Goal: Task Accomplishment & Management: Complete application form

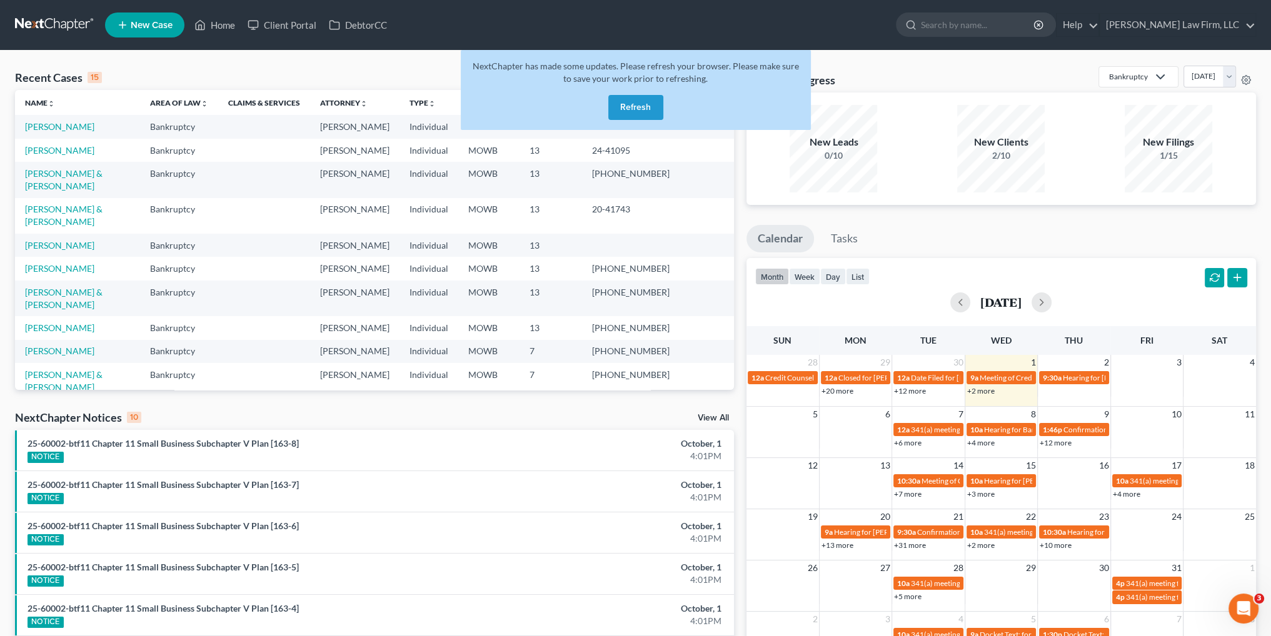
click at [639, 106] on button "Refresh" at bounding box center [635, 107] width 55 height 25
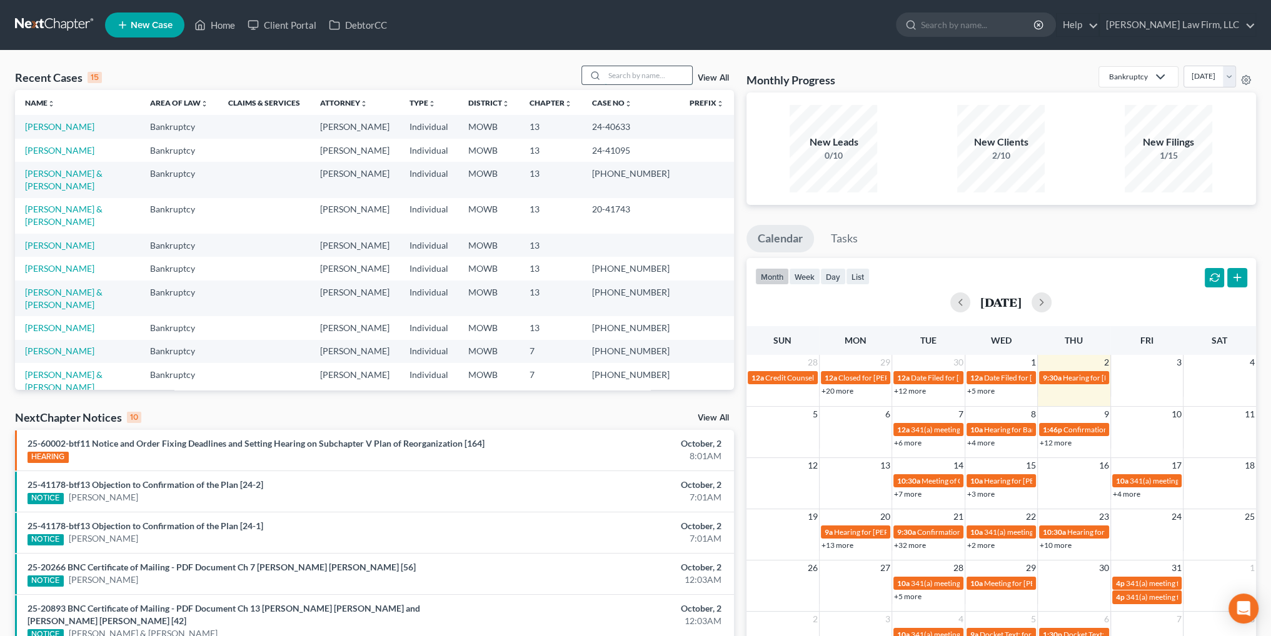
click at [640, 78] on input "search" at bounding box center [649, 75] width 88 height 18
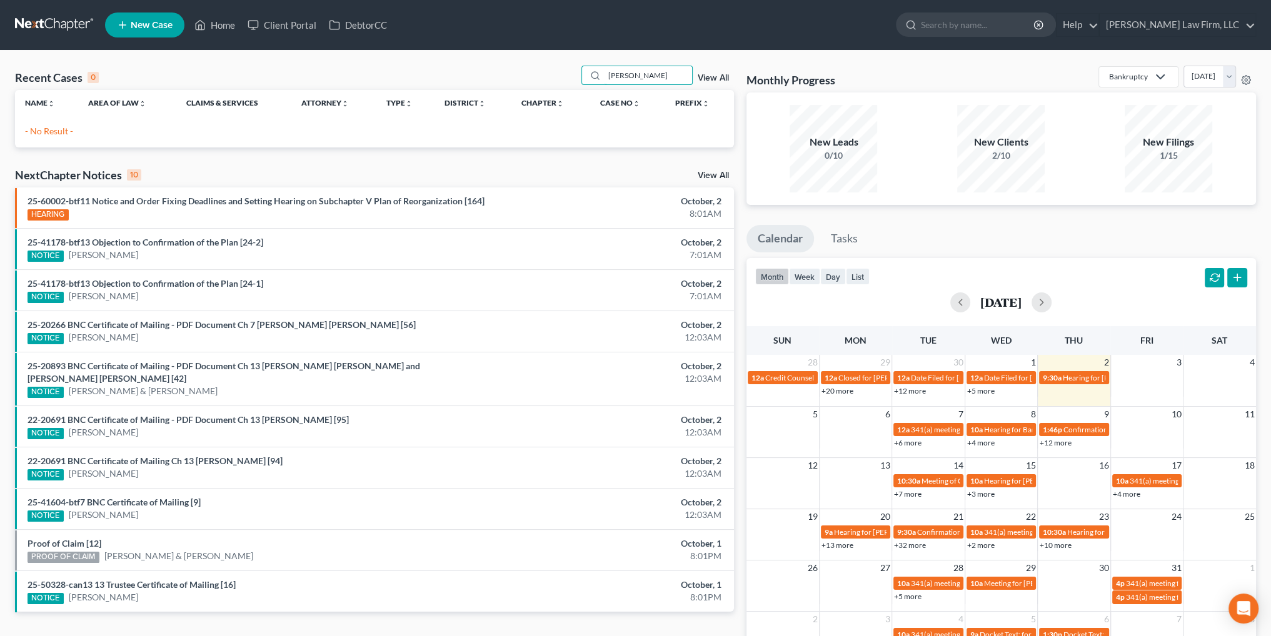
type input "[PERSON_NAME]"
click at [145, 18] on link "New Case" at bounding box center [144, 25] width 79 height 25
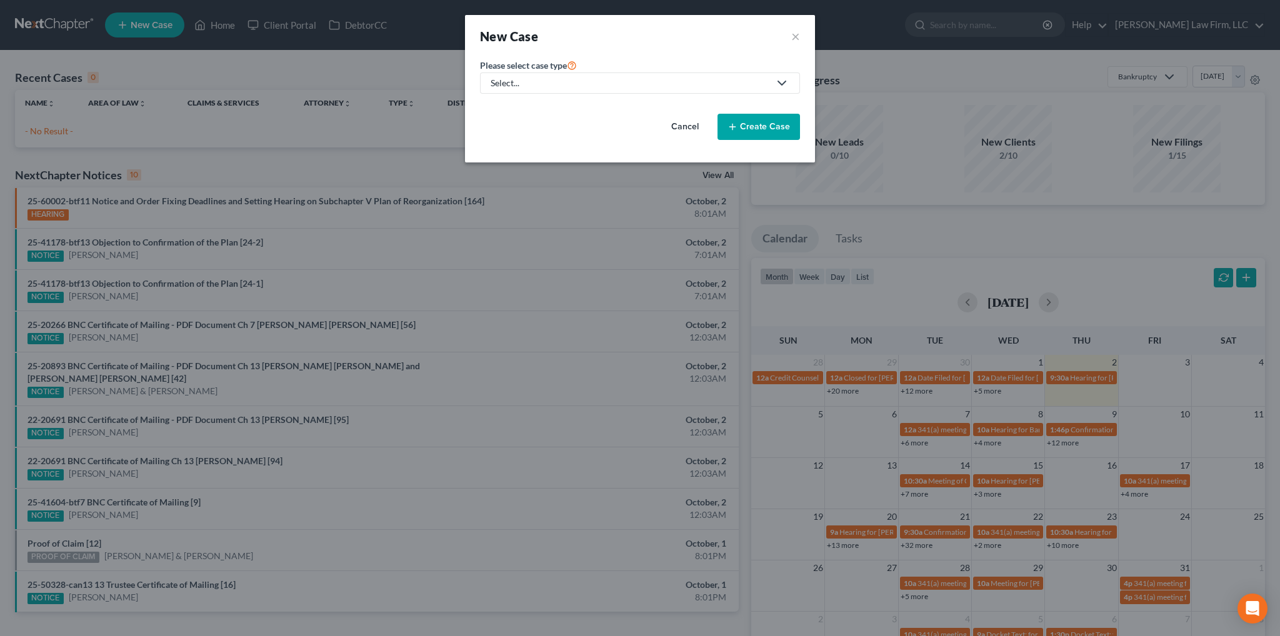
click at [619, 83] on div "Select..." at bounding box center [630, 83] width 279 height 13
click at [501, 107] on div "Bankruptcy" at bounding box center [514, 107] width 45 height 13
select select "46"
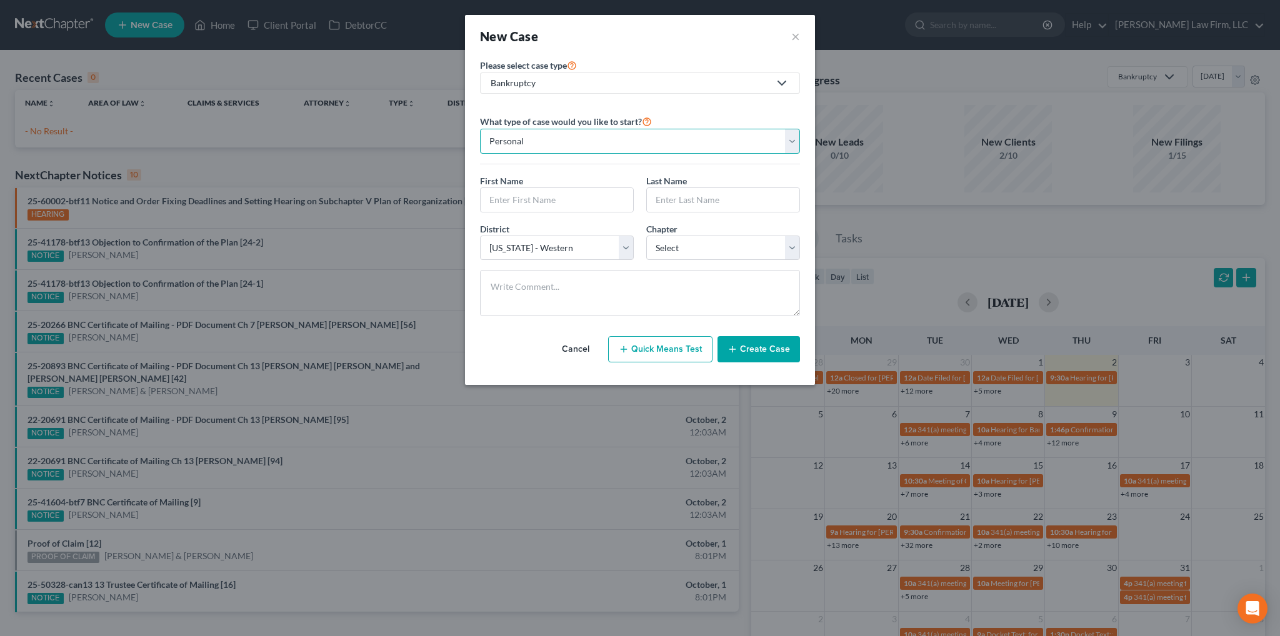
click at [696, 138] on select "Personal Business" at bounding box center [640, 141] width 320 height 25
click at [597, 199] on input "text" at bounding box center [557, 200] width 153 height 24
type input "[PERSON_NAME]"
type input "C"
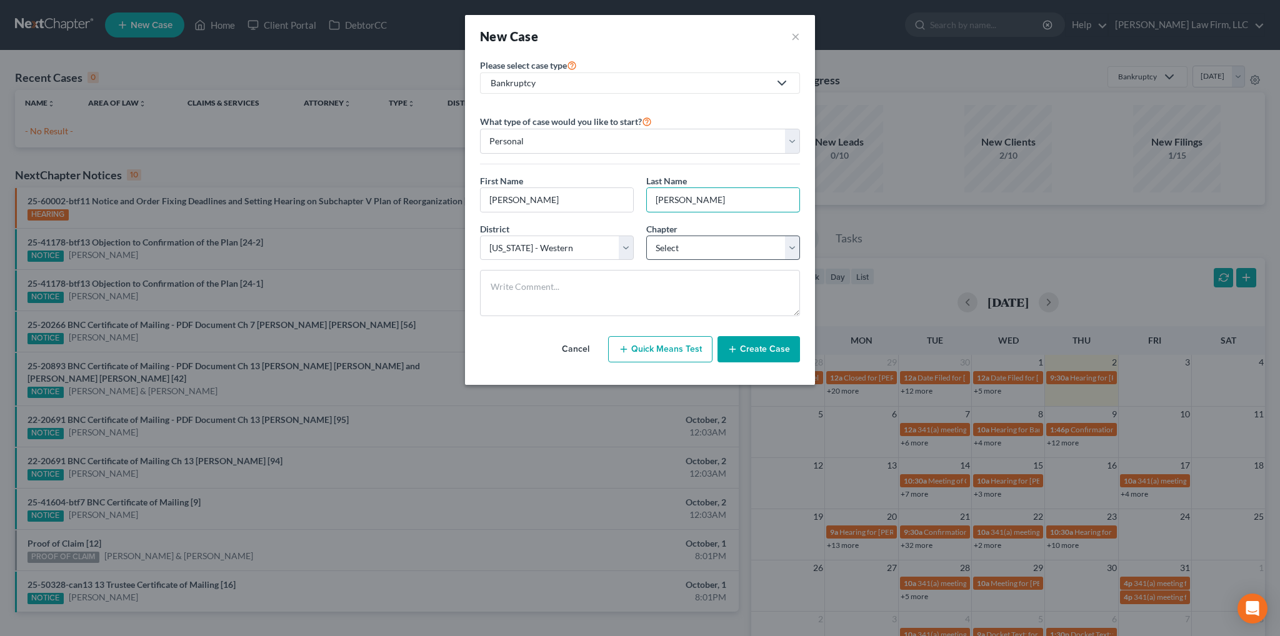
type input "[PERSON_NAME]"
click at [707, 248] on select "Select 7 11 12 13" at bounding box center [723, 248] width 154 height 25
select select "3"
click at [646, 236] on select "Select 7 11 12 13" at bounding box center [723, 248] width 154 height 25
click at [757, 349] on button "Create Case" at bounding box center [759, 349] width 83 height 26
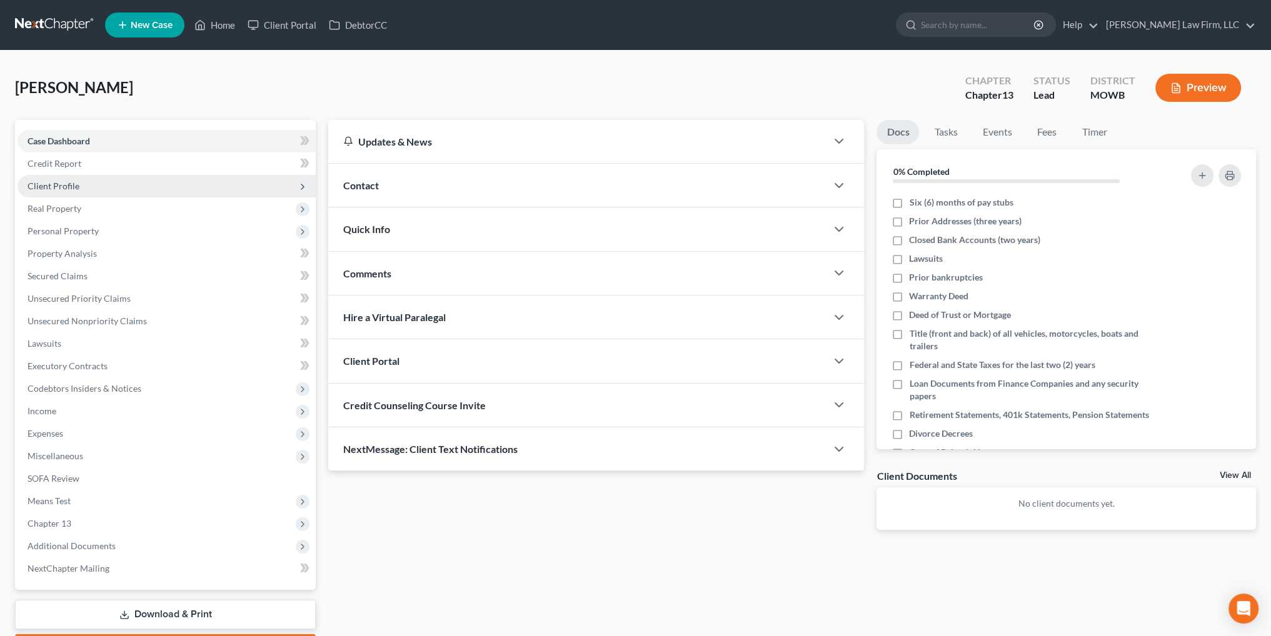
click at [52, 183] on span "Client Profile" at bounding box center [54, 186] width 52 height 11
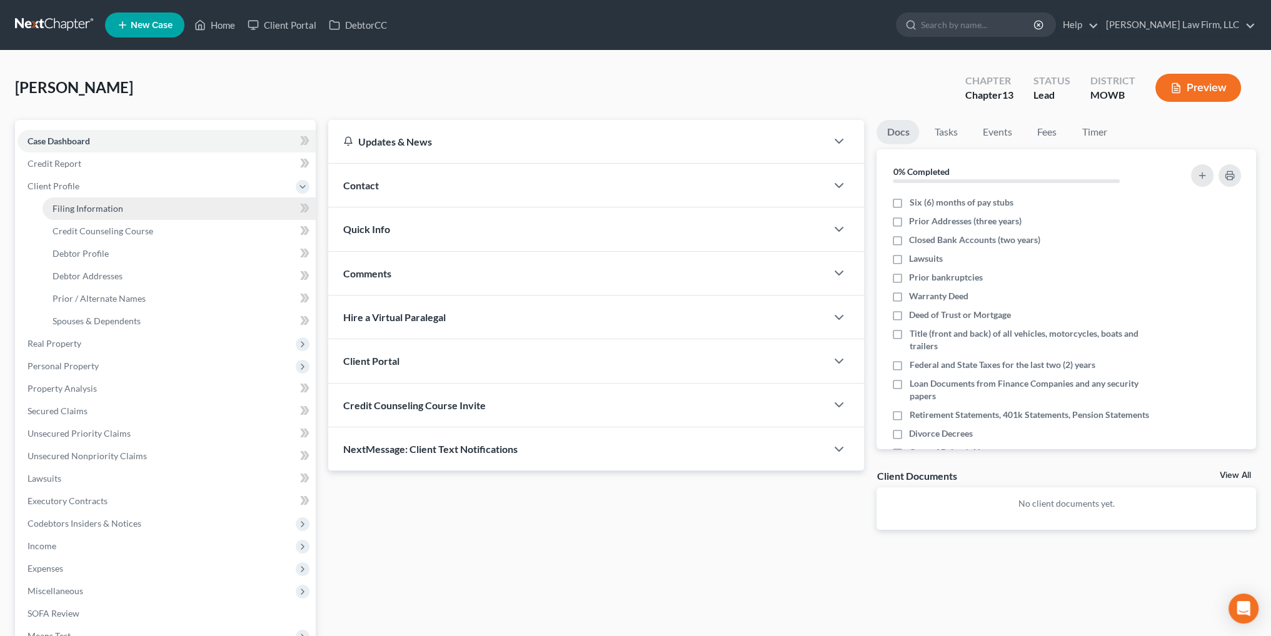
drag, startPoint x: 104, startPoint y: 203, endPoint x: 131, endPoint y: 206, distance: 27.1
click at [104, 203] on span "Filing Information" at bounding box center [88, 208] width 71 height 11
select select "1"
select select "0"
select select "3"
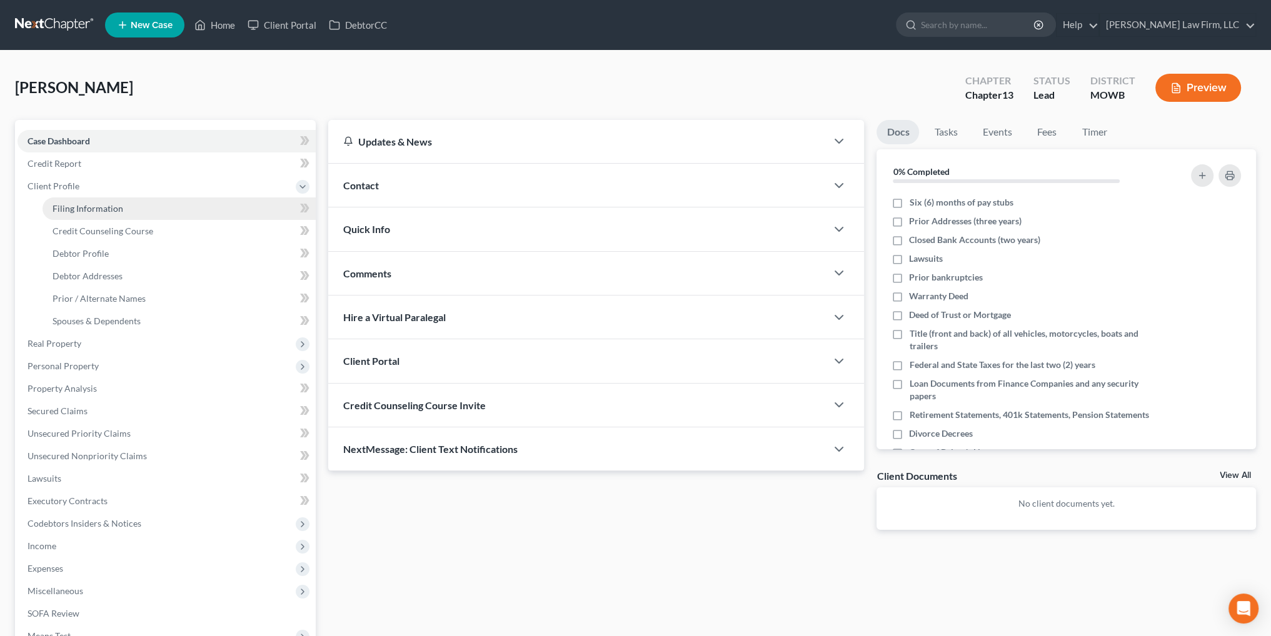
select select "46"
select select "26"
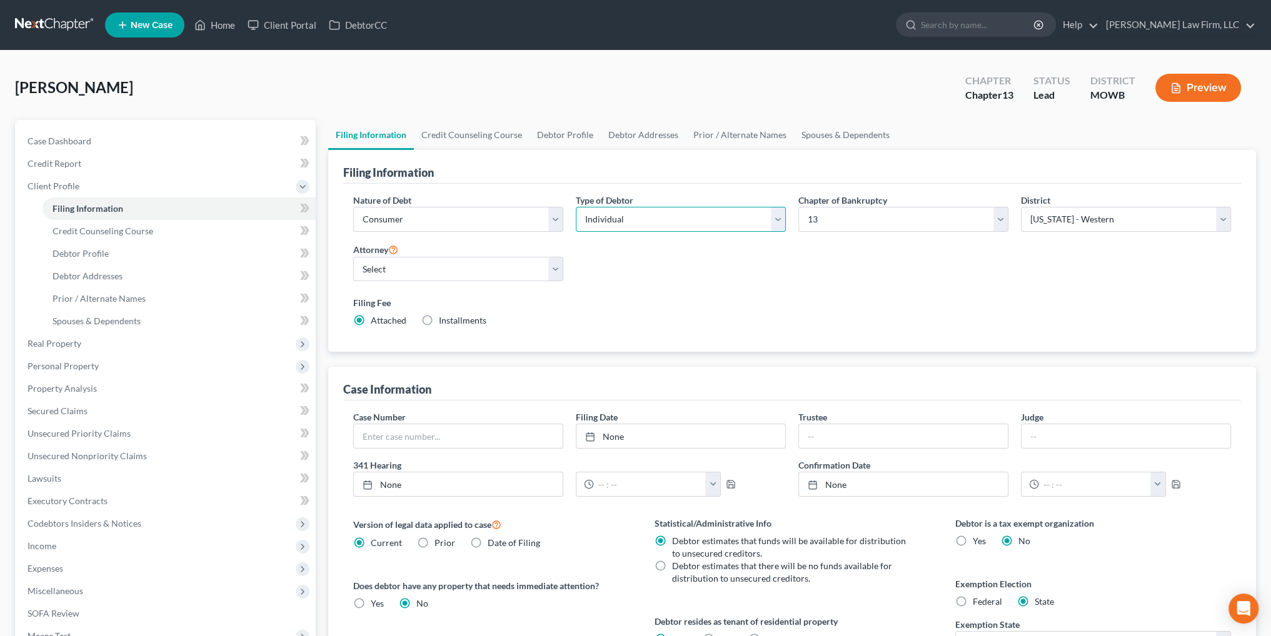
click at [608, 216] on select "Select Individual Joint" at bounding box center [681, 219] width 210 height 25
select select "1"
click at [576, 207] on select "Select Individual Joint" at bounding box center [681, 219] width 210 height 25
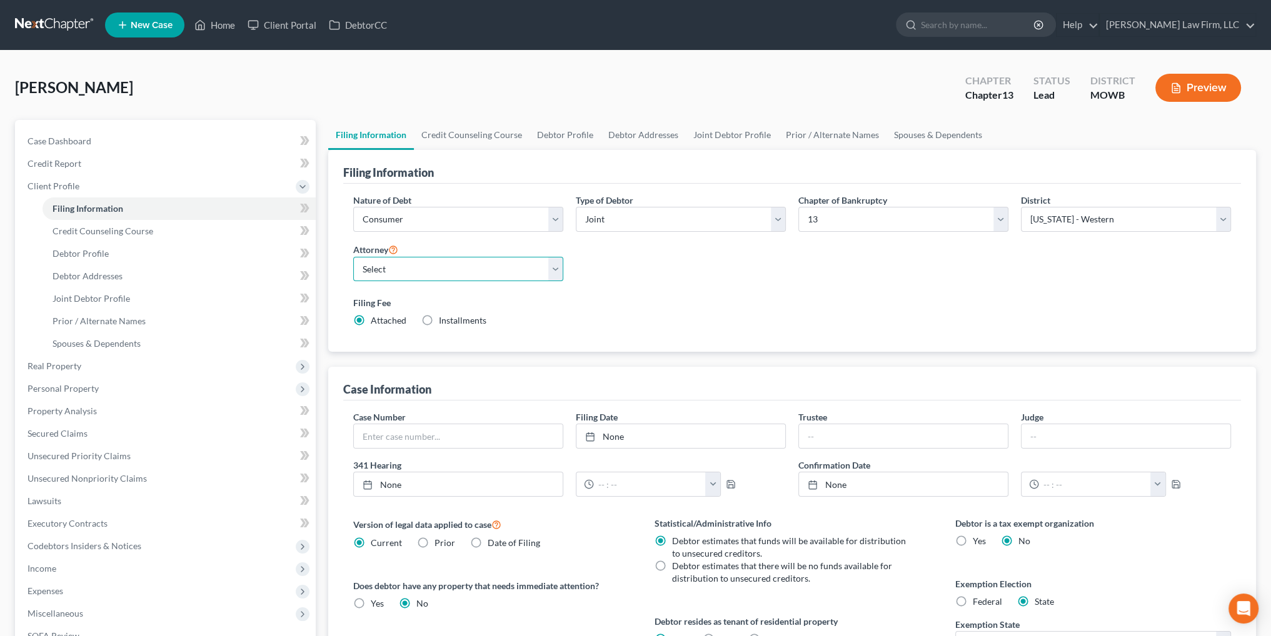
click at [557, 266] on select "Select [PERSON_NAME] - MOWB [PERSON_NAME] - KSB [PERSON_NAME] - MOEB [PERSON_NA…" at bounding box center [458, 269] width 210 height 25
select select "12"
click at [353, 257] on select "Select [PERSON_NAME] - MOWB [PERSON_NAME] - KSB [PERSON_NAME] - MOEB [PERSON_NA…" at bounding box center [458, 269] width 210 height 25
click at [63, 138] on span "Case Dashboard" at bounding box center [60, 141] width 64 height 11
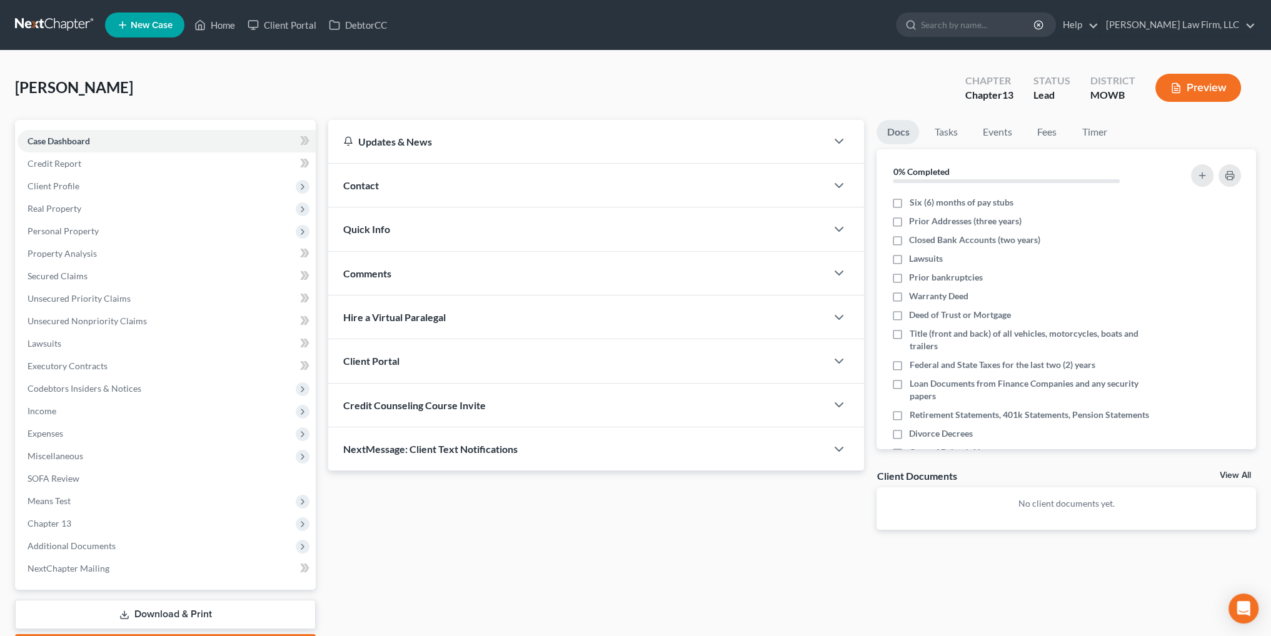
click at [442, 184] on div "Contact" at bounding box center [577, 185] width 498 height 43
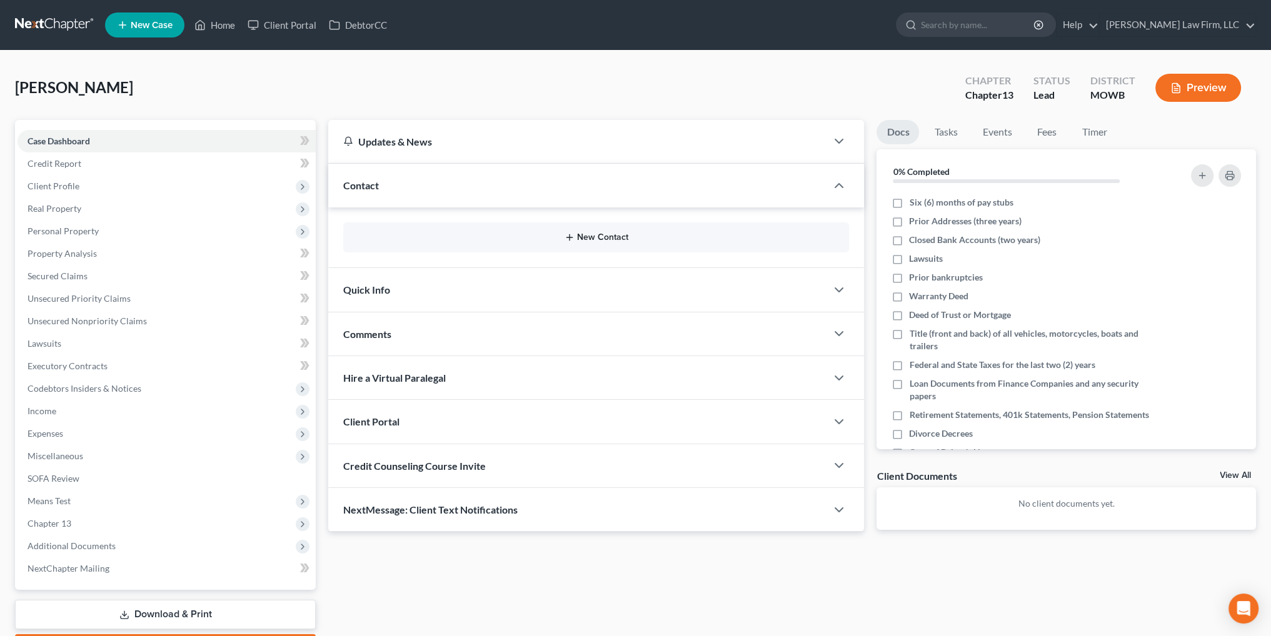
click at [583, 242] on button "New Contact" at bounding box center [596, 238] width 486 height 10
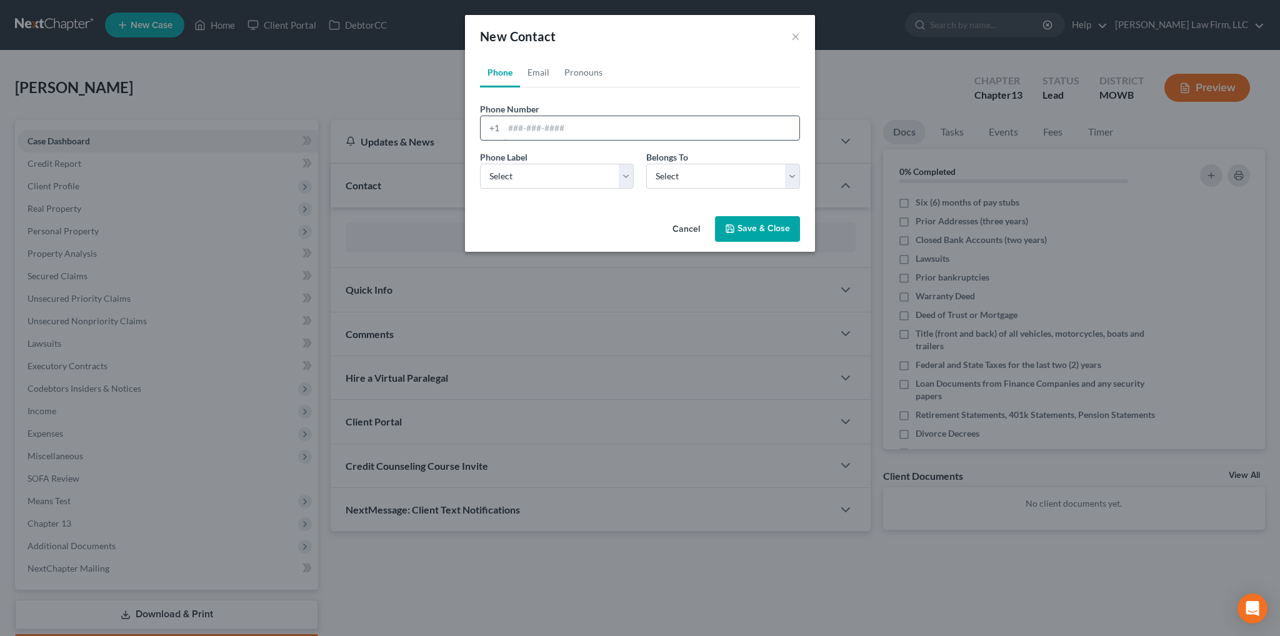
click at [532, 134] on input "tel" at bounding box center [652, 128] width 296 height 24
type input "[PHONE_NUMBER]"
click at [536, 168] on select "Select Mobile Home Work Other" at bounding box center [557, 176] width 154 height 25
select select "0"
click at [480, 164] on select "Select Mobile Home Work Other" at bounding box center [557, 176] width 154 height 25
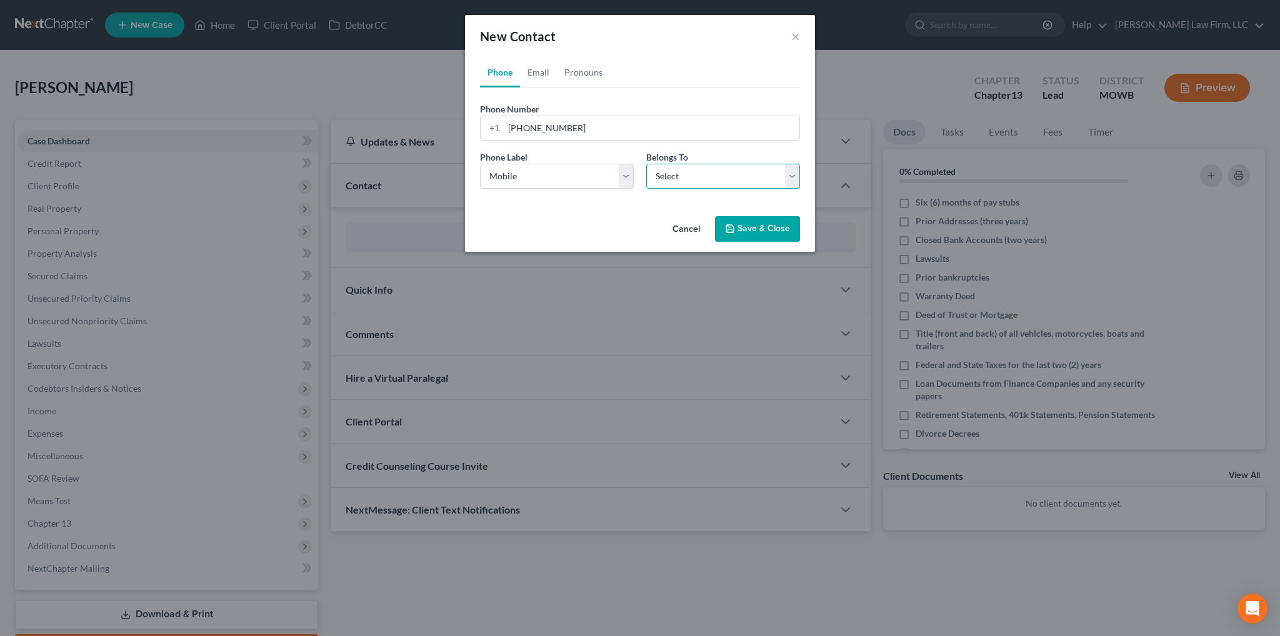
click at [694, 186] on select "Select Client Spouse Other" at bounding box center [723, 176] width 154 height 25
select select "0"
click at [646, 164] on select "Select Client Spouse Other" at bounding box center [723, 176] width 154 height 25
select select "0"
click at [524, 71] on link "Email" at bounding box center [538, 73] width 37 height 30
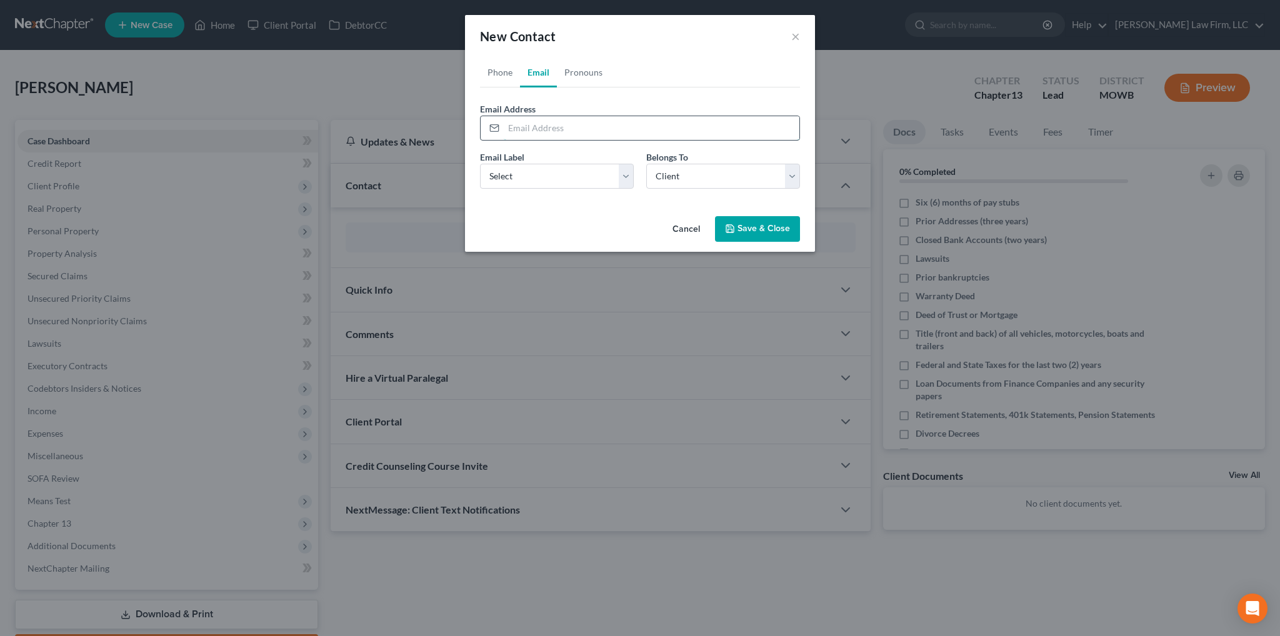
click at [525, 128] on input "email" at bounding box center [652, 128] width 296 height 24
type input "[EMAIL_ADDRESS][DOMAIN_NAME]"
click at [628, 178] on select "Select Home Work Other" at bounding box center [557, 176] width 154 height 25
select select "0"
click at [480, 164] on select "Select Home Work Other" at bounding box center [557, 176] width 154 height 25
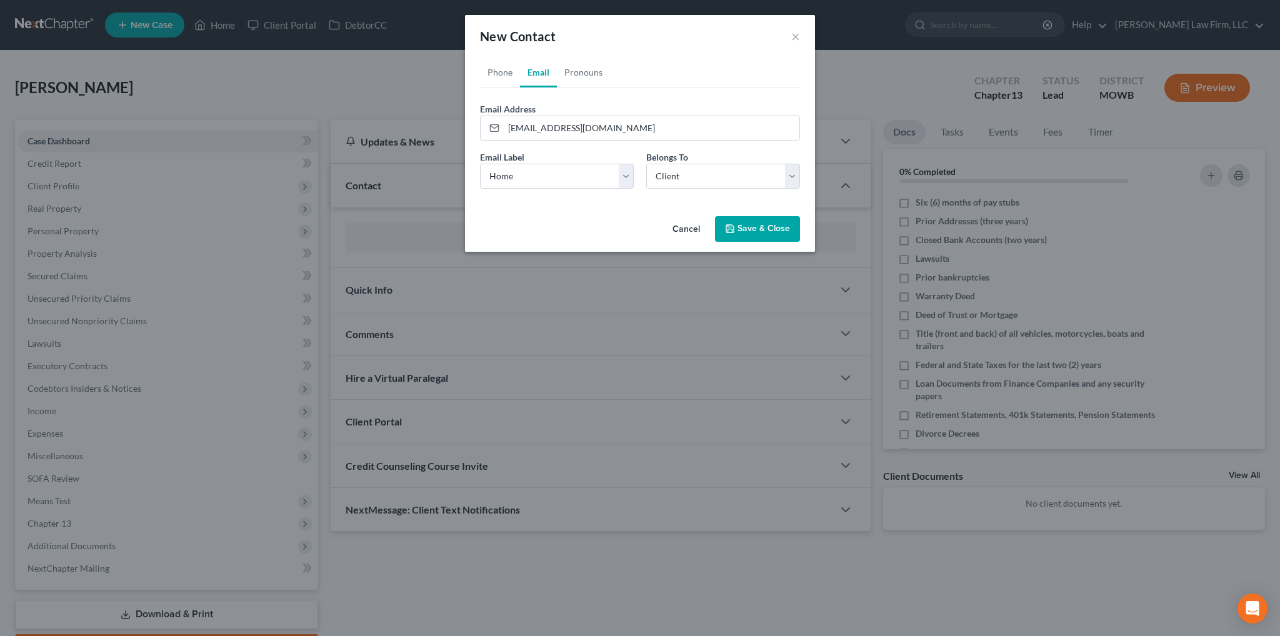
click at [765, 222] on button "Save & Close" at bounding box center [757, 229] width 85 height 26
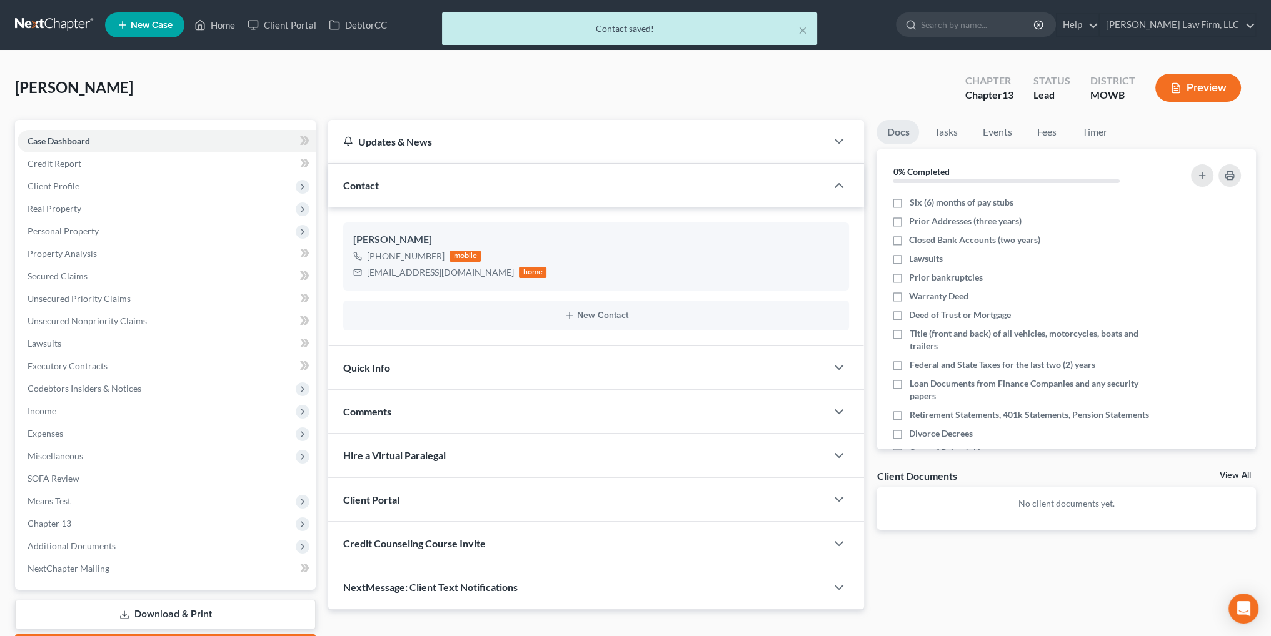
click at [585, 320] on div "New Contact" at bounding box center [596, 316] width 506 height 30
click at [577, 315] on button "New Contact" at bounding box center [596, 316] width 486 height 10
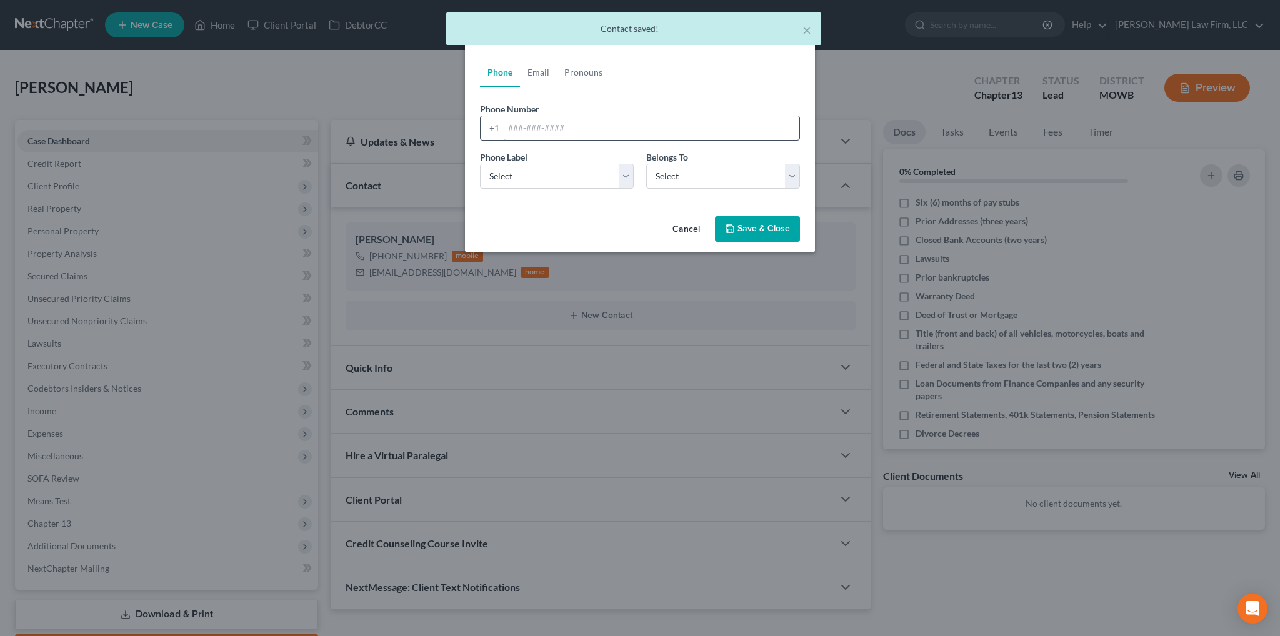
click at [518, 129] on input "tel" at bounding box center [652, 128] width 296 height 24
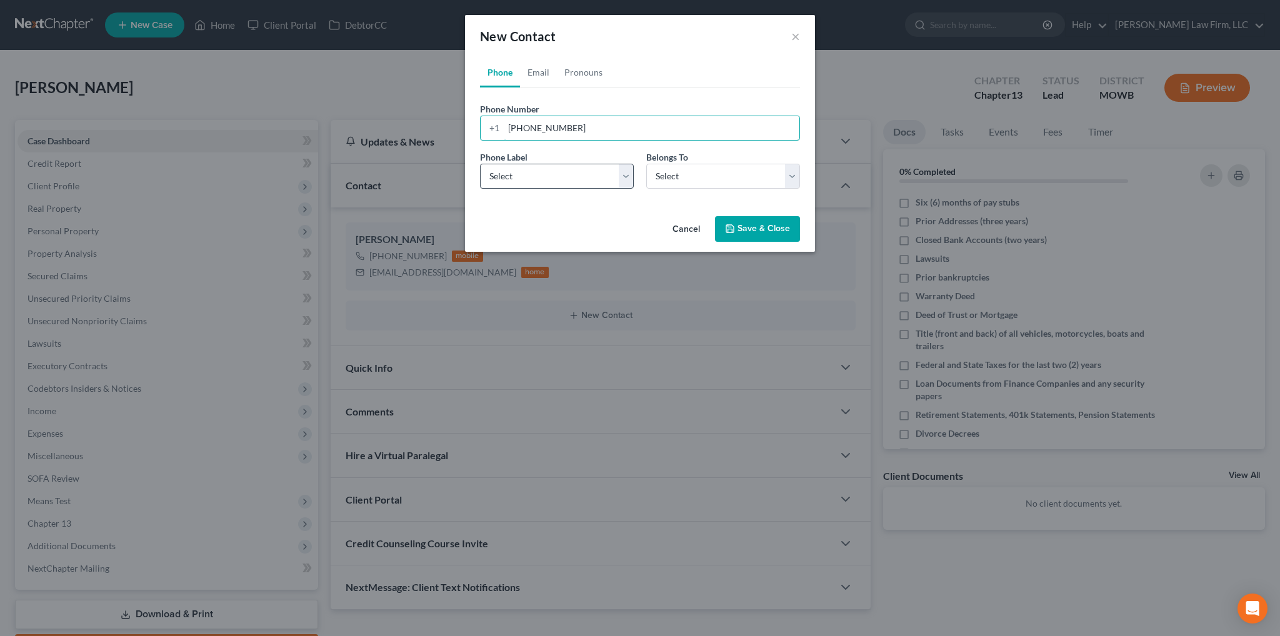
type input "[PHONE_NUMBER]"
click at [628, 178] on select "Select Mobile Home Work Other" at bounding box center [557, 176] width 154 height 25
select select "0"
click at [480, 164] on select "Select Mobile Home Work Other" at bounding box center [557, 176] width 154 height 25
click at [681, 181] on select "Select Client Spouse Other" at bounding box center [723, 176] width 154 height 25
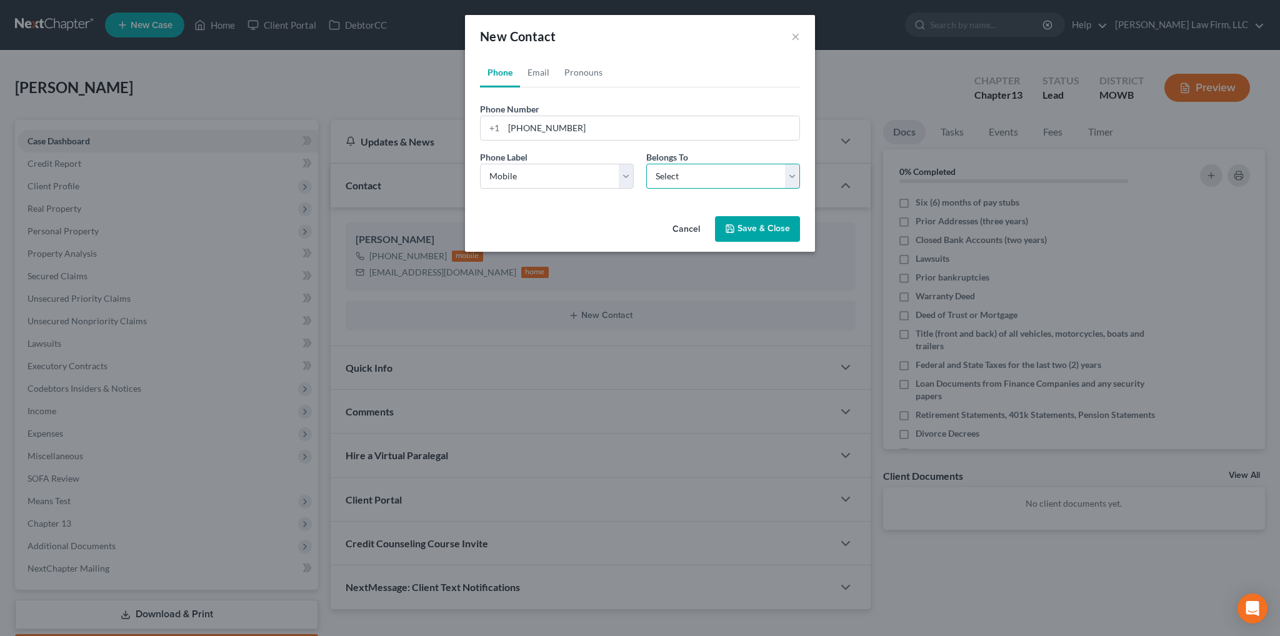
select select "1"
click at [646, 164] on select "Select Client Spouse Other" at bounding box center [723, 176] width 154 height 25
select select "1"
click at [541, 71] on link "Email" at bounding box center [538, 73] width 37 height 30
click at [528, 129] on input "email" at bounding box center [652, 128] width 296 height 24
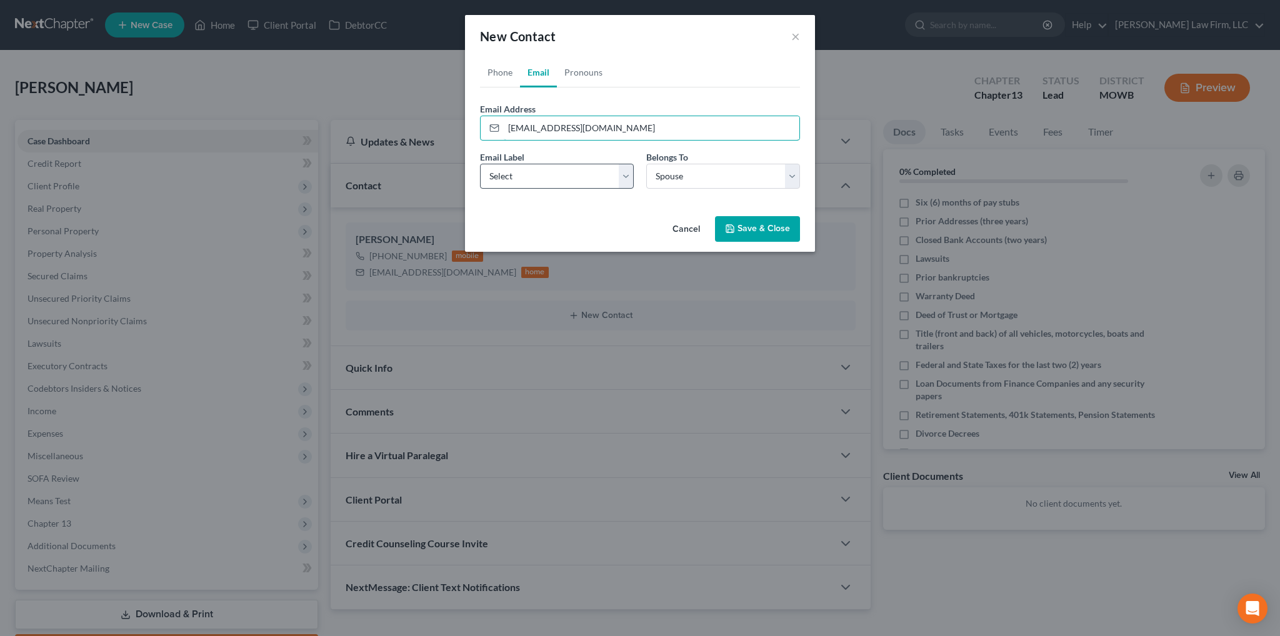
type input "[EMAIL_ADDRESS][DOMAIN_NAME]"
click at [528, 169] on select "Select Home Work Other" at bounding box center [557, 176] width 154 height 25
select select "0"
click at [480, 164] on select "Select Home Work Other" at bounding box center [557, 176] width 154 height 25
click at [765, 228] on button "Save & Close" at bounding box center [757, 229] width 85 height 26
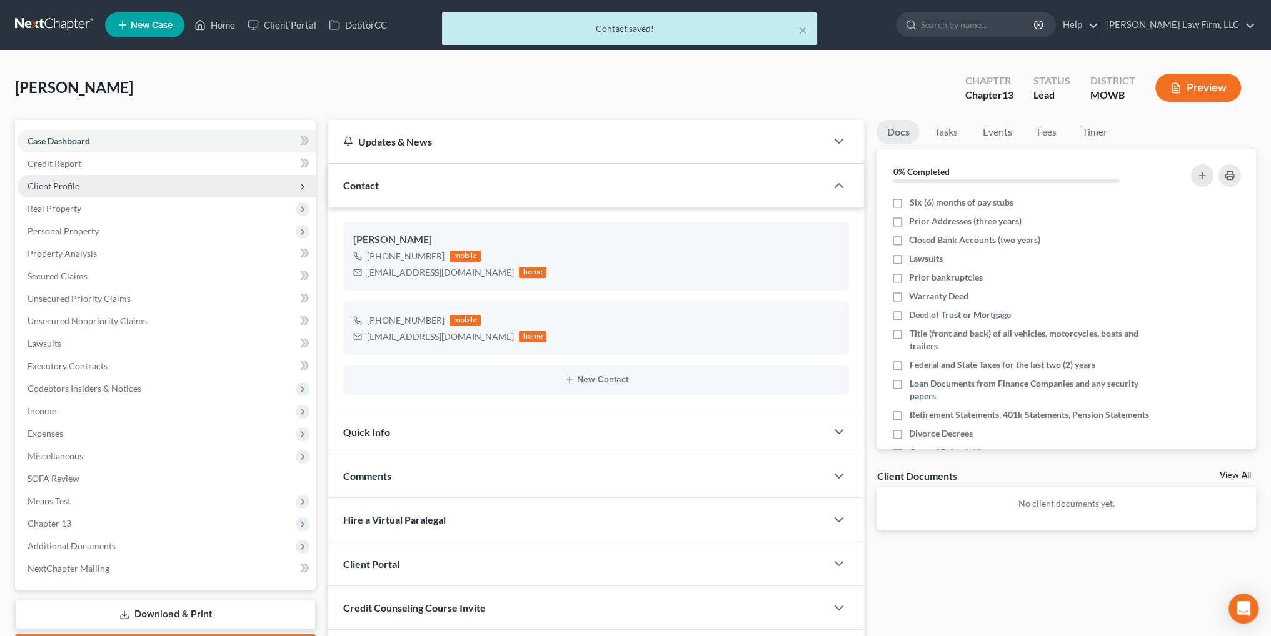
click at [65, 188] on span "Client Profile" at bounding box center [54, 186] width 52 height 11
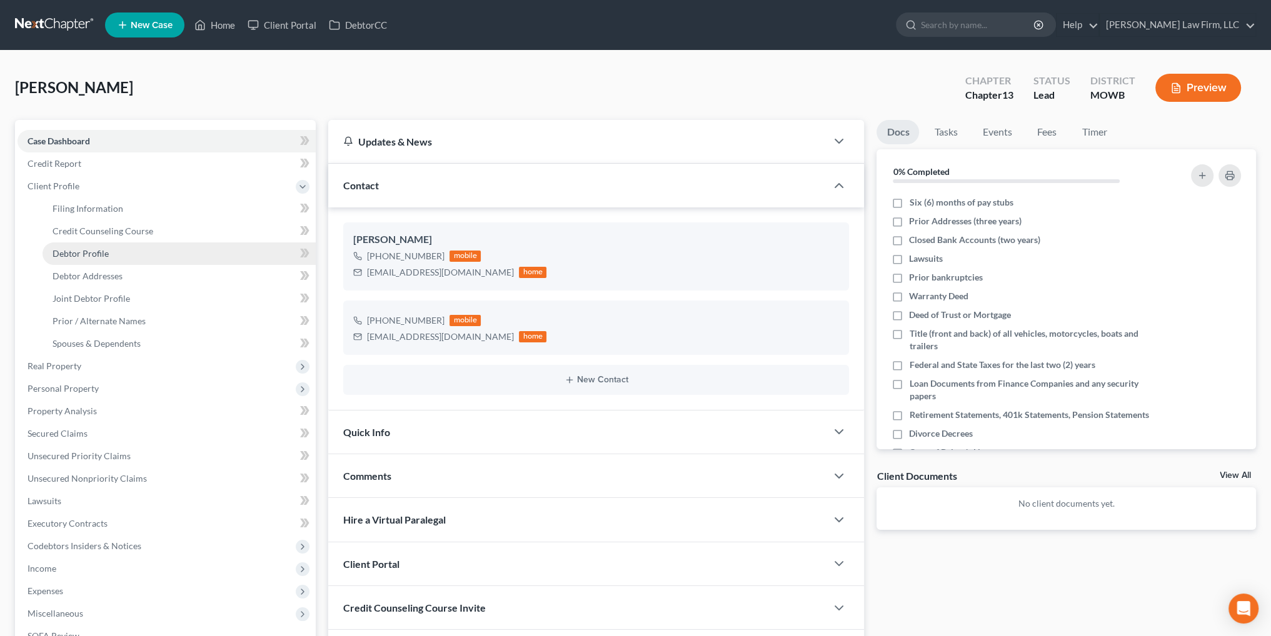
click at [93, 245] on link "Debtor Profile" at bounding box center [179, 254] width 273 height 23
select select "1"
select select "0"
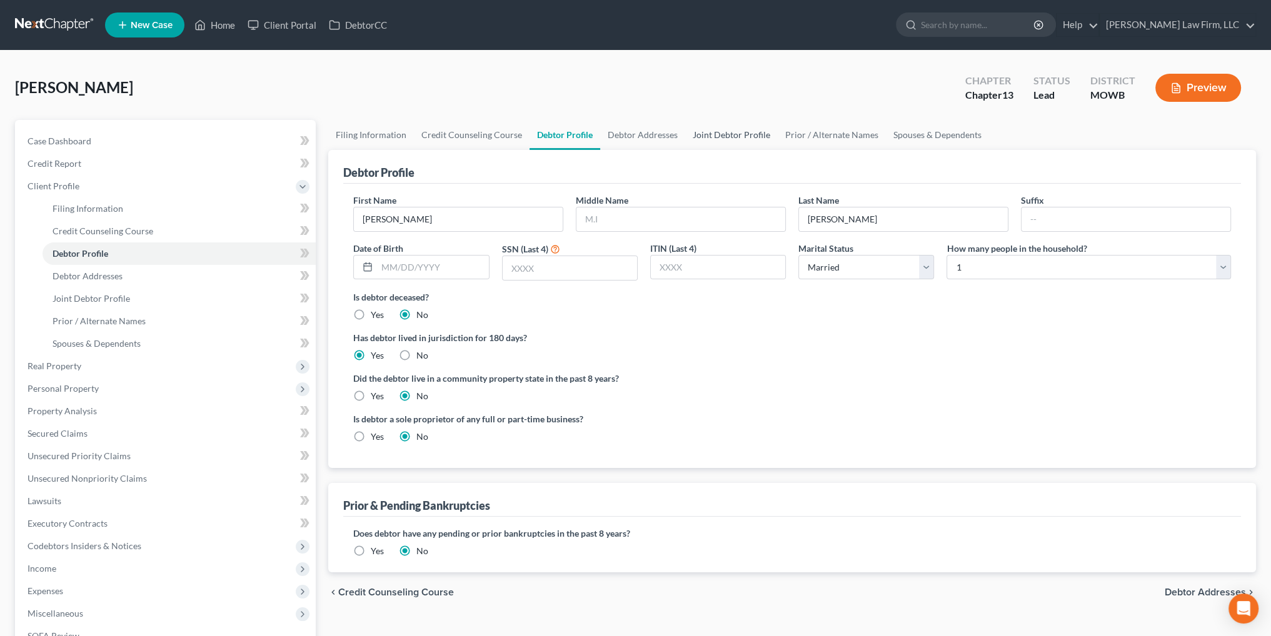
click at [715, 134] on link "Joint Debtor Profile" at bounding box center [731, 135] width 93 height 30
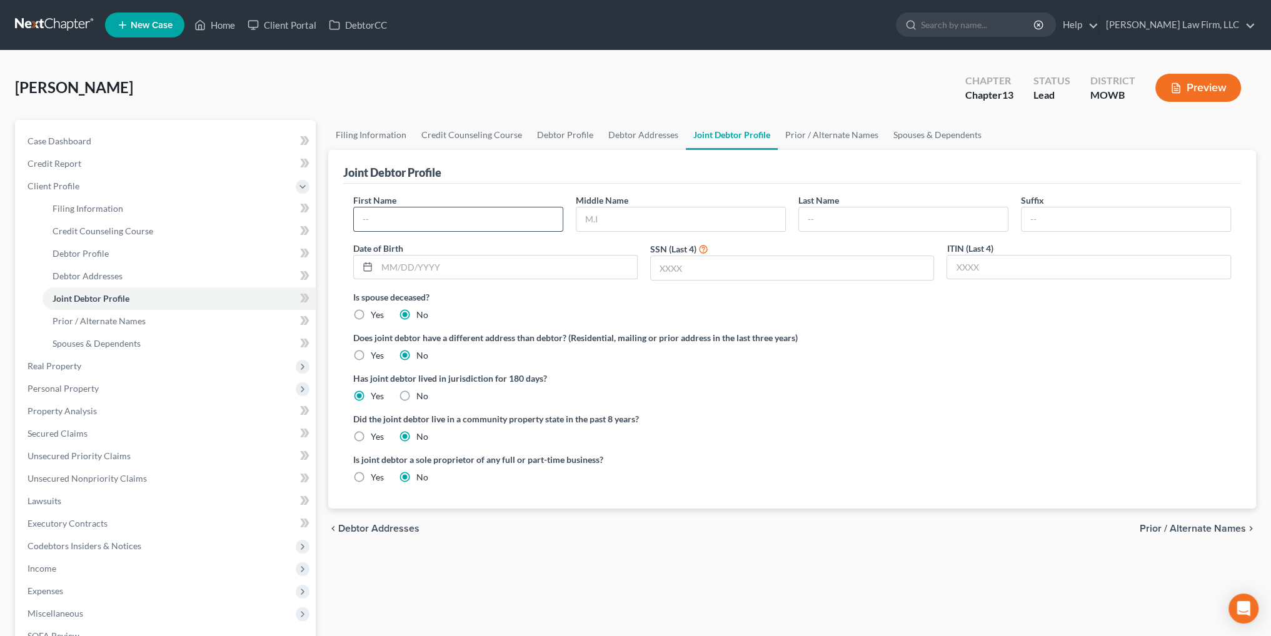
click at [488, 213] on input "text" at bounding box center [458, 220] width 209 height 24
type input "[PERSON_NAME]"
click at [431, 261] on input "text" at bounding box center [507, 268] width 260 height 24
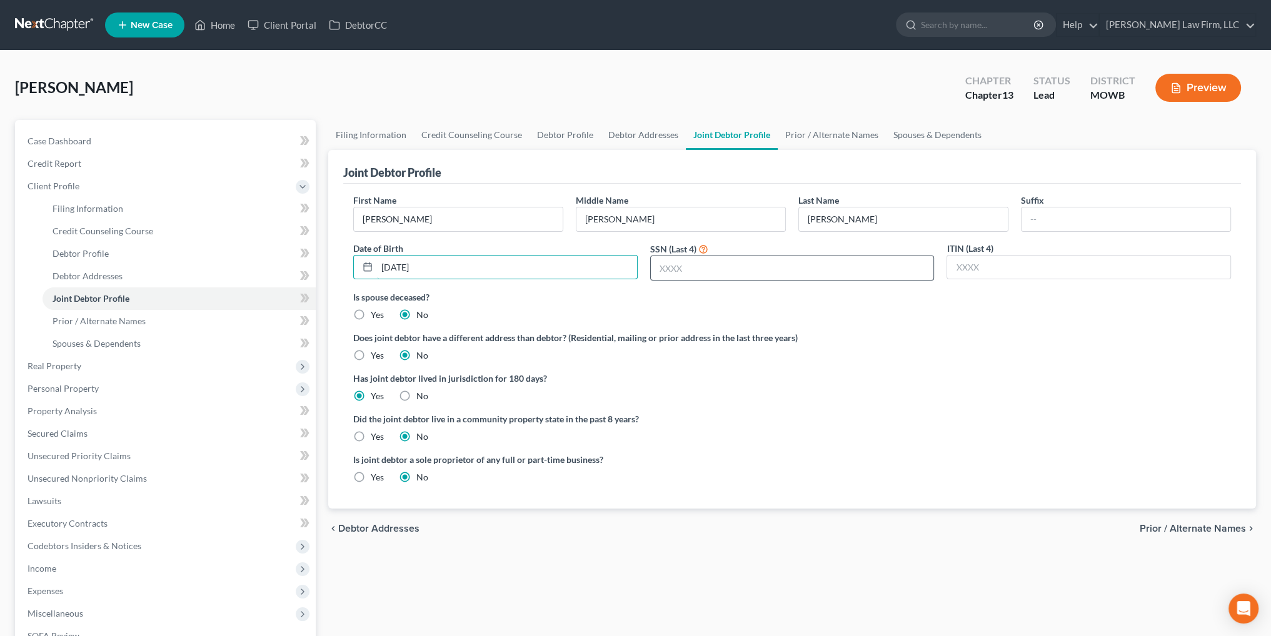
type input "[DATE]"
click at [683, 272] on input "text" at bounding box center [792, 268] width 283 height 24
type input "9156"
click at [550, 135] on link "Debtor Profile" at bounding box center [565, 135] width 71 height 30
select select "1"
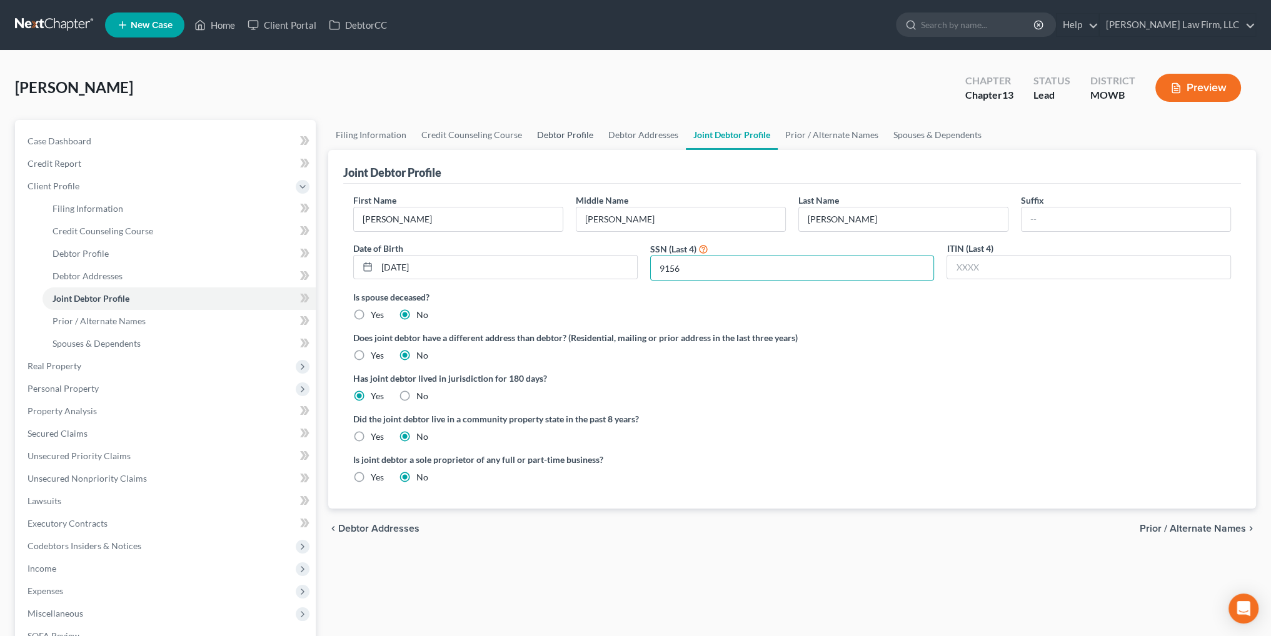
select select "0"
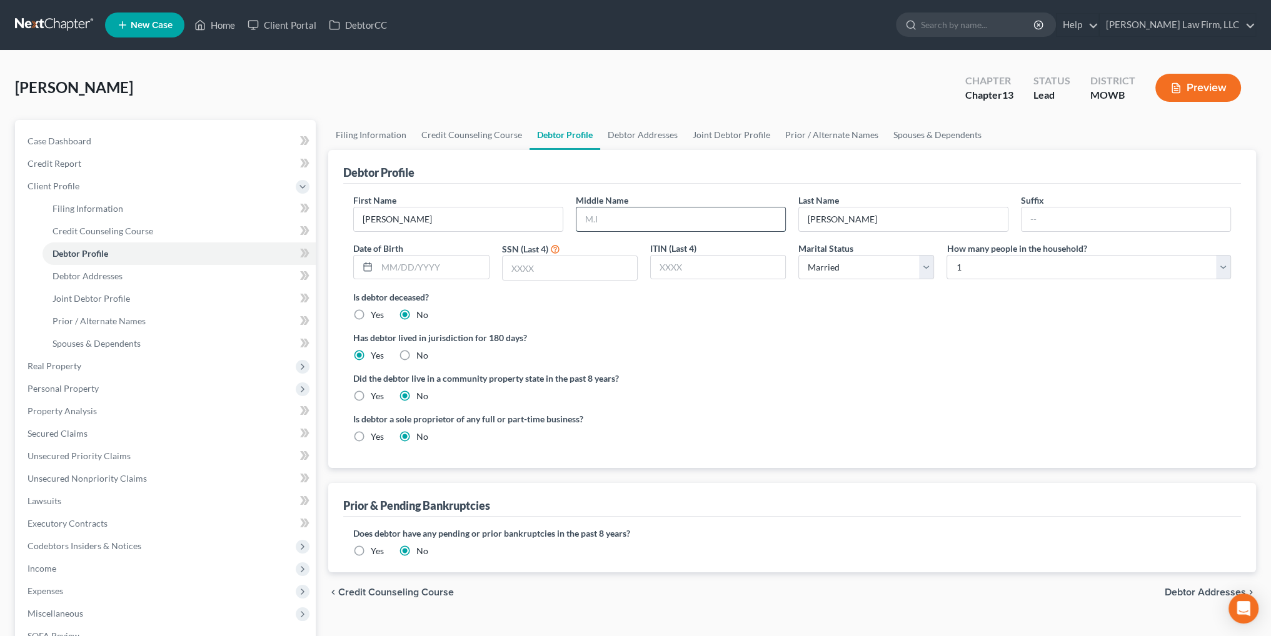
click at [643, 221] on input "text" at bounding box center [680, 220] width 209 height 24
type input "[PERSON_NAME]"
type input "[DATE]"
type input "6394"
click at [1152, 264] on select "Select 1 2 3 4 5 6 7 8 9 10 11 12 13 14 15 16 17 18 19 20" at bounding box center [1089, 267] width 284 height 25
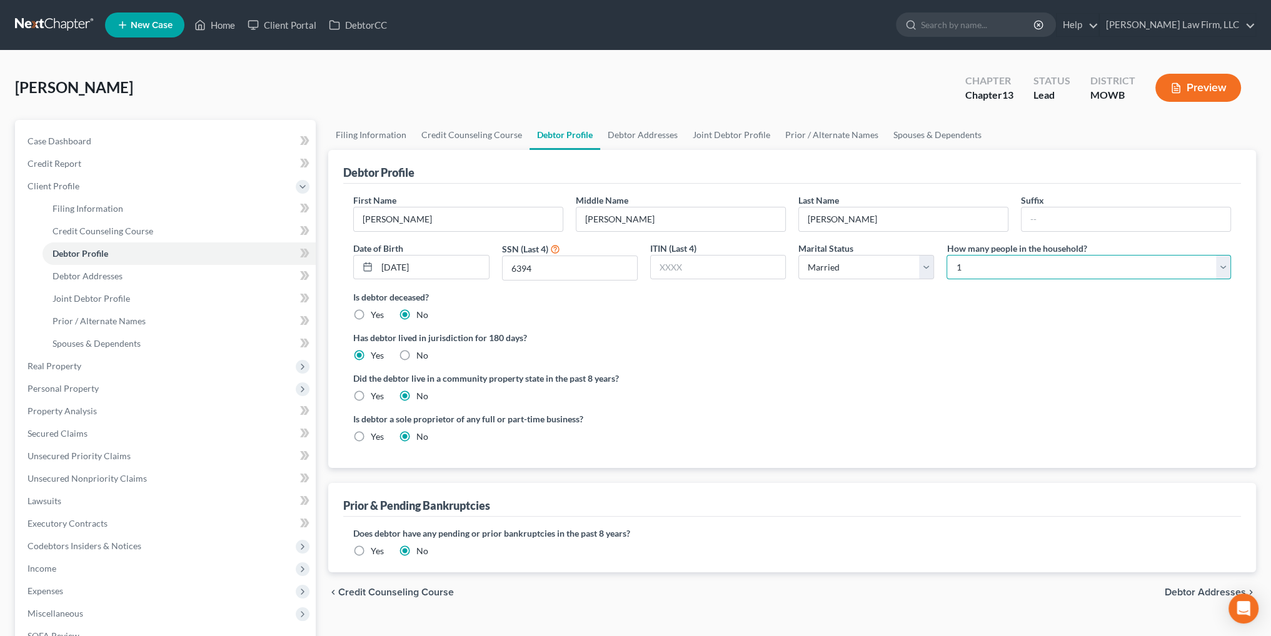
select select "4"
click at [947, 255] on select "Select 1 2 3 4 5 6 7 8 9 10 11 12 13 14 15 16 17 18 19 20" at bounding box center [1089, 267] width 284 height 25
click at [92, 273] on span "Debtor Addresses" at bounding box center [88, 276] width 70 height 11
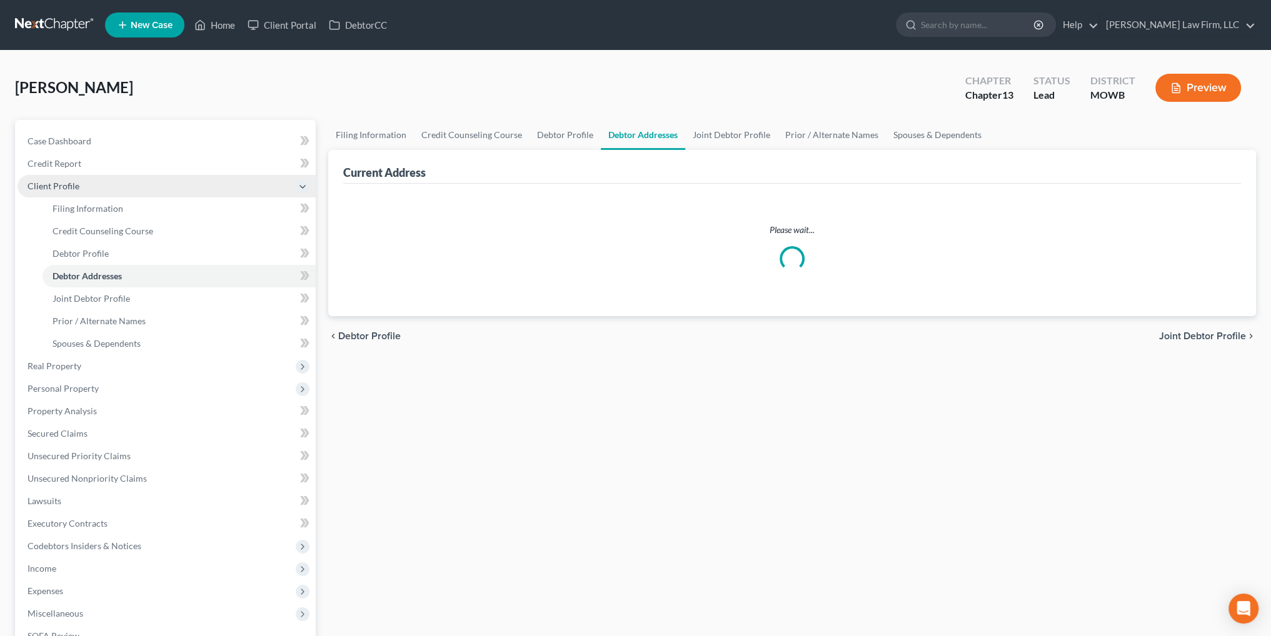
select select "0"
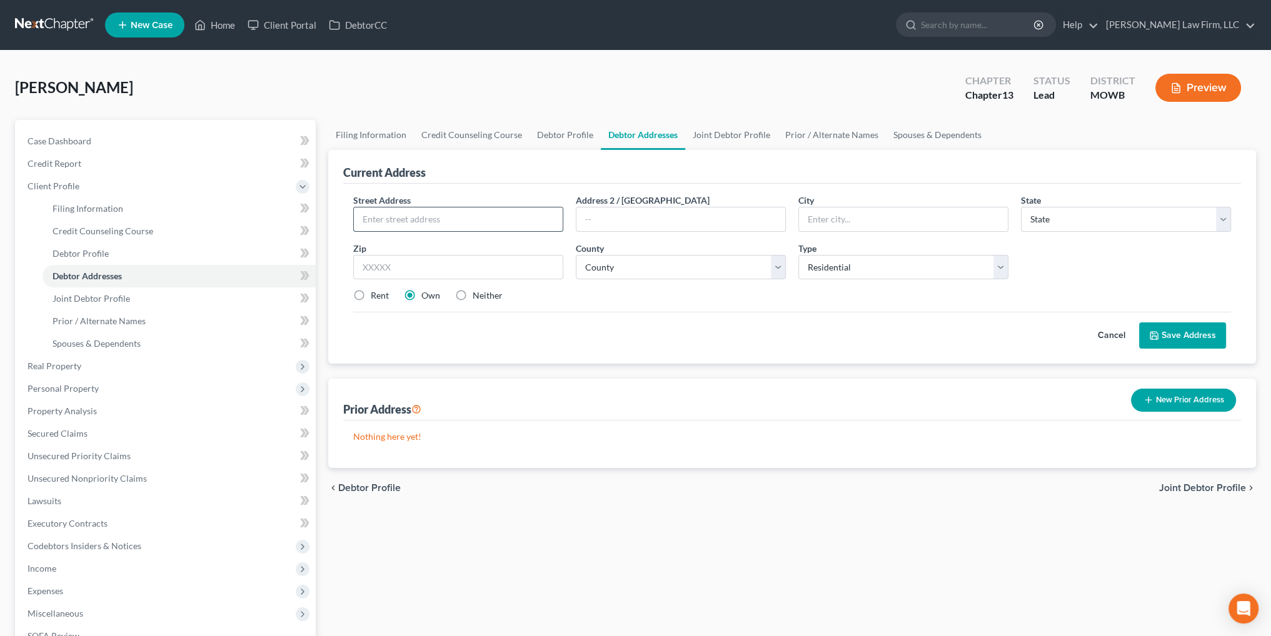
click at [416, 219] on input "text" at bounding box center [458, 220] width 209 height 24
type input "[STREET_ADDRESS][PERSON_NAME]"
type input "Raytown"
select select "26"
type input "64133"
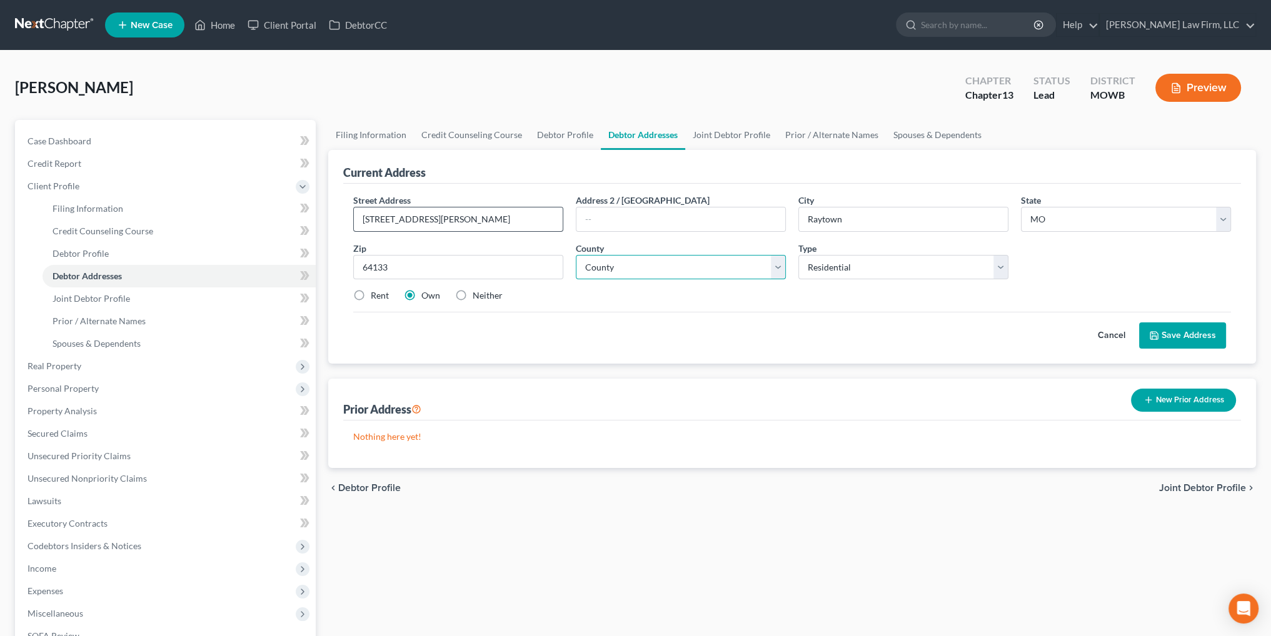
type input "[US_STATE][GEOGRAPHIC_DATA]"
select select "47"
click at [710, 131] on link "Joint Debtor Profile" at bounding box center [731, 135] width 93 height 30
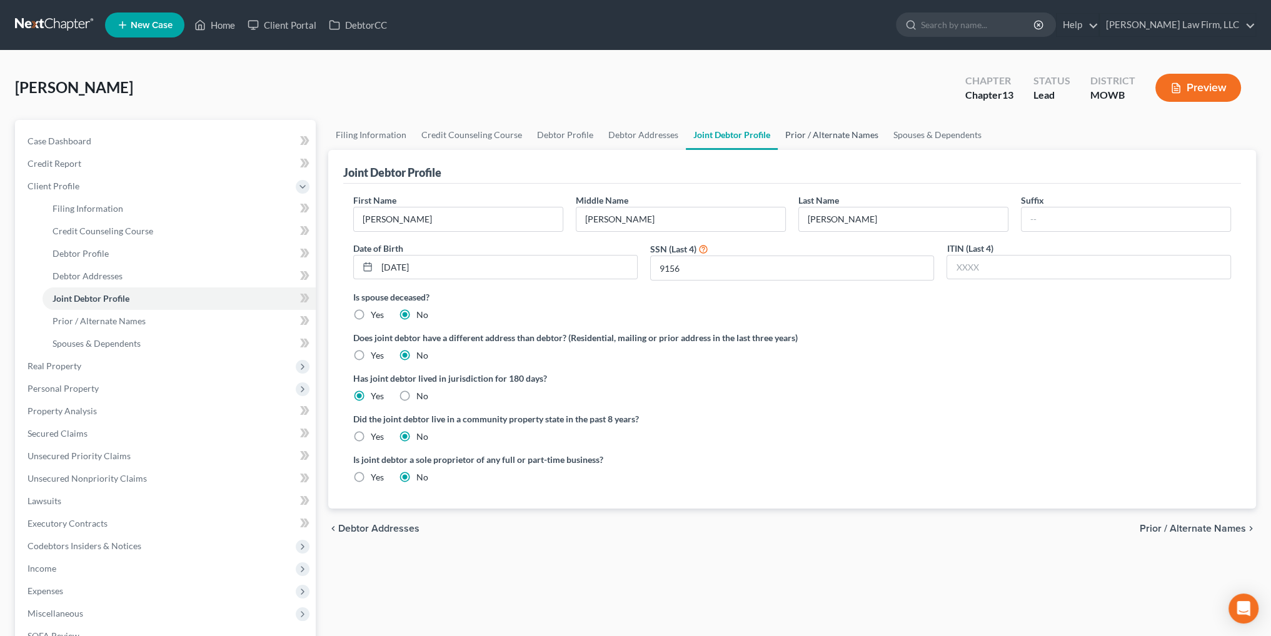
click at [855, 131] on link "Prior / Alternate Names" at bounding box center [832, 135] width 108 height 30
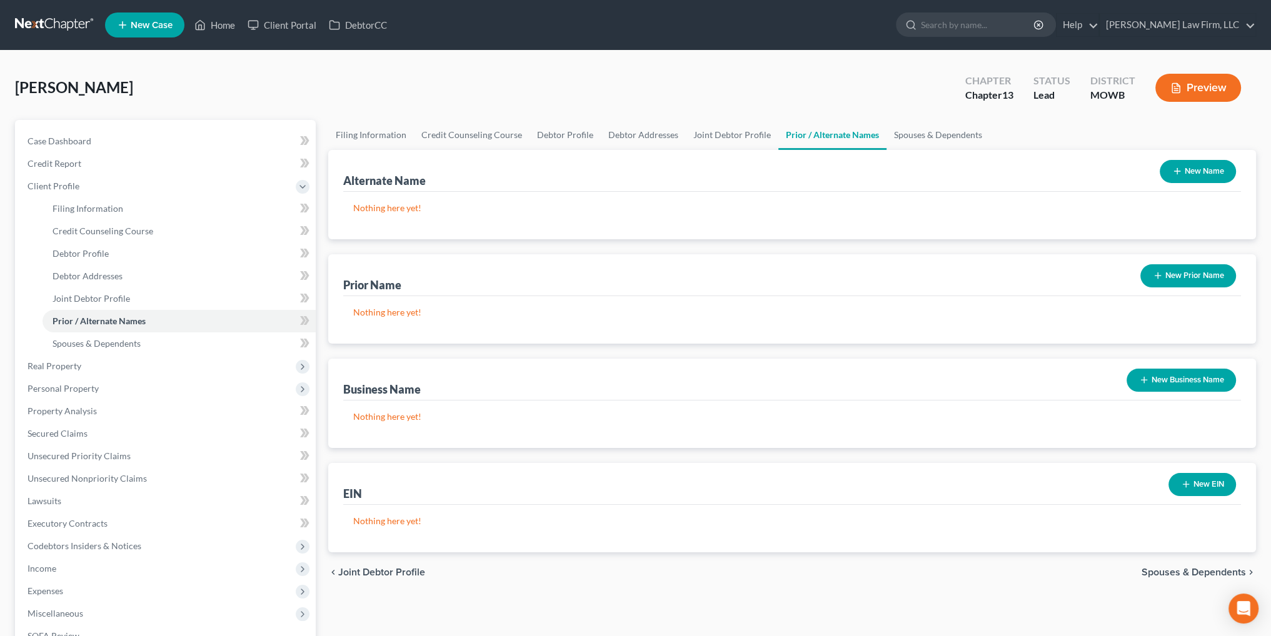
click at [1196, 173] on button "New Name" at bounding box center [1198, 171] width 76 height 23
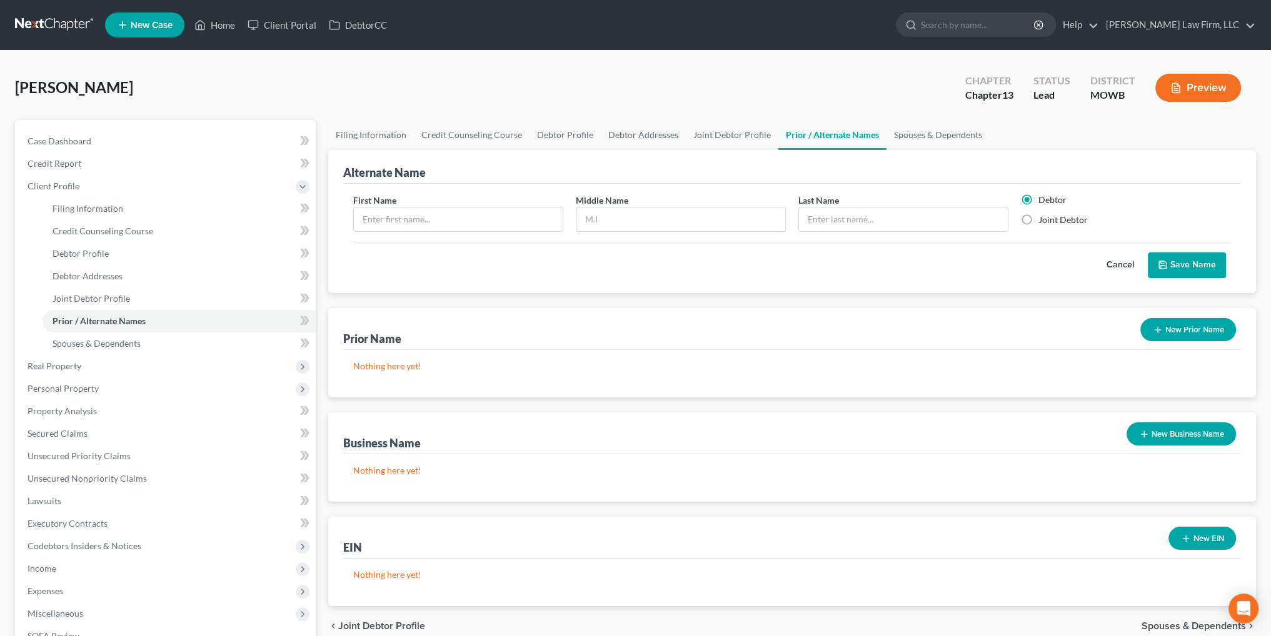
click at [1115, 265] on button "Cancel" at bounding box center [1120, 265] width 55 height 25
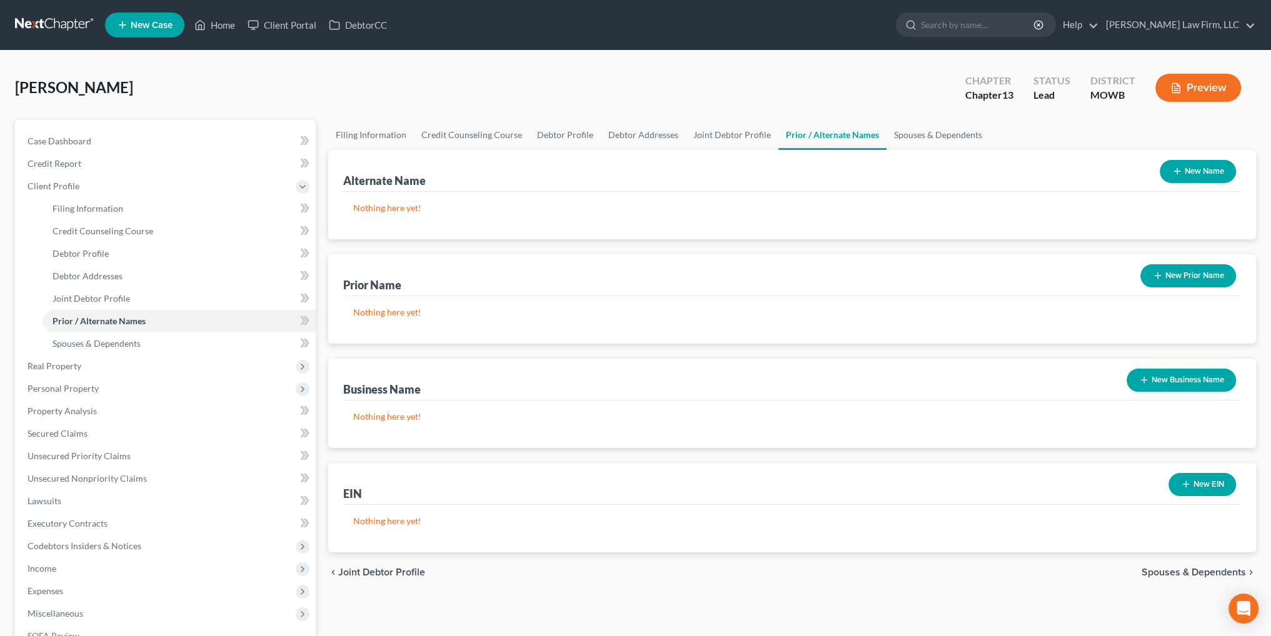
click at [1177, 276] on button "New Prior Name" at bounding box center [1188, 275] width 96 height 23
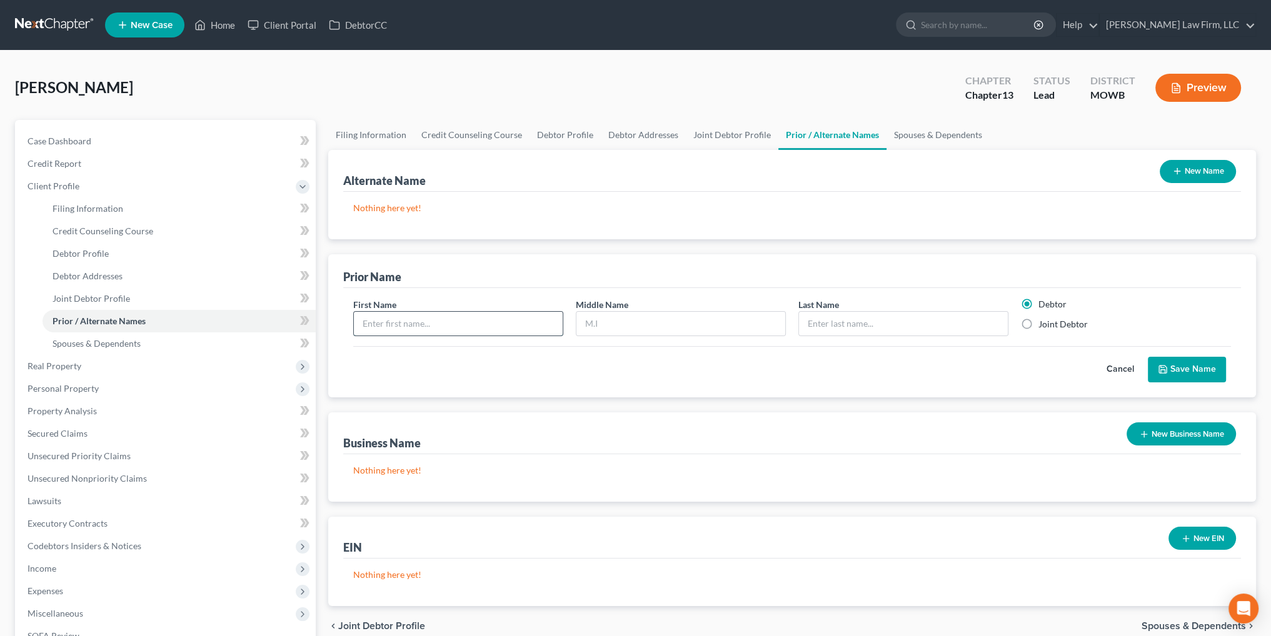
click at [403, 328] on input "text" at bounding box center [458, 324] width 209 height 24
type input "[PERSON_NAME]"
type input "[PERSON_NAME] [PERSON_NAME]"
click at [1038, 323] on label "Joint Debtor" at bounding box center [1062, 324] width 49 height 13
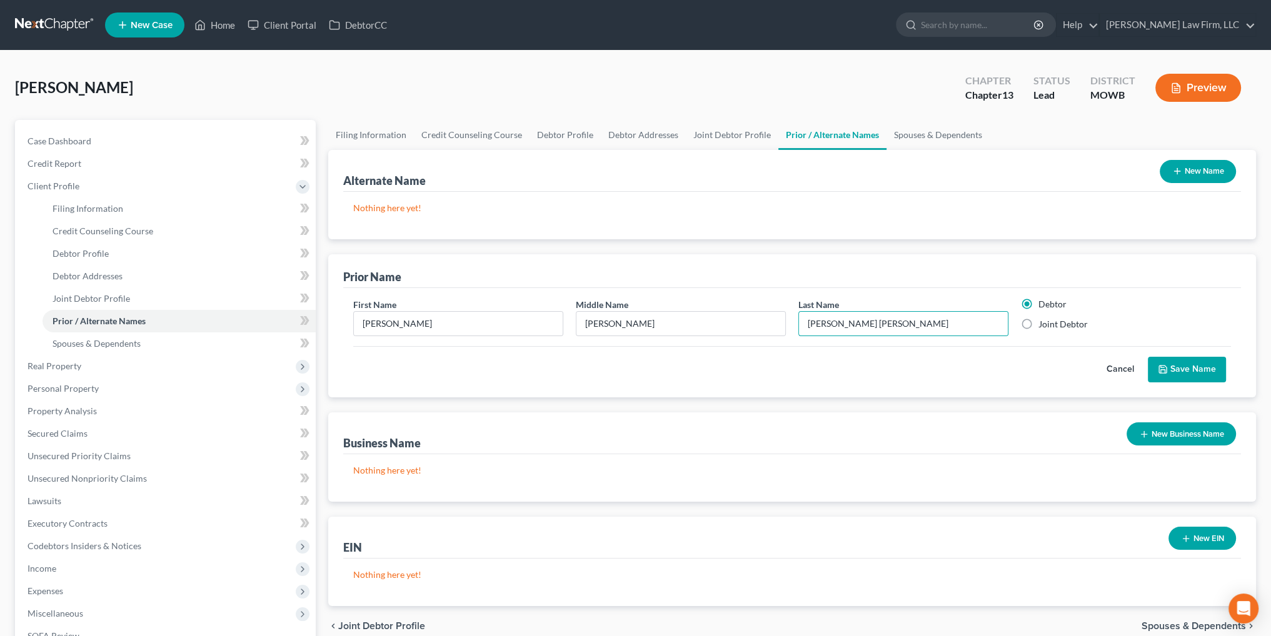
click at [1043, 323] on input "Joint Debtor" at bounding box center [1047, 322] width 8 height 8
radio input "true"
radio input "false"
click at [1176, 366] on button "Save Name" at bounding box center [1187, 370] width 78 height 26
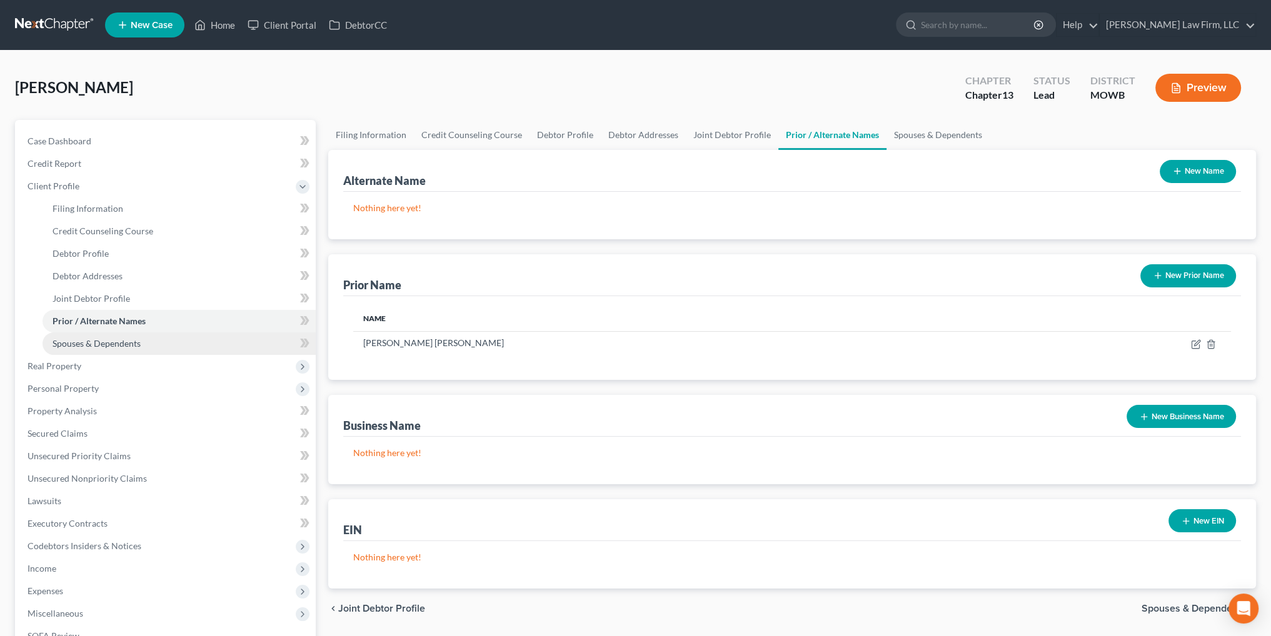
click at [124, 339] on span "Spouses & Dependents" at bounding box center [97, 343] width 88 height 11
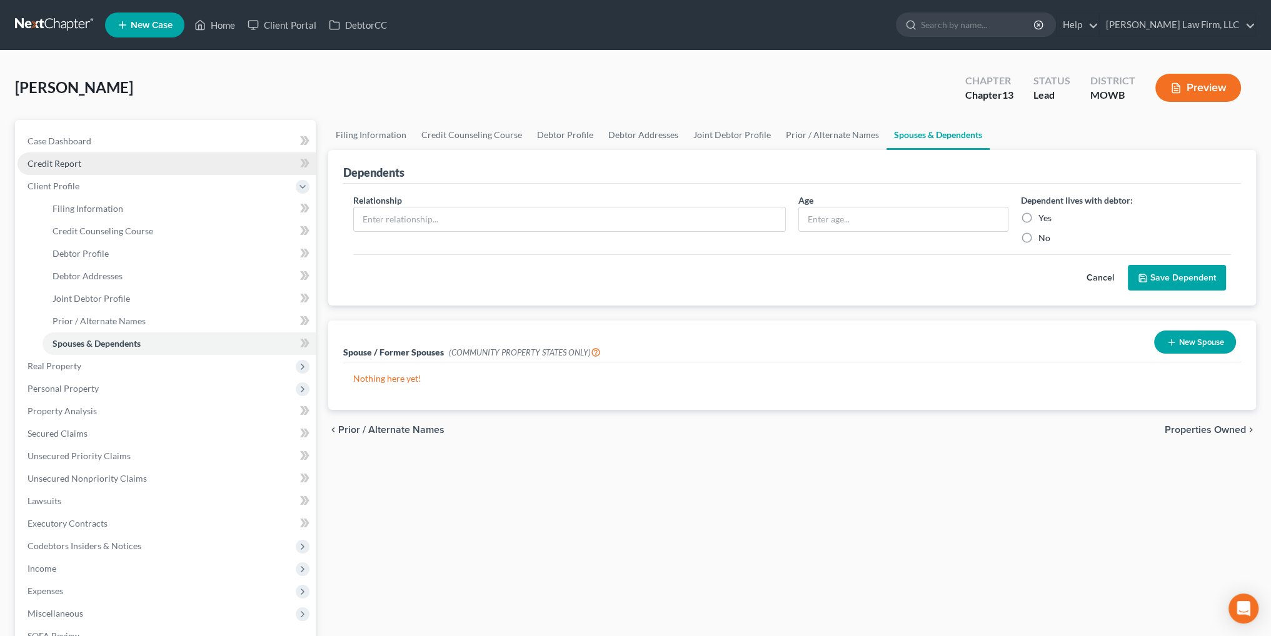
click at [64, 164] on span "Credit Report" at bounding box center [55, 163] width 54 height 11
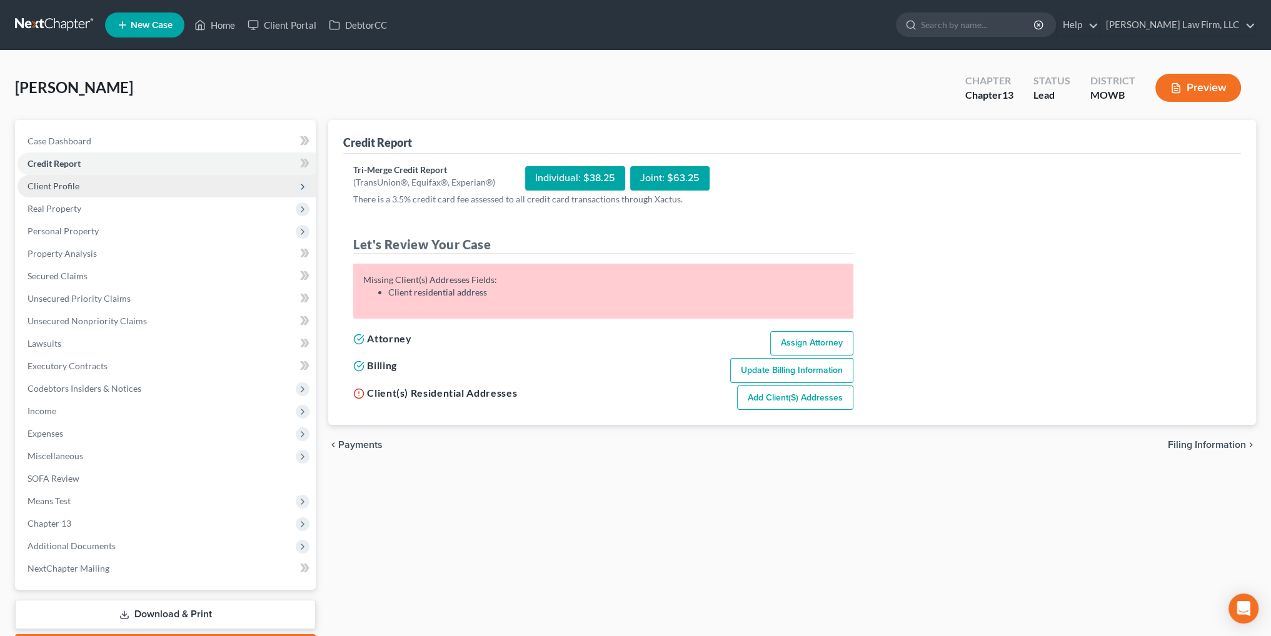
click at [46, 184] on span "Client Profile" at bounding box center [54, 186] width 52 height 11
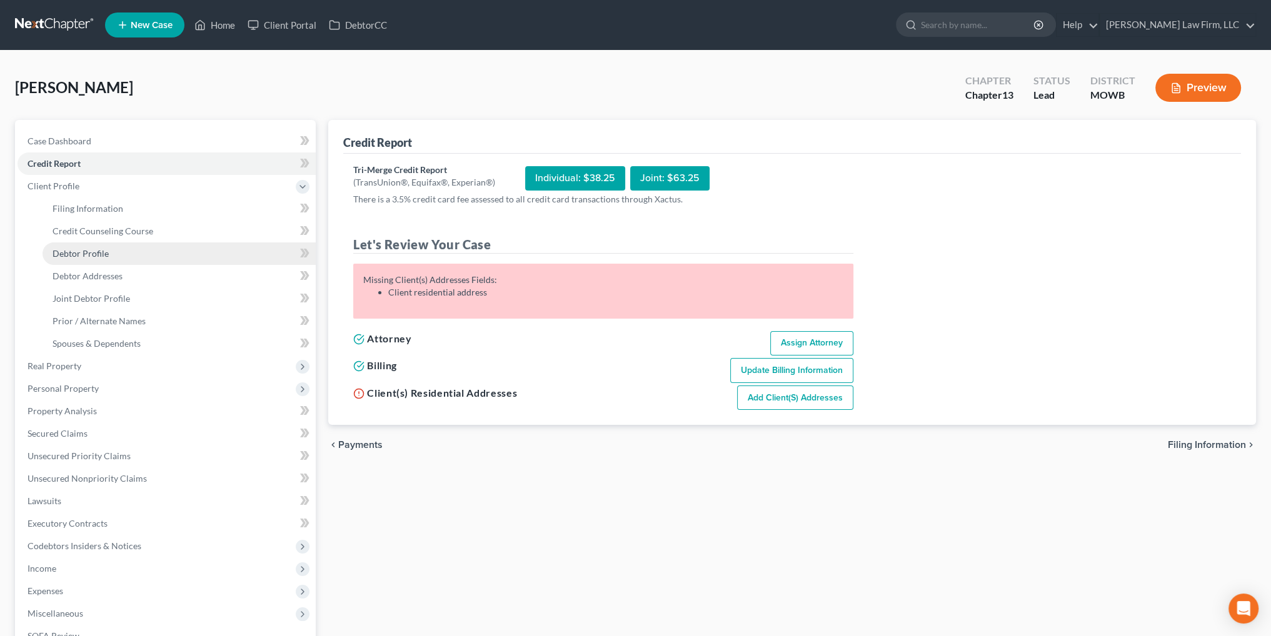
click at [80, 247] on link "Debtor Profile" at bounding box center [179, 254] width 273 height 23
select select "1"
select select "4"
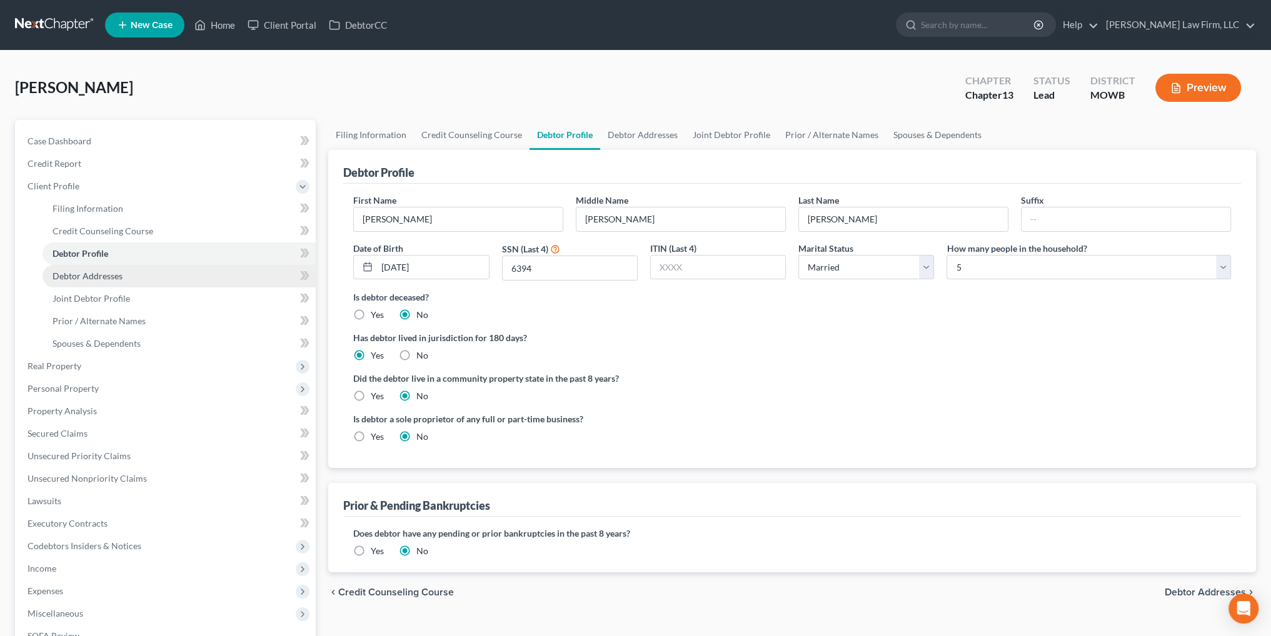
click at [79, 275] on span "Debtor Addresses" at bounding box center [88, 276] width 70 height 11
select select "0"
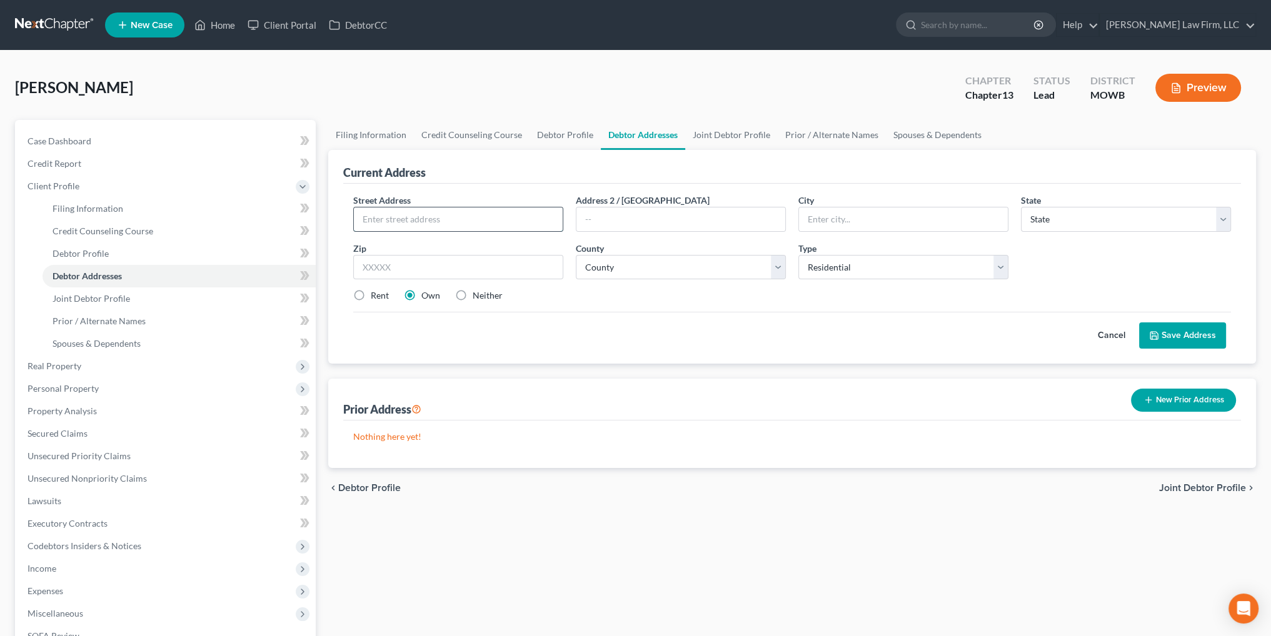
click at [450, 221] on input "text" at bounding box center [458, 220] width 209 height 24
type input "[STREET_ADDRESS][PERSON_NAME]"
click at [848, 213] on input "text" at bounding box center [903, 220] width 209 height 24
type input "Raytown"
select select "26"
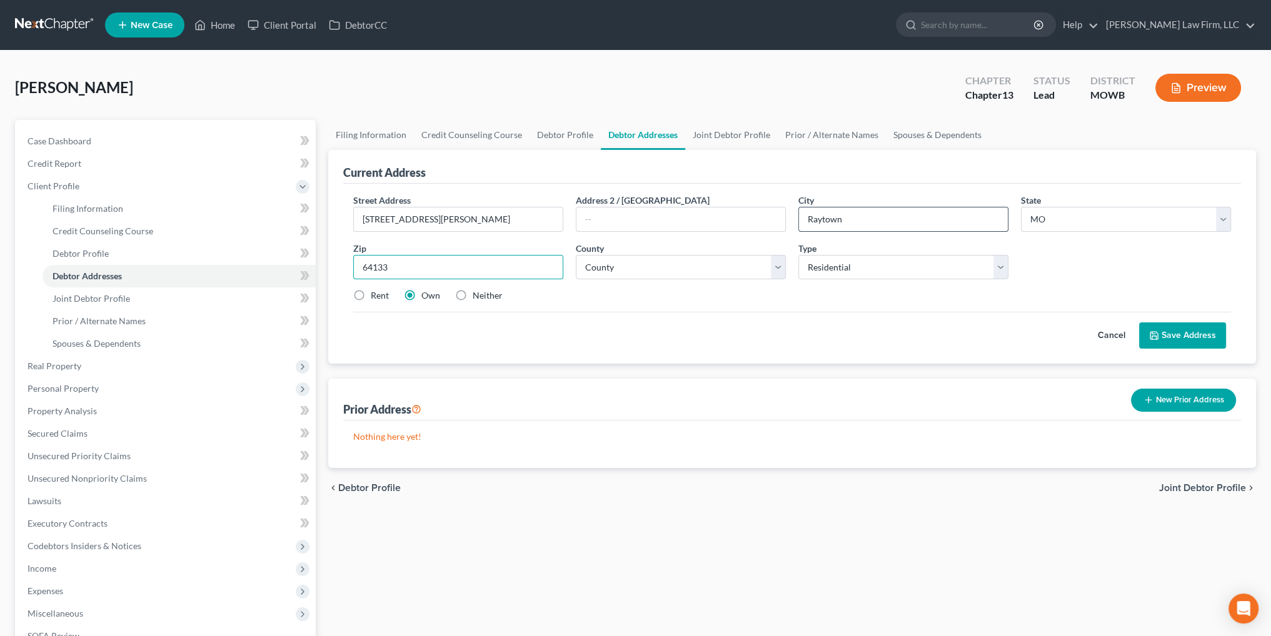
type input "64133"
type input "[US_STATE][GEOGRAPHIC_DATA]"
select select "47"
click at [1184, 333] on button "Save Address" at bounding box center [1182, 336] width 87 height 26
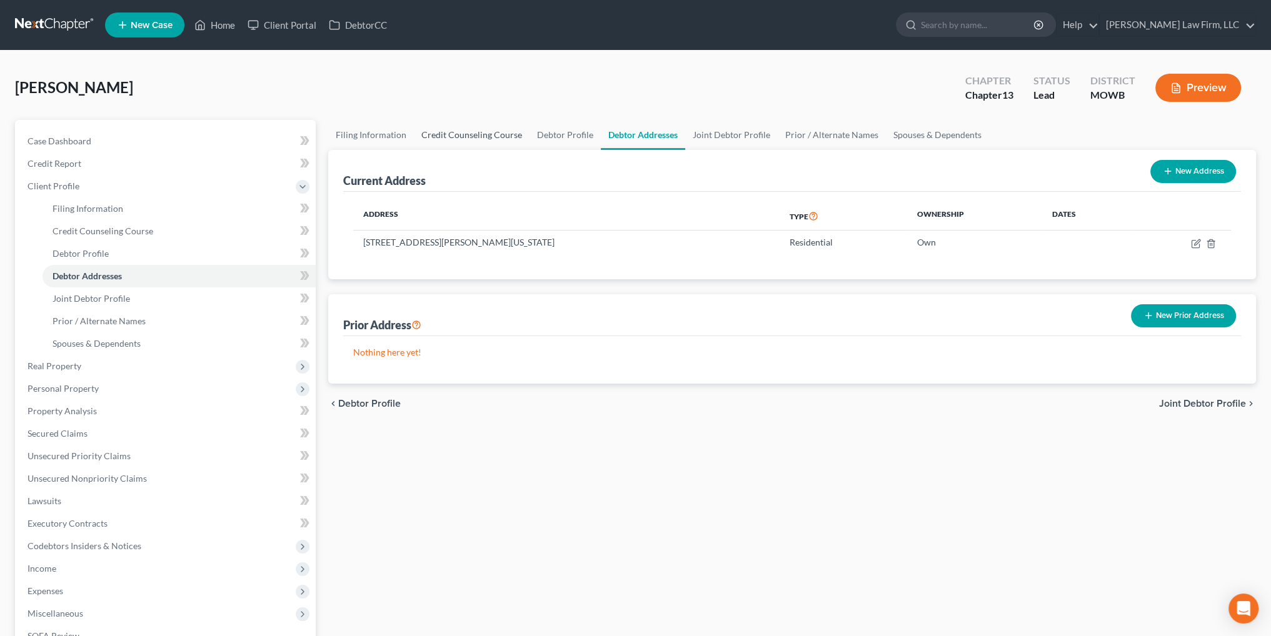
click at [448, 136] on link "Credit Counseling Course" at bounding box center [472, 135] width 116 height 30
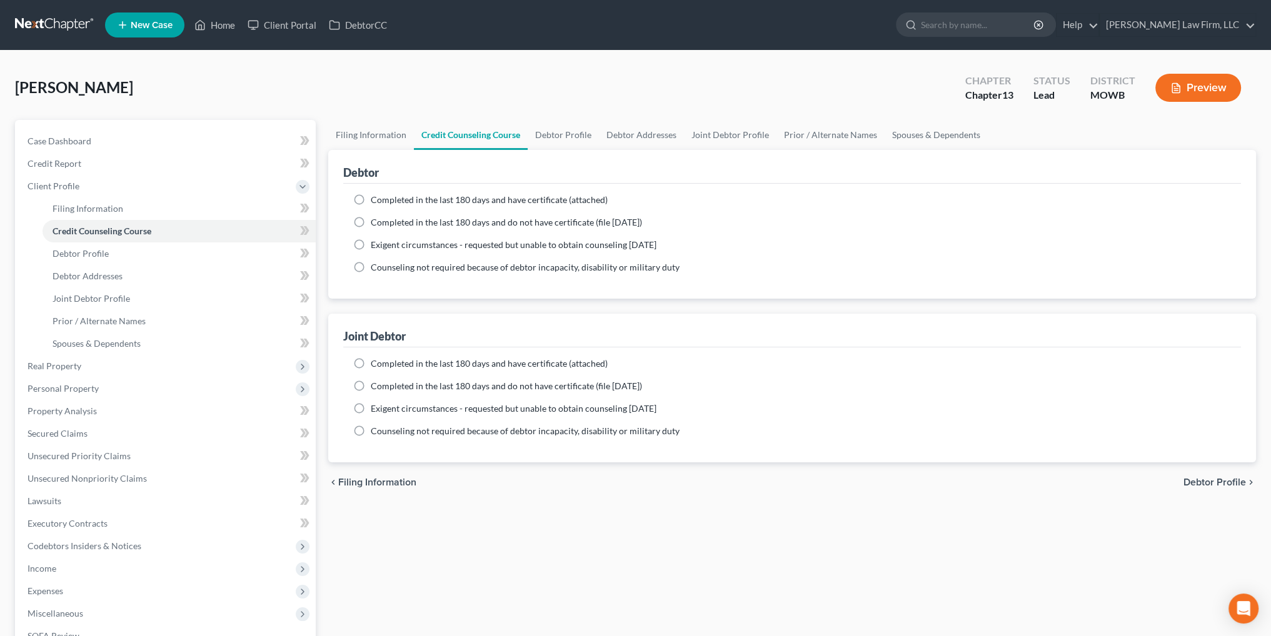
click at [371, 196] on label "Completed in the last 180 days and have certificate (attached)" at bounding box center [489, 200] width 237 height 13
click at [376, 196] on input "Completed in the last 180 days and have certificate (attached)" at bounding box center [380, 198] width 8 height 8
radio input "true"
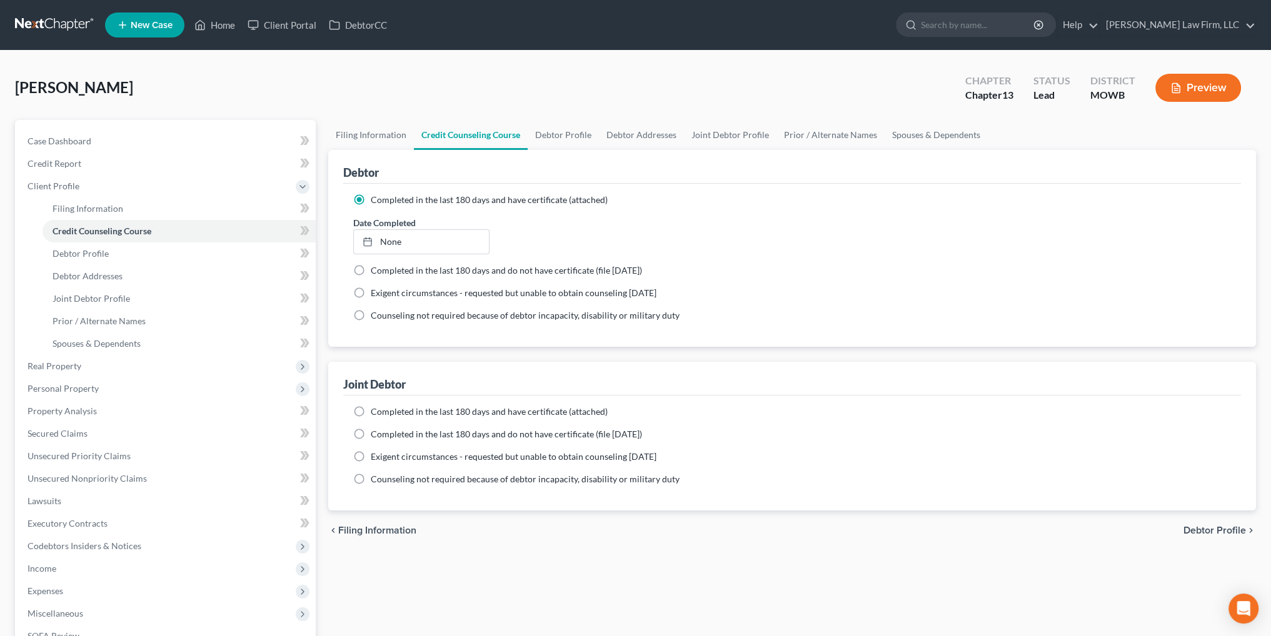
click at [371, 416] on label "Completed in the last 180 days and have certificate (attached)" at bounding box center [489, 412] width 237 height 13
click at [376, 414] on input "Completed in the last 180 days and have certificate (attached)" at bounding box center [380, 410] width 8 height 8
radio input "true"
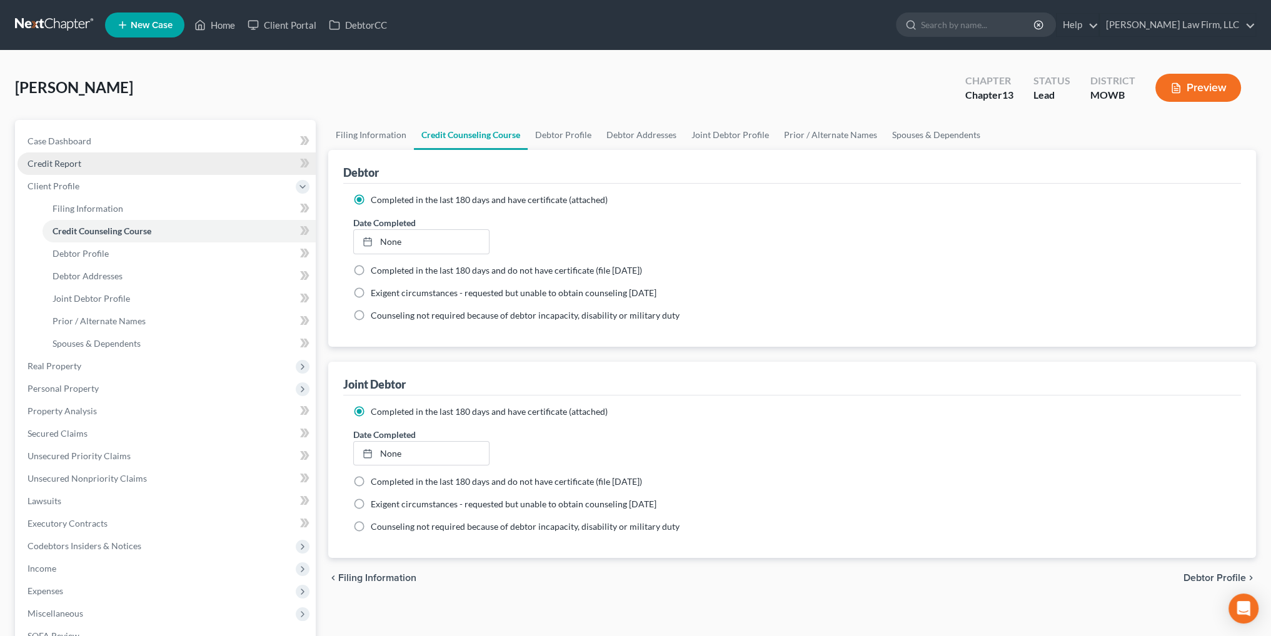
click at [48, 167] on span "Credit Report" at bounding box center [55, 163] width 54 height 11
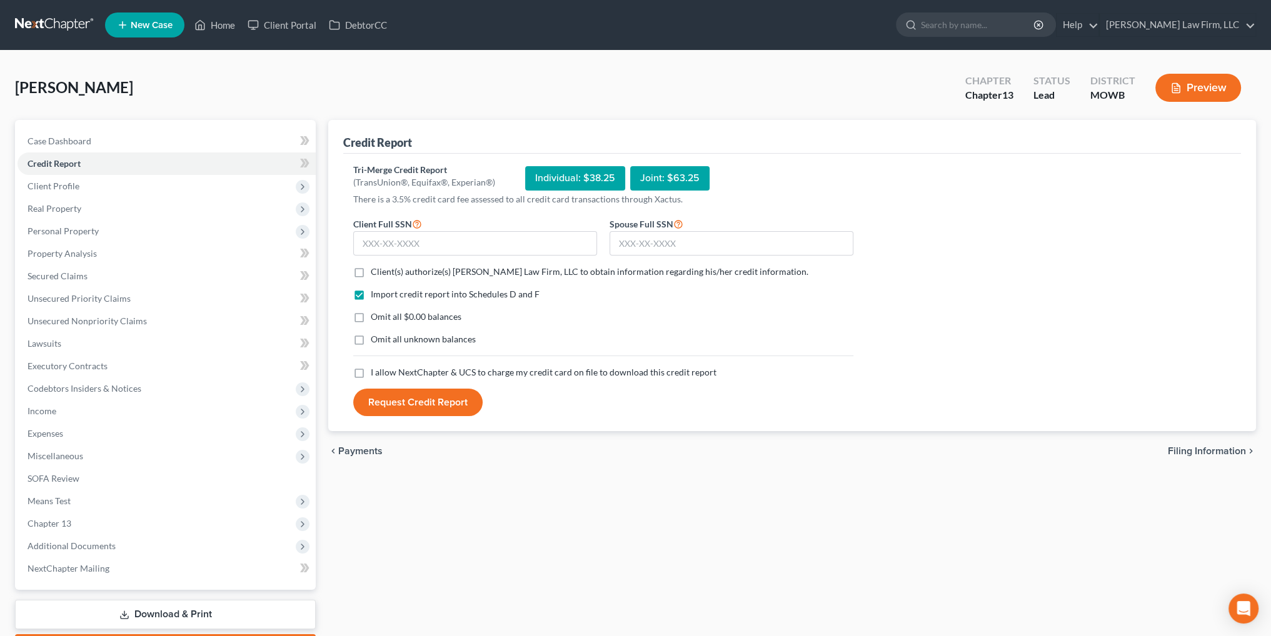
click at [371, 269] on label "Client(s) authorize(s) [PERSON_NAME] Law Firm, LLC to obtain information regard…" at bounding box center [590, 272] width 438 height 13
click at [376, 269] on input "Client(s) authorize(s) [PERSON_NAME] Law Firm, LLC to obtain information regard…" at bounding box center [380, 270] width 8 height 8
checkbox input "true"
click at [371, 373] on label "I allow NextChapter & UCS to charge my credit card on file to download this cre…" at bounding box center [544, 372] width 346 height 13
click at [376, 373] on input "I allow NextChapter & UCS to charge my credit card on file to download this cre…" at bounding box center [380, 370] width 8 height 8
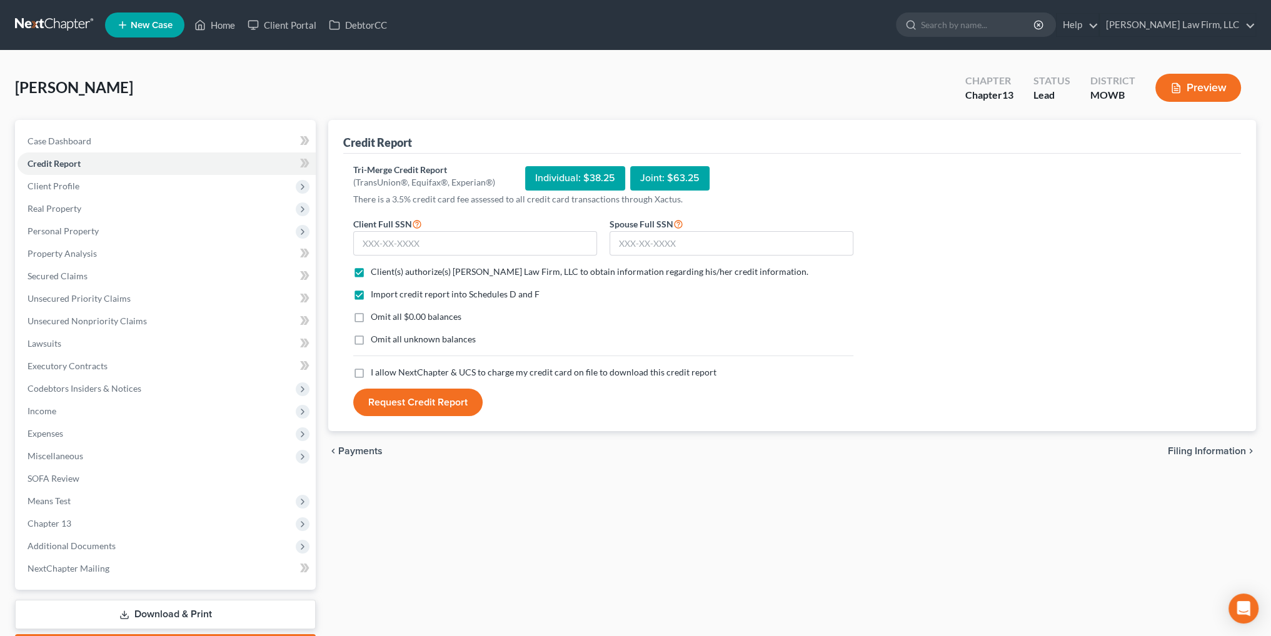
checkbox input "true"
click at [403, 248] on input "text" at bounding box center [475, 243] width 244 height 25
type input "488-94-6394"
type input "492-86-9156"
click at [413, 399] on button "Request Credit Report" at bounding box center [417, 403] width 129 height 28
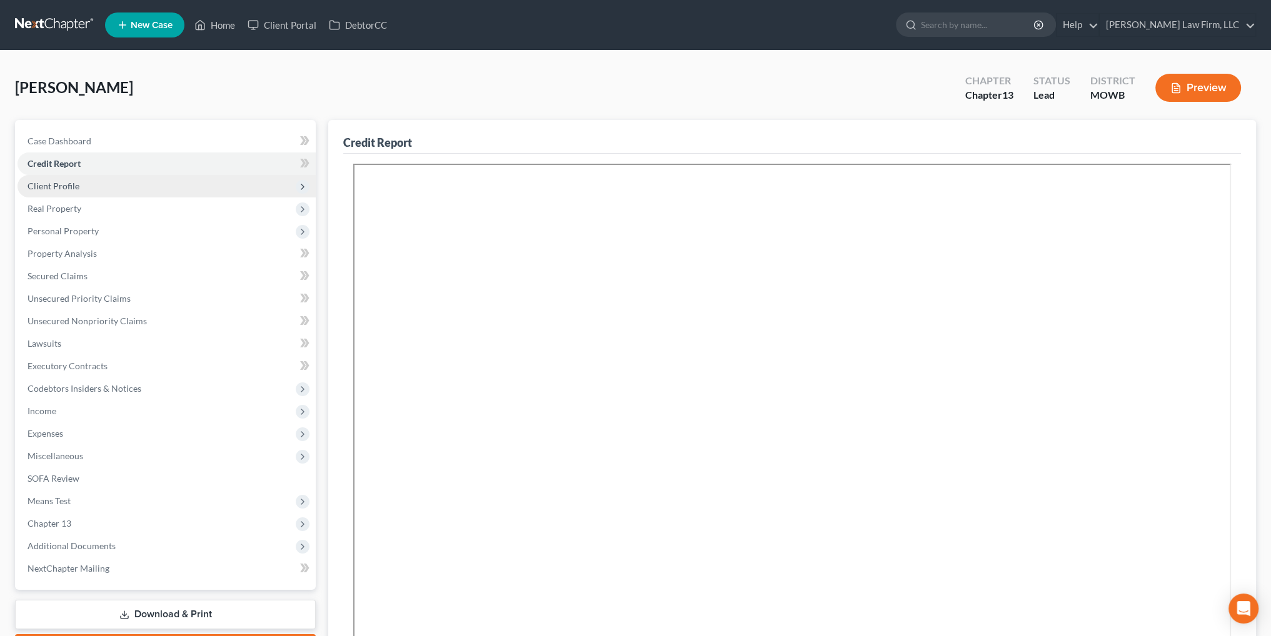
click at [58, 184] on span "Client Profile" at bounding box center [54, 186] width 52 height 11
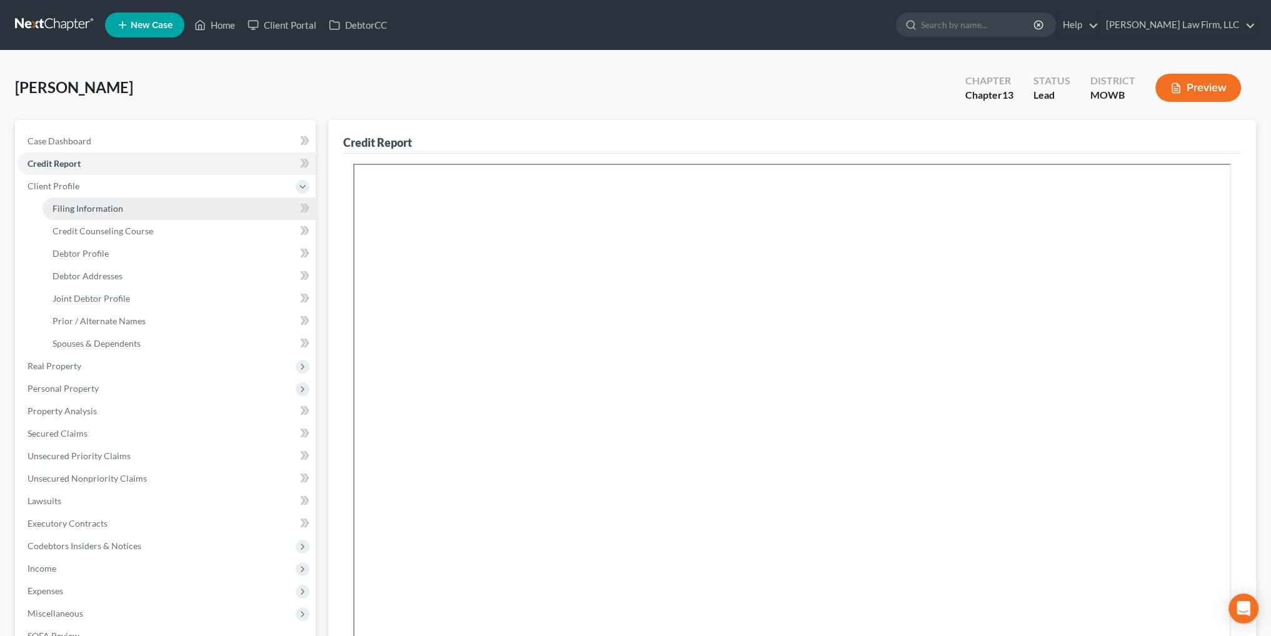
click at [68, 207] on span "Filing Information" at bounding box center [88, 208] width 71 height 11
select select "1"
select select "3"
select select "46"
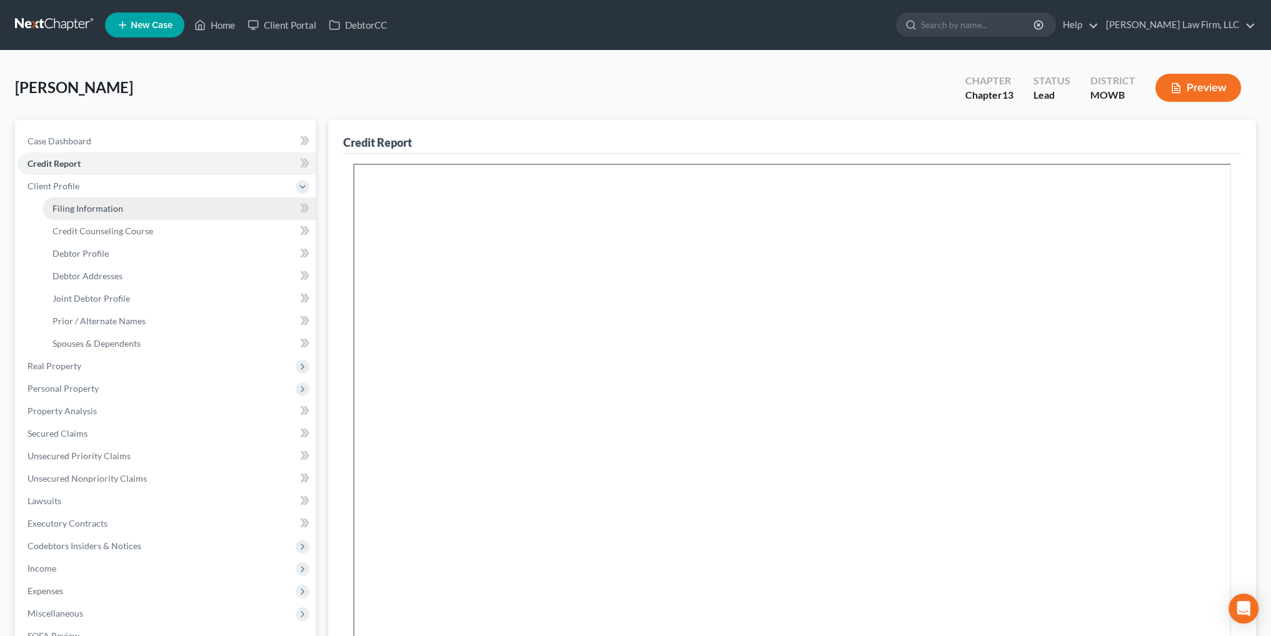
select select "12"
select select "26"
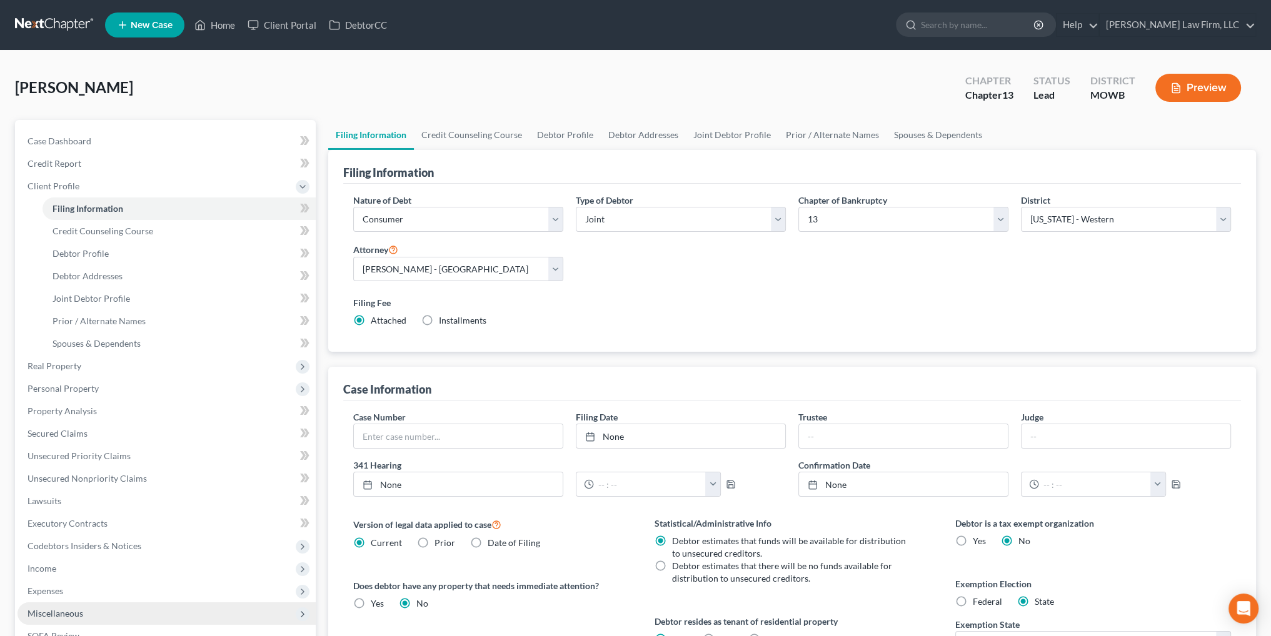
click at [61, 612] on span "Miscellaneous" at bounding box center [56, 613] width 56 height 11
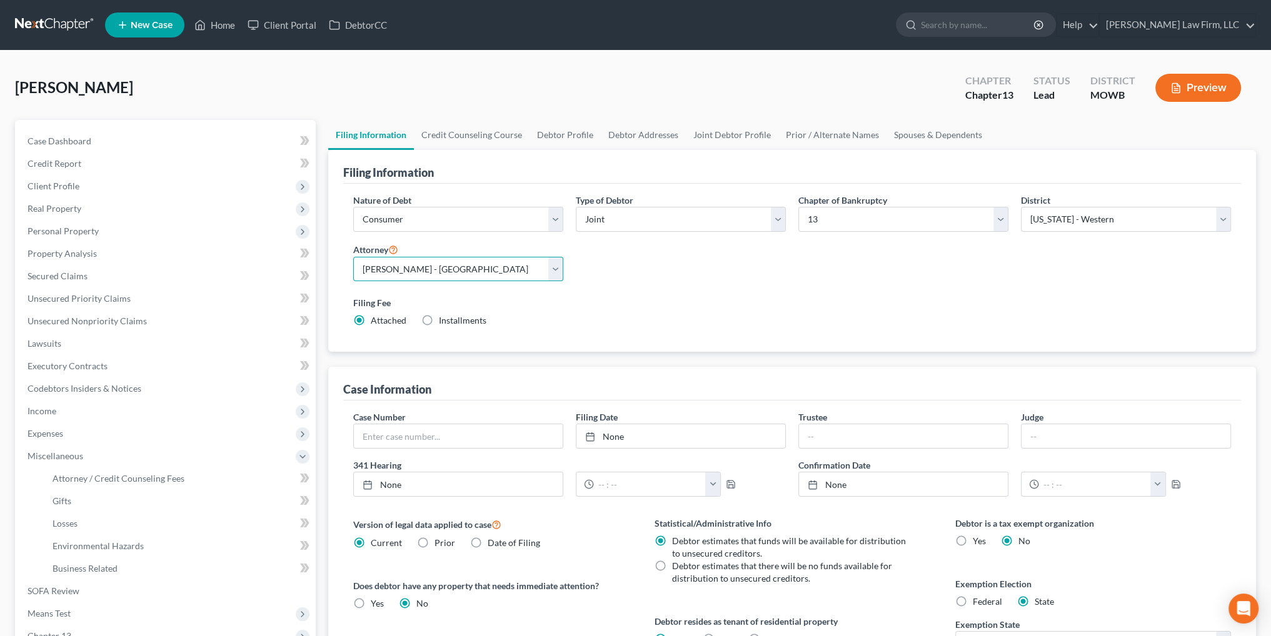
click at [558, 271] on select "Select [PERSON_NAME] - MOWB [PERSON_NAME] - KSB [PERSON_NAME] - MOEB [PERSON_NA…" at bounding box center [458, 269] width 210 height 25
click at [99, 472] on link "Attorney / Credit Counseling Fees" at bounding box center [179, 479] width 273 height 23
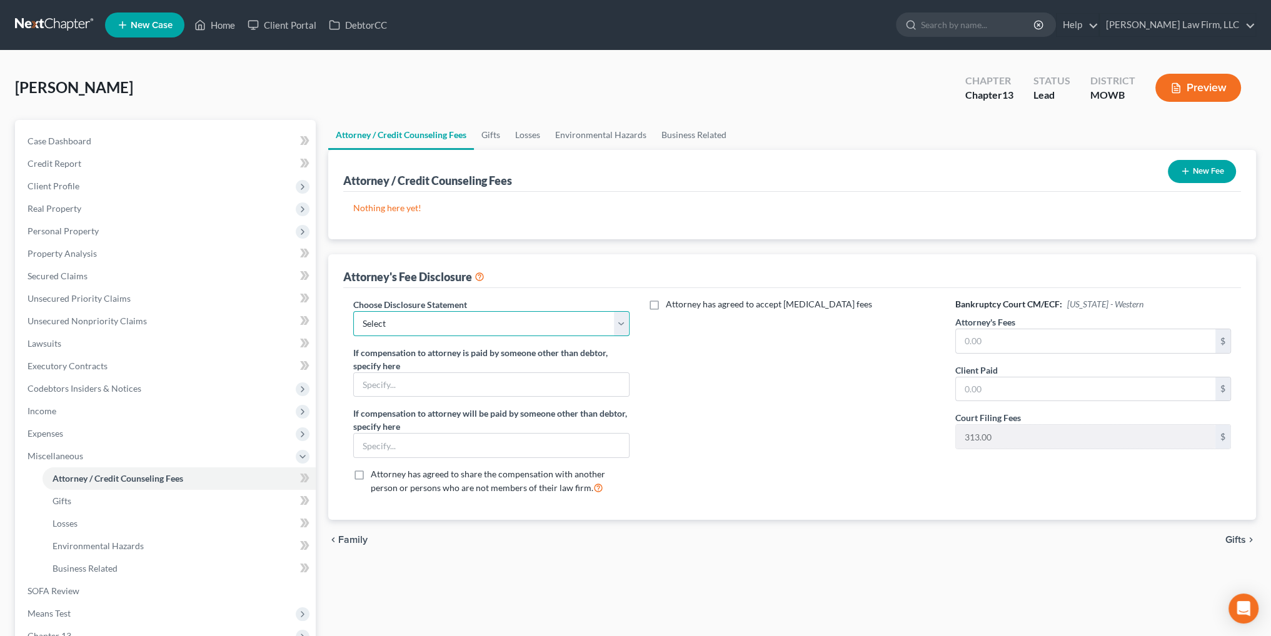
click at [499, 318] on select "Select [US_STATE] Chapter 13 [US_STATE] Chapter 7 [US_STATE] Chapter 13 [US_STA…" at bounding box center [491, 323] width 276 height 25
select select "2"
click at [353, 311] on select "Select [US_STATE] Chapter 13 [US_STATE] Chapter 7 [US_STATE] Chapter 13 [US_STA…" at bounding box center [491, 323] width 276 height 25
click at [1017, 384] on input "text" at bounding box center [1085, 390] width 259 height 24
type input "425.00"
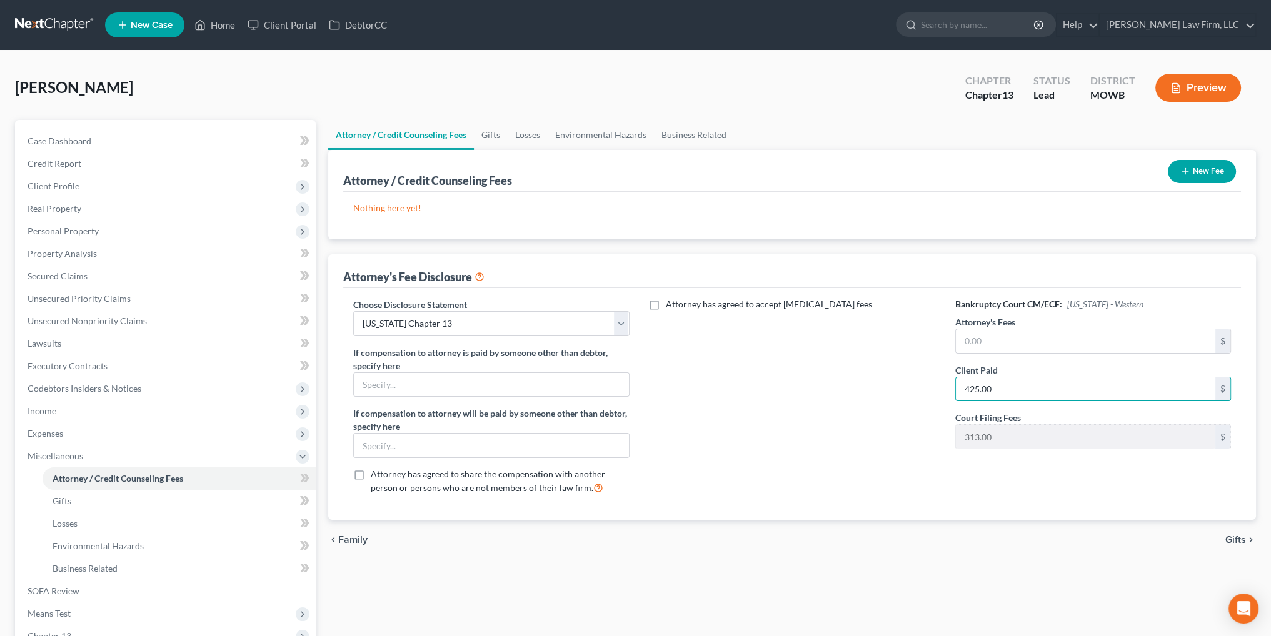
click at [1215, 166] on button "New Fee" at bounding box center [1202, 171] width 68 height 23
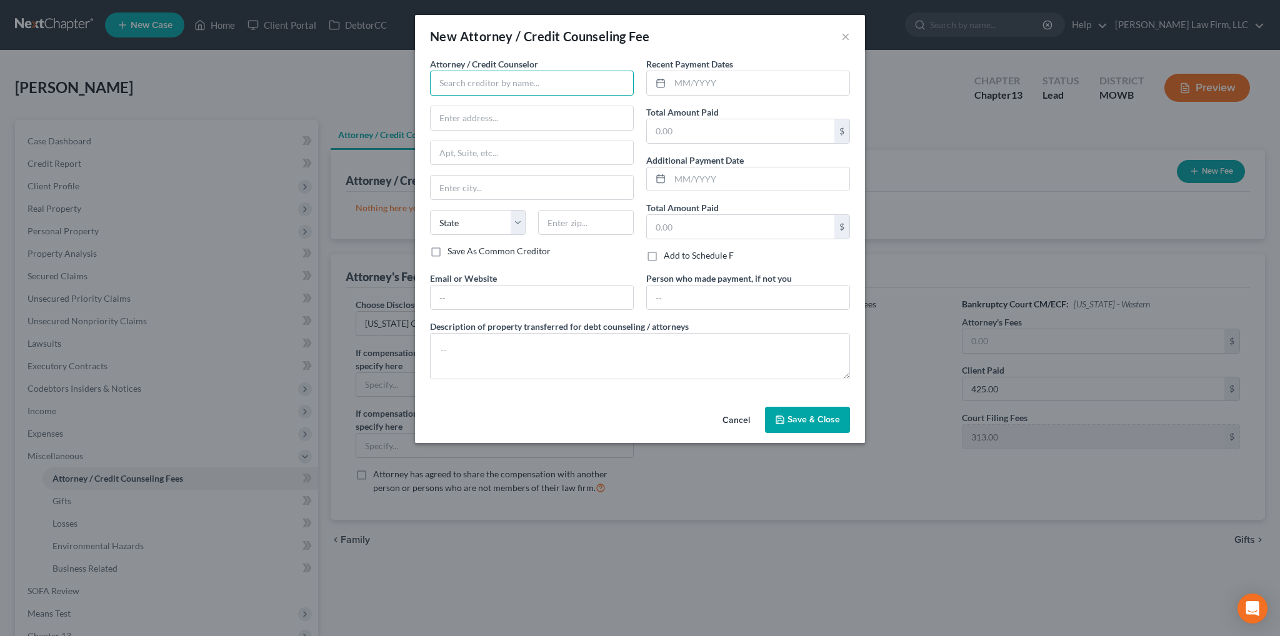
click at [504, 76] on input "text" at bounding box center [532, 83] width 204 height 25
type input "[PERSON_NAME] Law Firm, LLC"
type input "[STREET_ADDRESS]"
type input "Suite 2150"
type input "[US_STATE][GEOGRAPHIC_DATA]"
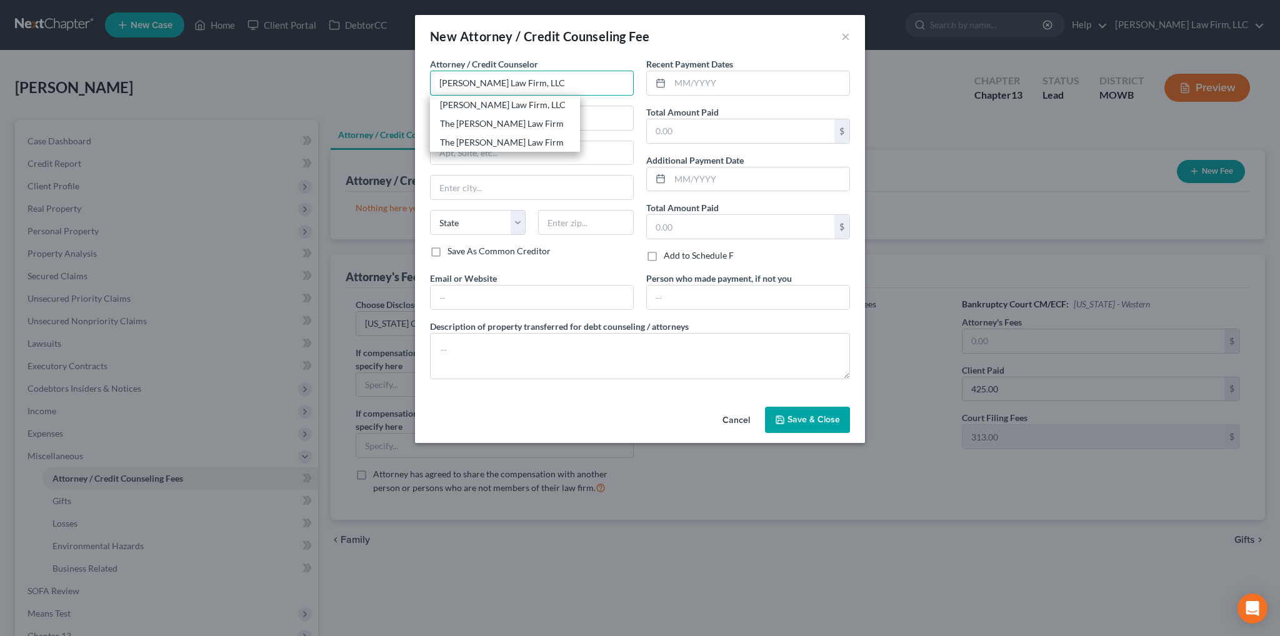
select select "26"
type input "64108"
type input "[PERSON_NAME] Law Firm, LLC"
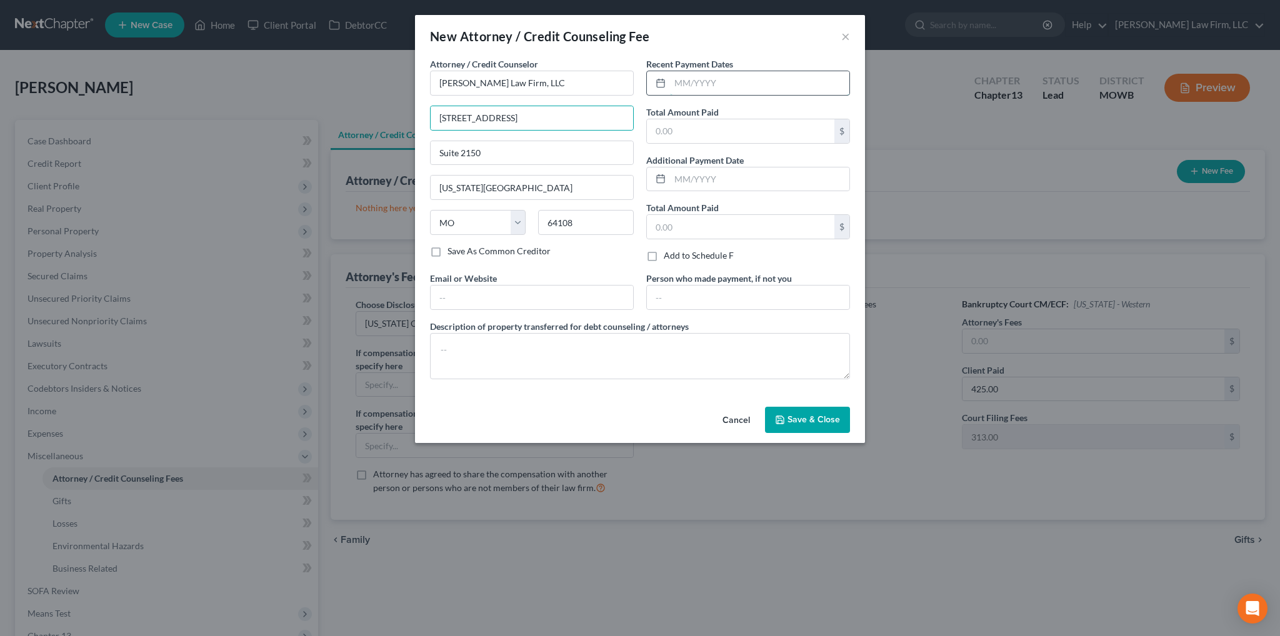
click at [770, 76] on input "text" at bounding box center [759, 83] width 179 height 24
type input "[DATE]"
click at [730, 128] on input "text" at bounding box center [741, 131] width 188 height 24
type input "425.00"
click at [533, 342] on textarea at bounding box center [640, 356] width 420 height 46
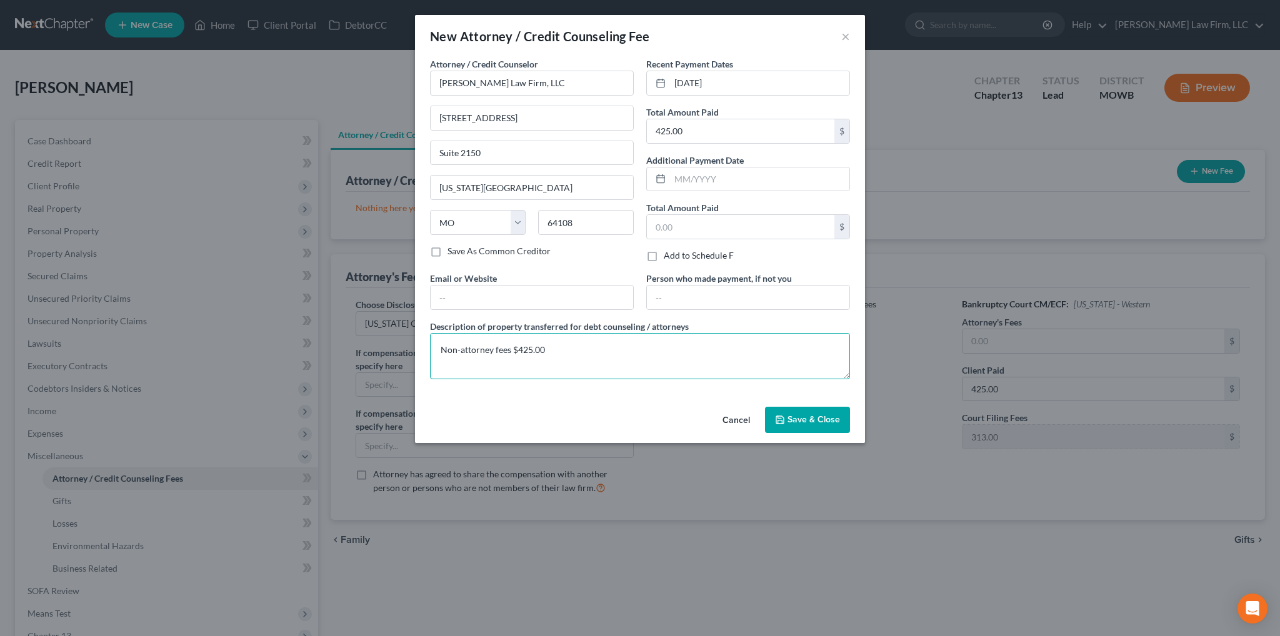
type textarea "Non-attorney fees $425.00"
click at [722, 343] on textarea "Non-attorney fees $425.00" at bounding box center [640, 356] width 420 height 46
type textarea "Non-attorney fees $425.00 ($24.00 credit counseling, $64.00 credit report, $313…"
click at [813, 418] on span "Save & Close" at bounding box center [814, 420] width 53 height 11
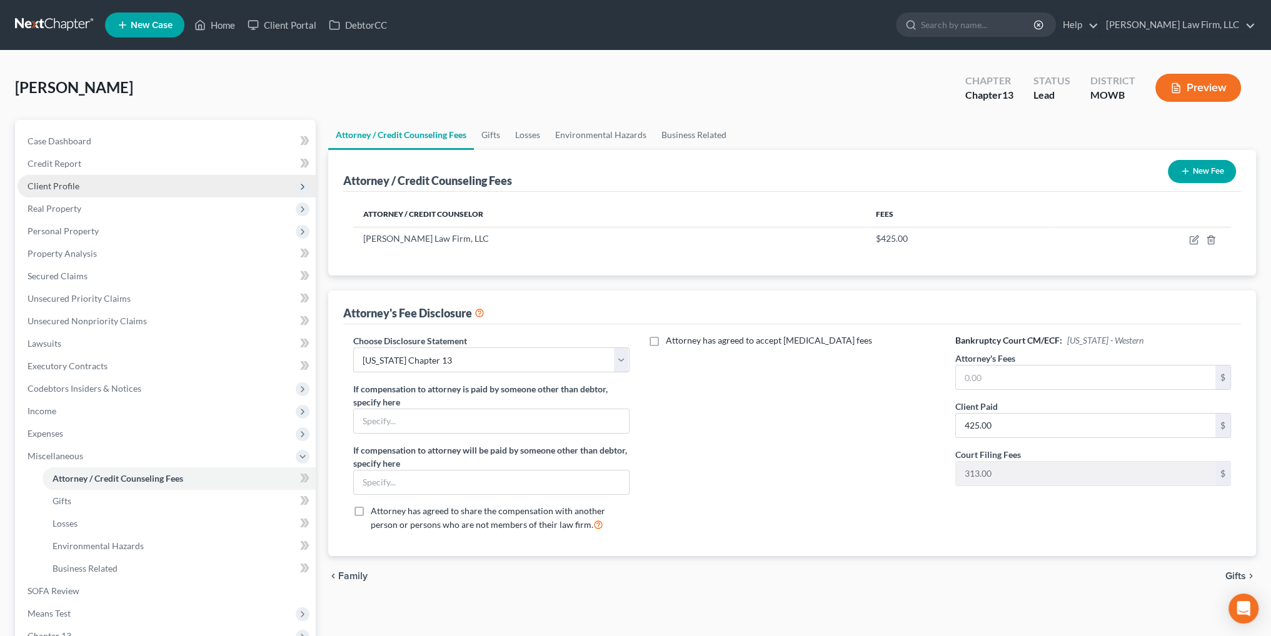
click at [64, 182] on span "Client Profile" at bounding box center [54, 186] width 52 height 11
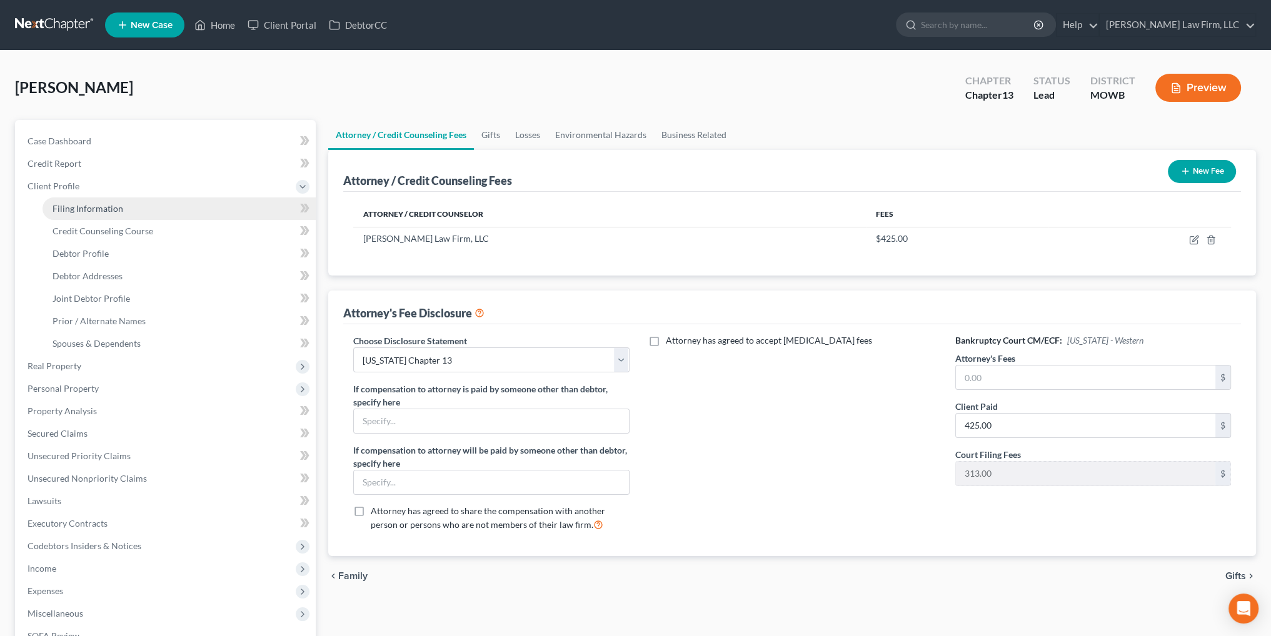
click at [91, 209] on span "Filing Information" at bounding box center [88, 208] width 71 height 11
select select "1"
select select "3"
select select "46"
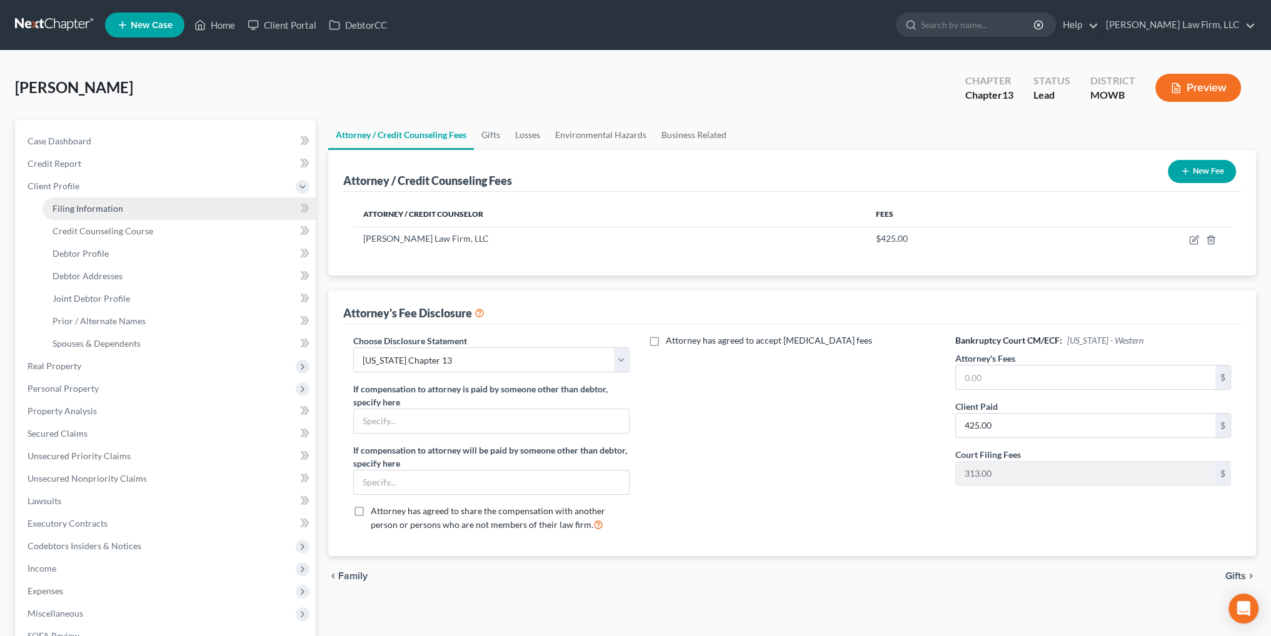
select select "12"
select select "26"
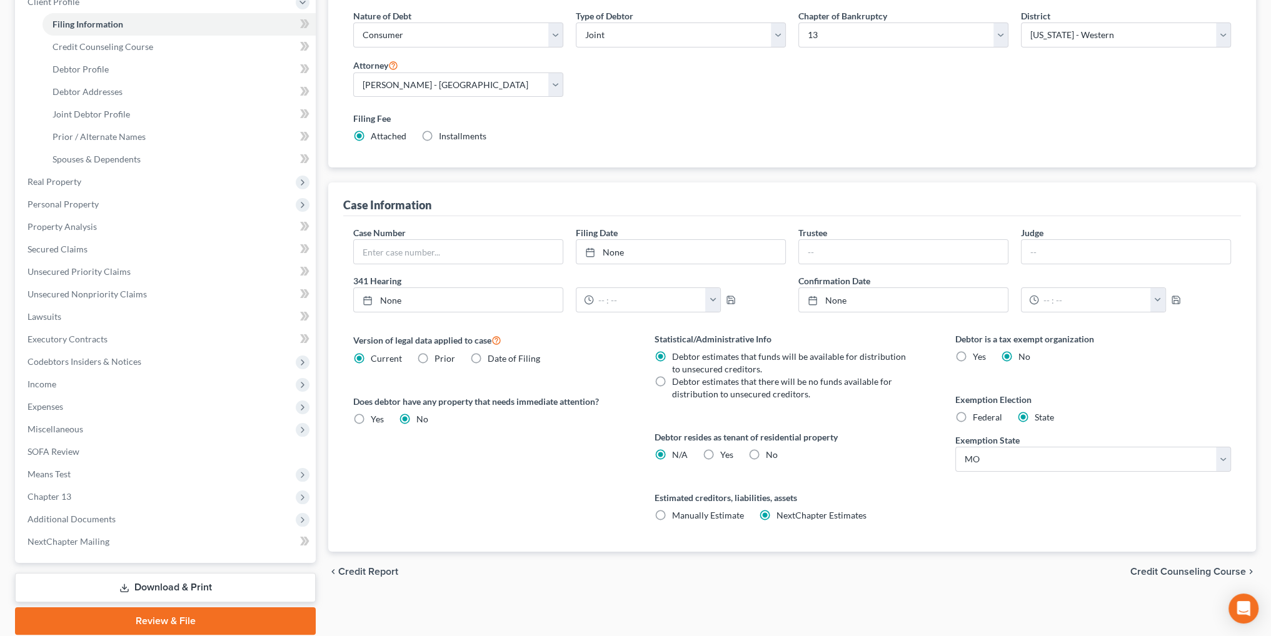
scroll to position [105, 0]
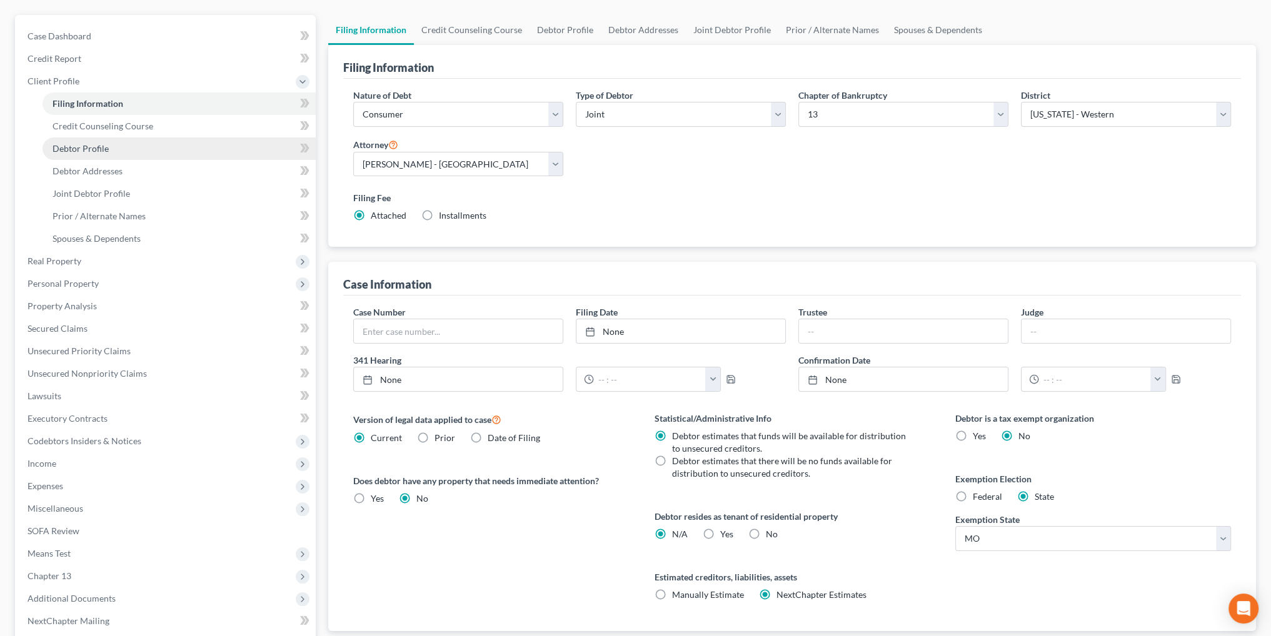
click at [84, 150] on span "Debtor Profile" at bounding box center [81, 148] width 56 height 11
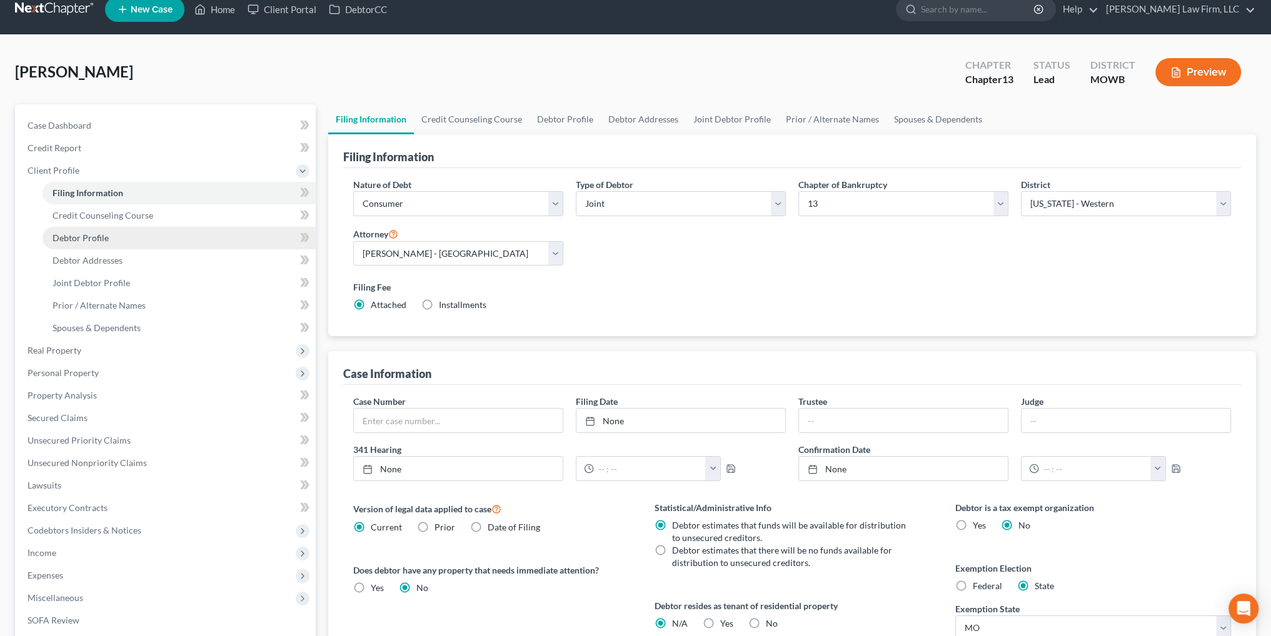
select select "1"
select select "4"
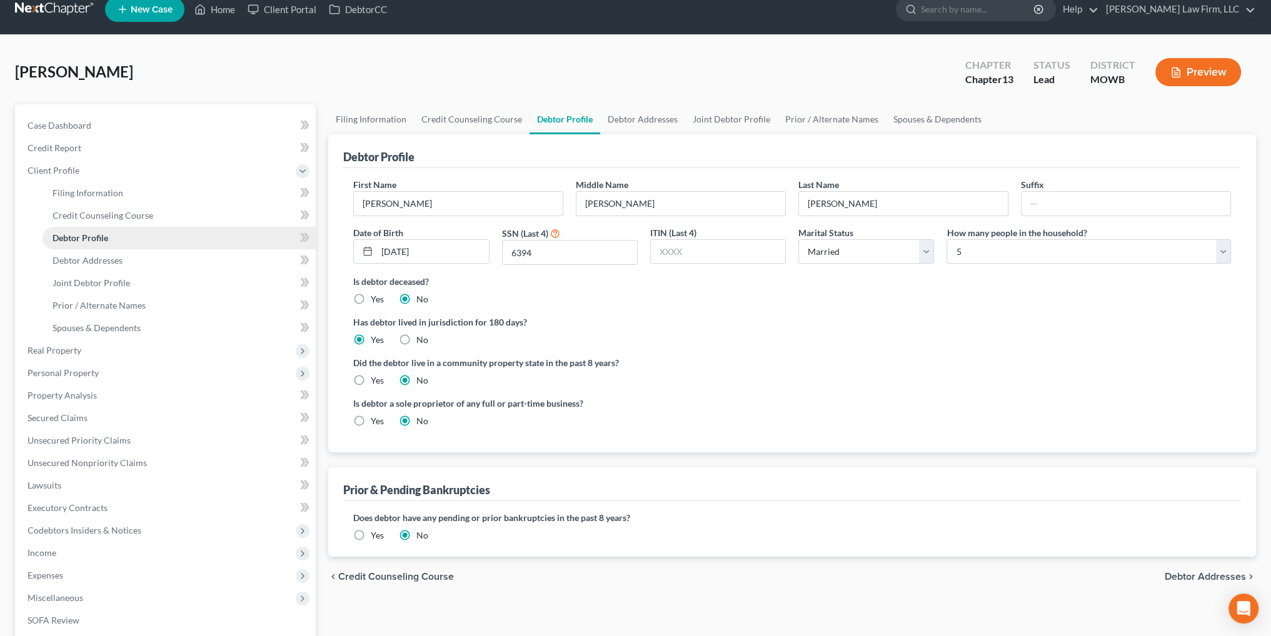
scroll to position [0, 0]
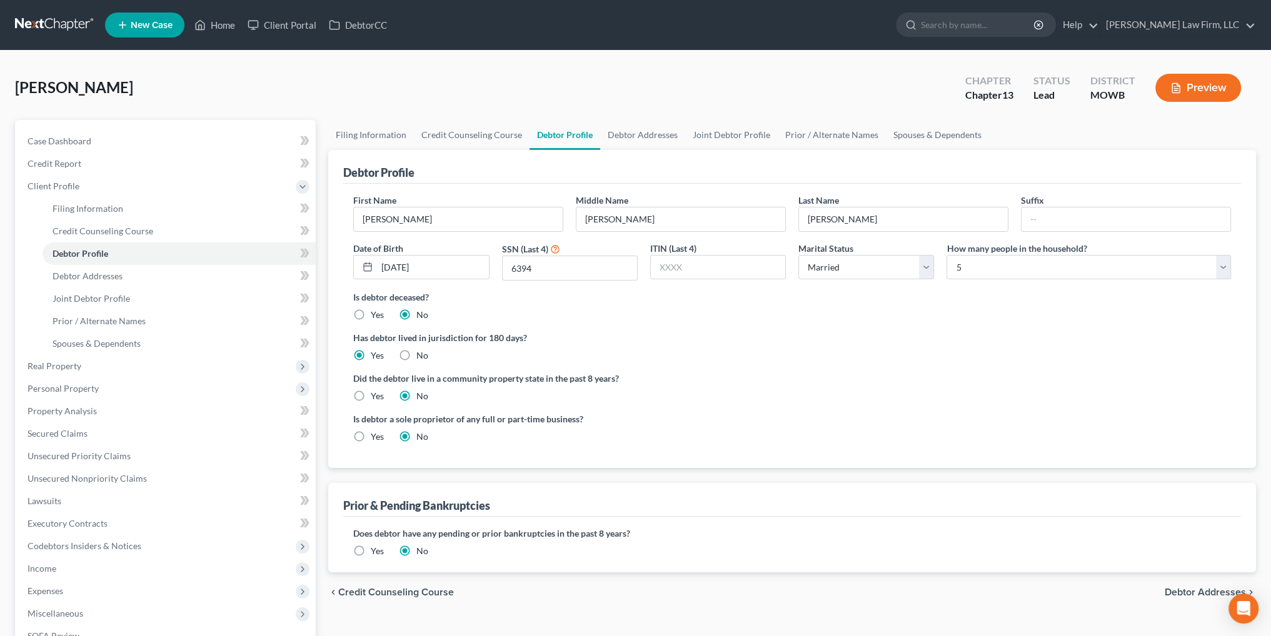
click at [371, 433] on label "Yes" at bounding box center [377, 437] width 13 height 13
click at [376, 433] on input "Yes" at bounding box center [380, 435] width 8 height 8
radio input "true"
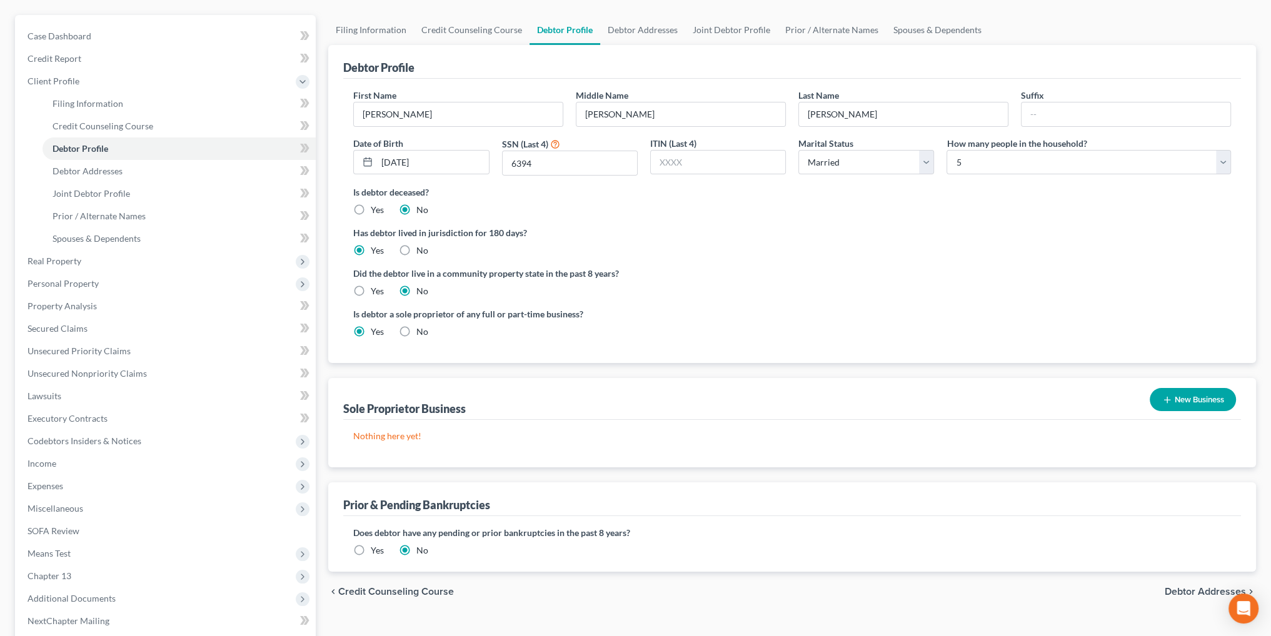
scroll to position [125, 0]
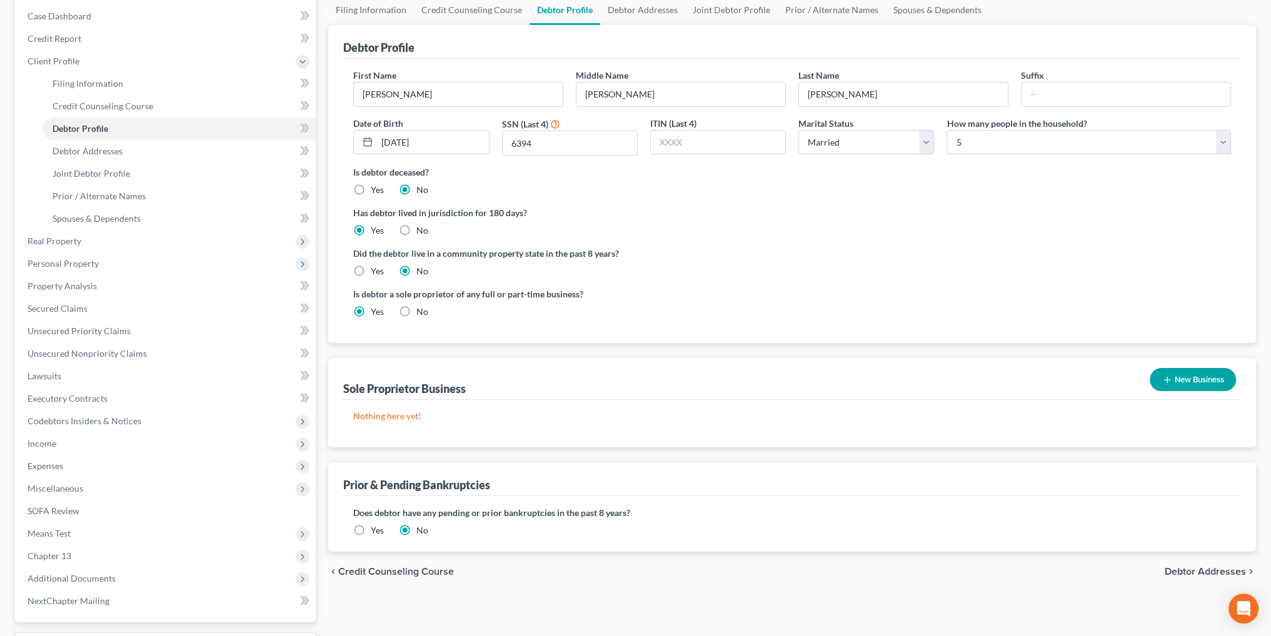
click at [1168, 380] on line "button" at bounding box center [1167, 380] width 6 height 0
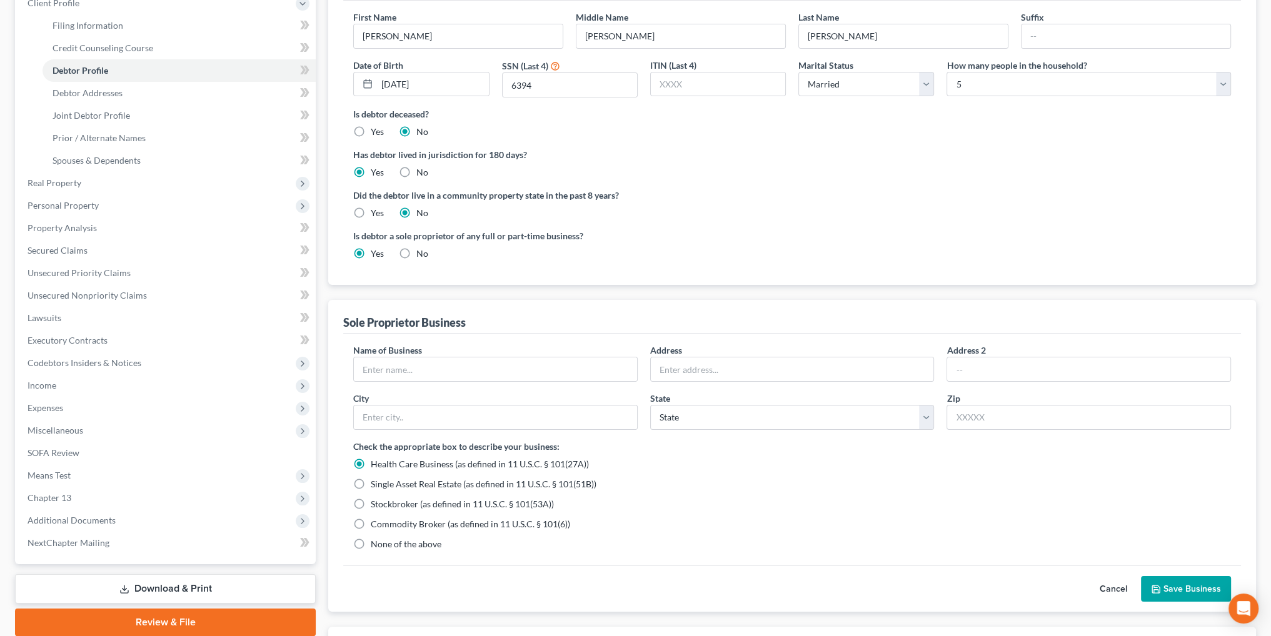
scroll to position [313, 0]
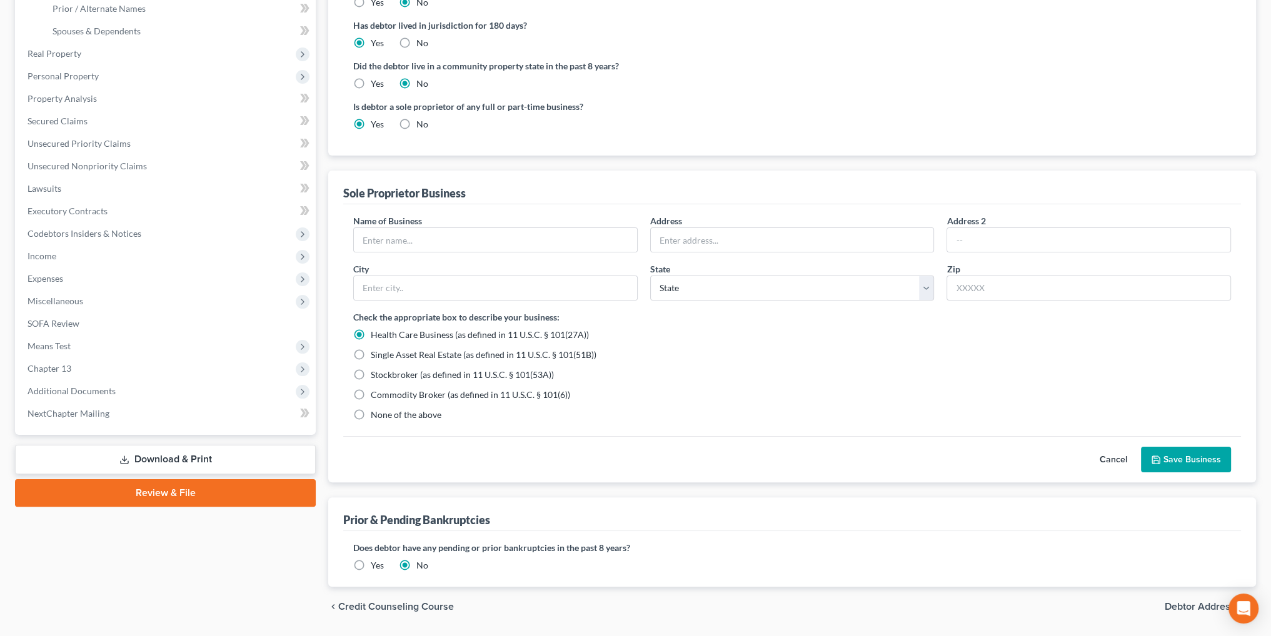
click at [1118, 457] on button "Cancel" at bounding box center [1113, 460] width 55 height 25
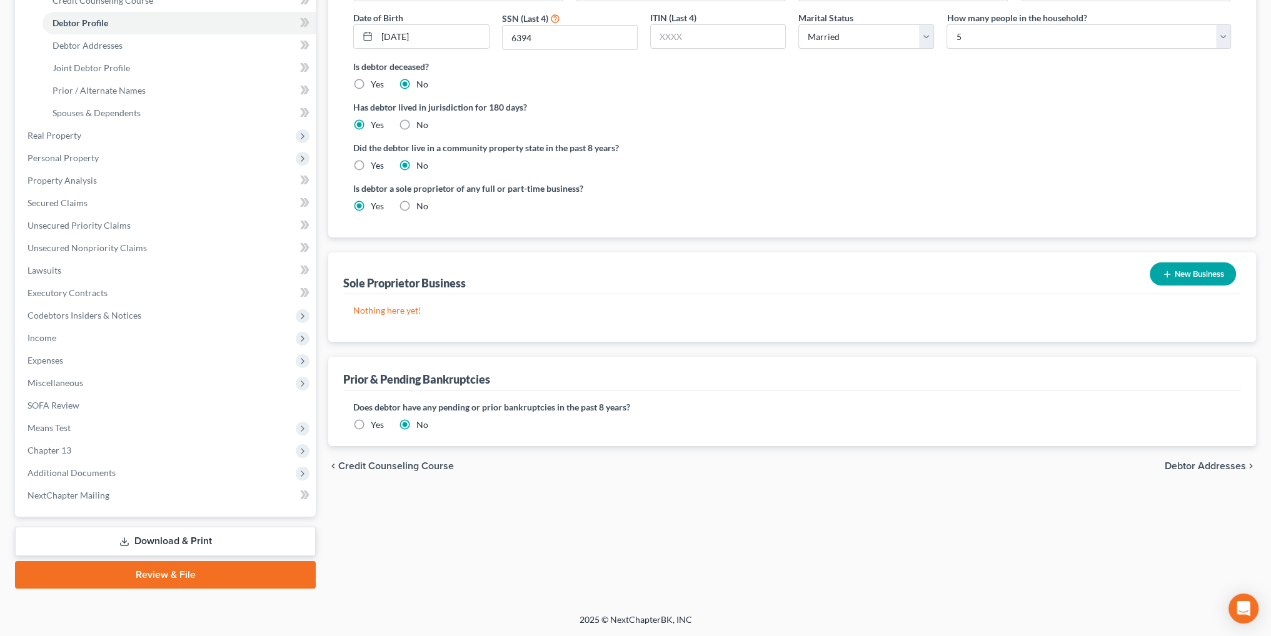
scroll to position [230, 0]
click at [416, 205] on label "No" at bounding box center [422, 207] width 12 height 13
click at [421, 205] on input "No" at bounding box center [425, 205] width 8 height 8
radio input "true"
radio input "false"
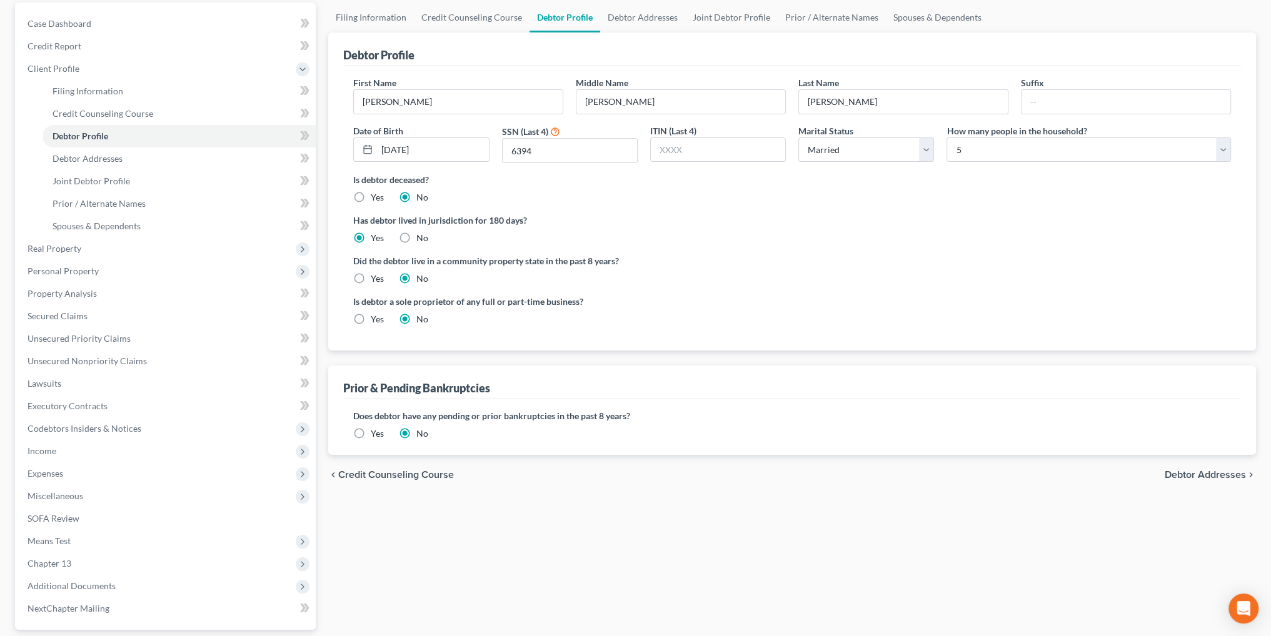
scroll to position [43, 0]
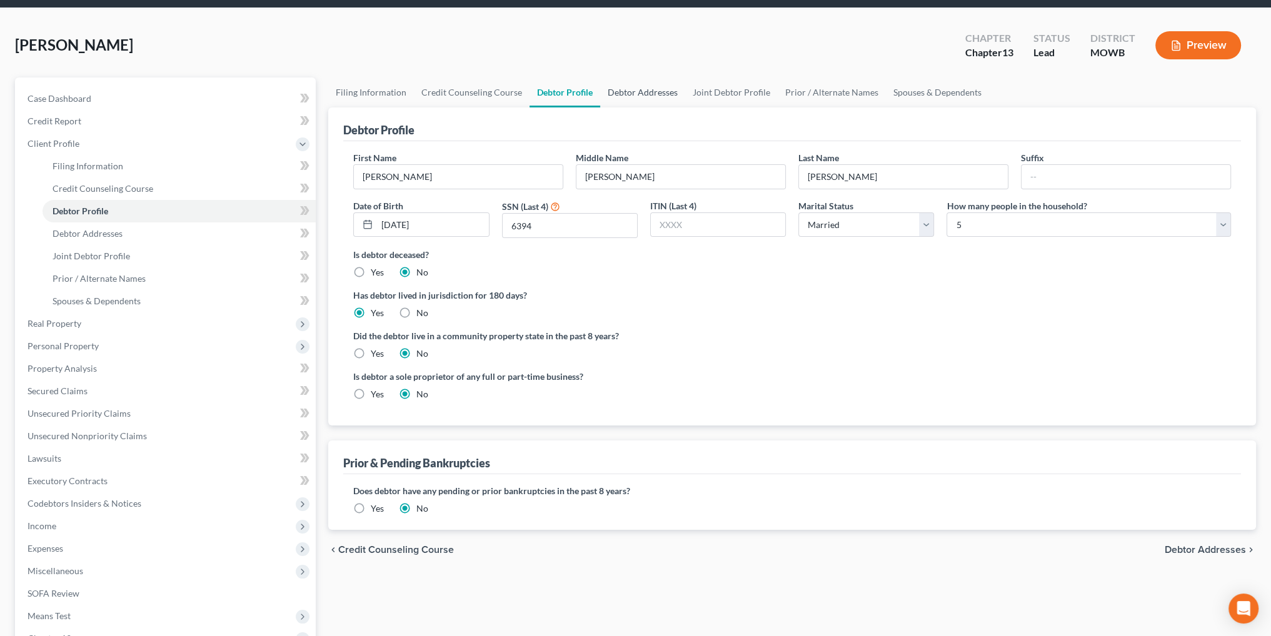
click at [654, 94] on link "Debtor Addresses" at bounding box center [642, 93] width 85 height 30
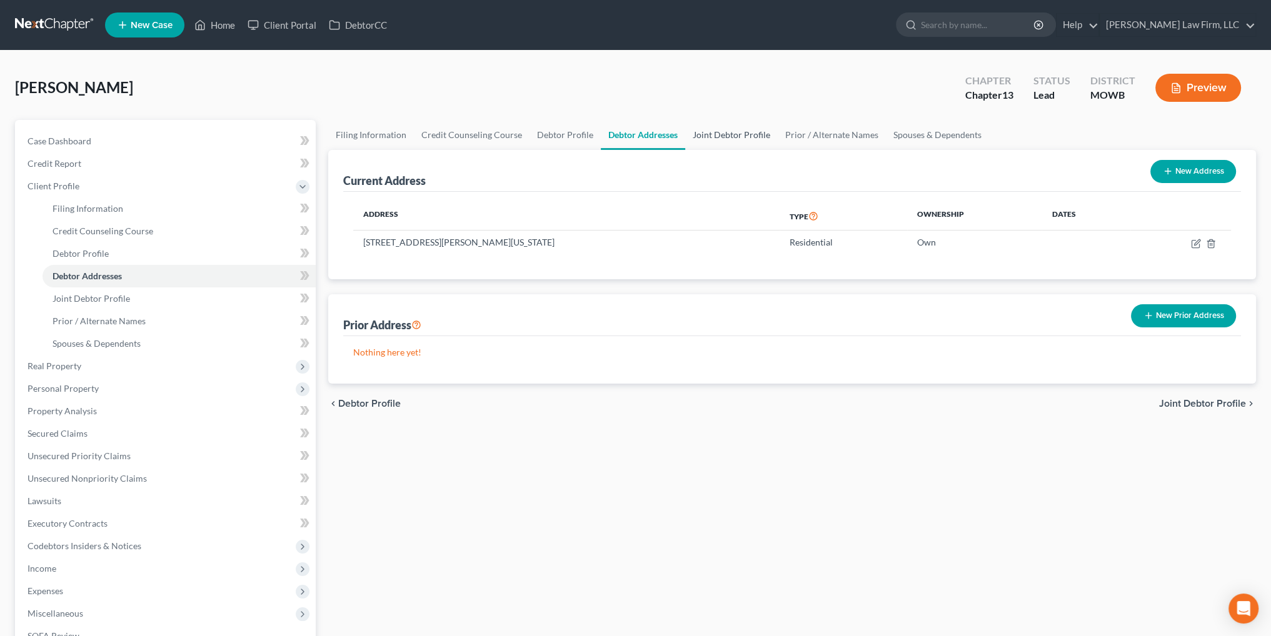
click at [725, 134] on link "Joint Debtor Profile" at bounding box center [731, 135] width 93 height 30
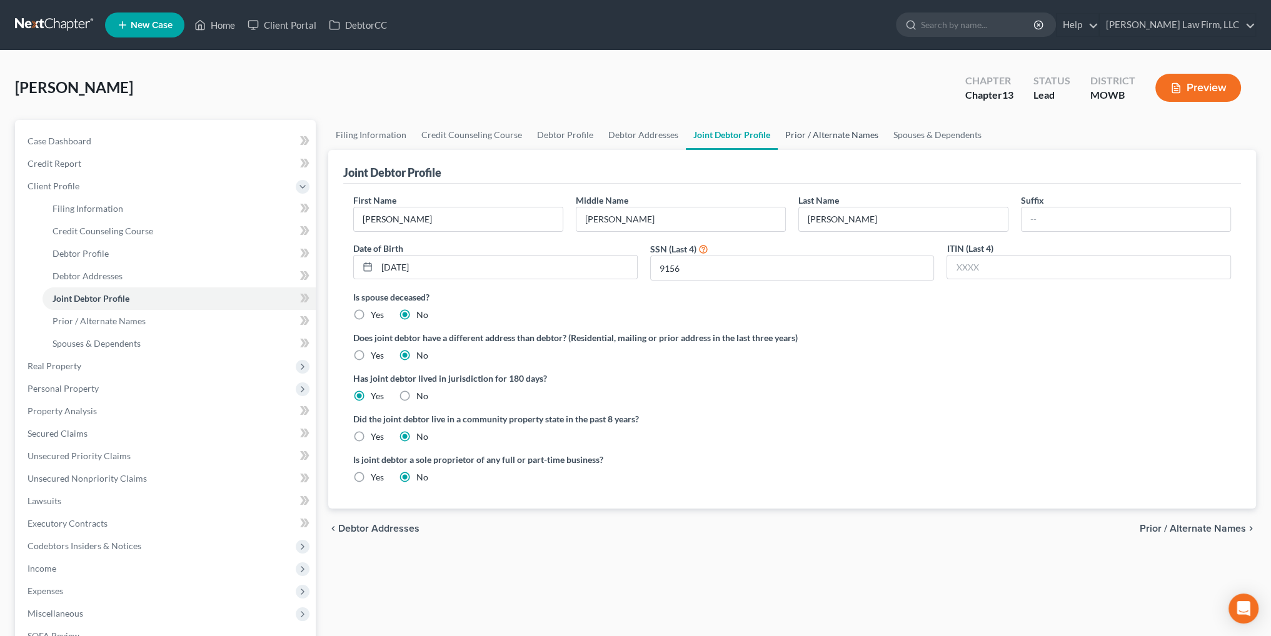
click at [828, 133] on link "Prior / Alternate Names" at bounding box center [832, 135] width 108 height 30
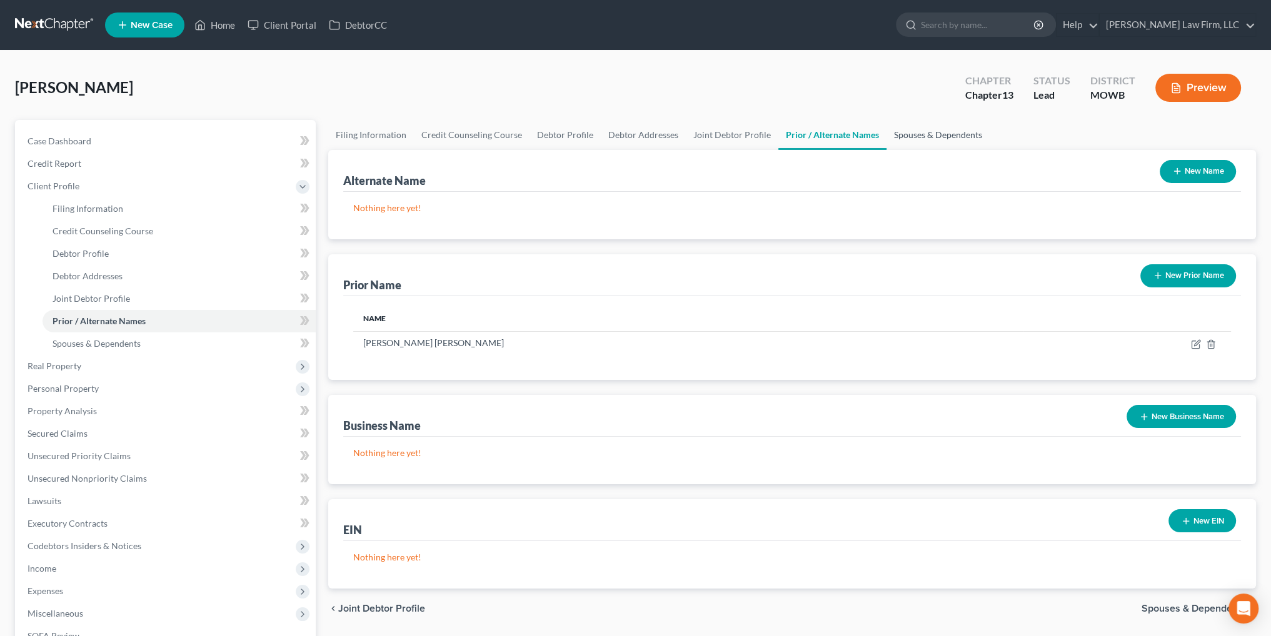
click at [935, 133] on link "Spouses & Dependents" at bounding box center [938, 135] width 103 height 30
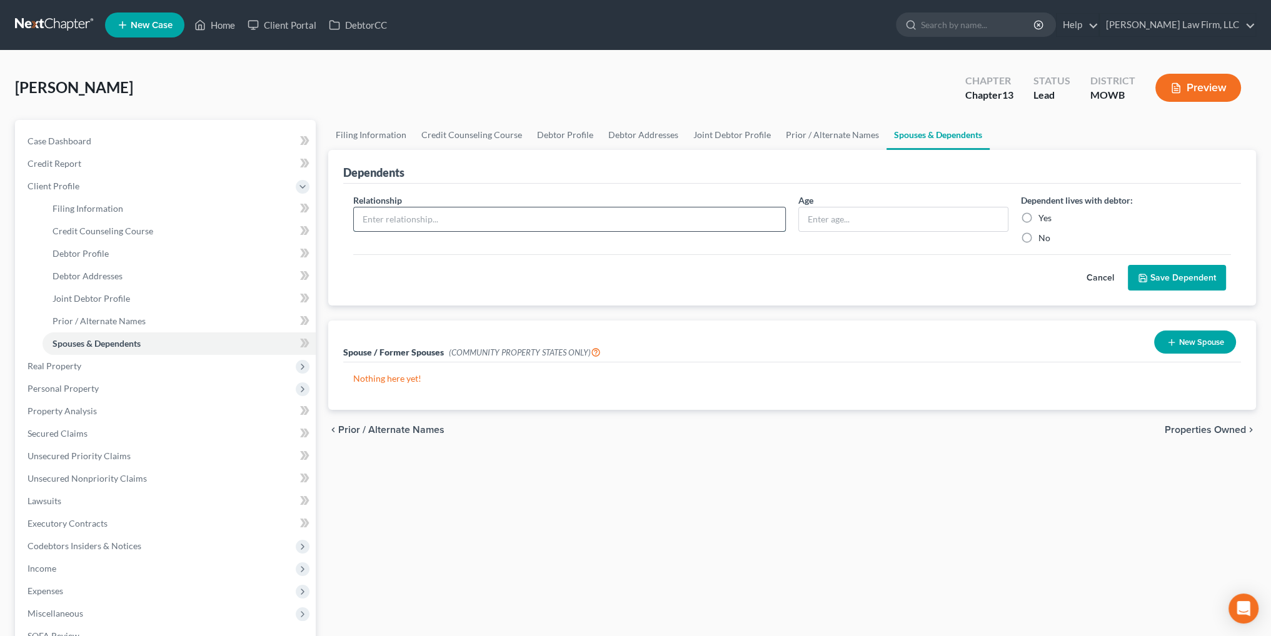
click at [672, 216] on input "text" at bounding box center [569, 220] width 431 height 24
type input "Son"
type input "13"
click at [1038, 214] on label "Yes" at bounding box center [1044, 218] width 13 height 13
click at [1043, 214] on input "Yes" at bounding box center [1047, 216] width 8 height 8
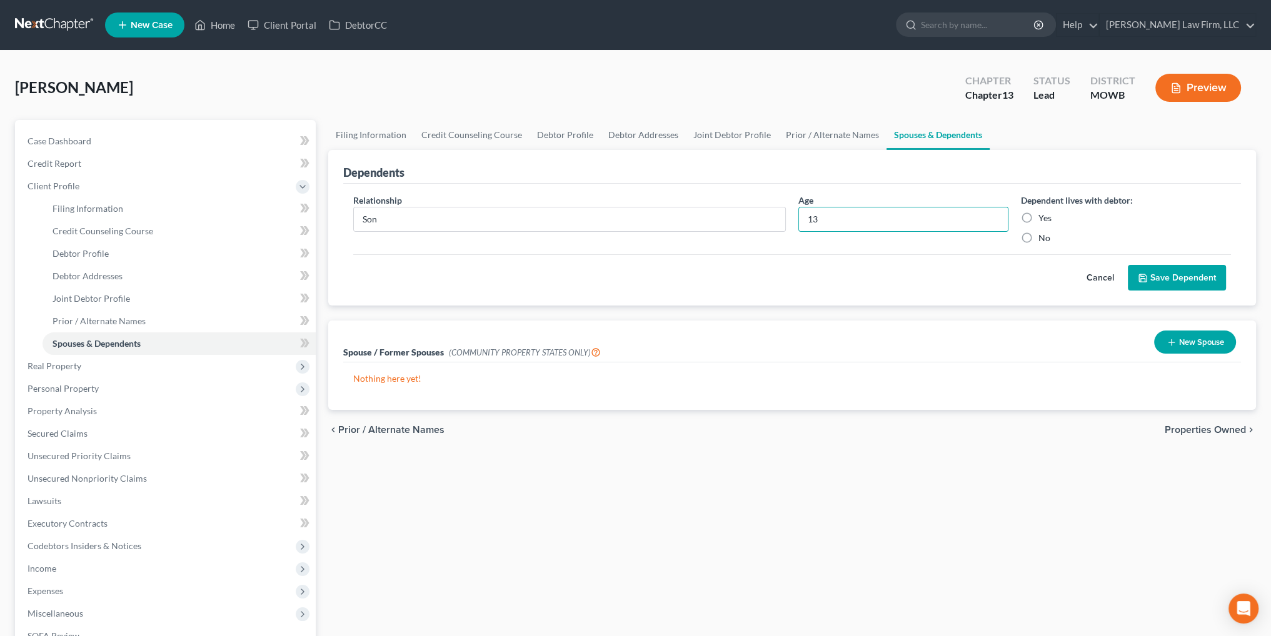
radio input "true"
click at [1181, 277] on button "Save Dependent" at bounding box center [1177, 278] width 98 height 26
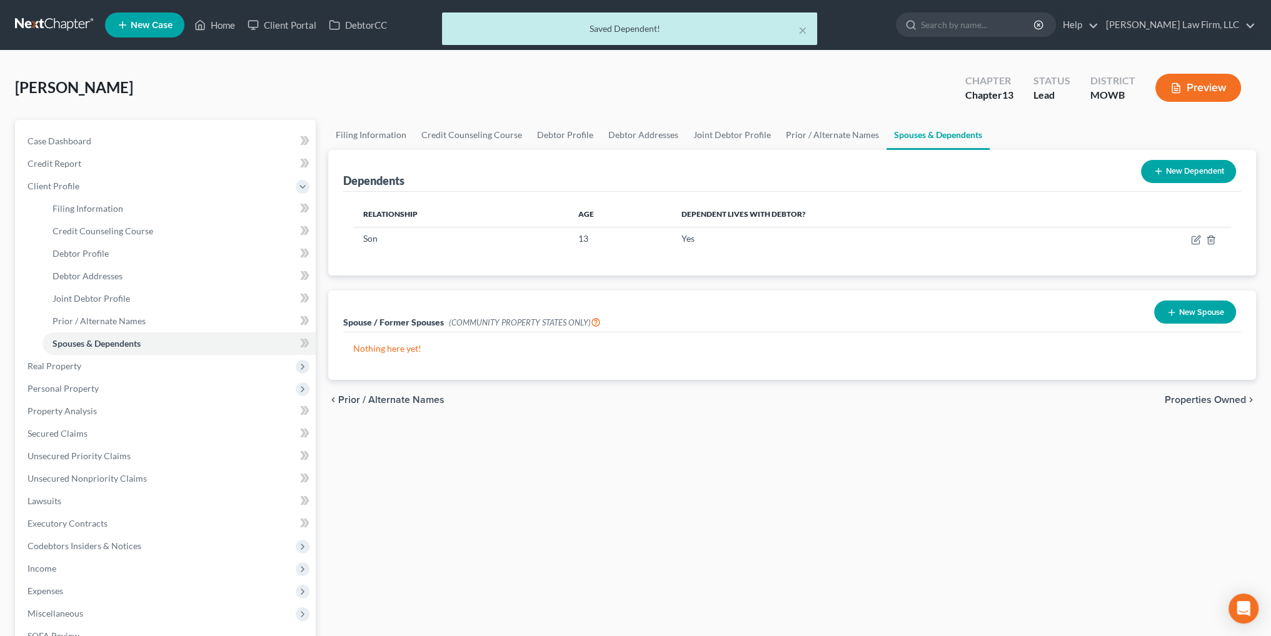
click at [1176, 172] on button "New Dependent" at bounding box center [1188, 171] width 95 height 23
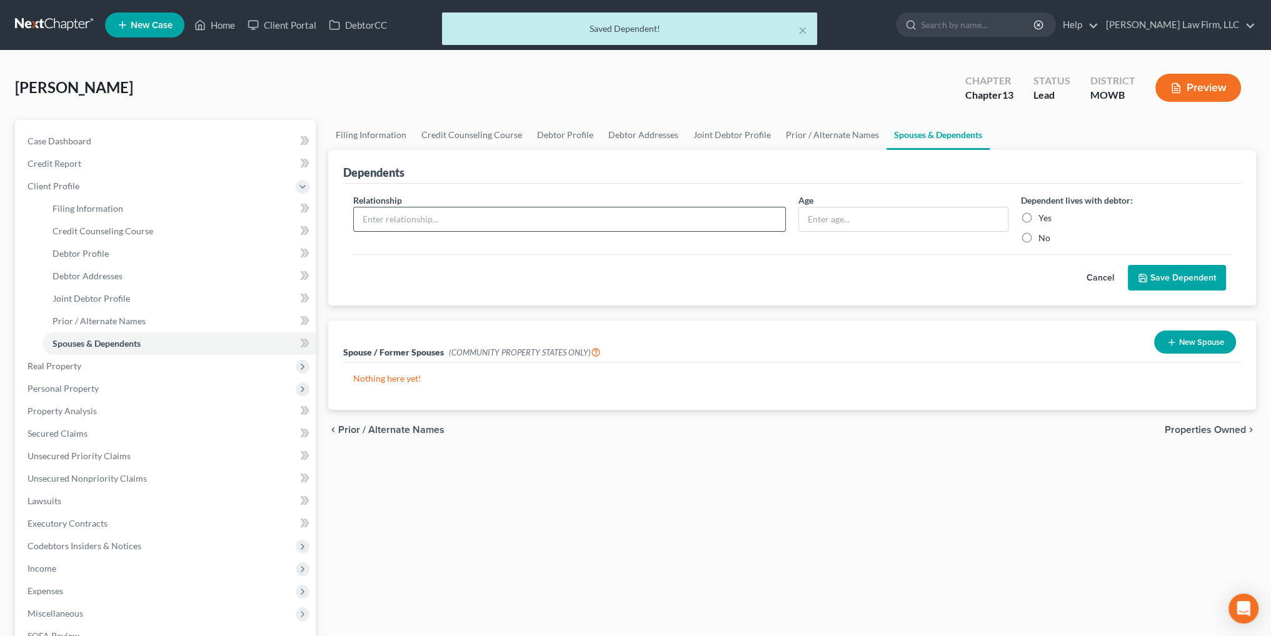
click at [545, 214] on input "text" at bounding box center [569, 220] width 431 height 24
type input "Son"
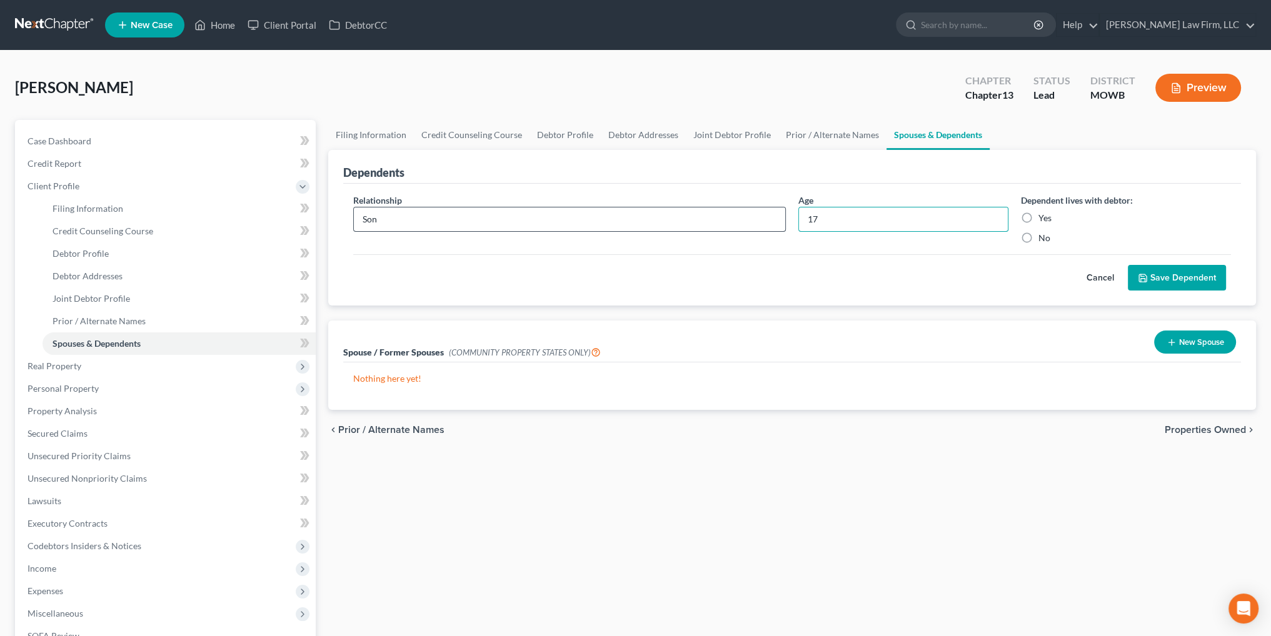
type input "17"
click at [1043, 212] on input "Yes" at bounding box center [1047, 216] width 8 height 8
radio input "true"
click at [1182, 280] on button "Save Dependent" at bounding box center [1177, 278] width 98 height 26
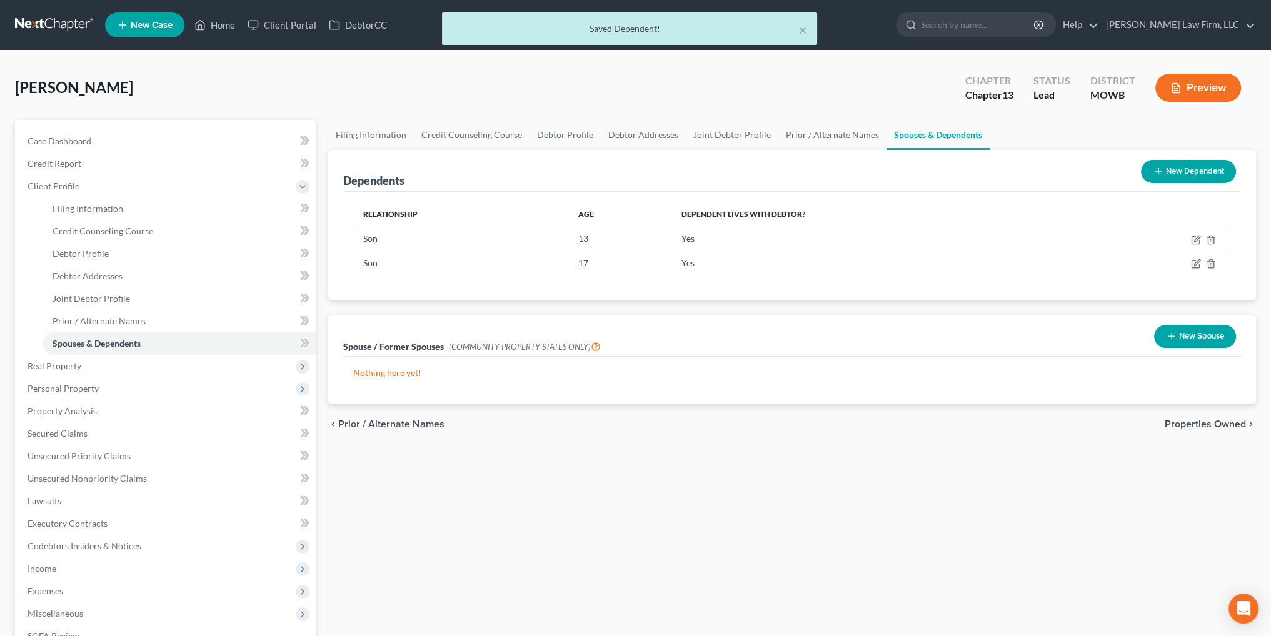
click at [1180, 172] on button "New Dependent" at bounding box center [1188, 171] width 95 height 23
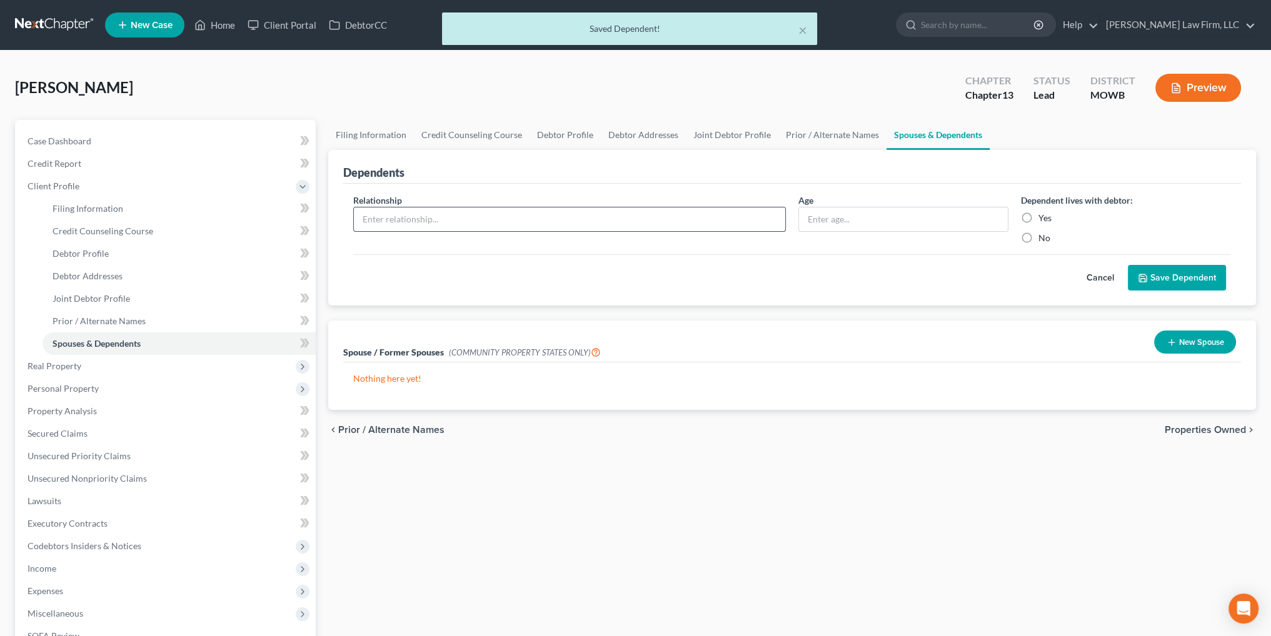
click at [484, 218] on input "text" at bounding box center [569, 220] width 431 height 24
type input "Son"
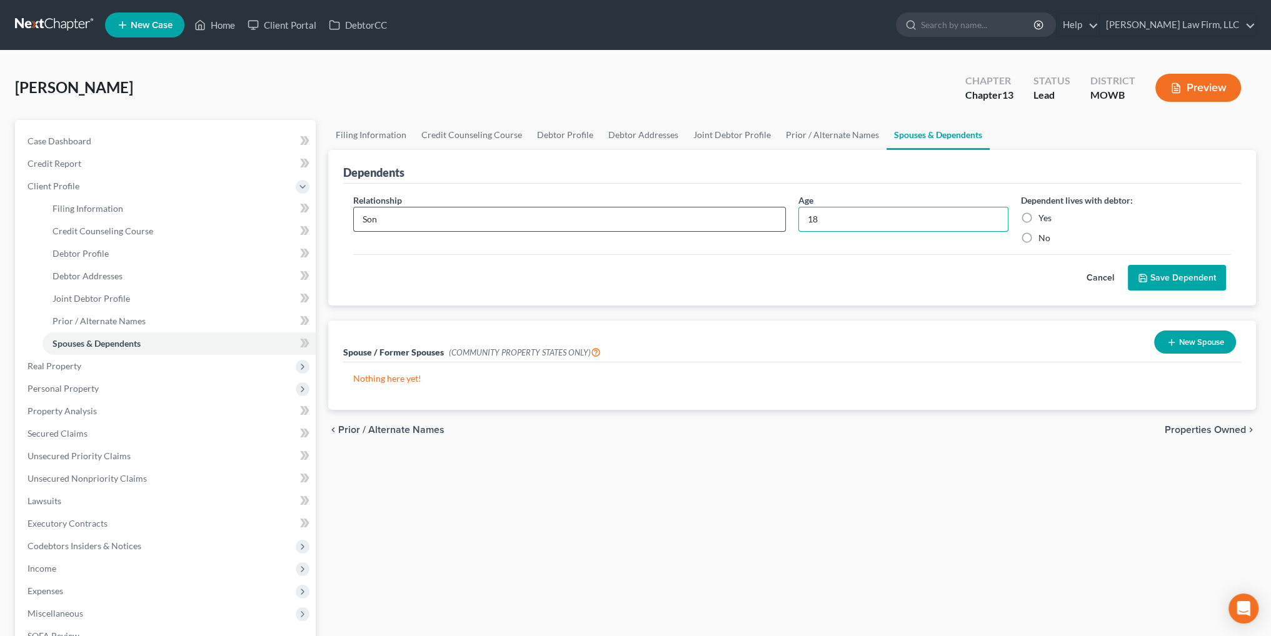
type input "18"
click at [1043, 212] on input "Yes" at bounding box center [1047, 216] width 8 height 8
radio input "true"
click at [1207, 274] on button "Save Dependent" at bounding box center [1177, 278] width 98 height 26
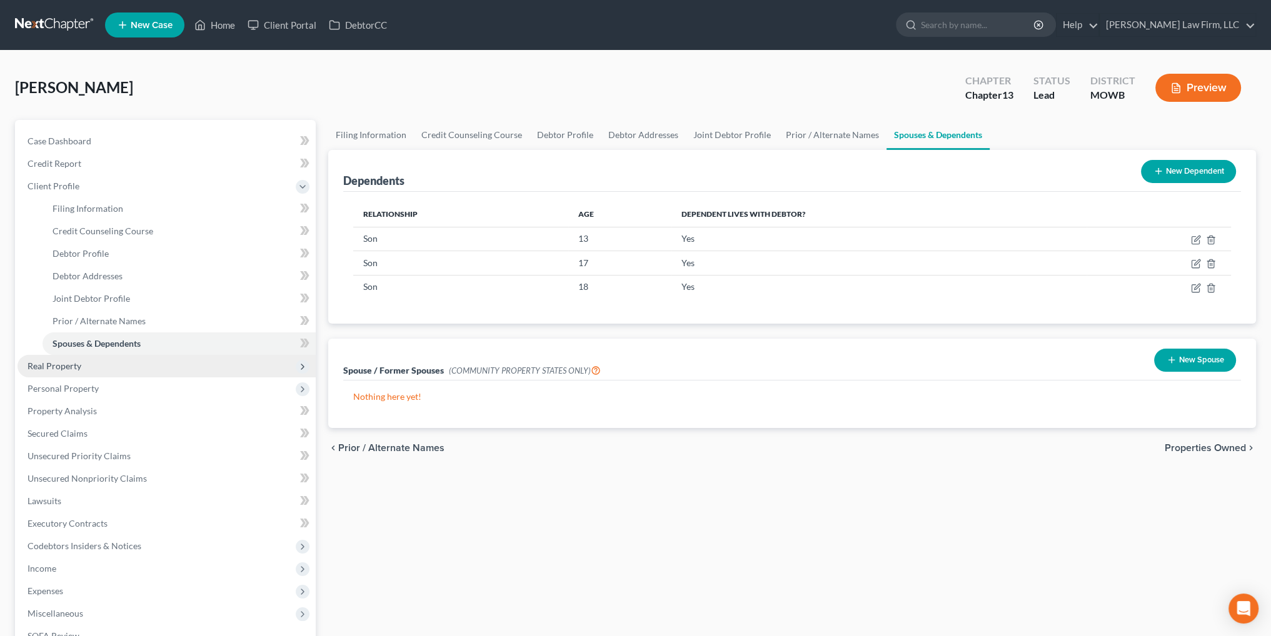
click at [51, 367] on span "Real Property" at bounding box center [55, 366] width 54 height 11
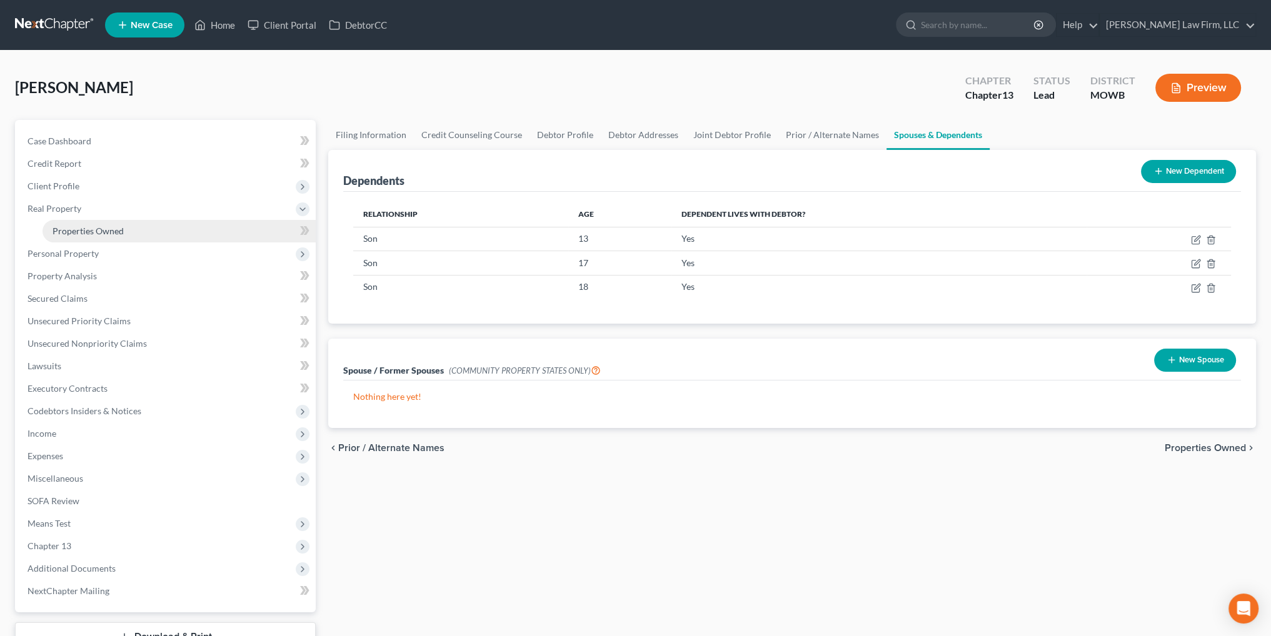
click at [83, 228] on span "Properties Owned" at bounding box center [88, 231] width 71 height 11
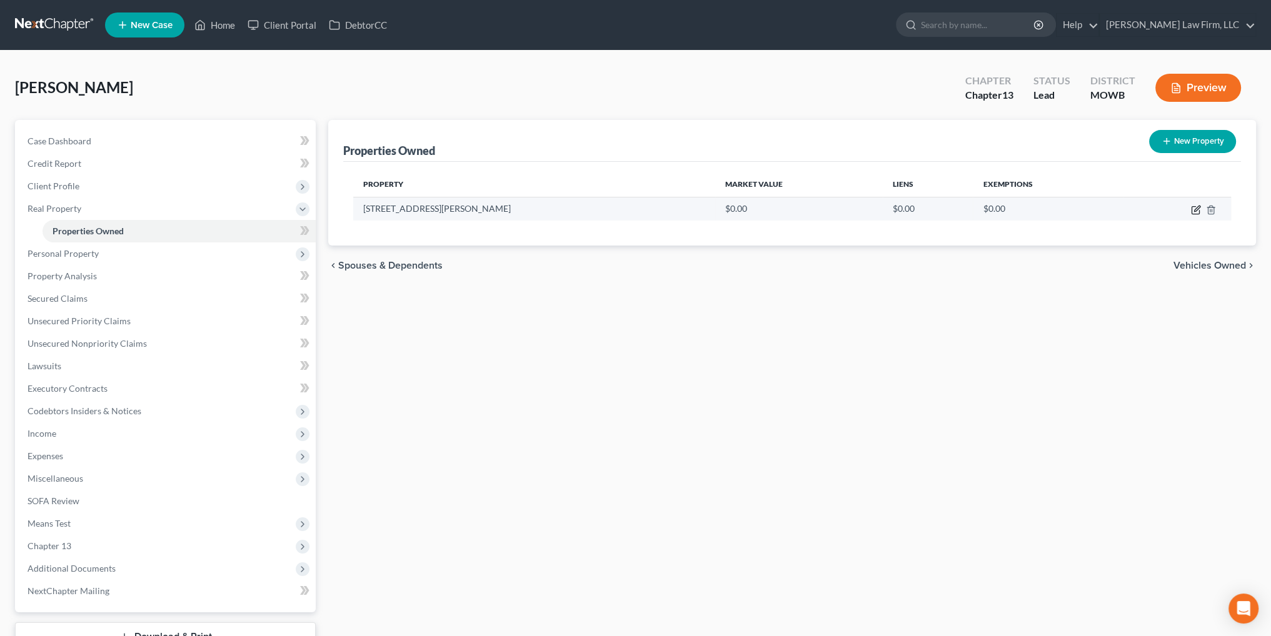
click at [1196, 209] on icon "button" at bounding box center [1197, 209] width 6 height 6
select select "26"
select select "47"
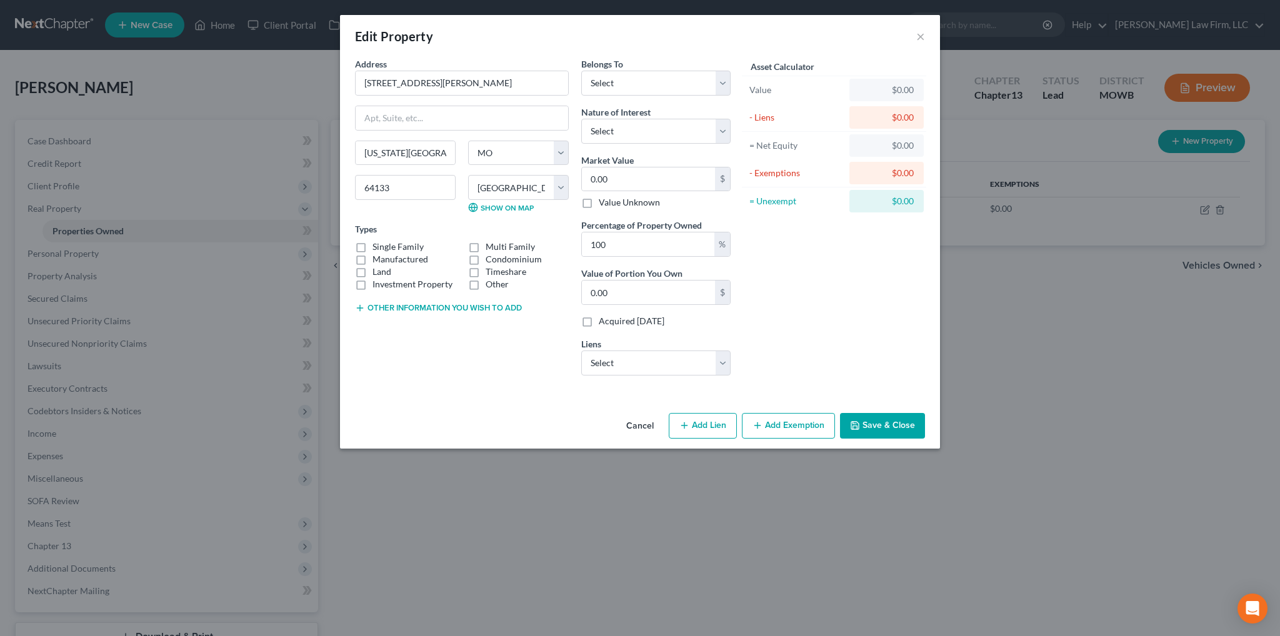
click at [373, 243] on label "Single Family" at bounding box center [398, 247] width 51 height 13
click at [378, 243] on input "Single Family" at bounding box center [382, 245] width 8 height 8
checkbox input "true"
click at [627, 88] on select "Select Debtor 1 Only Debtor 2 Only Debtor 1 And Debtor 2 Only At Least One Of T…" at bounding box center [655, 83] width 149 height 25
select select "2"
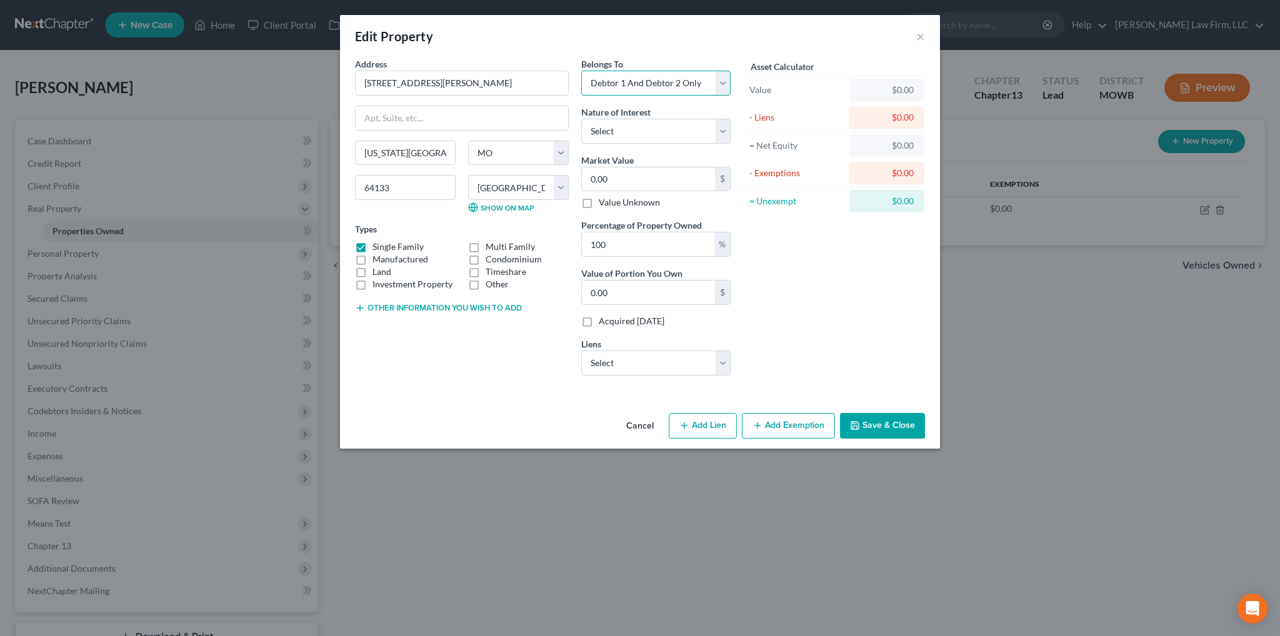
click at [581, 71] on select "Select Debtor 1 Only Debtor 2 Only Debtor 1 And Debtor 2 Only At Least One Of T…" at bounding box center [655, 83] width 149 height 25
click at [651, 134] on select "Select Fee Simple Joint Tenant Life Estate Equitable Interest Future Interest T…" at bounding box center [655, 131] width 149 height 25
select select "5"
click at [581, 119] on select "Select Fee Simple Joint Tenant Life Estate Equitable Interest Future Interest T…" at bounding box center [655, 131] width 149 height 25
click at [695, 81] on select "Select Debtor 1 Only Debtor 2 Only Debtor 1 And Debtor 2 Only At Least One Of T…" at bounding box center [655, 83] width 149 height 25
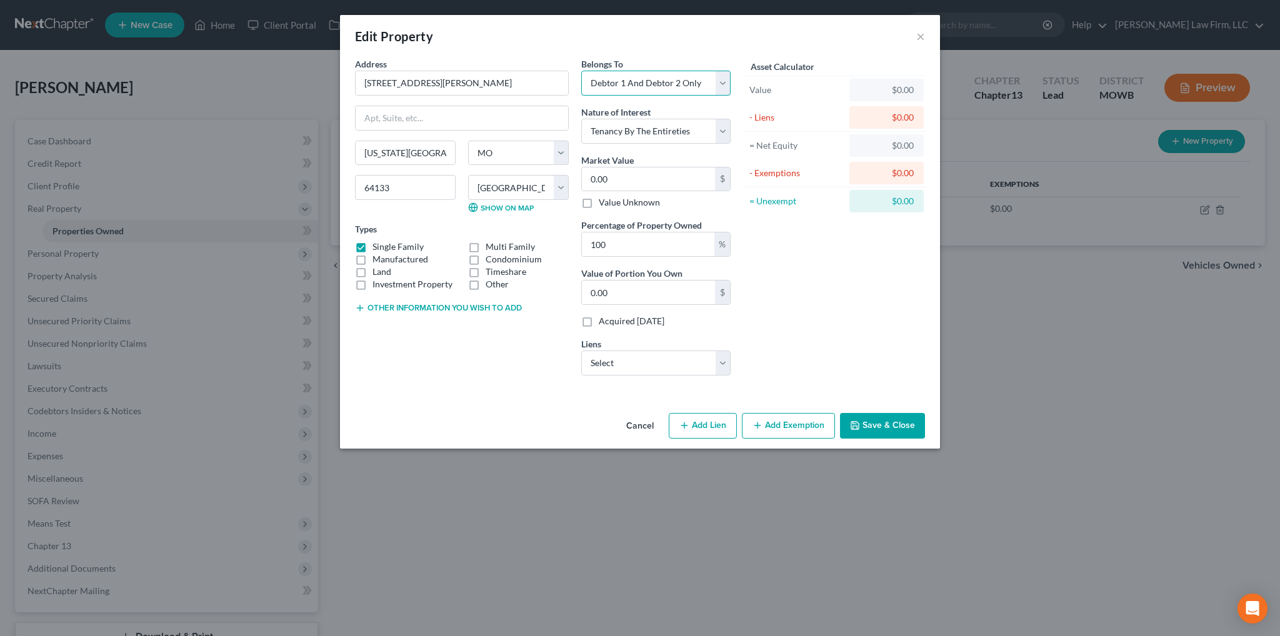
click at [716, 85] on select "Select Debtor 1 Only Debtor 2 Only Debtor 1 And Debtor 2 Only At Least One Of T…" at bounding box center [655, 83] width 149 height 25
select select "0"
click at [581, 71] on select "Select Debtor 1 Only Debtor 2 Only Debtor 1 And Debtor 2 Only At Least One Of T…" at bounding box center [655, 83] width 149 height 25
click at [640, 178] on input "0.00" at bounding box center [648, 180] width 133 height 24
type input "3"
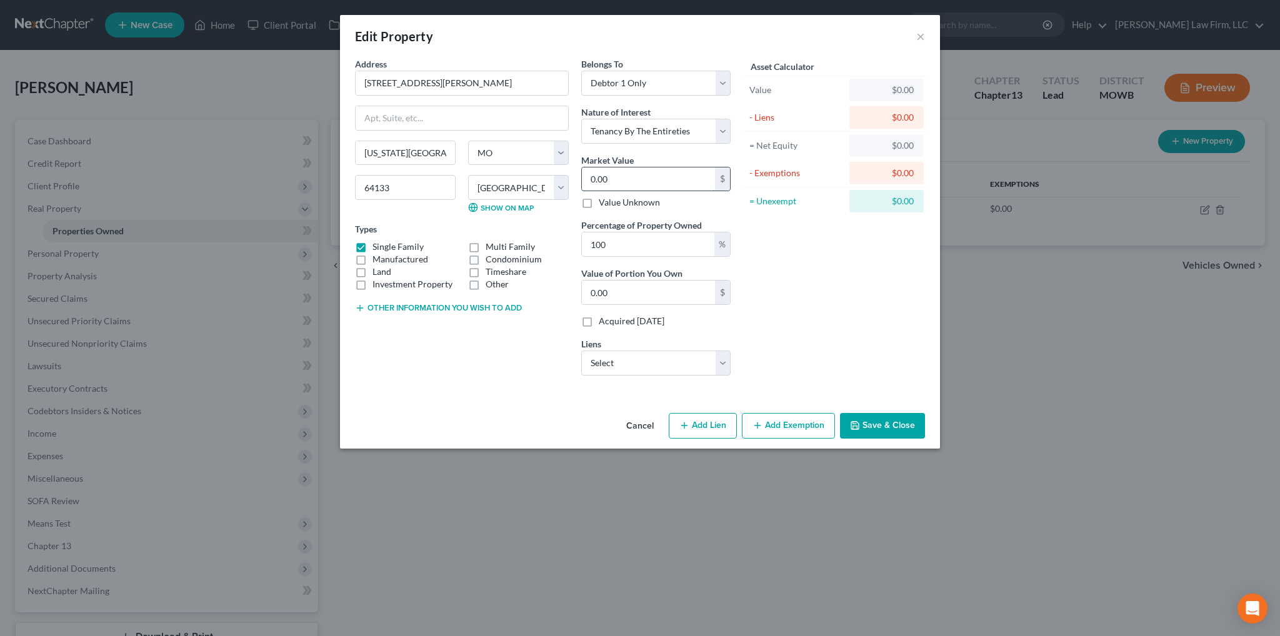
type input "3.00"
type input "30"
type input "30.00"
type input "300"
type input "300.00"
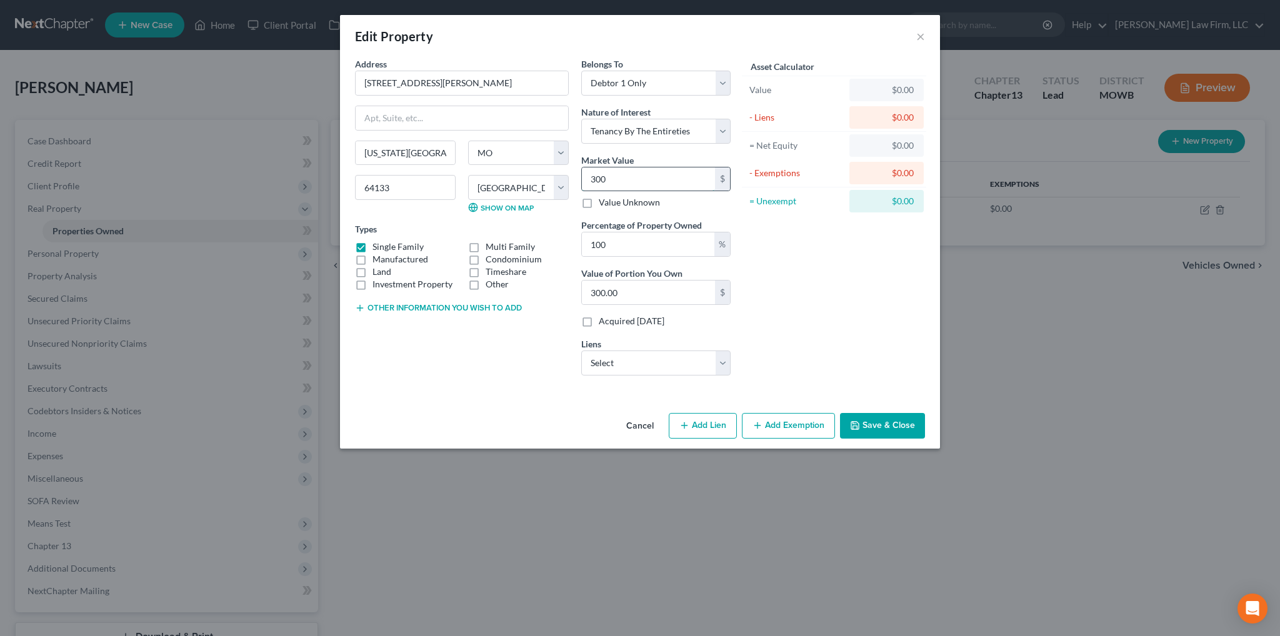
type input "3000"
type input "3,000.00"
type input "3,0000"
type input "30,000.00"
type input "30,0000"
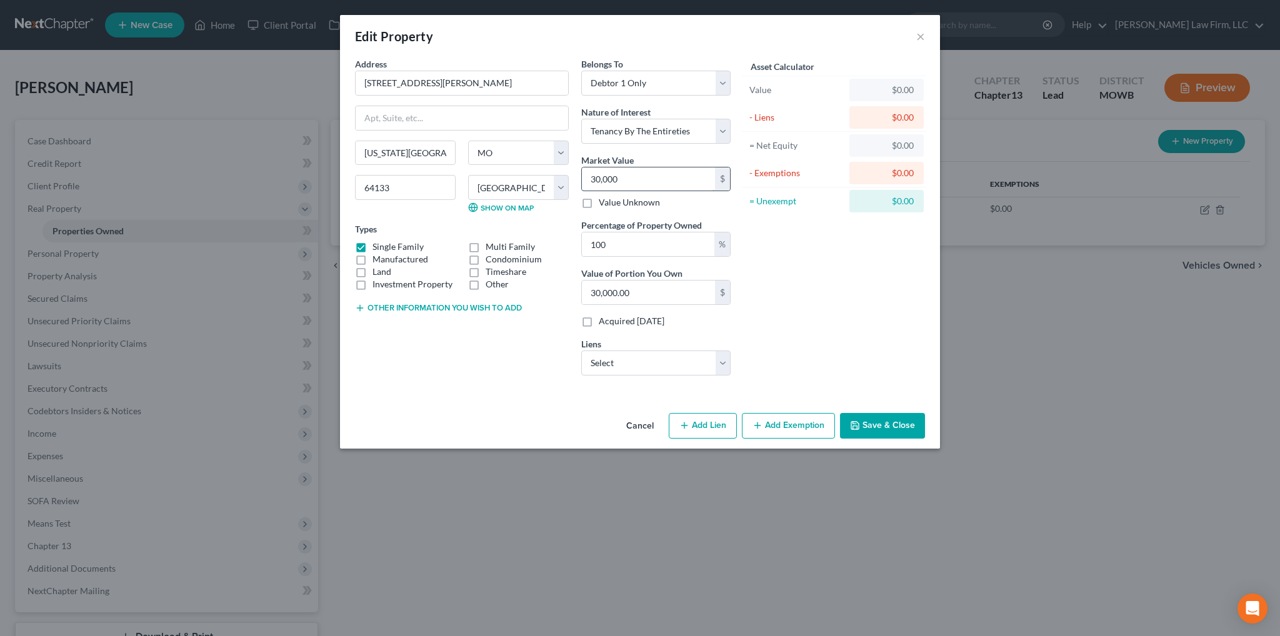
type input "300,000.00"
click at [700, 361] on select "Select Movment/Serv - $259,274.00 Onemain - $17,289.00 Tower Loan - $7,011.00 R…" at bounding box center [655, 363] width 149 height 25
select select "0"
click at [581, 351] on select "Select Movment/Serv - $259,274.00 Onemain - $17,289.00 Tower Loan - $7,011.00 R…" at bounding box center [655, 363] width 149 height 25
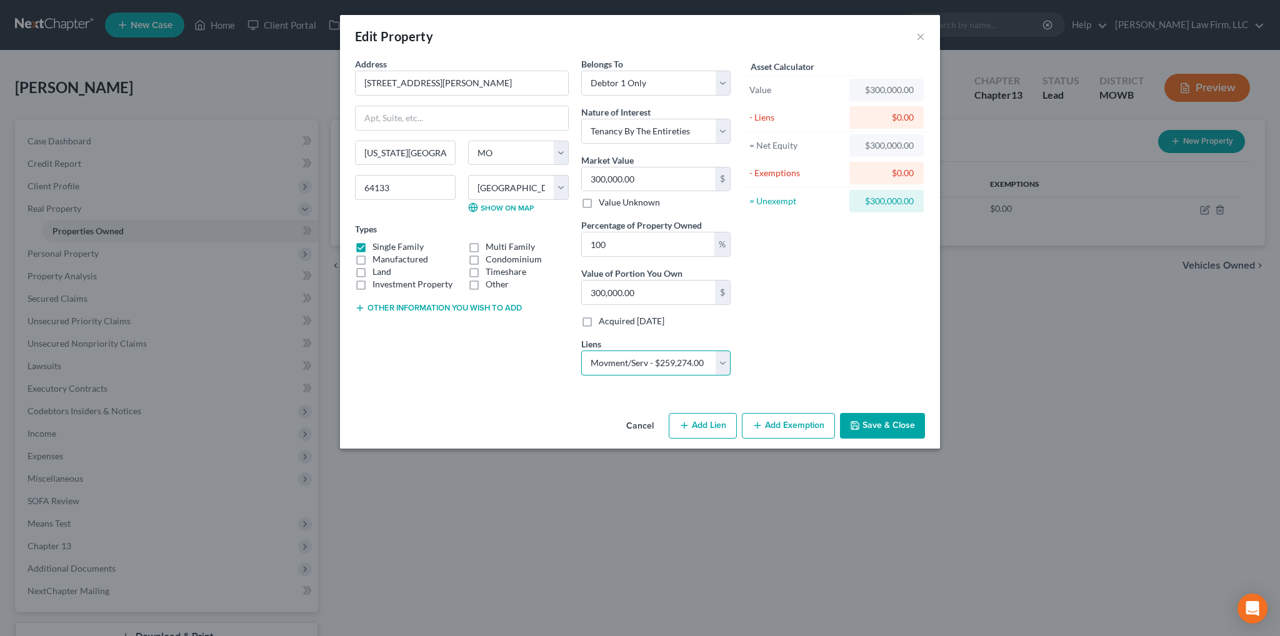
select select
select select "10"
select select "0"
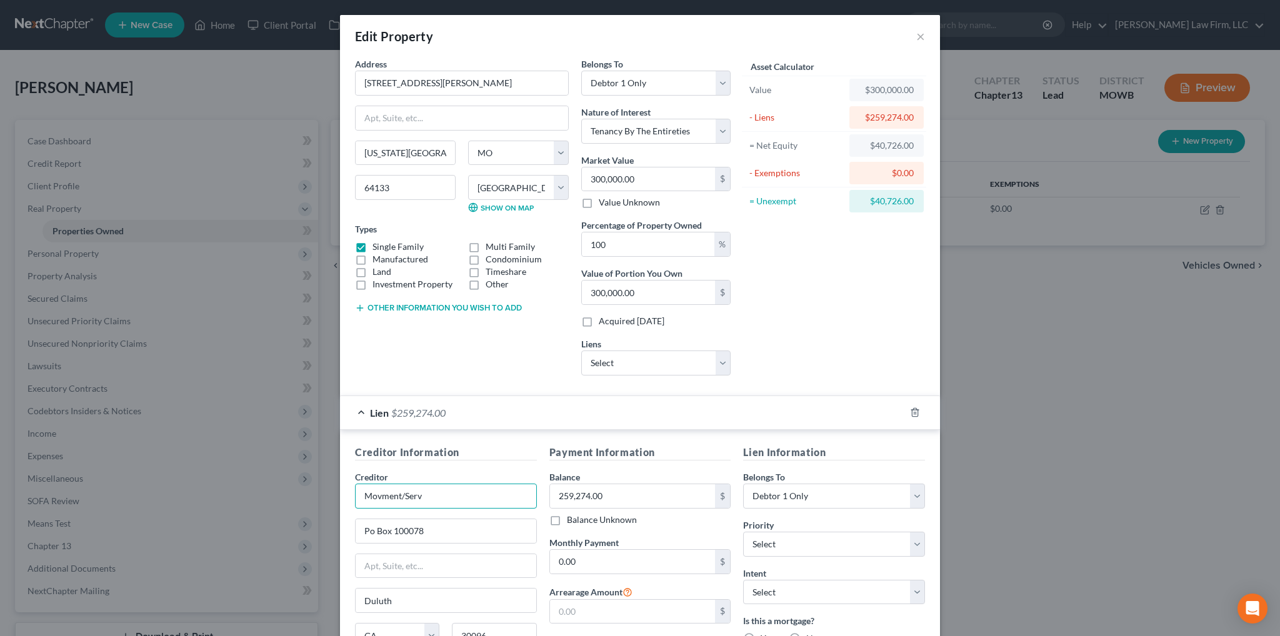
click at [467, 497] on input "Movment/Serv" at bounding box center [446, 496] width 182 height 25
type input "Movement Mortgage"
click at [368, 533] on input "Po Box 100078" at bounding box center [446, 532] width 181 height 24
type input "P.O. Box 100078"
click at [863, 535] on select "Select 1st 2nd 3rd 4th 5th 6th 7th 8th 9th 10th 11th 12th 13th 14th 15th 16th 1…" at bounding box center [834, 544] width 182 height 25
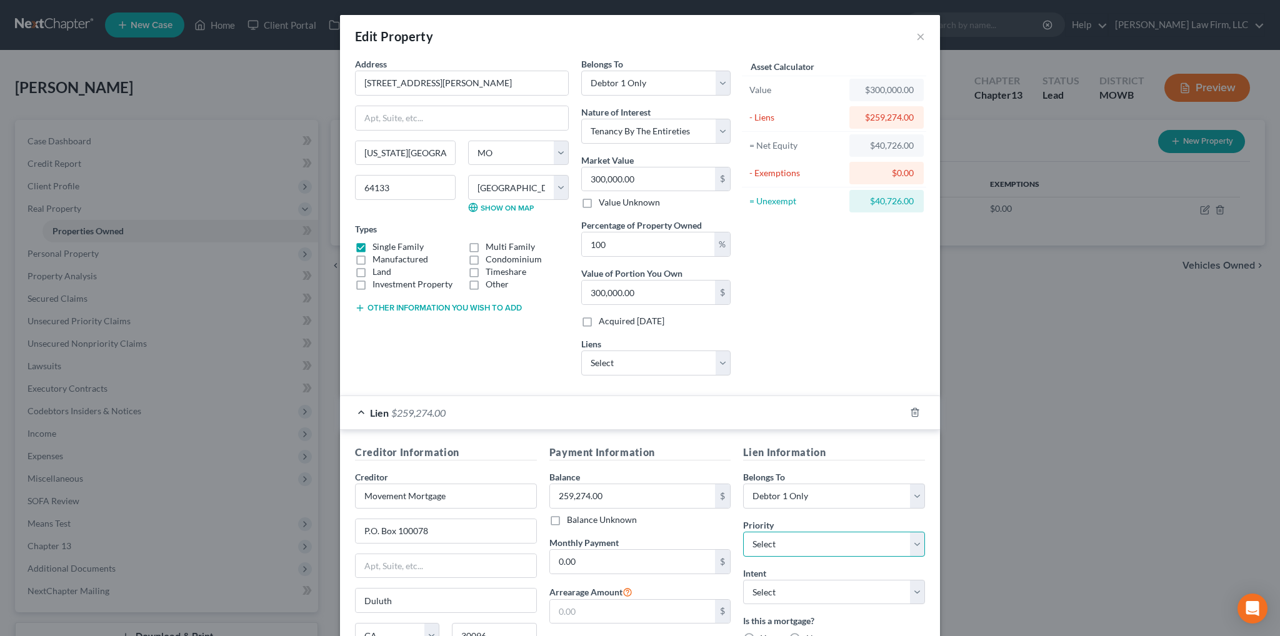
select select "0"
click at [743, 532] on select "Select 1st 2nd 3rd 4th 5th 6th 7th 8th 9th 10th 11th 12th 13th 14th 15th 16th 1…" at bounding box center [834, 544] width 182 height 25
click at [794, 603] on div "Lien Information Belongs To * Select Debtor 1 Only Debtor 2 Only Debtor 1 And D…" at bounding box center [834, 570] width 194 height 251
click at [795, 597] on select "Select Surrender Redeem Reaffirm Avoid Other" at bounding box center [834, 592] width 182 height 25
select select "2"
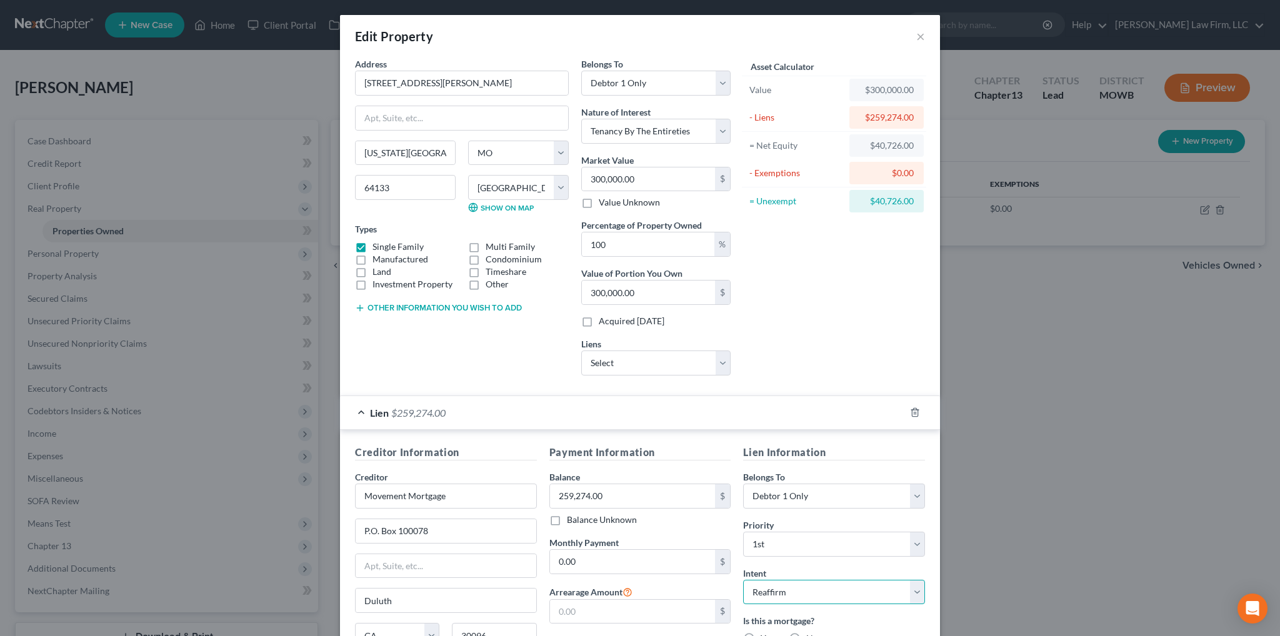
click at [743, 580] on select "Select Surrender Redeem Reaffirm Avoid Other" at bounding box center [834, 592] width 182 height 25
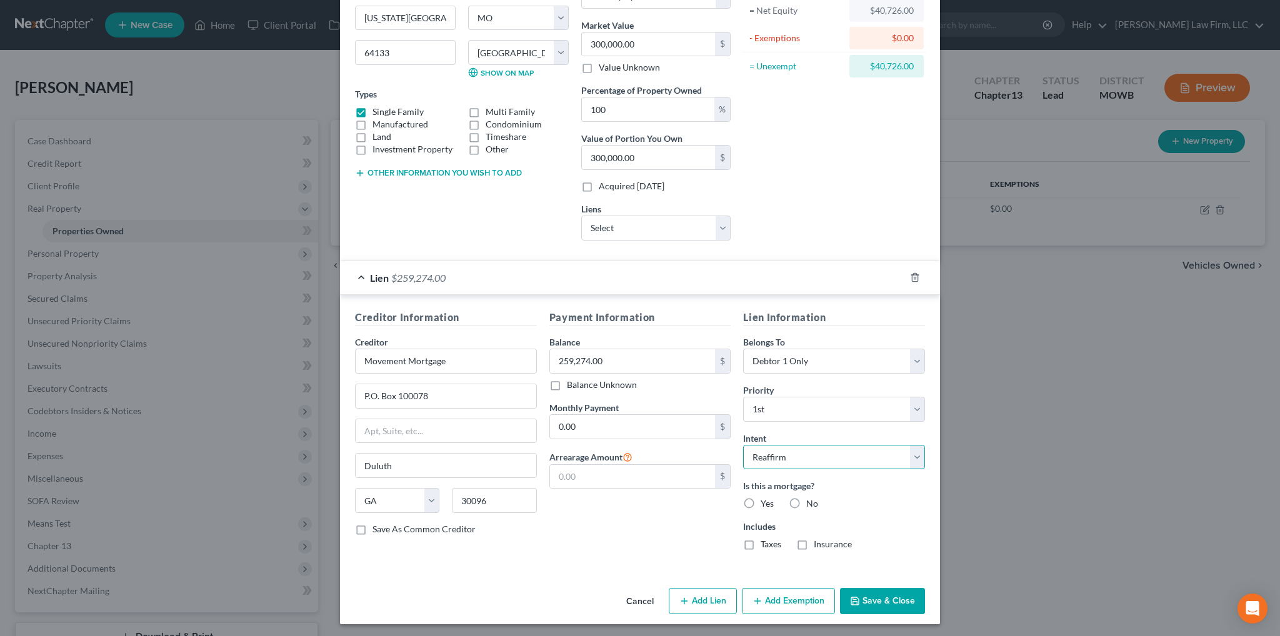
scroll to position [136, 0]
click at [761, 503] on label "Yes" at bounding box center [767, 503] width 13 height 13
click at [766, 503] on input "Yes" at bounding box center [770, 501] width 8 height 8
radio input "true"
click at [761, 538] on label "Taxes" at bounding box center [771, 544] width 21 height 13
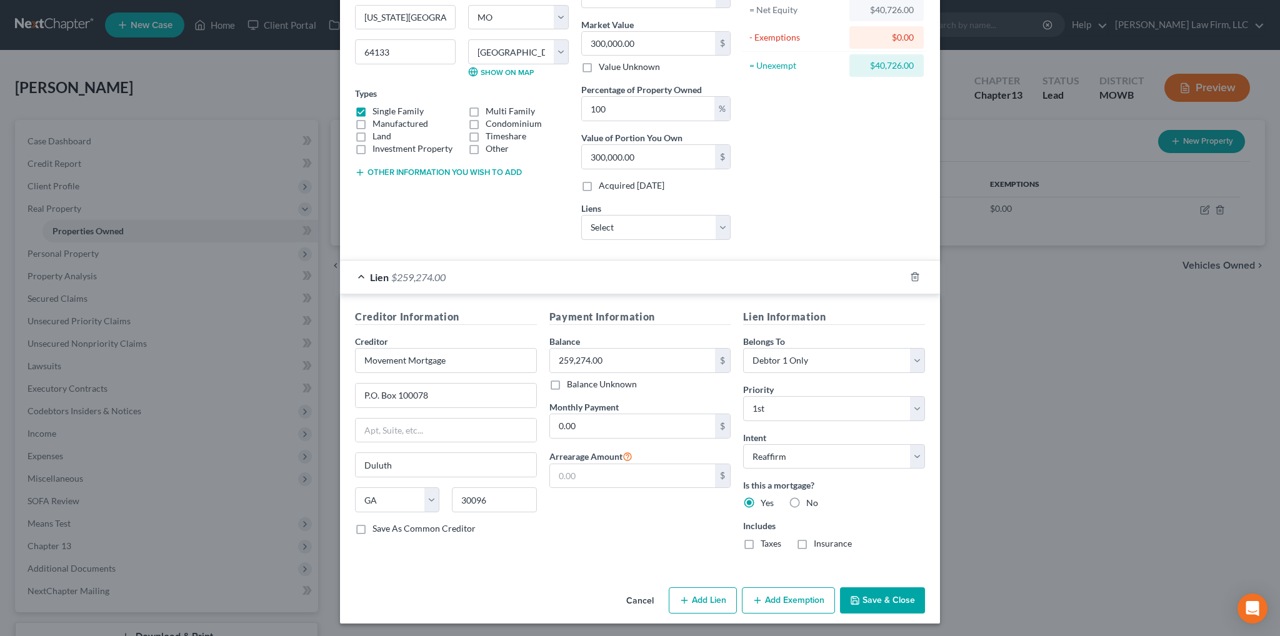
click at [766, 538] on input "Taxes" at bounding box center [770, 542] width 8 height 8
checkbox input "true"
click at [814, 545] on label "Insurance" at bounding box center [833, 544] width 38 height 13
click at [819, 545] on input "Insurance" at bounding box center [823, 542] width 8 height 8
checkbox input "true"
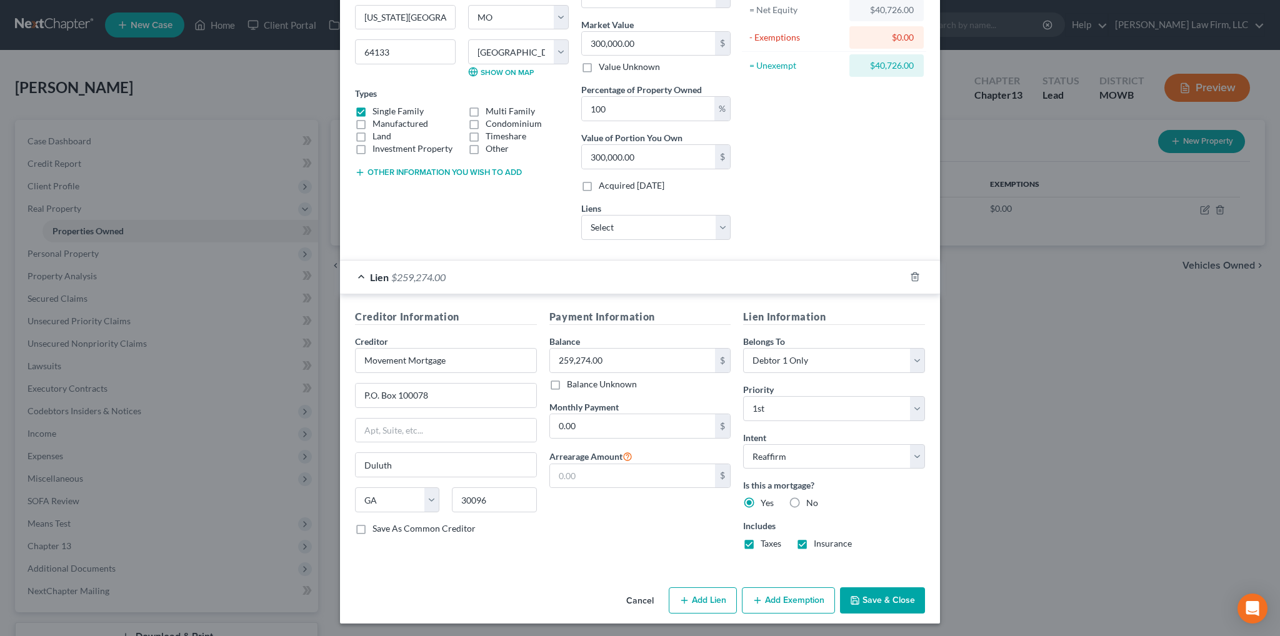
click at [805, 603] on button "Add Exemption" at bounding box center [788, 601] width 93 height 26
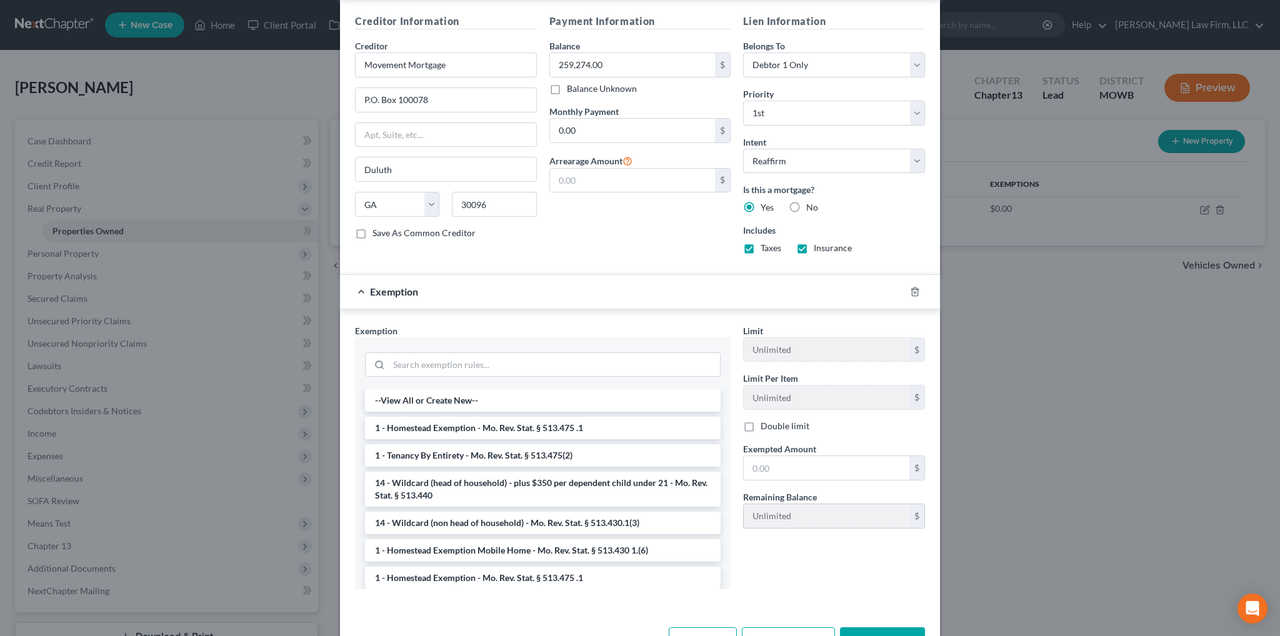
scroll to position [448, 0]
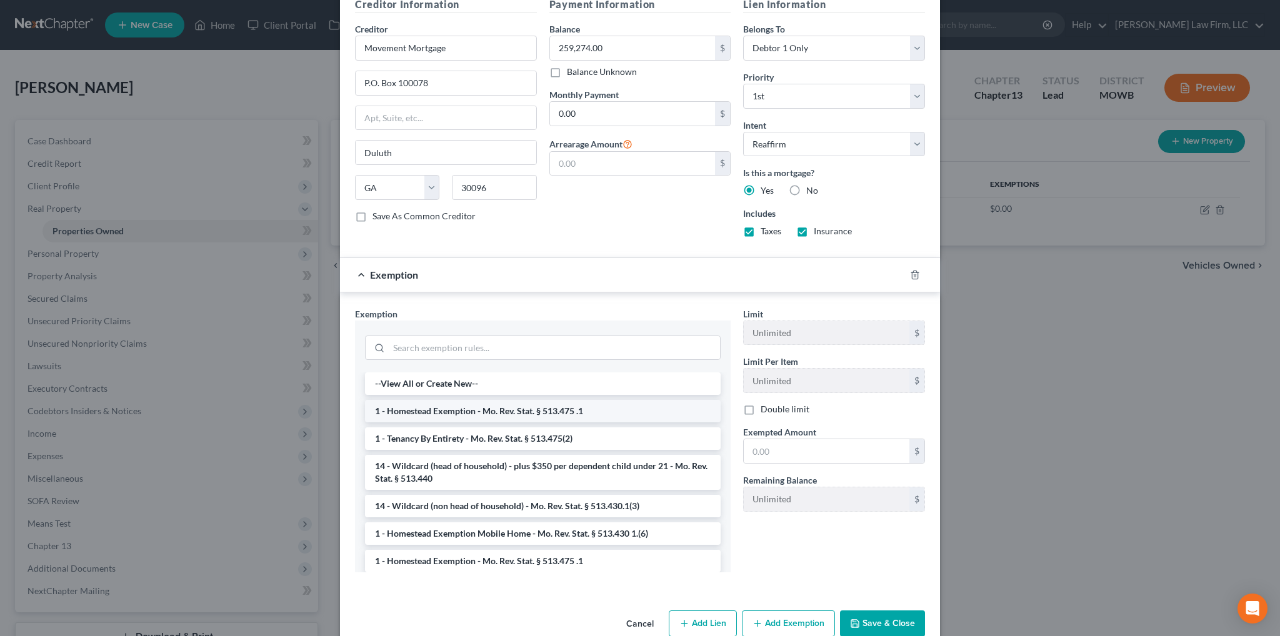
click at [450, 406] on li "1 - Homestead Exemption - Mo. Rev. Stat. § 513.475 .1" at bounding box center [543, 411] width 356 height 23
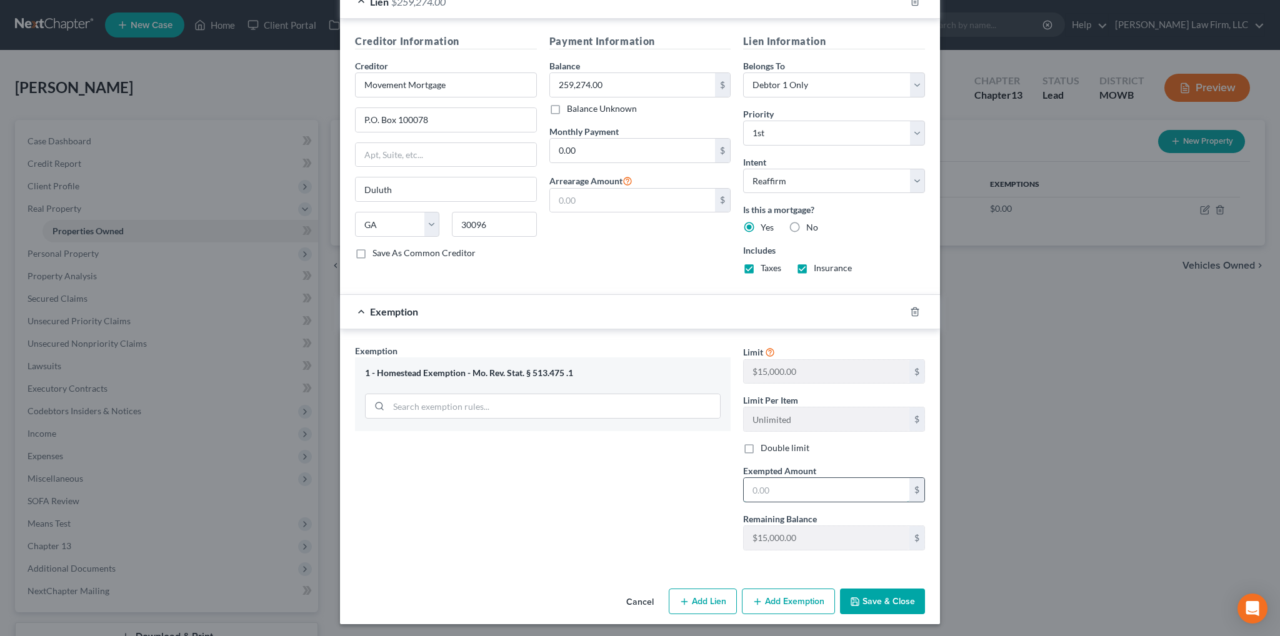
click at [768, 483] on input "text" at bounding box center [827, 490] width 166 height 24
type input "15,000.00"
click at [870, 594] on button "Save & Close" at bounding box center [882, 602] width 85 height 26
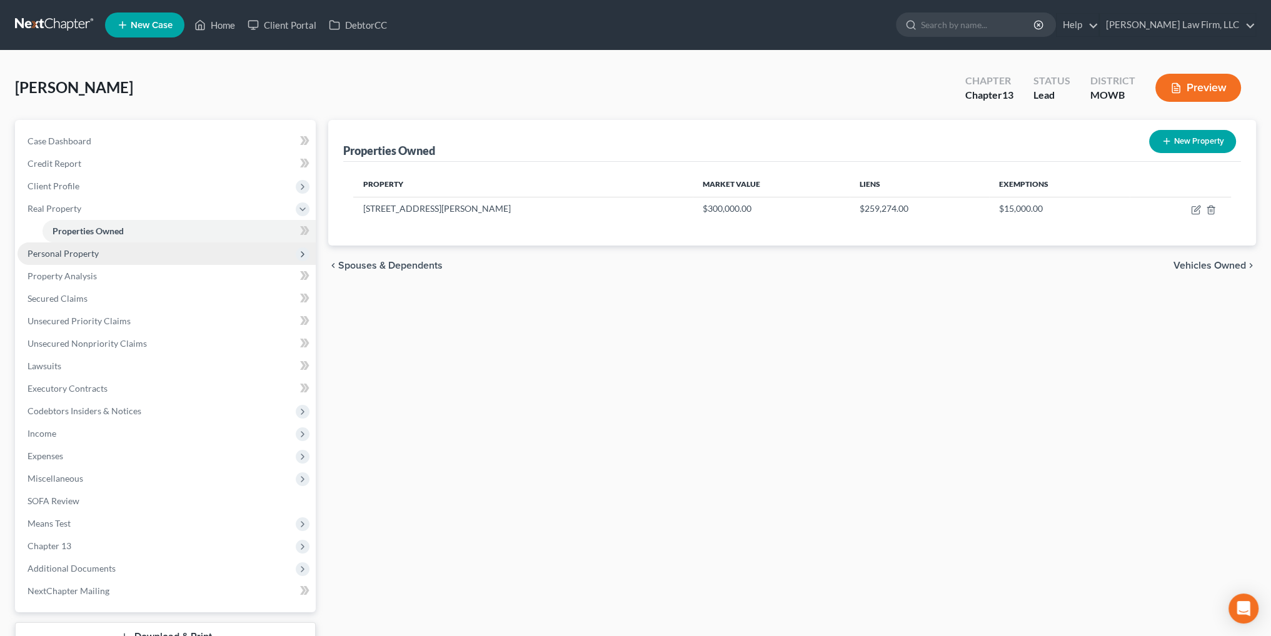
click at [62, 253] on span "Personal Property" at bounding box center [63, 253] width 71 height 11
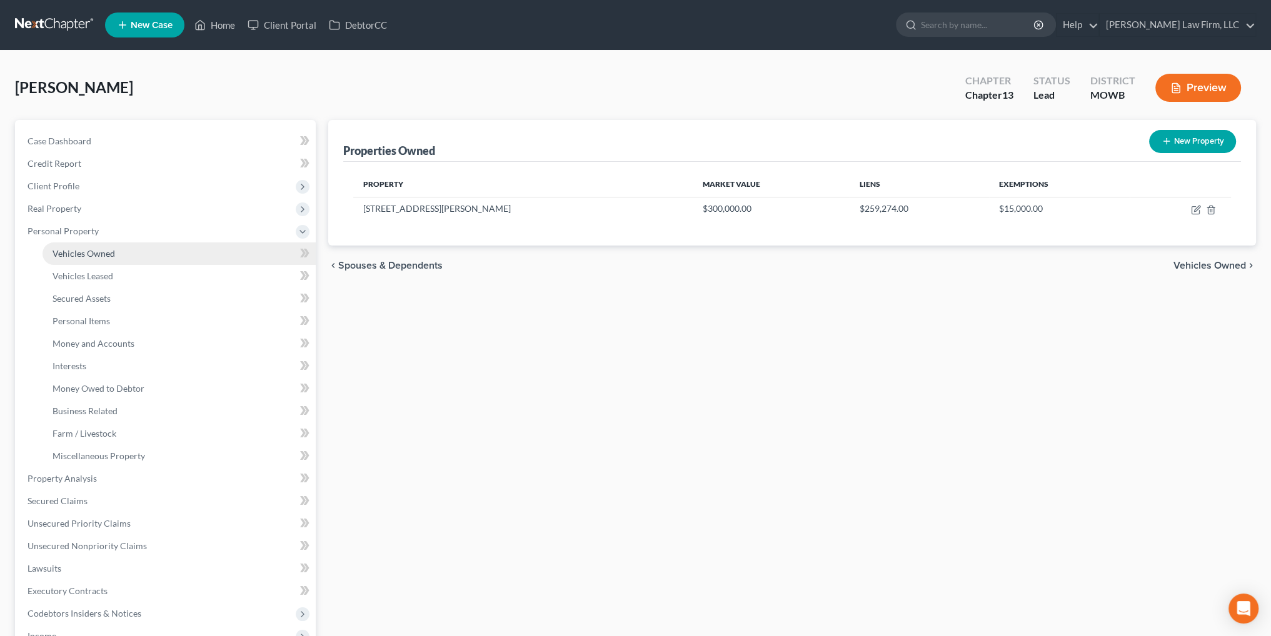
click at [93, 251] on span "Vehicles Owned" at bounding box center [84, 253] width 63 height 11
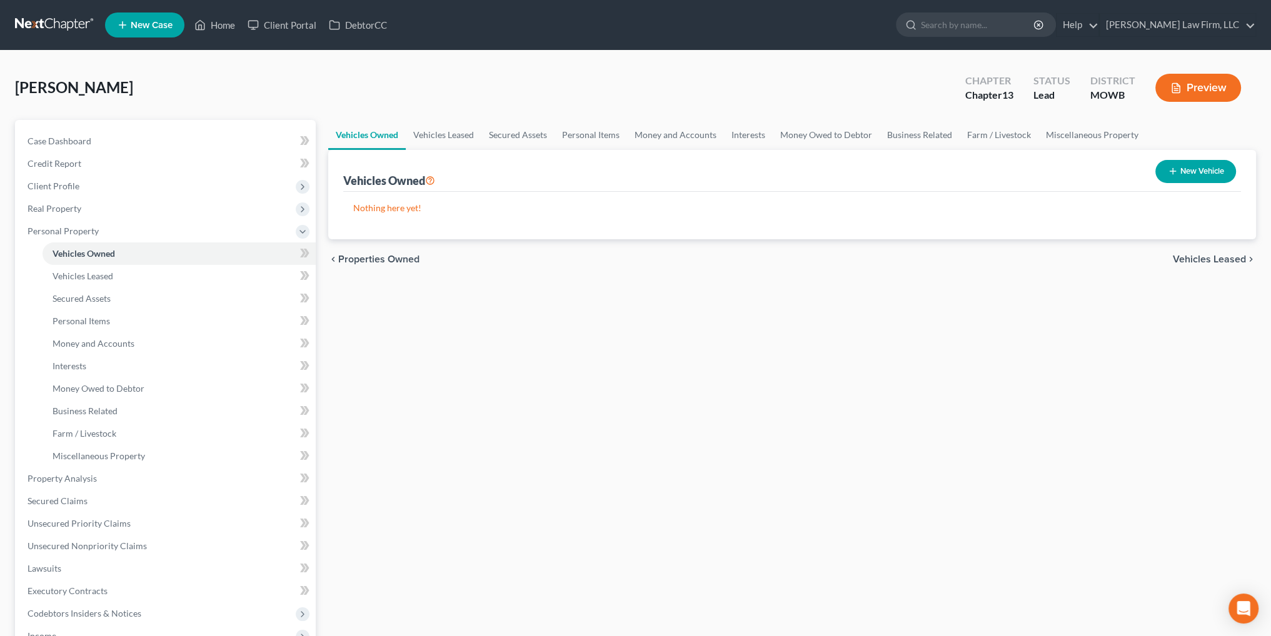
click at [1197, 173] on button "New Vehicle" at bounding box center [1195, 171] width 81 height 23
select select "0"
select select "2"
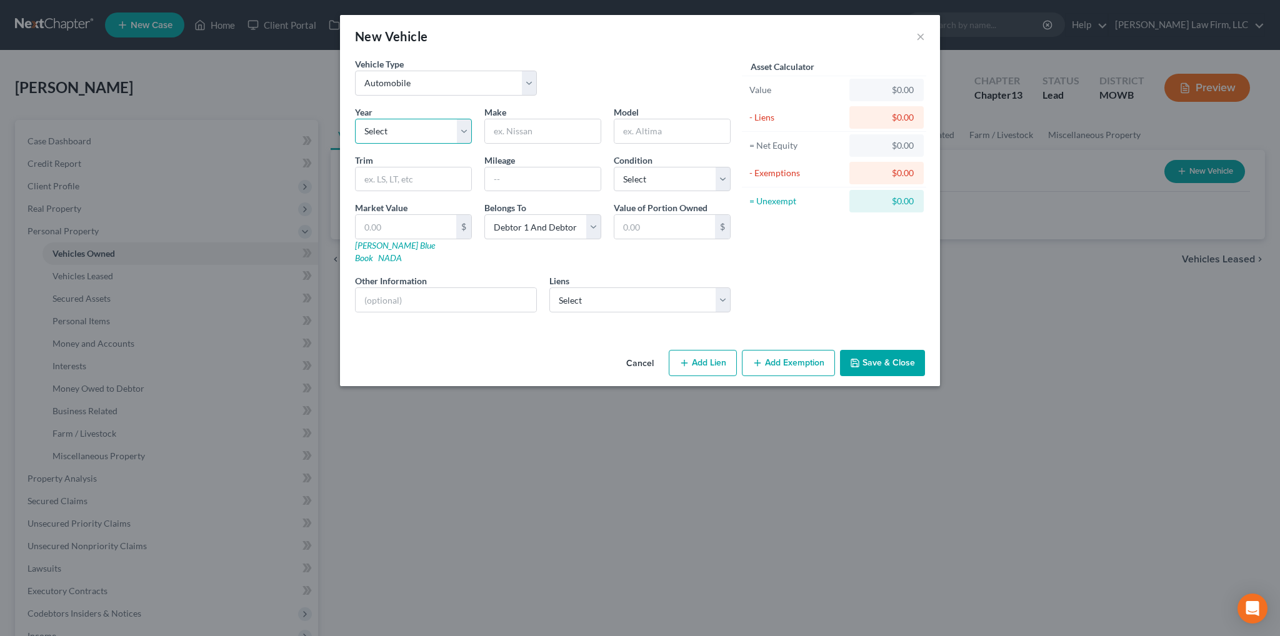
click at [458, 129] on select "Select 2026 2025 2024 2023 2022 2021 2020 2019 2018 2017 2016 2015 2014 2013 20…" at bounding box center [413, 131] width 117 height 25
select select "21"
click at [355, 119] on select "Select 2026 2025 2024 2023 2022 2021 2020 2019 2018 2017 2016 2015 2014 2013 20…" at bounding box center [413, 131] width 117 height 25
click at [509, 121] on input "text" at bounding box center [543, 131] width 116 height 24
type input "Toyota"
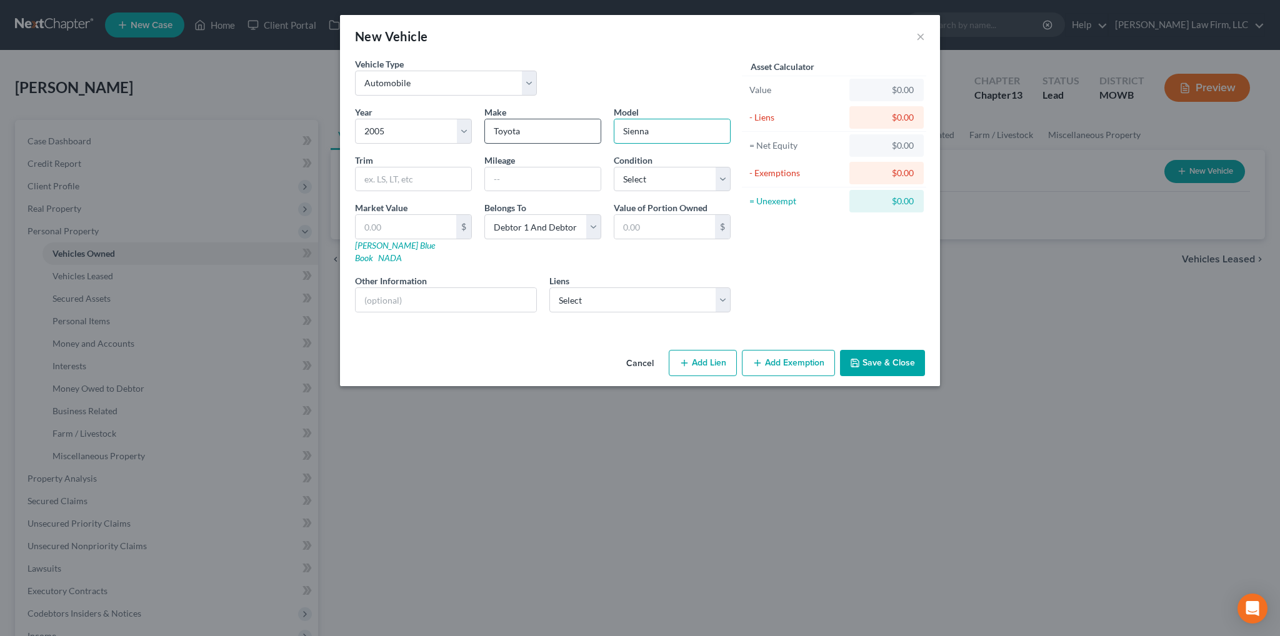
type input "Sienna"
type input "430,000"
select select "3"
click at [441, 288] on input "text" at bounding box center [446, 300] width 181 height 24
type input "VIN: [US_VEHICLE_IDENTIFICATION_NUMBER]"
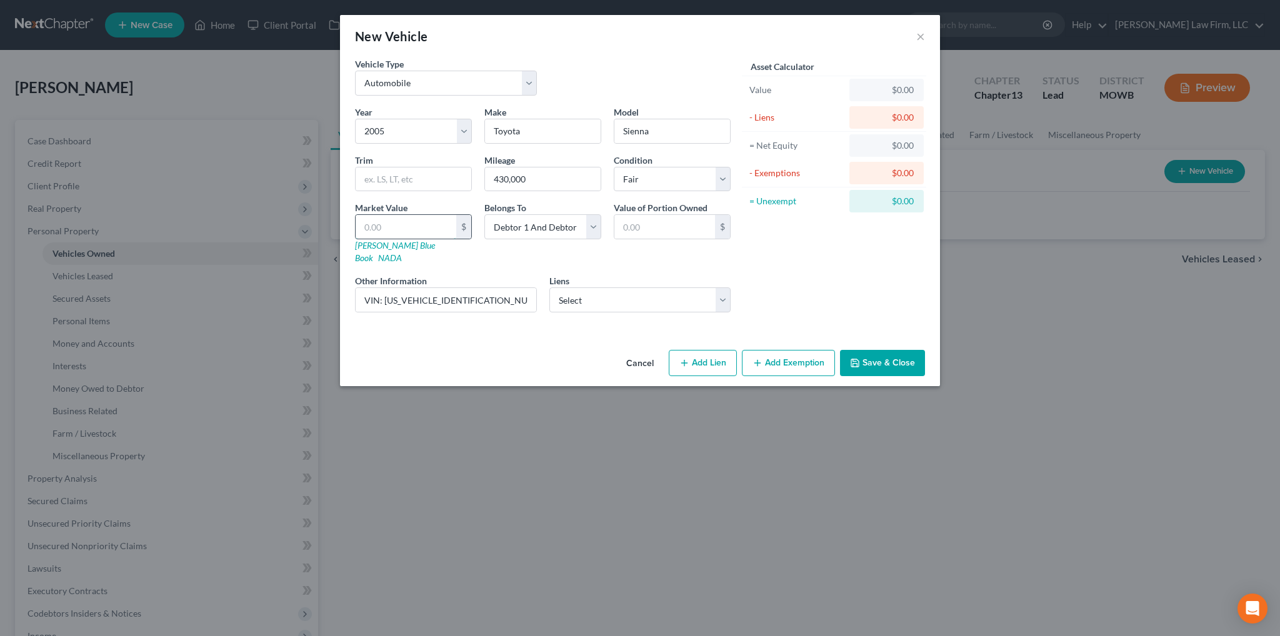
click at [433, 223] on input "text" at bounding box center [406, 227] width 101 height 24
type input "5"
type input "5.00"
type input "50"
type input "50.00"
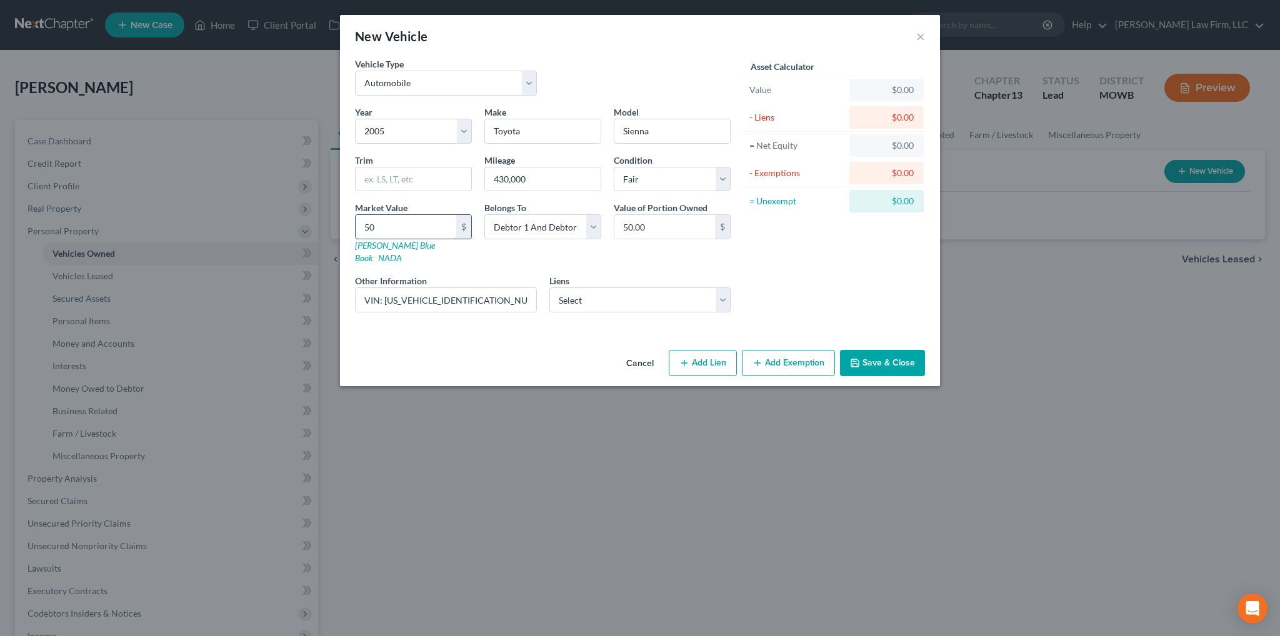
type input "500"
type input "500.00"
click at [793, 350] on button "Add Exemption" at bounding box center [788, 363] width 93 height 26
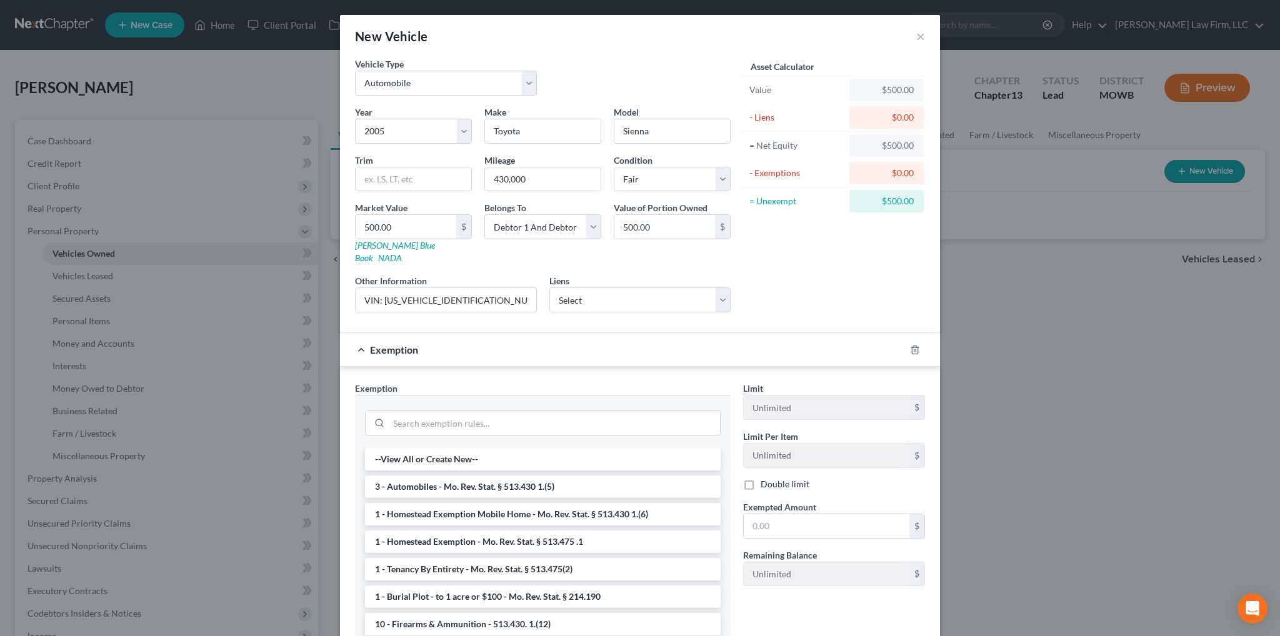
click at [510, 476] on li "3 - Automobiles - Mo. Rev. Stat. § 513.430 1.(5)" at bounding box center [543, 487] width 356 height 23
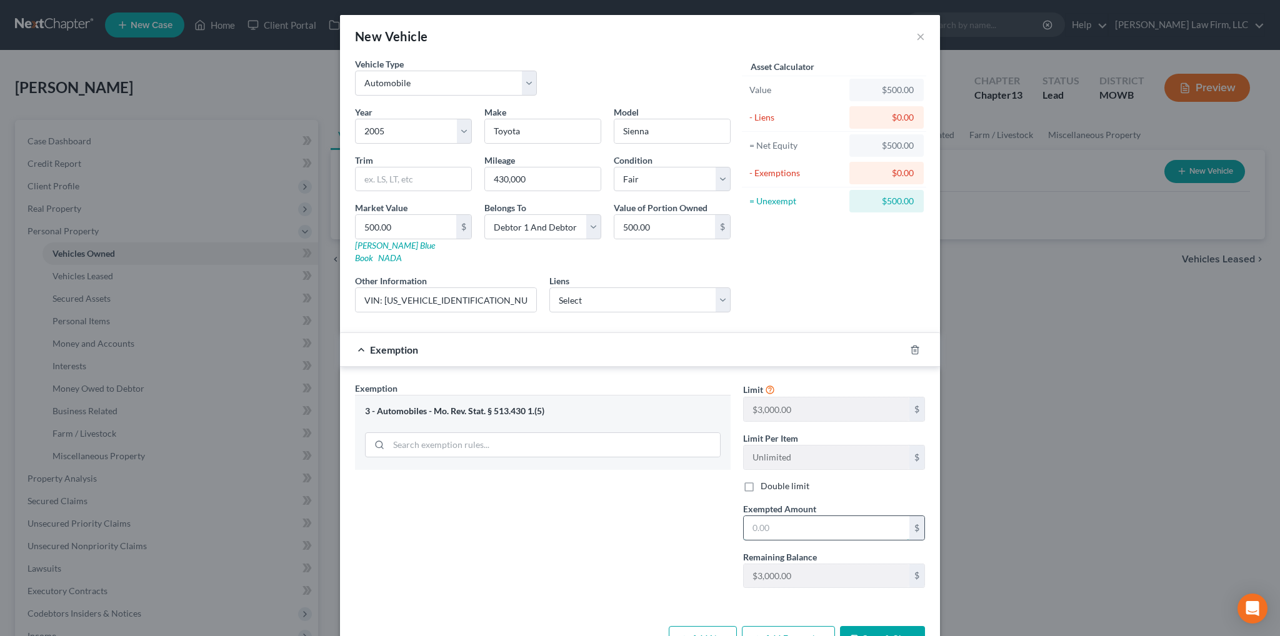
click at [760, 516] on input "text" at bounding box center [827, 528] width 166 height 24
type input "500.00"
click at [873, 628] on button "Save & Close" at bounding box center [882, 639] width 85 height 26
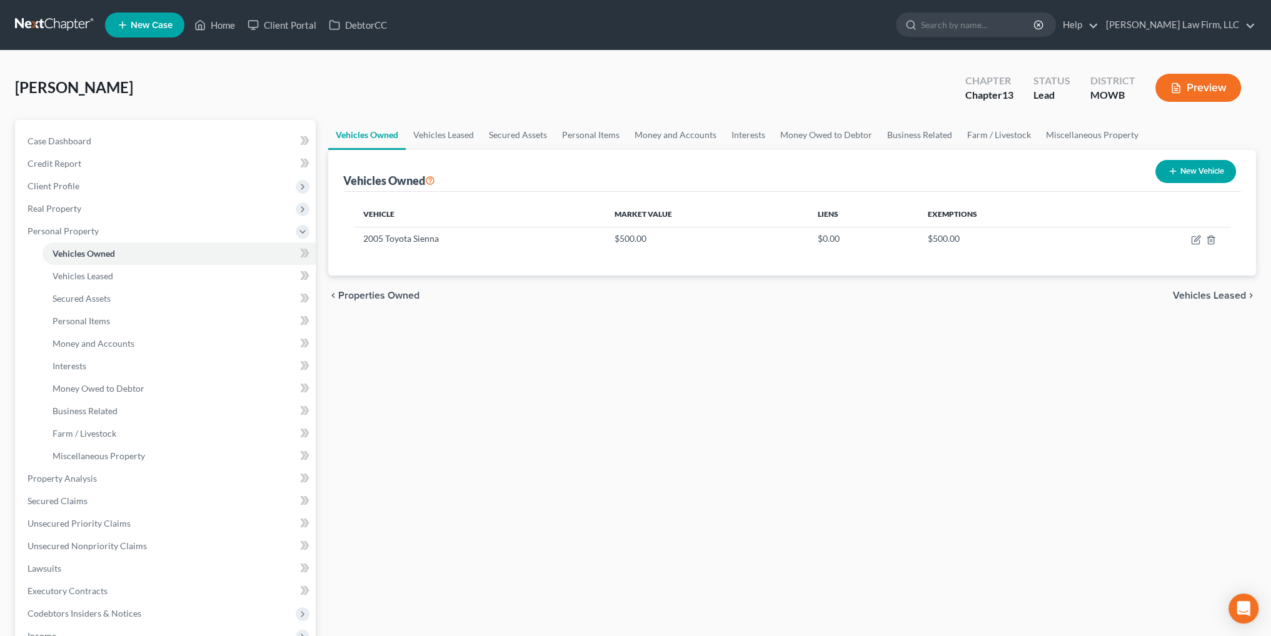
click at [1184, 168] on button "New Vehicle" at bounding box center [1195, 171] width 81 height 23
select select "0"
select select "2"
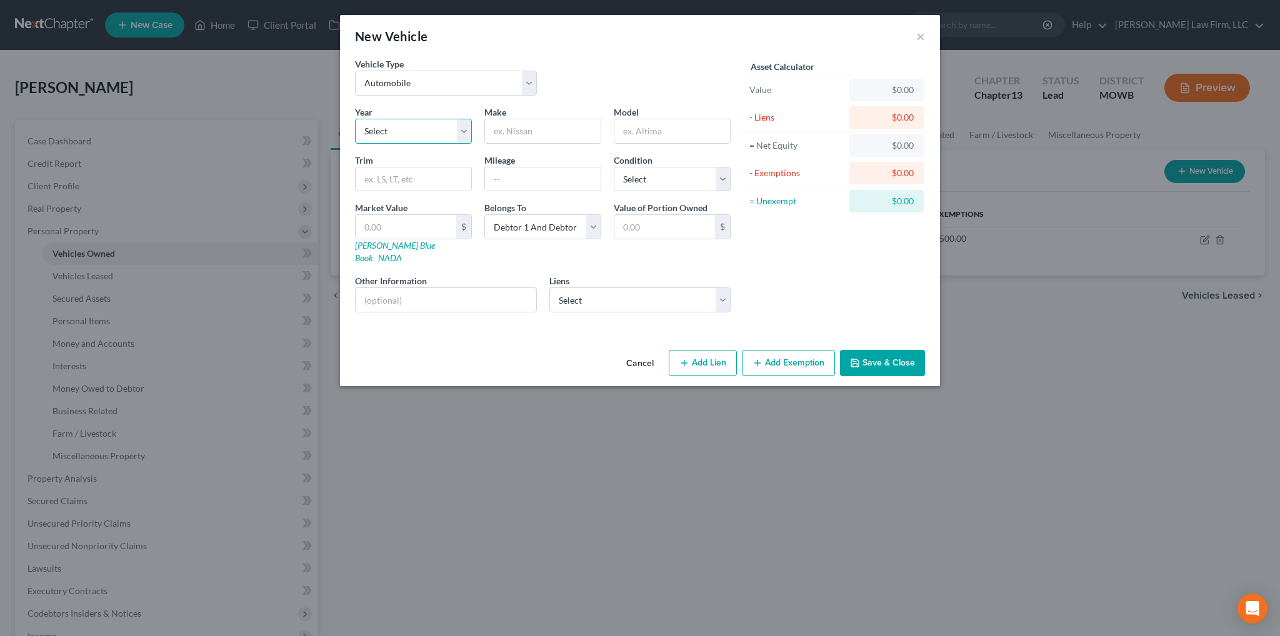
click at [431, 124] on select "Select 2026 2025 2024 2023 2022 2021 2020 2019 2018 2017 2016 2015 2014 2013 20…" at bounding box center [413, 131] width 117 height 25
select select "21"
click at [355, 119] on select "Select 2026 2025 2024 2023 2022 2021 2020 2019 2018 2017 2016 2015 2014 2013 20…" at bounding box center [413, 131] width 117 height 25
click at [520, 133] on input "text" at bounding box center [543, 131] width 116 height 24
type input "2005"
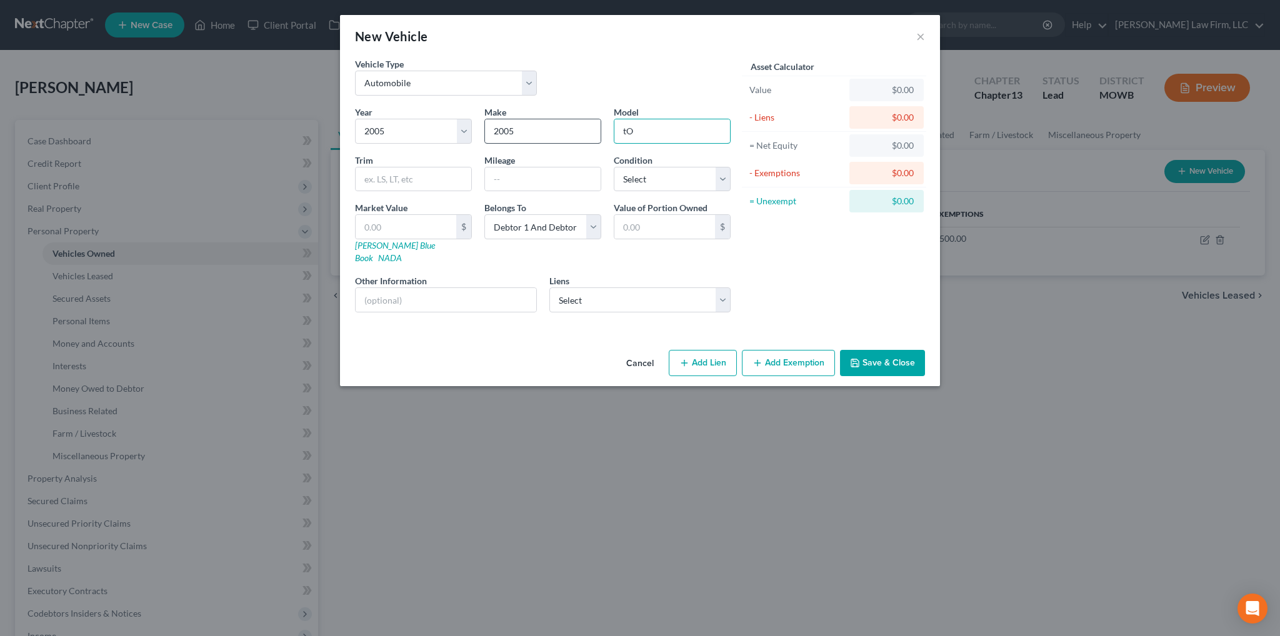
type input "t"
type input "Toyota"
type input "Sequoia"
type input "280,000"
select select "3"
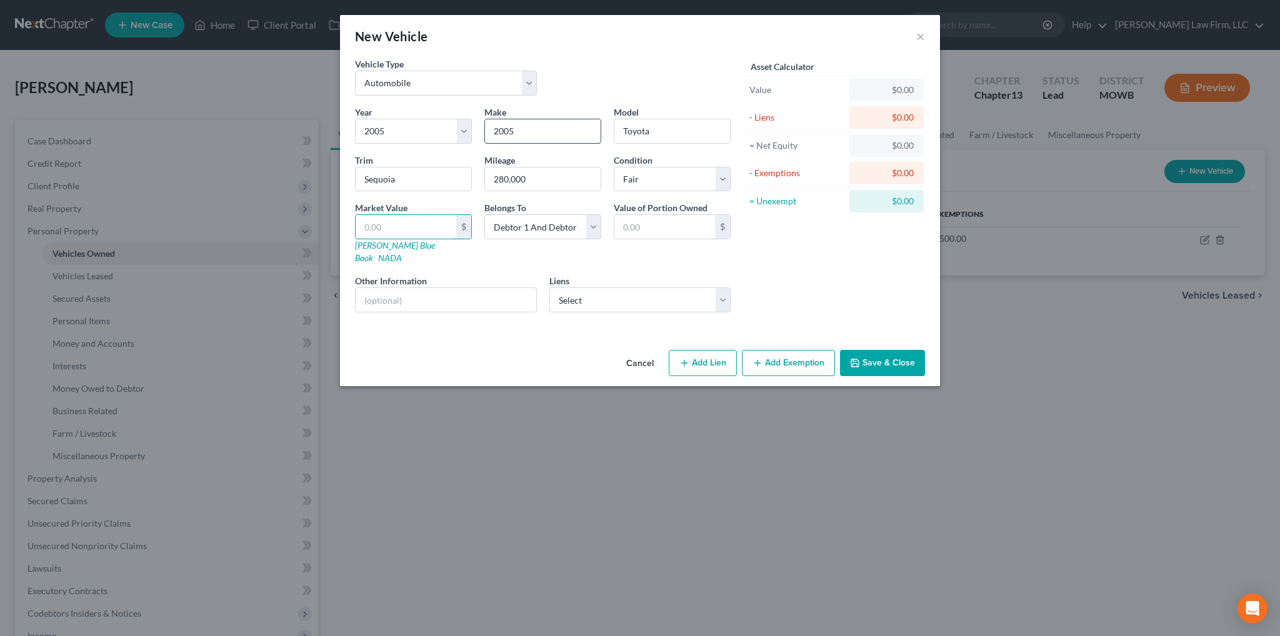
type input "1"
type input "1.00"
type input "10"
type input "10.00"
type input "100"
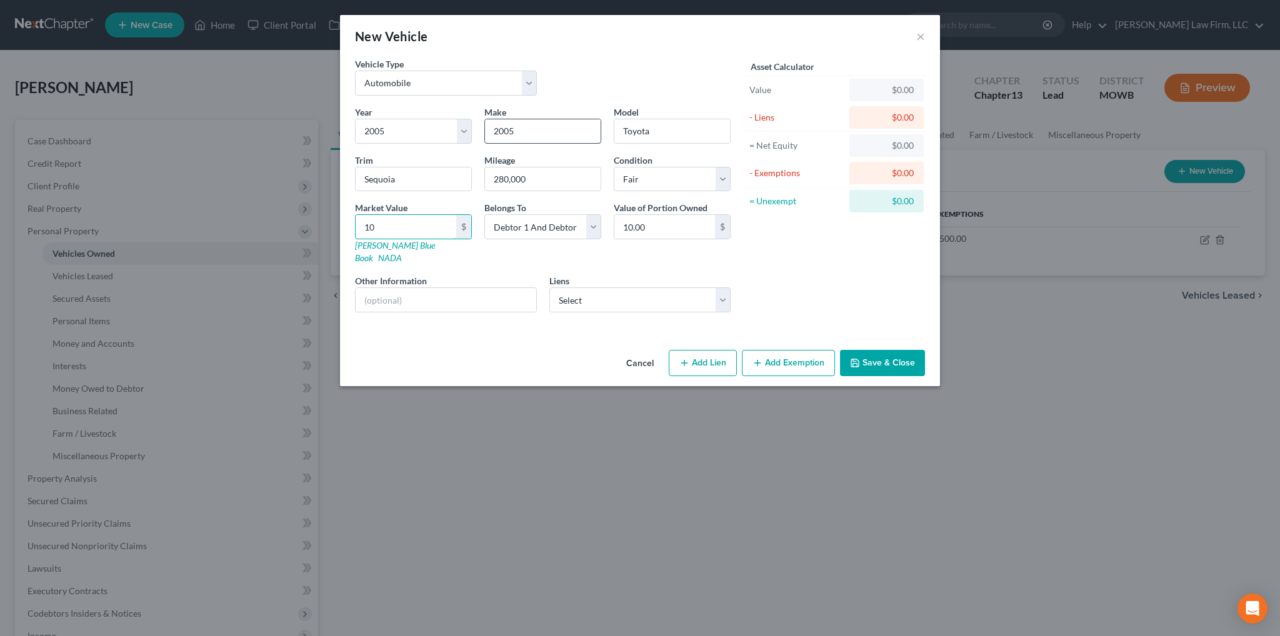
type input "100.00"
type input "1000"
type input "1,000.00"
click at [446, 288] on input "text" at bounding box center [446, 300] width 181 height 24
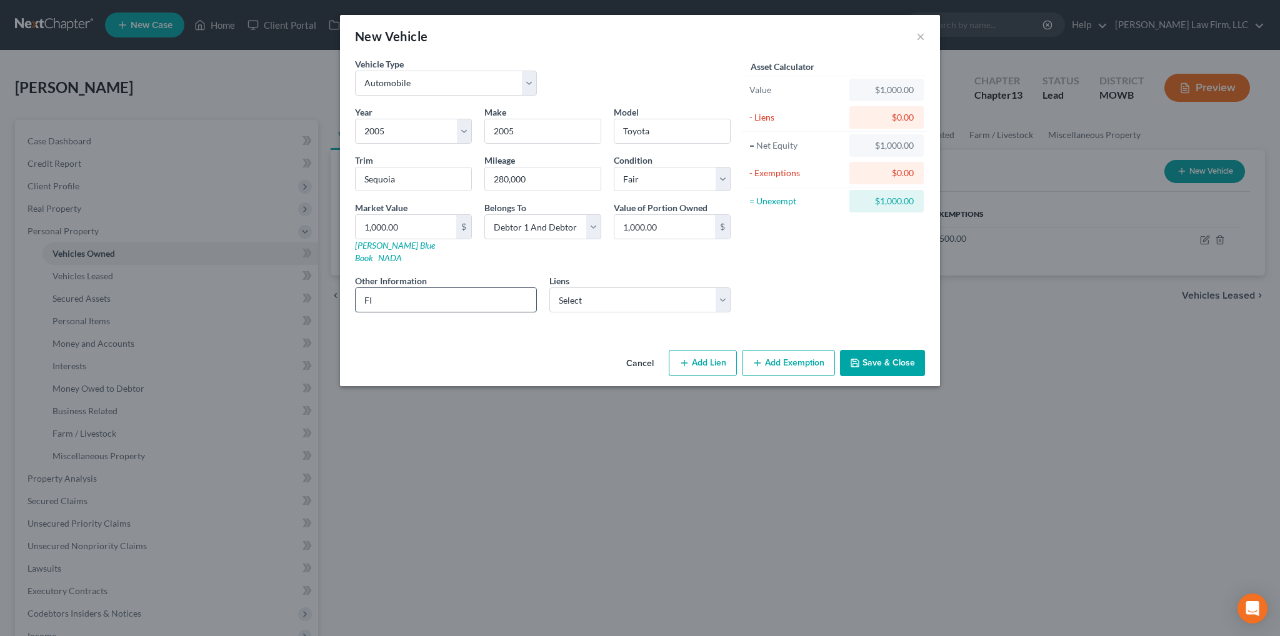
type input "F"
type input "VIN: [US_VEHICLE_IDENTIFICATION_NUMBER]"
click at [724, 288] on select "Select Onemain - $17,289.00 Tower Loan - $7,011.00 Raytown Lees Summit Cm - $2,…" at bounding box center [641, 300] width 182 height 25
click at [814, 259] on div "Asset Calculator Value $1,000.00 - Liens $0.00 = Net Equity $1,000.00 - Exempti…" at bounding box center [834, 190] width 194 height 265
click at [715, 288] on select "Select Onemain - $17,289.00 Tower Loan - $7,011.00 Raytown Lees Summit Cm - $2,…" at bounding box center [641, 300] width 182 height 25
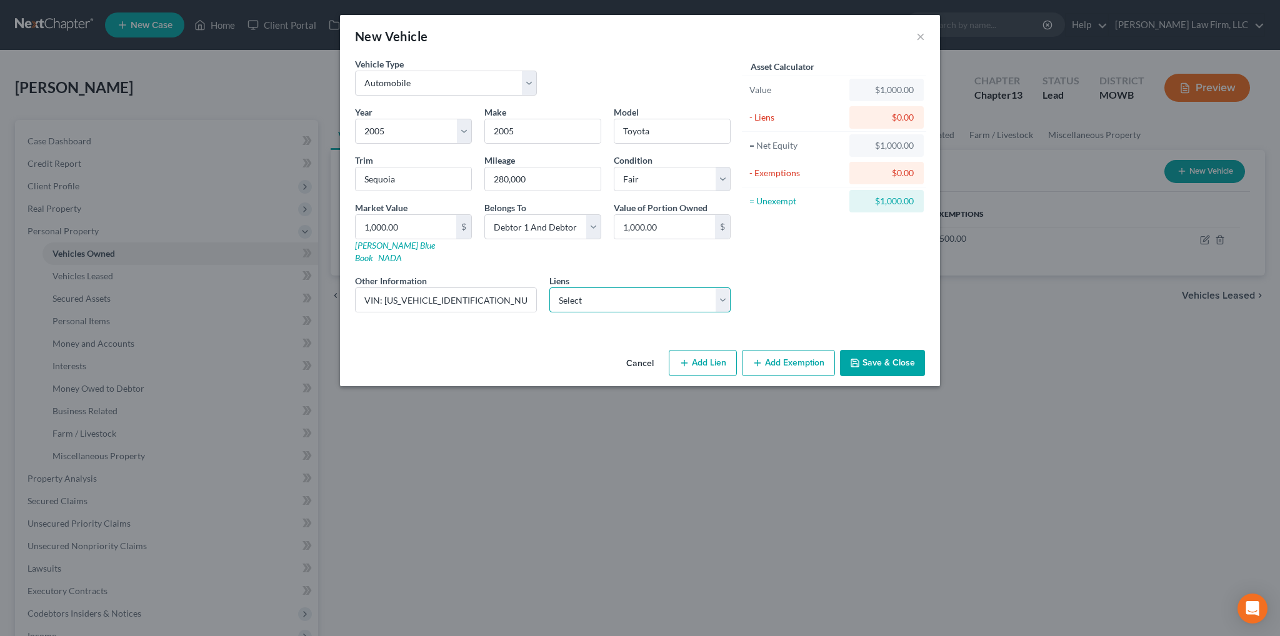
select select "0"
click at [550, 288] on select "Select Onemain - $17,289.00 Tower Loan - $7,011.00 Raytown Lees Summit Cm - $2,…" at bounding box center [641, 300] width 182 height 25
select select
select select "15"
select select "0"
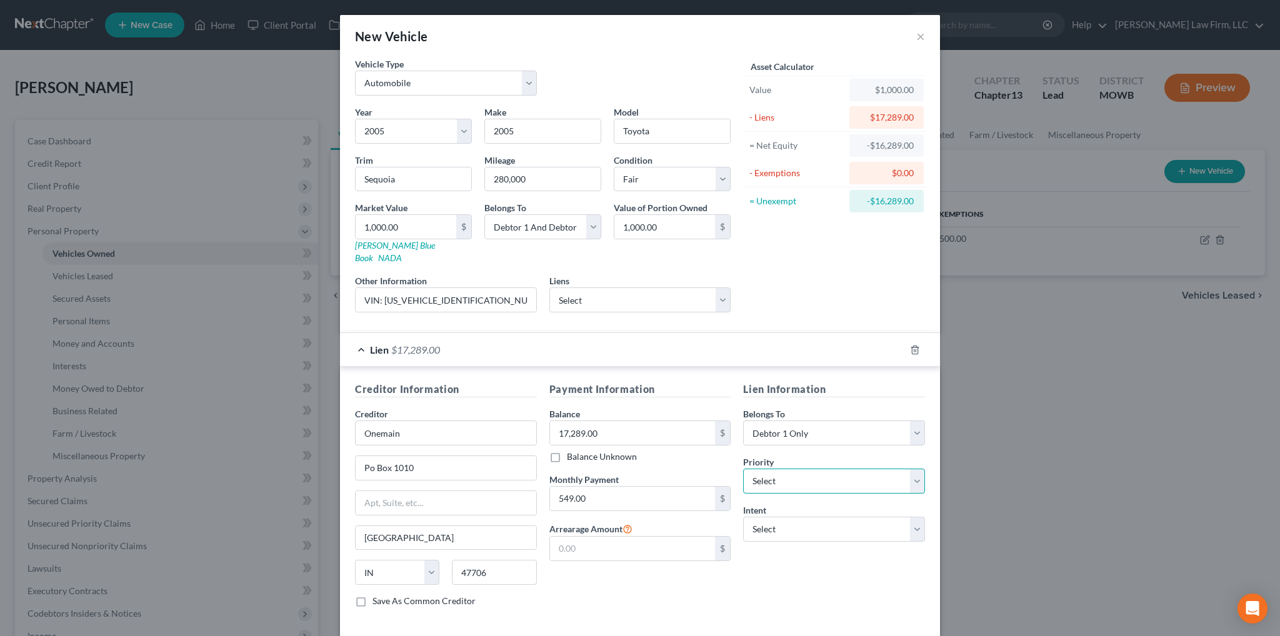
click at [805, 469] on select "Select 1st 2nd 3rd 4th 5th 6th 7th 8th 9th 10th 11th 12th 13th 14th 15th 16th 1…" at bounding box center [834, 481] width 182 height 25
select select "0"
click at [743, 469] on select "Select 1st 2nd 3rd 4th 5th 6th 7th 8th 9th 10th 11th 12th 13th 14th 15th 16th 1…" at bounding box center [834, 481] width 182 height 25
click at [369, 456] on input "Po Box 1010" at bounding box center [446, 468] width 181 height 24
type input "P.O. Box 1010"
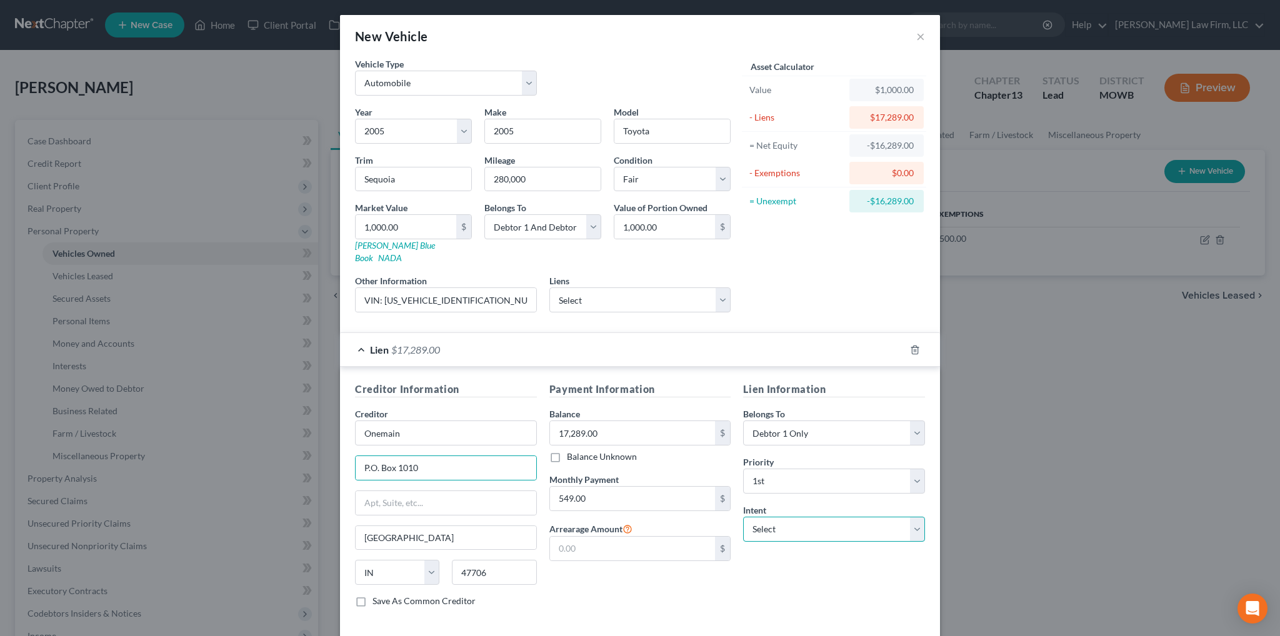
click at [811, 517] on select "Select Surrender Redeem Reaffirm Avoid Other" at bounding box center [834, 529] width 182 height 25
select select "2"
click at [743, 517] on select "Select Surrender Redeem Reaffirm Avoid Other" at bounding box center [834, 529] width 182 height 25
drag, startPoint x: 559, startPoint y: 126, endPoint x: 475, endPoint y: 129, distance: 83.8
click at [478, 129] on div "Make * 2005" at bounding box center [542, 125] width 129 height 38
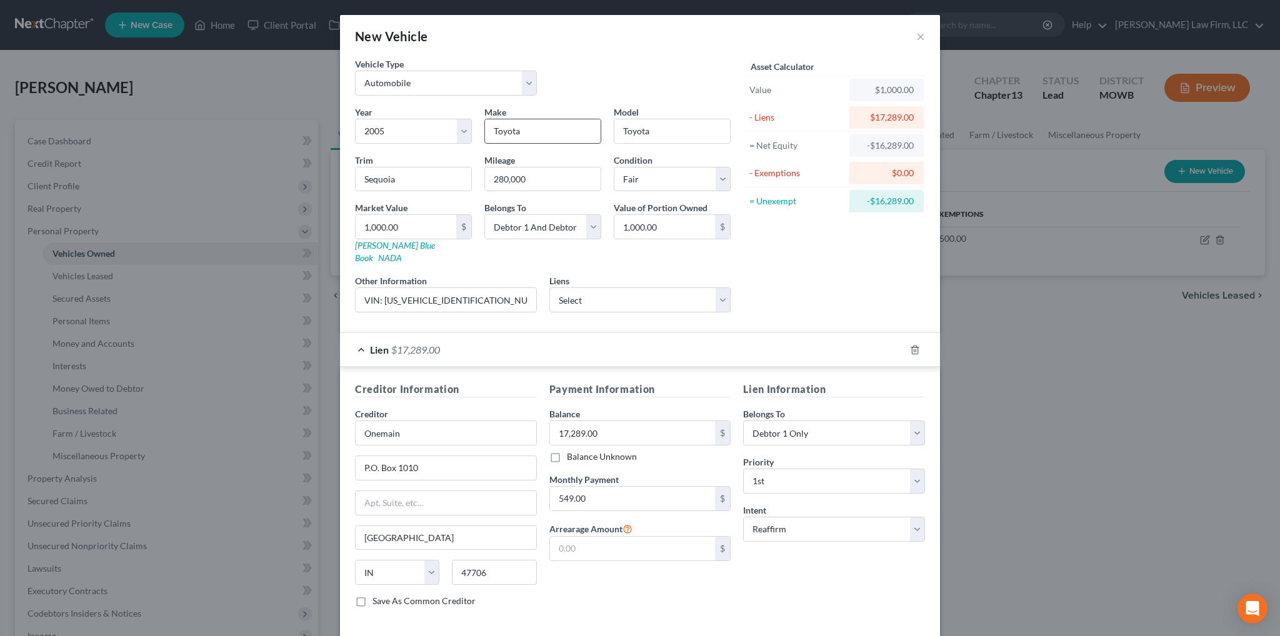
type input "Toyota"
type input "Sequoia"
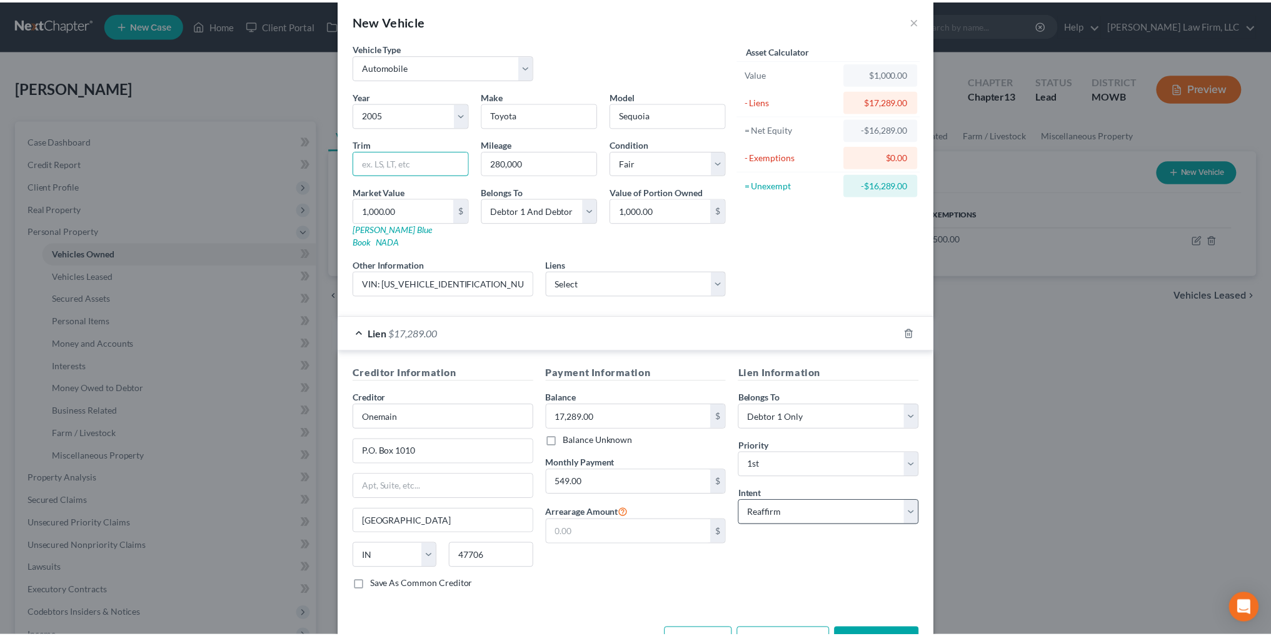
scroll to position [45, 0]
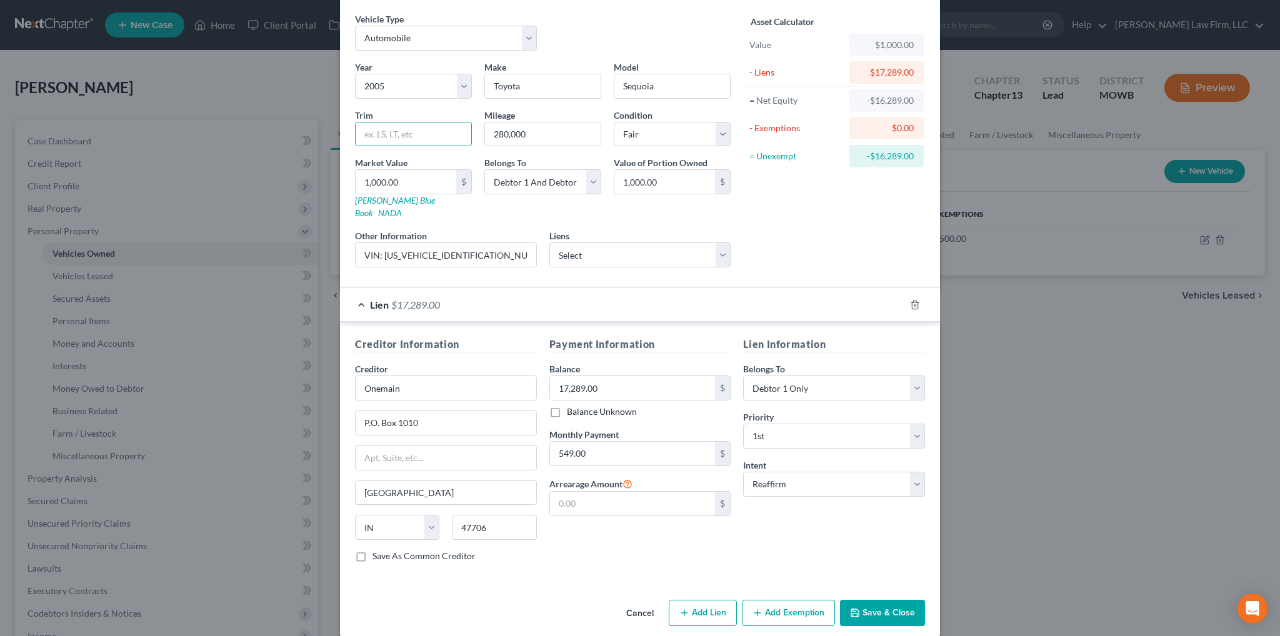
click at [860, 600] on button "Save & Close" at bounding box center [882, 613] width 85 height 26
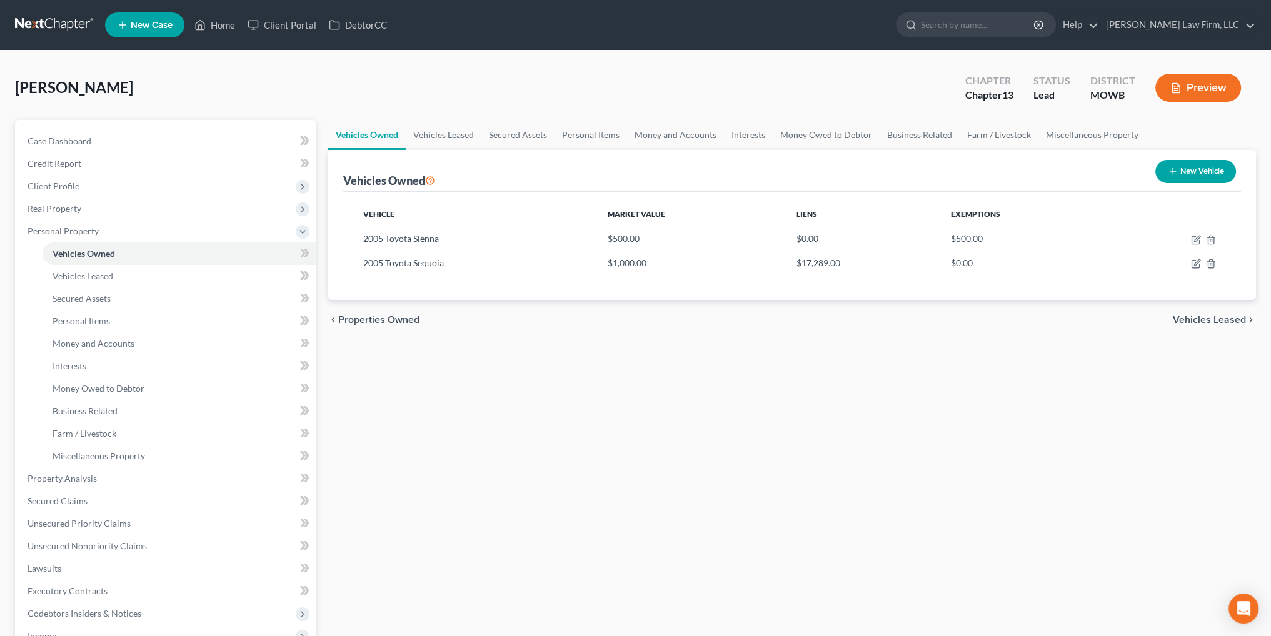
click at [1183, 172] on button "New Vehicle" at bounding box center [1195, 171] width 81 height 23
select select "0"
select select "2"
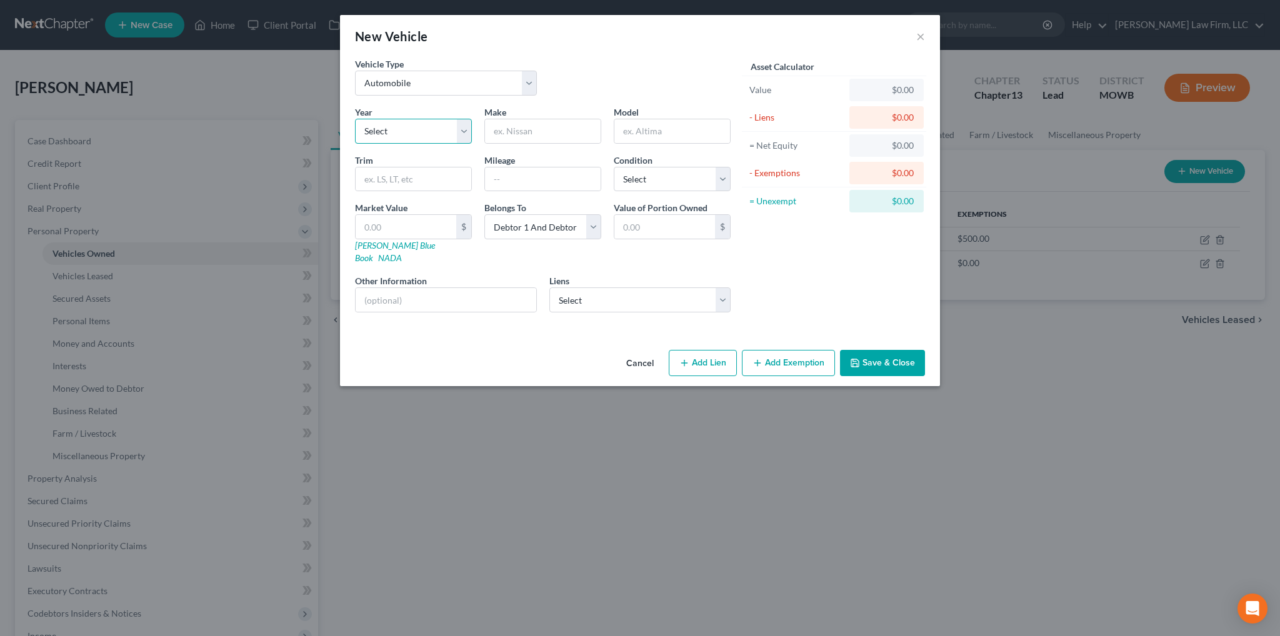
click at [425, 133] on select "Select 2026 2025 2024 2023 2022 2021 2020 2019 2018 2017 2016 2015 2014 2013 20…" at bounding box center [413, 131] width 117 height 25
select select "24"
click at [355, 119] on select "Select 2026 2025 2024 2023 2022 2021 2020 2019 2018 2017 2016 2015 2014 2013 20…" at bounding box center [413, 131] width 117 height 25
click at [522, 134] on input "text" at bounding box center [543, 131] width 116 height 24
type input "Toyota"
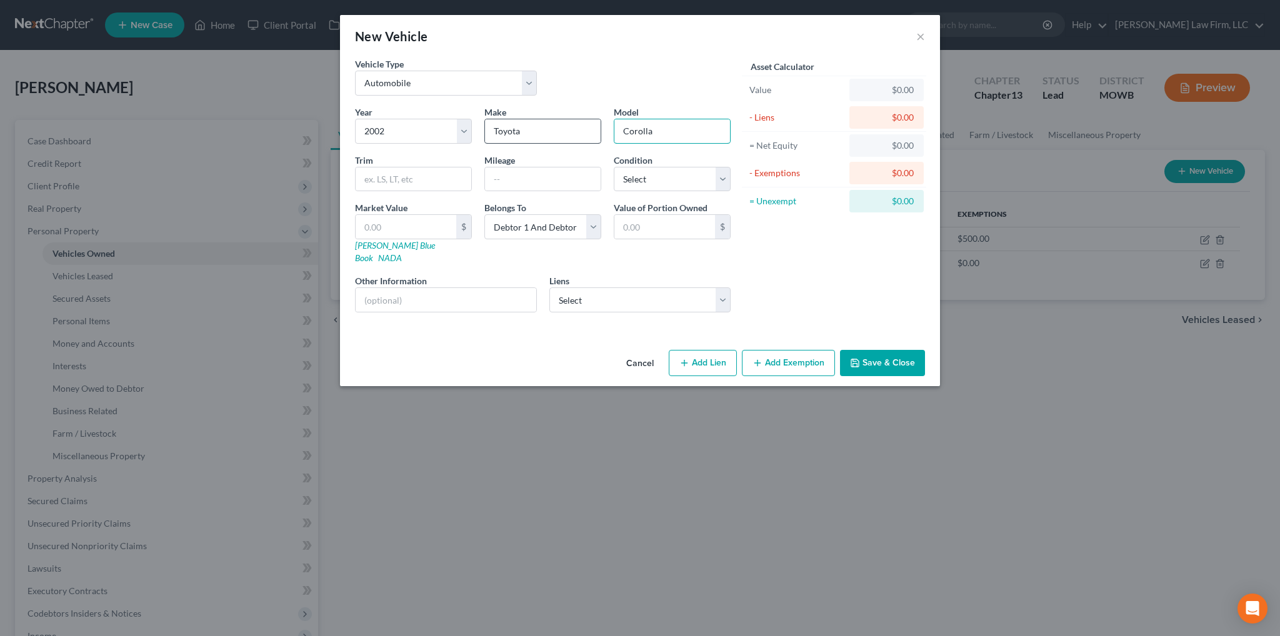
type input "Corolla"
type input "280,000"
select select "3"
type input "5"
type input "5.00"
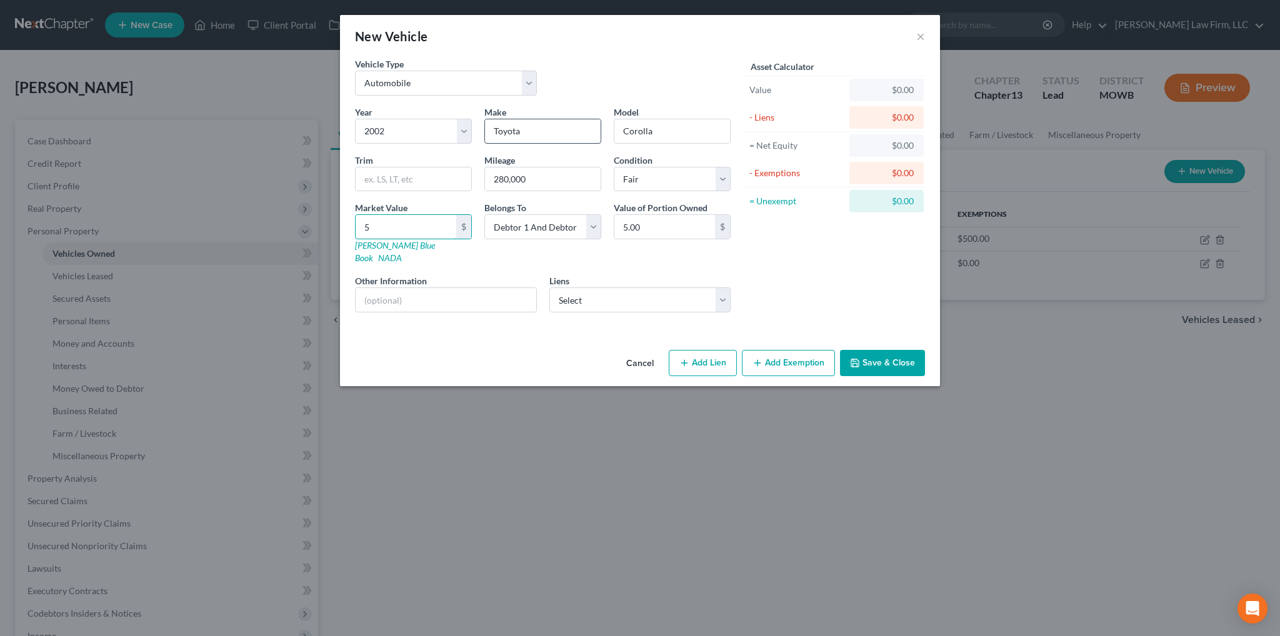
type input "50"
type input "50.00"
type input "500"
type input "500.00"
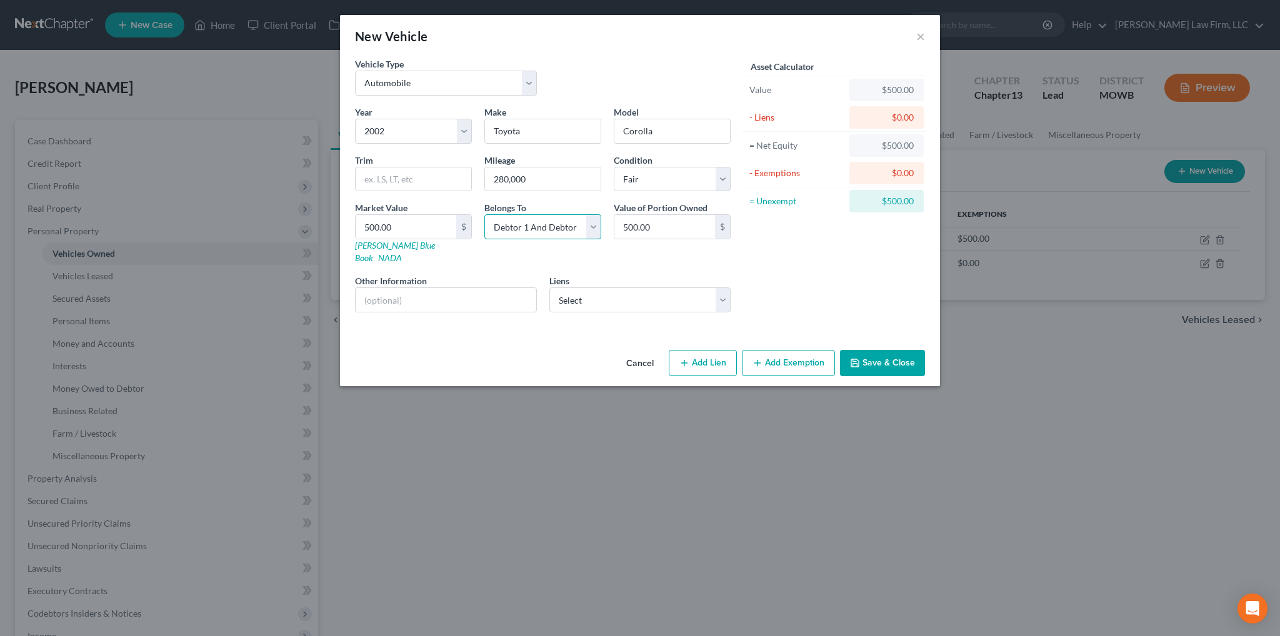
click at [593, 229] on select "Select Debtor 1 Only Debtor 2 Only Debtor 1 And Debtor 2 Only At Least One Of T…" at bounding box center [543, 226] width 117 height 25
select select "3"
click at [485, 214] on select "Select Debtor 1 Only Debtor 2 Only Debtor 1 And Debtor 2 Only At Least One Of T…" at bounding box center [543, 226] width 117 height 25
click at [444, 291] on input "text" at bounding box center [446, 300] width 181 height 24
type input "VIN: [US_VEHICLE_IDENTIFICATION_NUMBER]"
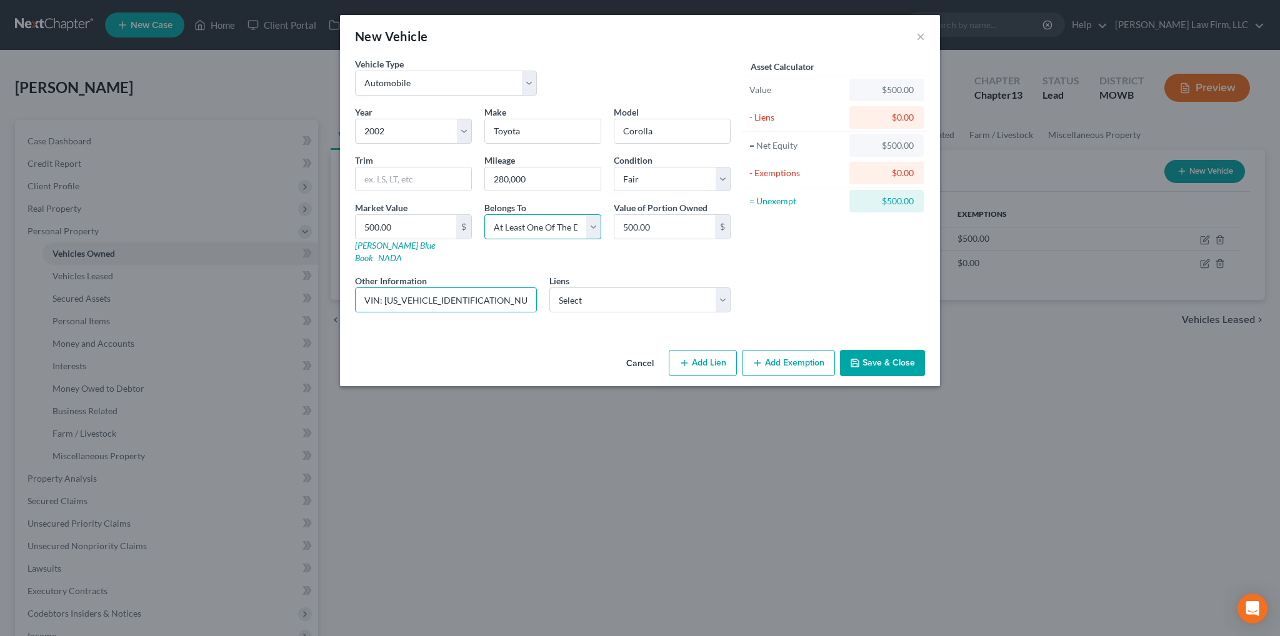
click at [595, 223] on select "Select Debtor 1 Only Debtor 2 Only Debtor 1 And Debtor 2 Only At Least One Of T…" at bounding box center [543, 226] width 117 height 25
click at [485, 214] on select "Select Debtor 1 Only Debtor 2 Only Debtor 1 And Debtor 2 Only At Least One Of T…" at bounding box center [543, 226] width 117 height 25
click at [588, 231] on select "Select Debtor 1 Only Debtor 2 Only Debtor 1 And Debtor 2 Only At Least One Of T…" at bounding box center [543, 226] width 117 height 25
select select "3"
click at [485, 214] on select "Select Debtor 1 Only Debtor 2 Only Debtor 1 And Debtor 2 Only At Least One Of T…" at bounding box center [543, 226] width 117 height 25
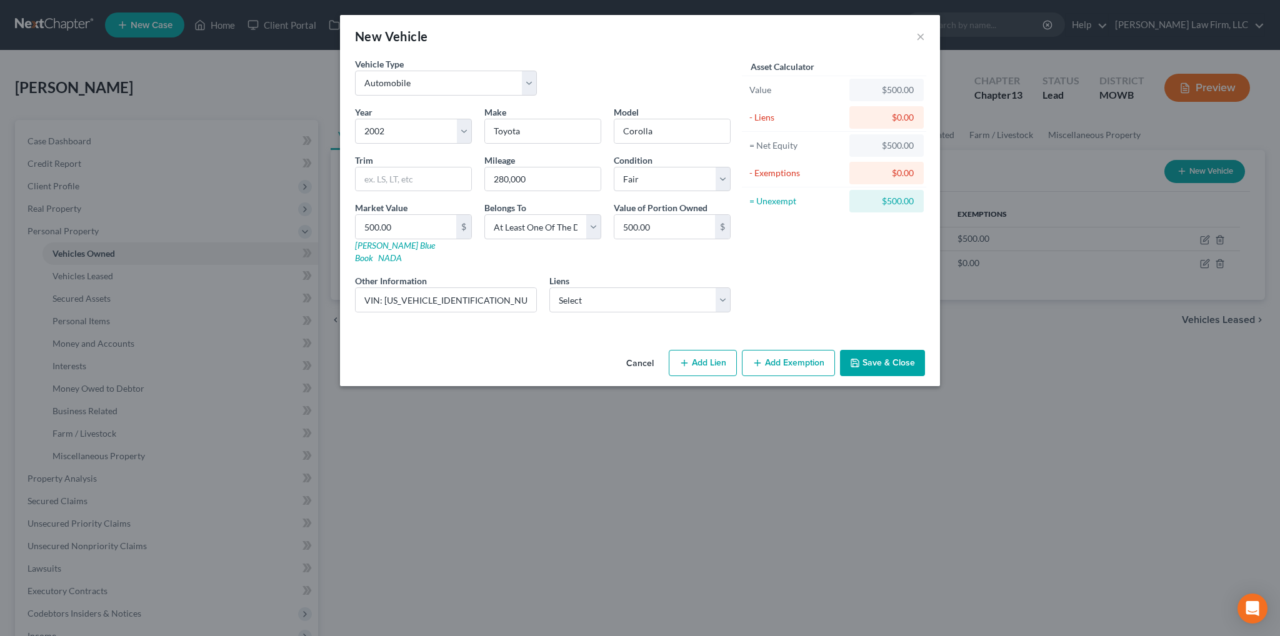
click at [886, 350] on button "Save & Close" at bounding box center [882, 363] width 85 height 26
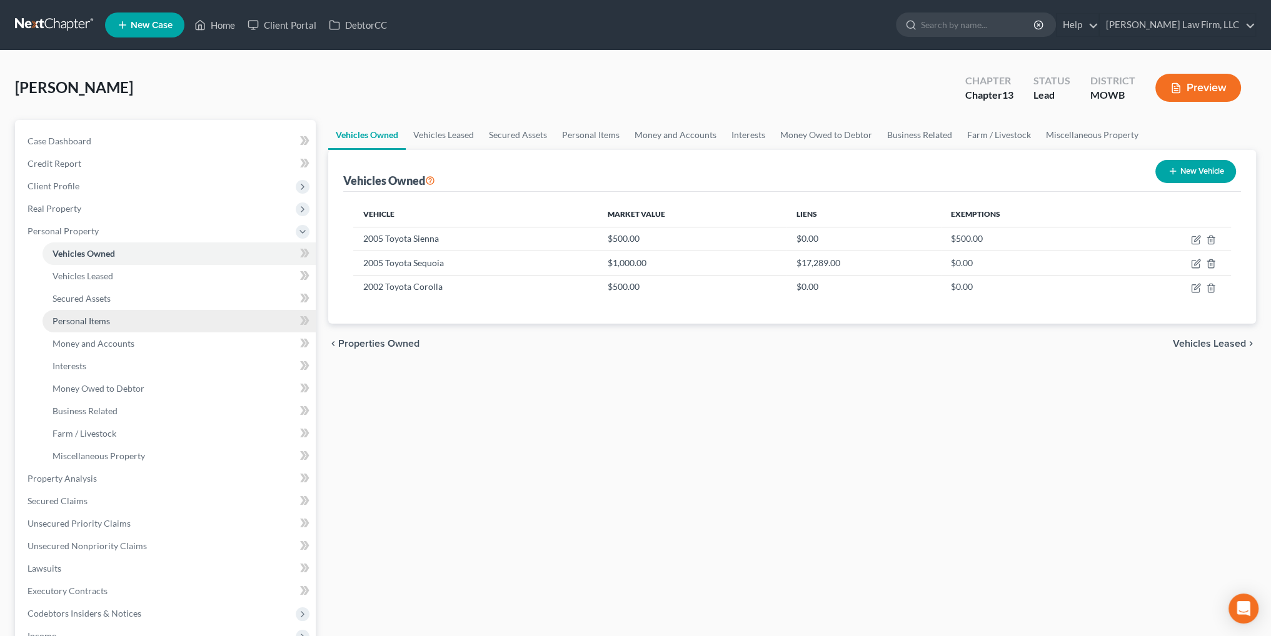
click at [90, 318] on span "Personal Items" at bounding box center [82, 321] width 58 height 11
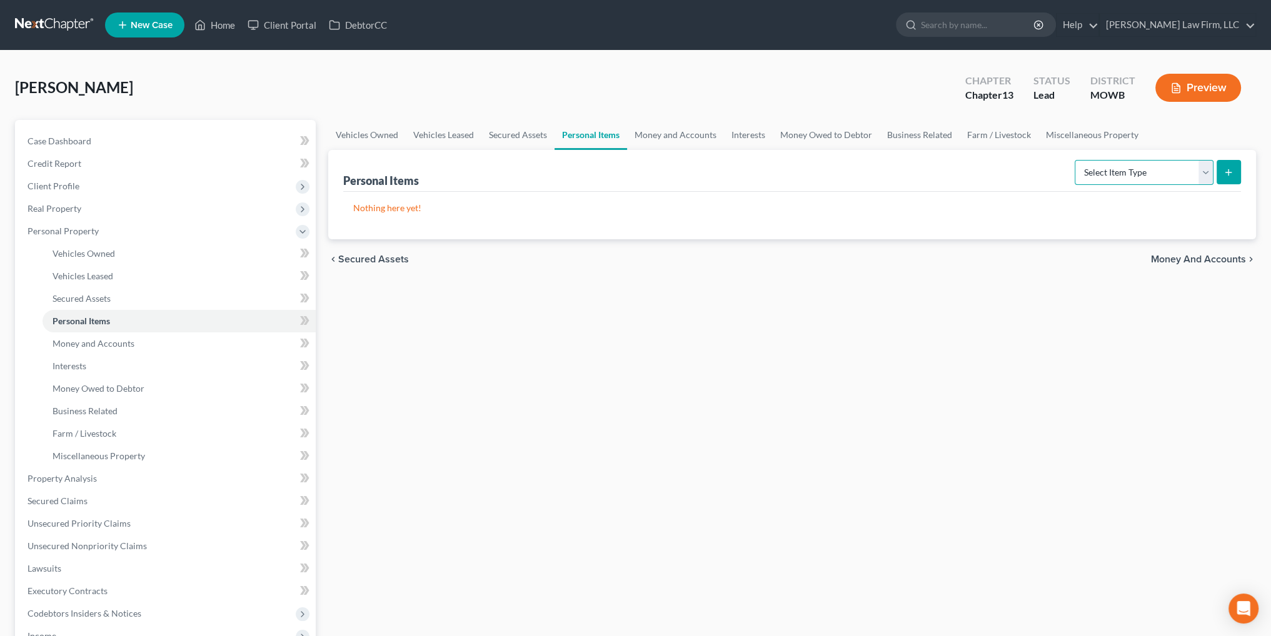
click at [1198, 176] on select "Select Item Type Clothing Collectibles Of Value Electronics Firearms Household …" at bounding box center [1144, 172] width 139 height 25
select select "household_goods"
click at [1076, 160] on select "Select Item Type Clothing Collectibles Of Value Electronics Firearms Household …" at bounding box center [1144, 172] width 139 height 25
click at [1220, 176] on button "submit" at bounding box center [1229, 172] width 24 height 24
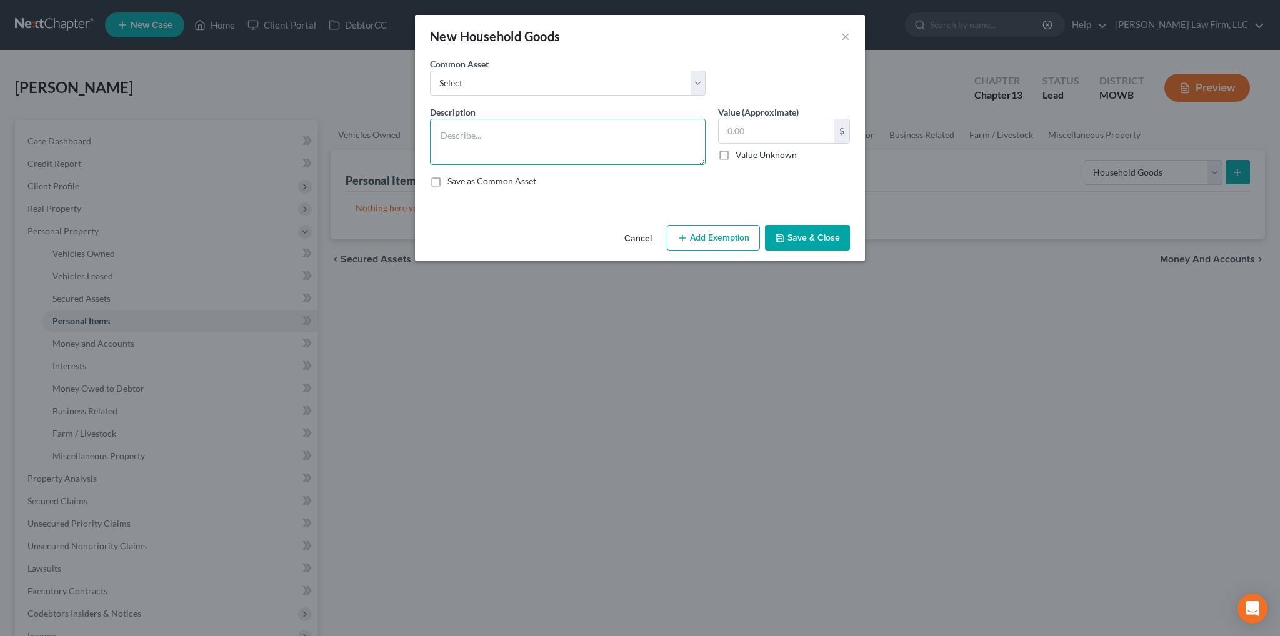
click at [545, 134] on textarea at bounding box center [568, 142] width 276 height 46
click at [545, 134] on textarea "Couches (2)" at bounding box center [568, 142] width 276 height 46
click at [734, 239] on button "Add Exemption" at bounding box center [713, 238] width 93 height 26
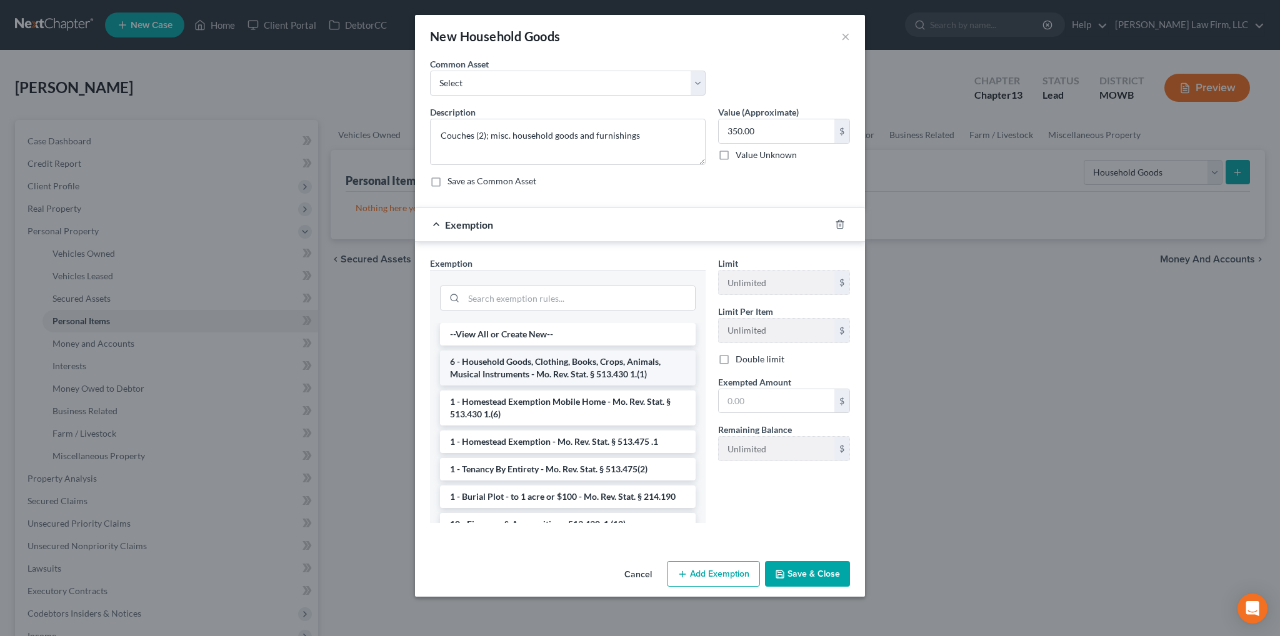
click at [576, 357] on li "6 - Household Goods, Clothing, Books, Crops, Animals, Musical Instruments - Mo.…" at bounding box center [568, 368] width 256 height 35
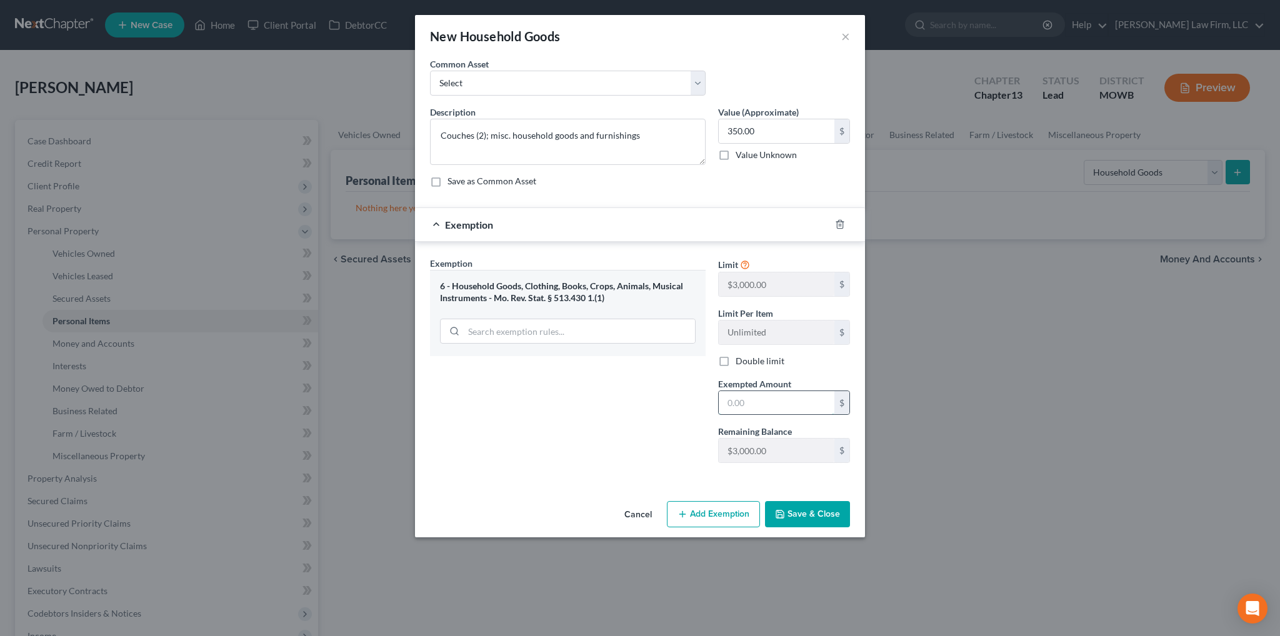
click at [768, 397] on input "text" at bounding box center [777, 403] width 116 height 24
click at [815, 526] on div "Cancel Add Exemption Save & Close" at bounding box center [640, 516] width 450 height 41
click at [817, 510] on button "Save & Close" at bounding box center [807, 514] width 85 height 26
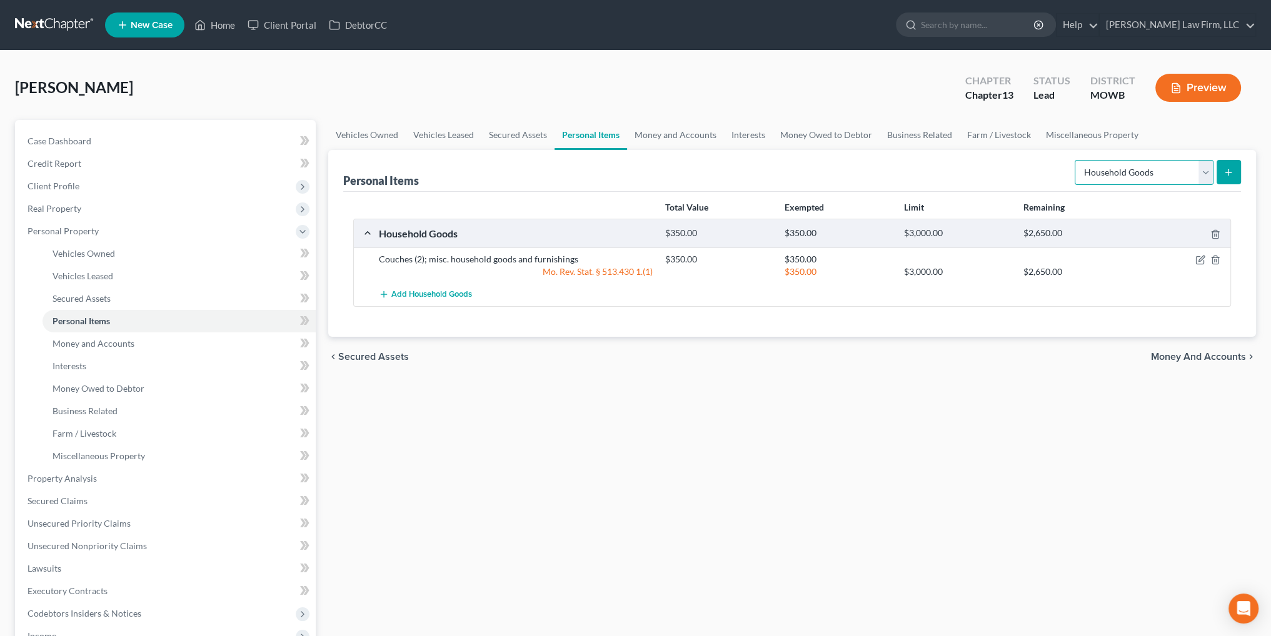
click at [1204, 171] on select "Select Item Type Clothing Collectibles Of Value Electronics Firearms Household …" at bounding box center [1144, 172] width 139 height 25
click at [1076, 160] on select "Select Item Type Clothing Collectibles Of Value Electronics Firearms Household …" at bounding box center [1144, 172] width 139 height 25
click at [1230, 173] on icon "submit" at bounding box center [1229, 173] width 10 height 10
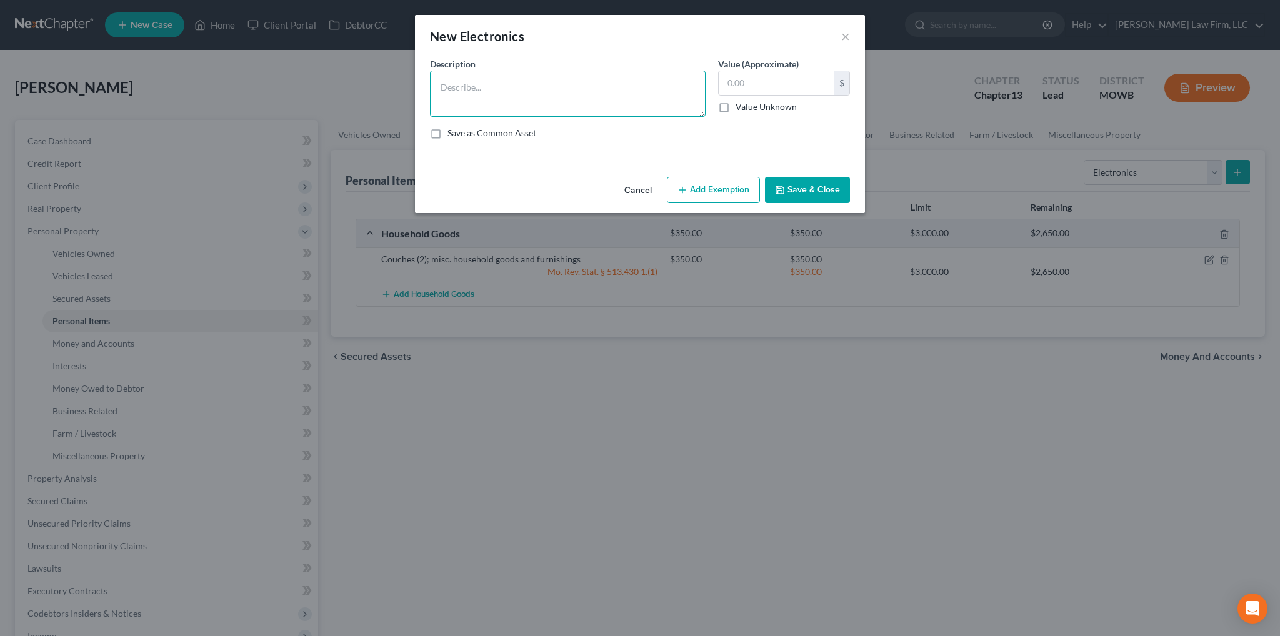
click at [476, 94] on textarea at bounding box center [568, 94] width 276 height 46
click at [765, 82] on input "text" at bounding box center [777, 83] width 116 height 24
click at [733, 187] on button "Add Exemption" at bounding box center [713, 190] width 93 height 26
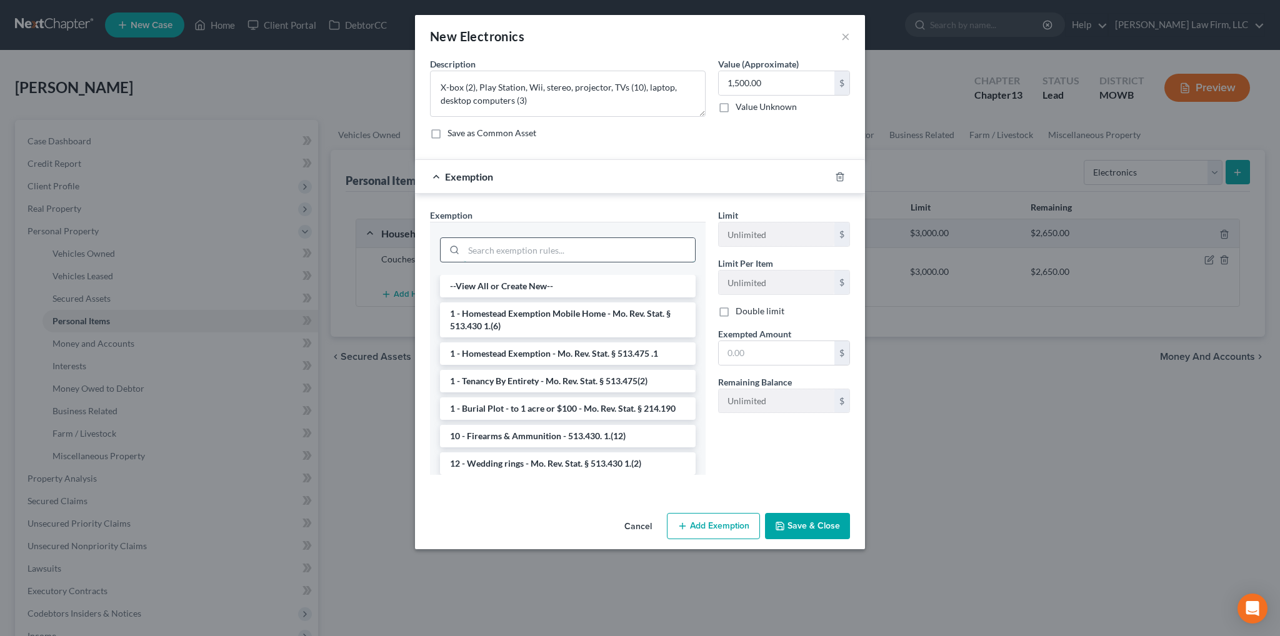
click at [567, 249] on input "search" at bounding box center [579, 250] width 231 height 24
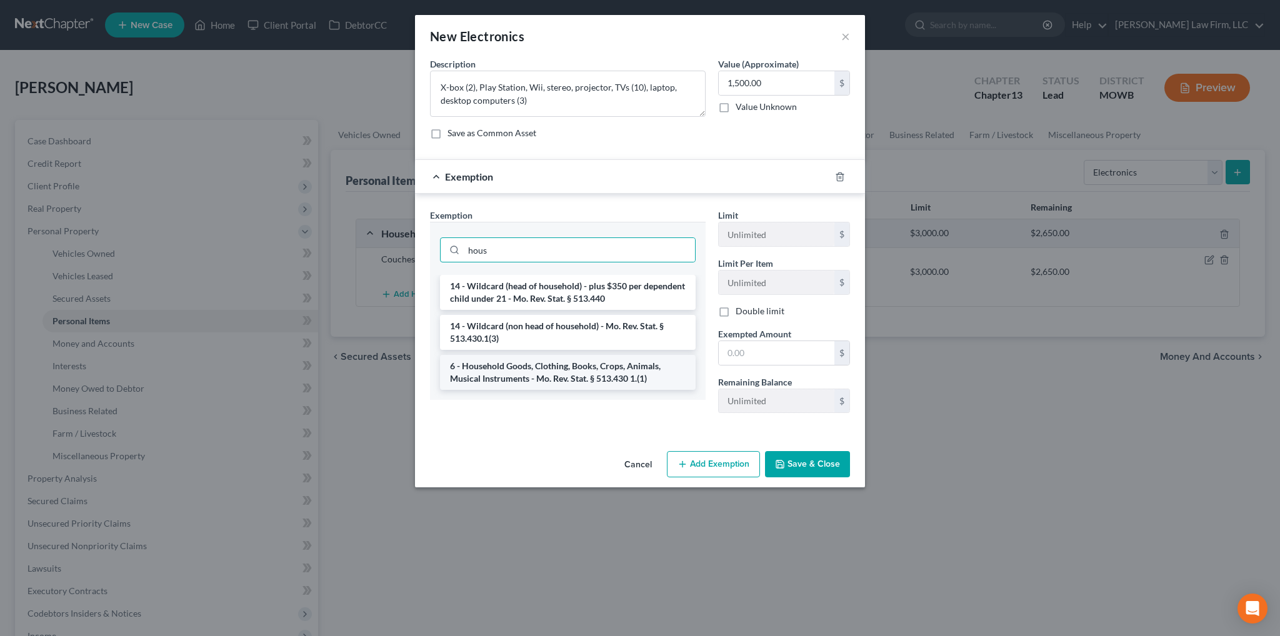
click at [587, 372] on li "6 - Household Goods, Clothing, Books, Crops, Animals, Musical Instruments - Mo.…" at bounding box center [568, 372] width 256 height 35
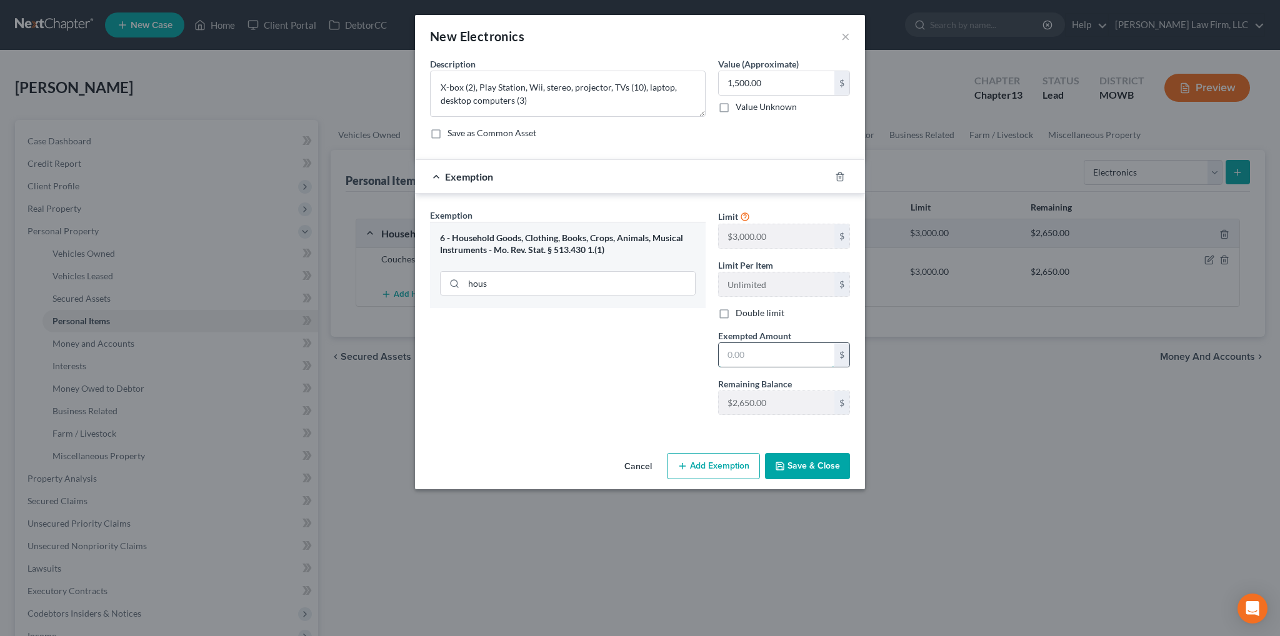
click at [783, 348] on input "text" at bounding box center [777, 355] width 116 height 24
click at [823, 468] on button "Save & Close" at bounding box center [807, 466] width 85 height 26
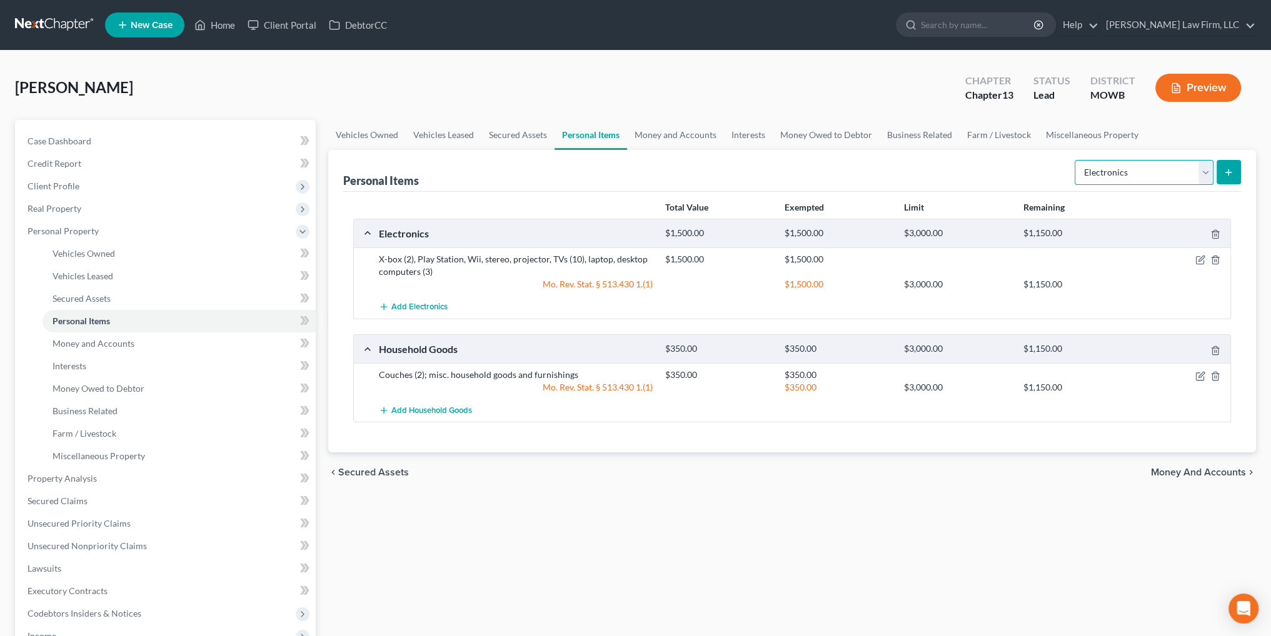
click at [1195, 169] on select "Select Item Type Clothing Collectibles Of Value Electronics Firearms Household …" at bounding box center [1144, 172] width 139 height 25
click at [1076, 160] on select "Select Item Type Clothing Collectibles Of Value Electronics Firearms Household …" at bounding box center [1144, 172] width 139 height 25
click at [1230, 173] on line "submit" at bounding box center [1229, 173] width 6 height 0
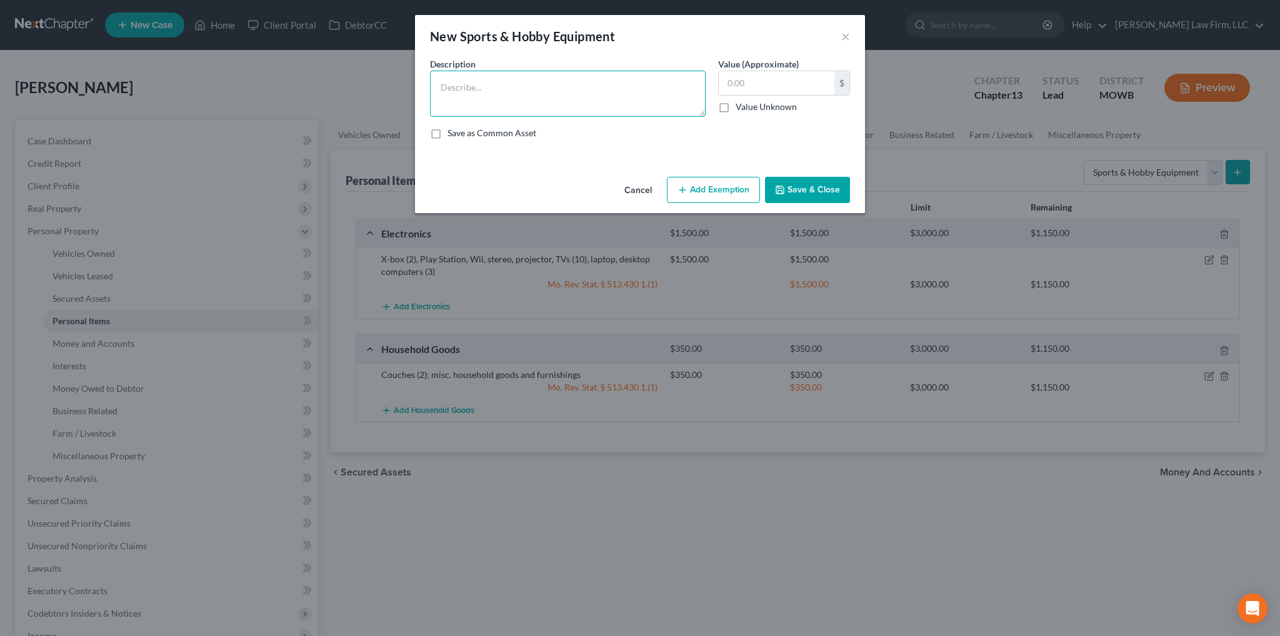
click at [556, 108] on textarea at bounding box center [568, 94] width 276 height 46
click at [720, 183] on button "Add Exemption" at bounding box center [713, 190] width 93 height 26
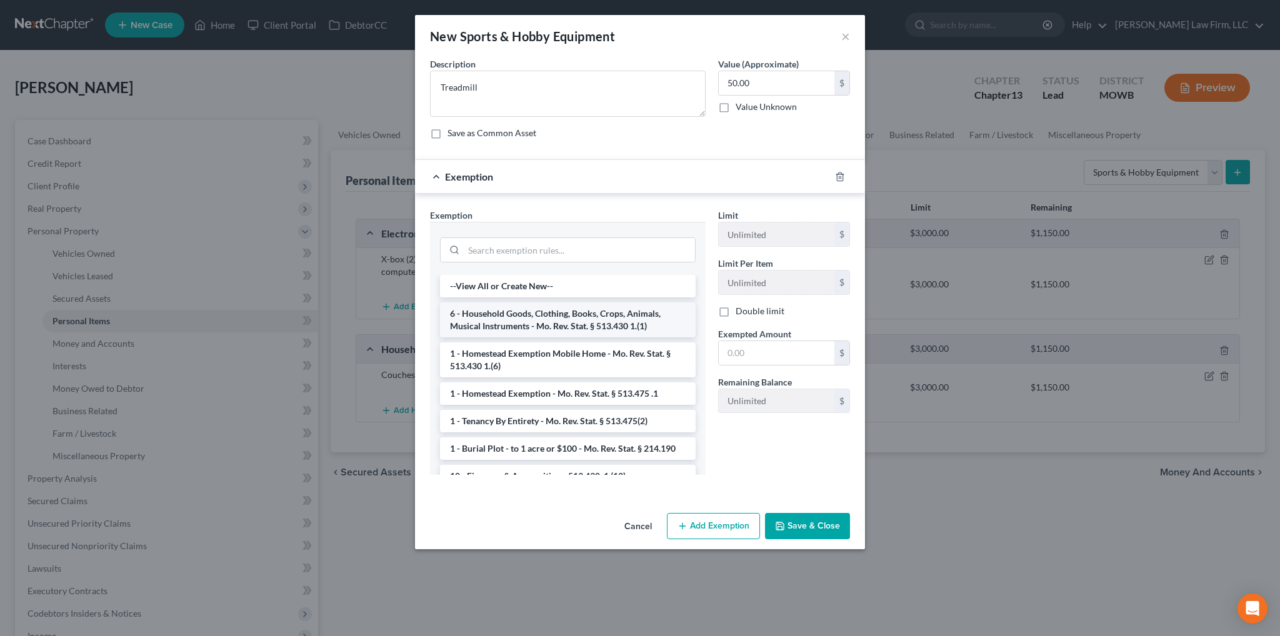
click at [536, 321] on li "6 - Household Goods, Clothing, Books, Crops, Animals, Musical Instruments - Mo.…" at bounding box center [568, 320] width 256 height 35
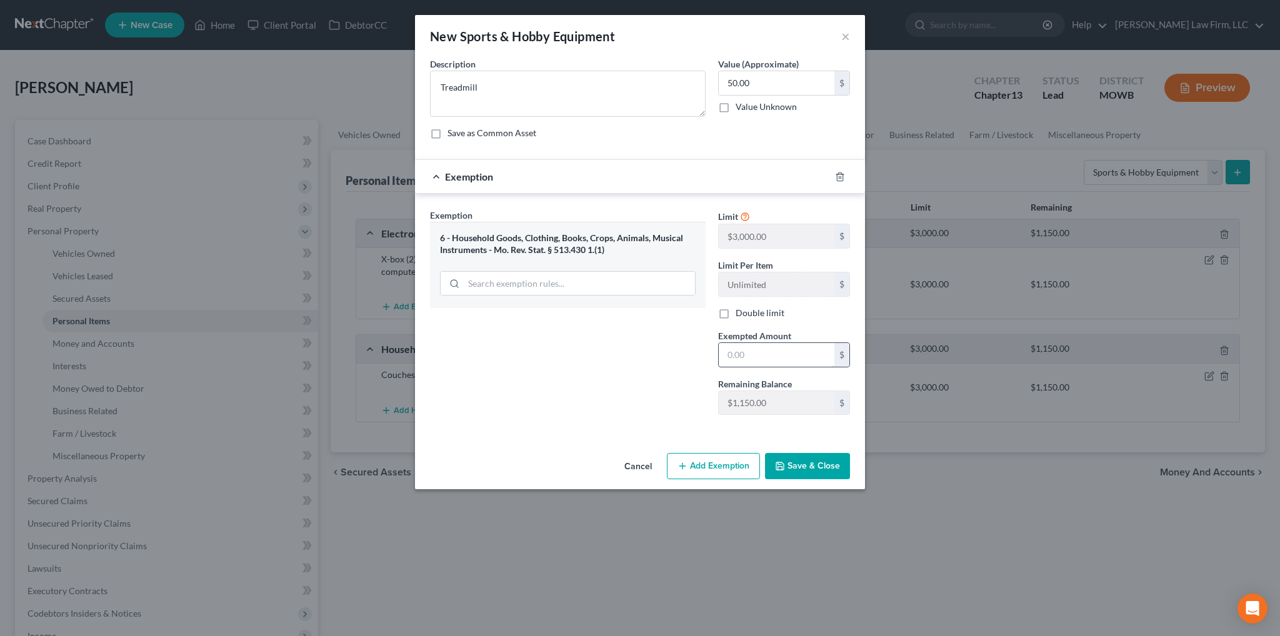
click at [744, 357] on input "text" at bounding box center [777, 355] width 116 height 24
click at [803, 463] on button "Save & Close" at bounding box center [807, 466] width 85 height 26
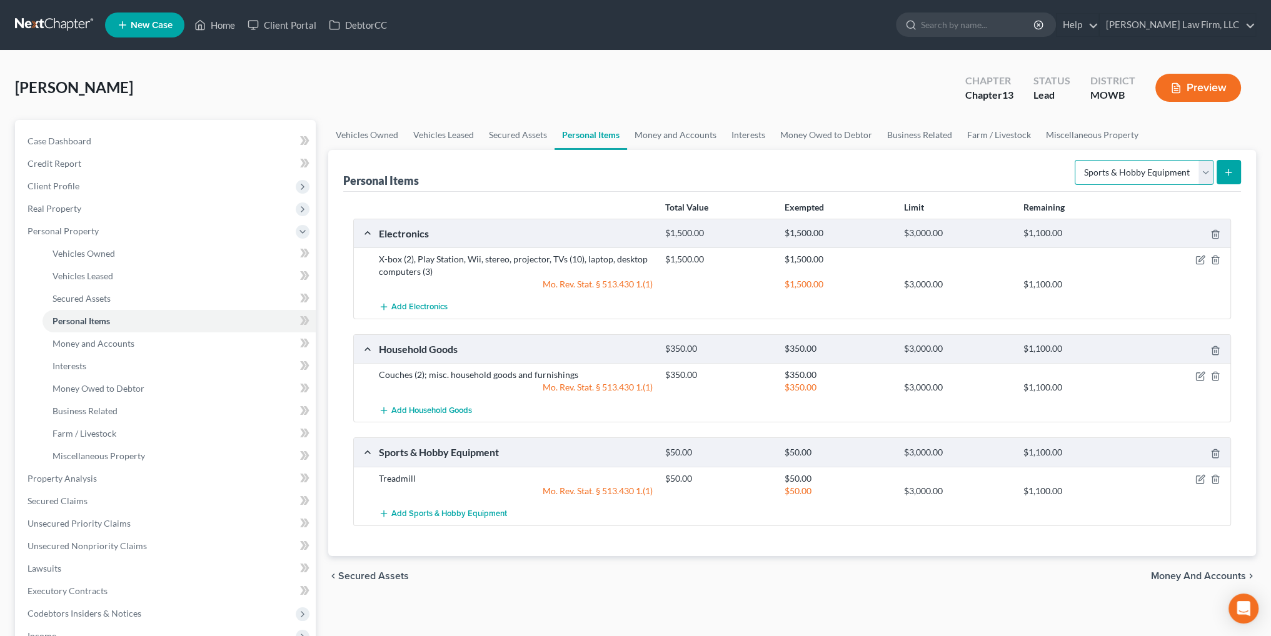
click at [1201, 171] on select "Select Item Type Clothing Collectibles Of Value Electronics Firearms Household …" at bounding box center [1144, 172] width 139 height 25
click at [1076, 160] on select "Select Item Type Clothing Collectibles Of Value Electronics Firearms Household …" at bounding box center [1144, 172] width 139 height 25
click at [1221, 173] on button "submit" at bounding box center [1229, 172] width 24 height 24
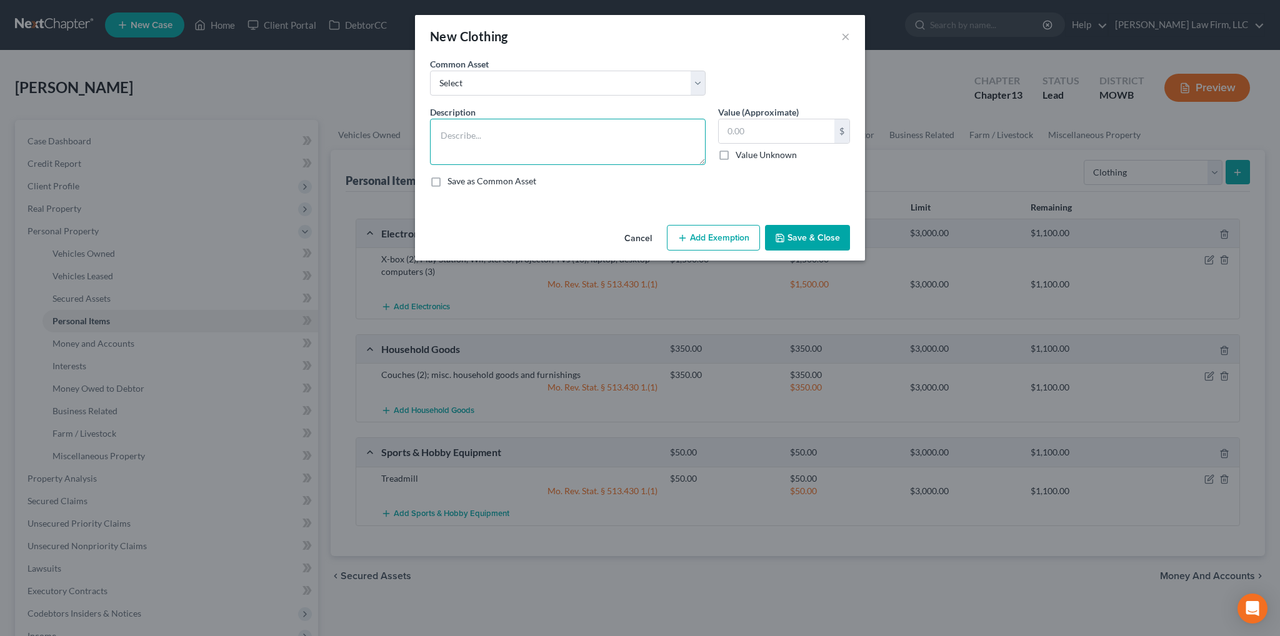
click at [461, 136] on textarea at bounding box center [568, 142] width 276 height 46
click at [716, 230] on button "Add Exemption" at bounding box center [713, 238] width 93 height 26
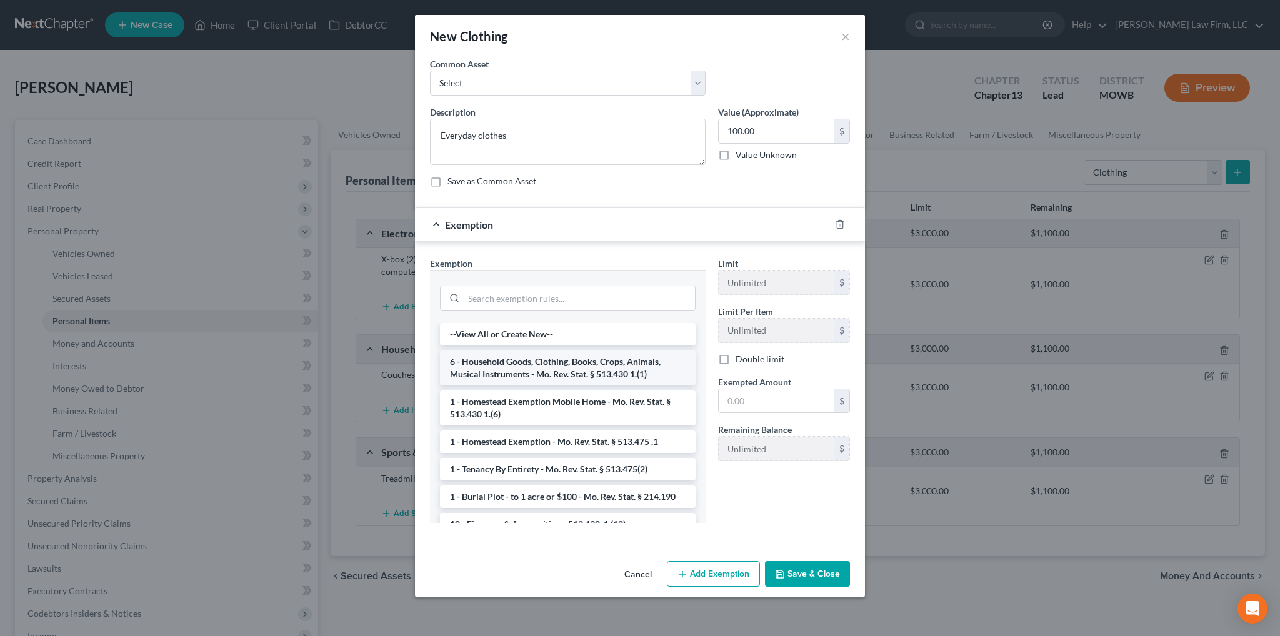
click at [540, 361] on li "6 - Household Goods, Clothing, Books, Crops, Animals, Musical Instruments - Mo.…" at bounding box center [568, 368] width 256 height 35
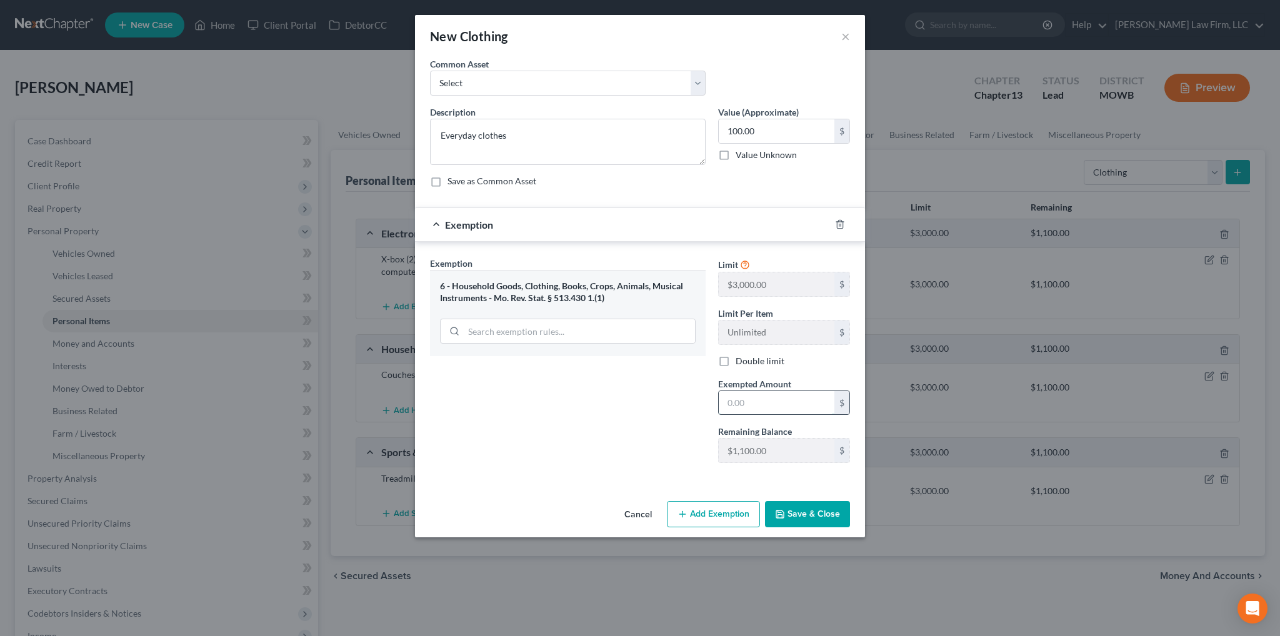
click at [775, 401] on input "text" at bounding box center [777, 403] width 116 height 24
click at [795, 518] on button "Save & Close" at bounding box center [807, 514] width 85 height 26
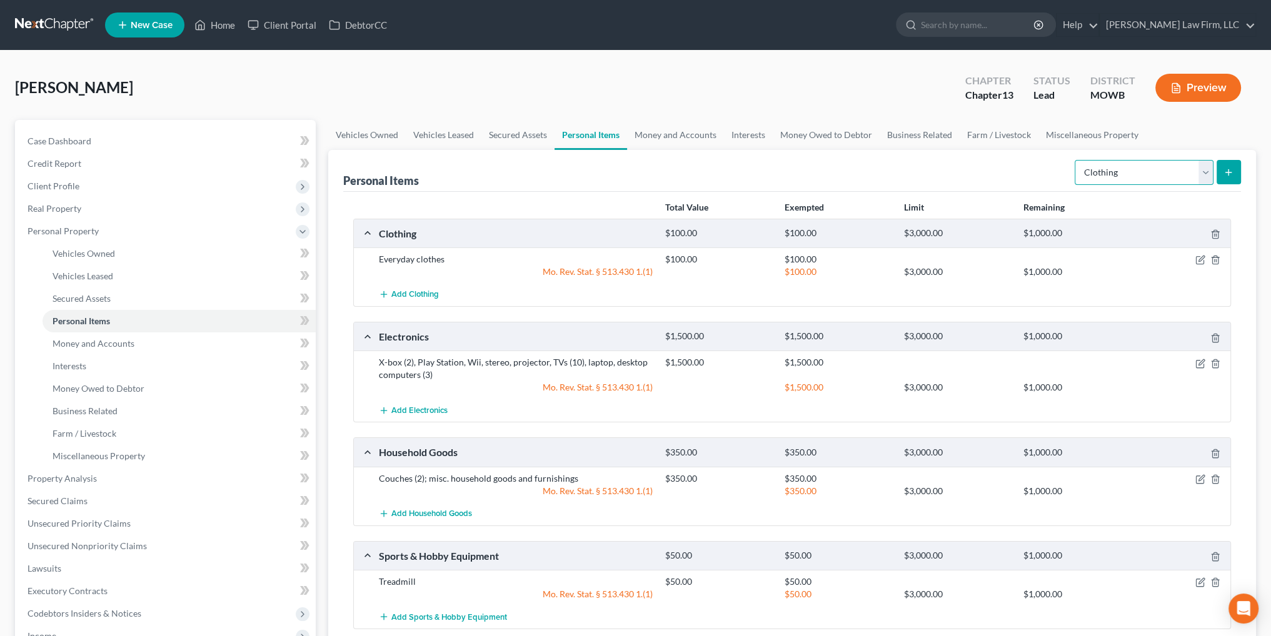
click at [1204, 173] on select "Select Item Type Clothing Collectibles Of Value Electronics Firearms Household …" at bounding box center [1144, 172] width 139 height 25
click at [1076, 160] on select "Select Item Type Clothing Collectibles Of Value Electronics Firearms Household …" at bounding box center [1144, 172] width 139 height 25
click at [1230, 171] on icon "submit" at bounding box center [1229, 173] width 10 height 10
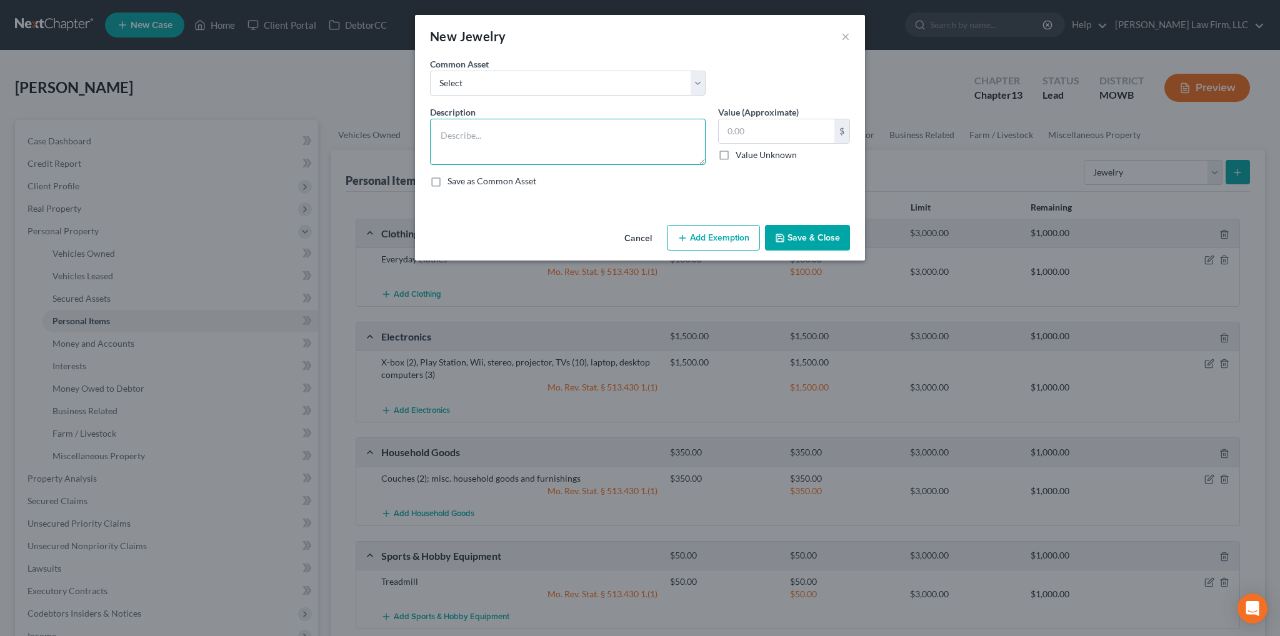
click at [526, 143] on textarea at bounding box center [568, 142] width 276 height 46
click at [698, 233] on button "Add Exemption" at bounding box center [713, 238] width 93 height 26
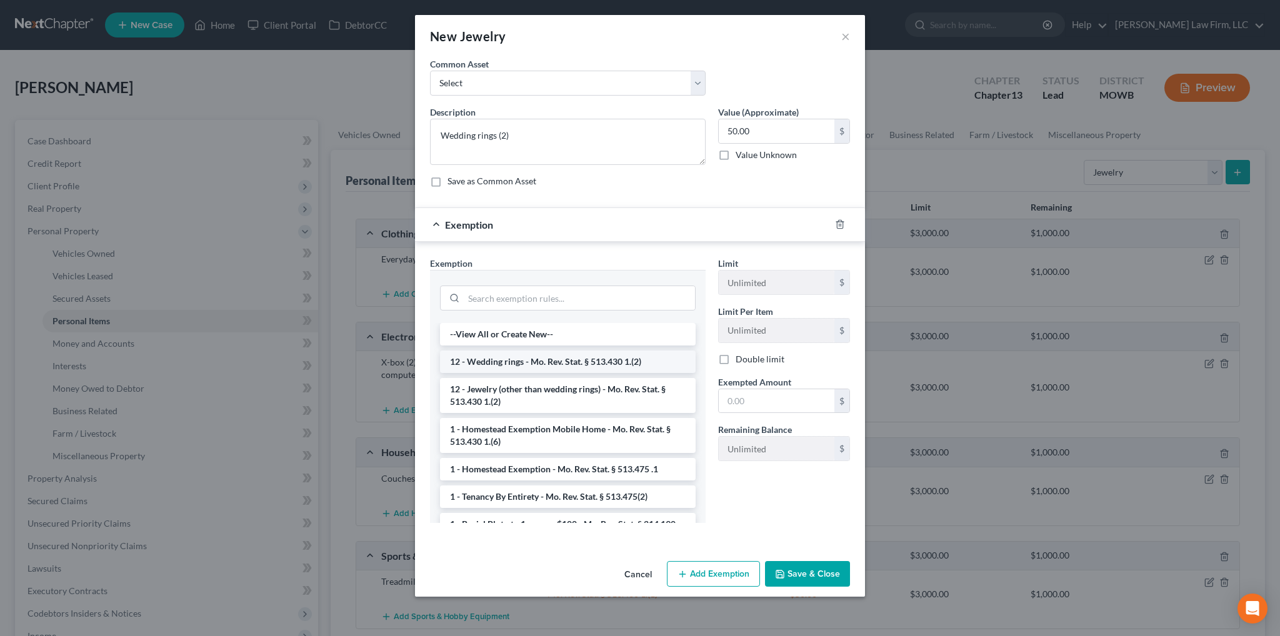
click at [533, 368] on li "12 - Wedding rings - Mo. Rev. Stat. § 513.430 1.(2)" at bounding box center [568, 362] width 256 height 23
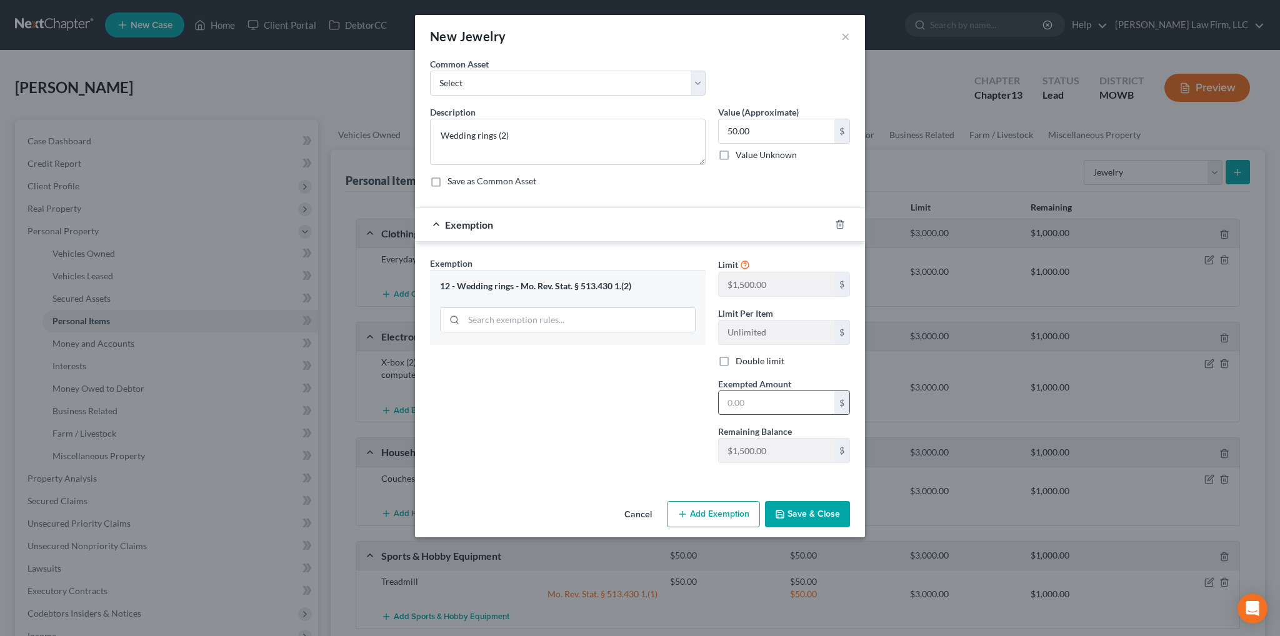
click at [765, 406] on input "text" at bounding box center [777, 403] width 116 height 24
click at [814, 513] on button "Save & Close" at bounding box center [807, 514] width 85 height 26
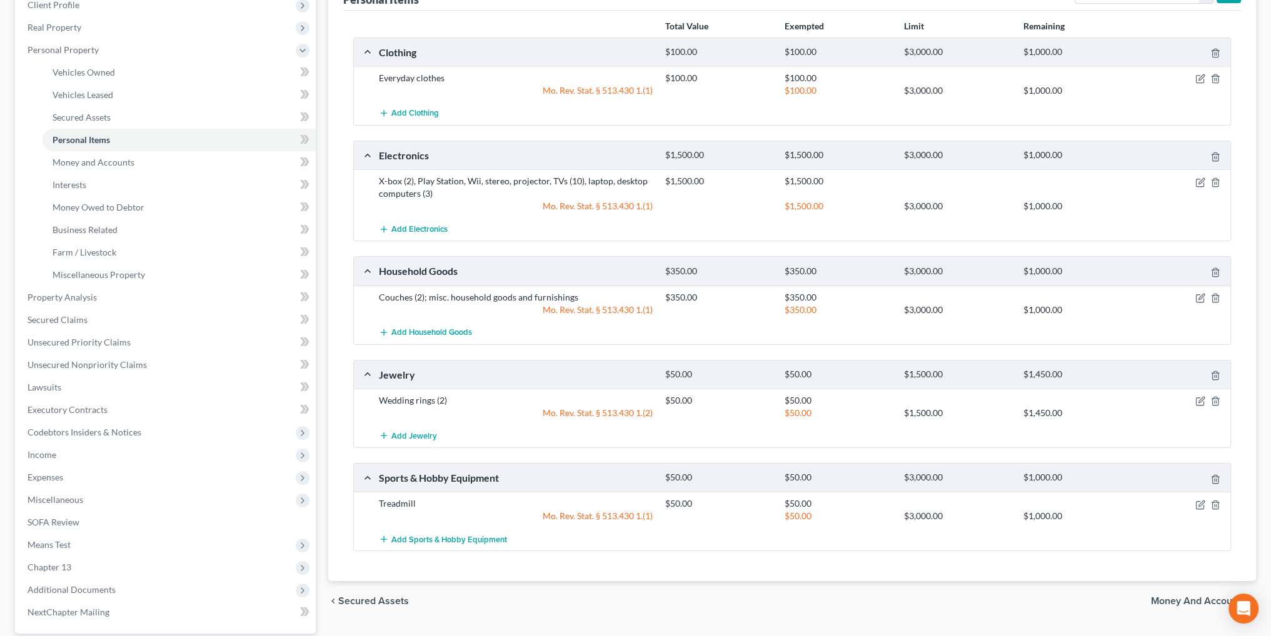
scroll to position [188, 0]
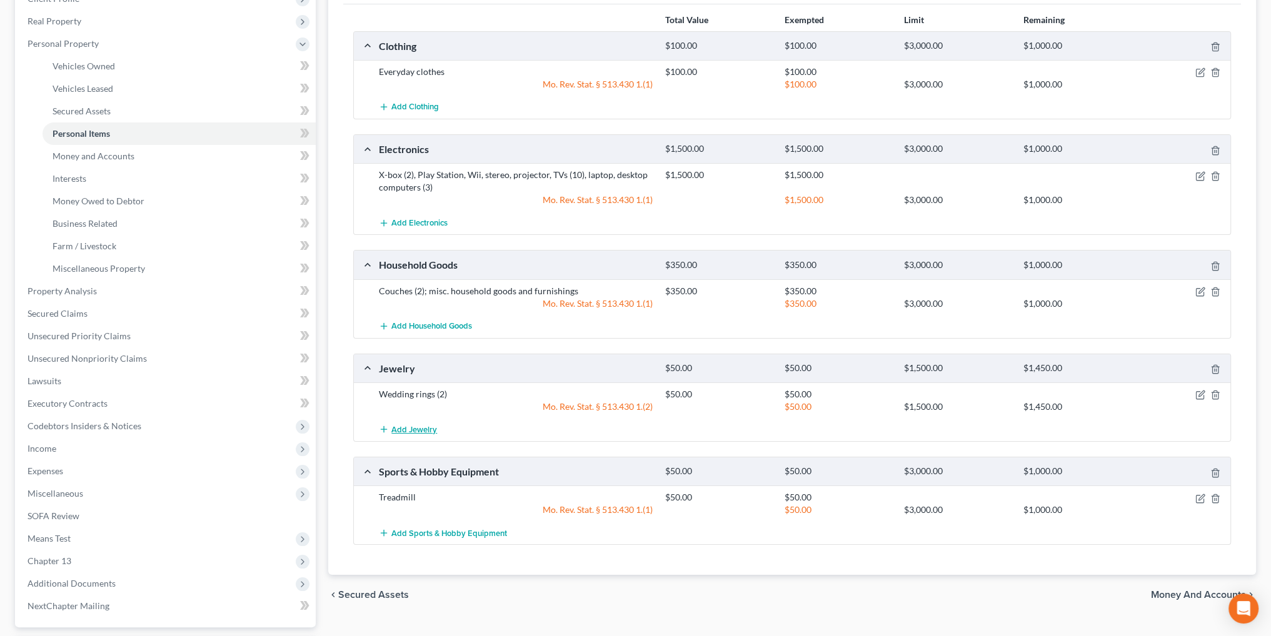
click at [413, 425] on span "Add Jewelry" at bounding box center [414, 430] width 46 height 10
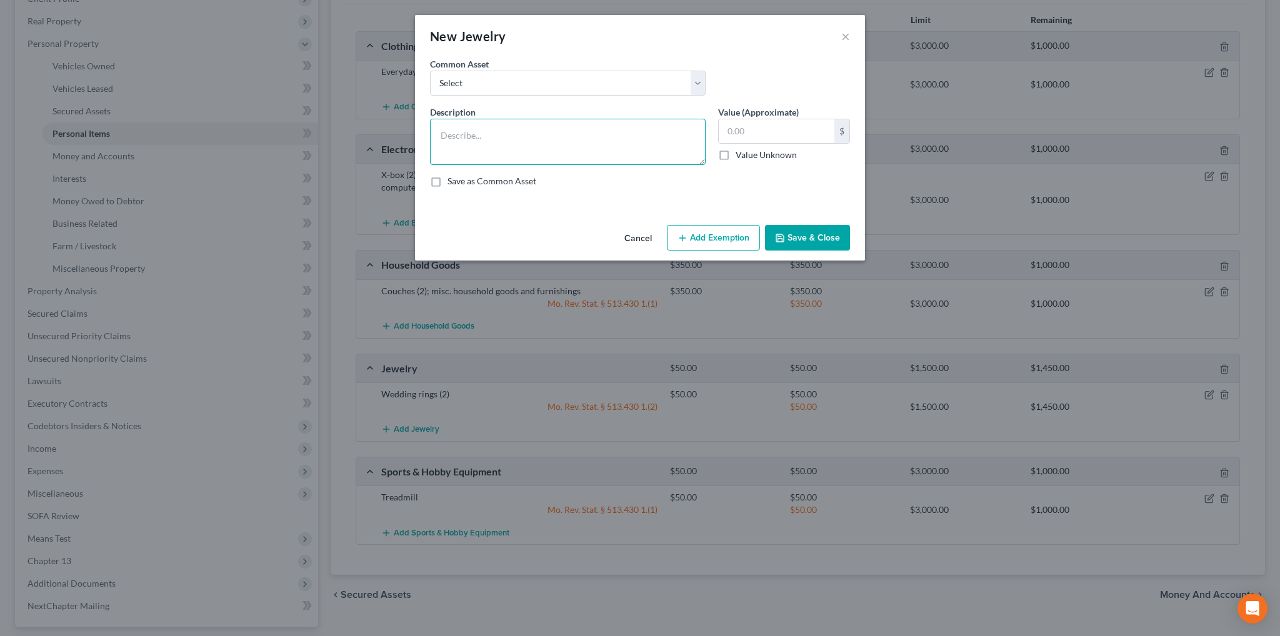
click at [598, 143] on textarea at bounding box center [568, 142] width 276 height 46
click at [710, 233] on button "Add Exemption" at bounding box center [713, 238] width 93 height 26
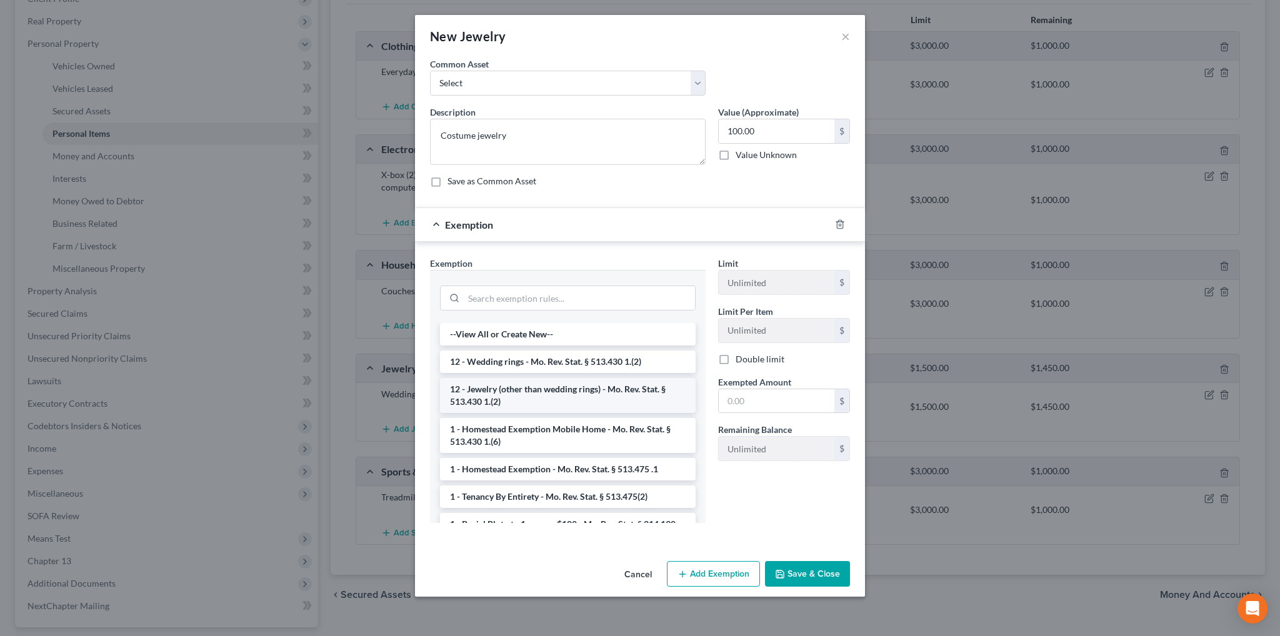
click at [521, 391] on li "12 - Jewelry (other than wedding rings) - Mo. Rev. Stat. § 513.430 1.(2)" at bounding box center [568, 395] width 256 height 35
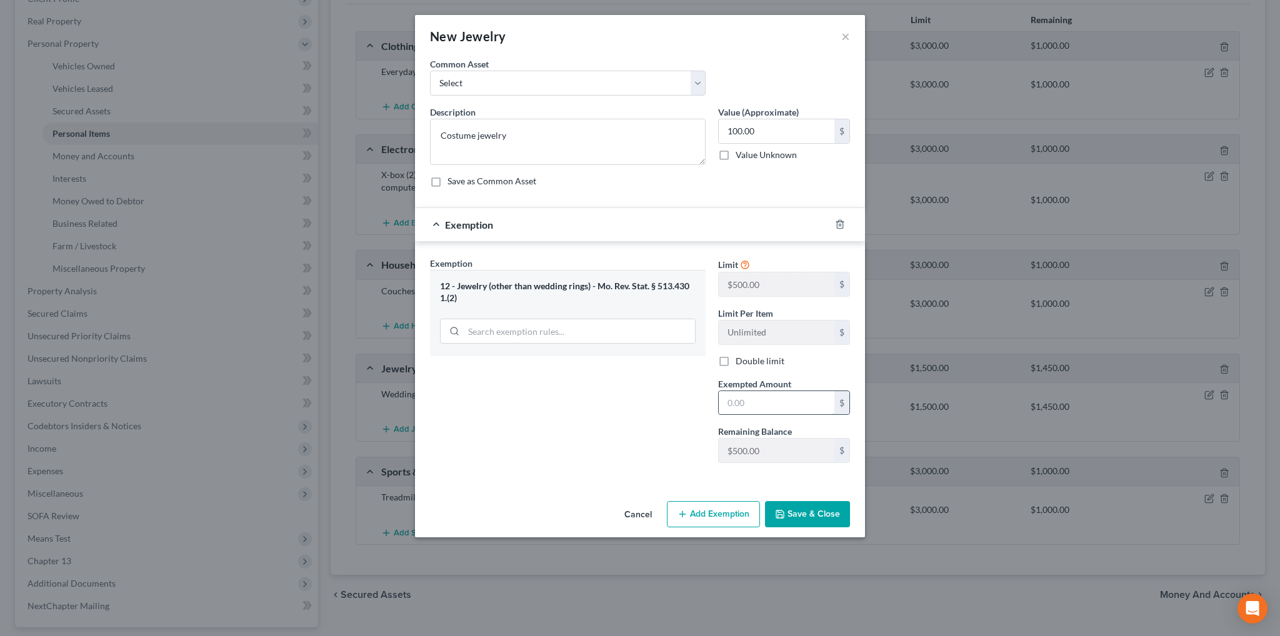
click at [776, 403] on input "text" at bounding box center [777, 403] width 116 height 24
click at [827, 521] on button "Save & Close" at bounding box center [807, 514] width 85 height 26
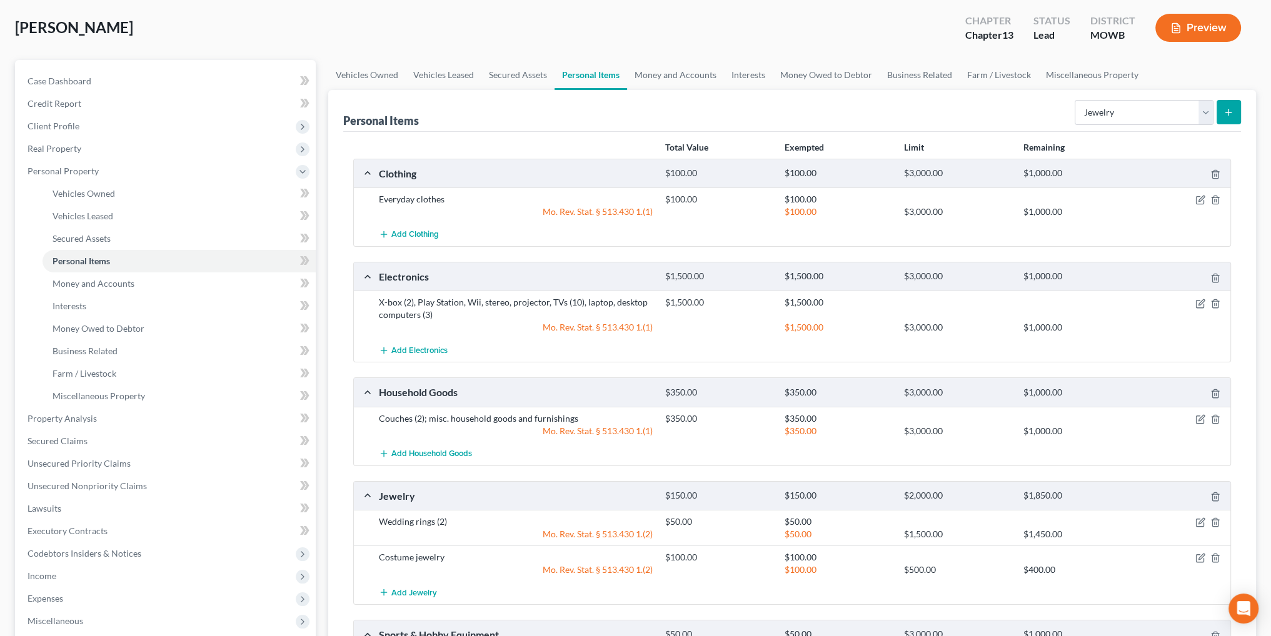
scroll to position [125, 0]
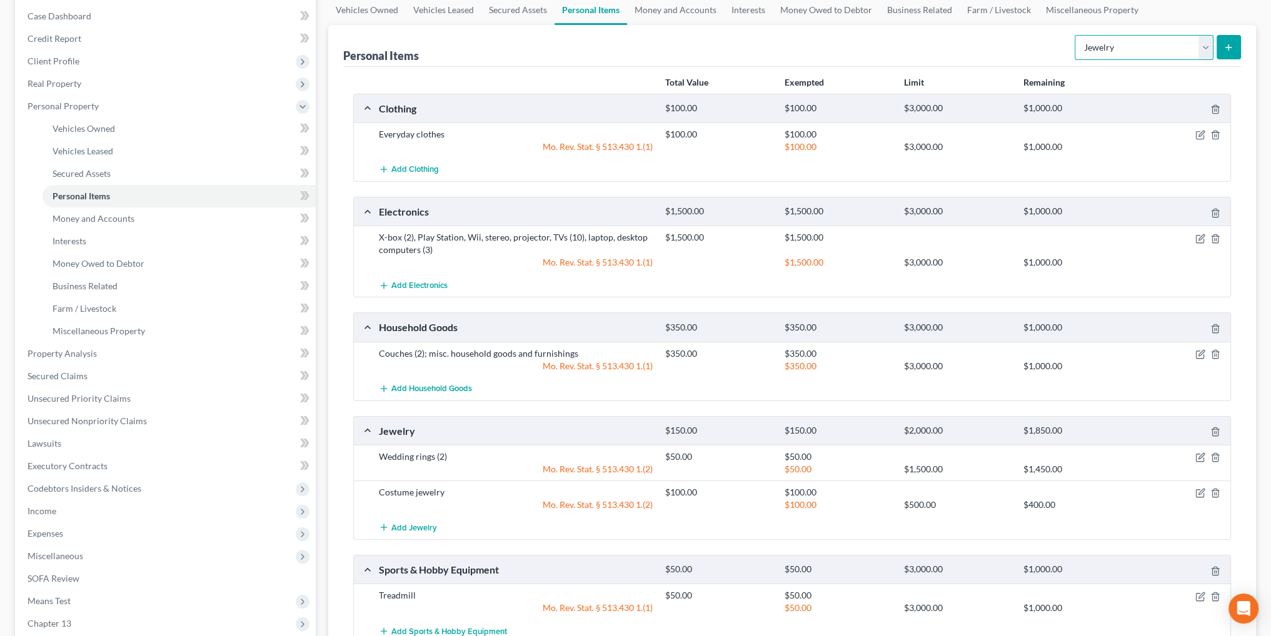
drag, startPoint x: 1207, startPoint y: 48, endPoint x: 1202, endPoint y: 51, distance: 6.4
click at [1204, 48] on select "Select Item Type Clothing Collectibles Of Value Electronics Firearms Household …" at bounding box center [1144, 47] width 139 height 25
click at [1076, 35] on select "Select Item Type Clothing Collectibles Of Value Electronics Firearms Household …" at bounding box center [1144, 47] width 139 height 25
click at [1224, 43] on icon "submit" at bounding box center [1229, 48] width 10 height 10
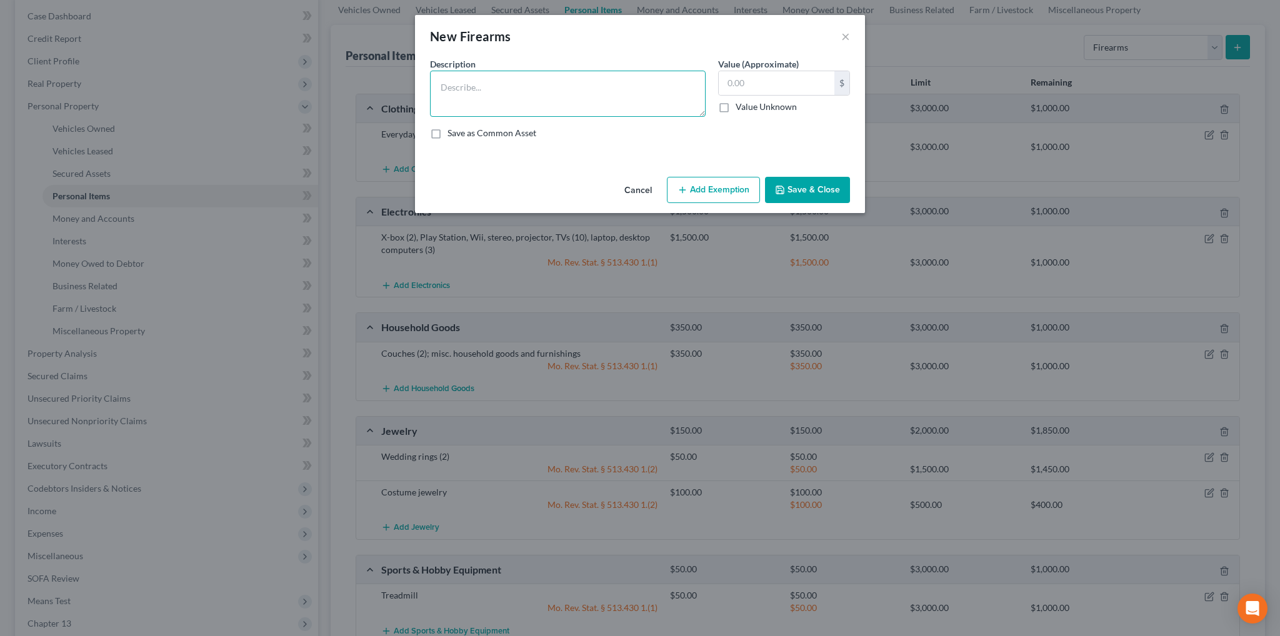
click at [508, 93] on textarea at bounding box center [568, 94] width 276 height 46
click at [730, 191] on button "Add Exemption" at bounding box center [713, 190] width 93 height 26
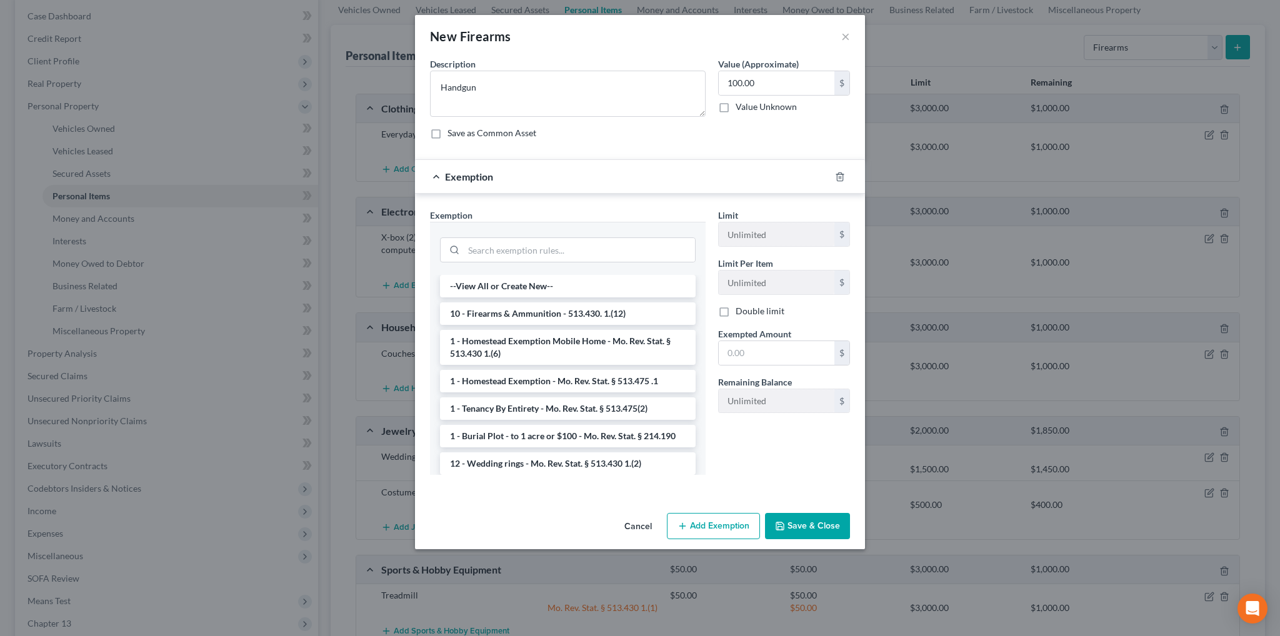
drag, startPoint x: 565, startPoint y: 313, endPoint x: 580, endPoint y: 308, distance: 15.8
click at [564, 314] on li "10 - Firearms & Ammunition - 513.430. 1.(12)" at bounding box center [568, 314] width 256 height 23
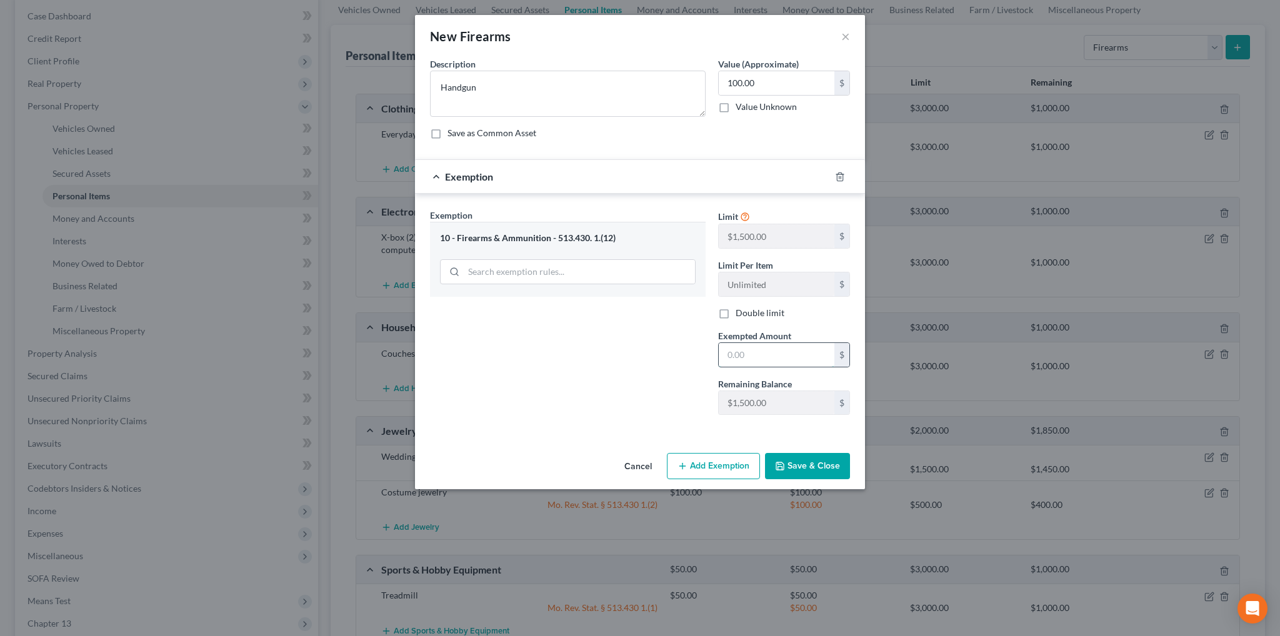
click at [759, 364] on input "text" at bounding box center [777, 355] width 116 height 24
click at [801, 466] on button "Save & Close" at bounding box center [807, 466] width 85 height 26
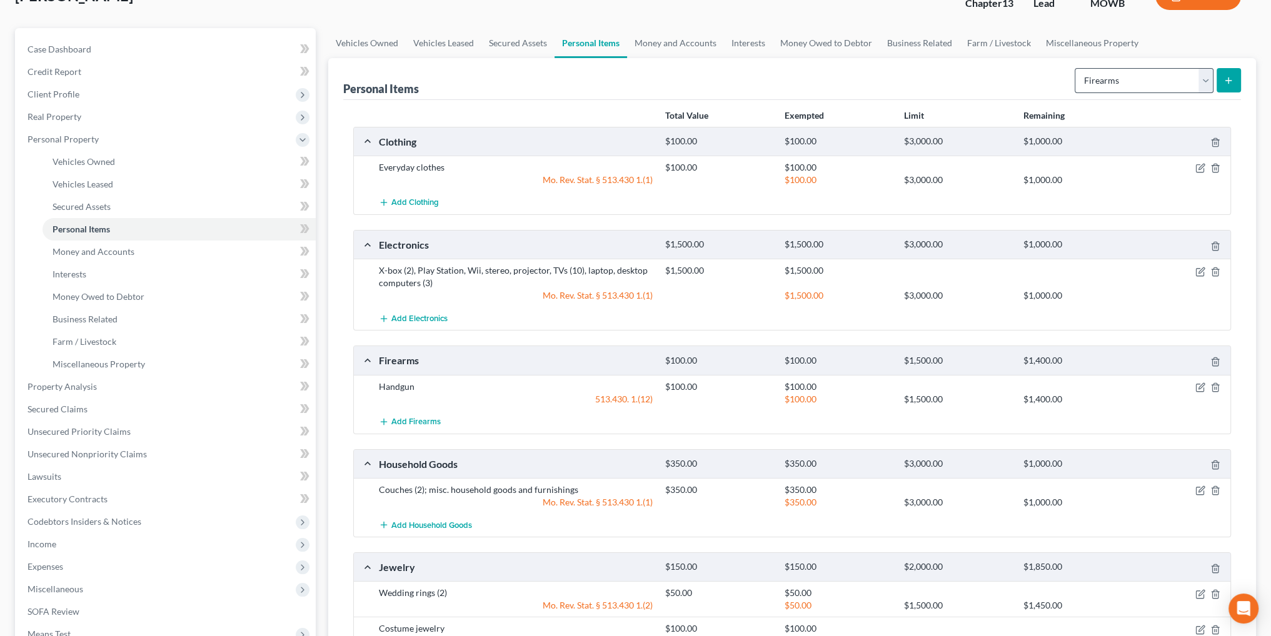
scroll to position [0, 0]
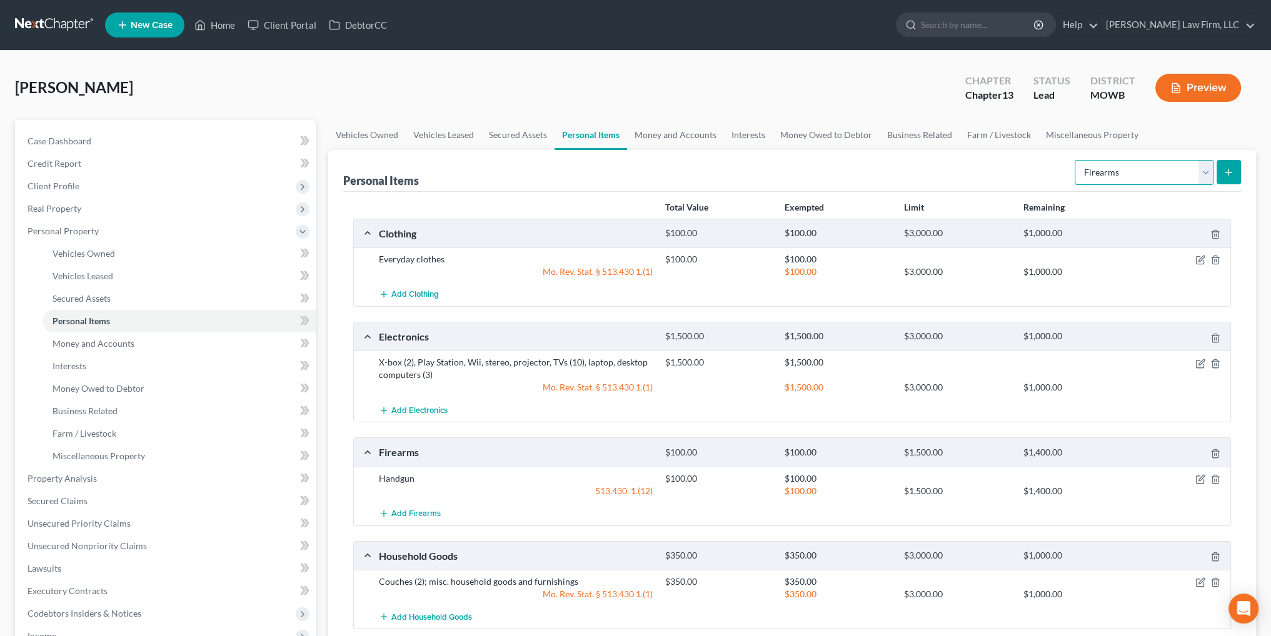
click at [1199, 171] on select "Select Item Type Clothing Collectibles Of Value Electronics Firearms Household …" at bounding box center [1144, 172] width 139 height 25
click at [1076, 160] on select "Select Item Type Clothing Collectibles Of Value Electronics Firearms Household …" at bounding box center [1144, 172] width 139 height 25
click at [1202, 581] on icon "button" at bounding box center [1200, 583] width 10 height 10
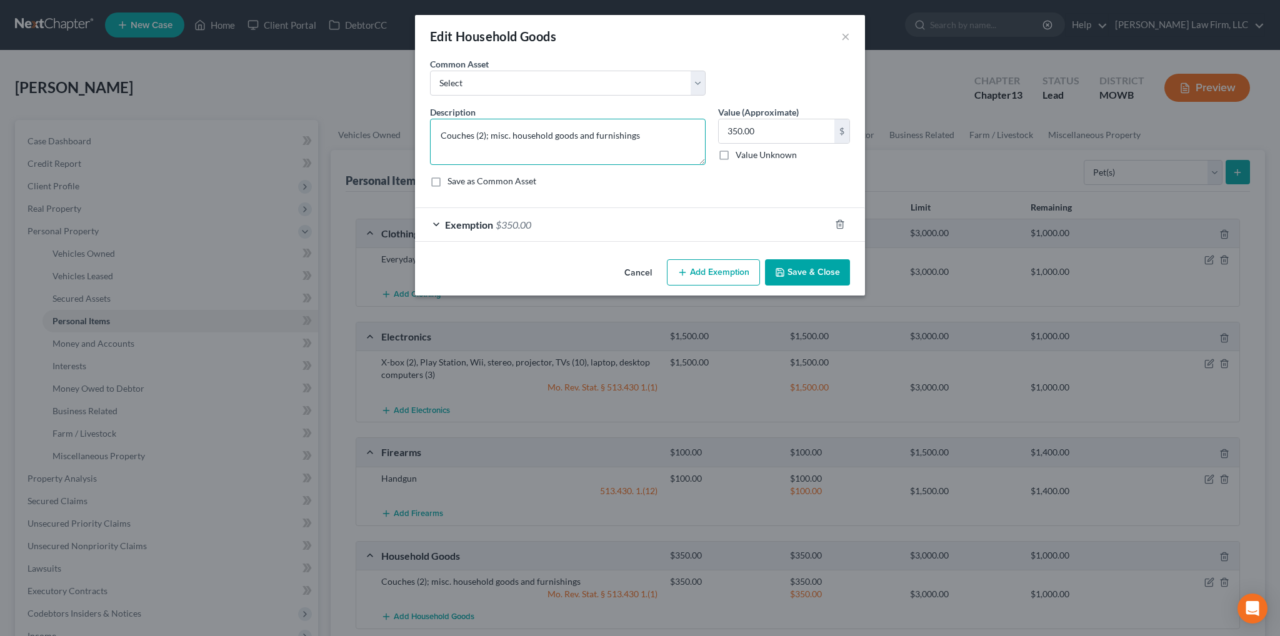
click at [483, 136] on textarea "Couches (2); misc. household goods and furnishings" at bounding box center [568, 142] width 276 height 46
click at [808, 271] on button "Save & Close" at bounding box center [807, 272] width 85 height 26
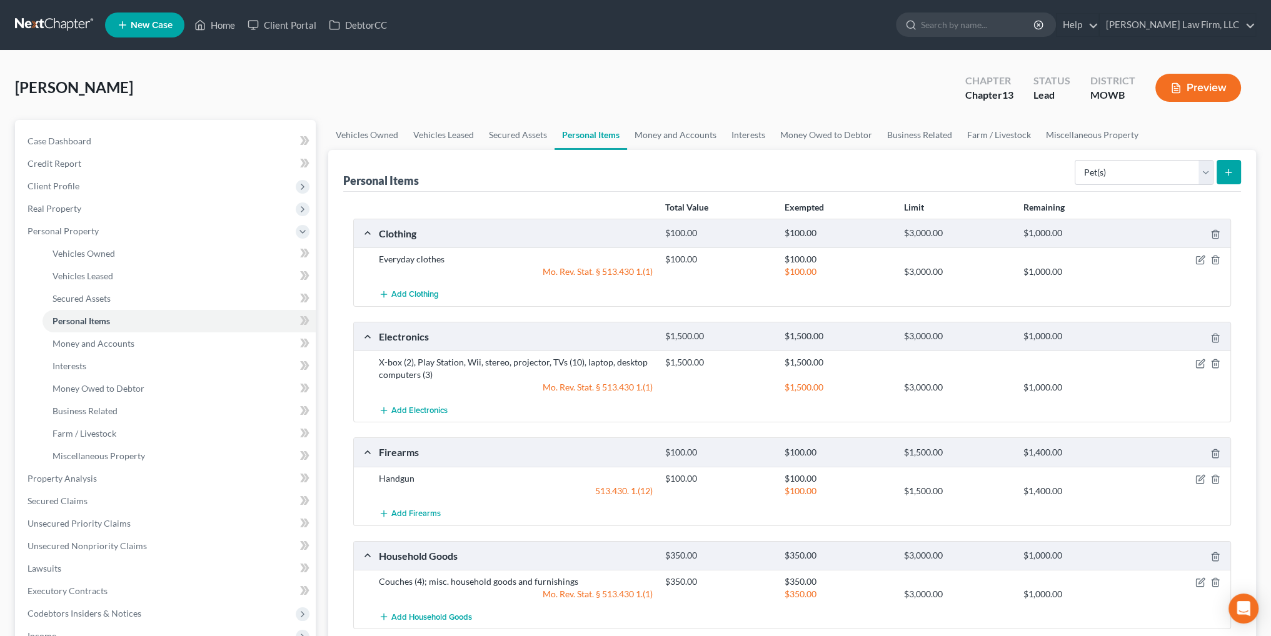
click at [1229, 171] on icon "submit" at bounding box center [1229, 173] width 10 height 10
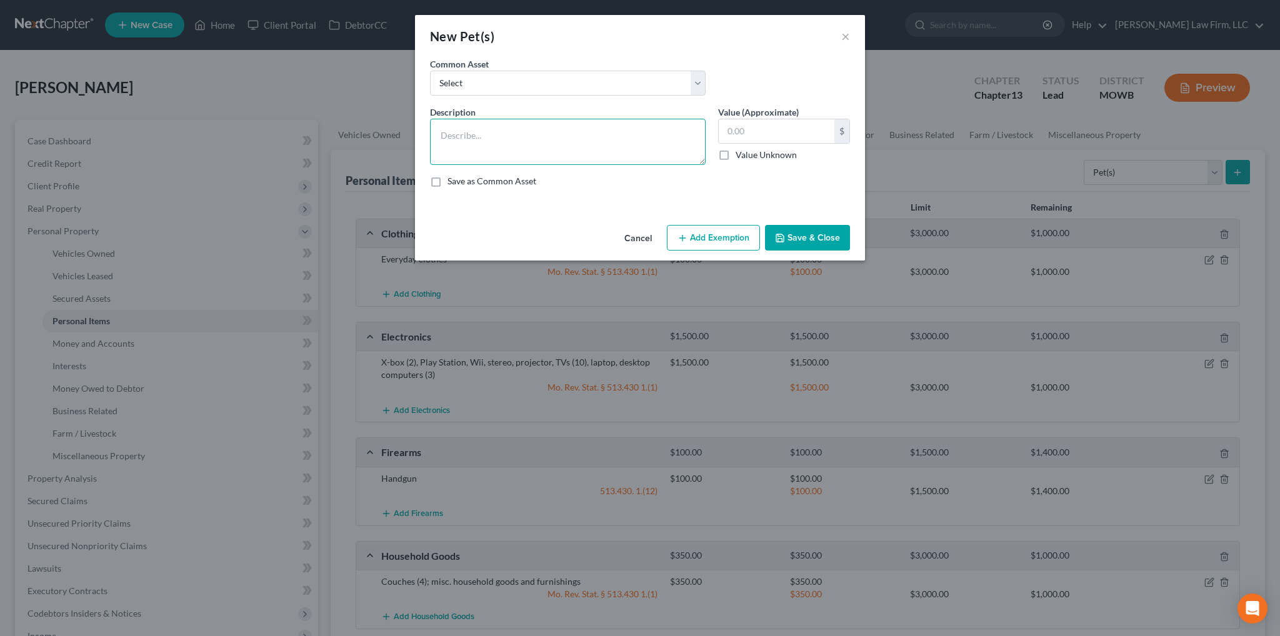
click at [569, 138] on textarea at bounding box center [568, 142] width 276 height 46
click at [730, 241] on button "Add Exemption" at bounding box center [713, 238] width 93 height 26
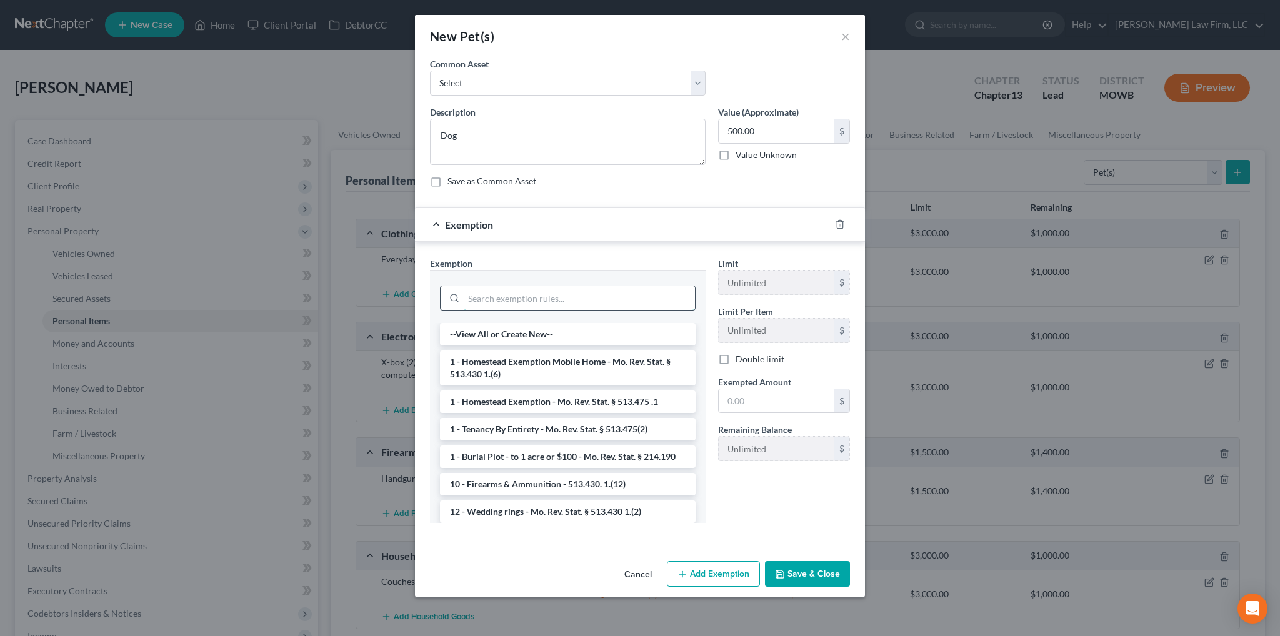
click at [546, 304] on input "search" at bounding box center [579, 298] width 231 height 24
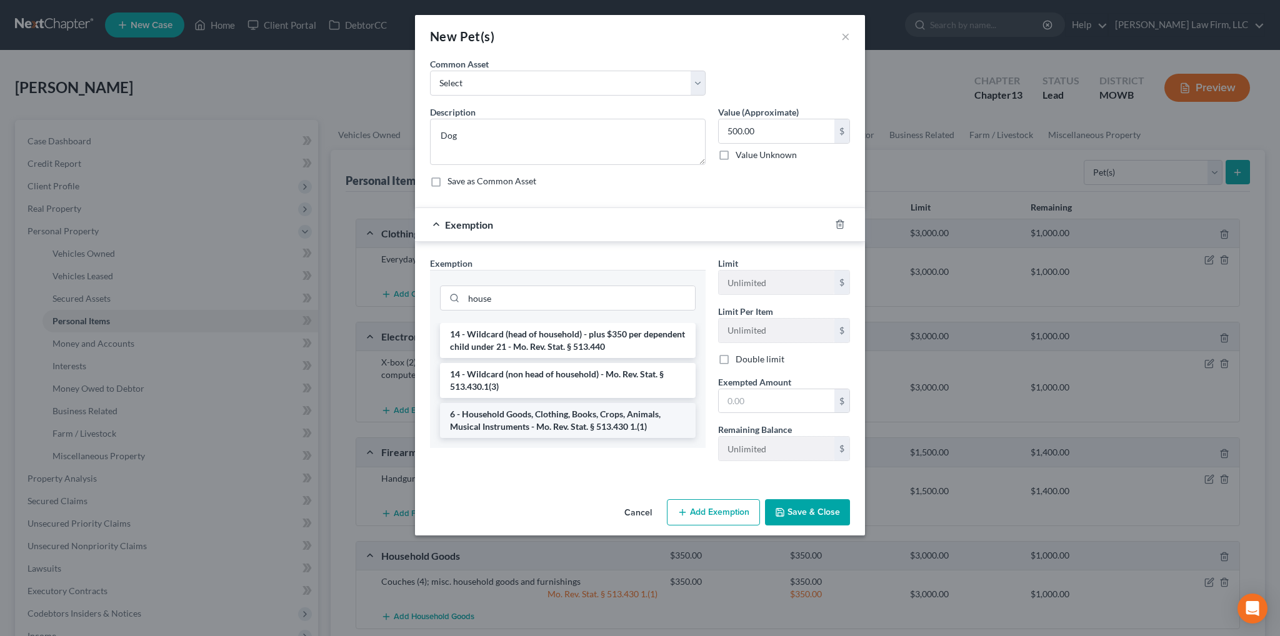
click at [562, 416] on li "6 - Household Goods, Clothing, Books, Crops, Animals, Musical Instruments - Mo.…" at bounding box center [568, 420] width 256 height 35
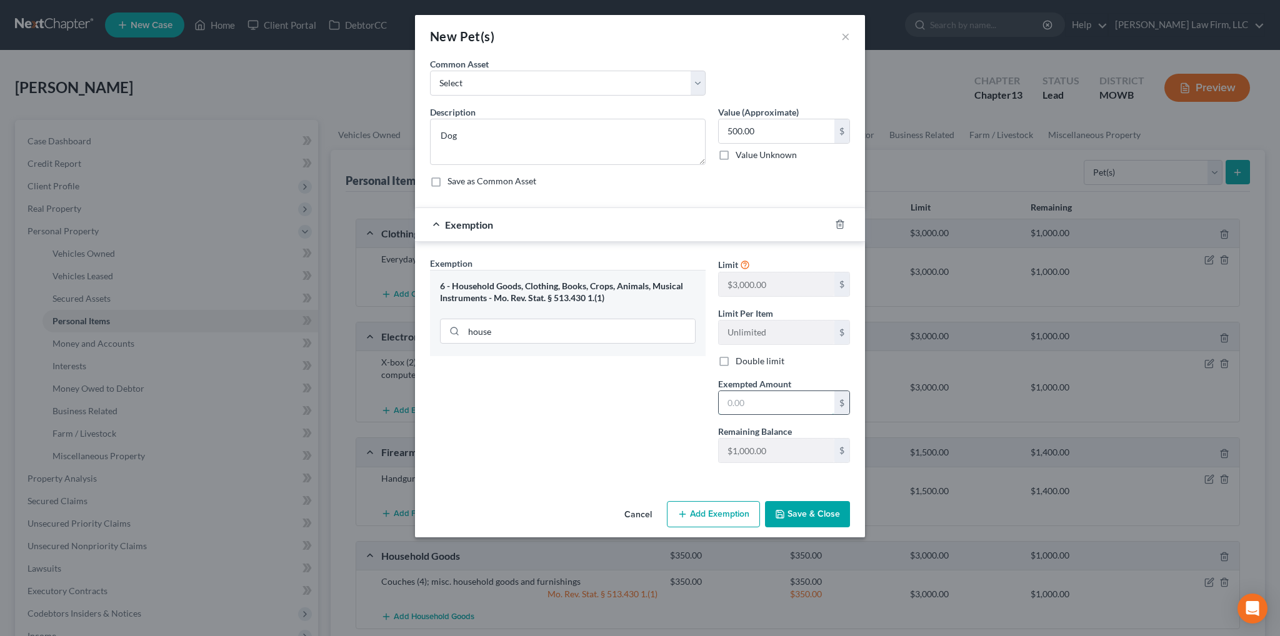
click at [743, 401] on input "text" at bounding box center [777, 403] width 116 height 24
click at [798, 519] on button "Save & Close" at bounding box center [807, 514] width 85 height 26
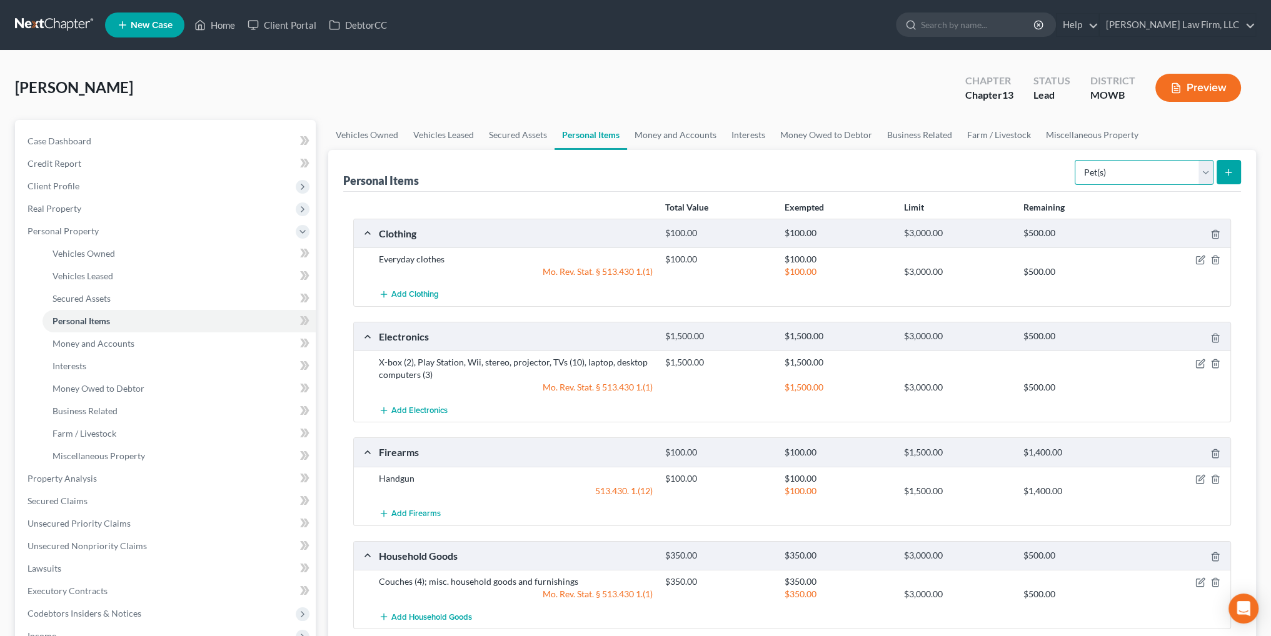
click at [1117, 171] on select "Select Item Type Clothing Collectibles Of Value Electronics Firearms Household …" at bounding box center [1144, 172] width 139 height 25
click at [1076, 160] on select "Select Item Type Clothing Collectibles Of Value Electronics Firearms Household …" at bounding box center [1144, 172] width 139 height 25
click at [1224, 168] on icon "submit" at bounding box center [1229, 173] width 10 height 10
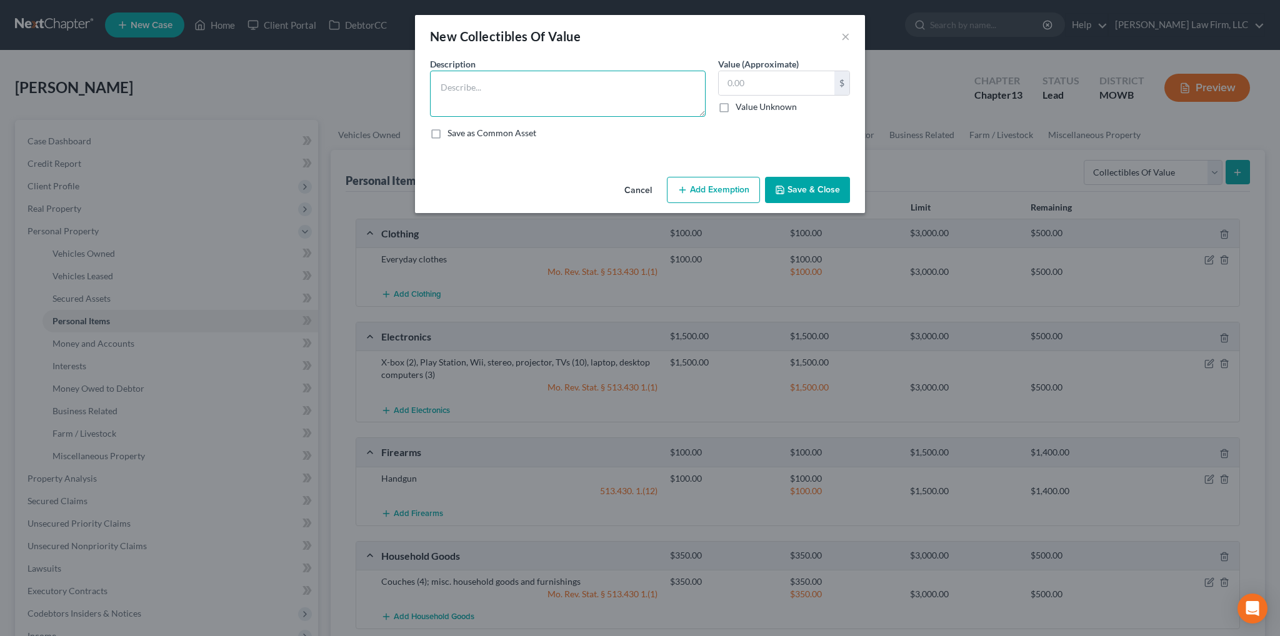
click at [509, 101] on textarea at bounding box center [568, 94] width 276 height 46
click at [726, 186] on button "Add Exemption" at bounding box center [713, 190] width 93 height 26
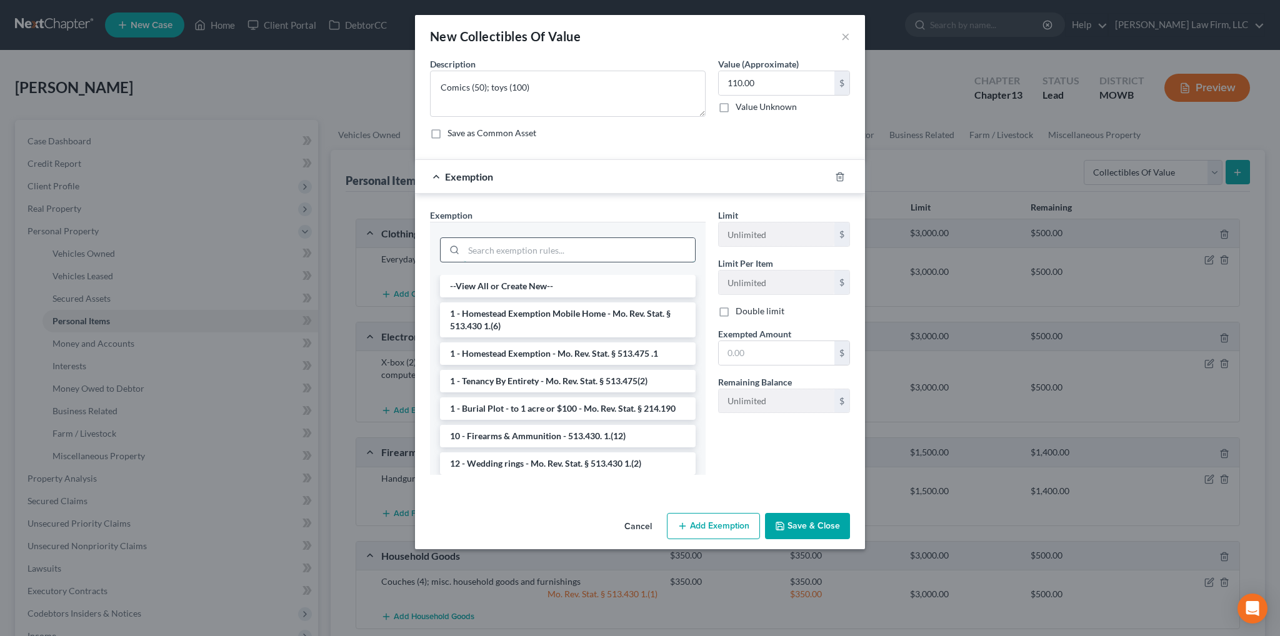
click at [580, 251] on input "search" at bounding box center [579, 250] width 231 height 24
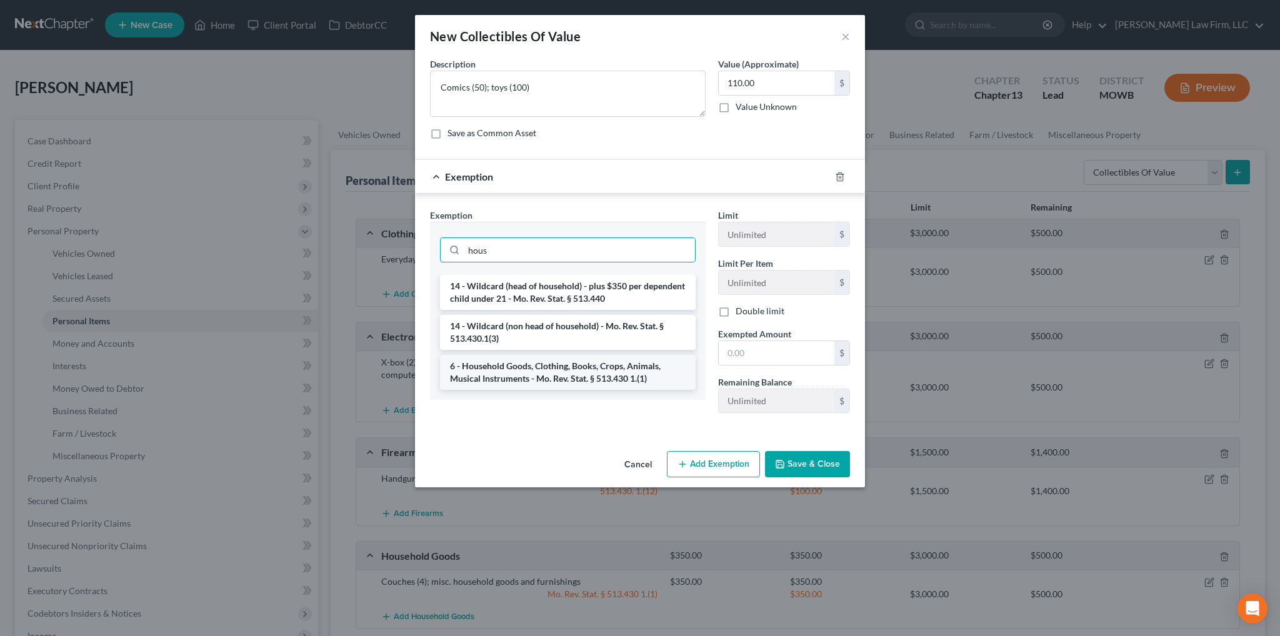
click at [524, 376] on li "6 - Household Goods, Clothing, Books, Crops, Animals, Musical Instruments - Mo.…" at bounding box center [568, 372] width 256 height 35
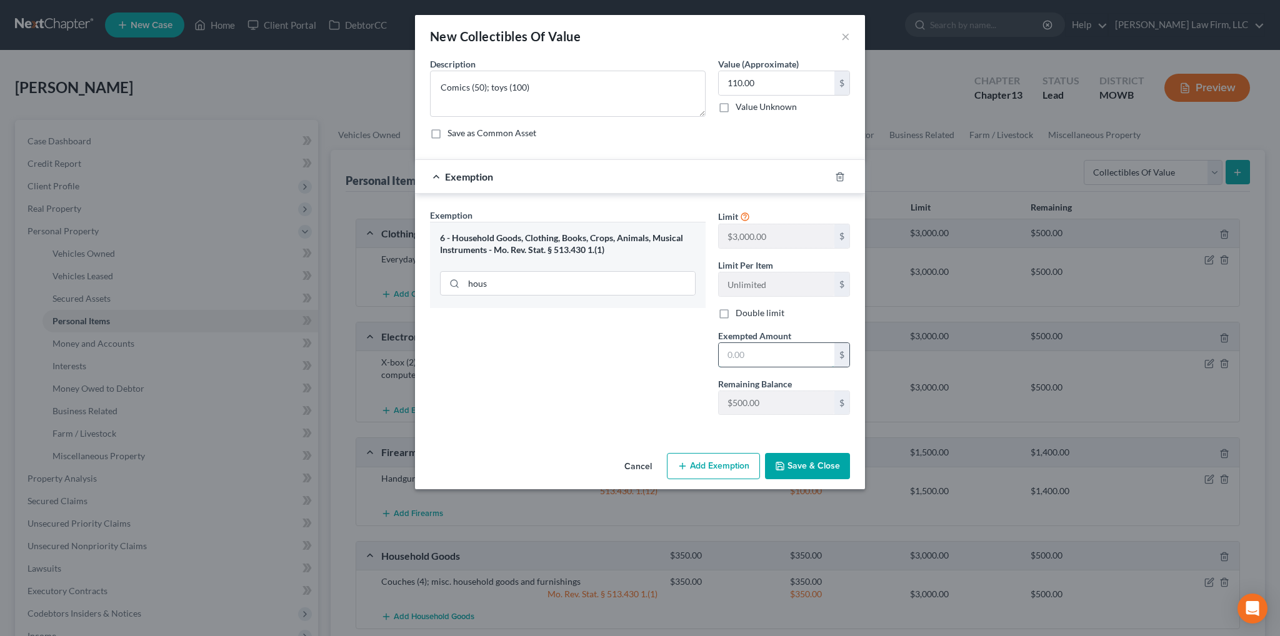
click at [758, 350] on input "text" at bounding box center [777, 355] width 116 height 24
click at [800, 469] on button "Save & Close" at bounding box center [807, 466] width 85 height 26
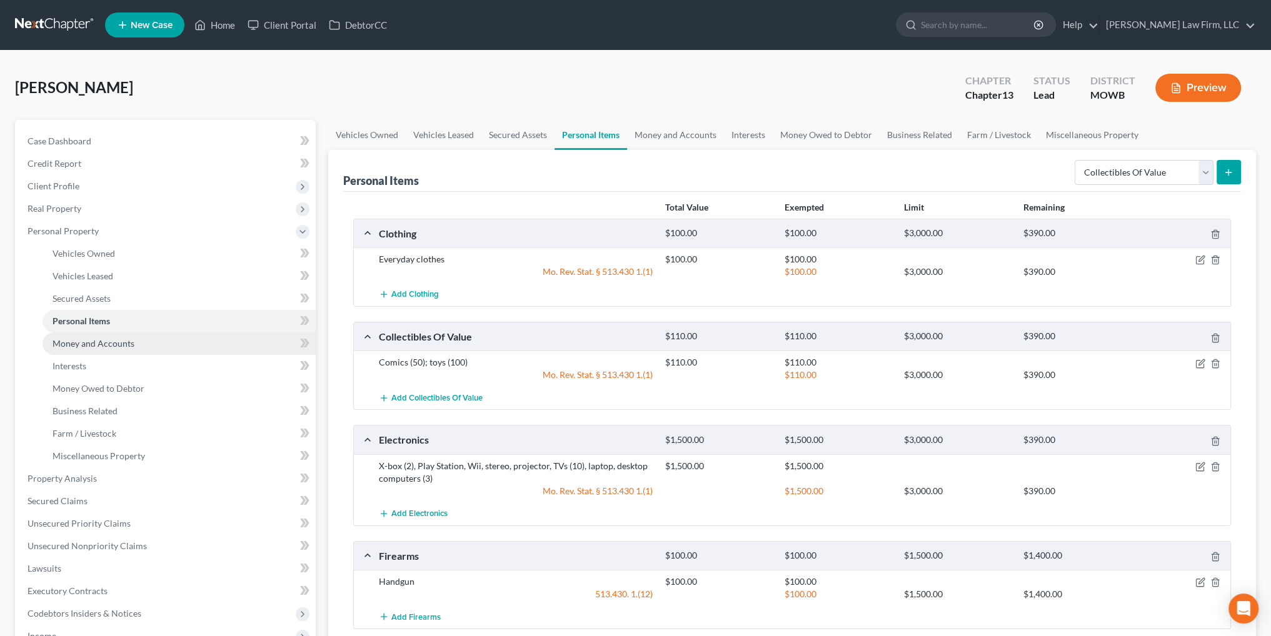
click at [100, 343] on span "Money and Accounts" at bounding box center [94, 343] width 82 height 11
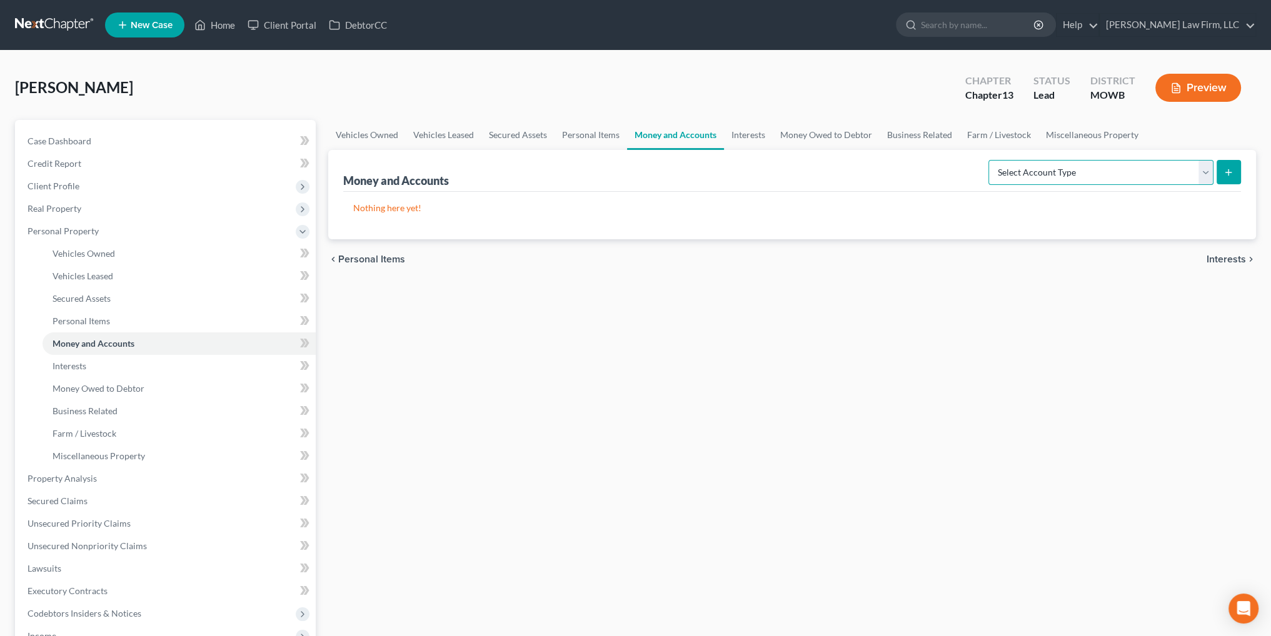
click at [1202, 173] on select "Select Account Type Brokerage Cash on Hand Certificates of Deposit Checking Acc…" at bounding box center [1100, 172] width 225 height 25
click at [991, 160] on select "Select Account Type Brokerage Cash on Hand Certificates of Deposit Checking Acc…" at bounding box center [1100, 172] width 225 height 25
click at [1229, 174] on line "submit" at bounding box center [1229, 172] width 0 height 6
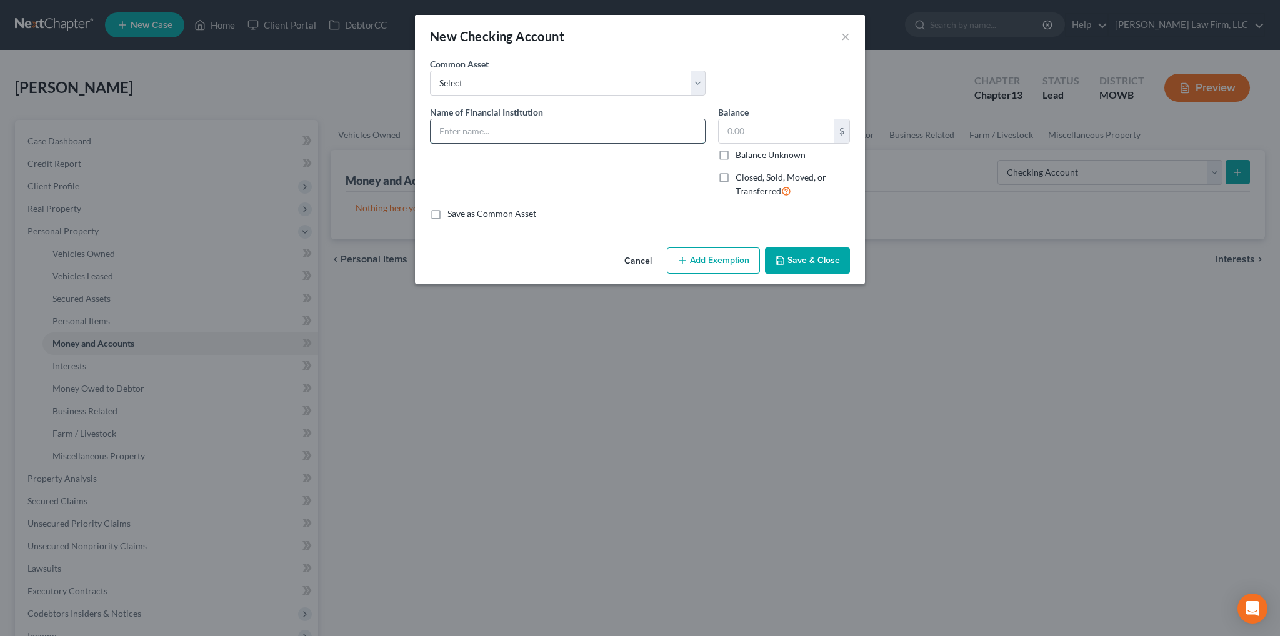
click at [503, 125] on input "text" at bounding box center [568, 131] width 274 height 24
click at [536, 123] on input "Blue Ridge Bank #0.07" at bounding box center [568, 131] width 274 height 24
click at [695, 255] on button "Add Exemption" at bounding box center [713, 261] width 93 height 26
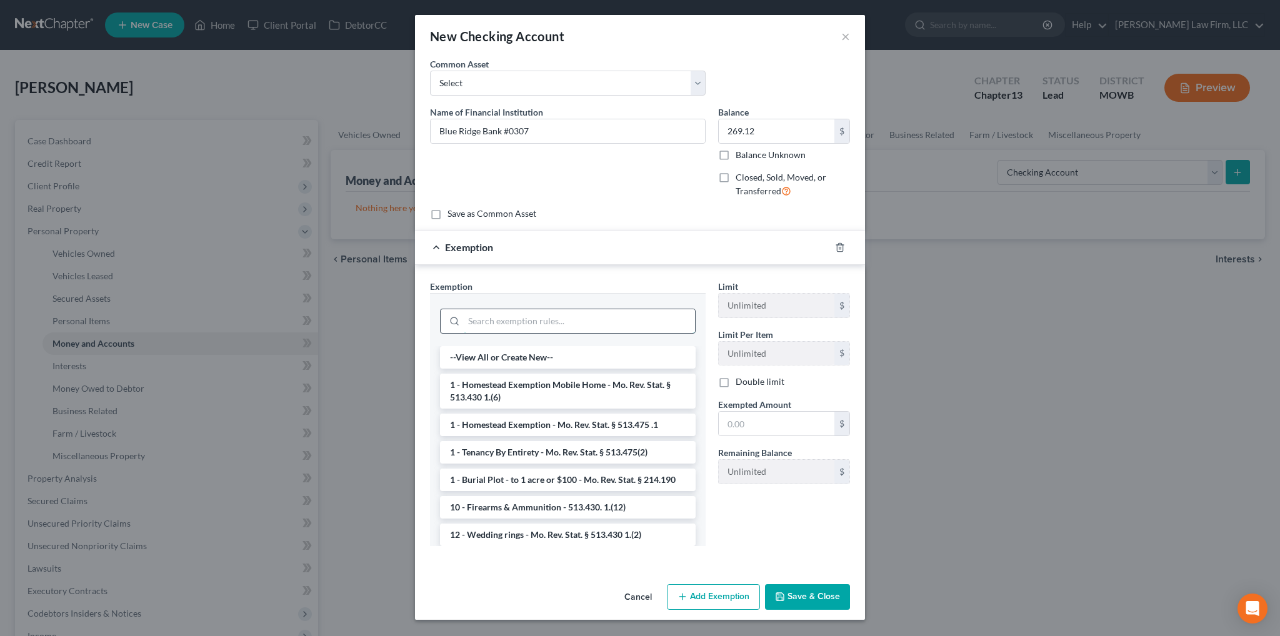
click at [561, 323] on input "search" at bounding box center [579, 321] width 231 height 24
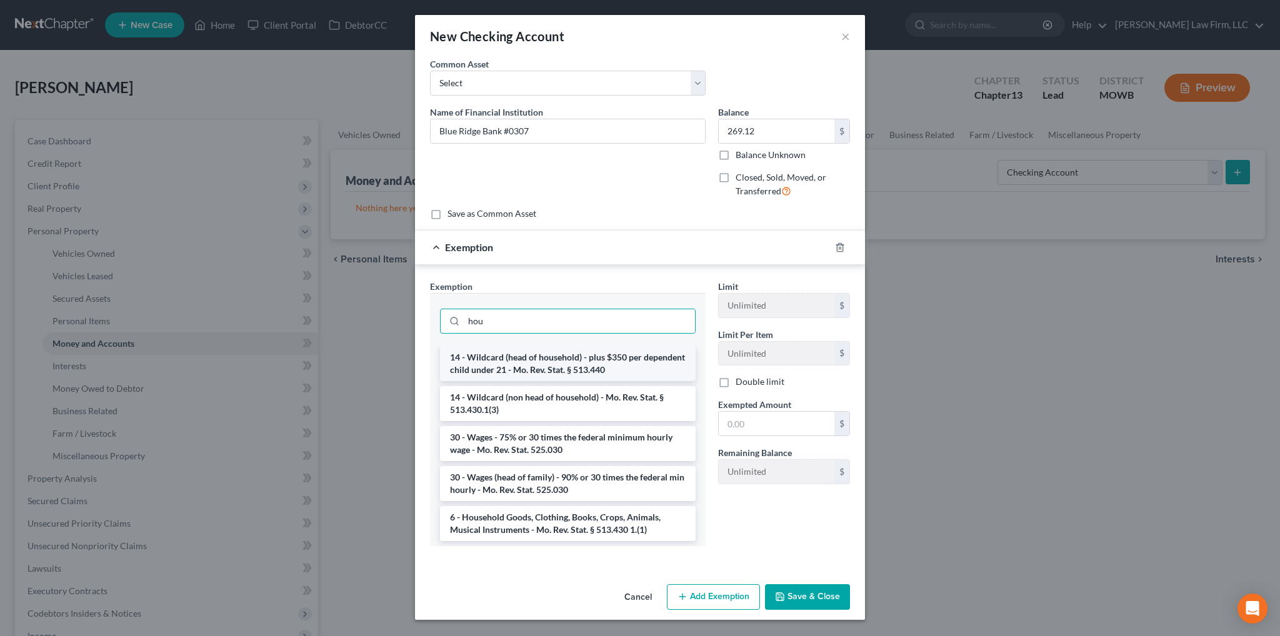
click at [593, 358] on li "14 - Wildcard (head of household) - plus $350 per dependent child under 21 - Mo…" at bounding box center [568, 363] width 256 height 35
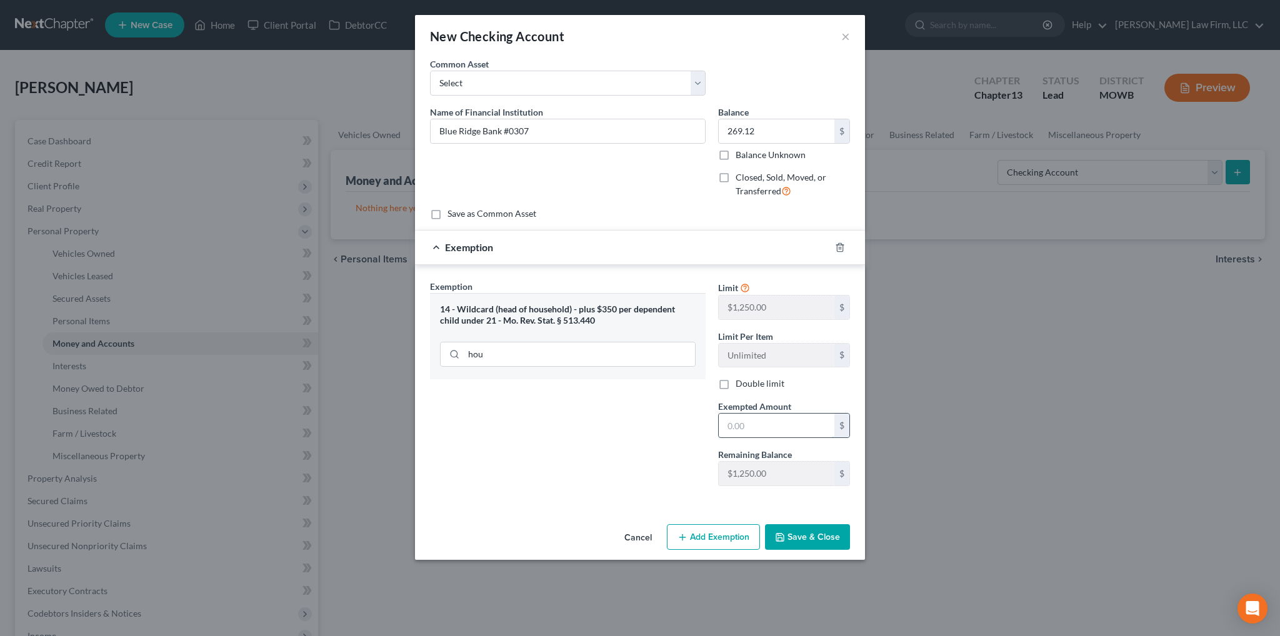
click at [770, 423] on input "text" at bounding box center [777, 426] width 116 height 24
click at [825, 533] on button "Save & Close" at bounding box center [807, 538] width 85 height 26
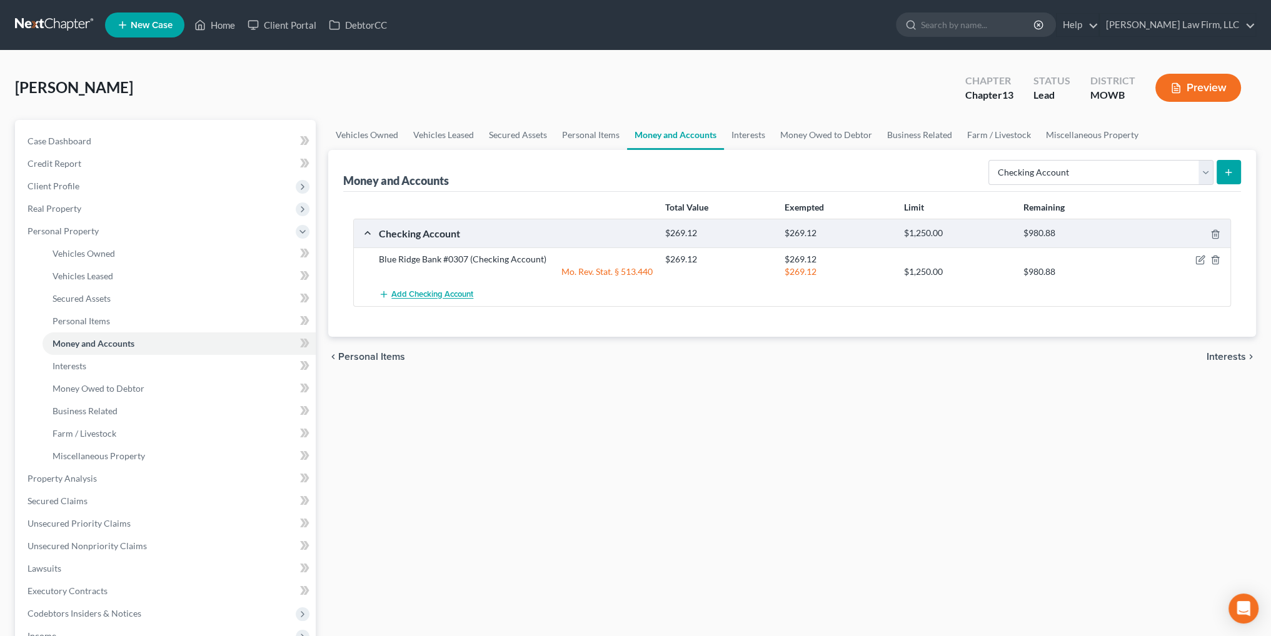
click at [413, 291] on span "Add Checking Account" at bounding box center [432, 295] width 82 height 10
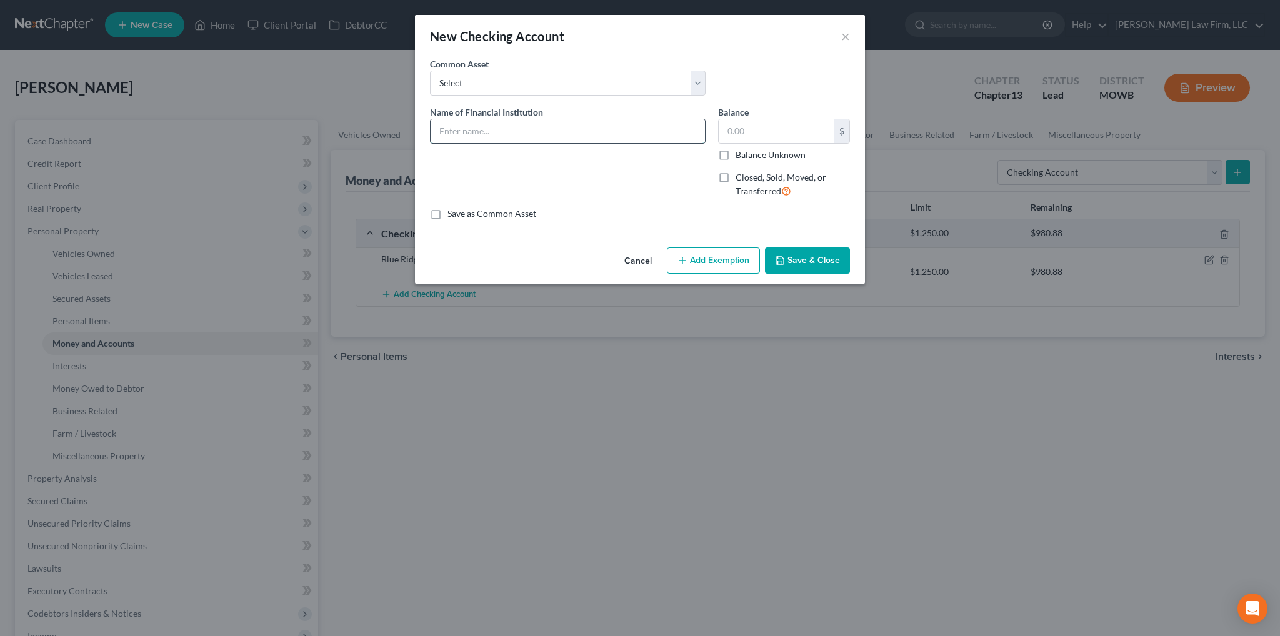
click at [484, 134] on input "text" at bounding box center [568, 131] width 274 height 24
click at [690, 258] on button "Add Exemption" at bounding box center [713, 261] width 93 height 26
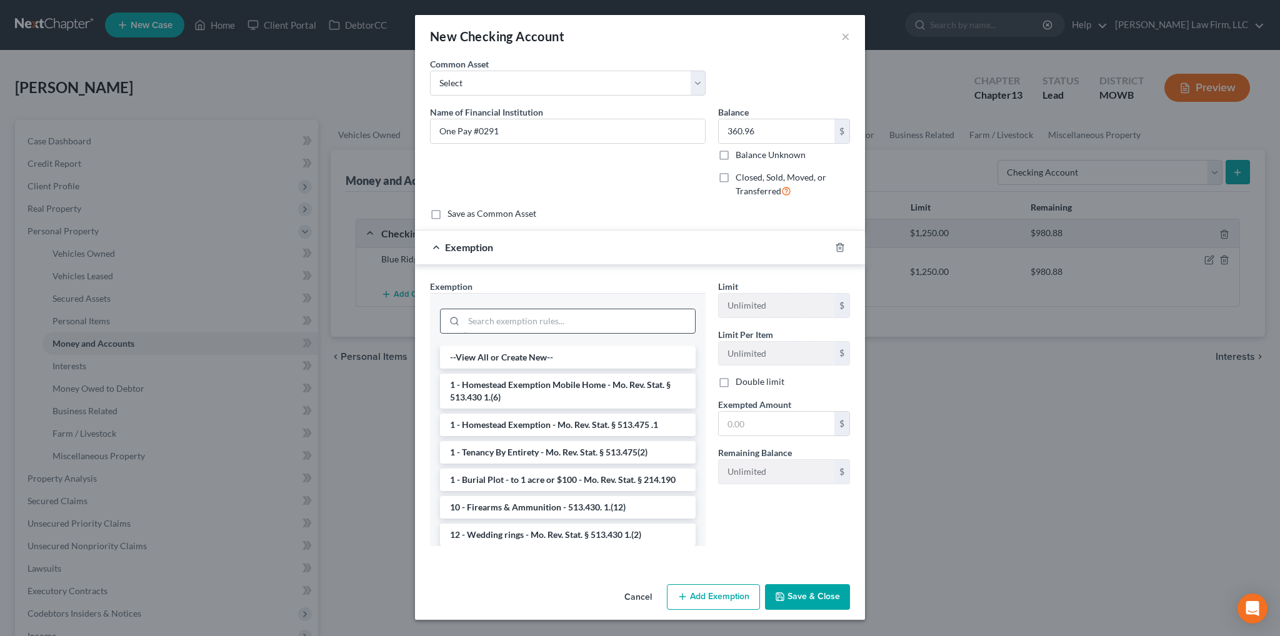
click at [545, 320] on input "search" at bounding box center [579, 321] width 231 height 24
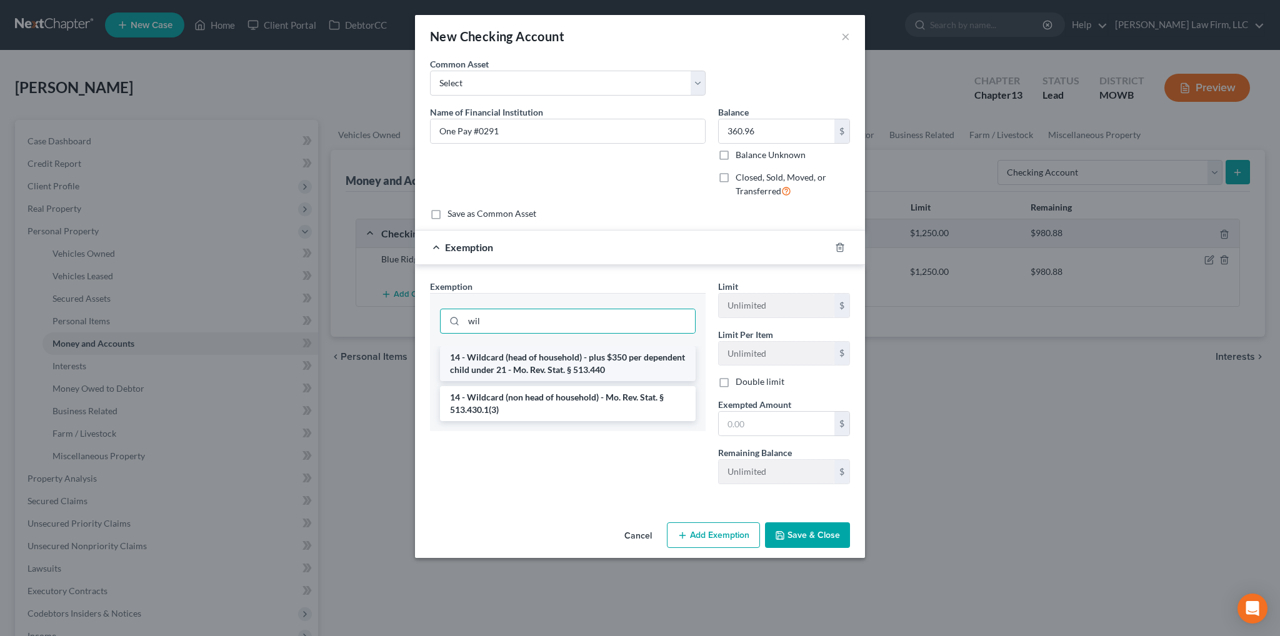
click at [566, 365] on li "14 - Wildcard (head of household) - plus $350 per dependent child under 21 - Mo…" at bounding box center [568, 363] width 256 height 35
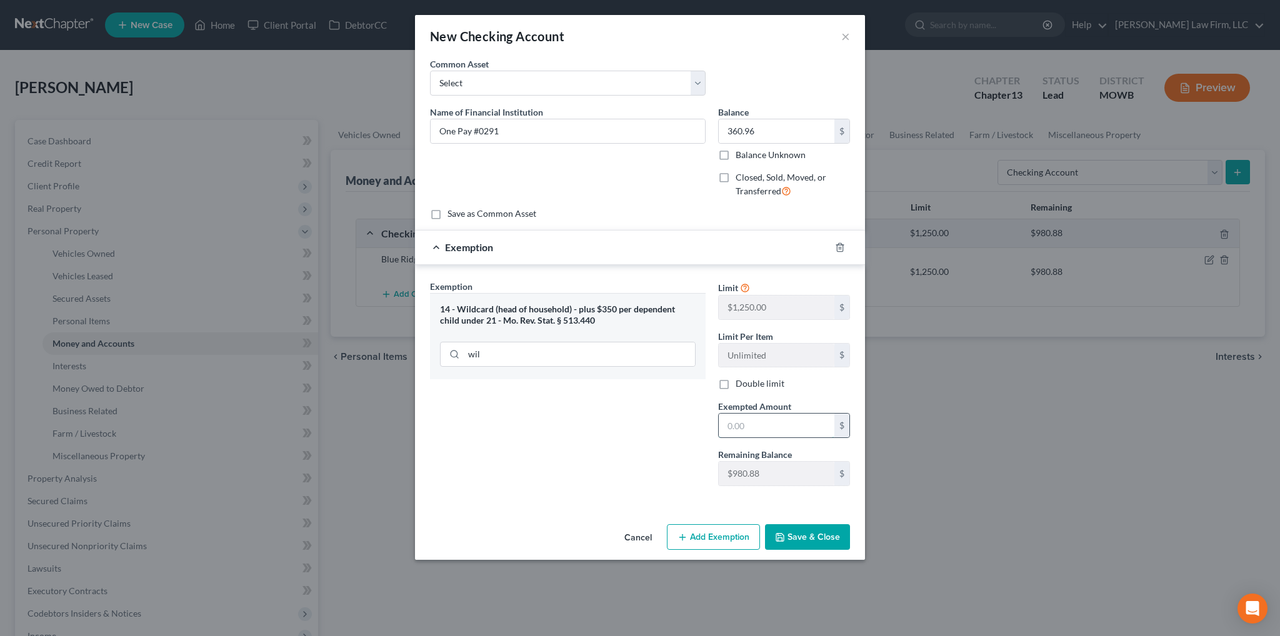
click at [757, 423] on input "text" at bounding box center [777, 426] width 116 height 24
click at [808, 533] on button "Save & Close" at bounding box center [807, 538] width 85 height 26
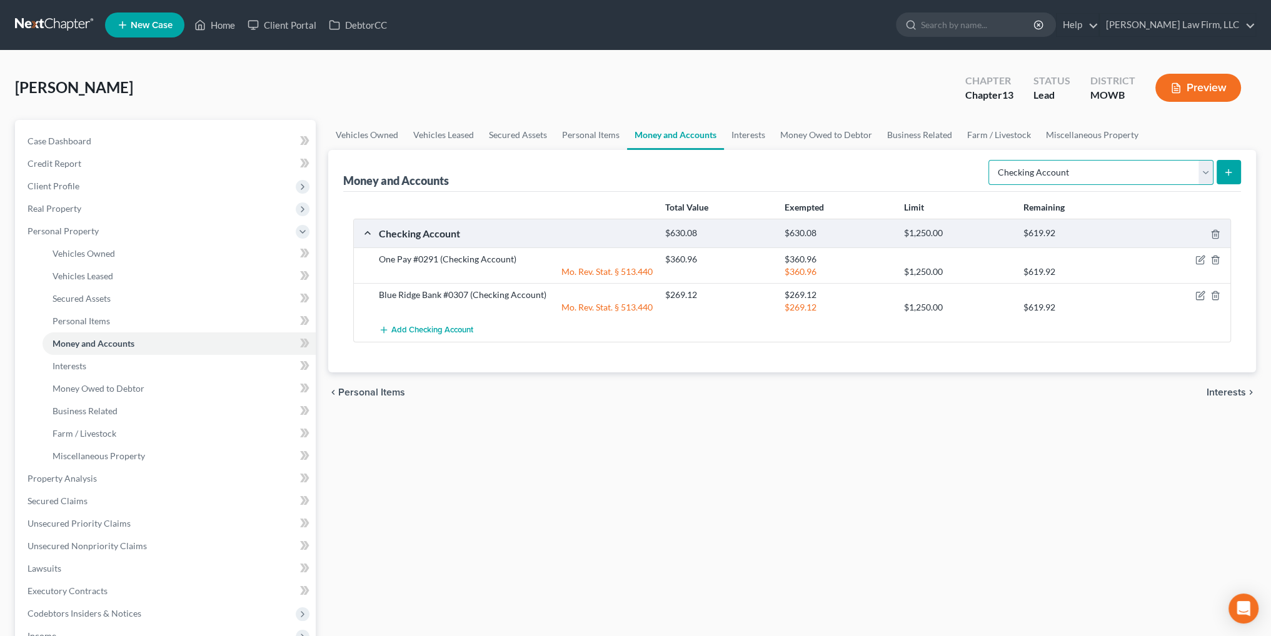
click at [1205, 170] on select "Select Account Type Brokerage Cash on Hand Certificates of Deposit Checking Acc…" at bounding box center [1100, 172] width 225 height 25
click at [991, 160] on select "Select Account Type Brokerage Cash on Hand Certificates of Deposit Checking Acc…" at bounding box center [1100, 172] width 225 height 25
click at [1224, 171] on icon "submit" at bounding box center [1229, 173] width 10 height 10
click at [83, 273] on span "Vehicles Leased" at bounding box center [83, 276] width 61 height 11
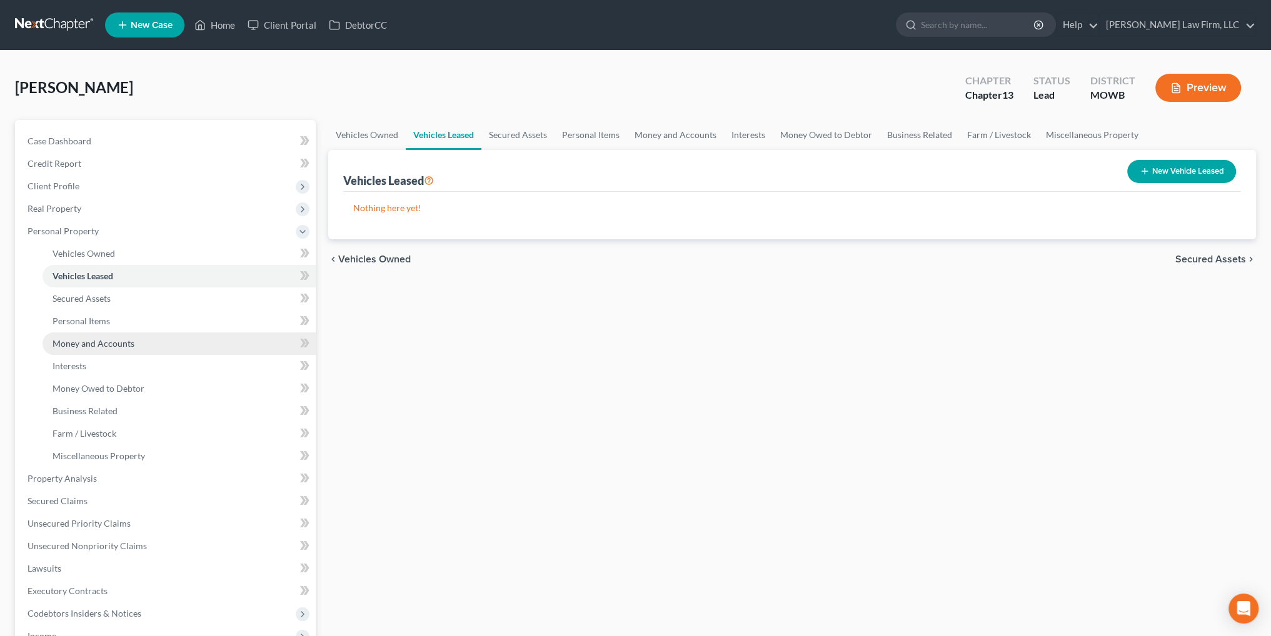
click at [83, 341] on span "Money and Accounts" at bounding box center [94, 343] width 82 height 11
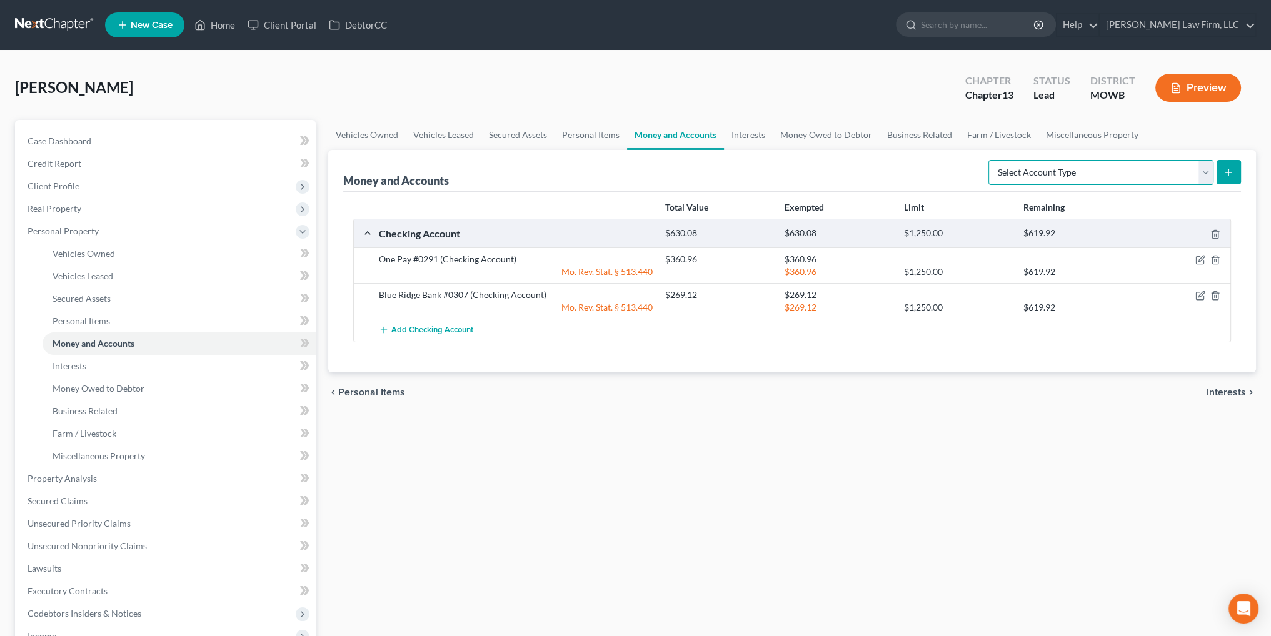
click at [1200, 171] on select "Select Account Type Brokerage Cash on Hand Certificates of Deposit Checking Acc…" at bounding box center [1100, 172] width 225 height 25
click at [991, 160] on select "Select Account Type Brokerage Cash on Hand Certificates of Deposit Checking Acc…" at bounding box center [1100, 172] width 225 height 25
click at [1222, 178] on button "submit" at bounding box center [1229, 172] width 24 height 24
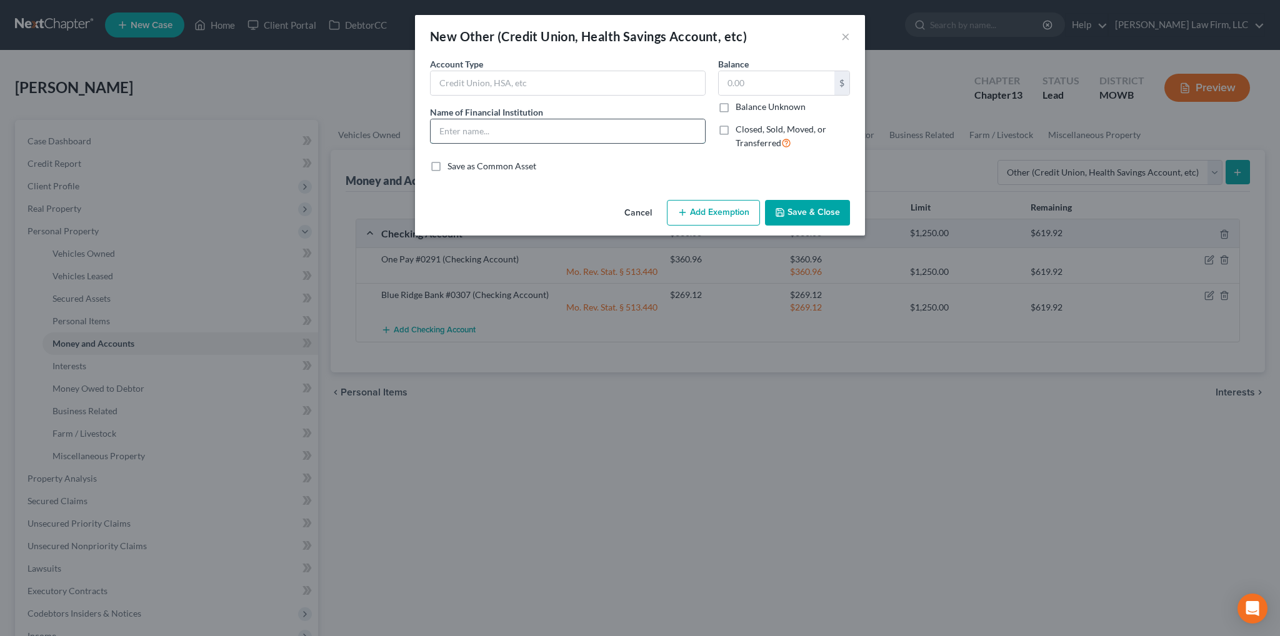
click at [472, 141] on input "text" at bounding box center [568, 131] width 274 height 24
click at [798, 208] on button "Save & Close" at bounding box center [807, 213] width 85 height 26
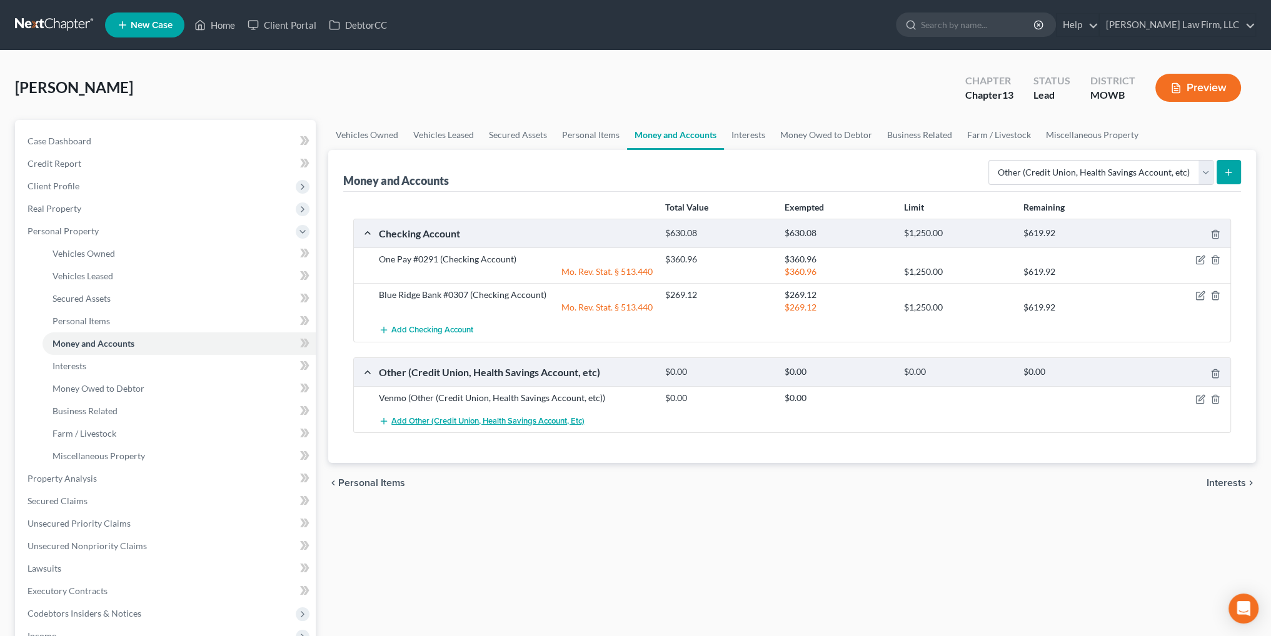
click at [507, 418] on span "Add Other (Credit Union, Health Savings Account, etc)" at bounding box center [487, 421] width 193 height 10
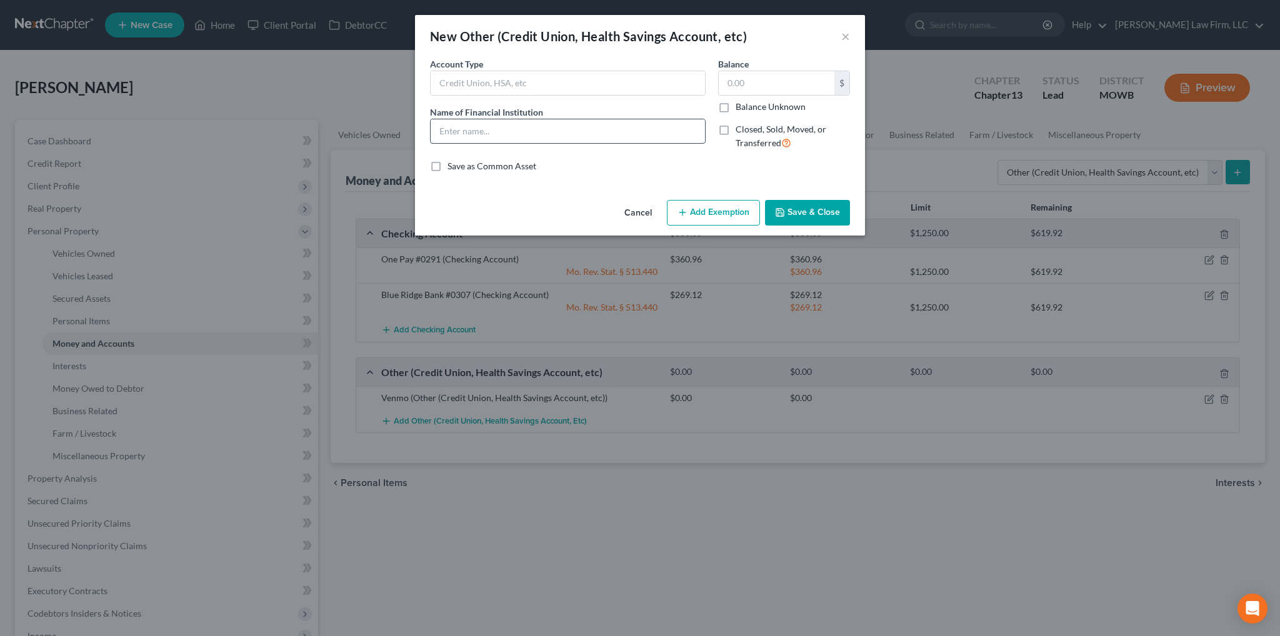
click at [615, 137] on input "text" at bounding box center [568, 131] width 274 height 24
click at [817, 224] on button "Save & Close" at bounding box center [807, 213] width 85 height 26
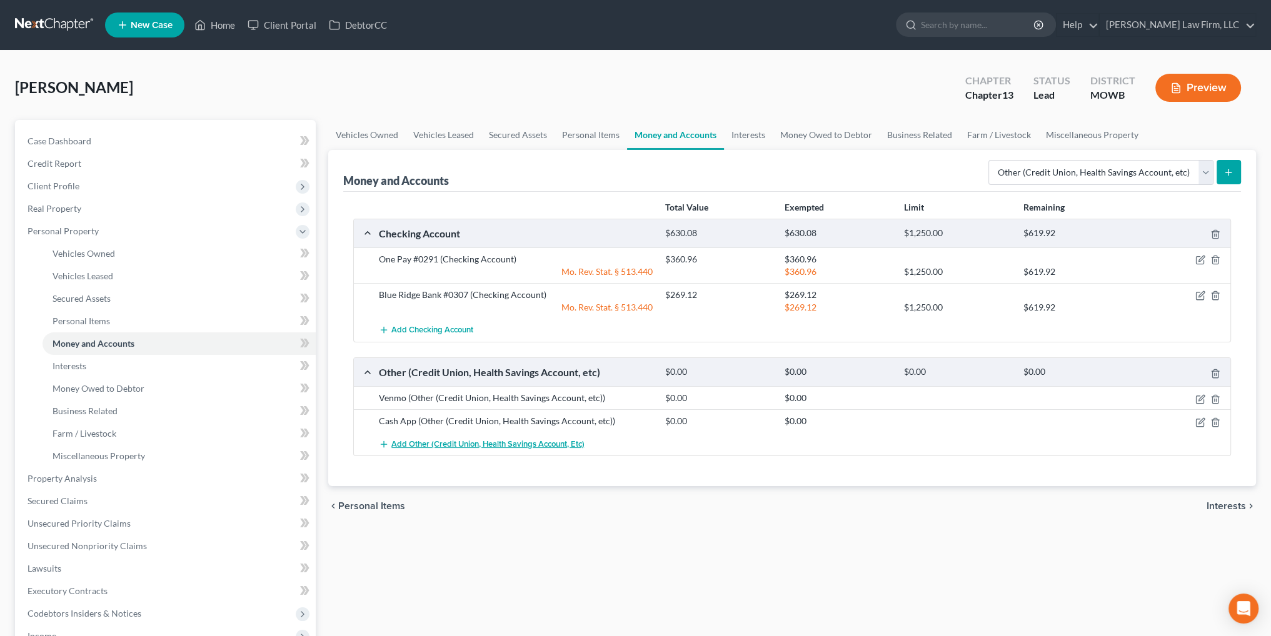
click at [463, 443] on span "Add Other (Credit Union, Health Savings Account, etc)" at bounding box center [487, 445] width 193 height 10
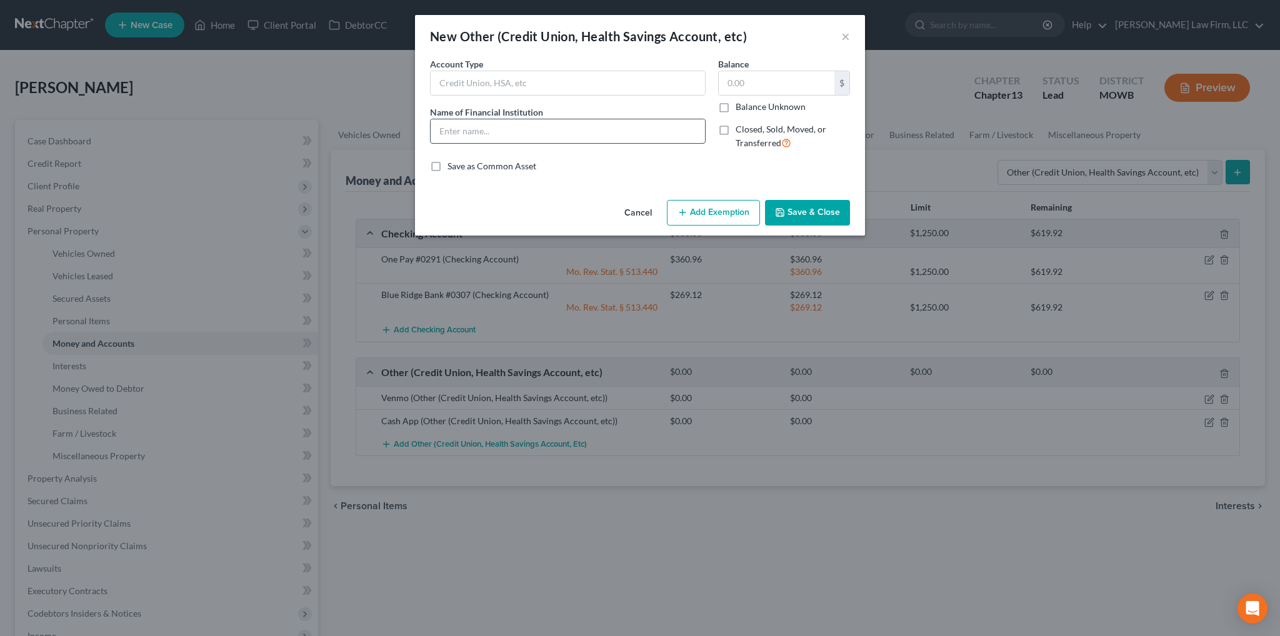
click at [468, 133] on input "text" at bounding box center [568, 131] width 274 height 24
click at [799, 214] on button "Save & Close" at bounding box center [807, 213] width 85 height 26
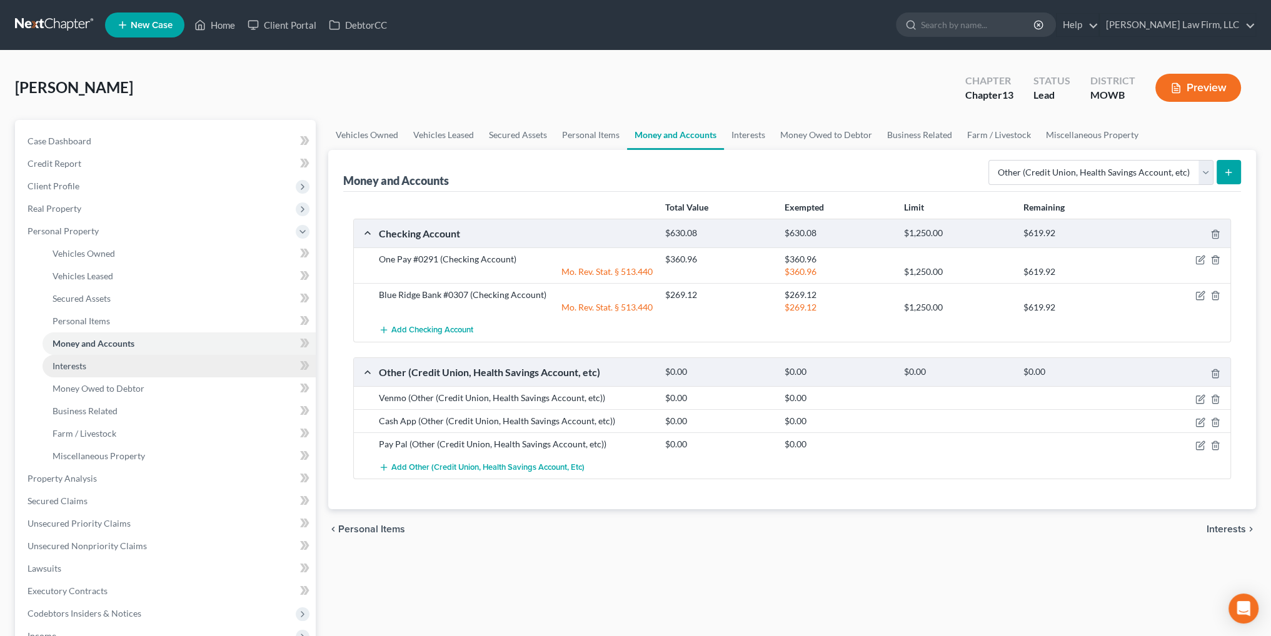
click at [66, 366] on span "Interests" at bounding box center [70, 366] width 34 height 11
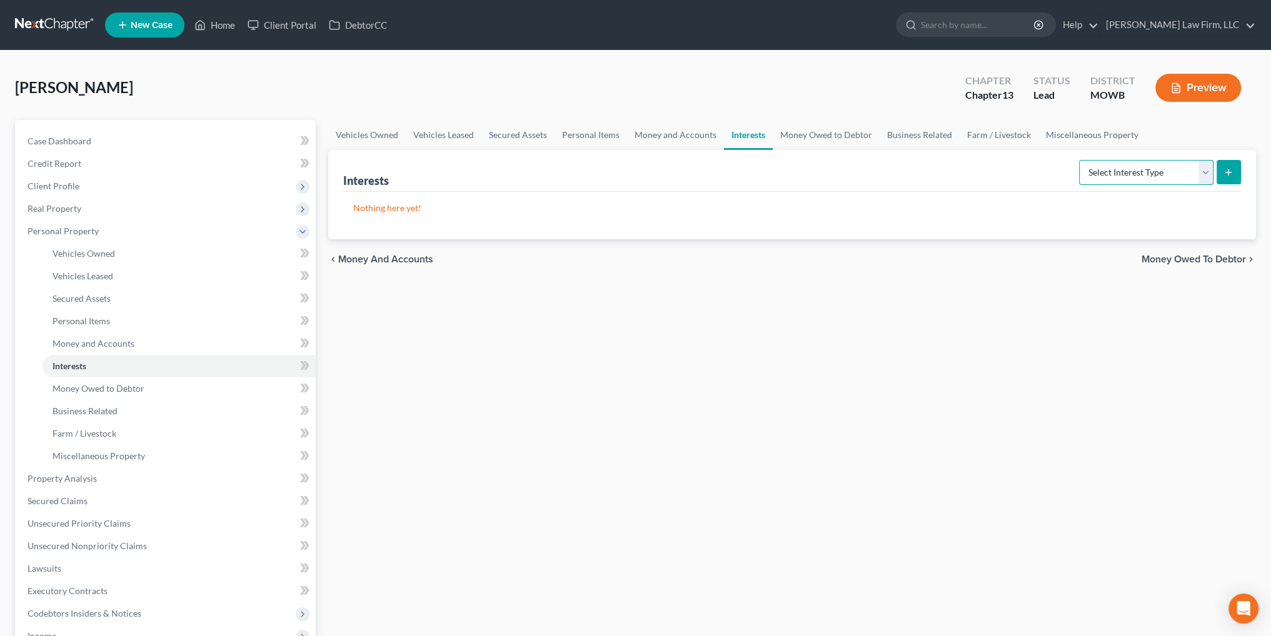
click at [1210, 176] on select "Select Interest Type 401K Annuity Bond Education IRA Government Bond Government…" at bounding box center [1146, 172] width 134 height 25
click at [1080, 160] on select "Select Interest Type 401K Annuity Bond Education IRA Government Bond Government…" at bounding box center [1146, 172] width 134 height 25
click at [1230, 172] on icon "submit" at bounding box center [1229, 173] width 10 height 10
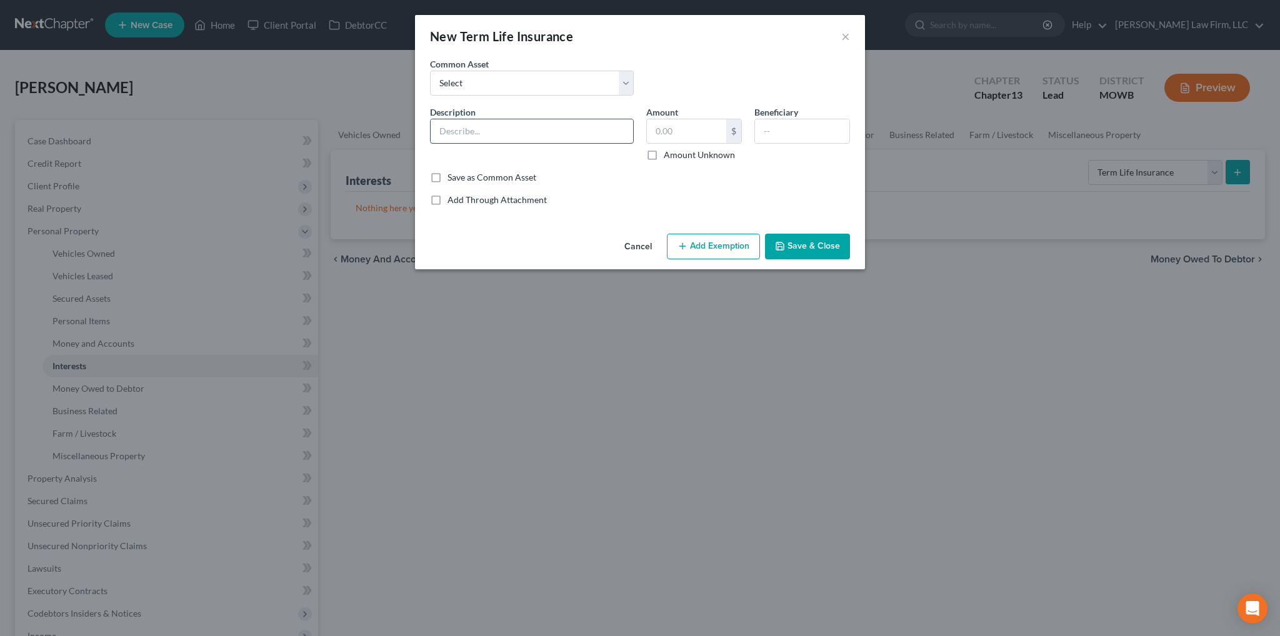
click at [529, 137] on input "text" at bounding box center [532, 131] width 203 height 24
click at [808, 241] on button "Save & Close" at bounding box center [807, 247] width 85 height 26
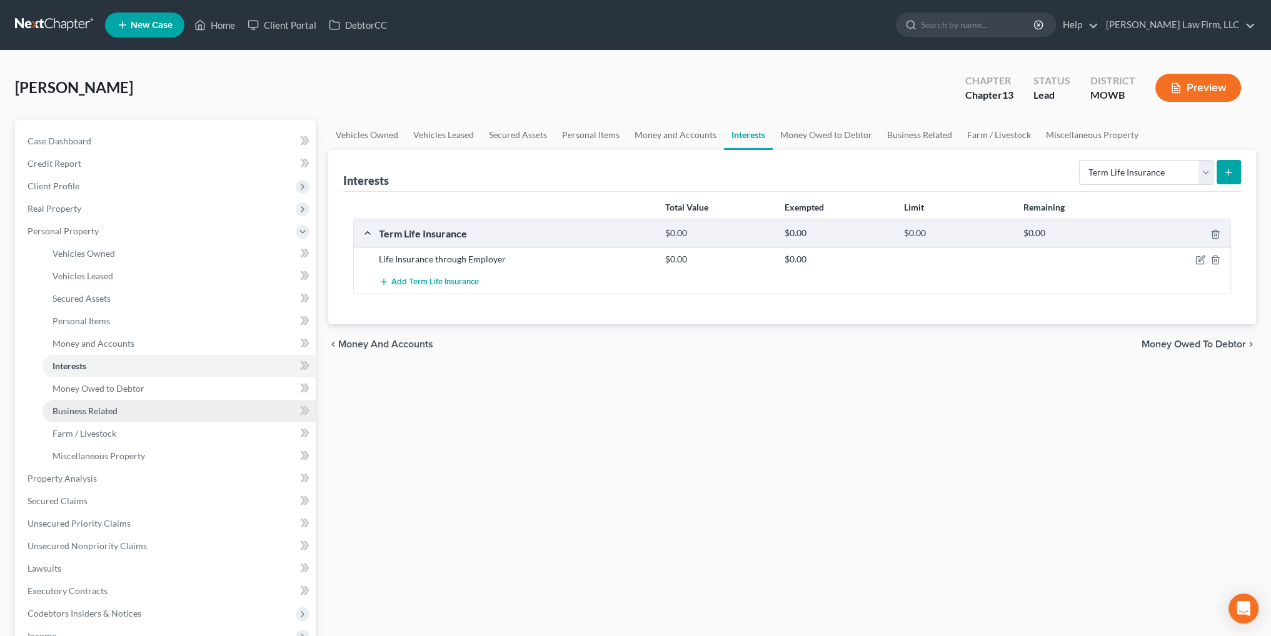
click at [81, 406] on span "Business Related" at bounding box center [85, 411] width 65 height 11
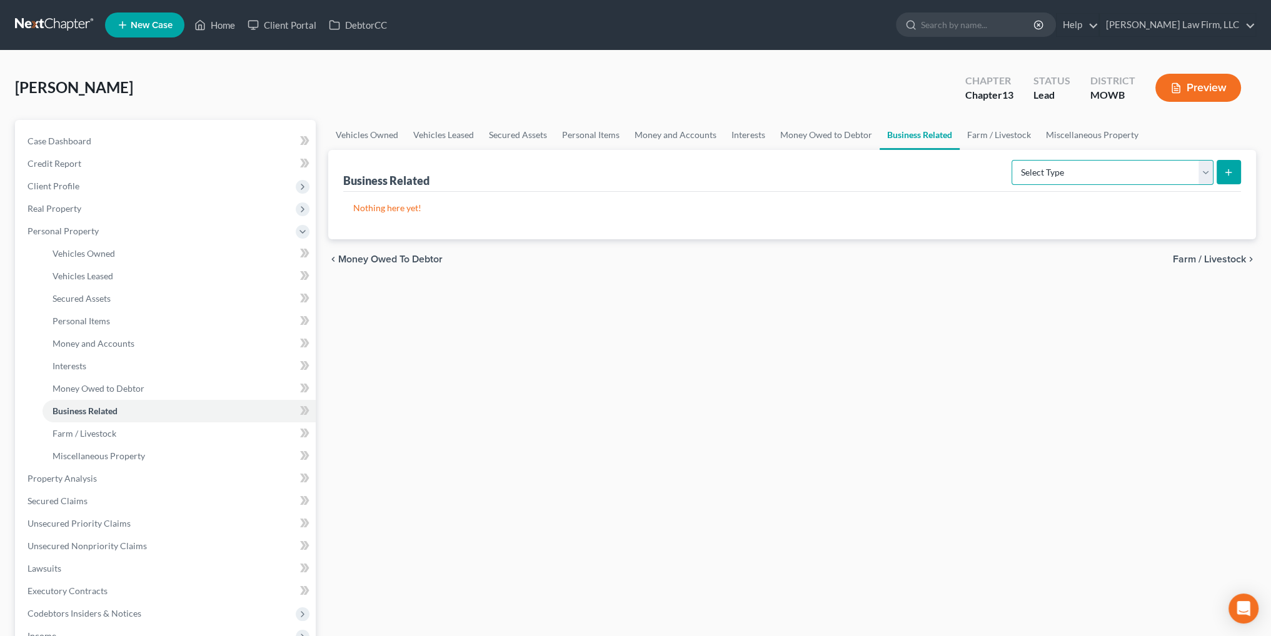
click at [1191, 166] on select "Select Type Customer Lists Franchises Inventory Licenses Machinery Office Equip…" at bounding box center [1113, 172] width 202 height 25
click at [78, 368] on span "Interests" at bounding box center [70, 366] width 34 height 11
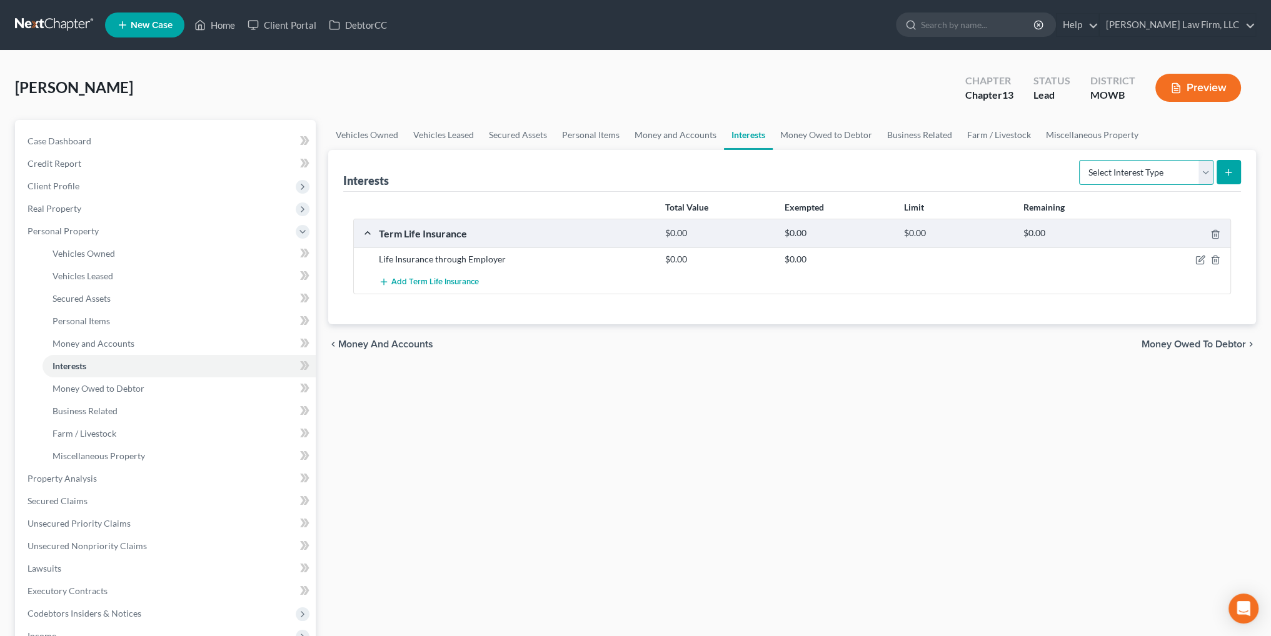
click at [1203, 169] on select "Select Interest Type 401K Annuity Bond Education IRA Government Bond Government…" at bounding box center [1146, 172] width 134 height 25
click at [1199, 173] on select "Select Interest Type 401K Annuity Bond Education IRA Government Bond Government…" at bounding box center [1146, 172] width 134 height 25
click at [1080, 160] on select "Select Interest Type 401K Annuity Bond Education IRA Government Bond Government…" at bounding box center [1146, 172] width 134 height 25
click at [1234, 170] on button "submit" at bounding box center [1229, 172] width 24 height 24
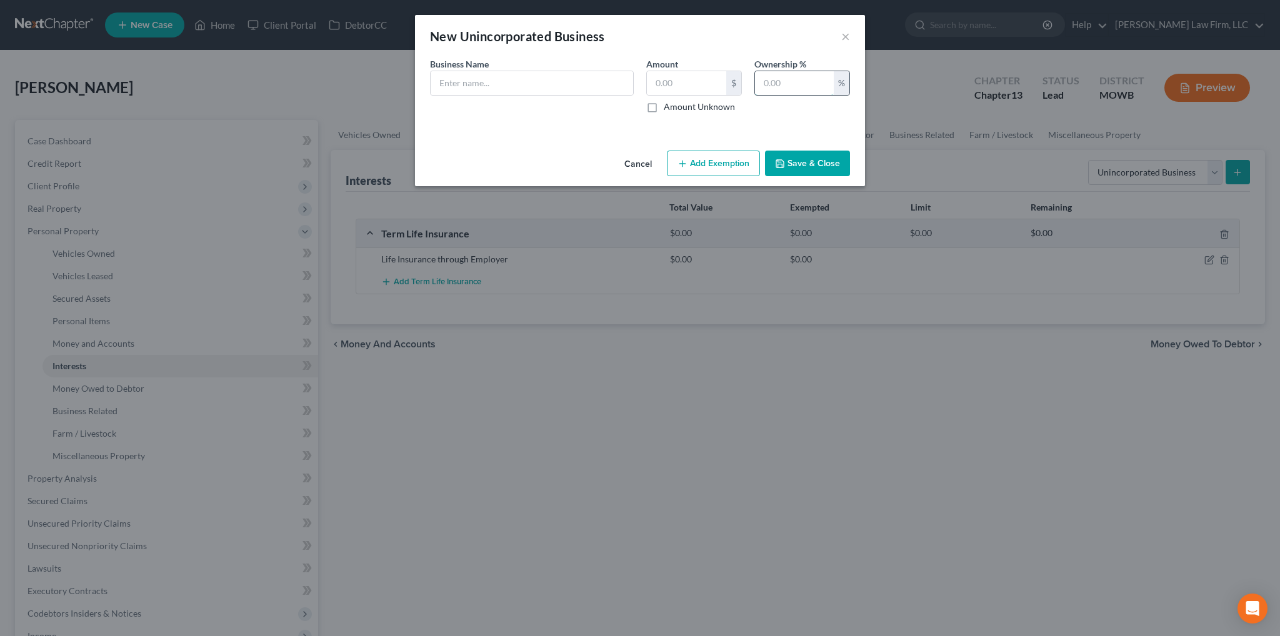
click at [788, 79] on input "text" at bounding box center [794, 83] width 79 height 24
click at [581, 80] on input "text" at bounding box center [532, 83] width 203 height 24
click at [825, 171] on button "Save & Close" at bounding box center [807, 164] width 85 height 26
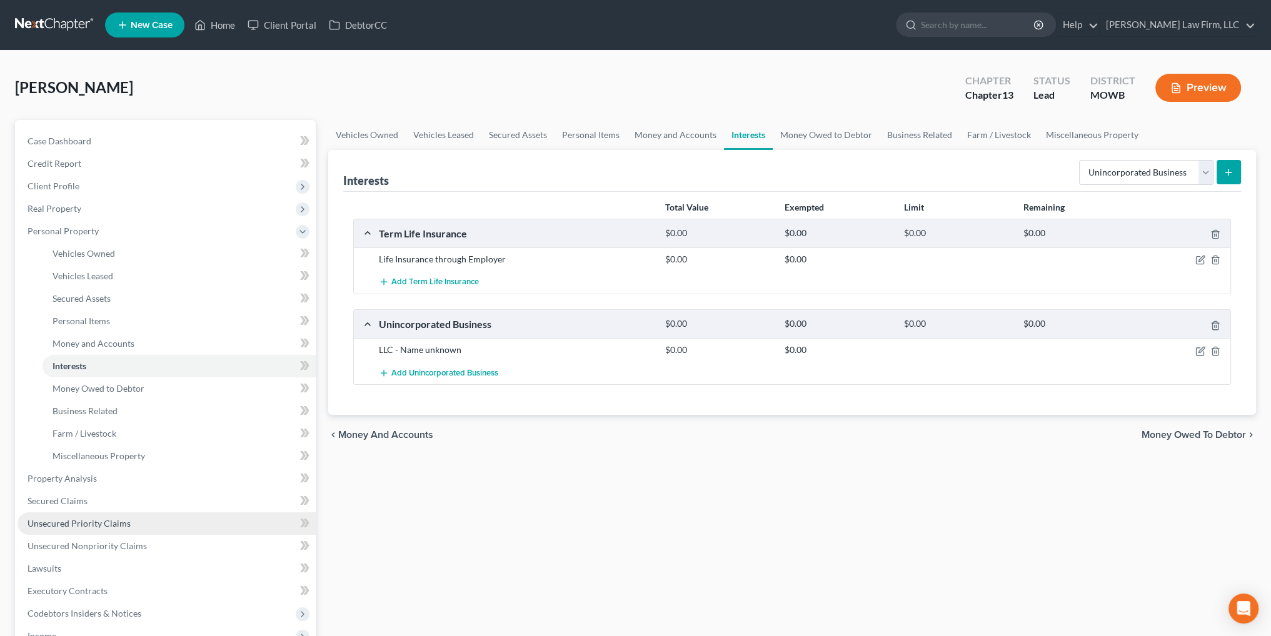
click at [74, 523] on span "Unsecured Priority Claims" at bounding box center [79, 523] width 103 height 11
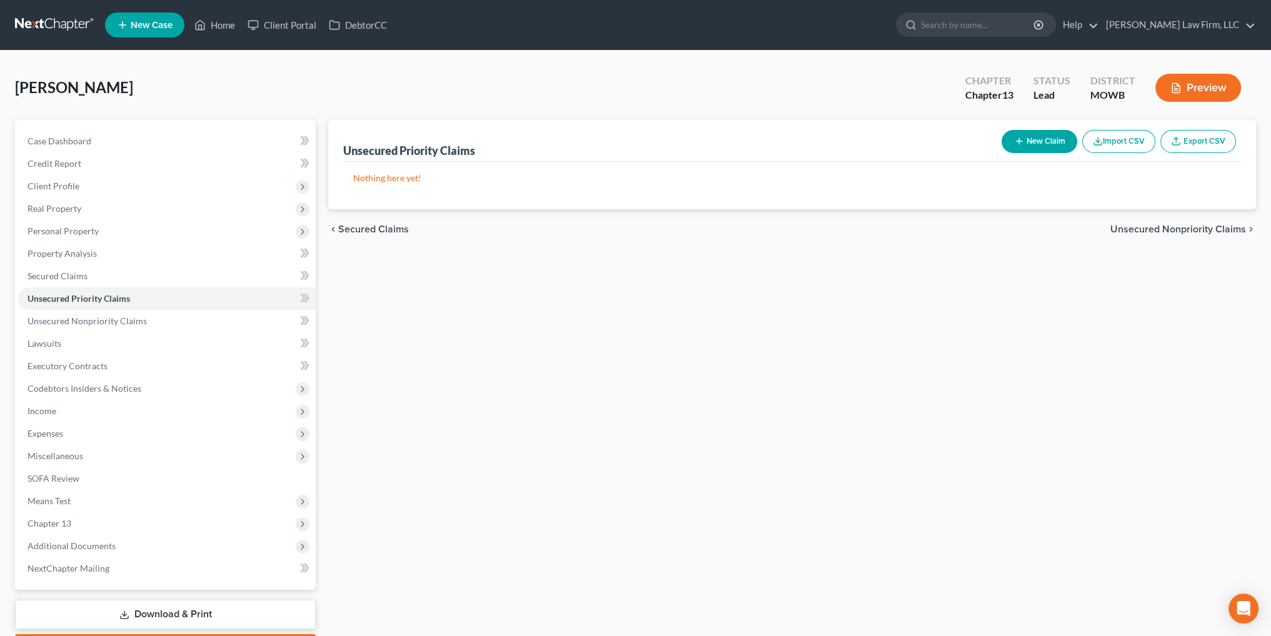
click at [1053, 139] on button "New Claim" at bounding box center [1040, 141] width 76 height 23
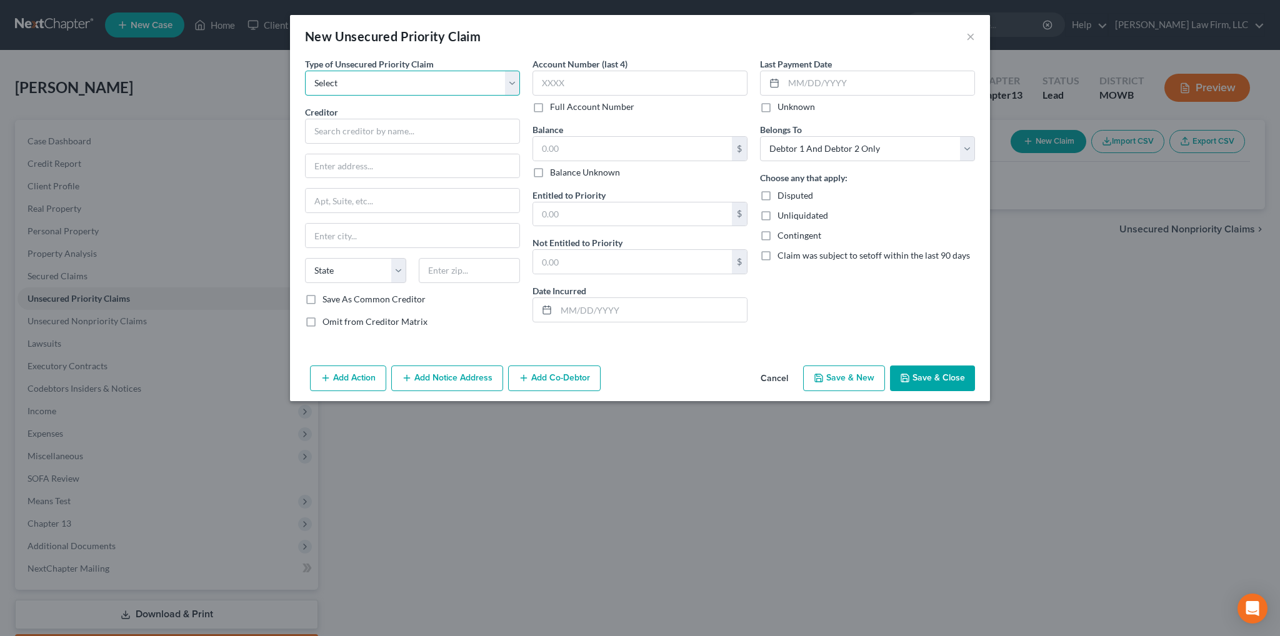
click at [369, 84] on select "Select Taxes & Other Government Units Domestic Support Obligations Extensions o…" at bounding box center [412, 83] width 215 height 25
click at [305, 71] on select "Select Taxes & Other Government Units Domestic Support Obligations Extensions o…" at bounding box center [412, 83] width 215 height 25
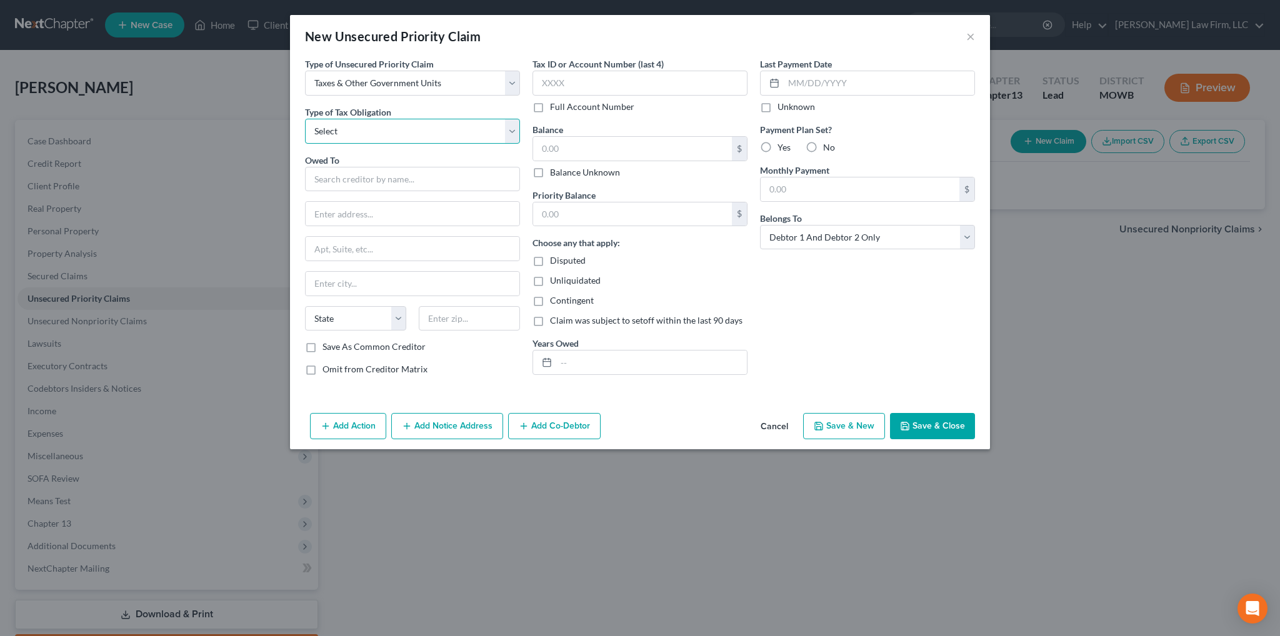
click at [356, 129] on select "Select Federal City State Franchise Tax Board Other" at bounding box center [412, 131] width 215 height 25
click at [305, 119] on select "Select Federal City State Franchise Tax Board Other" at bounding box center [412, 131] width 215 height 25
click at [353, 181] on input "text" at bounding box center [412, 179] width 215 height 25
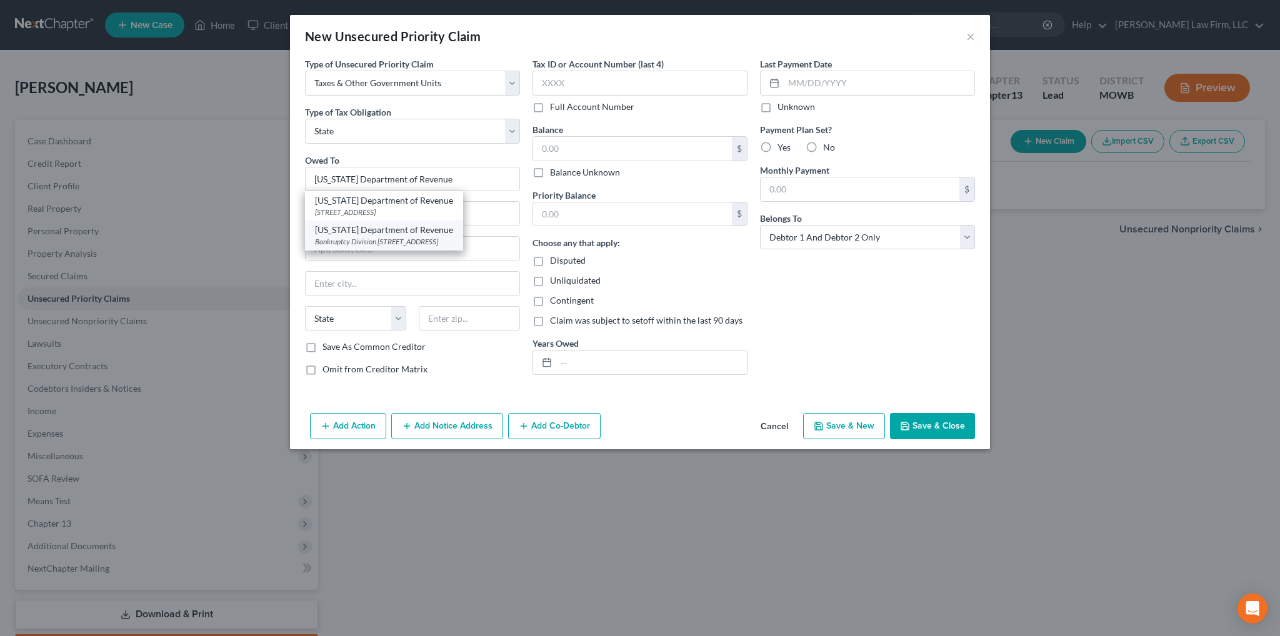
click at [400, 234] on div "[US_STATE] Department of Revenue" at bounding box center [384, 230] width 138 height 13
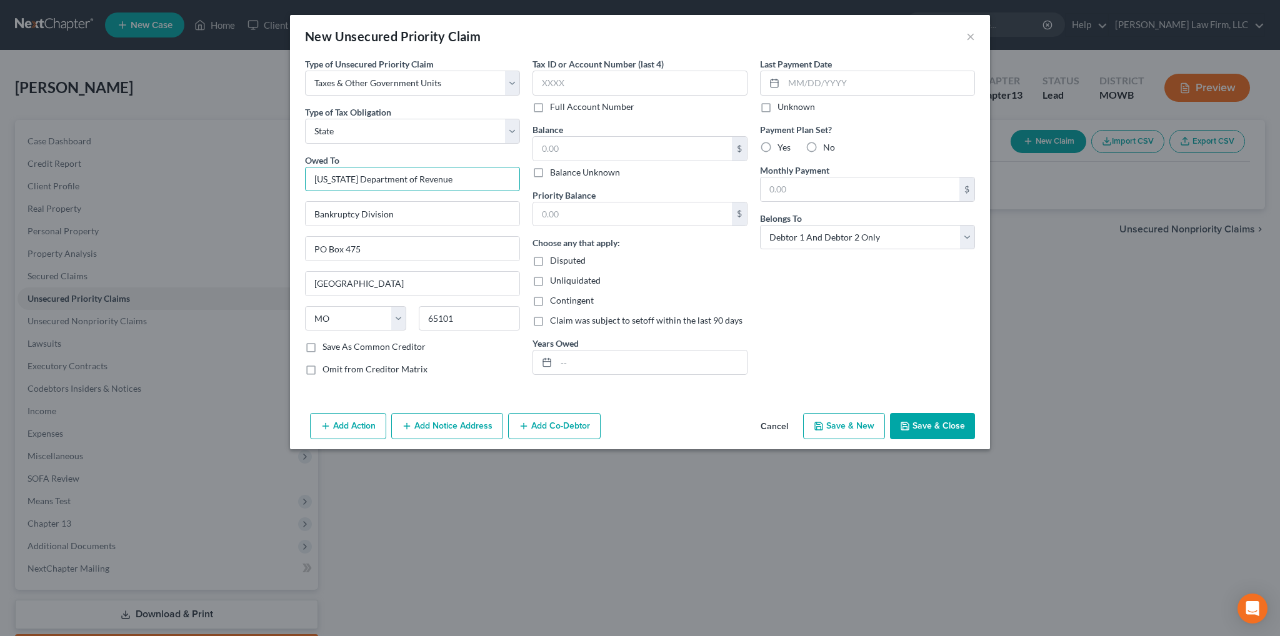
click at [459, 181] on input "[US_STATE] Department of Revenue" at bounding box center [412, 179] width 215 height 25
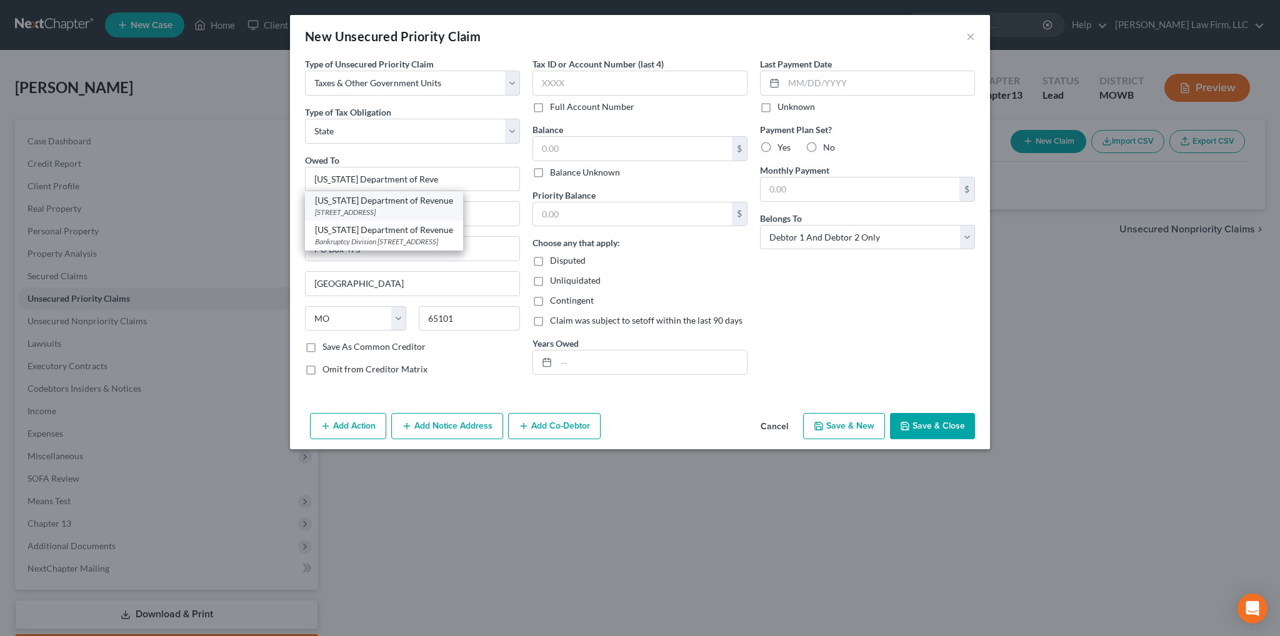
click at [435, 205] on div "[US_STATE] Department of Revenue" at bounding box center [384, 200] width 138 height 13
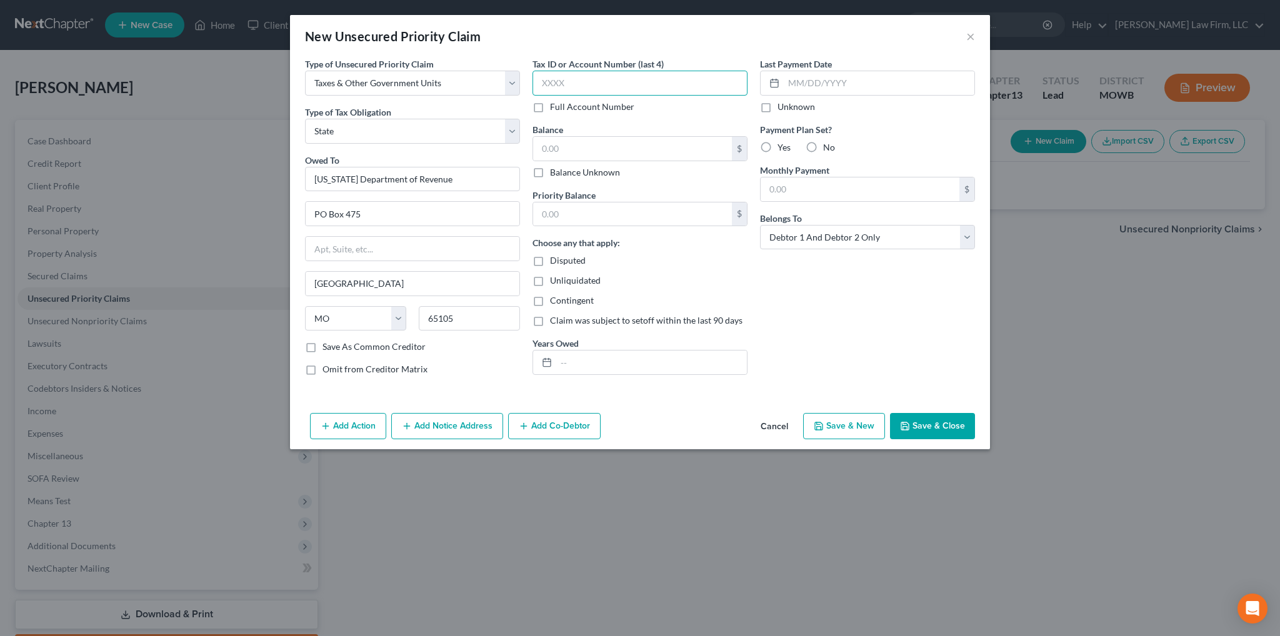
click at [585, 83] on input "text" at bounding box center [640, 83] width 215 height 25
click at [950, 233] on select "Select Debtor 1 Only Debtor 2 Only Debtor 1 And Debtor 2 Only At Least One Of T…" at bounding box center [867, 237] width 215 height 25
click at [760, 225] on select "Select Debtor 1 Only Debtor 2 Only Debtor 1 And Debtor 2 Only At Least One Of T…" at bounding box center [867, 237] width 215 height 25
click at [928, 426] on button "Save & Close" at bounding box center [932, 426] width 85 height 26
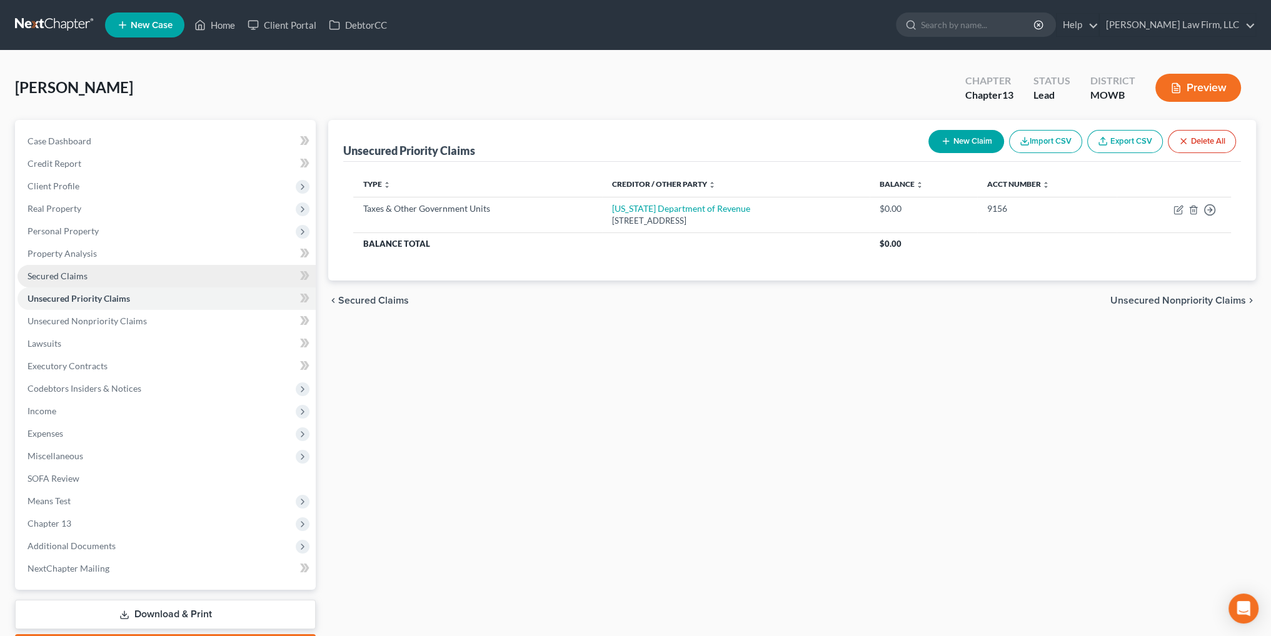
click at [55, 273] on span "Secured Claims" at bounding box center [58, 276] width 60 height 11
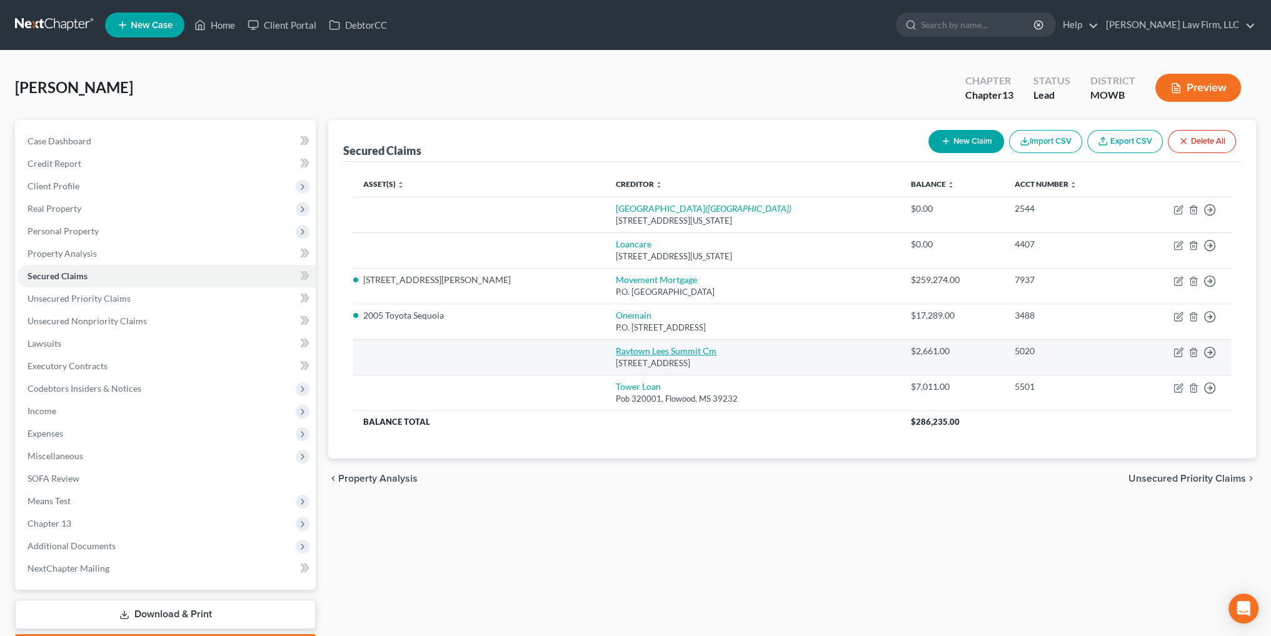
click at [619, 352] on link "Raytown Lees Summit Cm" at bounding box center [666, 351] width 101 height 11
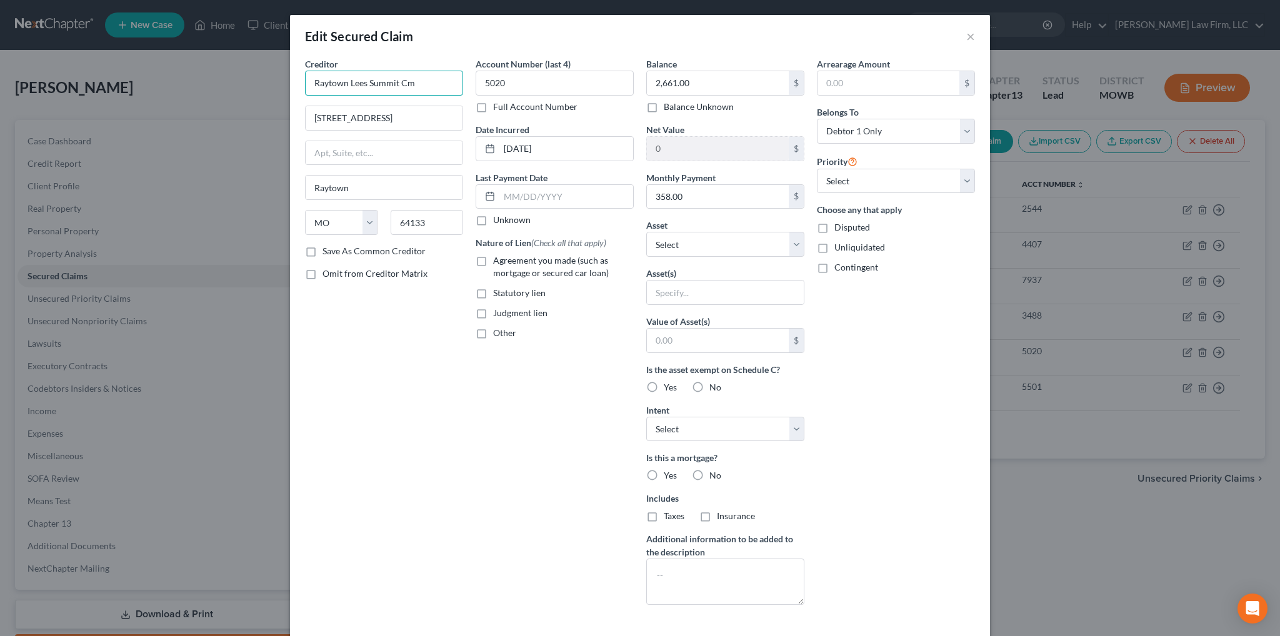
click at [423, 86] on input "Raytown Lees Summit Cm" at bounding box center [384, 83] width 158 height 25
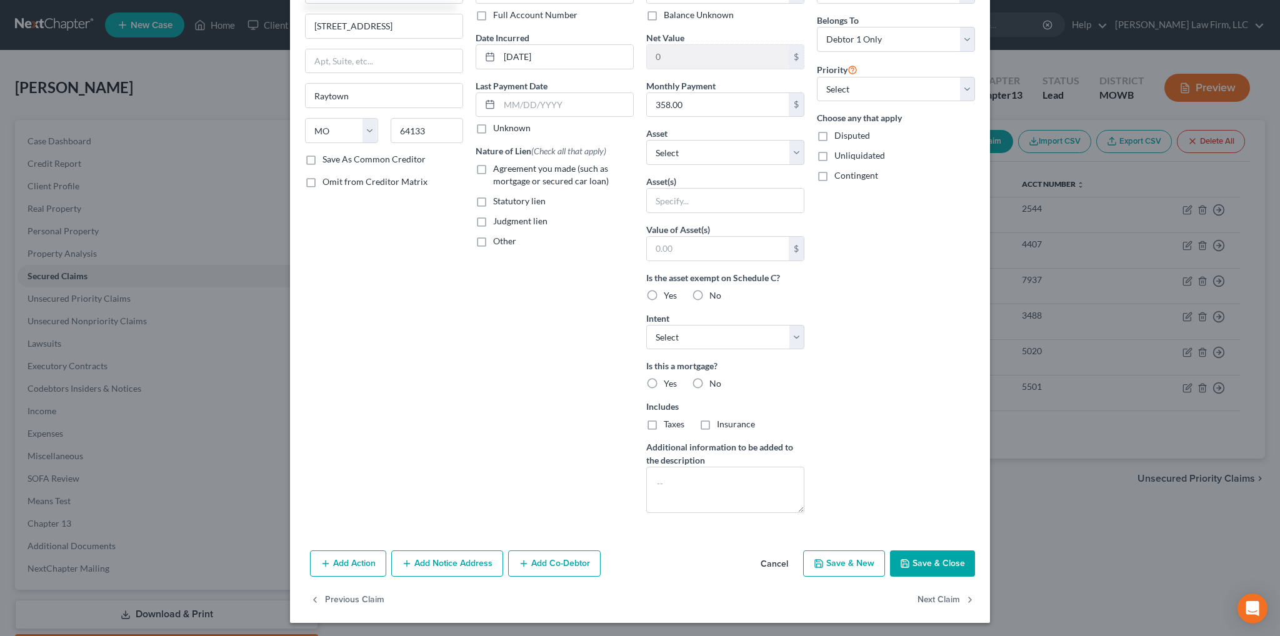
click at [945, 561] on button "Save & Close" at bounding box center [932, 564] width 85 height 26
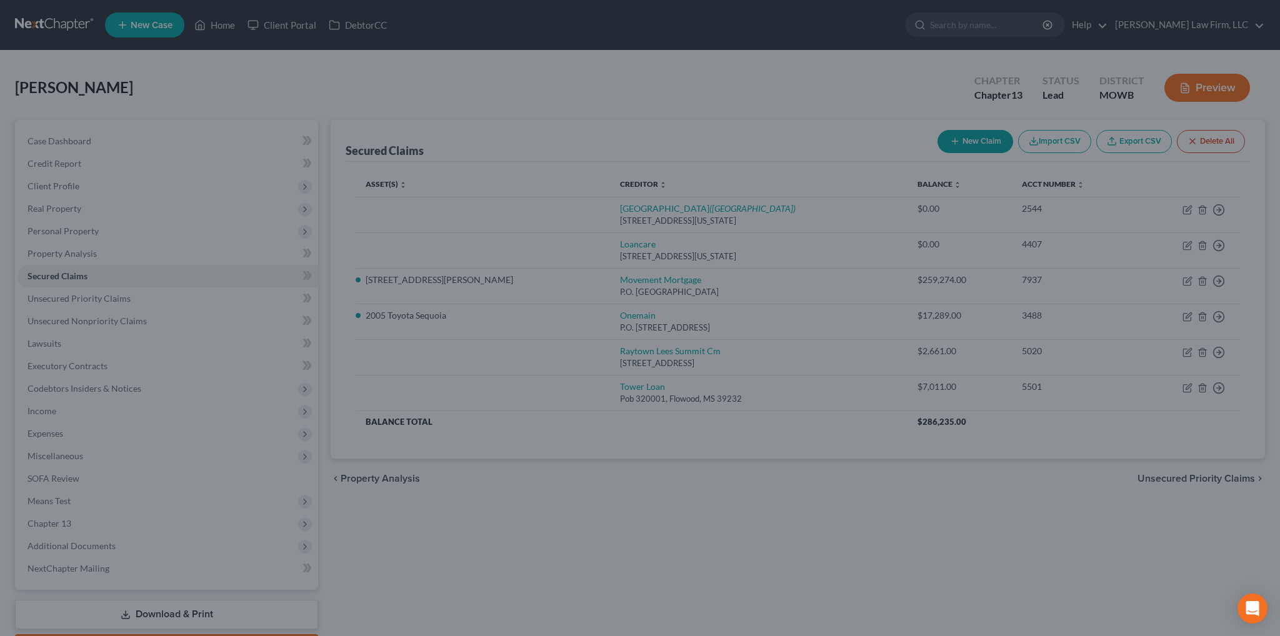
scroll to position [0, 0]
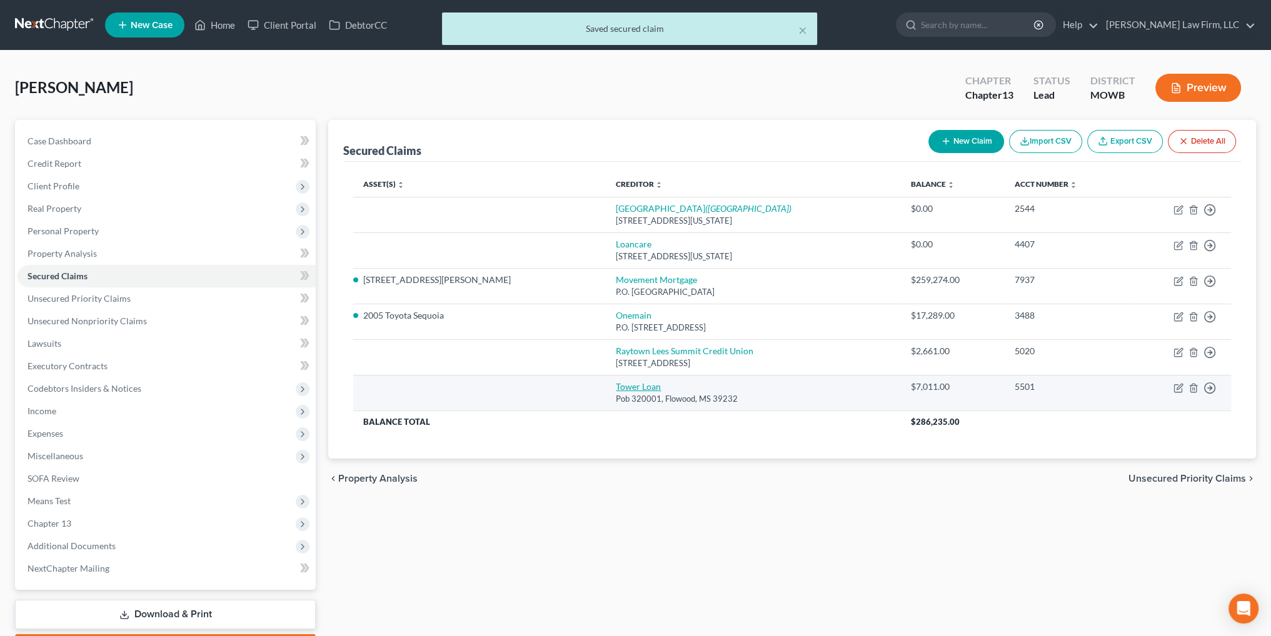
click at [616, 386] on link "Tower Loan" at bounding box center [638, 386] width 45 height 11
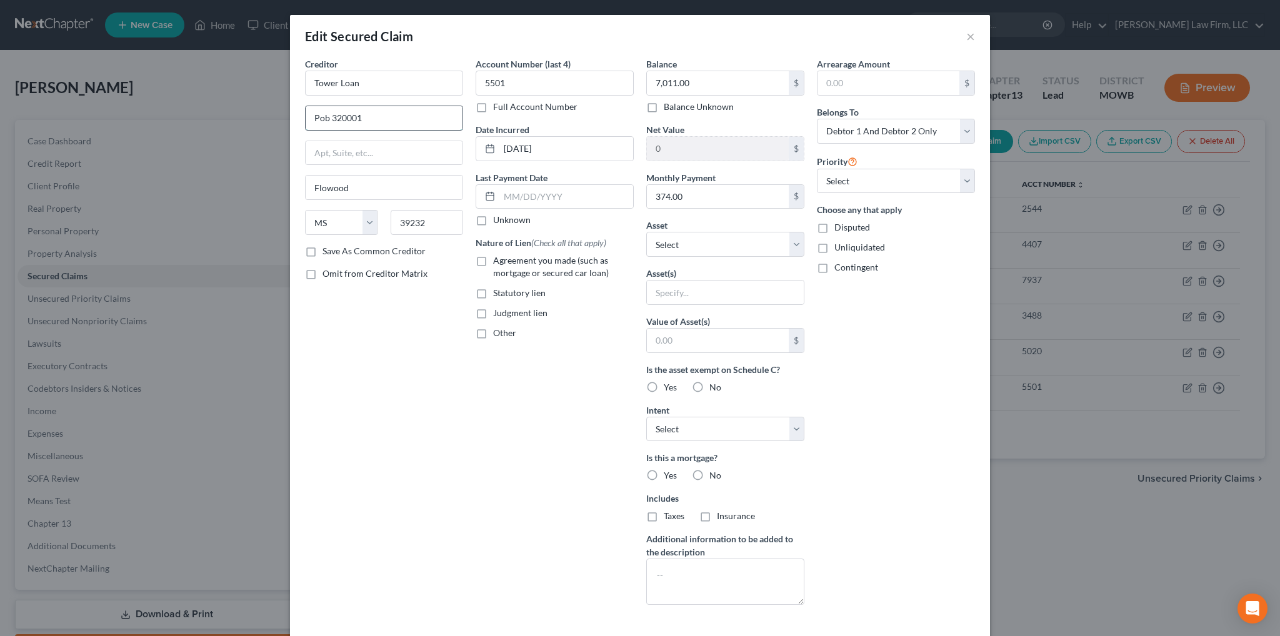
click at [324, 120] on input "Pob 320001" at bounding box center [384, 118] width 157 height 24
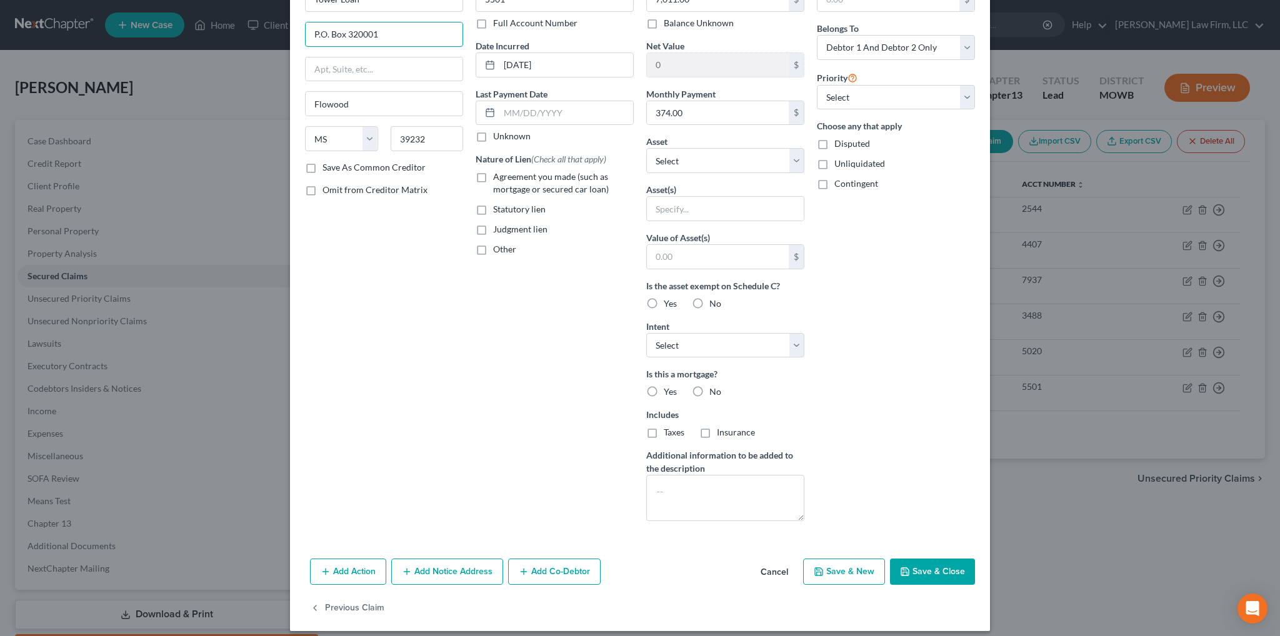
scroll to position [92, 0]
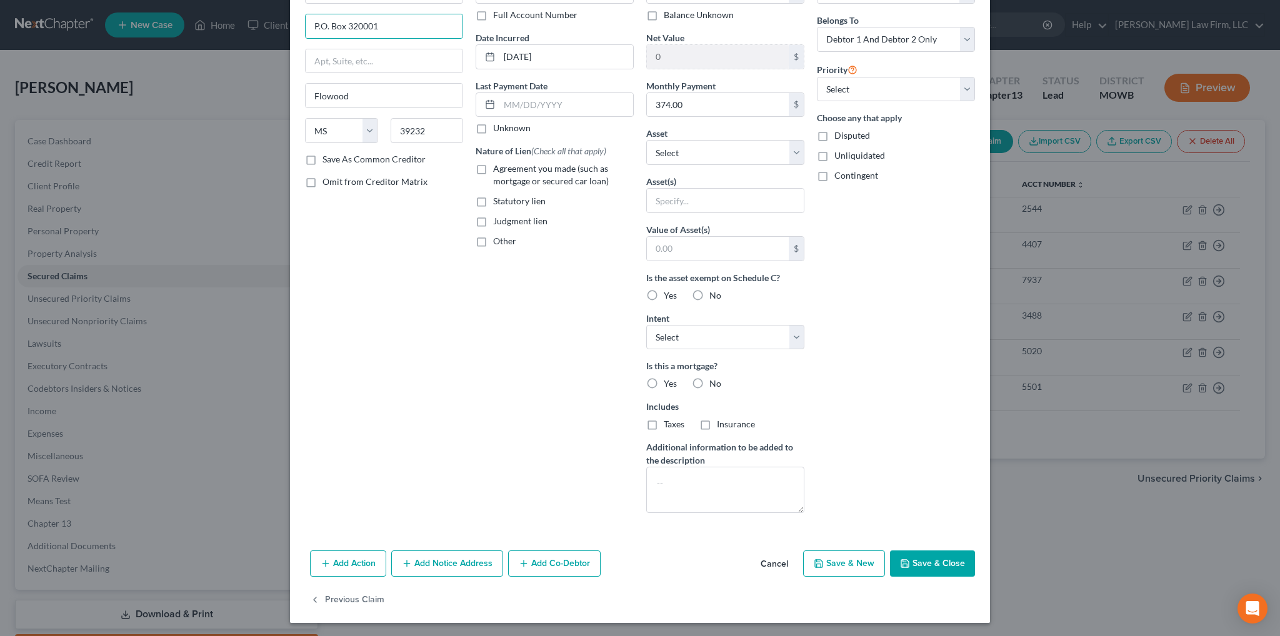
click at [908, 567] on button "Save & Close" at bounding box center [932, 564] width 85 height 26
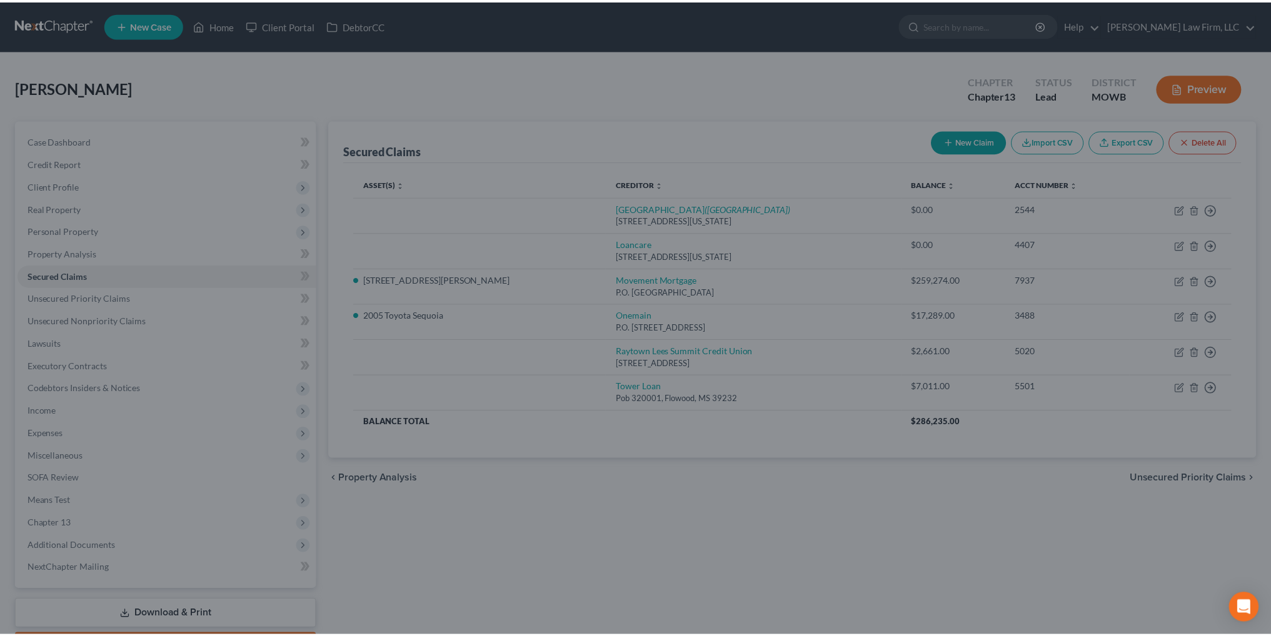
scroll to position [0, 0]
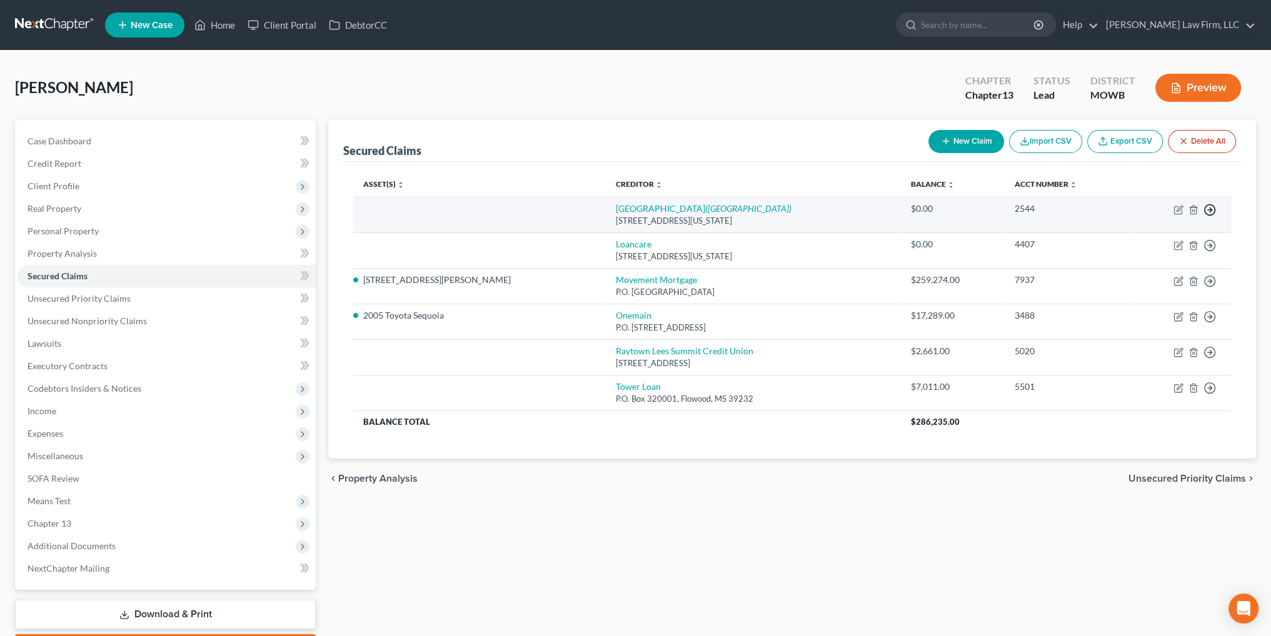
click at [1209, 210] on line "button" at bounding box center [1210, 210] width 4 height 0
click at [1128, 238] on link "Move to F" at bounding box center [1152, 240] width 104 height 21
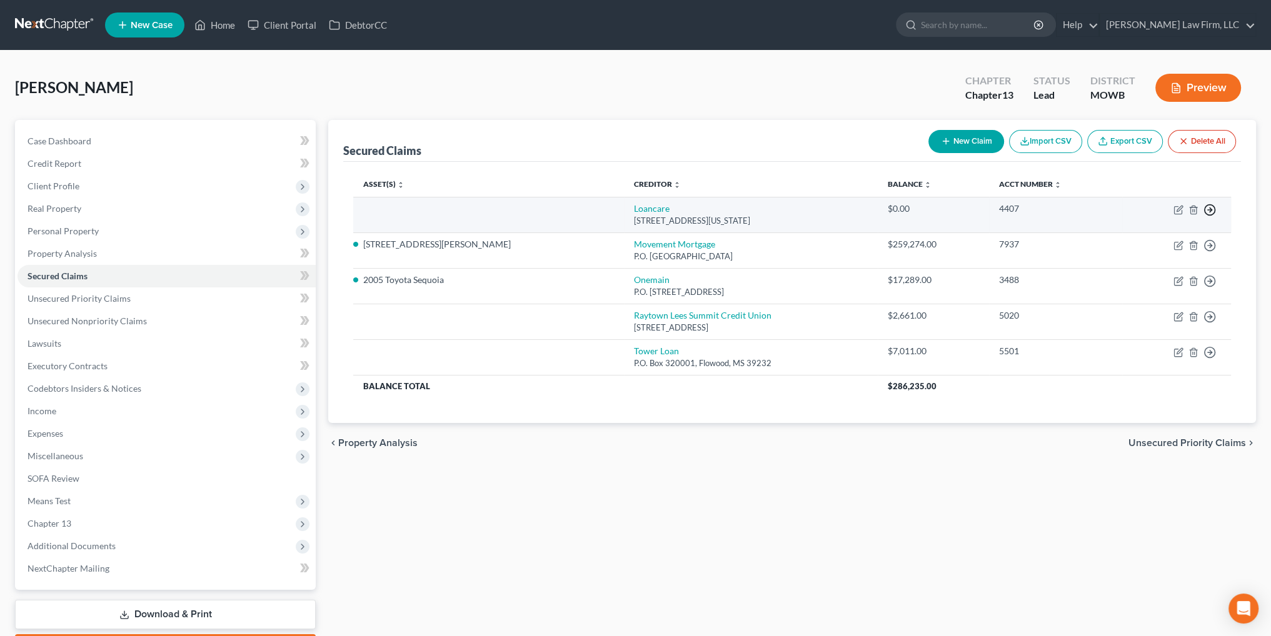
click at [1212, 211] on icon "button" at bounding box center [1210, 210] width 13 height 13
click at [1148, 242] on link "Move to F" at bounding box center [1152, 240] width 104 height 21
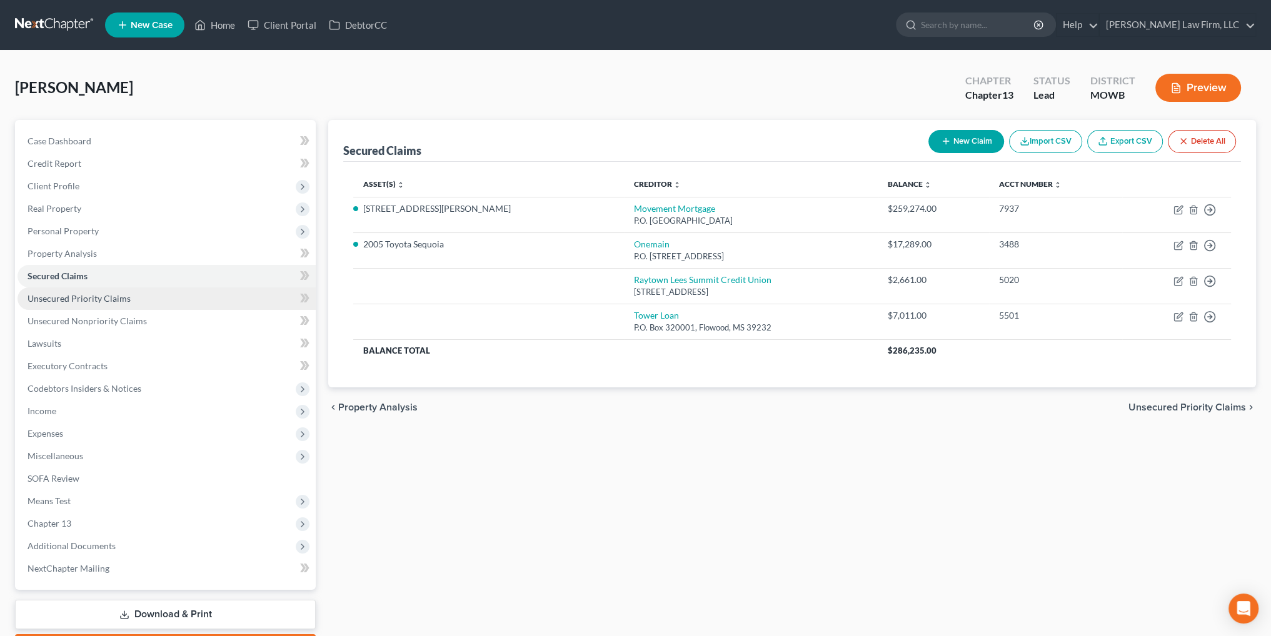
click at [105, 301] on span "Unsecured Priority Claims" at bounding box center [79, 298] width 103 height 11
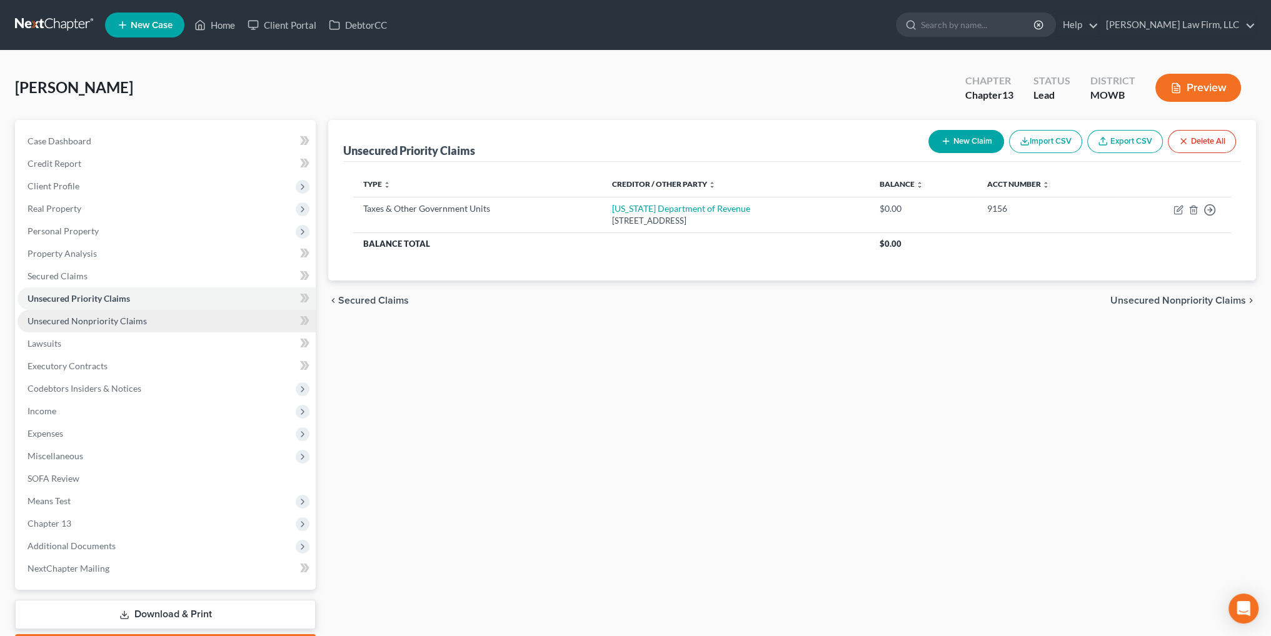
click at [78, 323] on span "Unsecured Nonpriority Claims" at bounding box center [87, 321] width 119 height 11
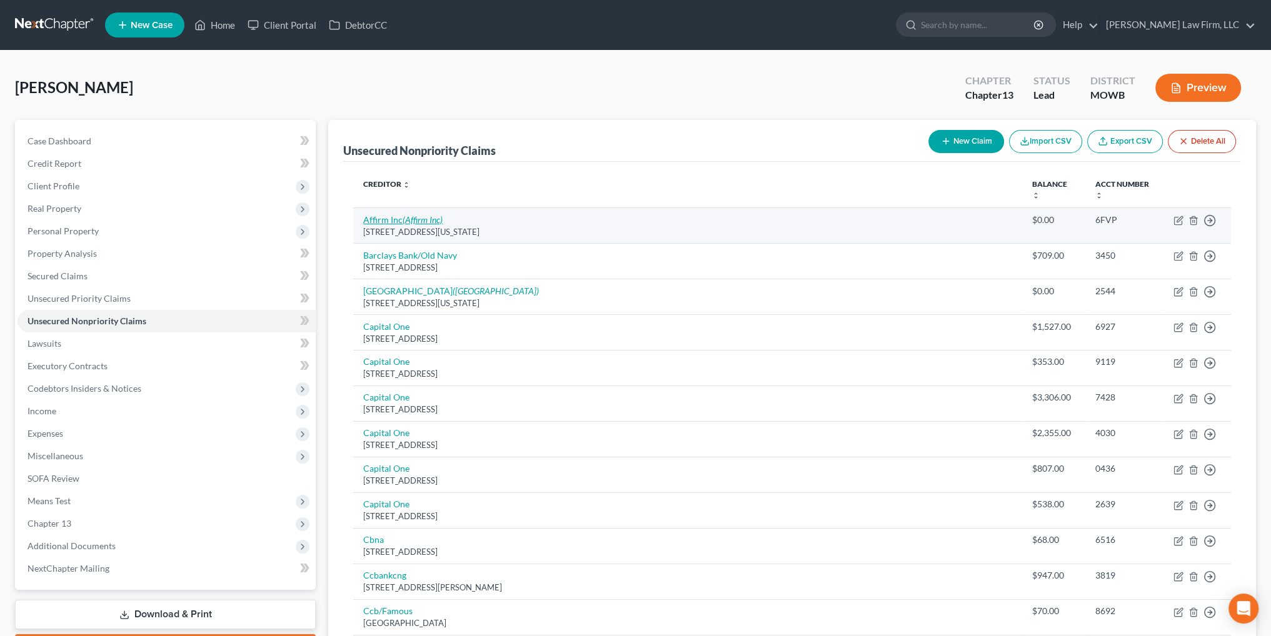
click at [407, 221] on icon "(Affirm Inc)" at bounding box center [423, 219] width 40 height 11
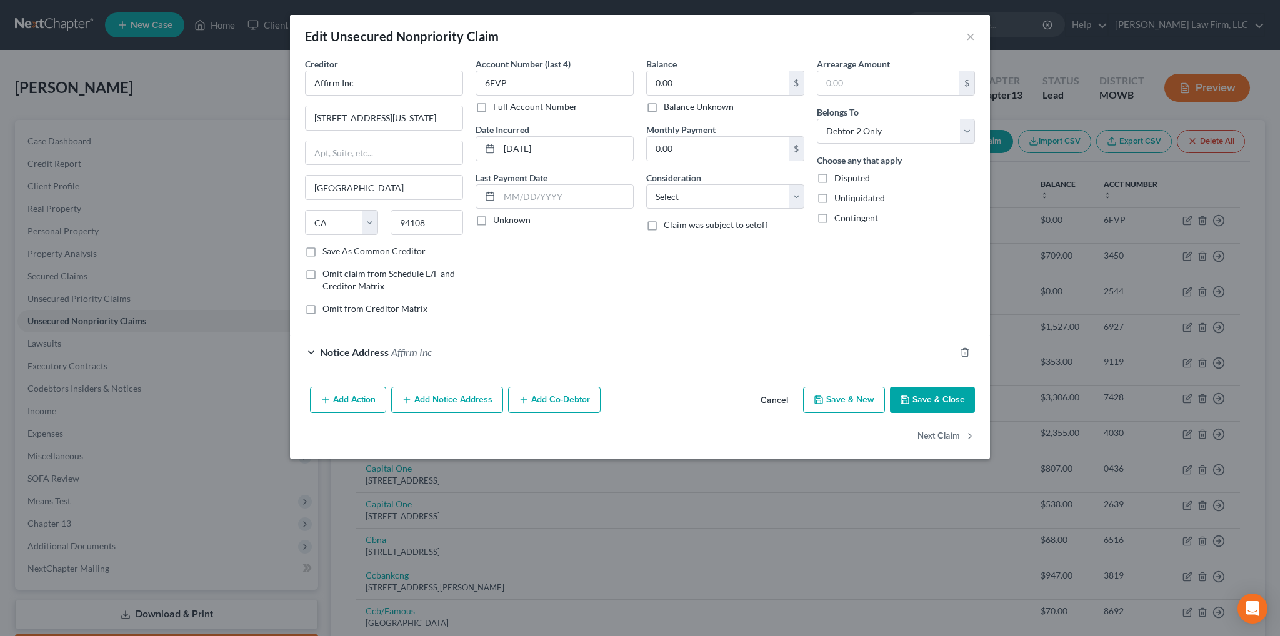
click at [433, 355] on div "Notice Address Affirm Inc" at bounding box center [622, 352] width 665 height 33
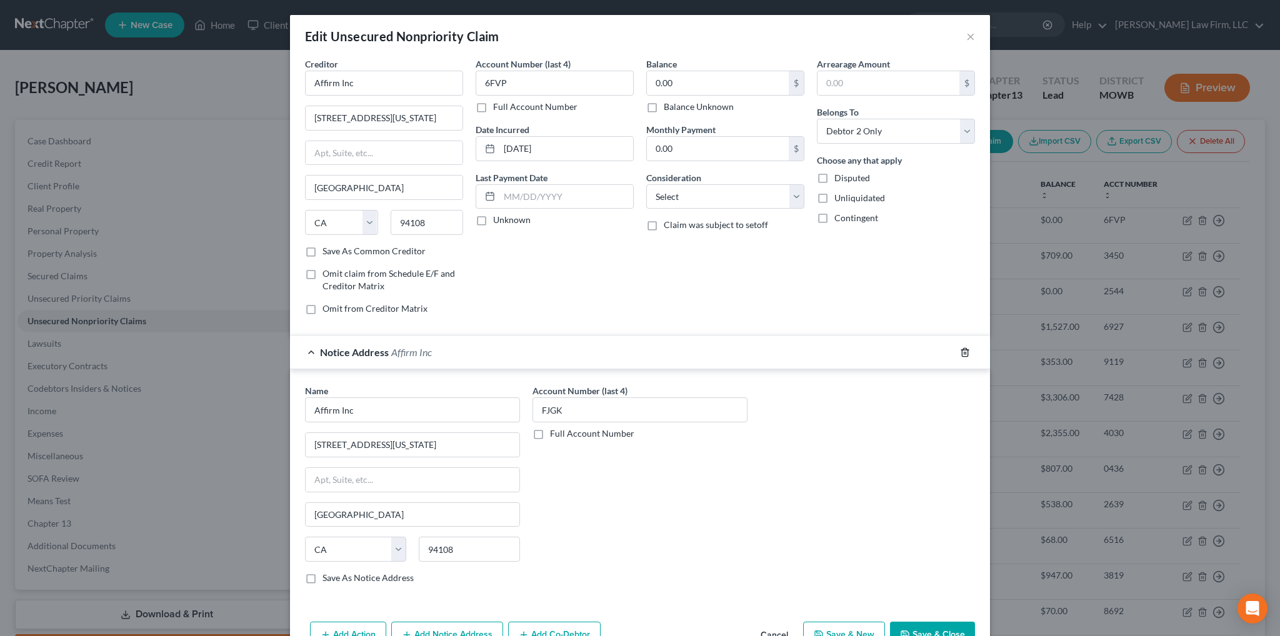
click at [960, 349] on icon "button" at bounding box center [965, 353] width 10 height 10
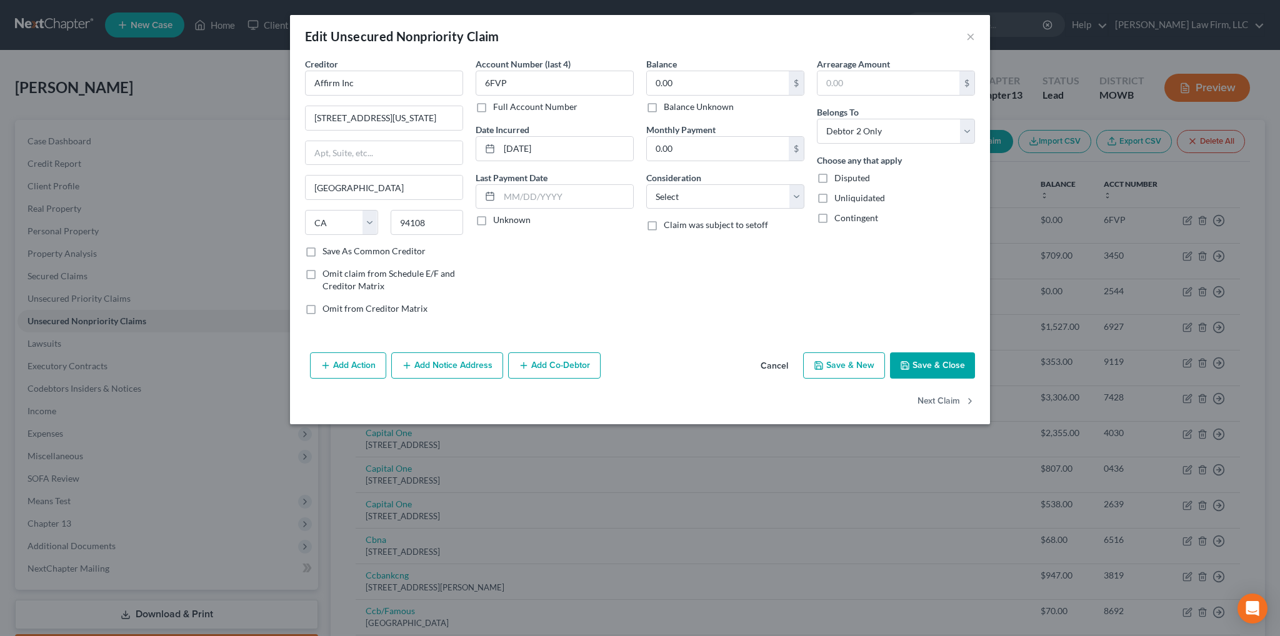
click at [943, 369] on button "Save & Close" at bounding box center [932, 366] width 85 height 26
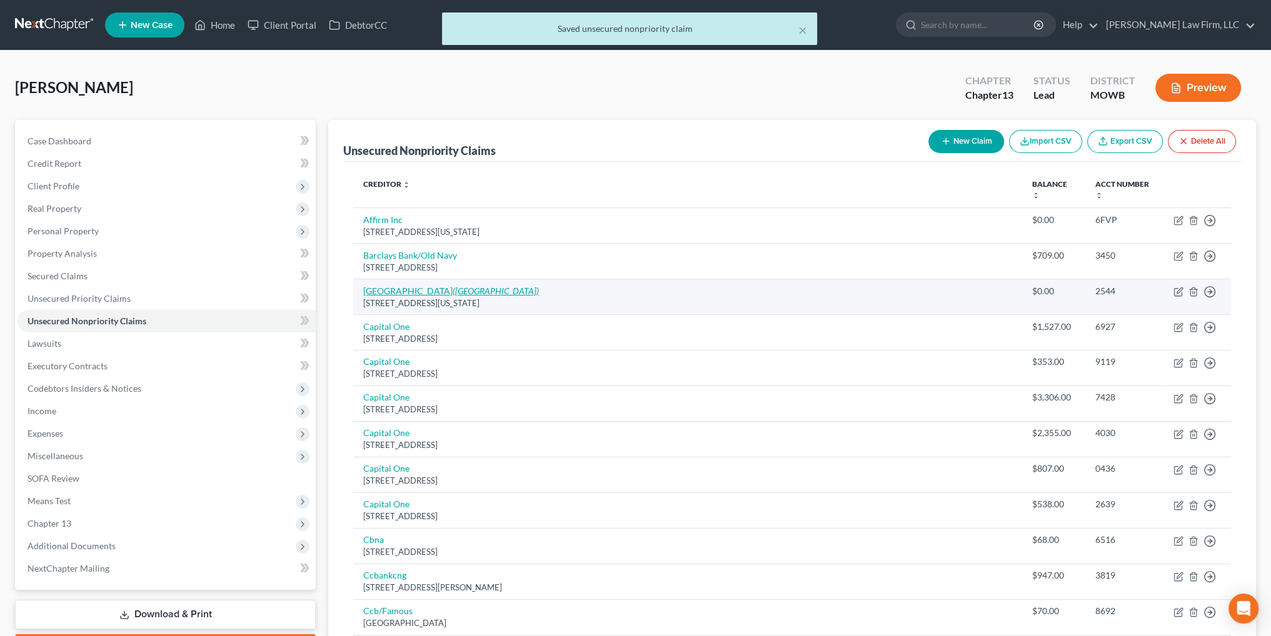
click at [403, 289] on link "[GEOGRAPHIC_DATA] ([GEOGRAPHIC_DATA])" at bounding box center [451, 291] width 176 height 11
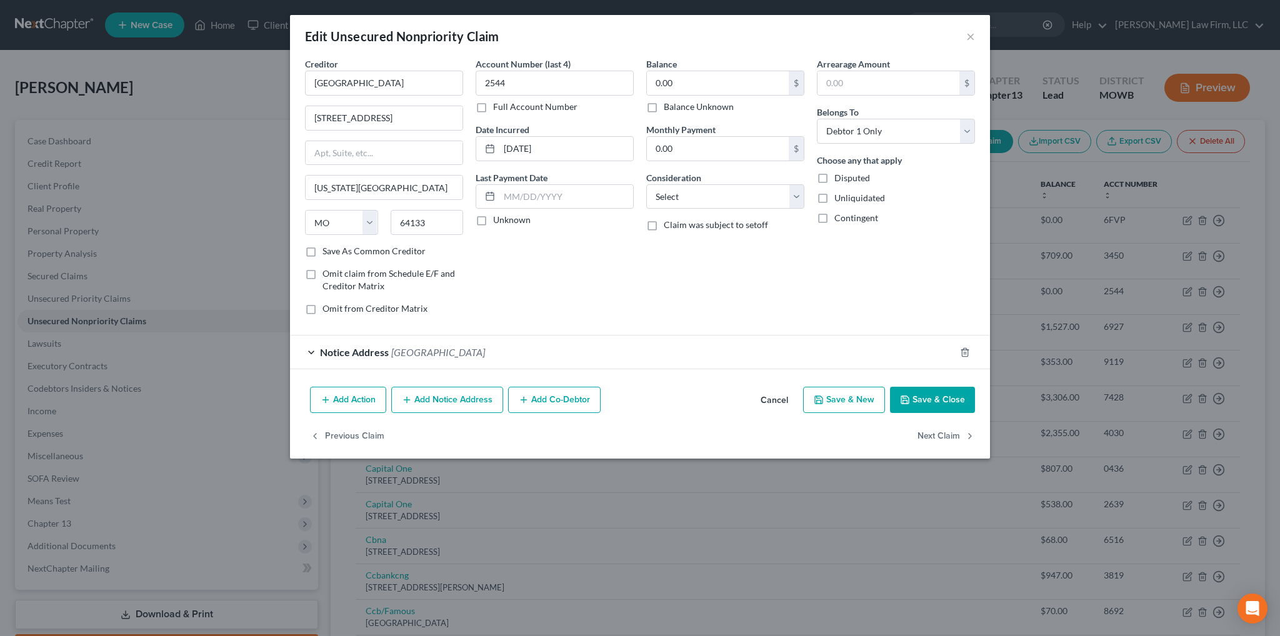
click at [408, 348] on span "[GEOGRAPHIC_DATA]" at bounding box center [438, 352] width 94 height 12
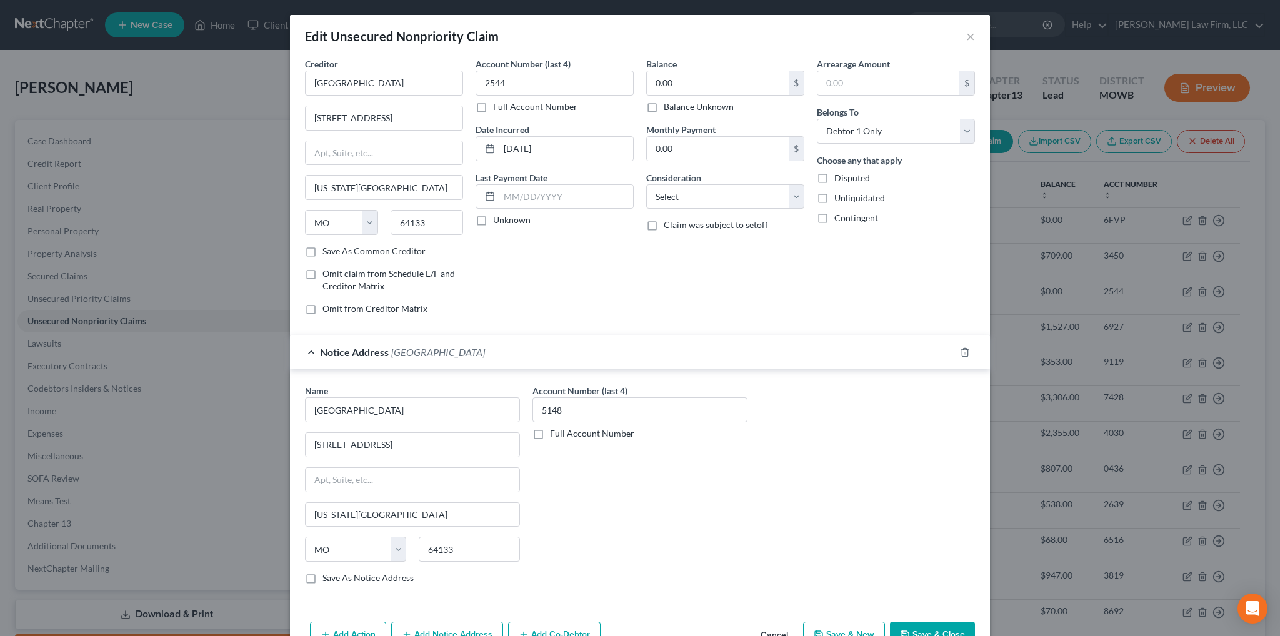
click at [955, 349] on div at bounding box center [972, 353] width 35 height 20
click at [962, 348] on icon "button" at bounding box center [965, 352] width 6 height 8
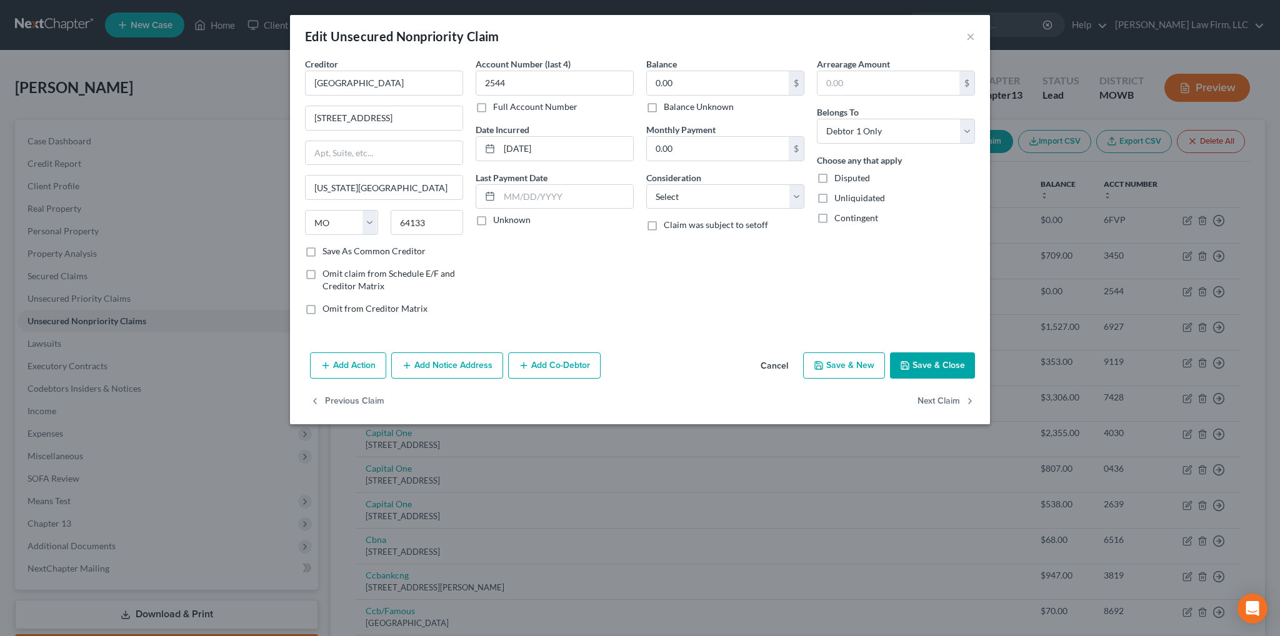
click at [950, 364] on button "Save & Close" at bounding box center [932, 366] width 85 height 26
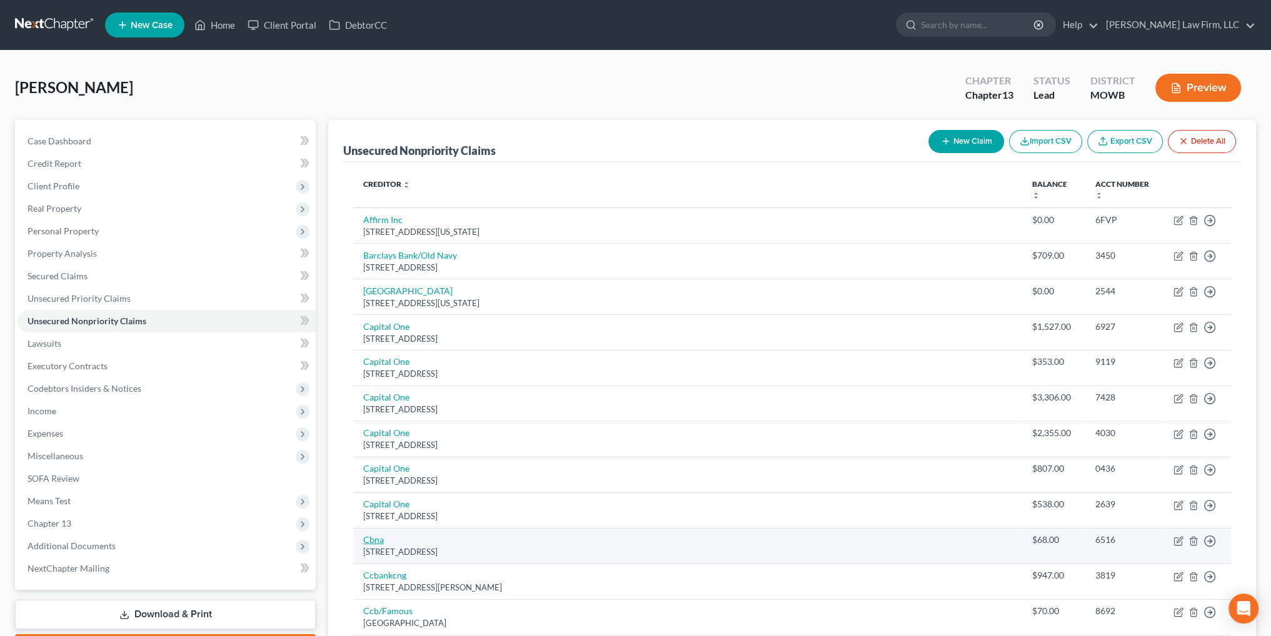
click at [378, 538] on link "Cbna" at bounding box center [373, 540] width 21 height 11
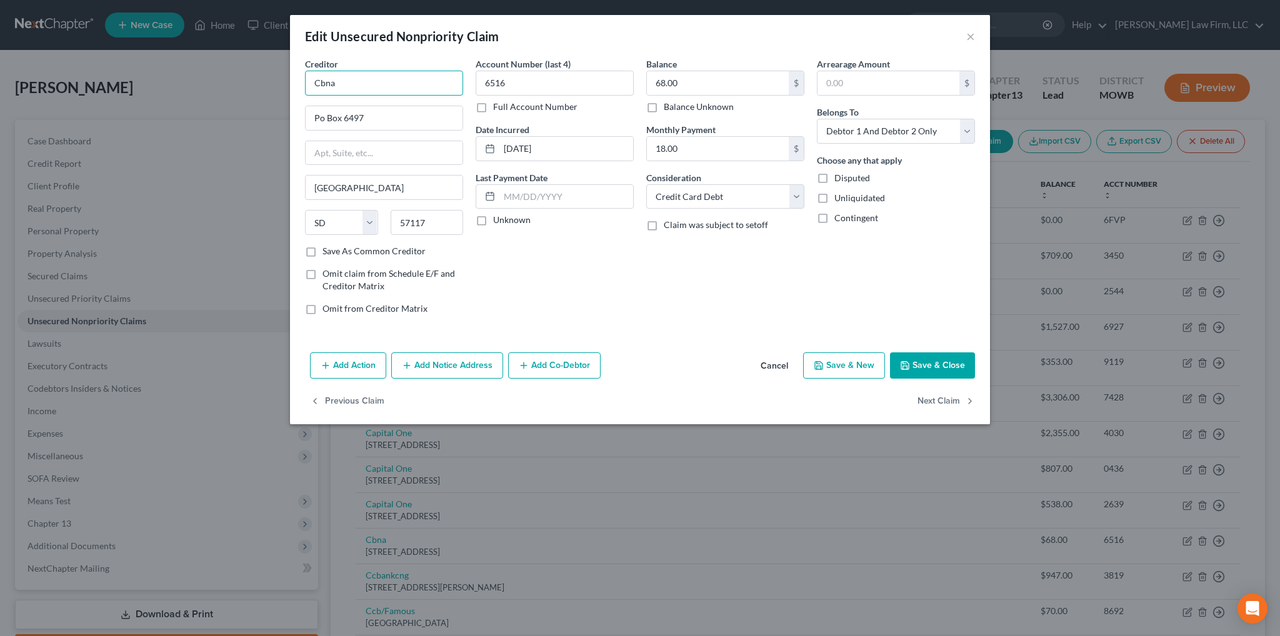
drag, startPoint x: 339, startPoint y: 83, endPoint x: 307, endPoint y: 81, distance: 32.6
click at [307, 81] on input "Cbna" at bounding box center [384, 83] width 158 height 25
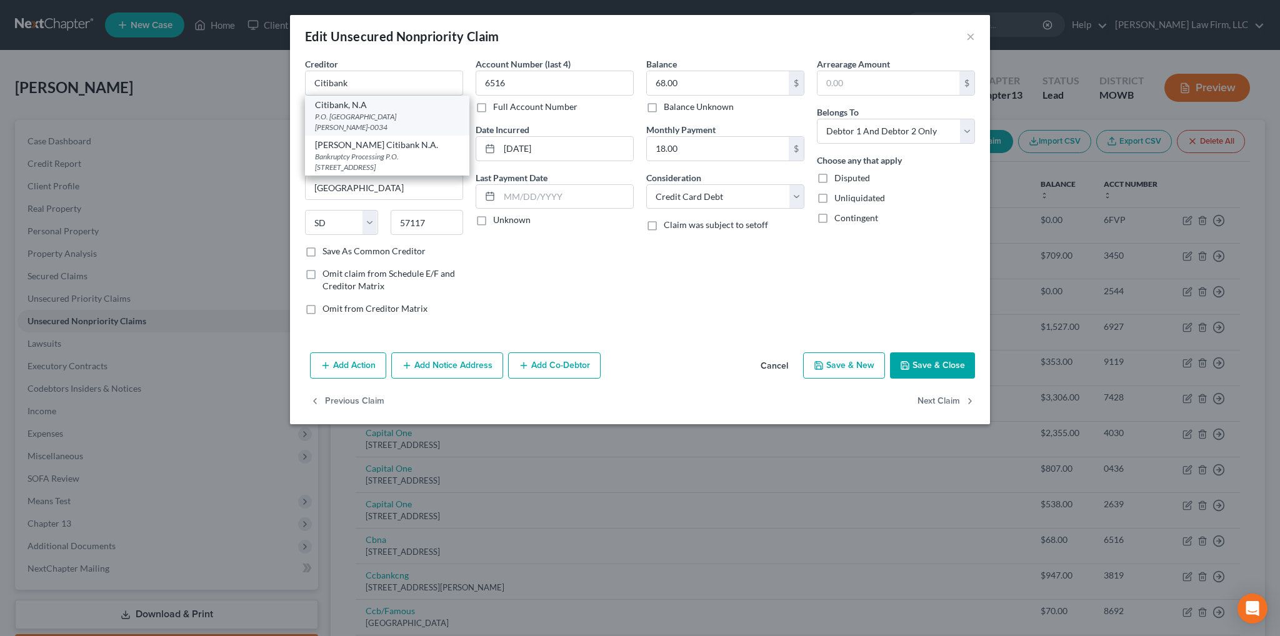
click at [323, 114] on div "P.O. [GEOGRAPHIC_DATA][PERSON_NAME]-0034" at bounding box center [387, 121] width 144 height 21
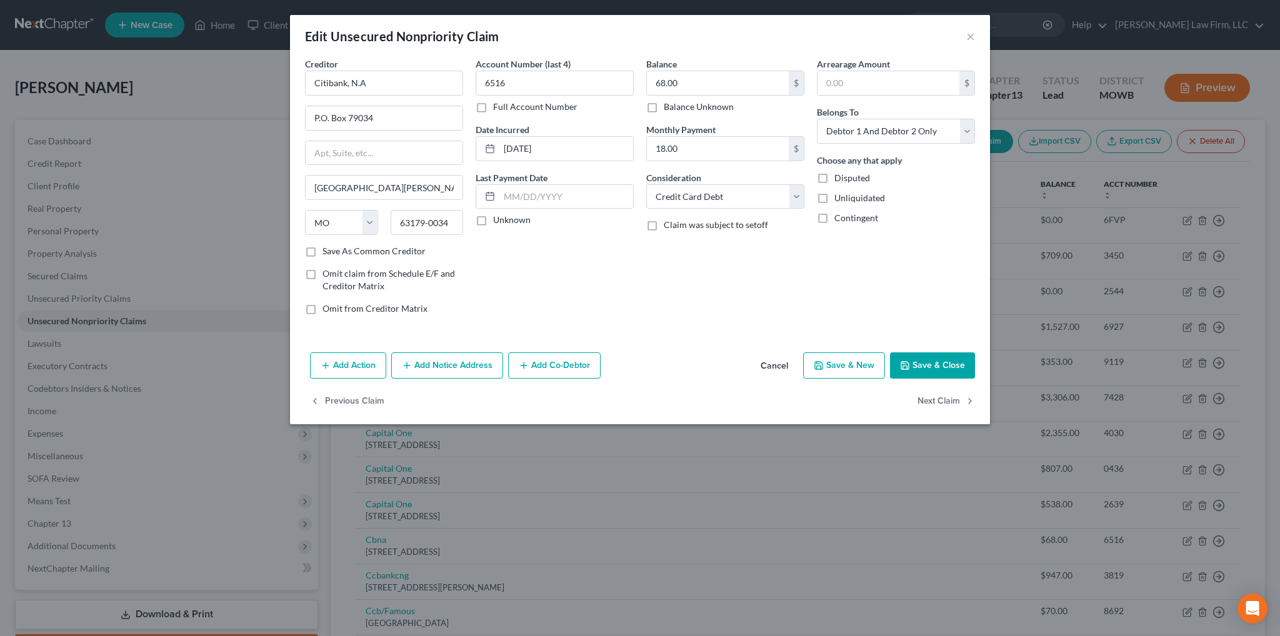
click at [943, 353] on button "Save & Close" at bounding box center [932, 366] width 85 height 26
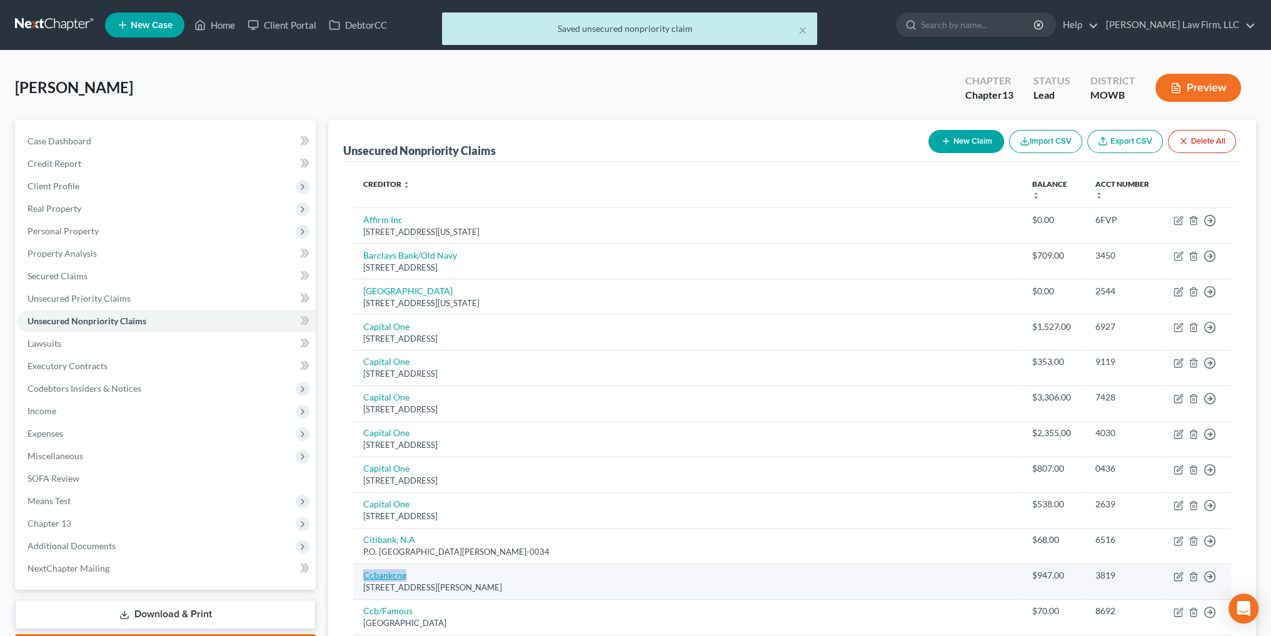
drag, startPoint x: 431, startPoint y: 573, endPoint x: 366, endPoint y: 578, distance: 65.8
click at [366, 578] on td "Ccbankcng [STREET_ADDRESS][PERSON_NAME]" at bounding box center [687, 582] width 669 height 36
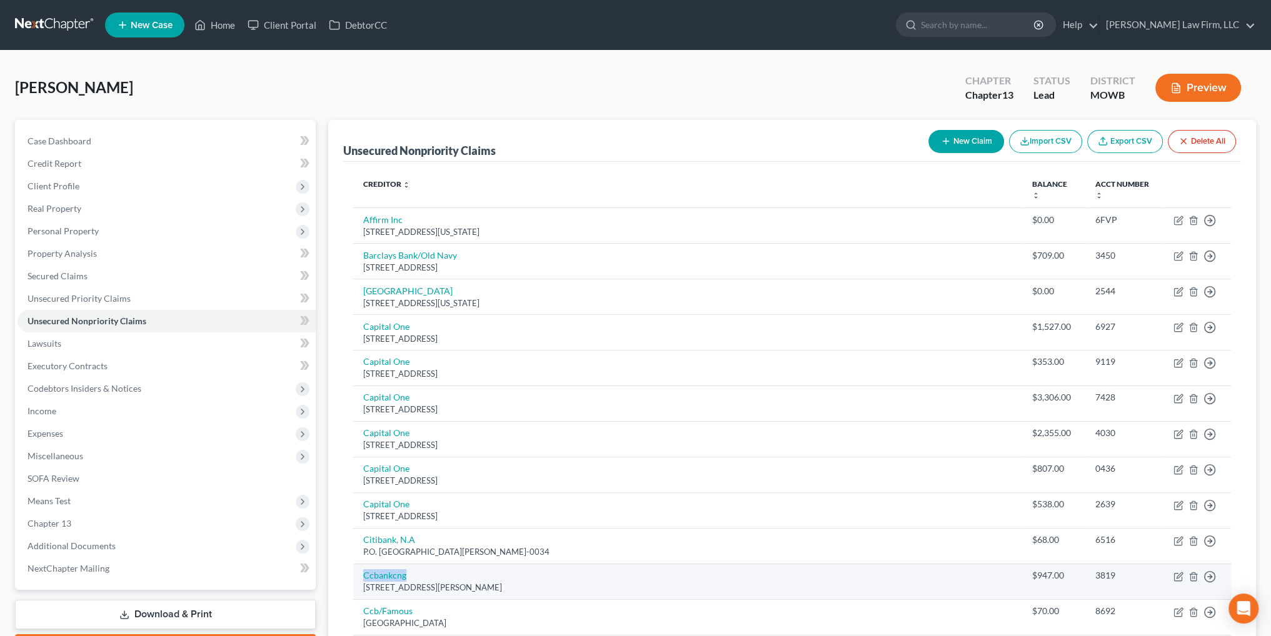
copy link "Ccbankcng"
click at [1175, 576] on icon "button" at bounding box center [1179, 577] width 10 height 10
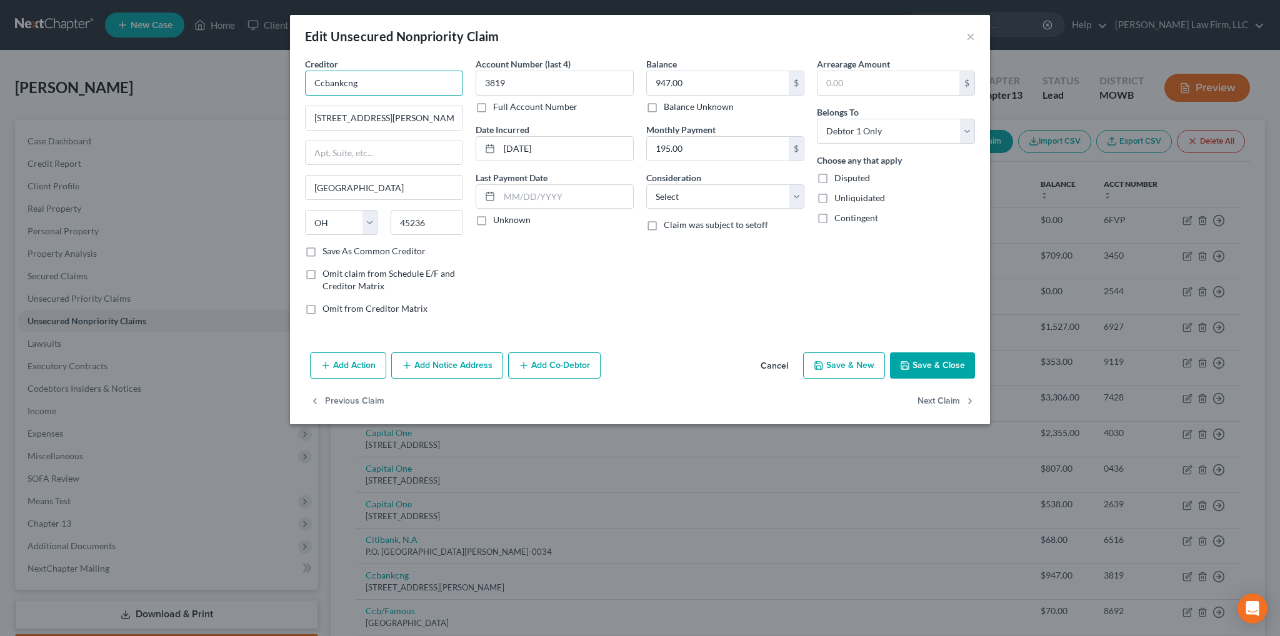
drag, startPoint x: 363, startPoint y: 79, endPoint x: 291, endPoint y: 79, distance: 72.5
click at [291, 79] on div "Creditor * Ccbankcng [STREET_ADDRESS][GEOGRAPHIC_DATA][PERSON_NAME] [US_STATE][…" at bounding box center [640, 203] width 700 height 290
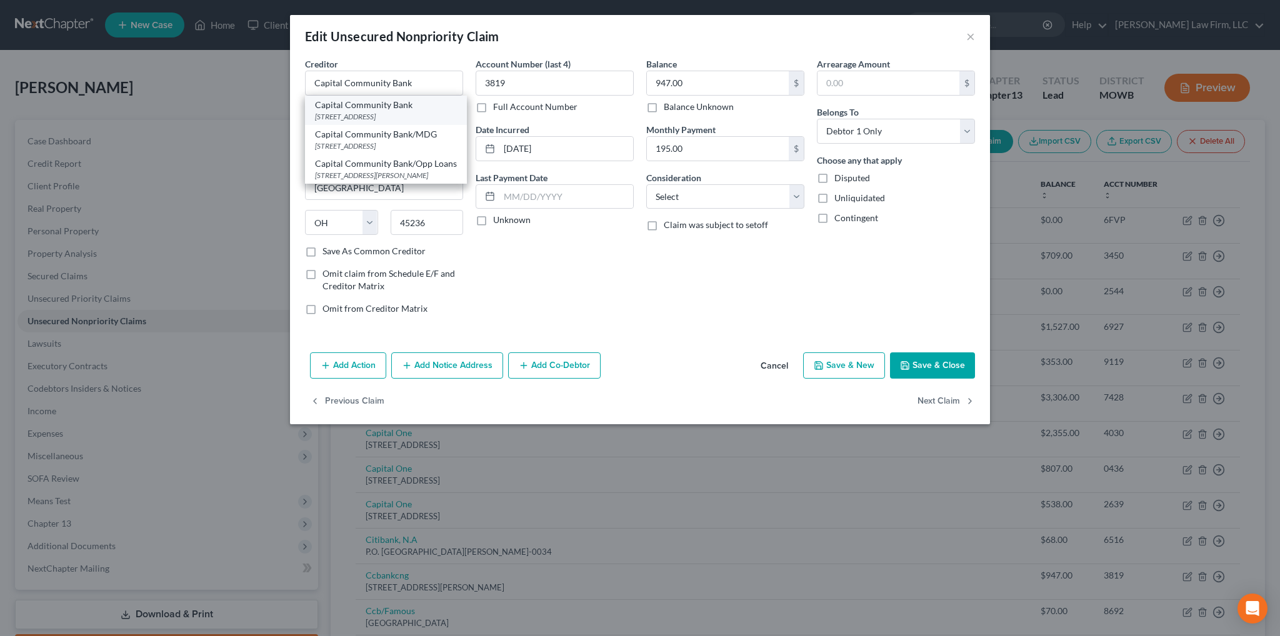
drag, startPoint x: 460, startPoint y: 118, endPoint x: 438, endPoint y: 120, distance: 22.0
click at [438, 120] on div "[STREET_ADDRESS]" at bounding box center [386, 116] width 142 height 11
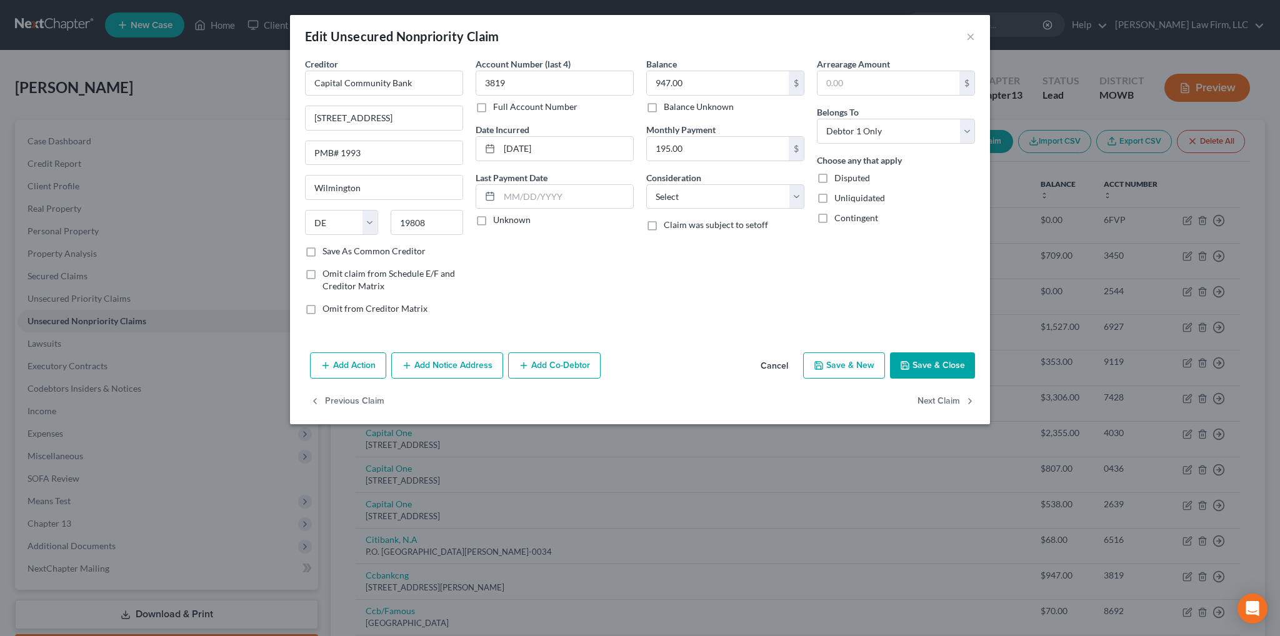
click at [768, 361] on button "Cancel" at bounding box center [775, 366] width 48 height 25
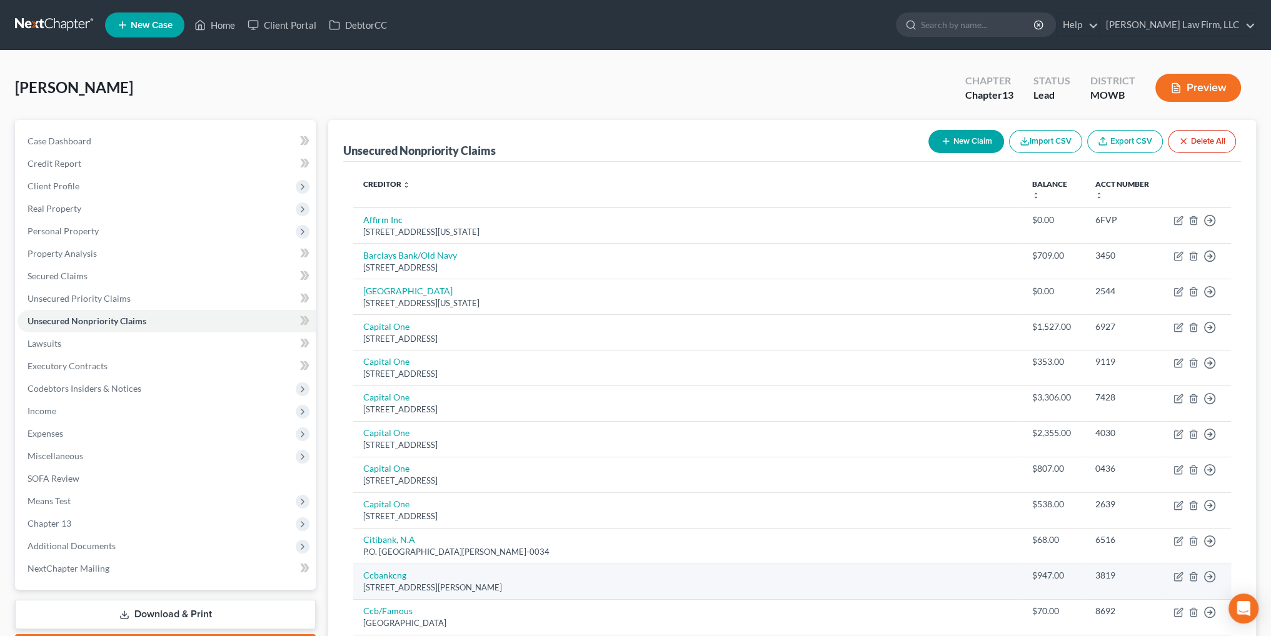
drag, startPoint x: 532, startPoint y: 583, endPoint x: 353, endPoint y: 590, distance: 179.0
click at [353, 590] on td "Ccbankcng [STREET_ADDRESS][PERSON_NAME]" at bounding box center [687, 582] width 669 height 36
copy div "[STREET_ADDRESS][PERSON_NAME]"
click at [373, 575] on link "Ccbankcng" at bounding box center [384, 575] width 43 height 11
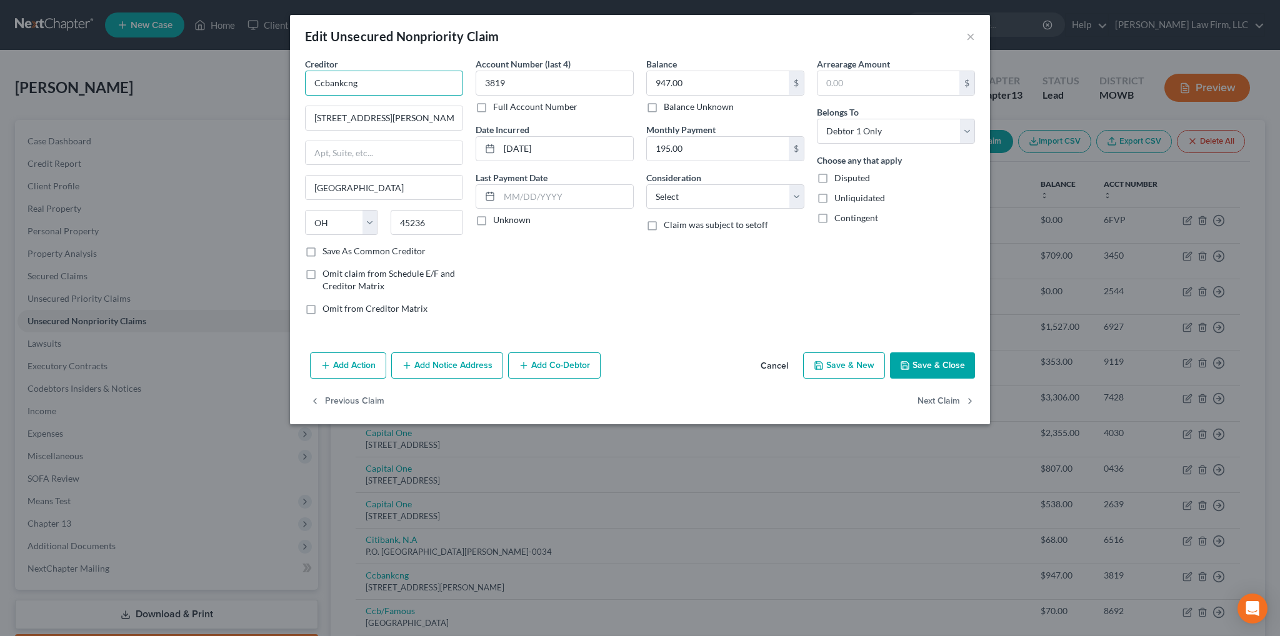
drag, startPoint x: 363, startPoint y: 81, endPoint x: 310, endPoint y: 84, distance: 52.7
click at [310, 84] on input "Ccbankcng" at bounding box center [384, 83] width 158 height 25
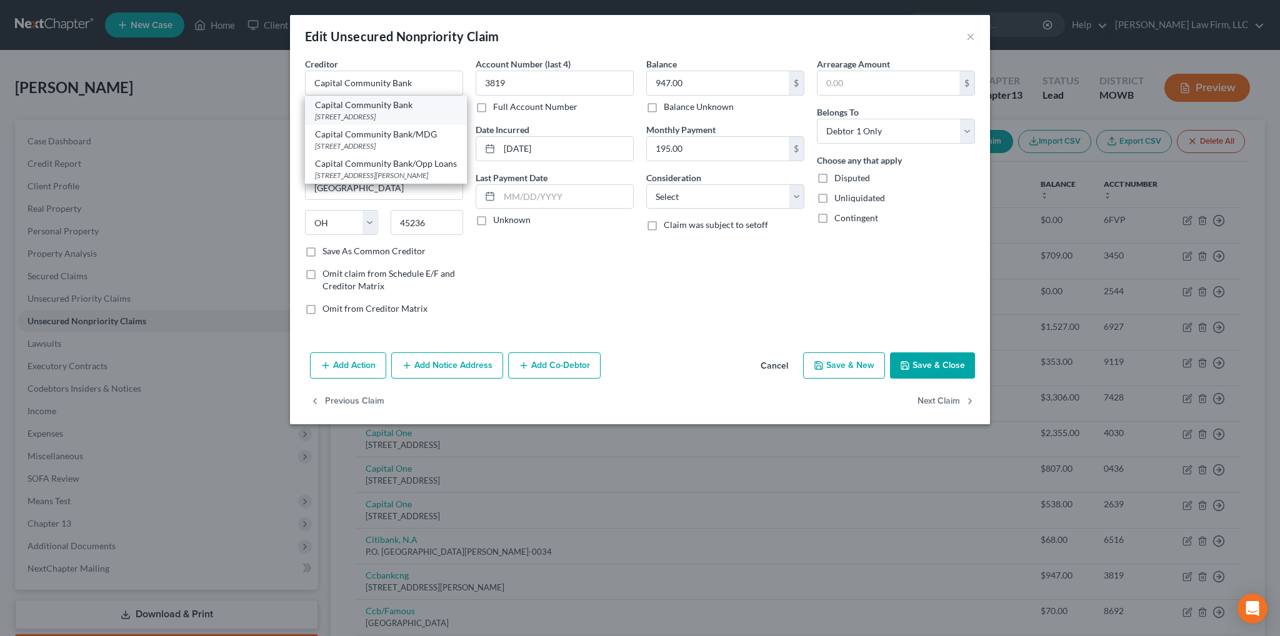
click at [355, 116] on div "[STREET_ADDRESS]" at bounding box center [386, 116] width 142 height 11
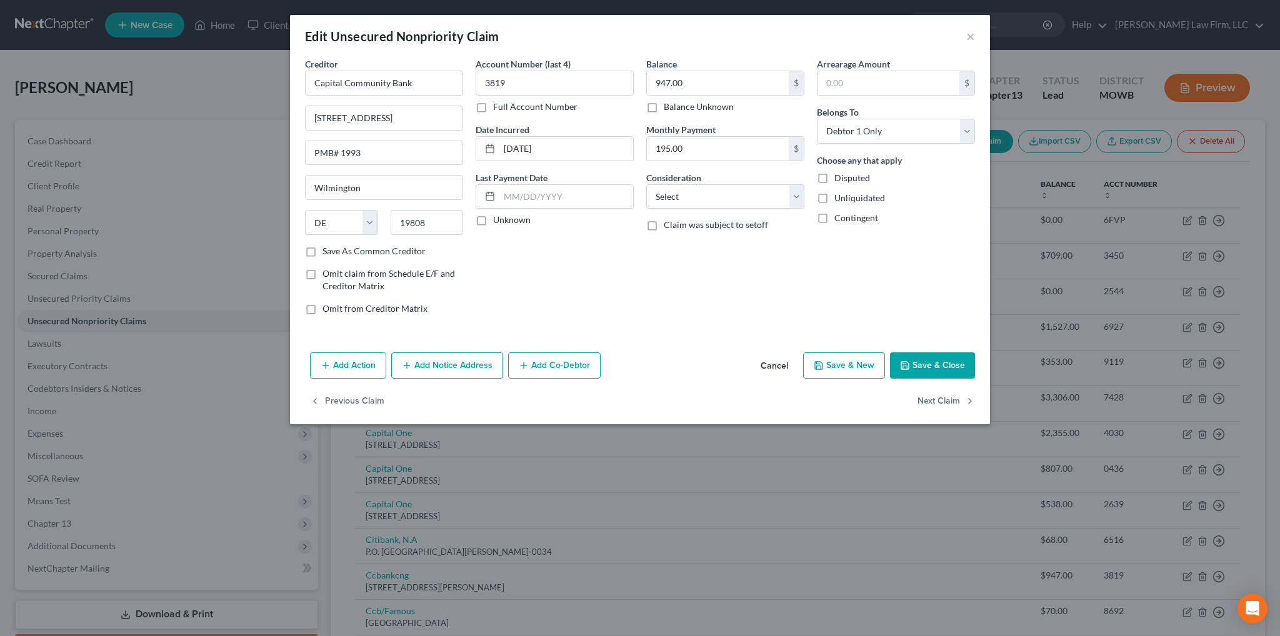
click at [928, 365] on button "Save & Close" at bounding box center [932, 366] width 85 height 26
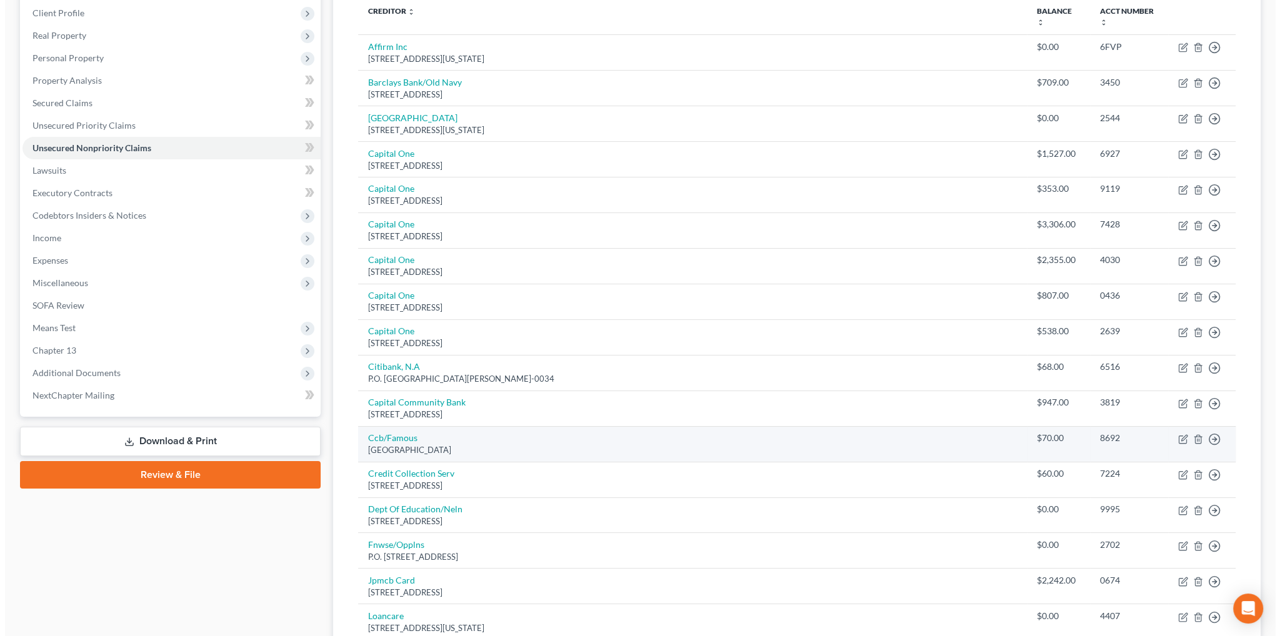
scroll to position [188, 0]
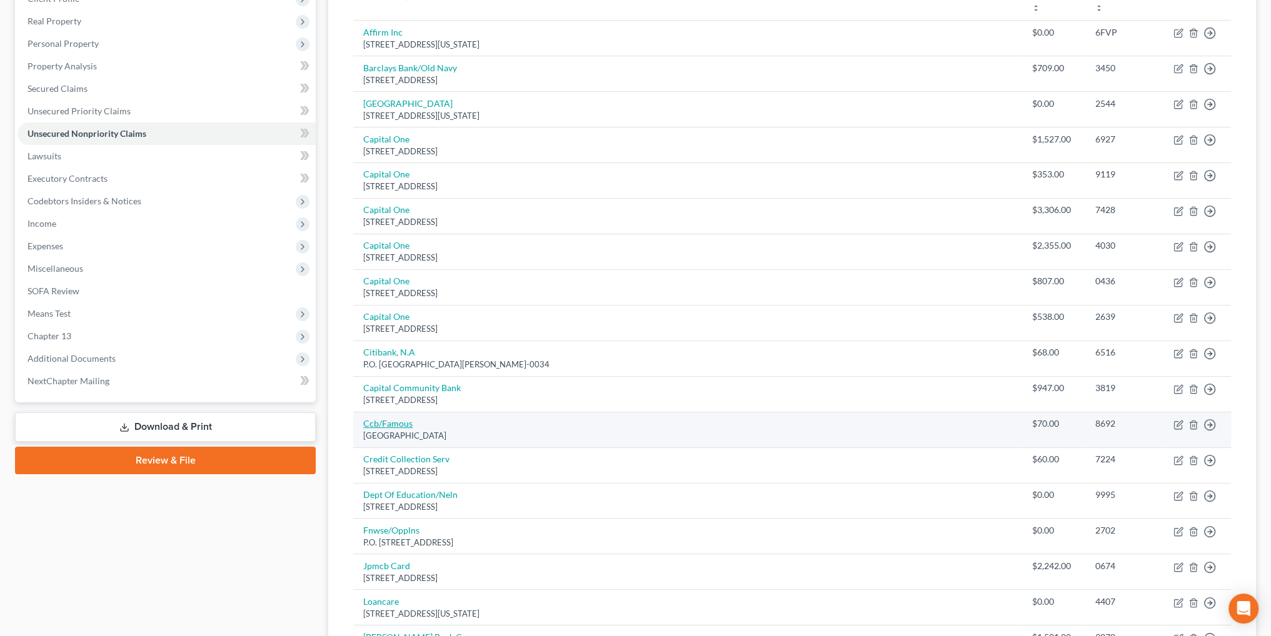
click at [388, 423] on link "Ccb/Famous" at bounding box center [387, 423] width 49 height 11
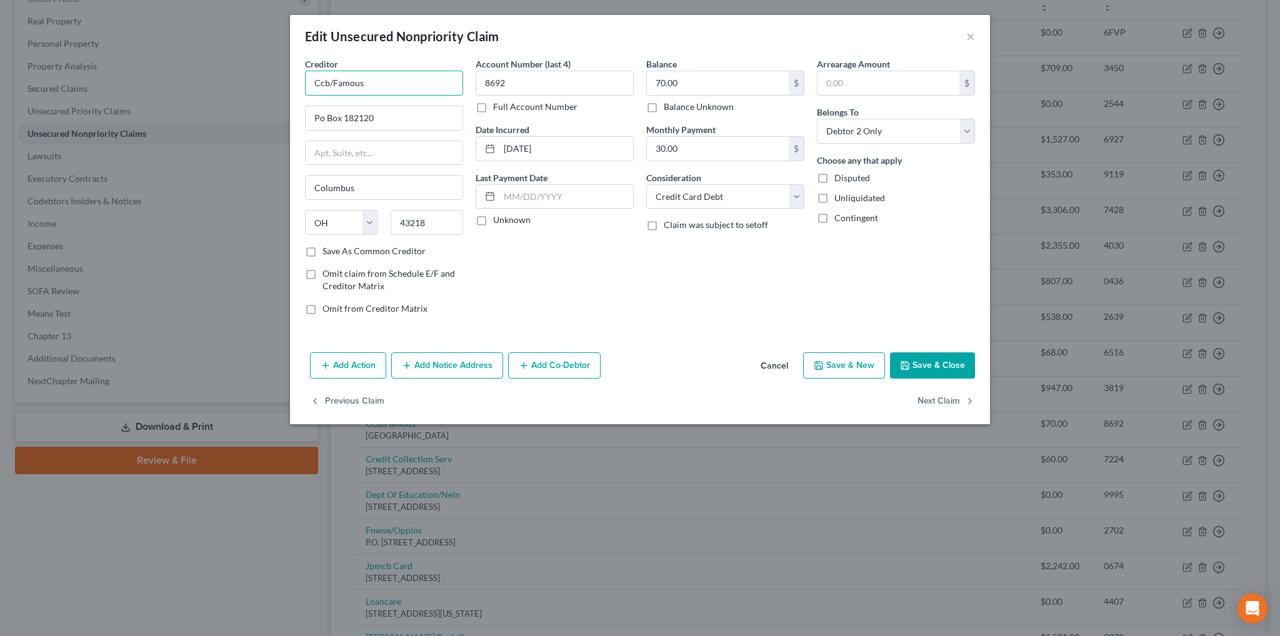
click at [328, 81] on input "Ccb/Famous" at bounding box center [384, 83] width 158 height 25
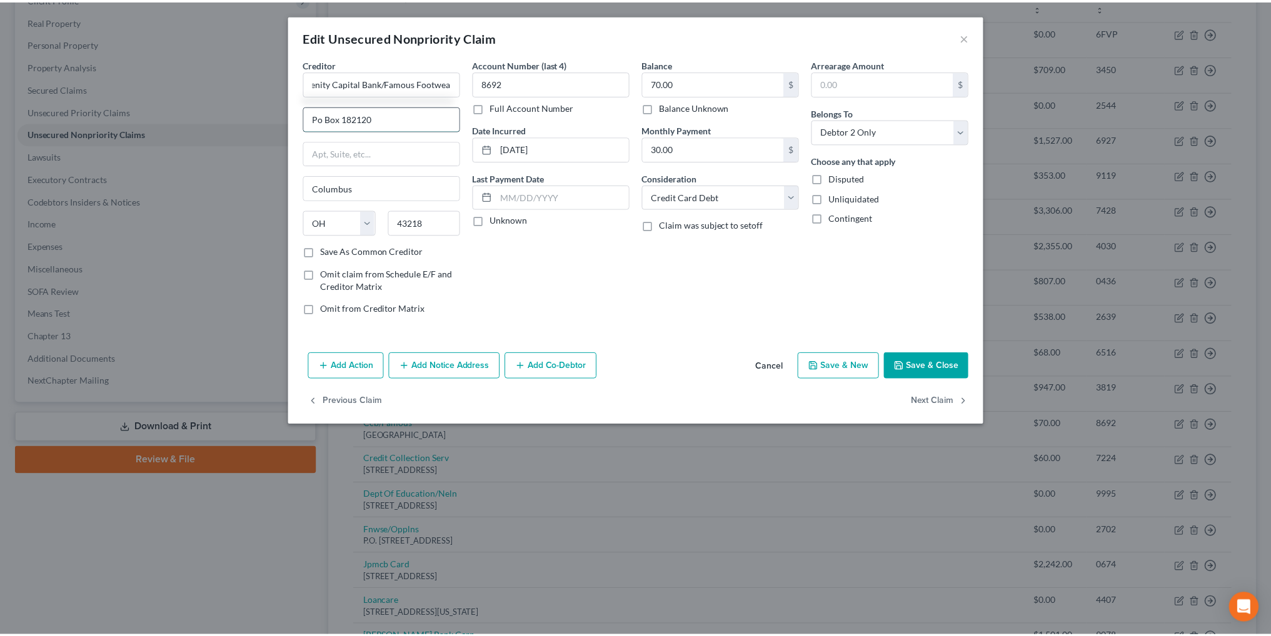
scroll to position [0, 0]
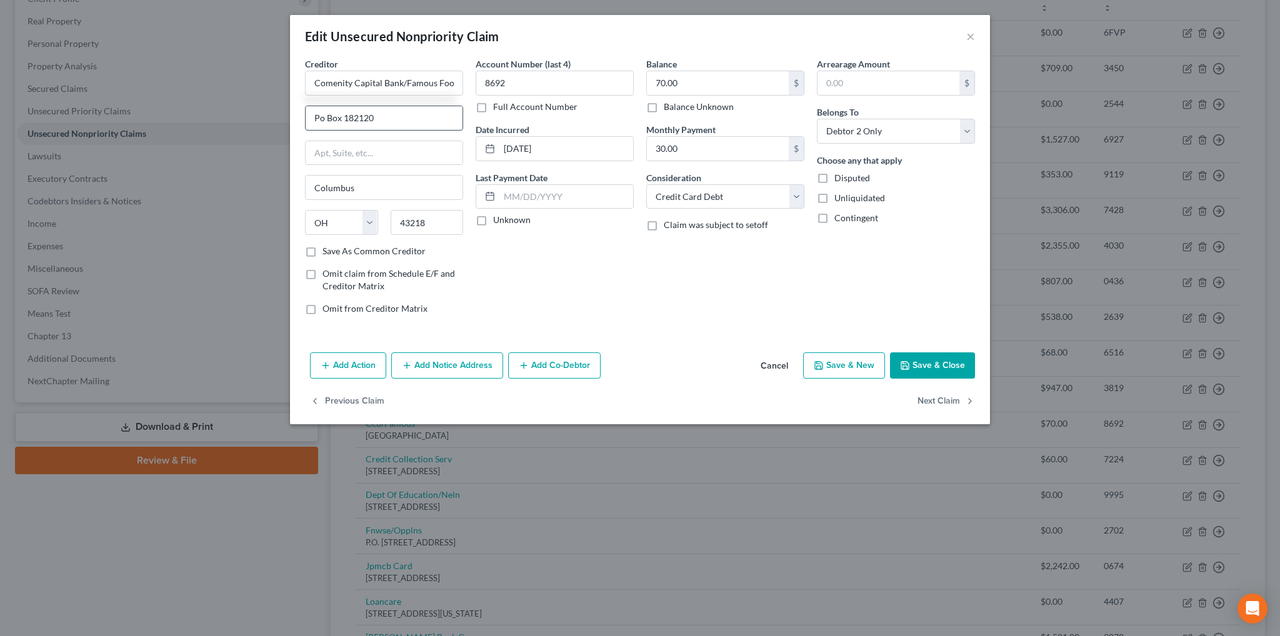
click at [324, 123] on input "Po Box 182120" at bounding box center [384, 118] width 157 height 24
click at [940, 358] on button "Save & Close" at bounding box center [932, 366] width 85 height 26
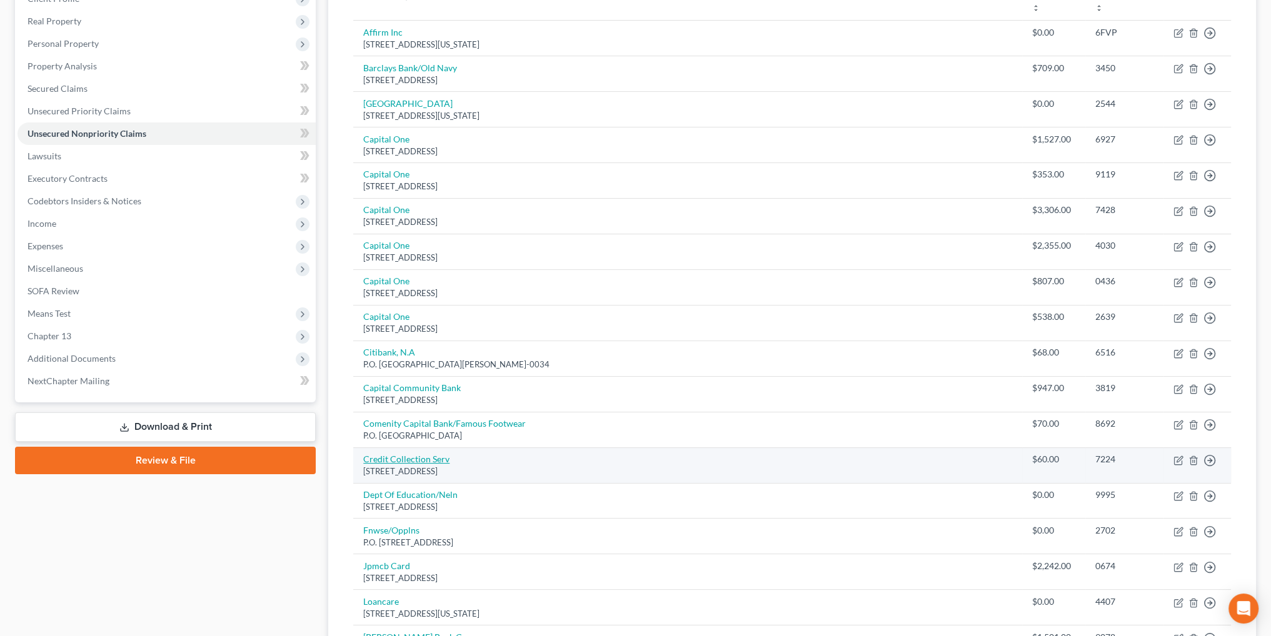
click at [413, 458] on link "Credit Collection Serv" at bounding box center [406, 459] width 86 height 11
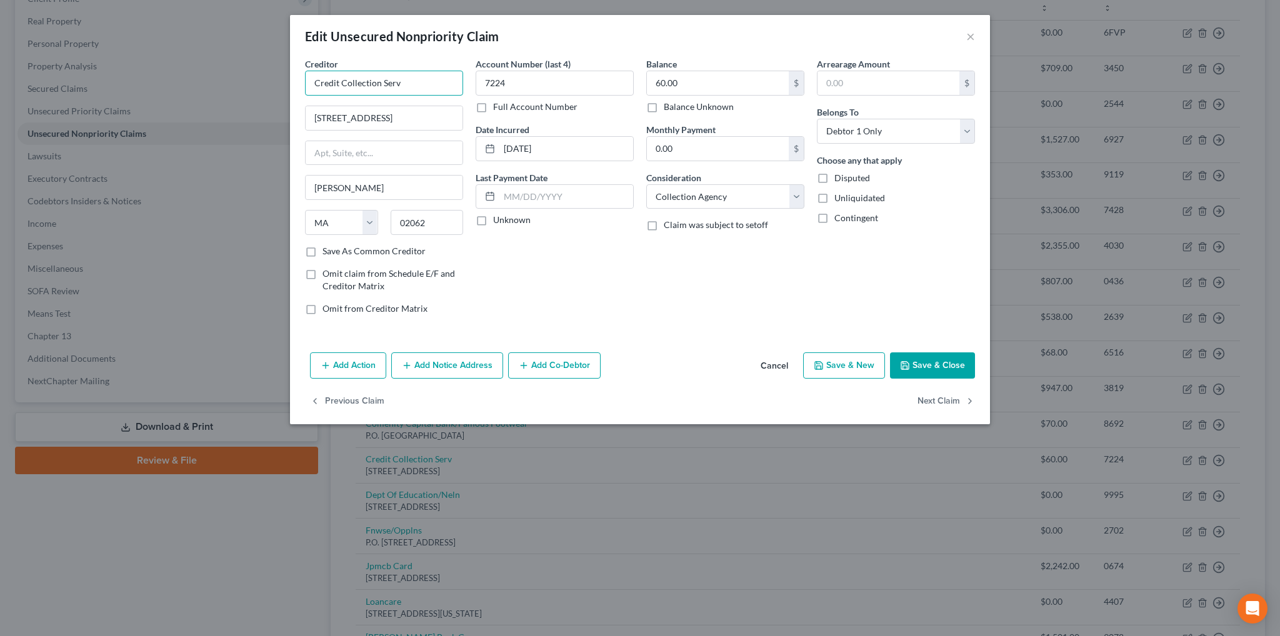
click at [410, 84] on input "Credit Collection Serv" at bounding box center [384, 83] width 158 height 25
click at [408, 107] on div "Credit Collection Services" at bounding box center [380, 105] width 130 height 13
click at [956, 366] on button "Save & Close" at bounding box center [932, 366] width 85 height 26
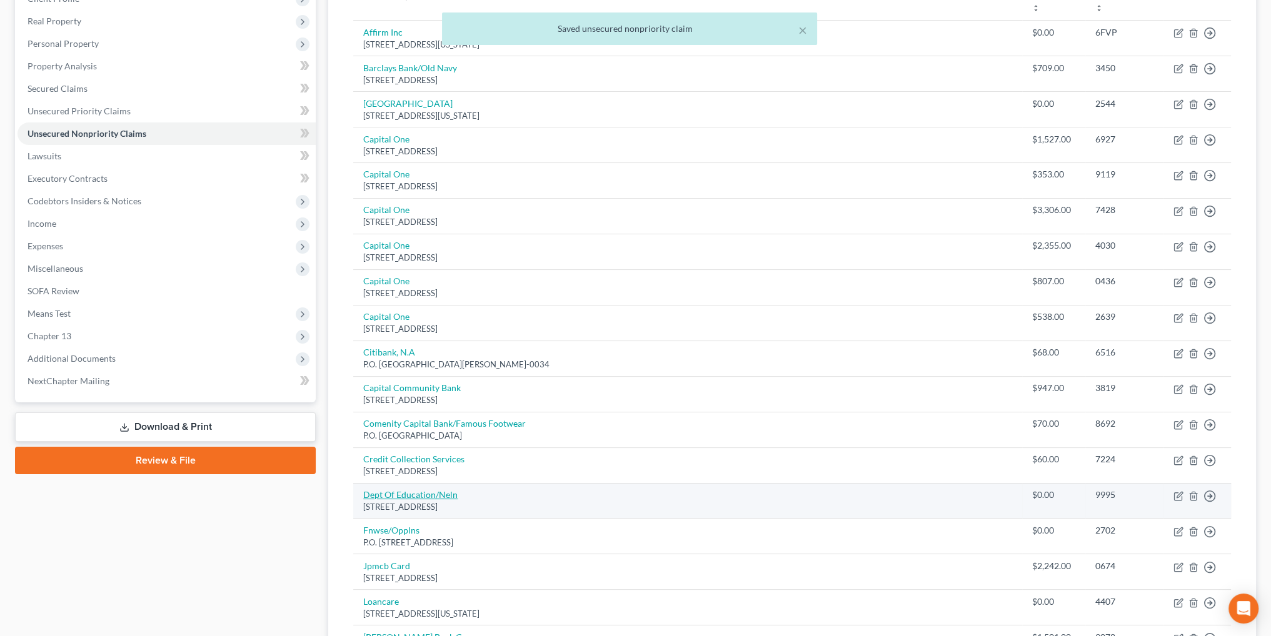
click at [428, 495] on link "Dept Of Education/Neln" at bounding box center [410, 495] width 94 height 11
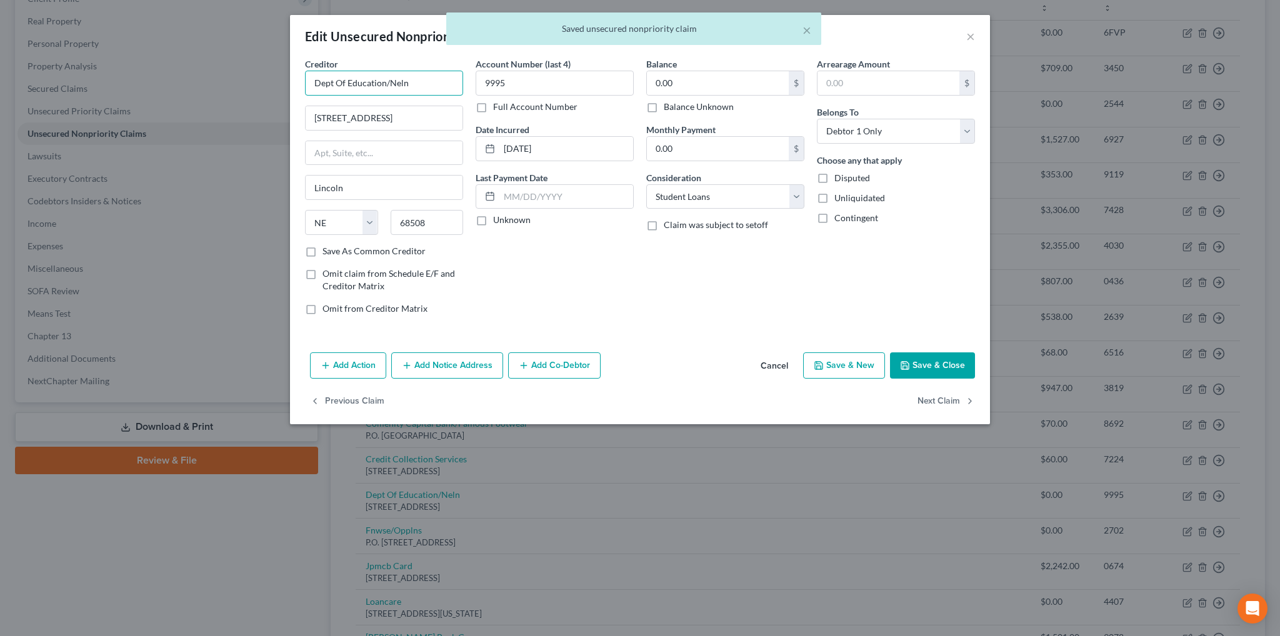
click at [415, 76] on input "Dept Of Education/Neln" at bounding box center [384, 83] width 158 height 25
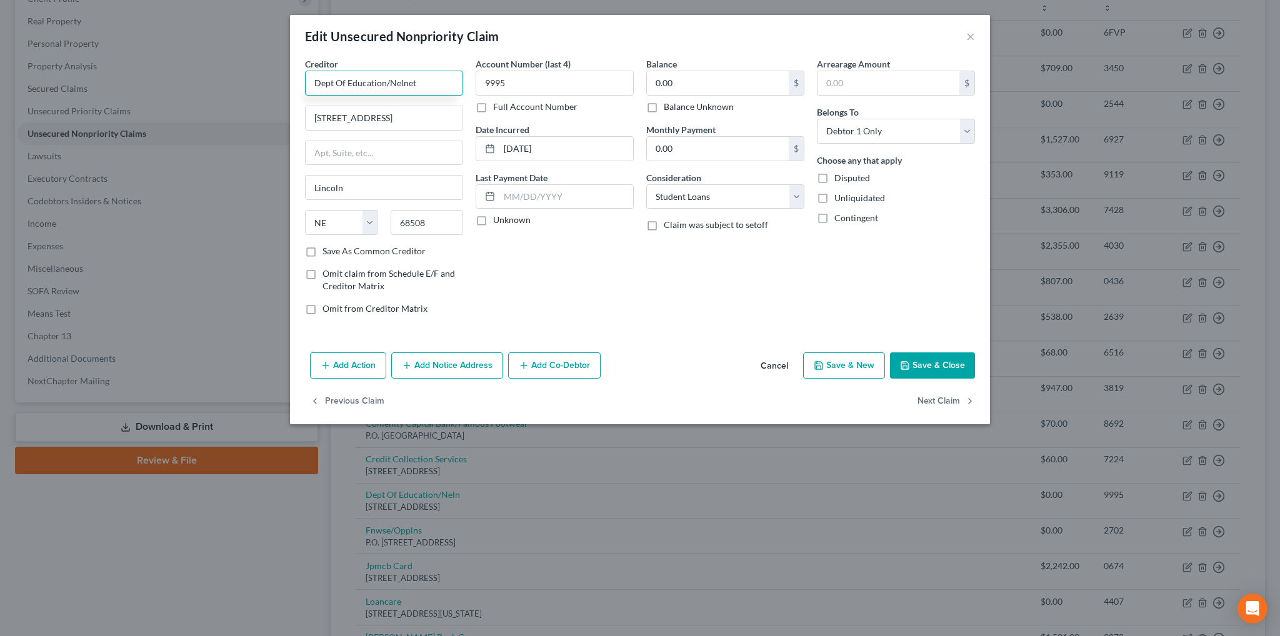
click at [334, 84] on input "Dept Of Education/Nelnet" at bounding box center [384, 83] width 158 height 25
click at [348, 103] on div "Department of Education/Nelnet" at bounding box center [380, 105] width 130 height 13
click at [932, 364] on button "Save & Close" at bounding box center [932, 366] width 85 height 26
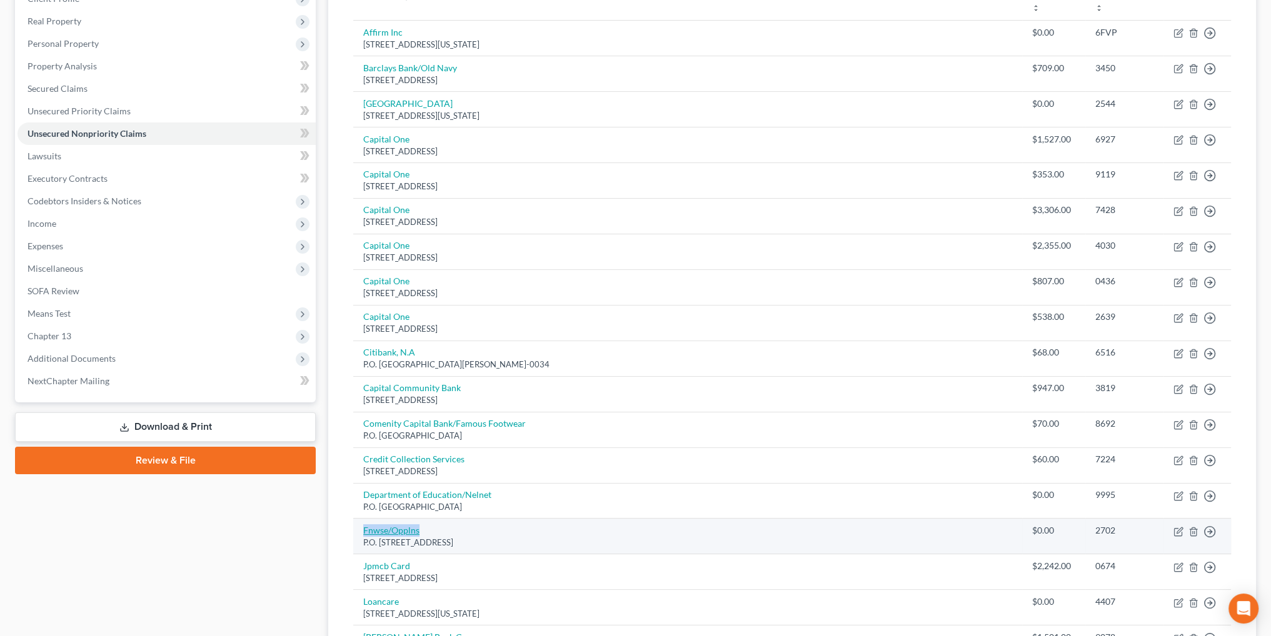
drag, startPoint x: 421, startPoint y: 529, endPoint x: 363, endPoint y: 533, distance: 58.3
click at [363, 533] on td "Fnwse/Opplns P.O. [STREET_ADDRESS]" at bounding box center [687, 537] width 669 height 36
copy link "Fnwse/Opplns"
click at [1179, 529] on icon "button" at bounding box center [1179, 532] width 10 height 10
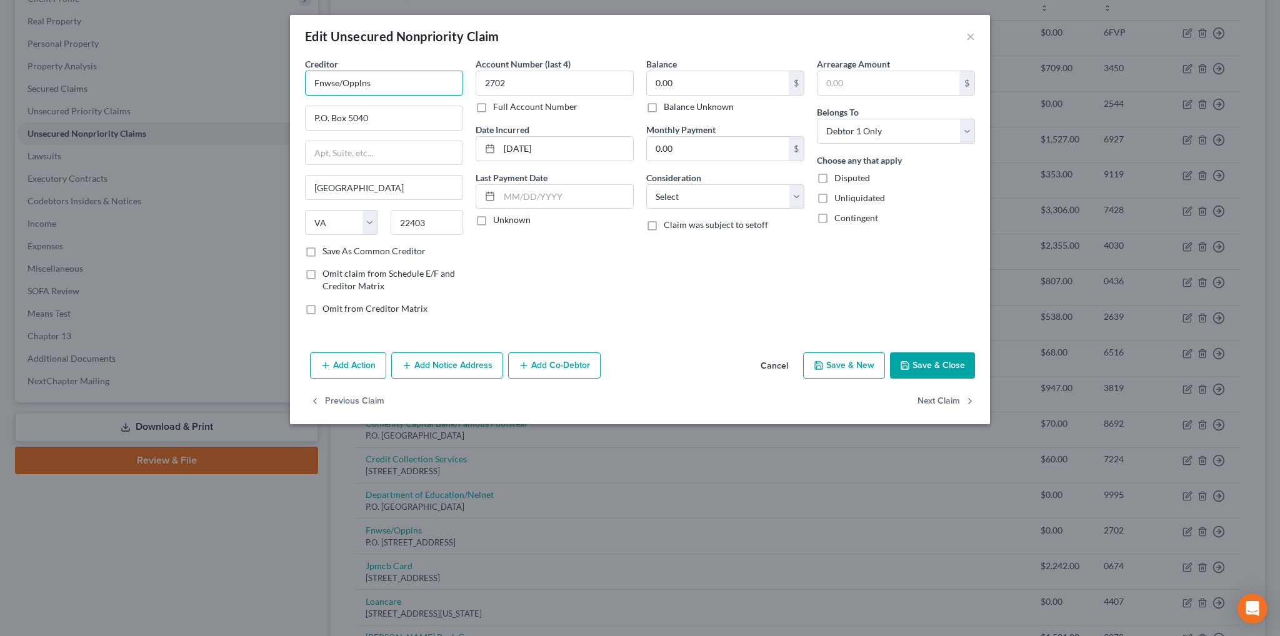
drag, startPoint x: 380, startPoint y: 78, endPoint x: 273, endPoint y: 78, distance: 107.5
click at [273, 78] on div "Edit Unsecured Nonpriority Claim × Creditor * Fnwse/Opplns P.O. [GEOGRAPHIC_DAT…" at bounding box center [640, 318] width 1280 height 636
click at [928, 356] on button "Save & Close" at bounding box center [932, 366] width 85 height 26
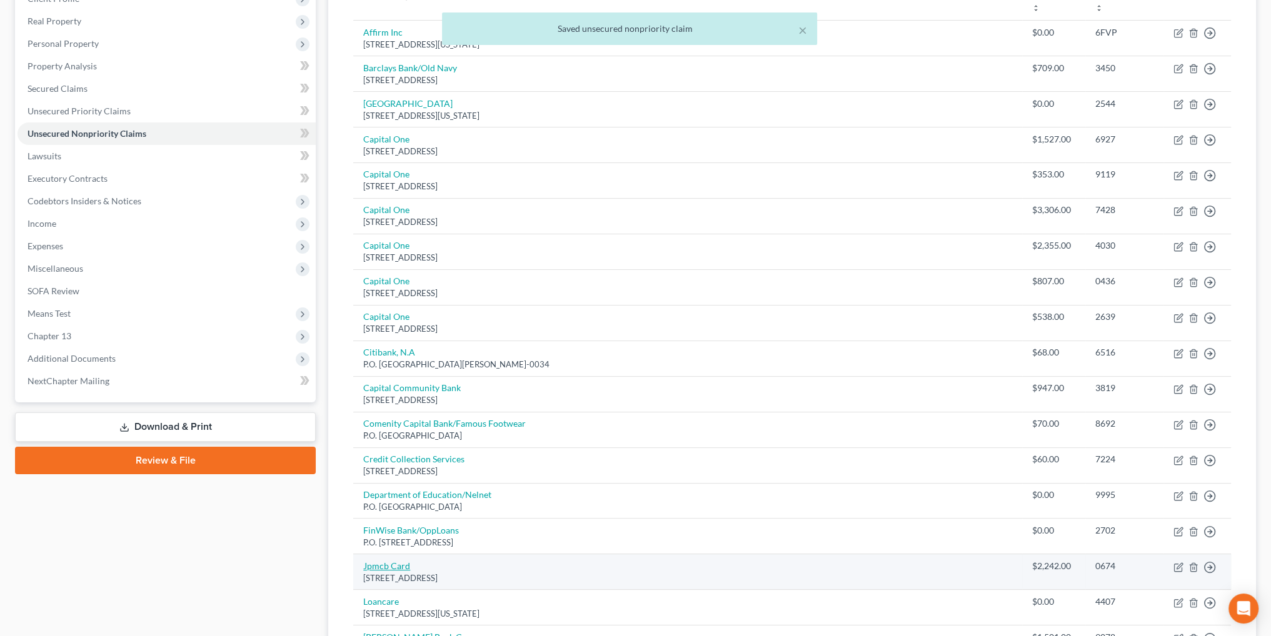
click at [388, 562] on link "Jpmcb Card" at bounding box center [386, 566] width 47 height 11
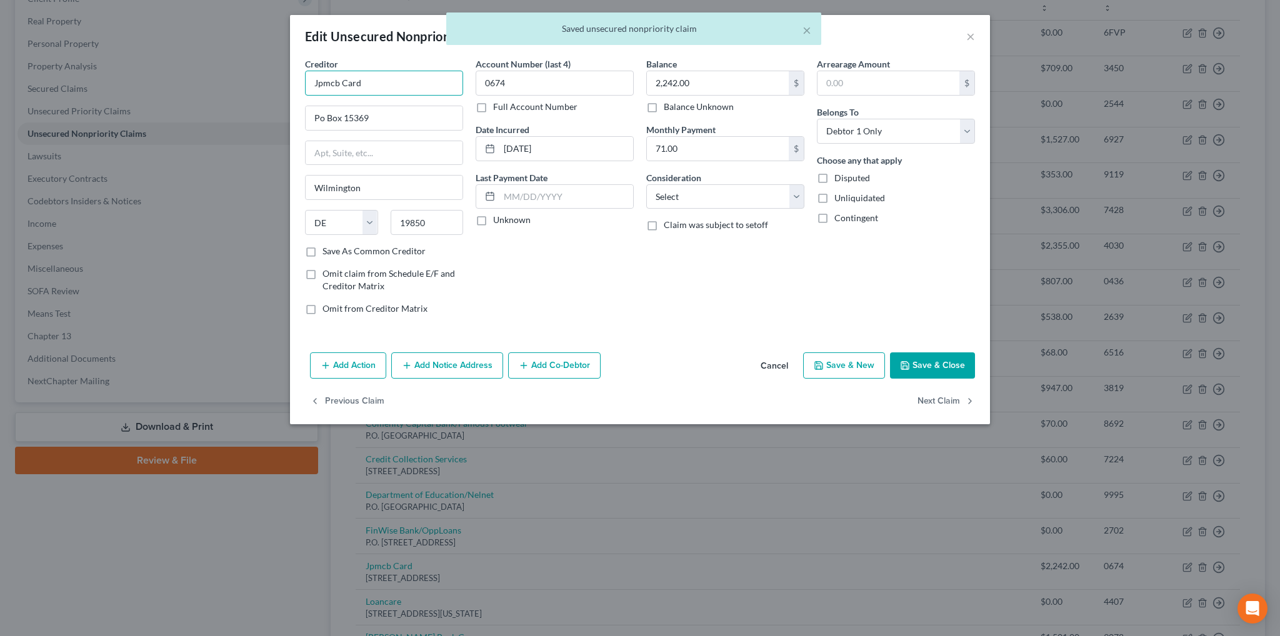
drag, startPoint x: 366, startPoint y: 81, endPoint x: 296, endPoint y: 88, distance: 70.3
click at [296, 88] on div "Creditor * Jpmcb Card Po Box [GEOGRAPHIC_DATA] [US_STATE] AK AR AZ CA CO CT DE …" at bounding box center [640, 203] width 700 height 290
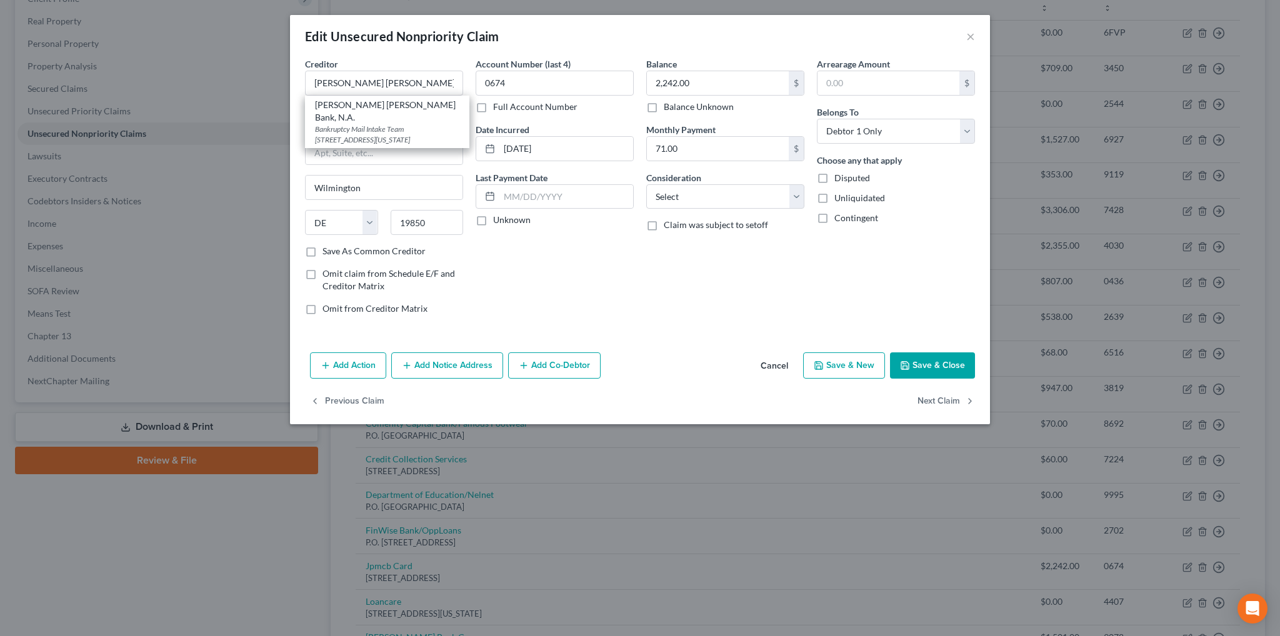
click at [533, 274] on div "Account Number (last 4) 0674 Full Account Number Date Incurred [DATE] Last Paym…" at bounding box center [555, 192] width 171 height 268
click at [323, 118] on input "Po Box 15369" at bounding box center [384, 118] width 157 height 24
click at [958, 366] on button "Save & Close" at bounding box center [932, 366] width 85 height 26
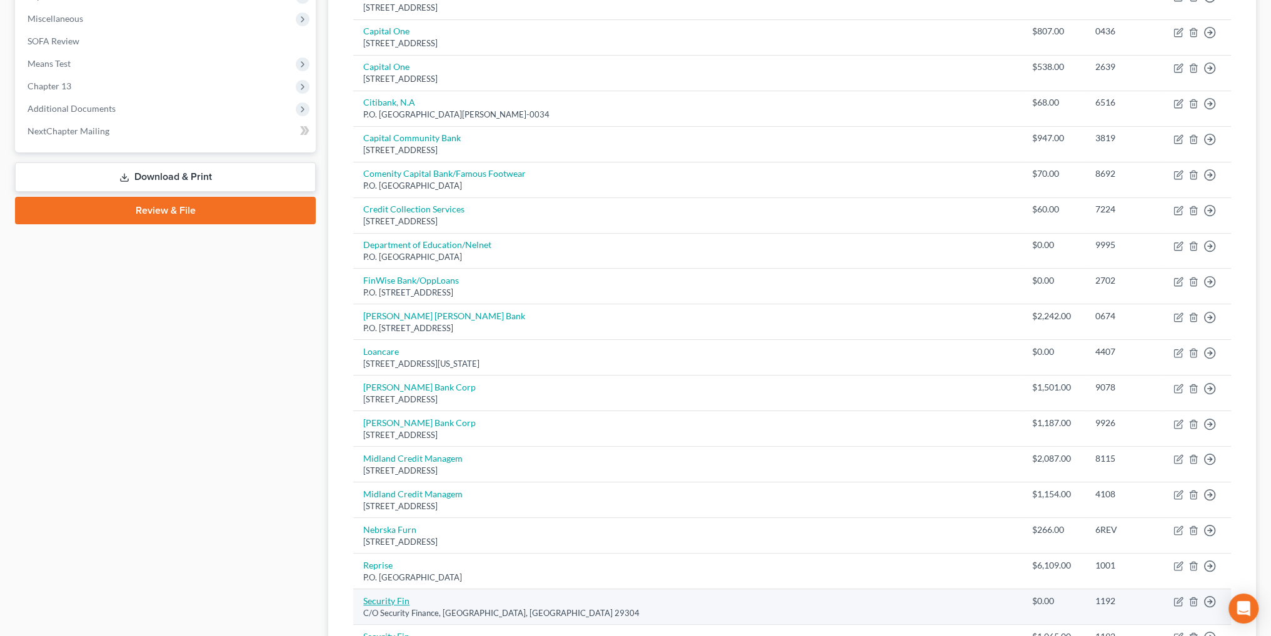
scroll to position [500, 0]
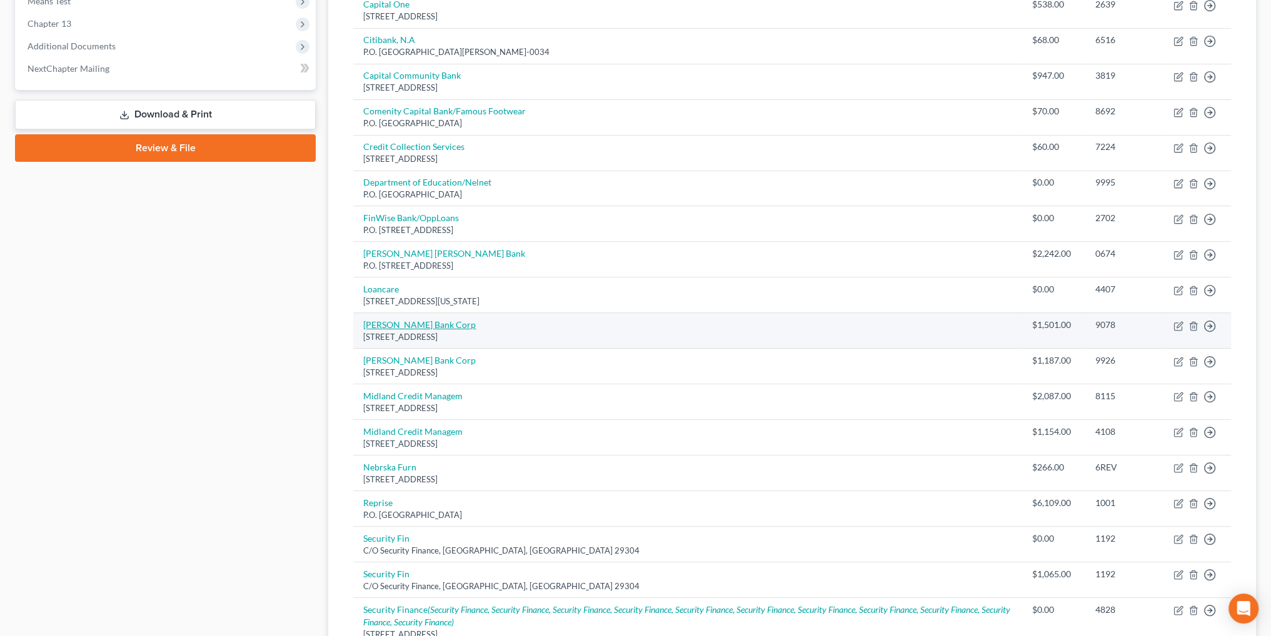
click at [389, 321] on link "[PERSON_NAME] Bank Corp" at bounding box center [419, 324] width 113 height 11
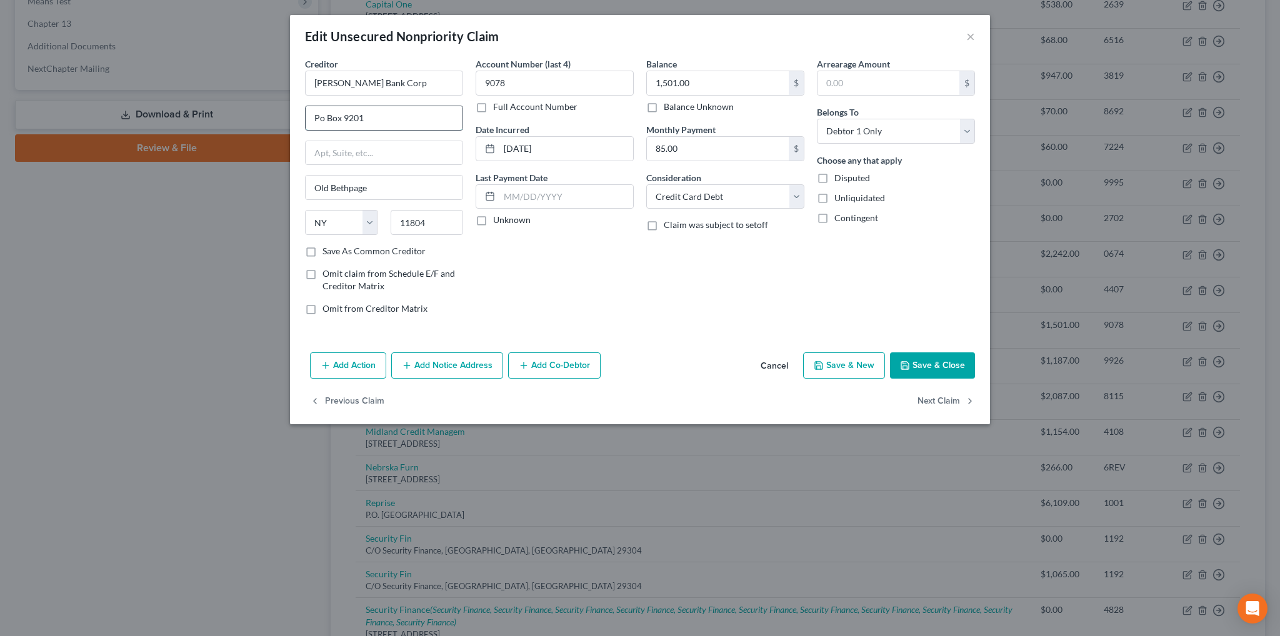
click at [323, 121] on input "Po Box 9201" at bounding box center [384, 118] width 157 height 24
click at [955, 366] on button "Save & Close" at bounding box center [932, 366] width 85 height 26
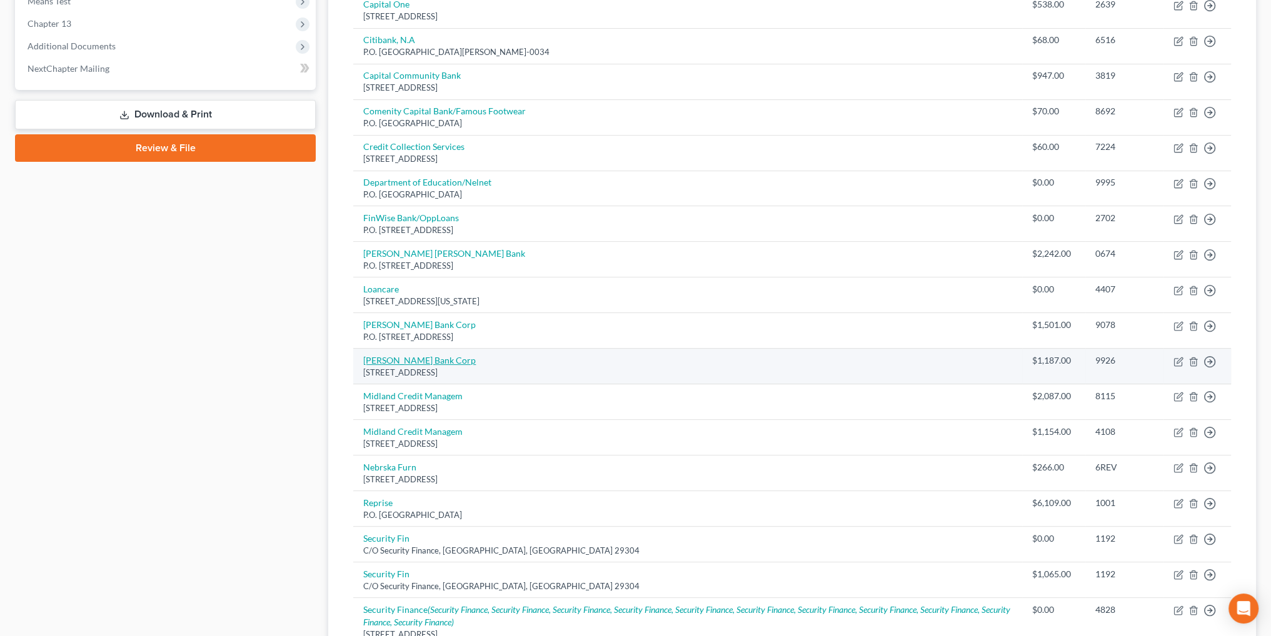
click at [425, 358] on link "[PERSON_NAME] Bank Corp" at bounding box center [419, 360] width 113 height 11
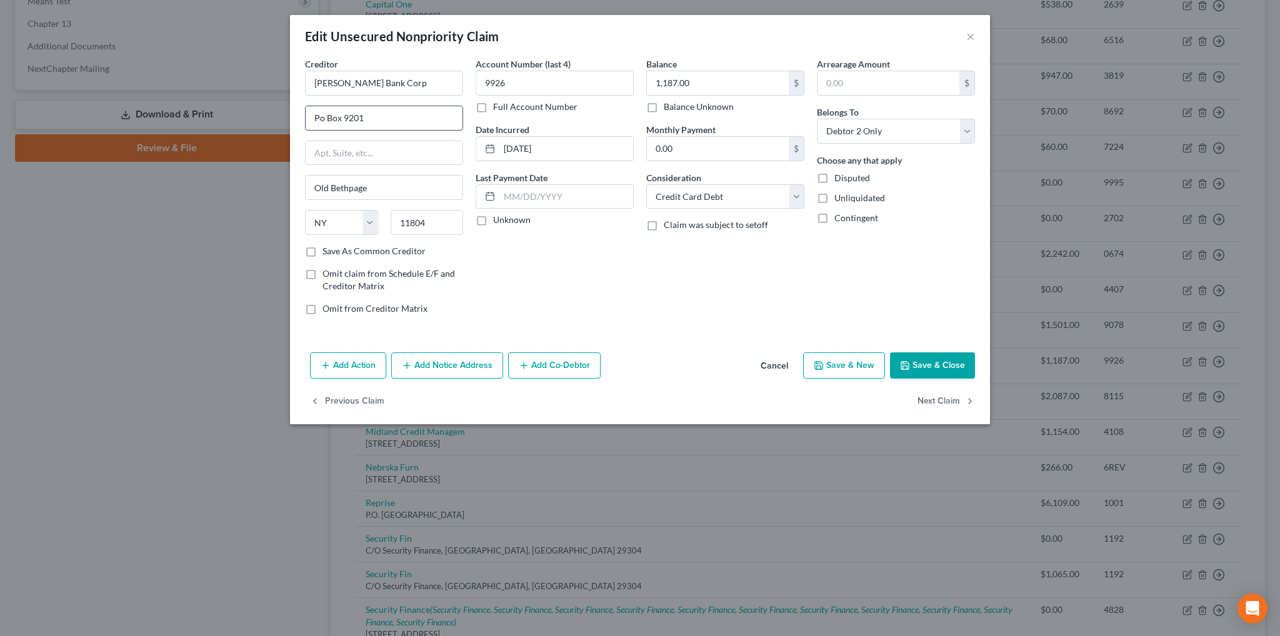
click at [323, 115] on input "Po Box 9201" at bounding box center [384, 118] width 157 height 24
click at [952, 369] on button "Save & Close" at bounding box center [932, 366] width 85 height 26
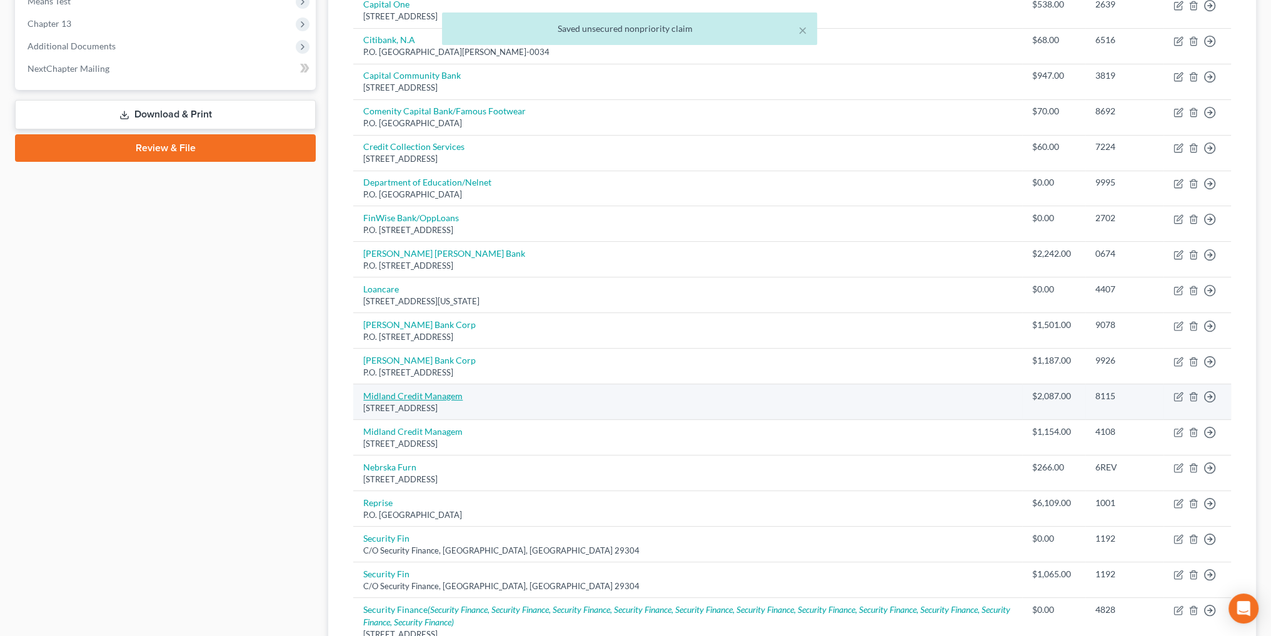
click at [421, 392] on link "Midland Credit Managem" at bounding box center [412, 396] width 99 height 11
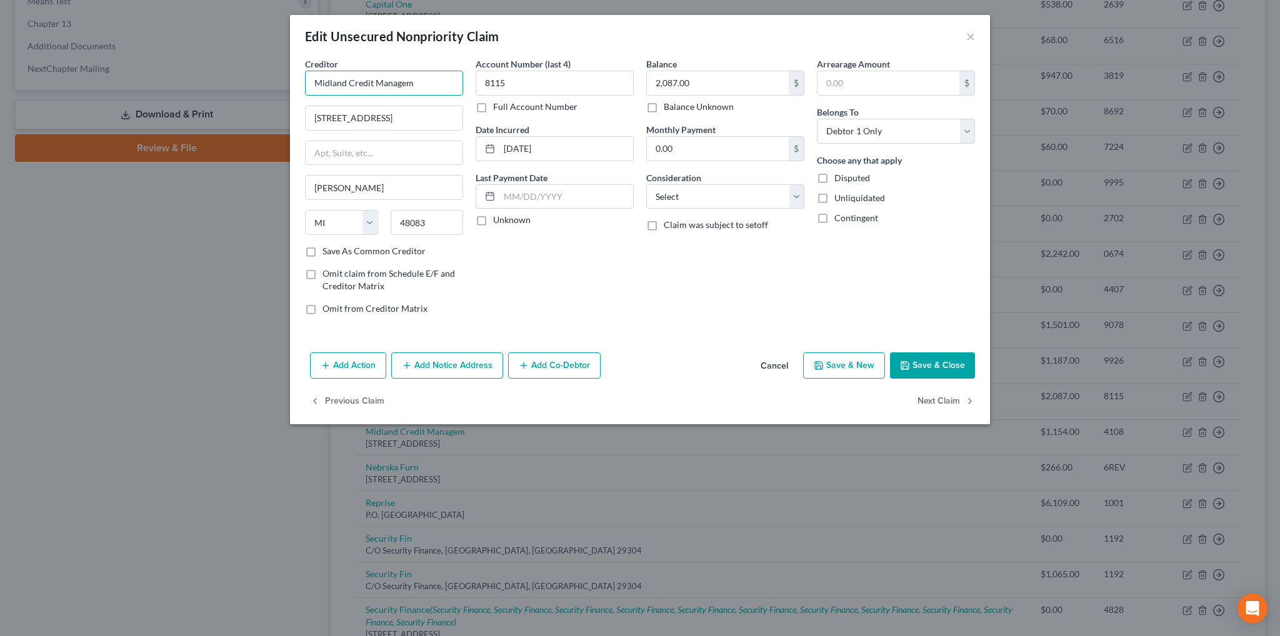
click at [421, 80] on input "Midland Credit Managem" at bounding box center [384, 83] width 158 height 25
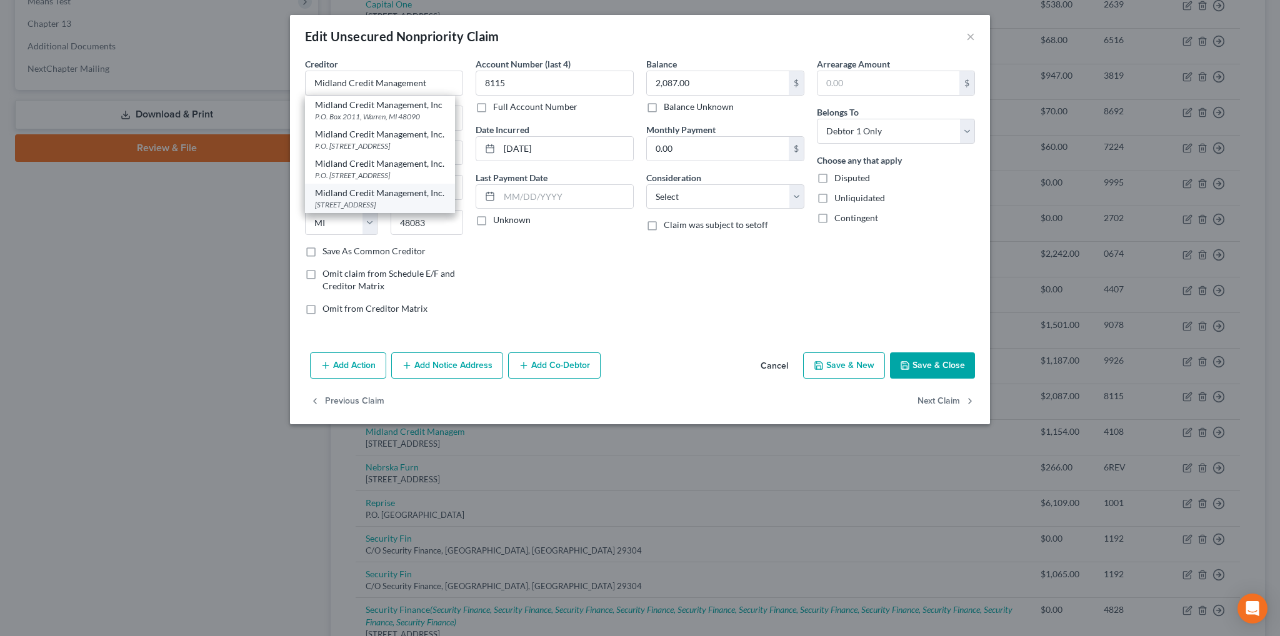
click at [378, 199] on div "[STREET_ADDRESS]" at bounding box center [380, 204] width 130 height 11
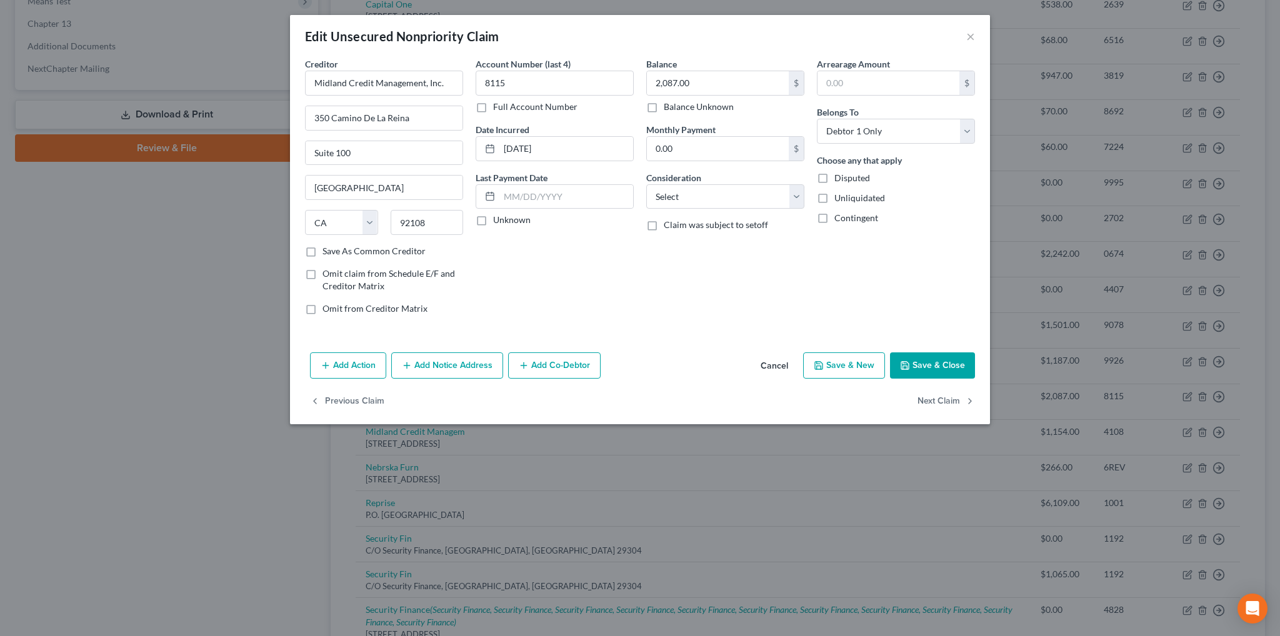
click at [962, 363] on button "Save & Close" at bounding box center [932, 366] width 85 height 26
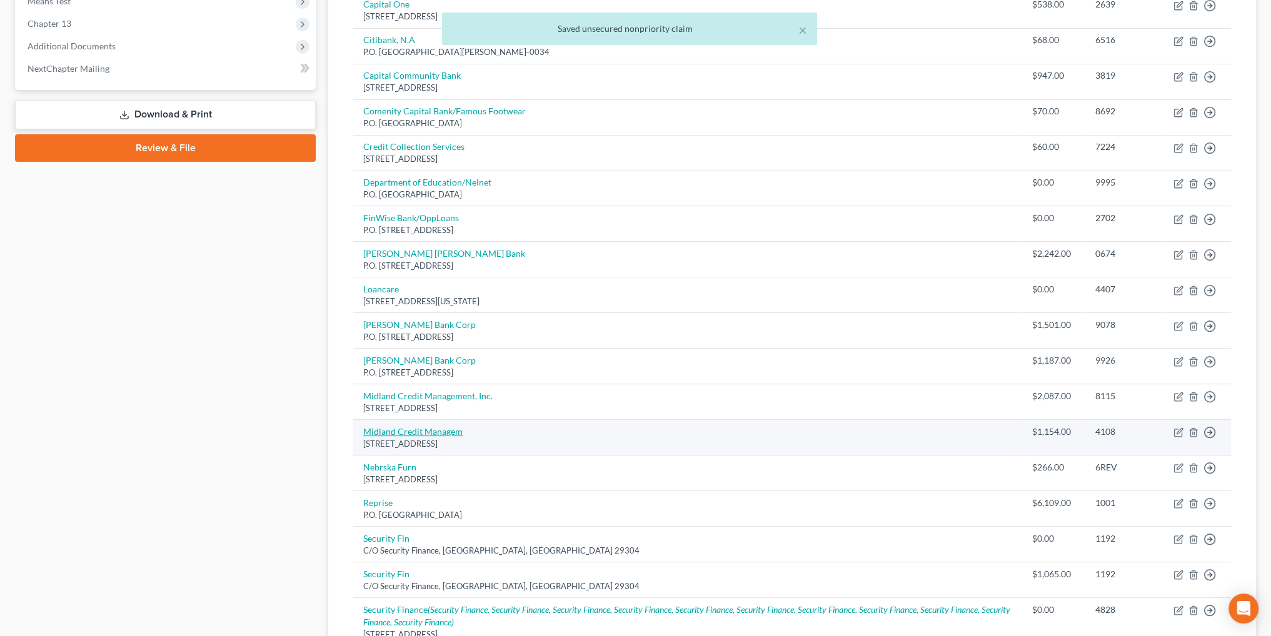
click at [424, 428] on link "Midland Credit Managem" at bounding box center [412, 431] width 99 height 11
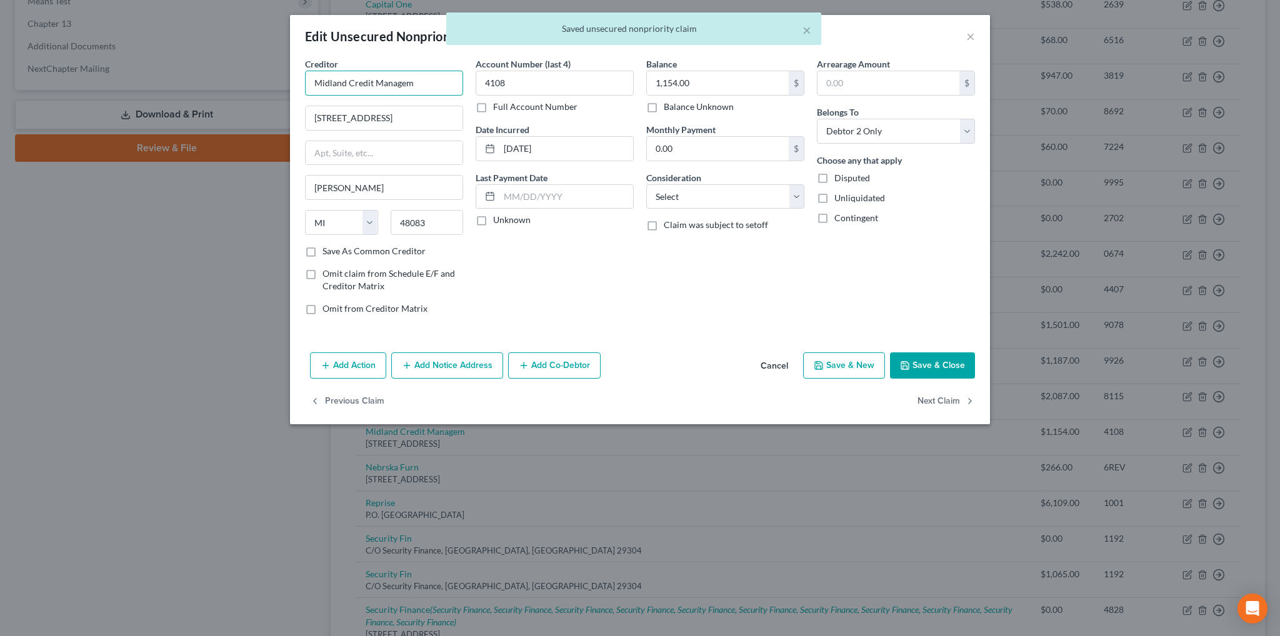
click at [423, 83] on input "Midland Credit Managem" at bounding box center [384, 83] width 158 height 25
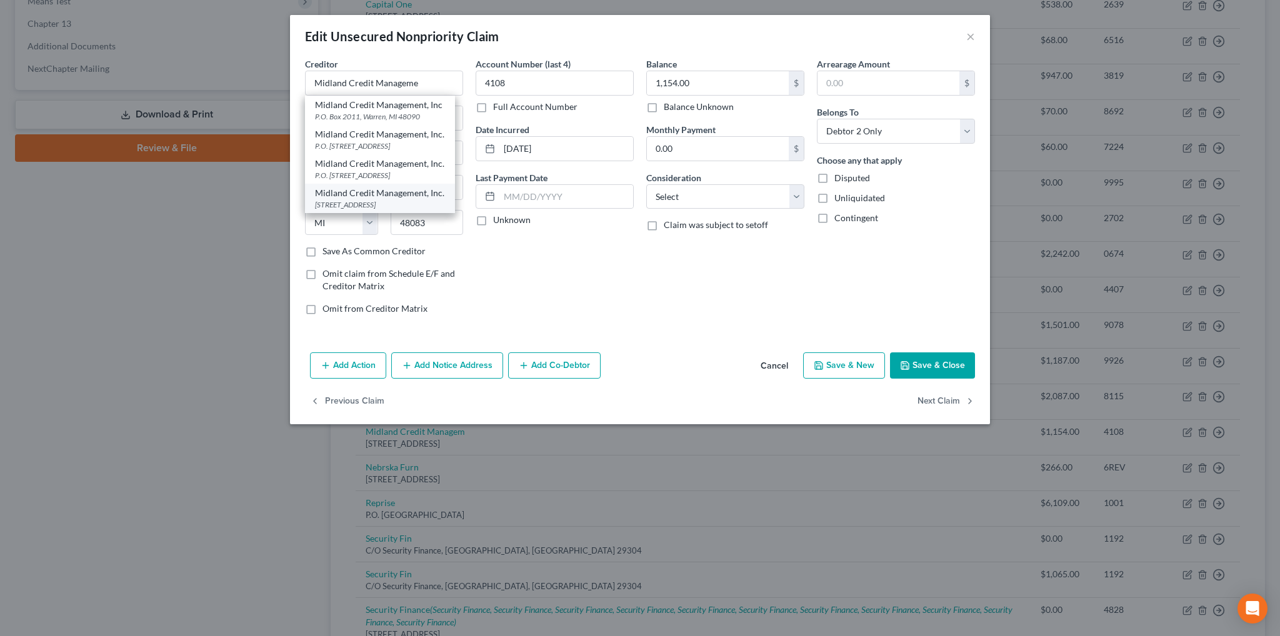
click at [396, 198] on div "Midland Credit Management, Inc." at bounding box center [380, 193] width 130 height 13
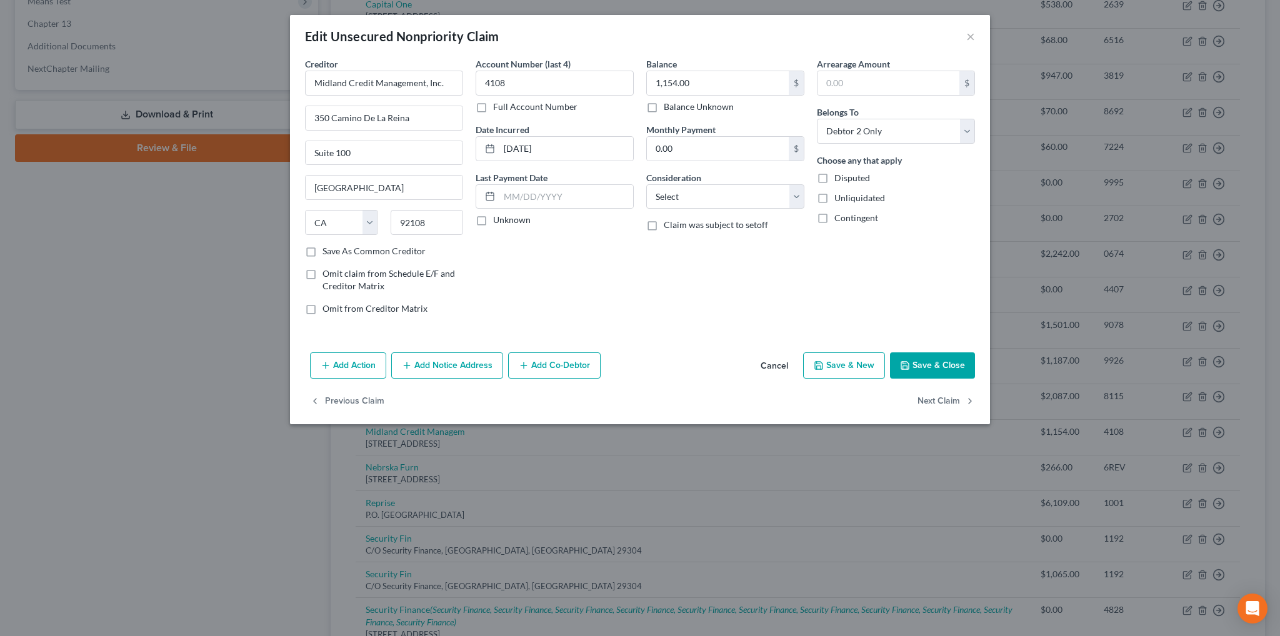
click at [922, 357] on button "Save & Close" at bounding box center [932, 366] width 85 height 26
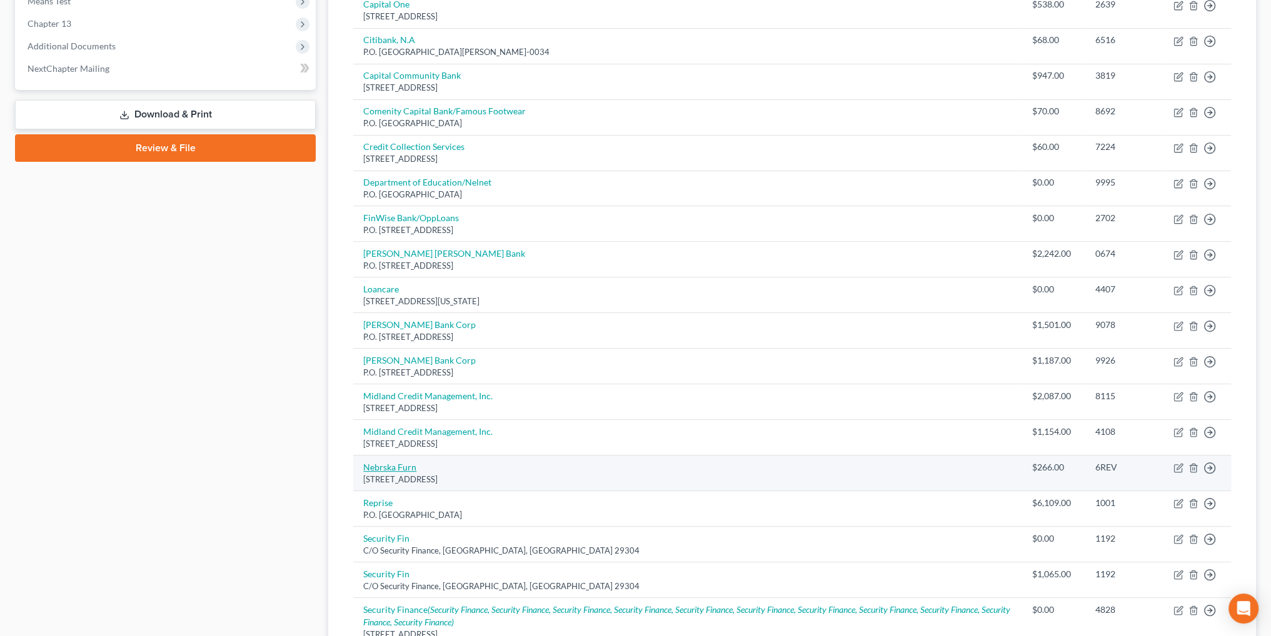
click at [398, 467] on link "Nebrska Furn" at bounding box center [389, 467] width 53 height 11
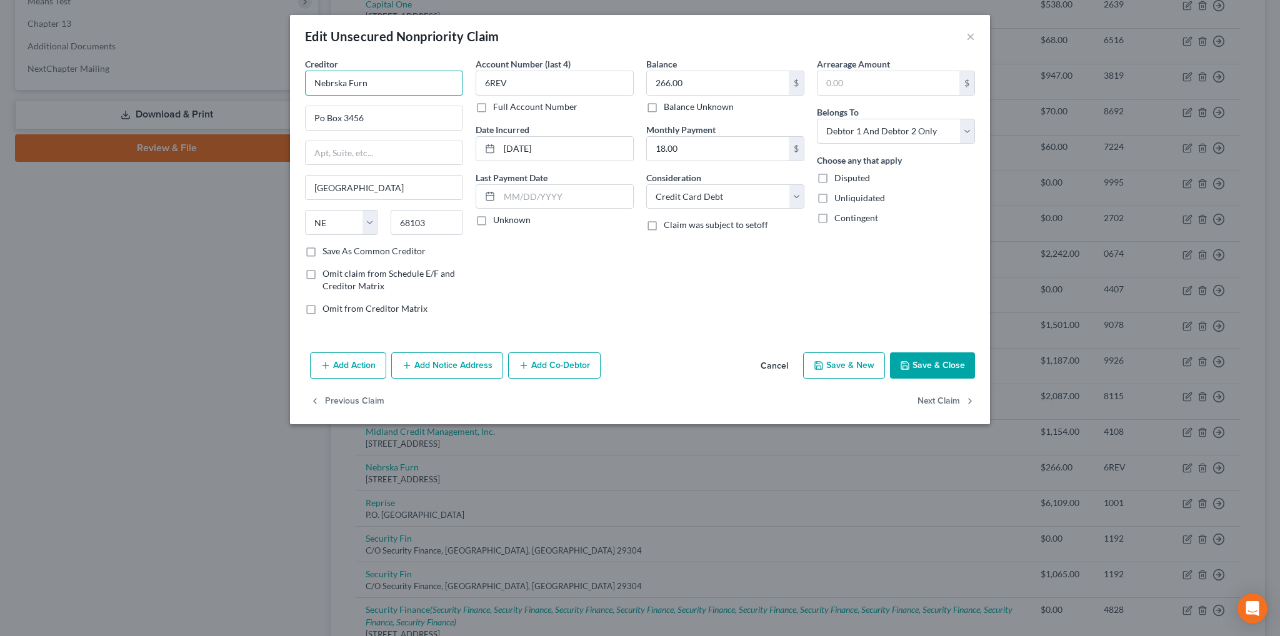
drag, startPoint x: 400, startPoint y: 85, endPoint x: 275, endPoint y: 83, distance: 124.4
click at [275, 83] on div "Edit Unsecured Nonpriority Claim × Creditor * Nebrska Furn Po Box [GEOGRAPHIC_D…" at bounding box center [640, 318] width 1280 height 636
click at [374, 113] on div "Attn: Legal Department, P.O. [GEOGRAPHIC_DATA]-3030" at bounding box center [387, 121] width 144 height 21
click at [960, 366] on button "Save & Close" at bounding box center [932, 366] width 85 height 26
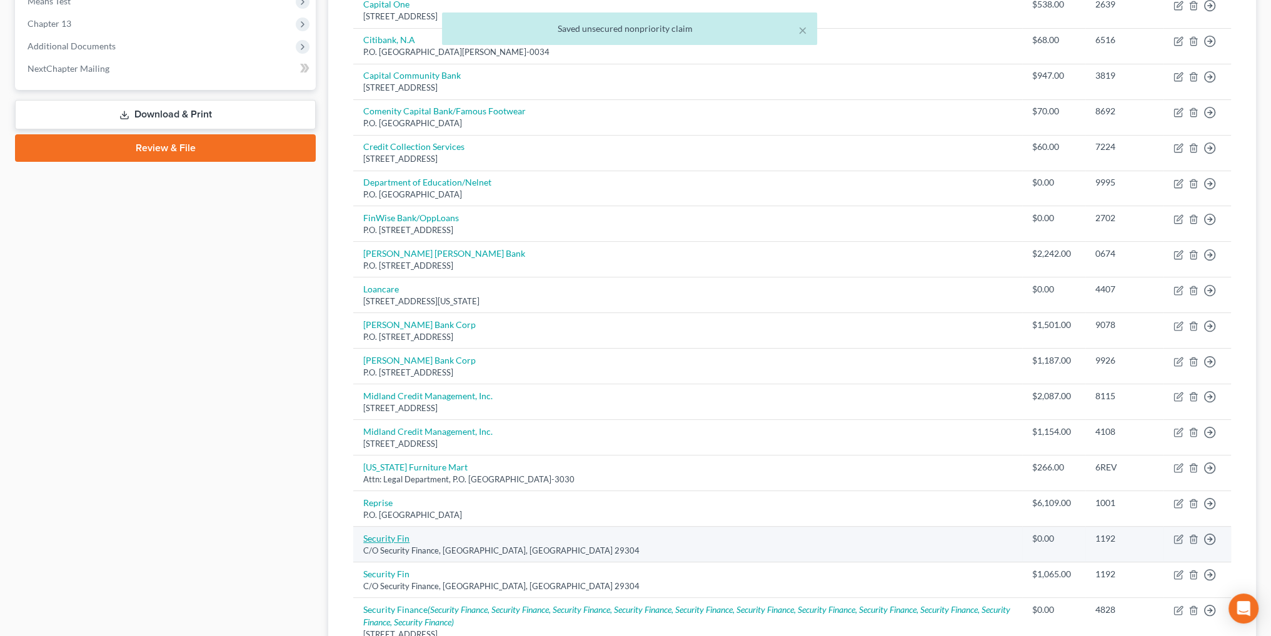
click at [397, 533] on link "Security Fin" at bounding box center [386, 538] width 46 height 11
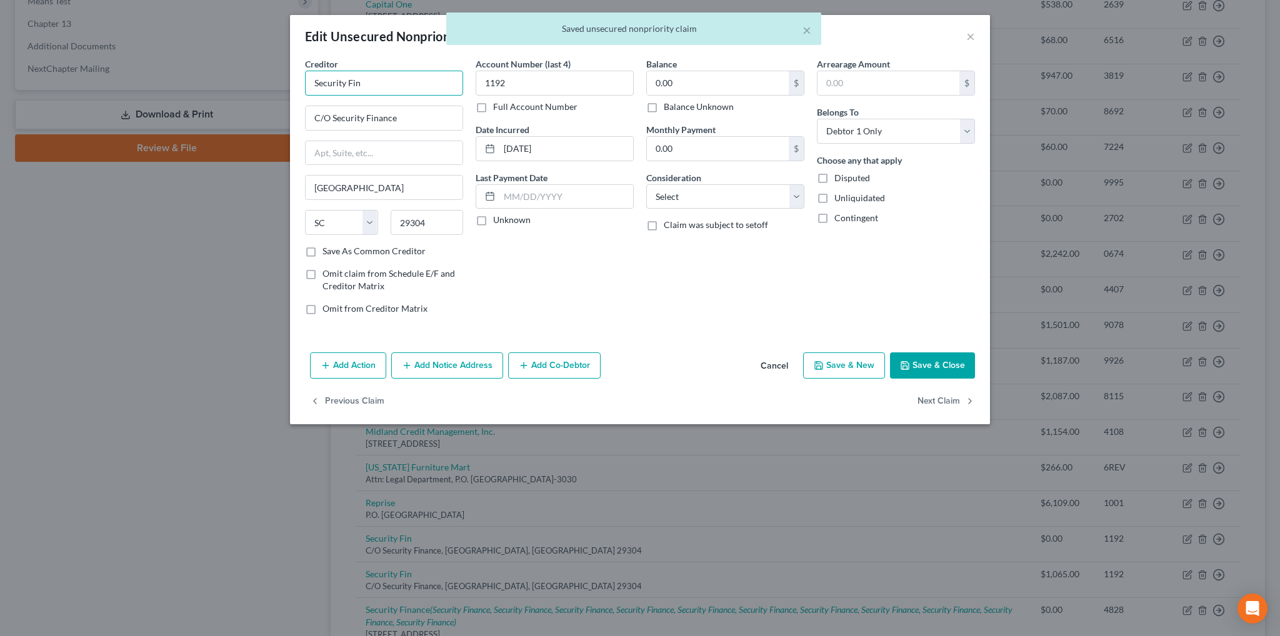
click at [388, 84] on input "Security Fin" at bounding box center [384, 83] width 158 height 25
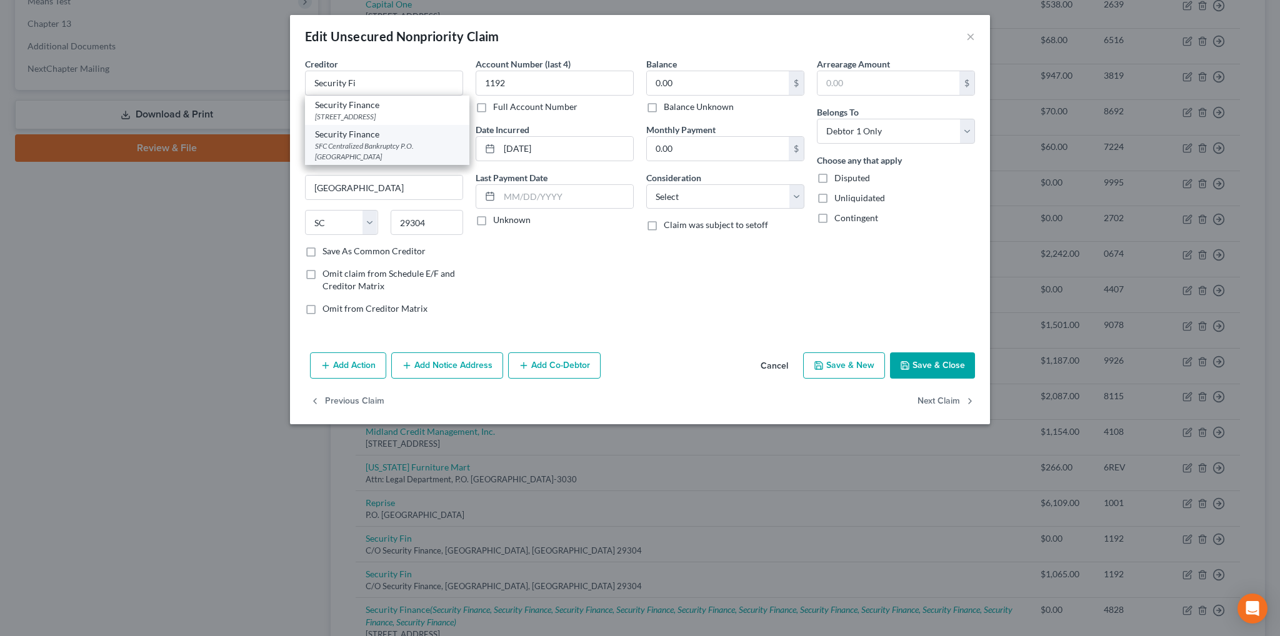
click at [368, 148] on div "SFC Centralized Bankruptcy P.O. [GEOGRAPHIC_DATA]" at bounding box center [387, 151] width 144 height 21
click at [948, 365] on button "Save & Close" at bounding box center [932, 366] width 85 height 26
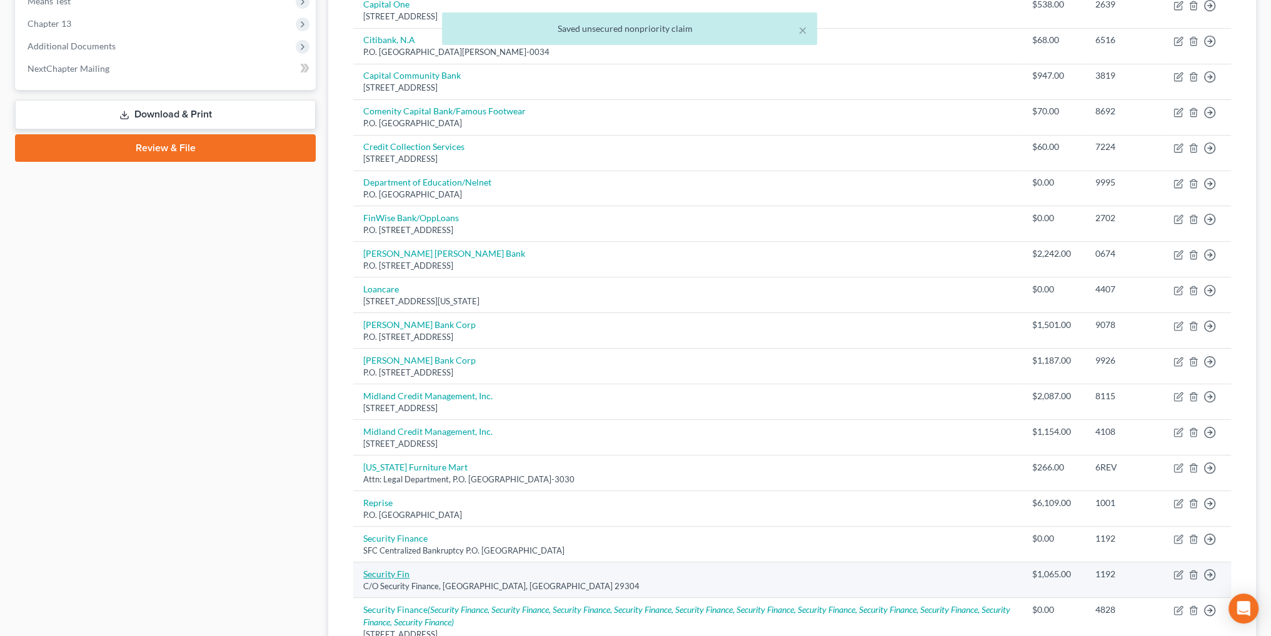
click at [379, 569] on link "Security Fin" at bounding box center [386, 574] width 46 height 11
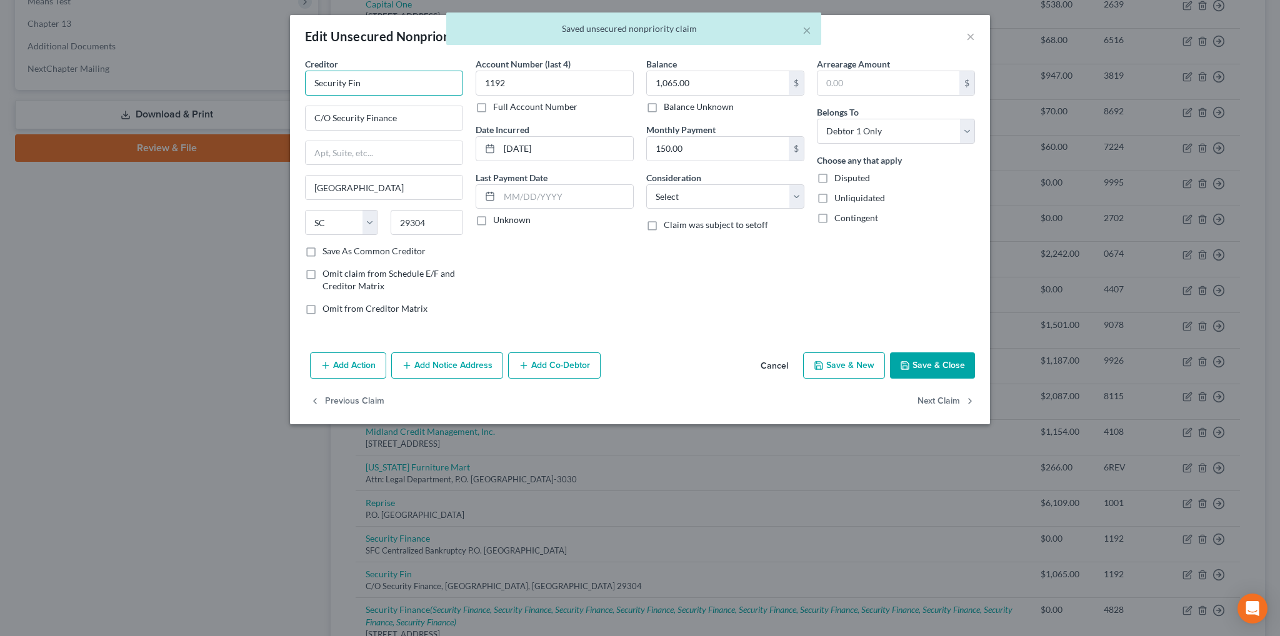
click at [397, 80] on input "Security Fin" at bounding box center [384, 83] width 158 height 25
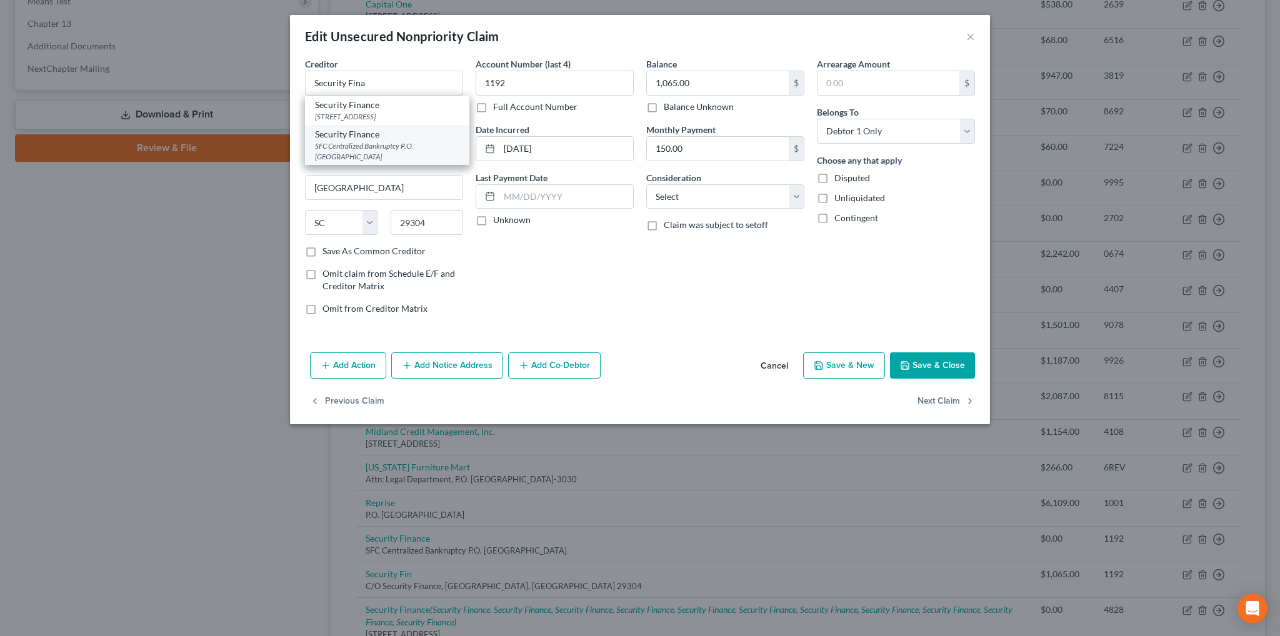
click at [393, 143] on div "SFC Centralized Bankruptcy P.O. [GEOGRAPHIC_DATA]" at bounding box center [387, 151] width 144 height 21
click at [950, 366] on button "Save & Close" at bounding box center [932, 366] width 85 height 26
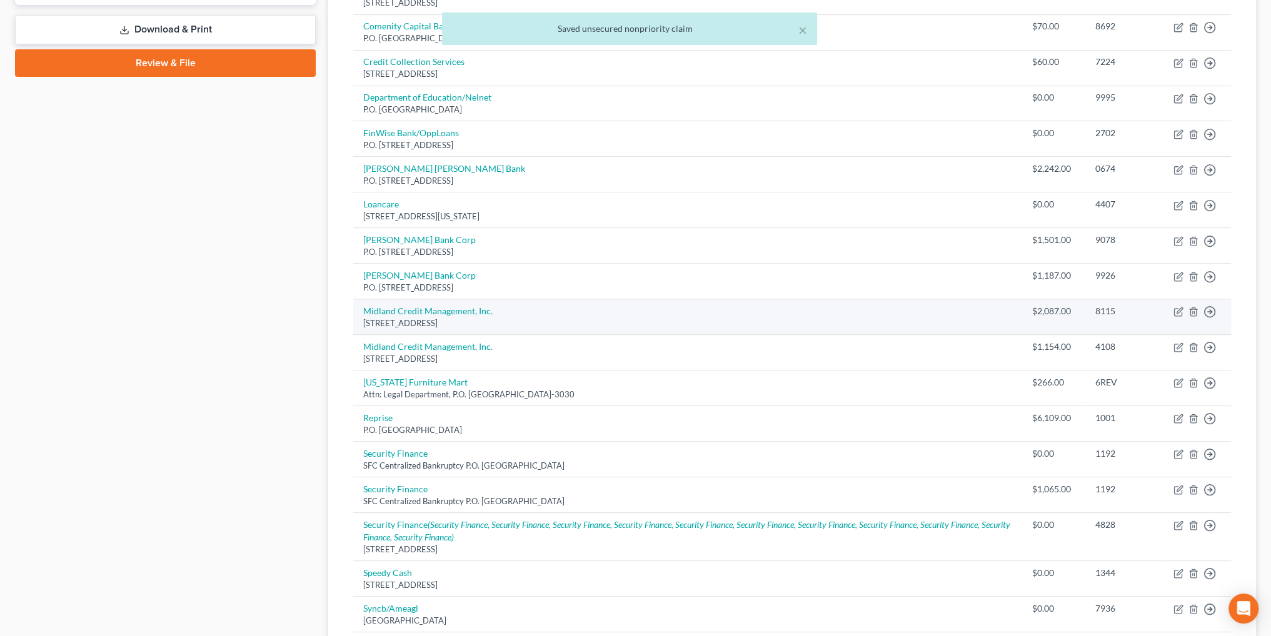
scroll to position [625, 0]
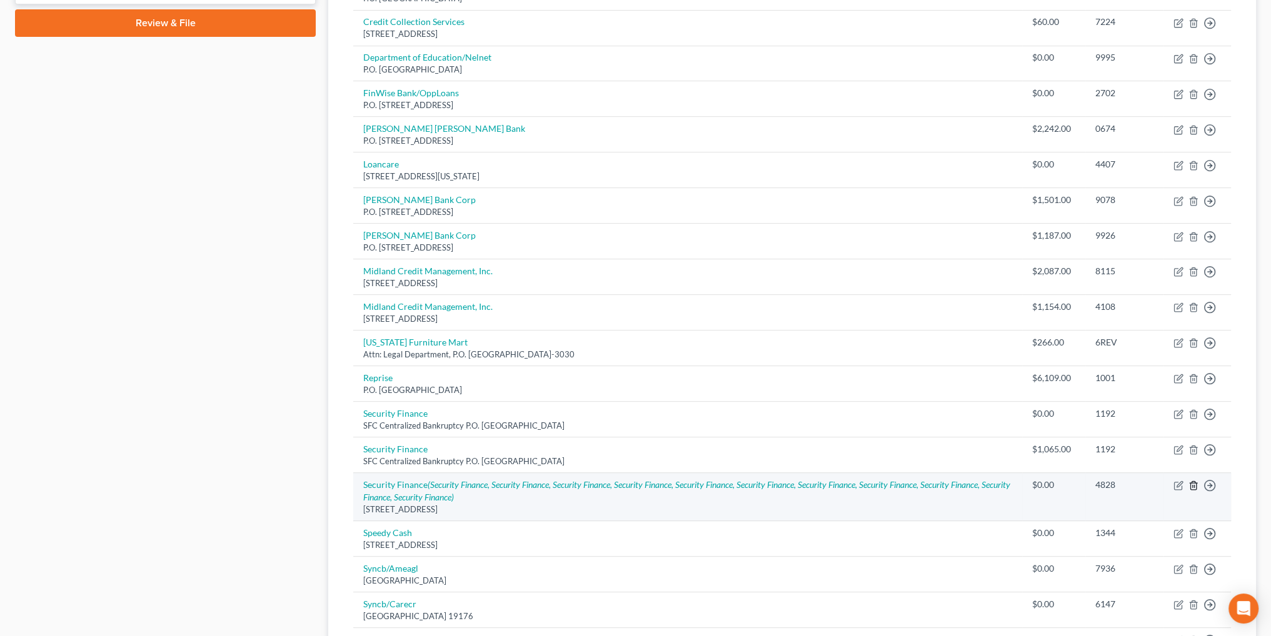
click at [1195, 483] on icon "button" at bounding box center [1194, 486] width 10 height 10
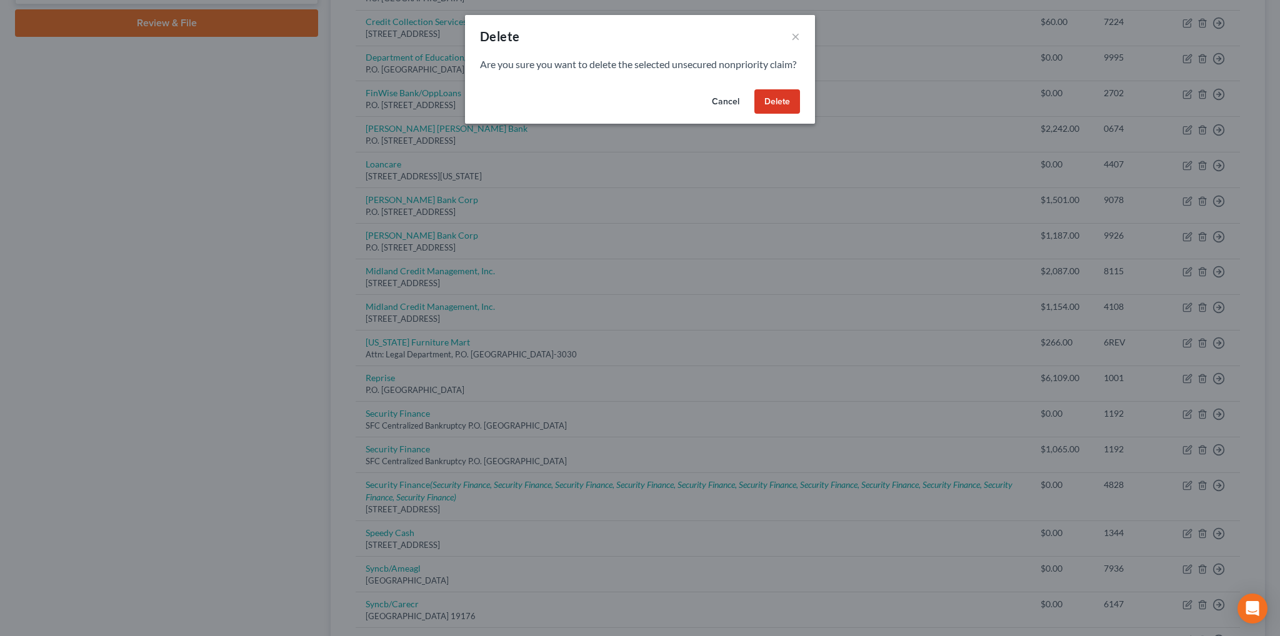
click at [787, 114] on button "Delete" at bounding box center [778, 101] width 46 height 25
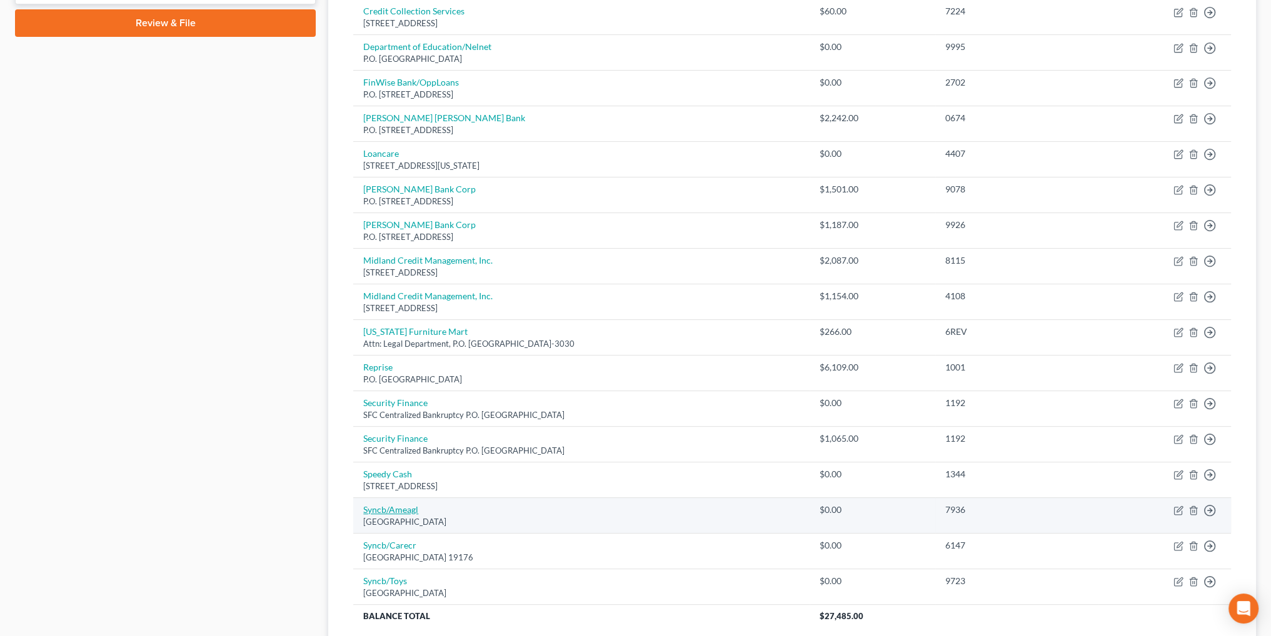
click at [399, 508] on link "Syncb/Ameagl" at bounding box center [390, 510] width 55 height 11
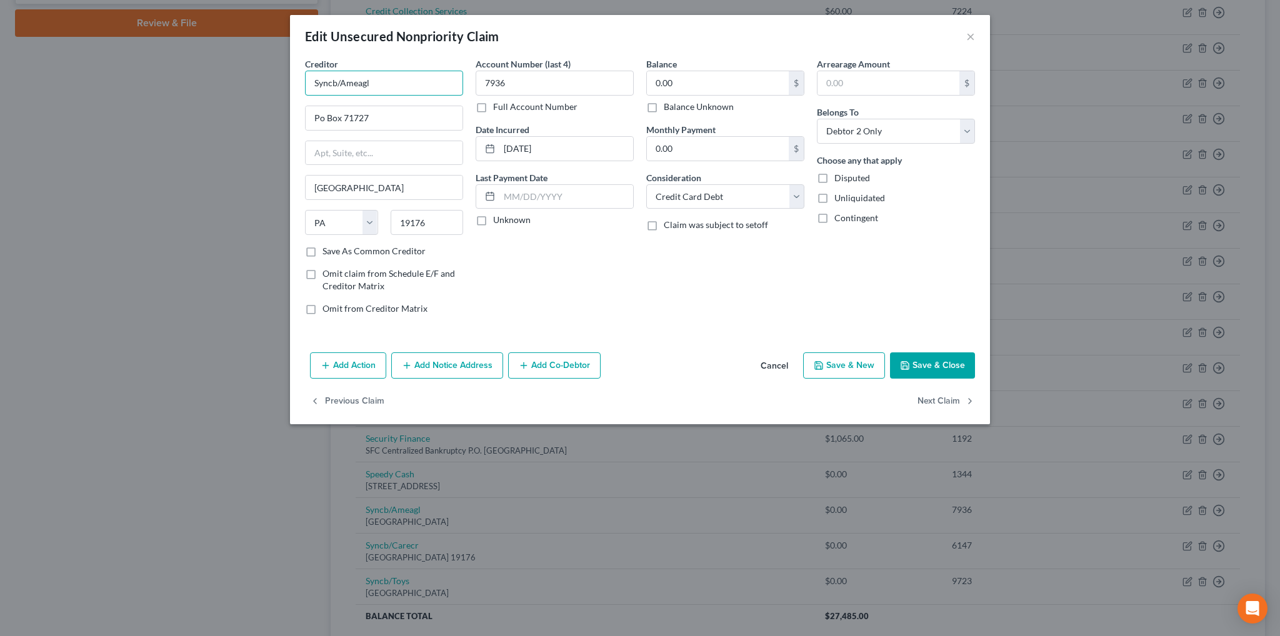
drag, startPoint x: 390, startPoint y: 86, endPoint x: 261, endPoint y: 83, distance: 128.8
click at [261, 88] on div "Edit Unsecured Nonpriority Claim × Creditor * Syncb/Ameagl Po Box 71727 [GEOGRA…" at bounding box center [640, 318] width 1280 height 636
click at [323, 119] on input "Po Box 71727" at bounding box center [384, 118] width 157 height 24
click at [937, 365] on button "Save & Close" at bounding box center [932, 366] width 85 height 26
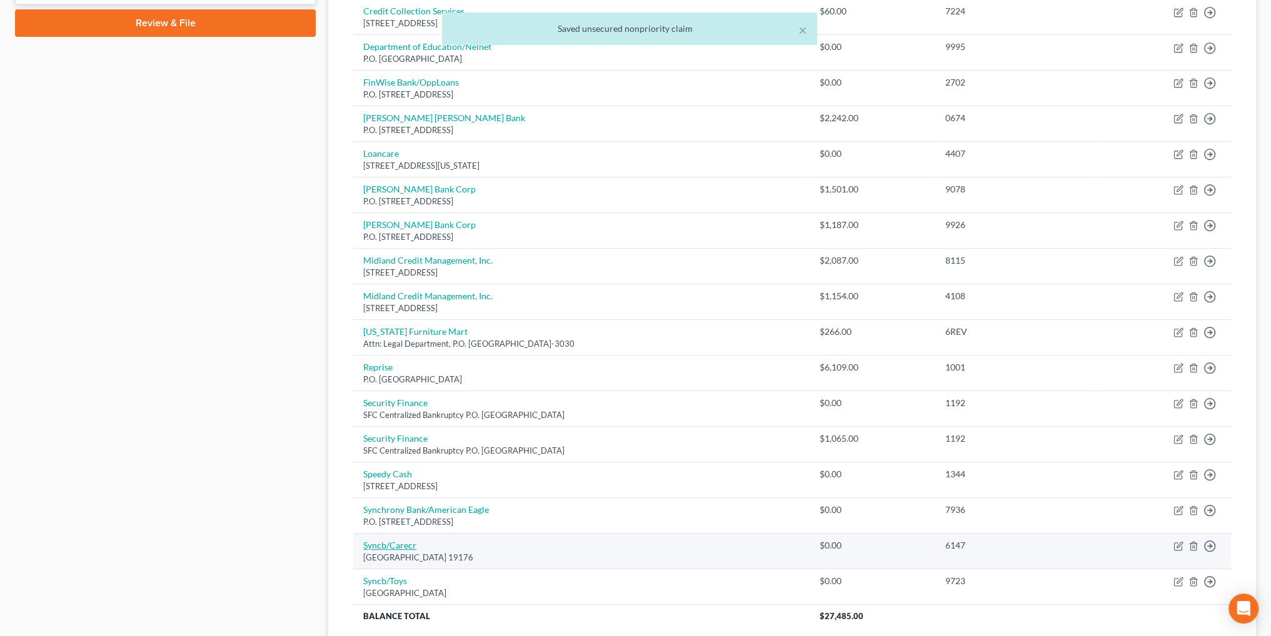
click at [384, 546] on link "Syncb/Carecr" at bounding box center [389, 545] width 53 height 11
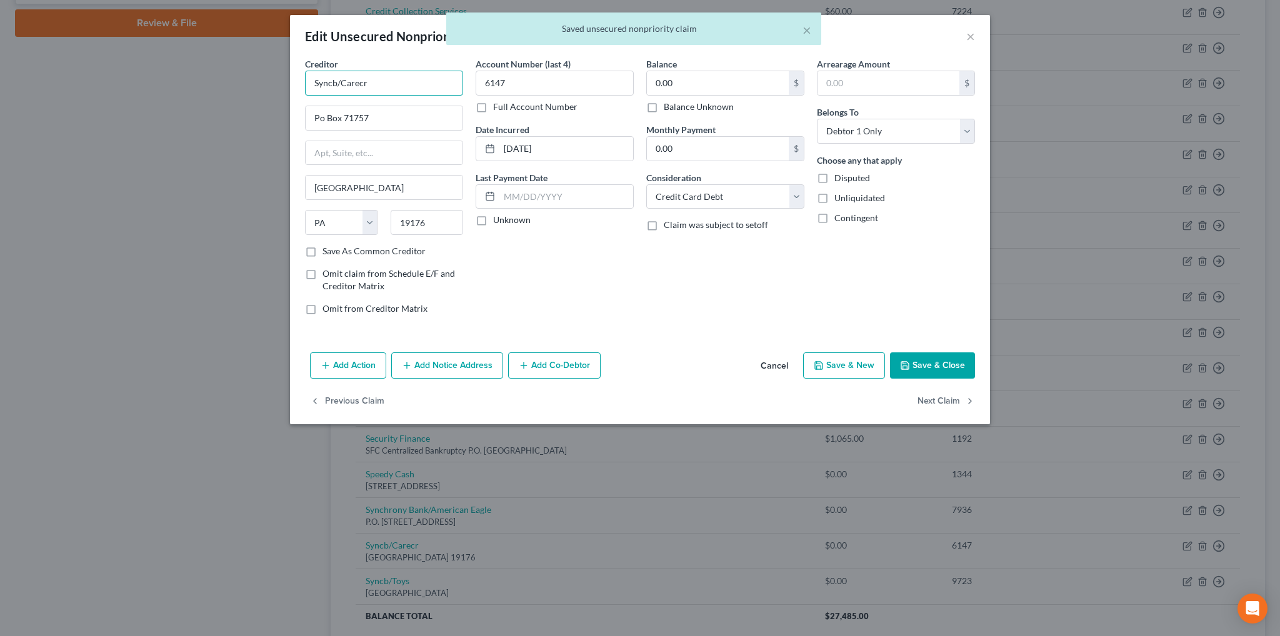
drag, startPoint x: 386, startPoint y: 84, endPoint x: 263, endPoint y: 79, distance: 123.3
click at [263, 79] on div "Edit Unsecured Nonpriority Claim × Creditor * Syncb/Carecr Po Box 71757 [GEOGRA…" at bounding box center [640, 318] width 1280 height 636
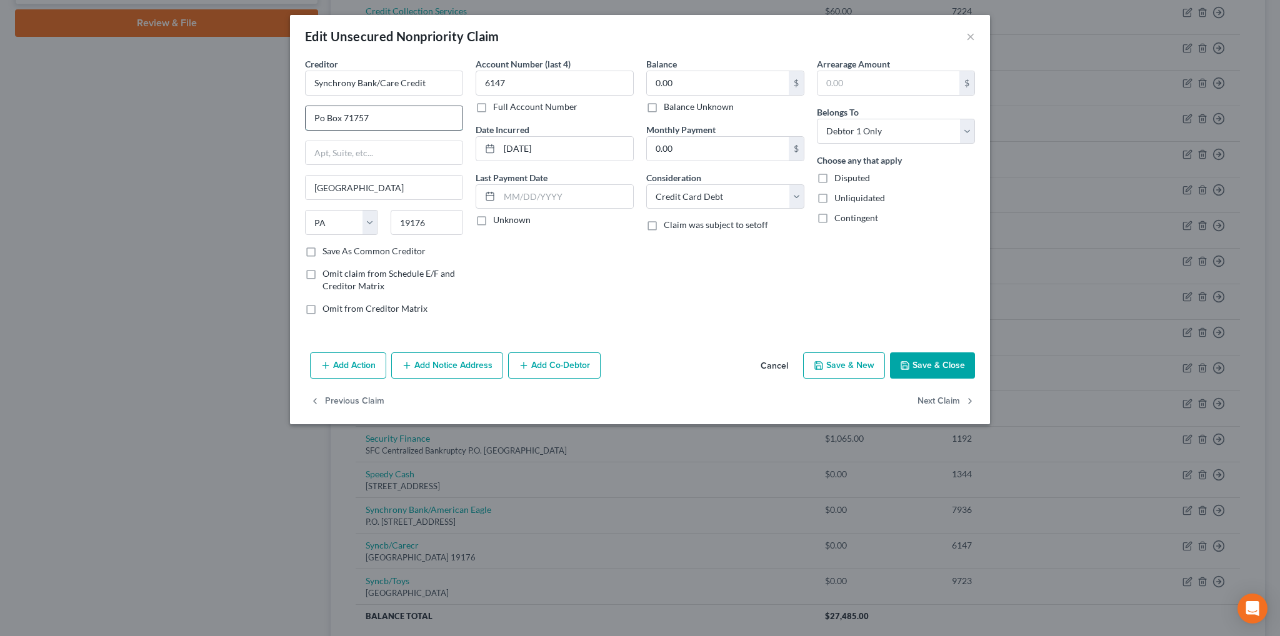
click at [324, 118] on input "Po Box 71757" at bounding box center [384, 118] width 157 height 24
click at [955, 371] on button "Save & Close" at bounding box center [932, 366] width 85 height 26
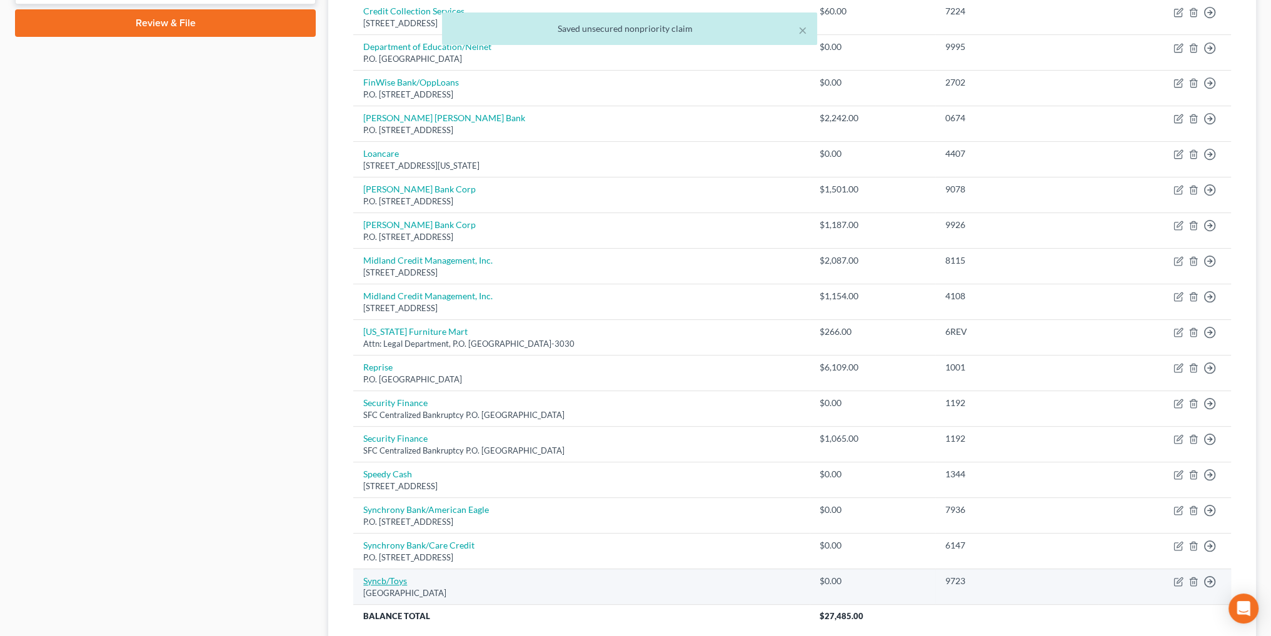
click at [375, 577] on link "Syncb/Toys" at bounding box center [385, 581] width 44 height 11
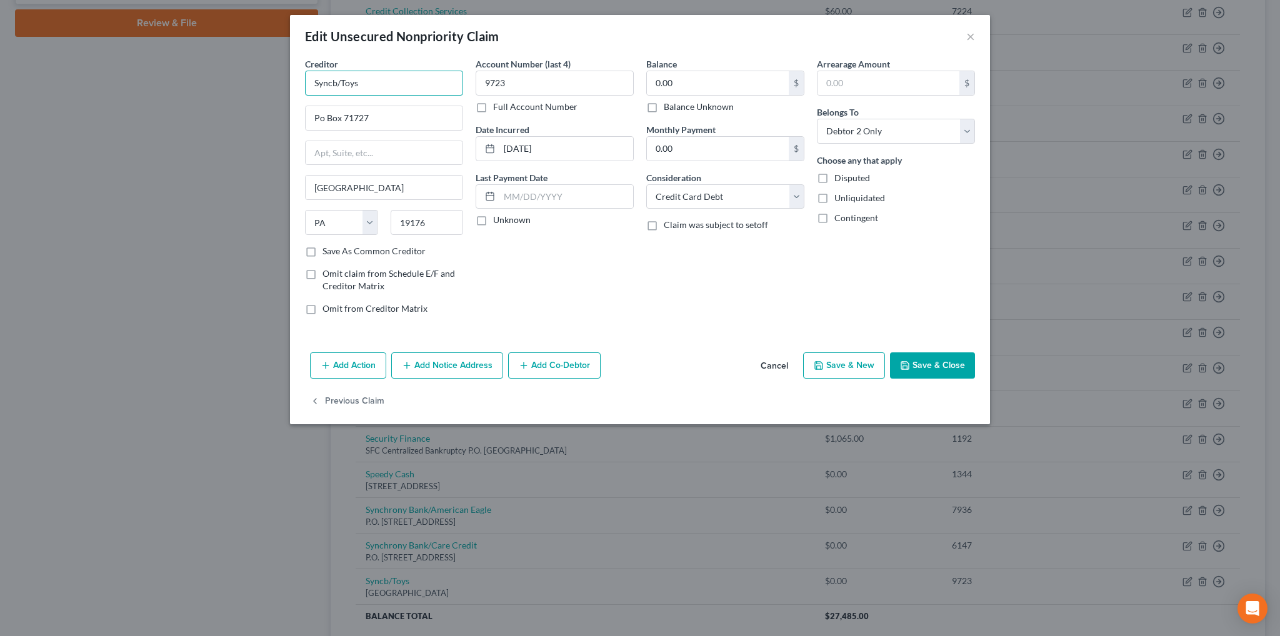
drag, startPoint x: 384, startPoint y: 86, endPoint x: 233, endPoint y: 79, distance: 152.1
click at [233, 85] on div "Edit Unsecured Nonpriority Claim × Creditor * Syncb/Toys Po Box 71727 [GEOGRAPH…" at bounding box center [640, 318] width 1280 height 636
click at [324, 119] on input "Po Box 71727" at bounding box center [384, 118] width 157 height 24
click at [935, 376] on button "Save & Close" at bounding box center [932, 366] width 85 height 26
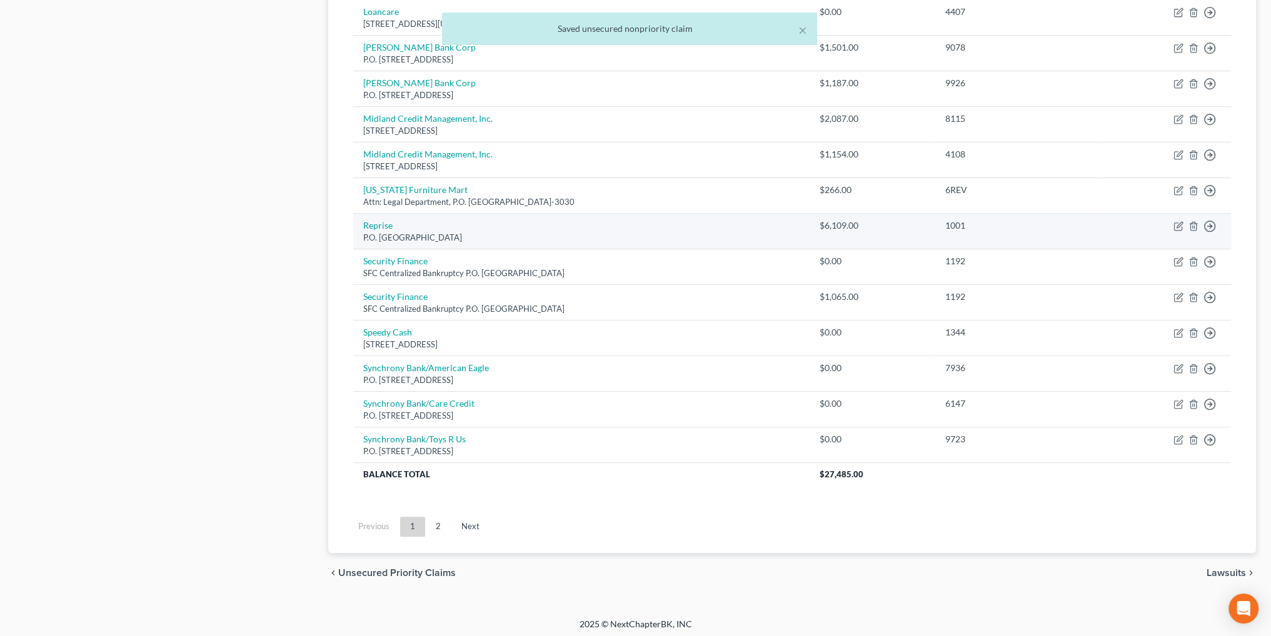
scroll to position [768, 0]
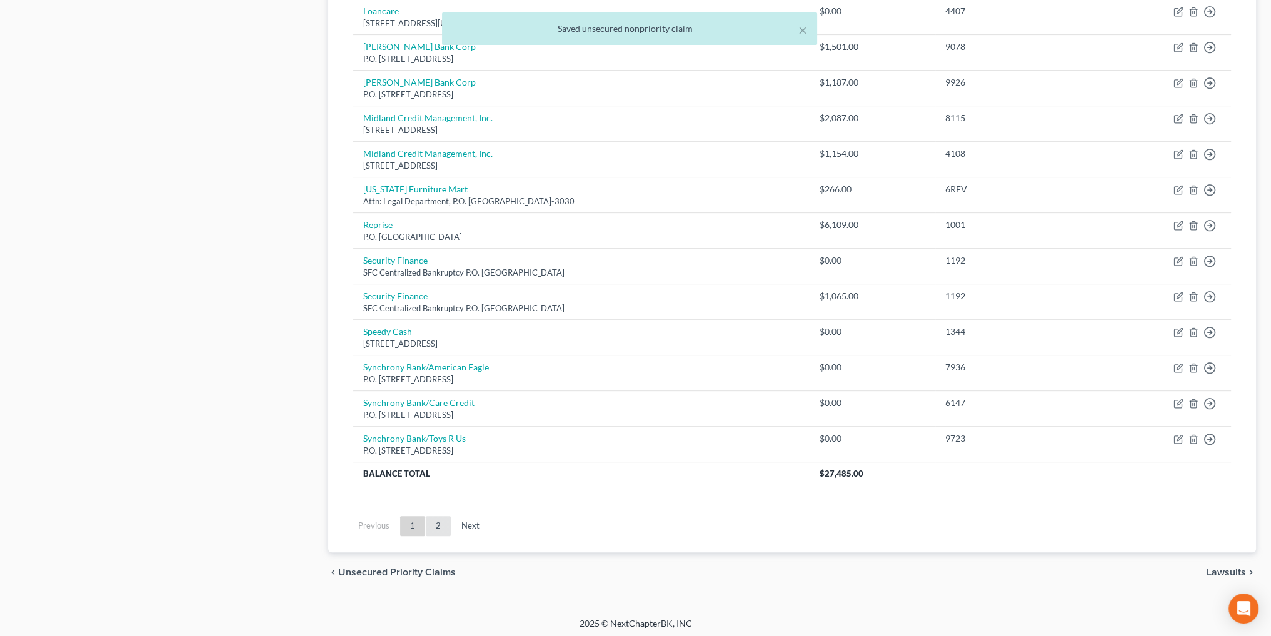
click at [434, 520] on link "2" at bounding box center [438, 526] width 25 height 20
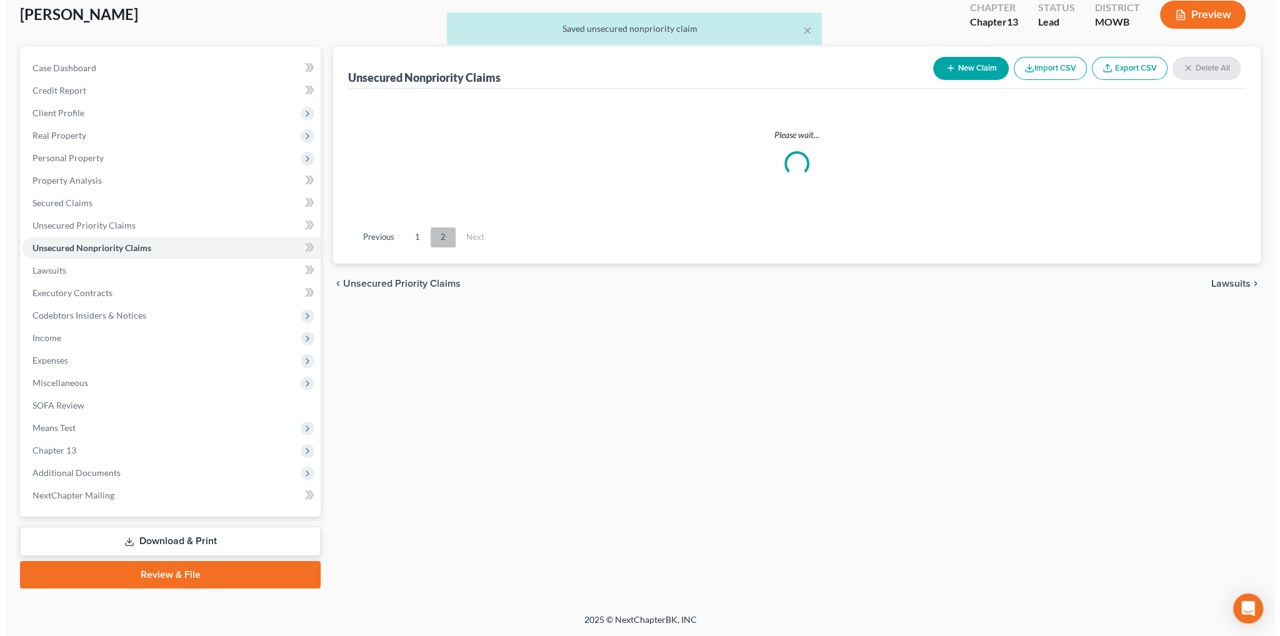
scroll to position [73, 0]
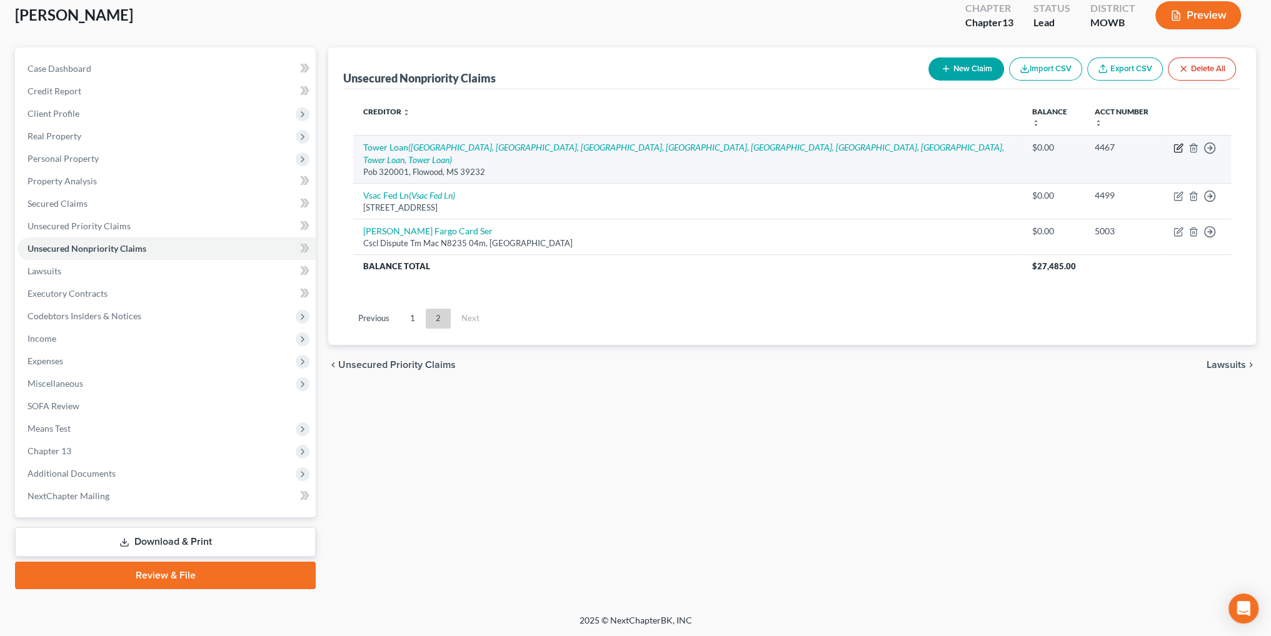
click at [1178, 143] on icon "button" at bounding box center [1179, 148] width 10 height 10
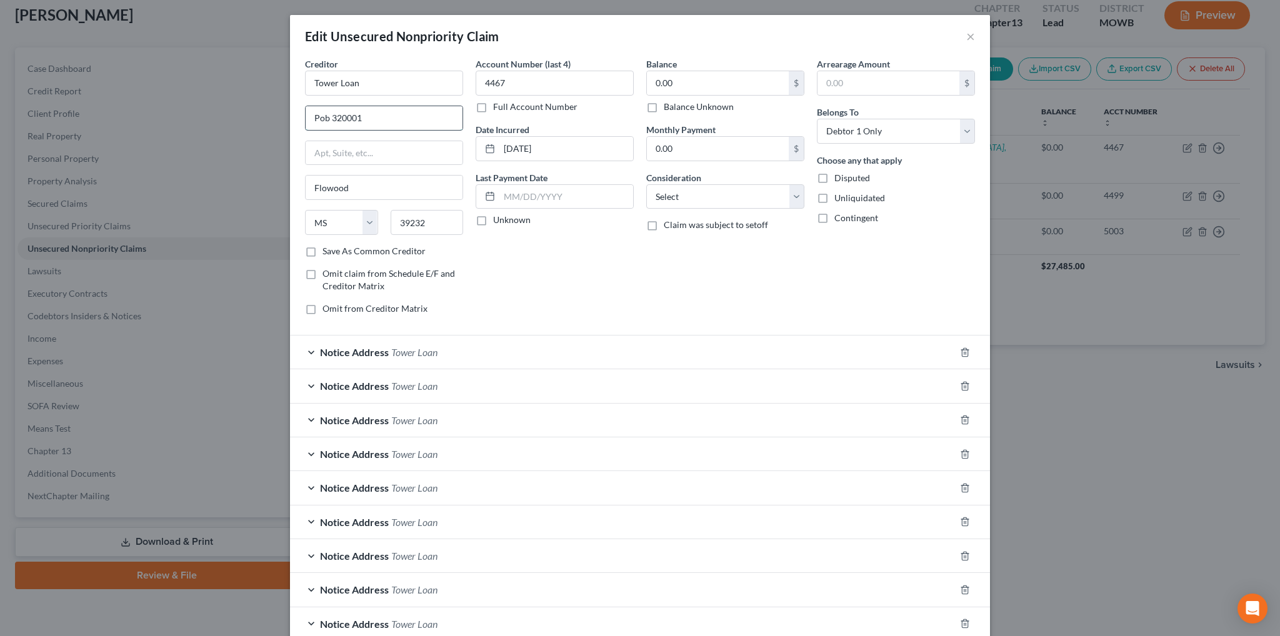
click at [326, 118] on input "Pob 320001" at bounding box center [384, 118] width 157 height 24
click at [962, 349] on icon "button" at bounding box center [965, 352] width 6 height 8
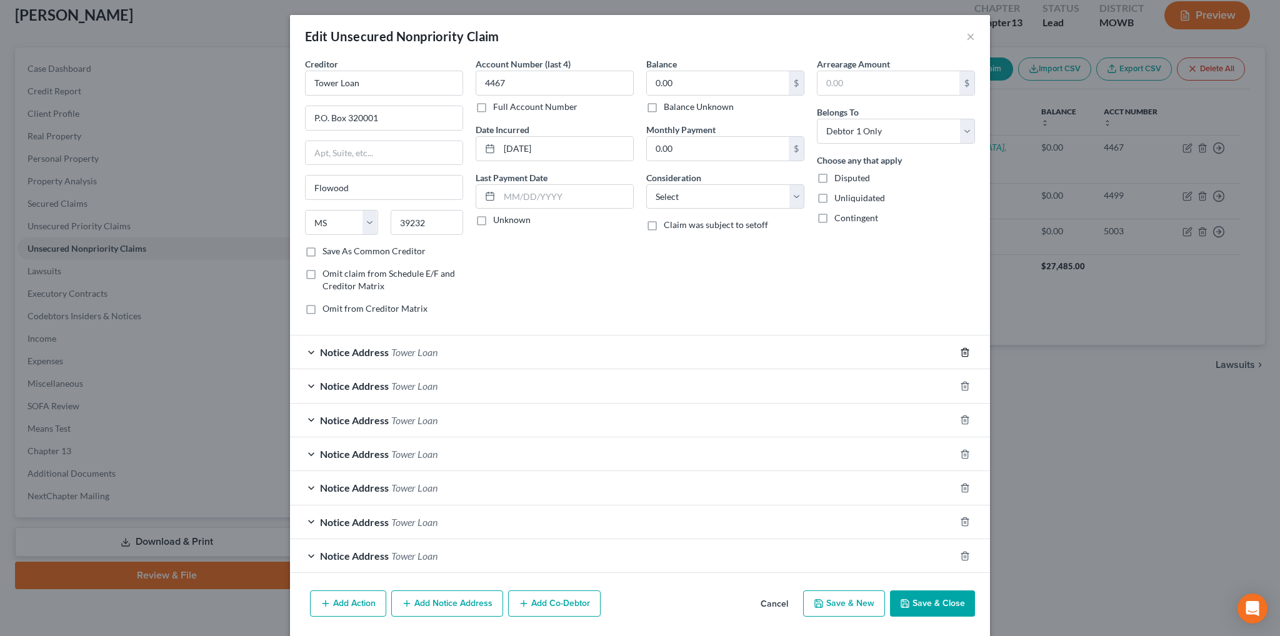
click at [962, 349] on icon "button" at bounding box center [965, 352] width 6 height 8
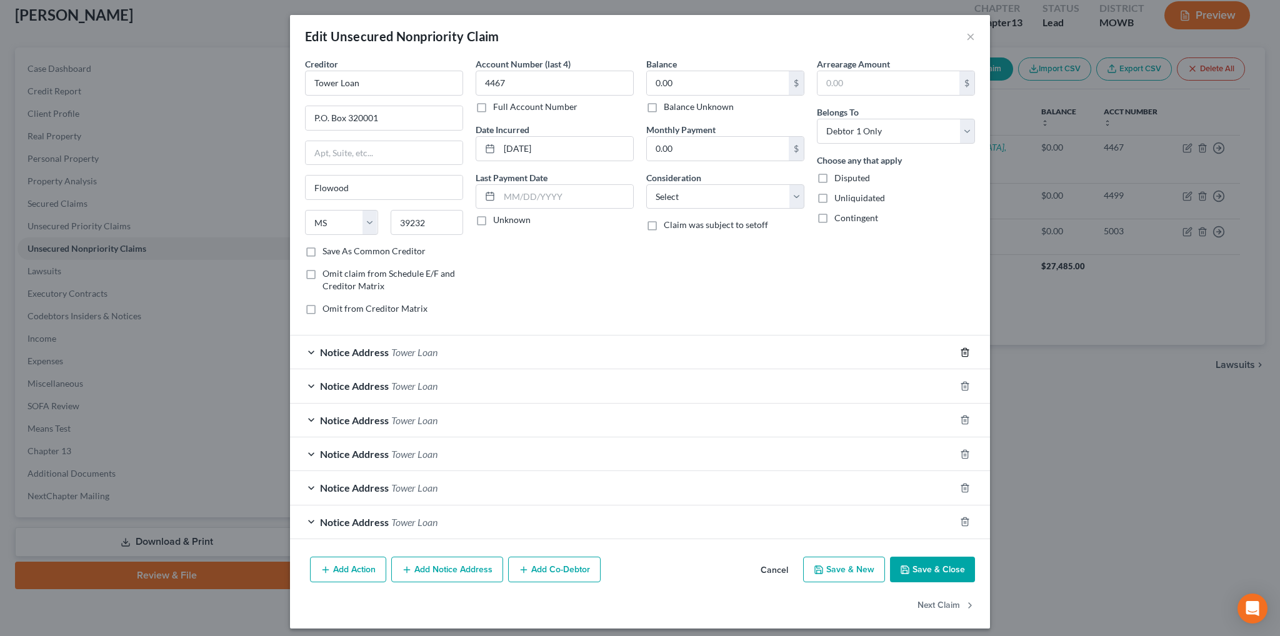
click at [962, 349] on icon "button" at bounding box center [965, 352] width 6 height 8
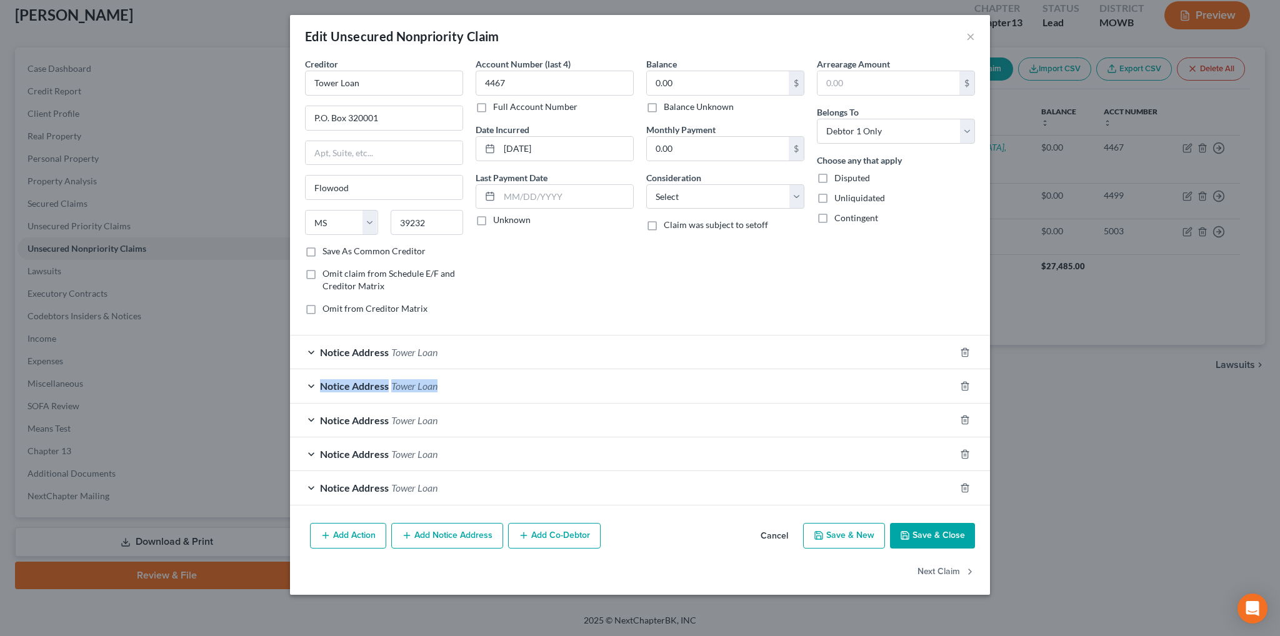
click at [958, 349] on div at bounding box center [972, 353] width 35 height 20
click at [966, 349] on icon "button" at bounding box center [965, 353] width 10 height 10
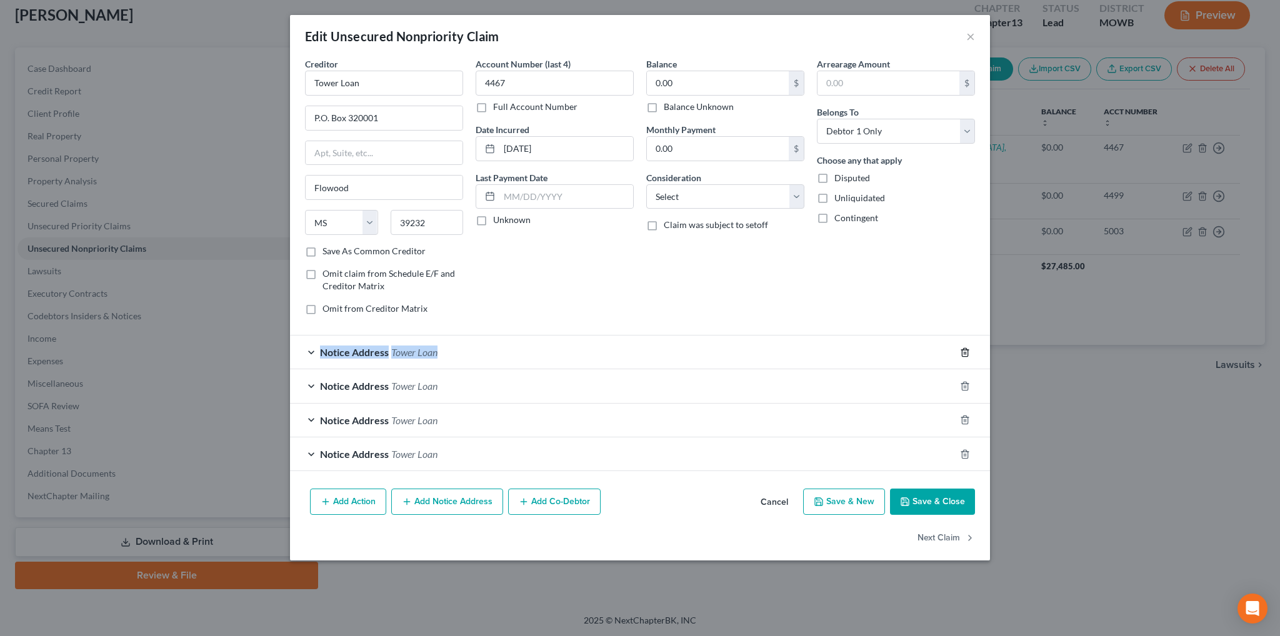
click at [966, 352] on line "button" at bounding box center [966, 353] width 0 height 3
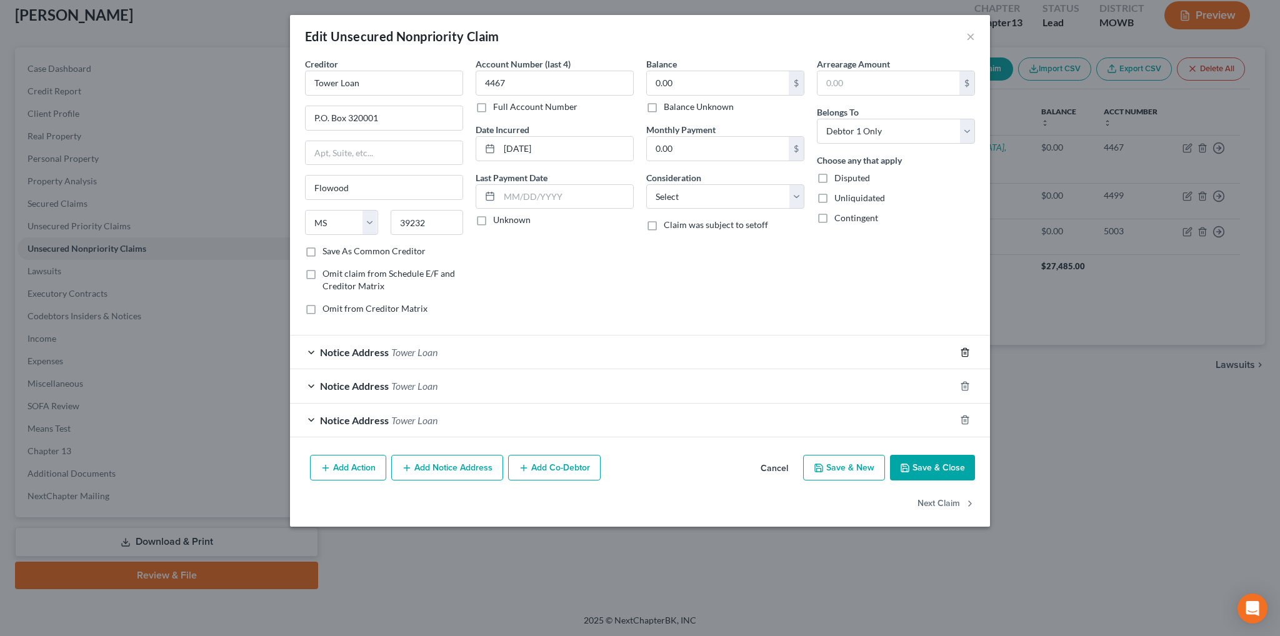
click at [966, 352] on line "button" at bounding box center [966, 353] width 0 height 3
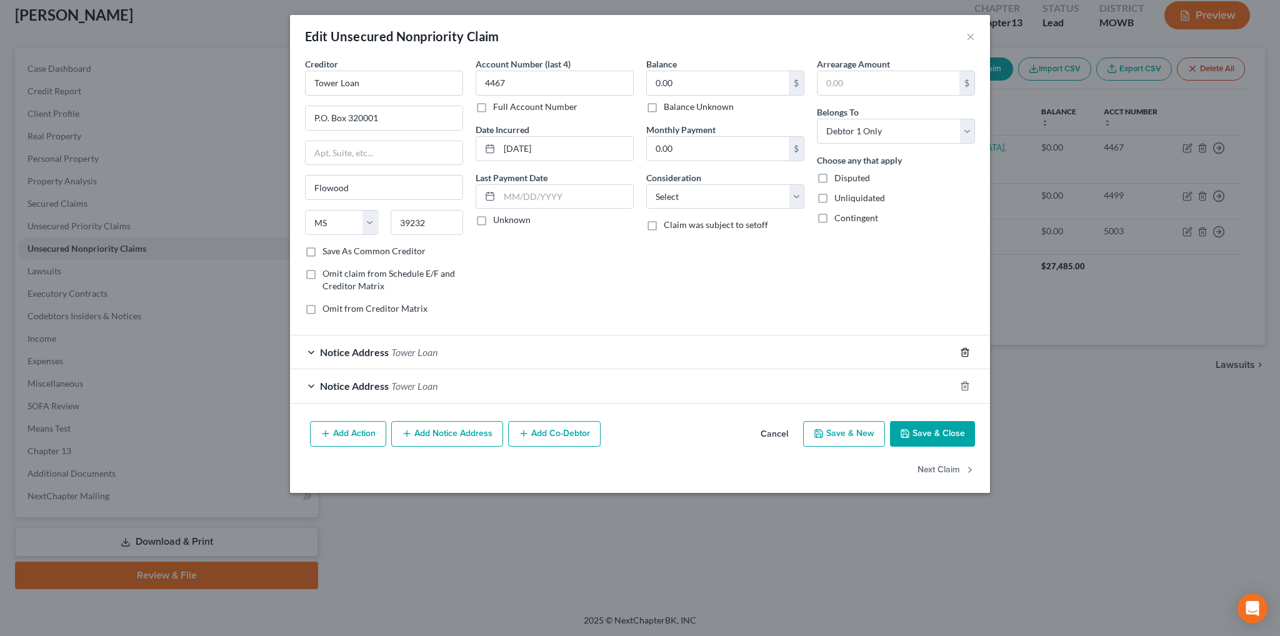
click at [966, 352] on line "button" at bounding box center [966, 353] width 0 height 3
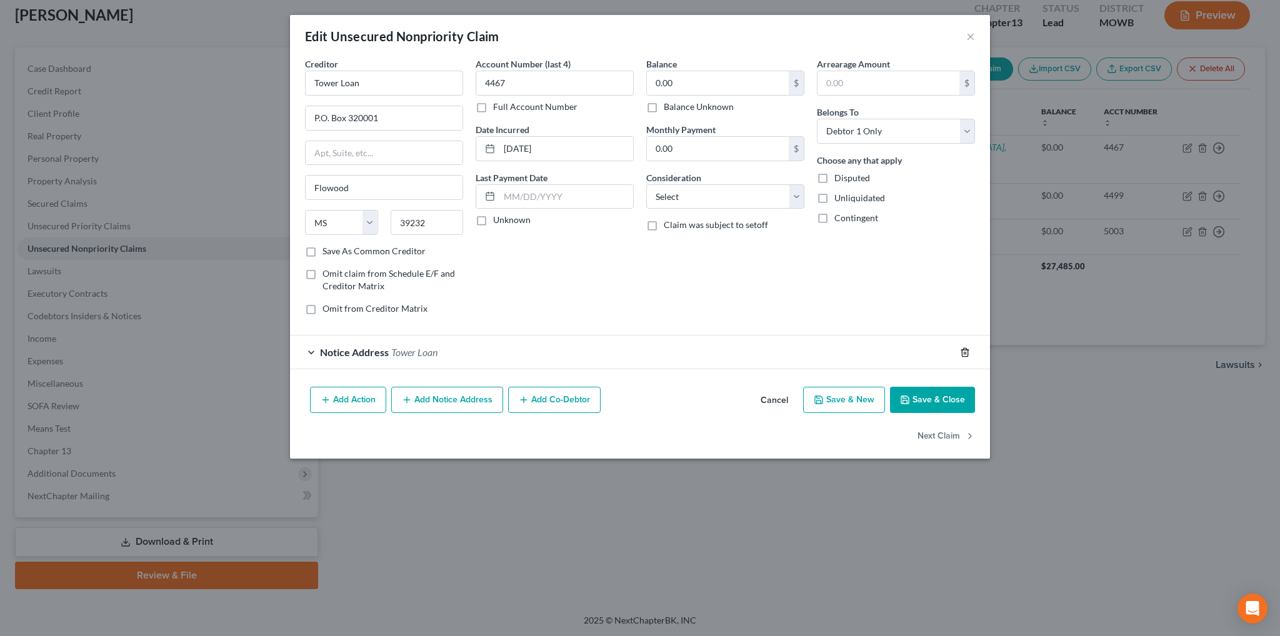
click at [966, 352] on line "button" at bounding box center [966, 353] width 0 height 3
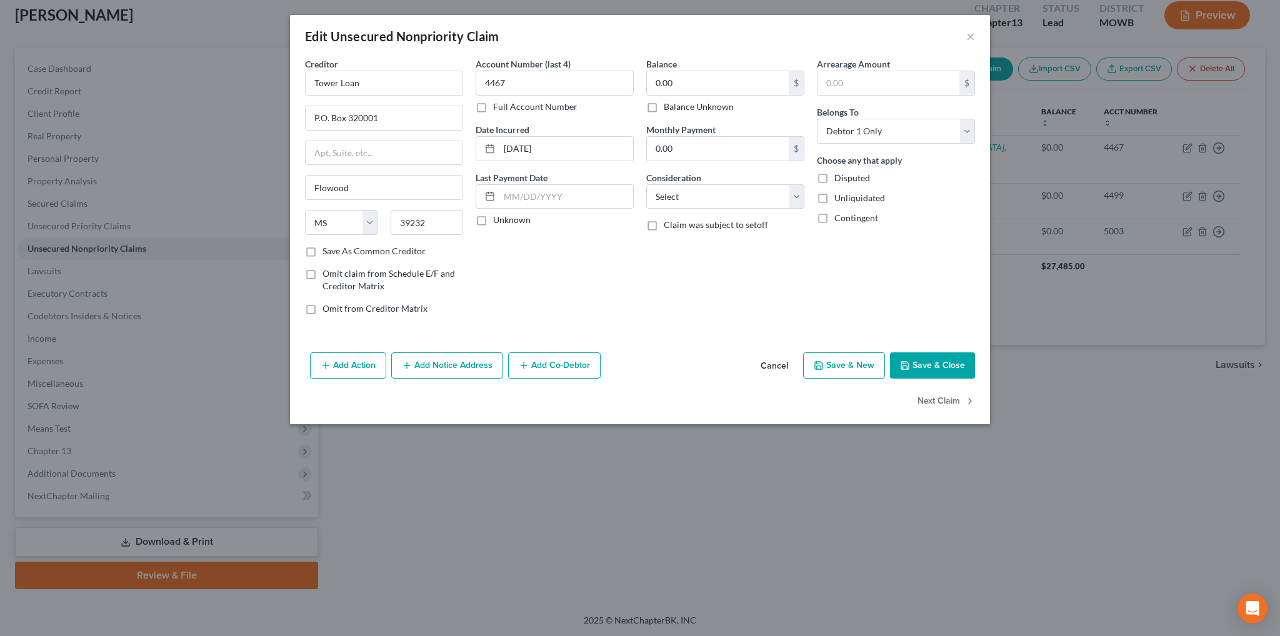
click at [955, 366] on button "Save & Close" at bounding box center [932, 366] width 85 height 26
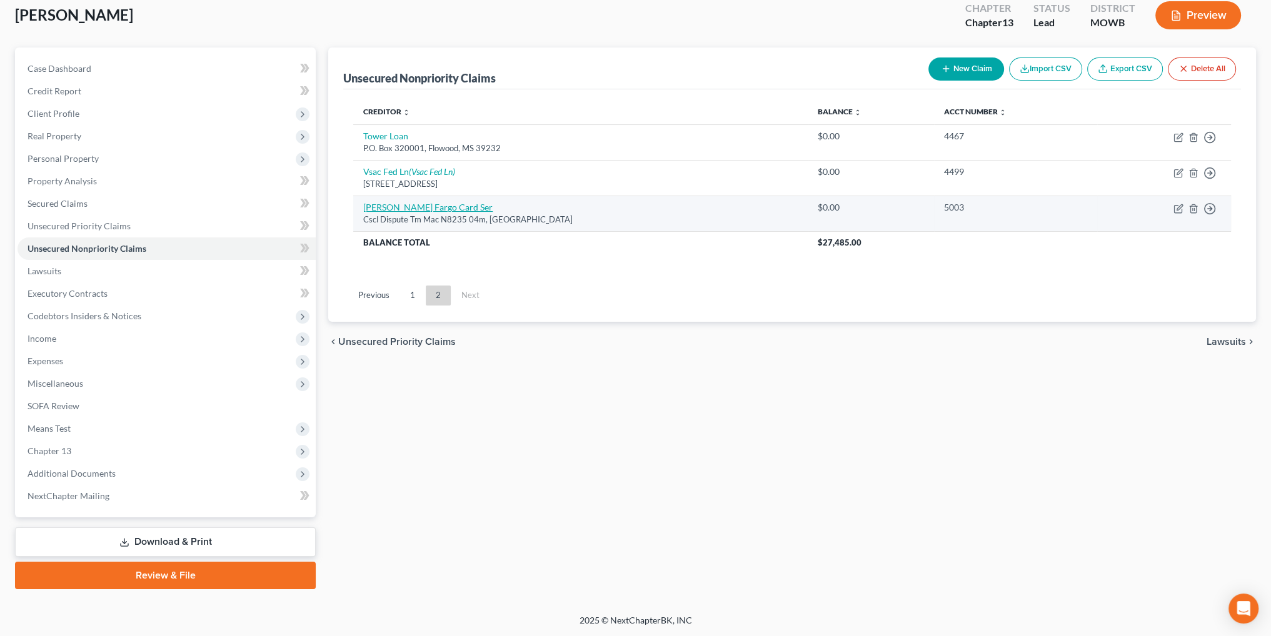
click at [415, 202] on link "[PERSON_NAME] Fargo Card Ser" at bounding box center [427, 207] width 129 height 11
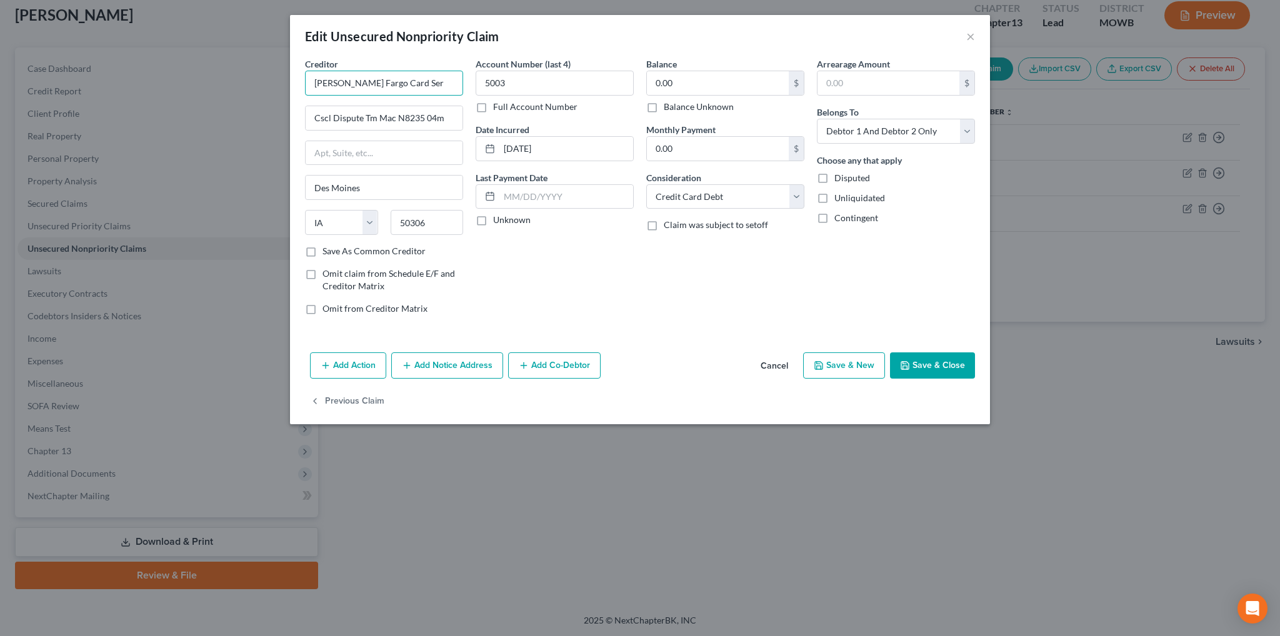
drag, startPoint x: 430, startPoint y: 86, endPoint x: 363, endPoint y: 86, distance: 66.9
click at [363, 86] on input "[PERSON_NAME] Fargo Card Ser" at bounding box center [384, 83] width 158 height 25
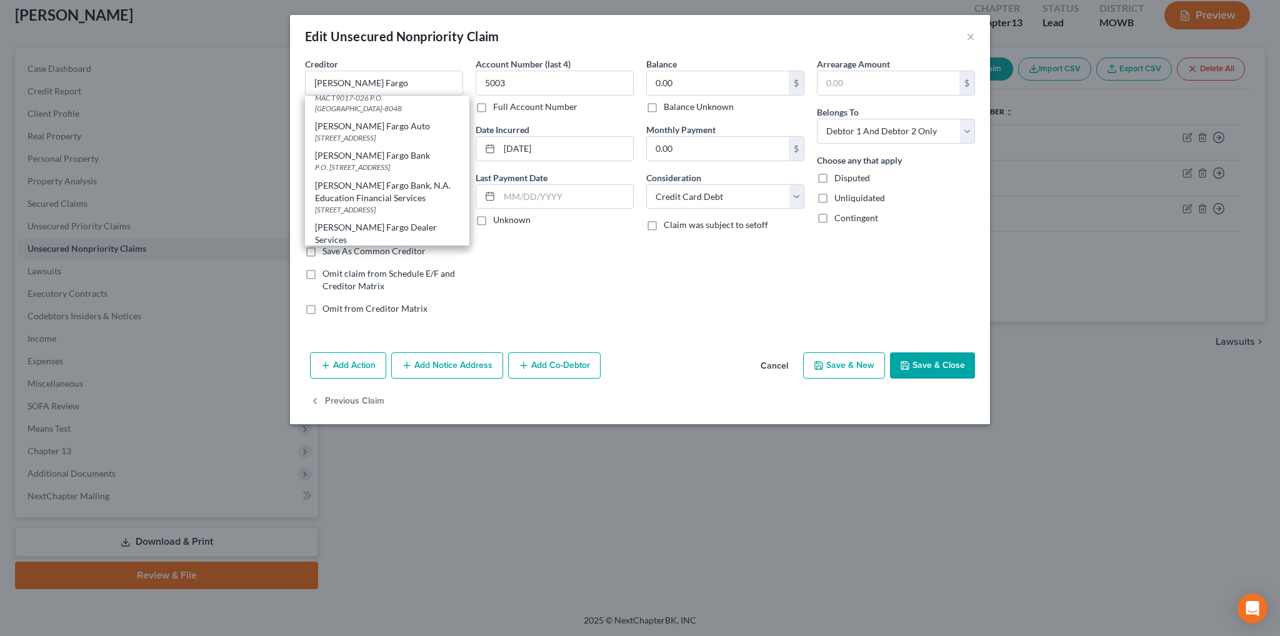
scroll to position [86, 0]
click at [341, 176] on div "P.O. [STREET_ADDRESS]" at bounding box center [387, 171] width 144 height 11
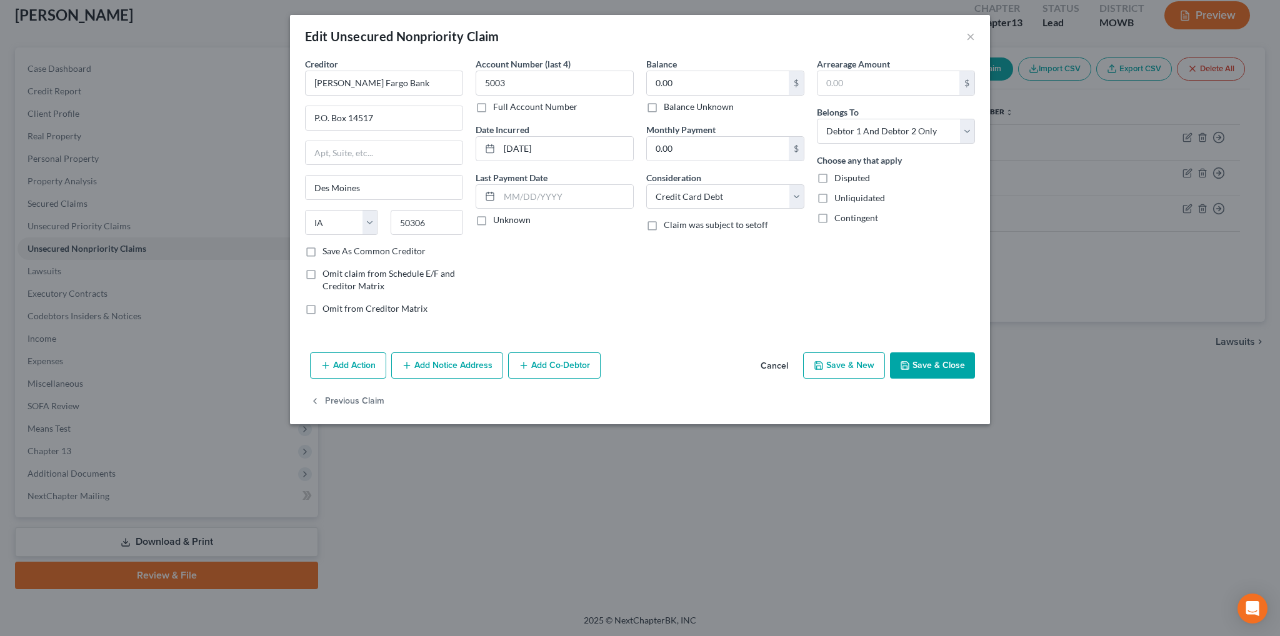
click at [953, 363] on button "Save & Close" at bounding box center [932, 366] width 85 height 26
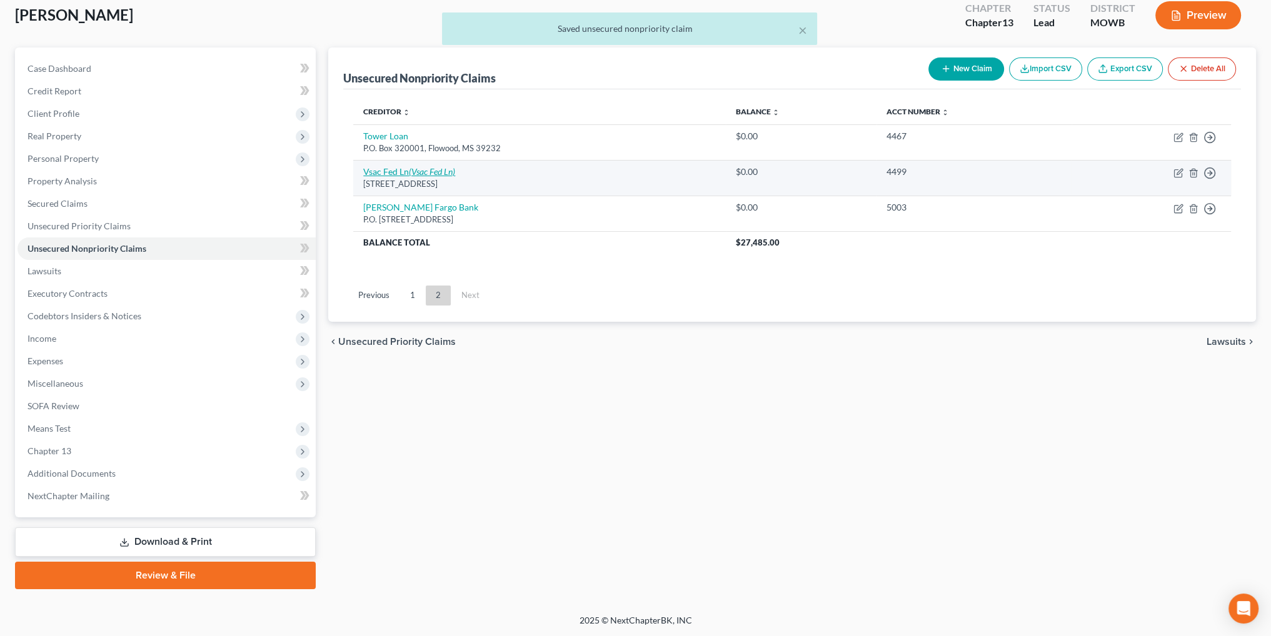
click at [400, 169] on link "Vsac Fed Ln (Vsac Fed Ln)" at bounding box center [409, 171] width 92 height 11
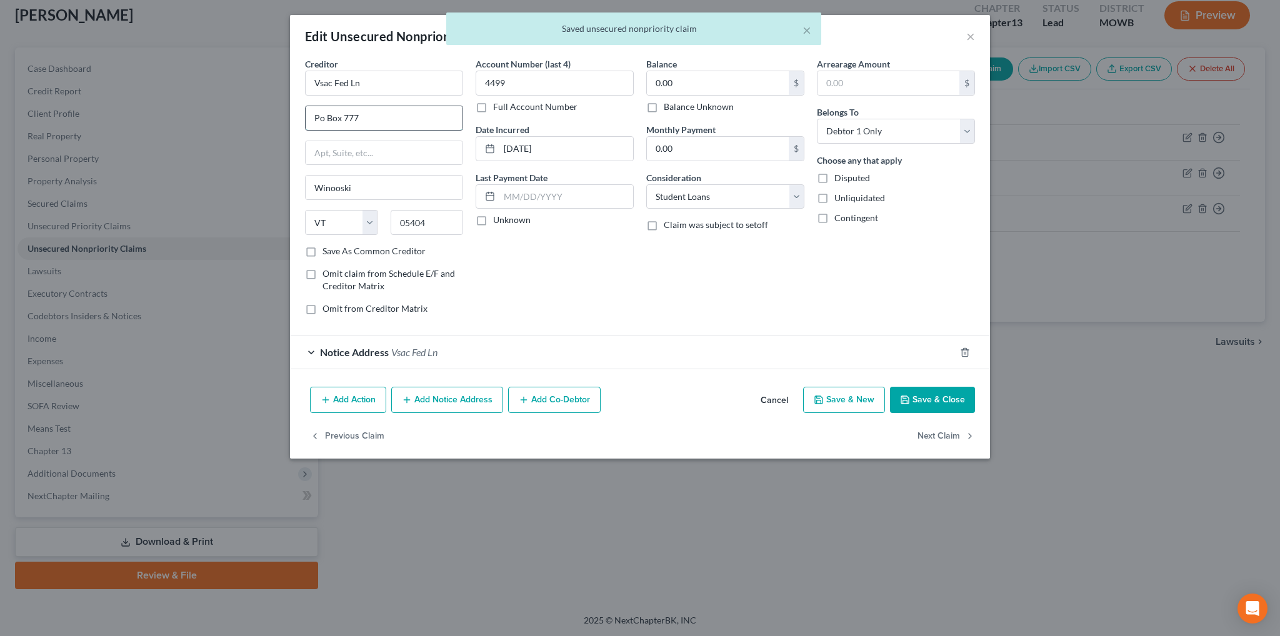
click at [324, 122] on input "Po Box 777" at bounding box center [384, 118] width 157 height 24
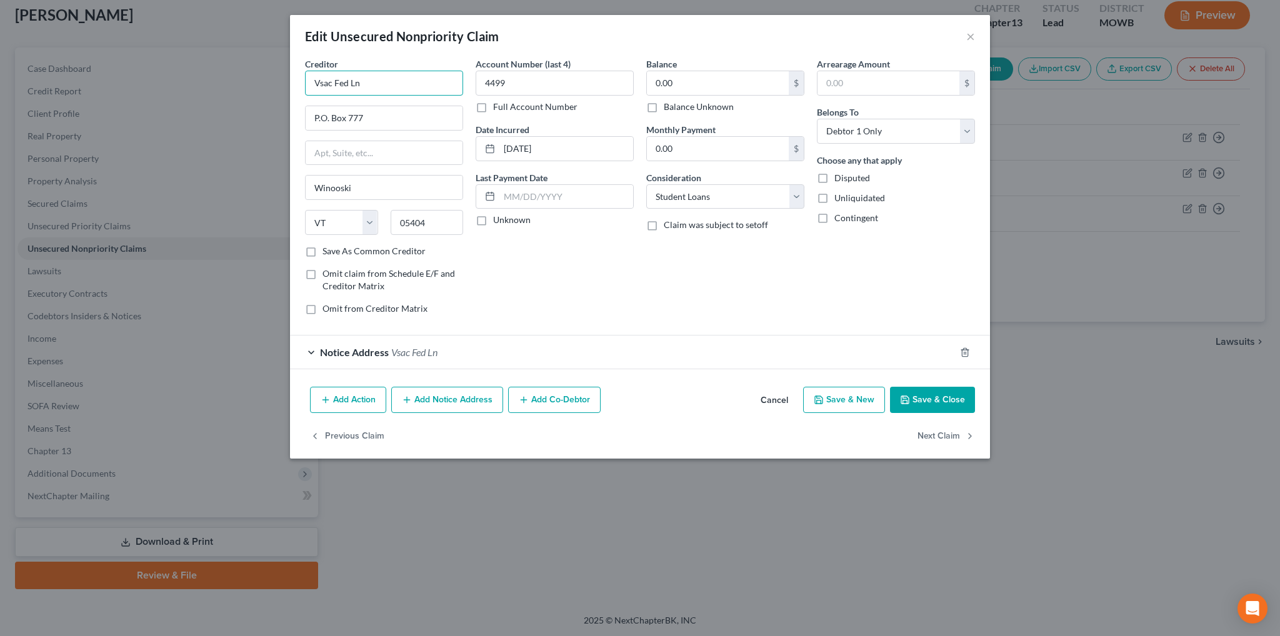
drag, startPoint x: 321, startPoint y: 83, endPoint x: 271, endPoint y: 83, distance: 50.0
click at [271, 83] on div "Edit Unsecured Nonpriority Claim × Creditor * Vsac Fed Ln P.O. Box 777 Winooski…" at bounding box center [640, 318] width 1280 height 636
click at [948, 391] on button "Save & Close" at bounding box center [932, 400] width 85 height 26
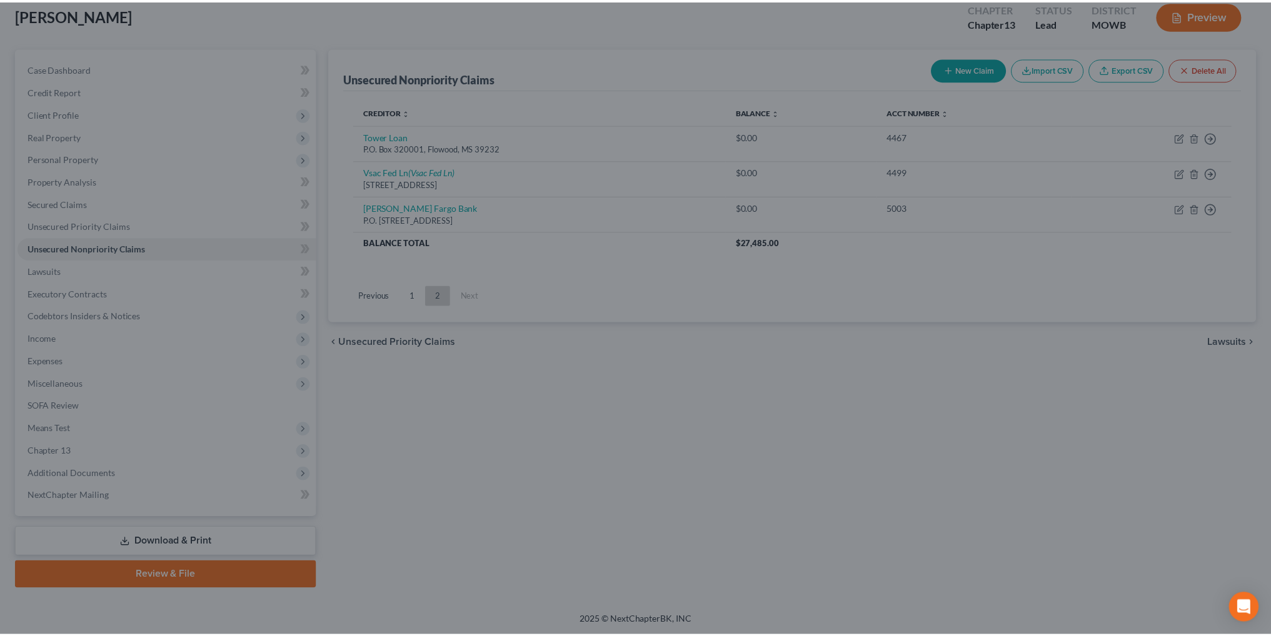
scroll to position [0, 0]
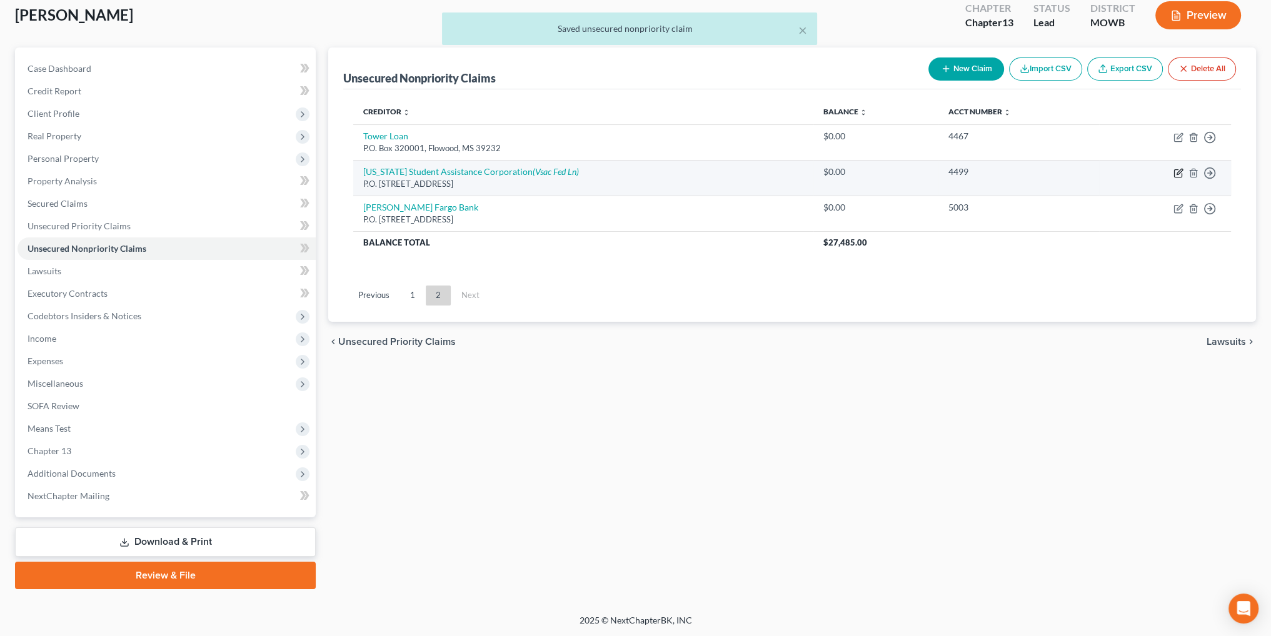
click at [1180, 175] on icon "button" at bounding box center [1179, 173] width 10 height 10
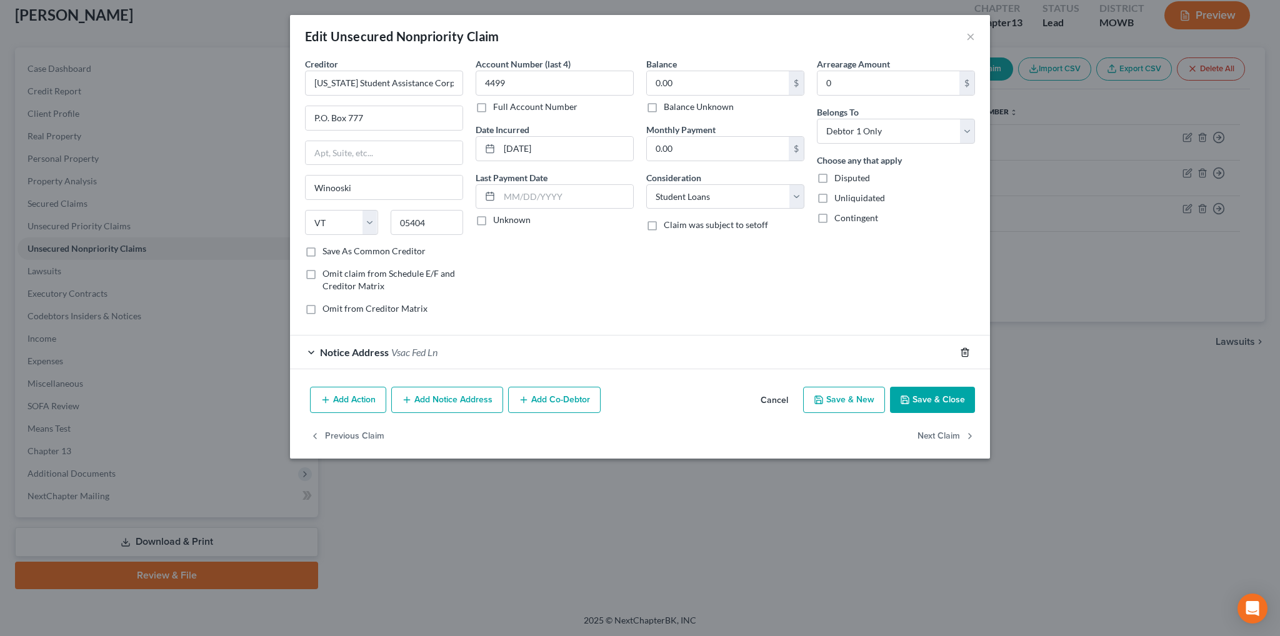
click at [962, 348] on icon "button" at bounding box center [965, 353] width 10 height 10
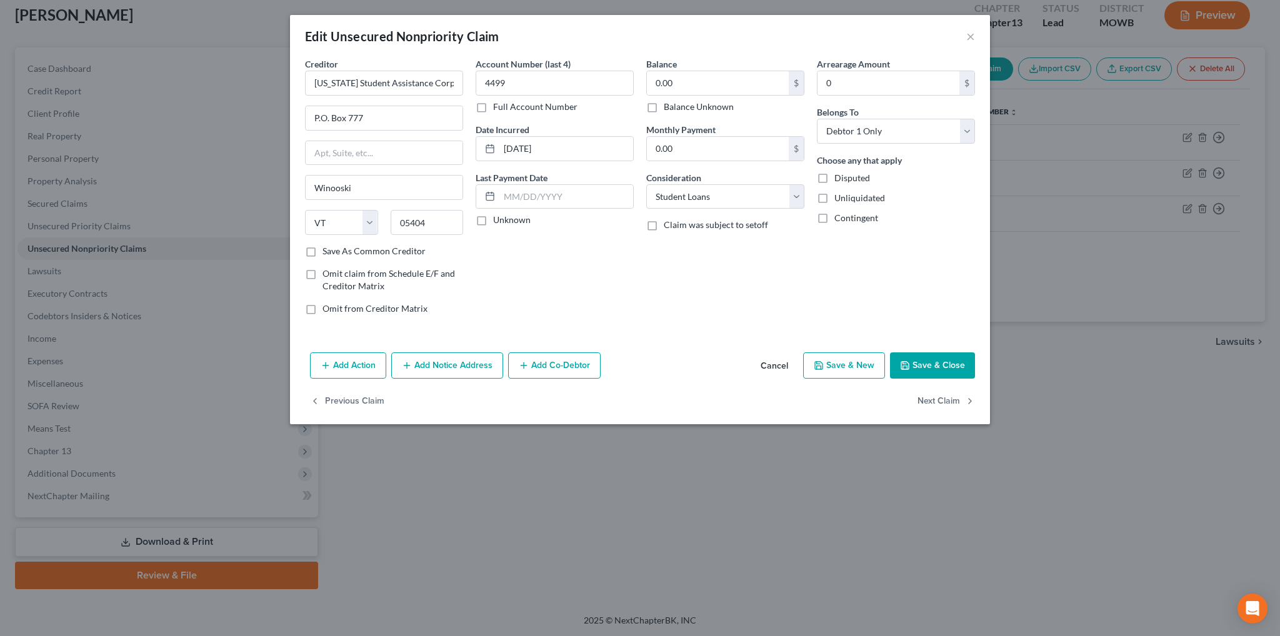
click at [918, 366] on button "Save & Close" at bounding box center [932, 366] width 85 height 26
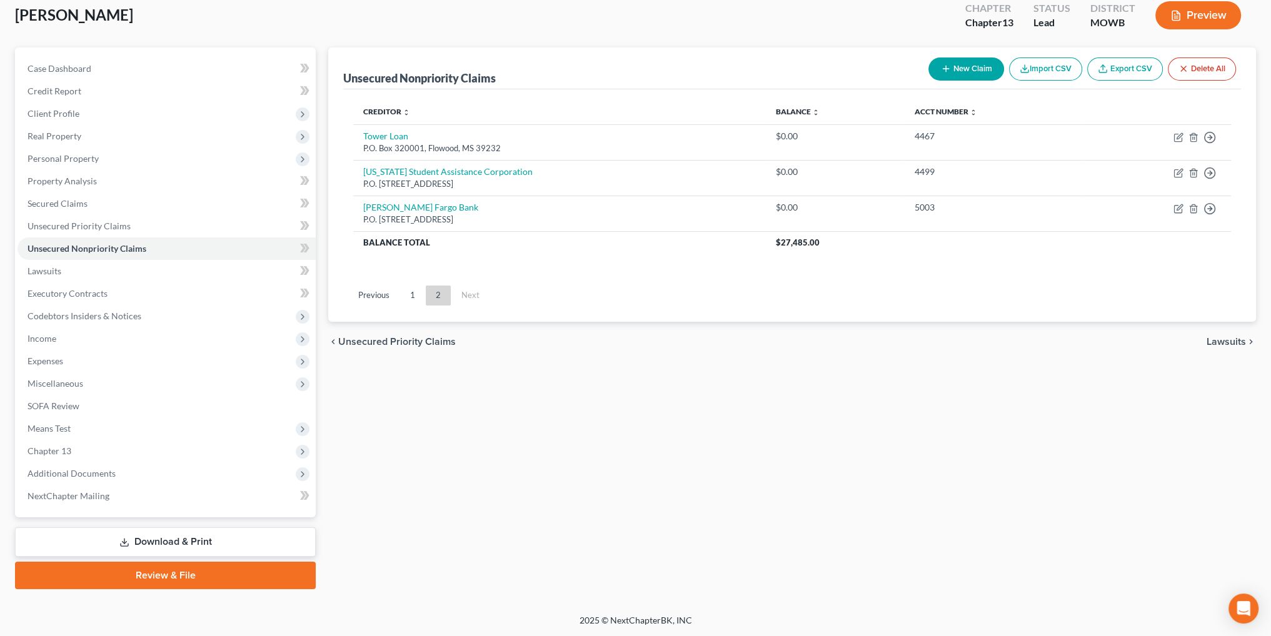
click at [408, 293] on link "1" at bounding box center [412, 296] width 25 height 20
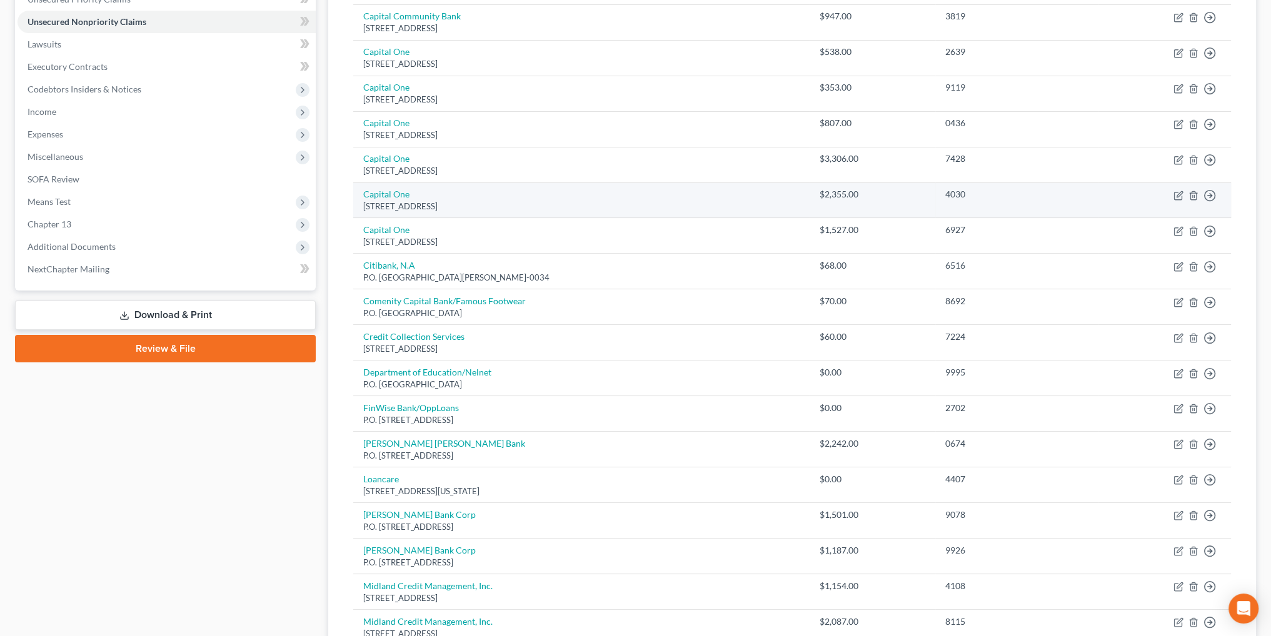
scroll to position [260, 0]
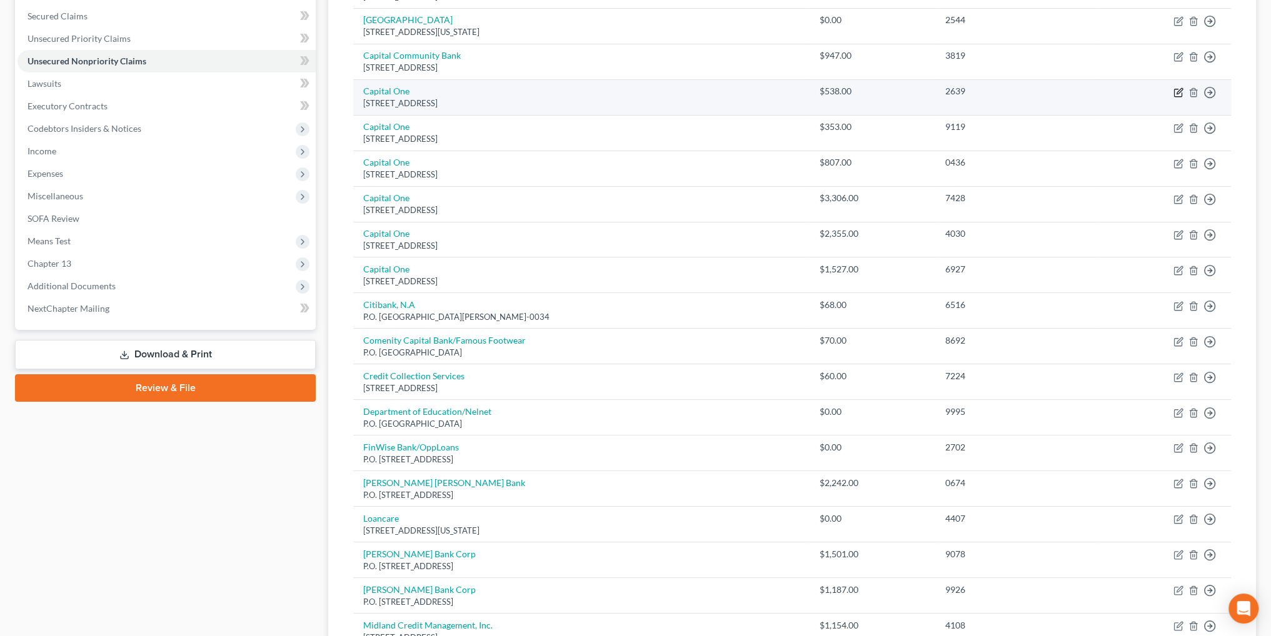
click at [1178, 92] on icon "button" at bounding box center [1179, 93] width 10 height 10
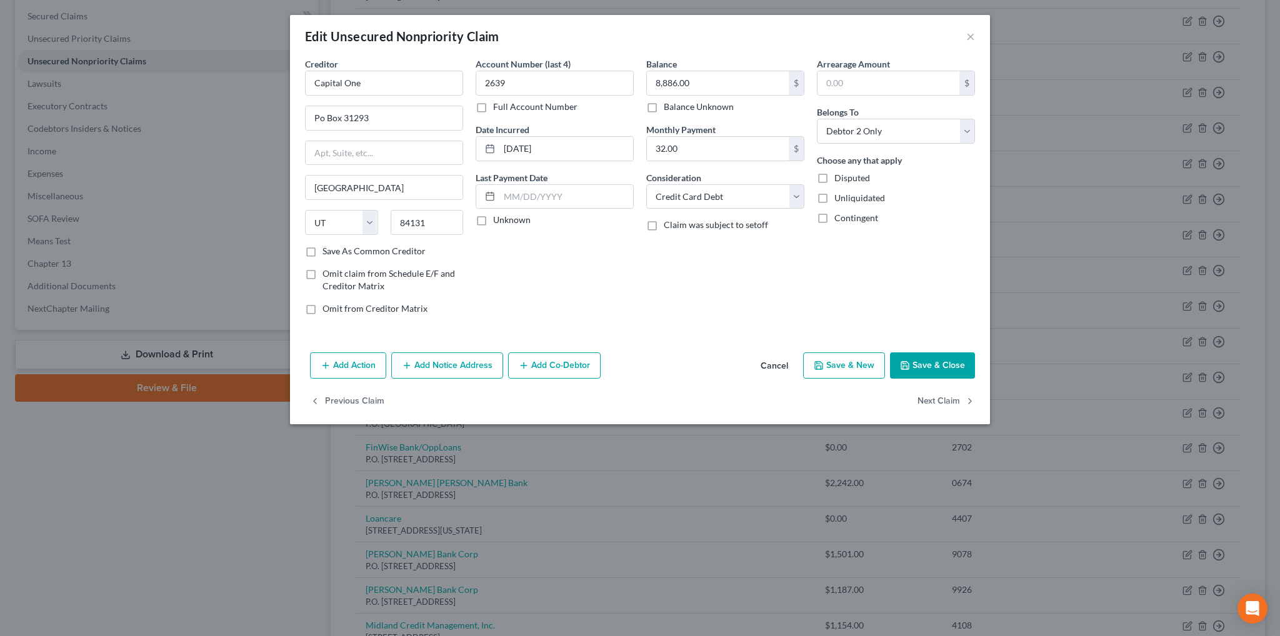
click at [943, 369] on button "Save & Close" at bounding box center [932, 366] width 85 height 26
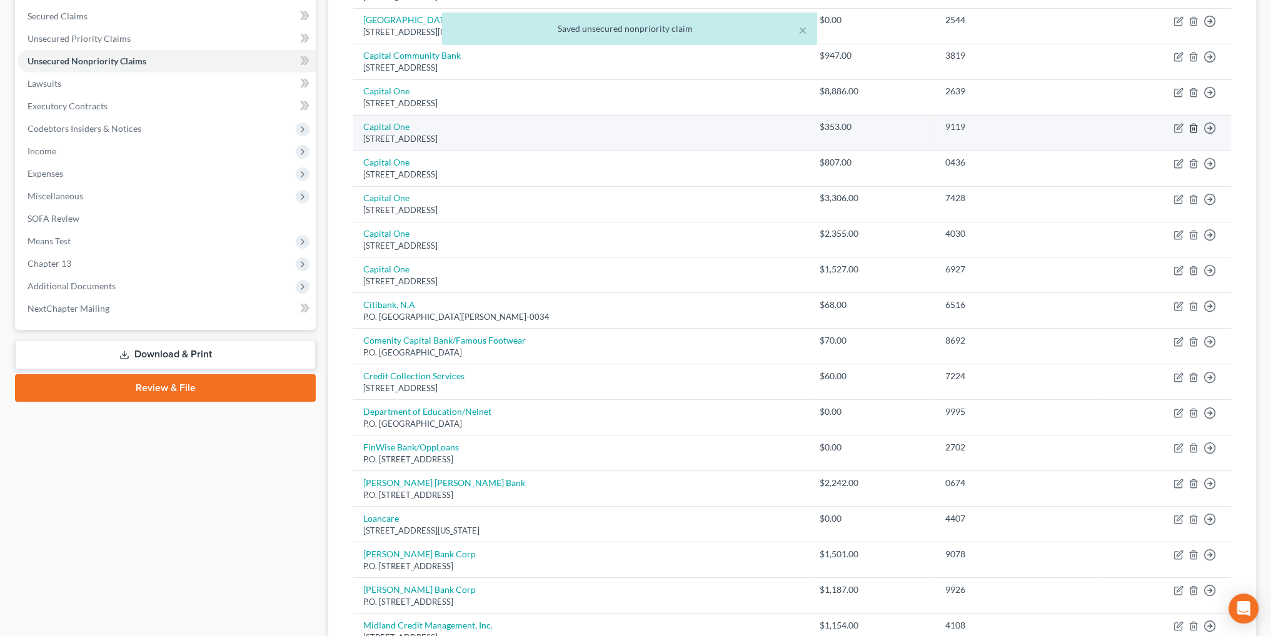
click at [1193, 129] on icon "button" at bounding box center [1194, 128] width 10 height 10
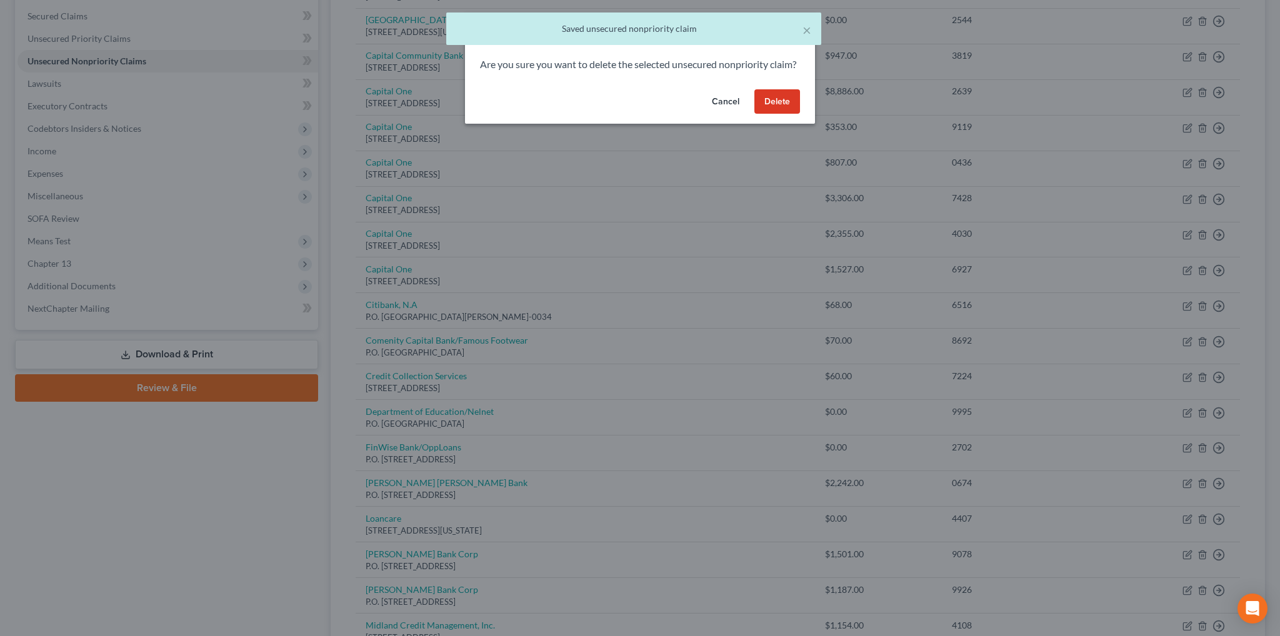
click at [782, 114] on button "Delete" at bounding box center [778, 101] width 46 height 25
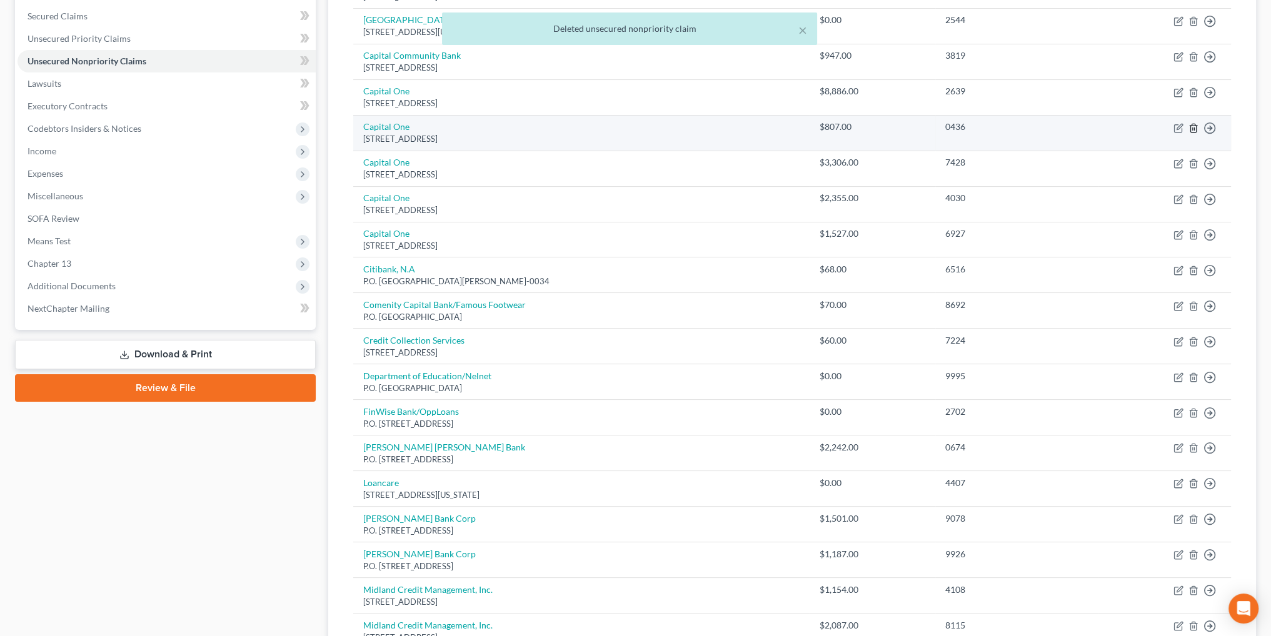
click at [1193, 128] on line "button" at bounding box center [1193, 129] width 0 height 3
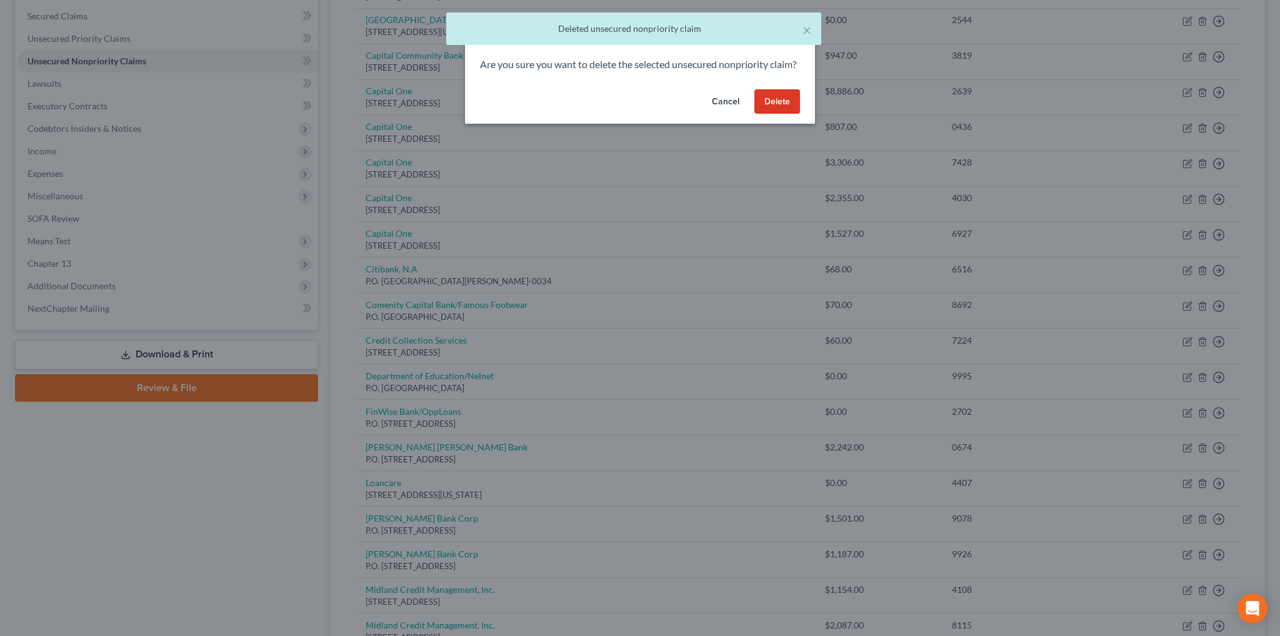
click at [772, 114] on button "Delete" at bounding box center [778, 101] width 46 height 25
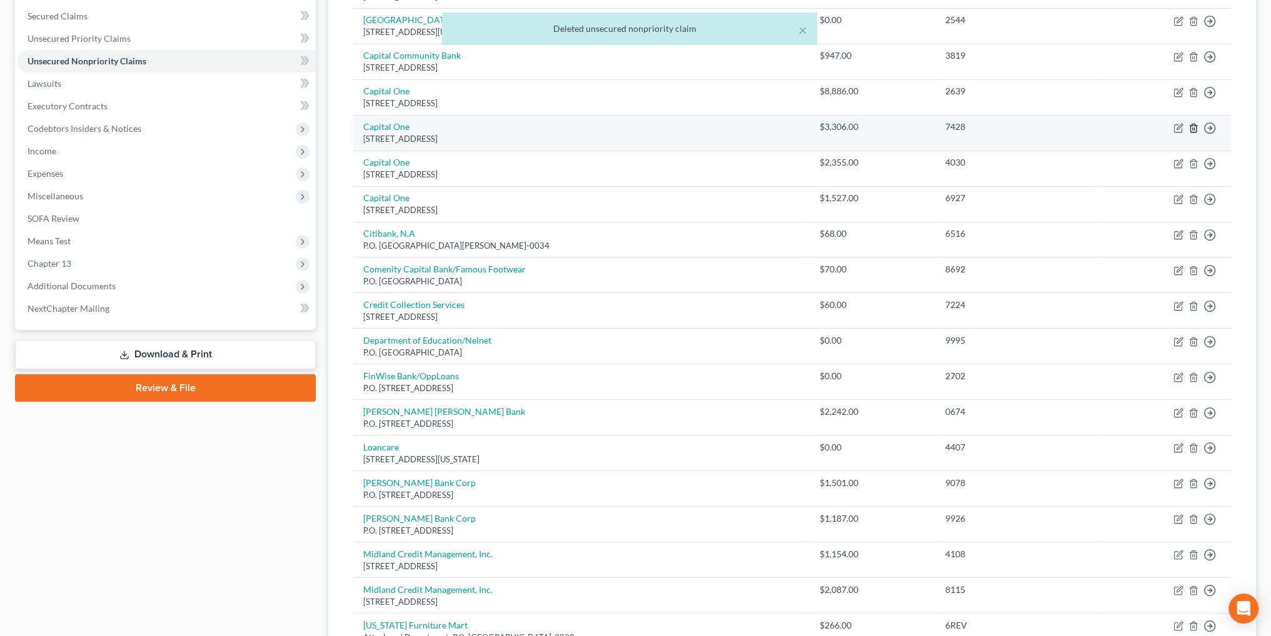
click at [1194, 126] on icon "button" at bounding box center [1194, 128] width 10 height 10
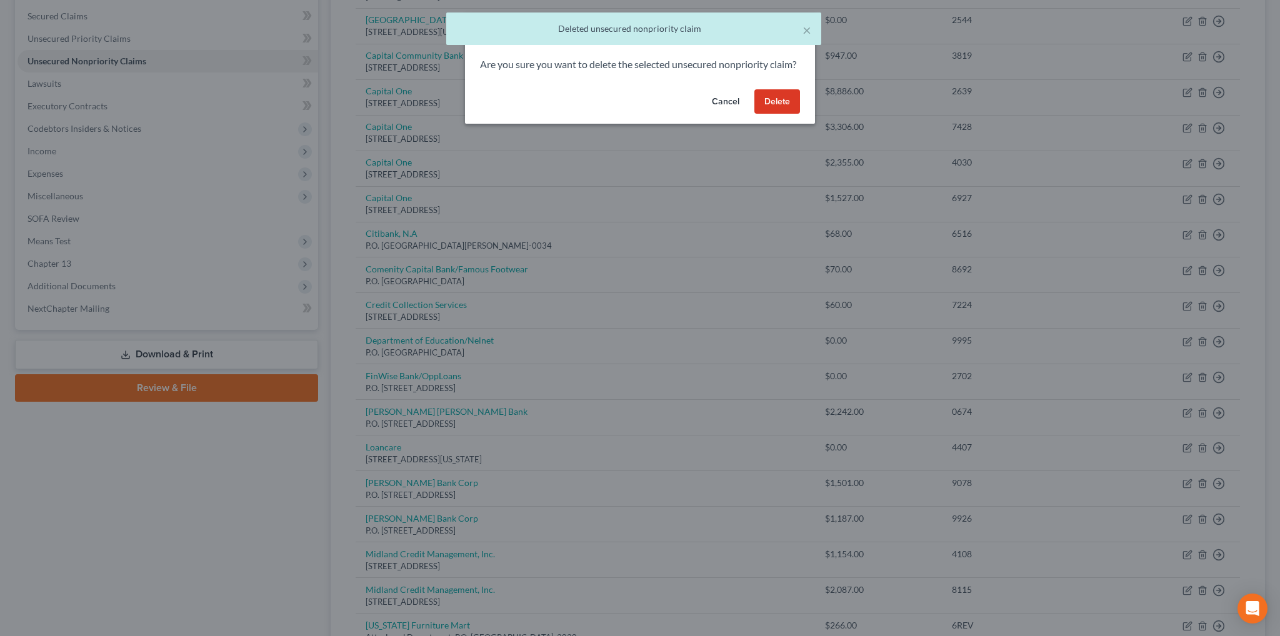
click at [781, 114] on button "Delete" at bounding box center [778, 101] width 46 height 25
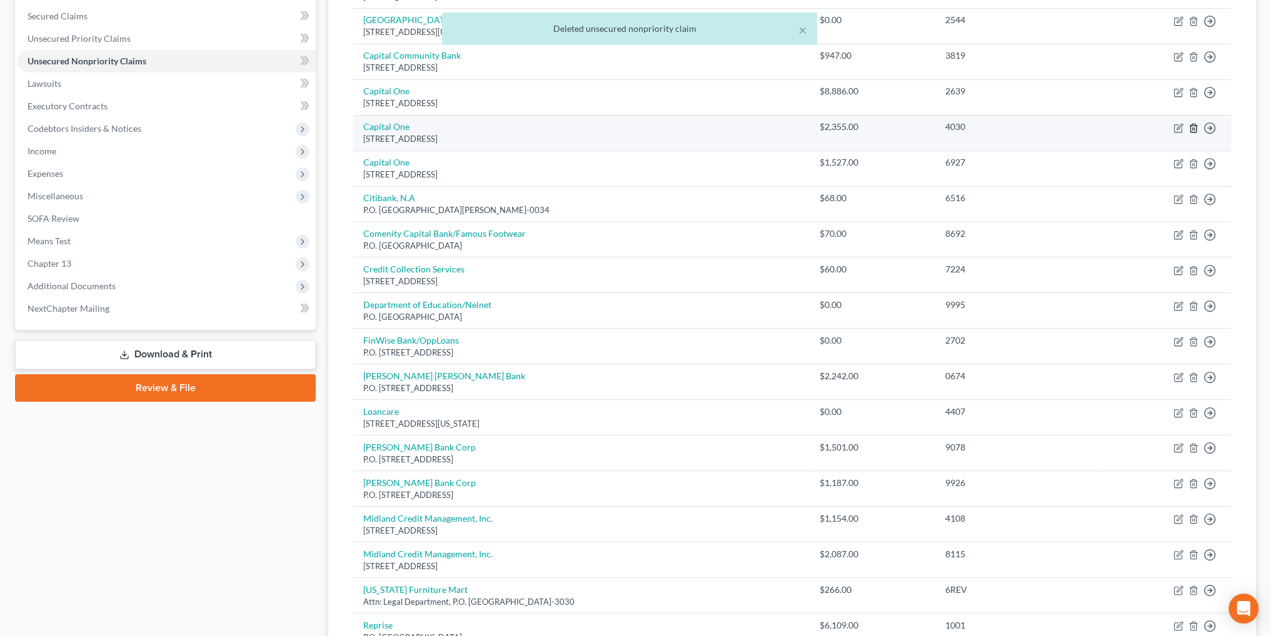
click at [1190, 126] on icon "button" at bounding box center [1193, 128] width 6 height 8
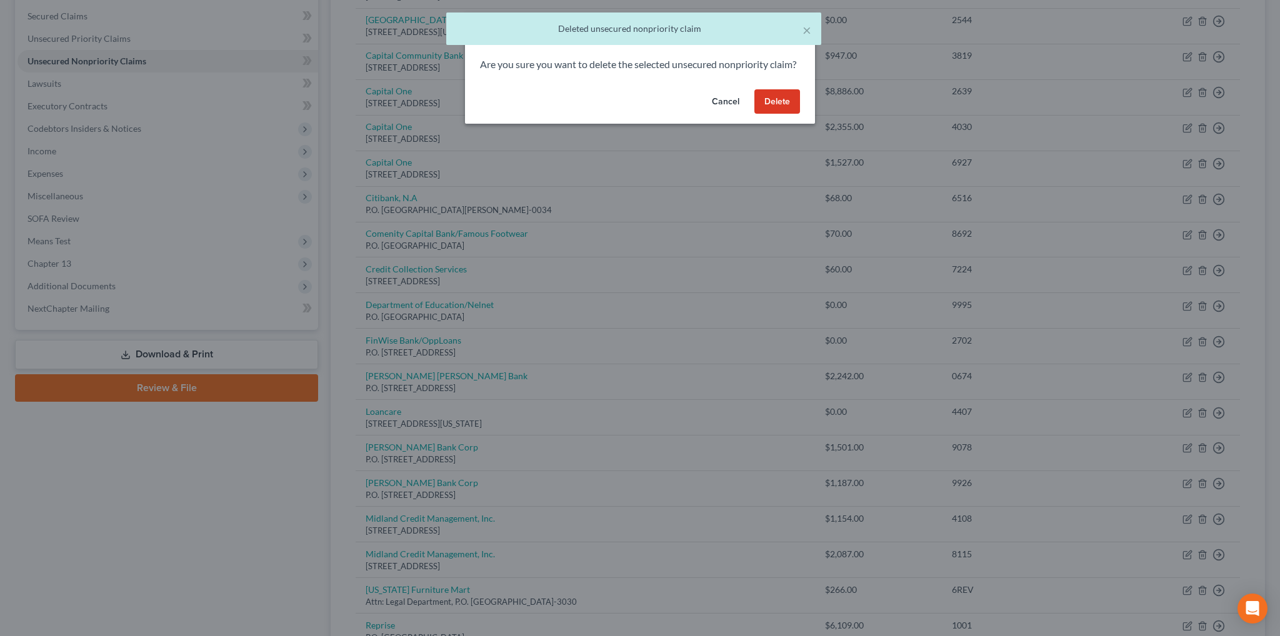
click at [772, 113] on button "Delete" at bounding box center [778, 101] width 46 height 25
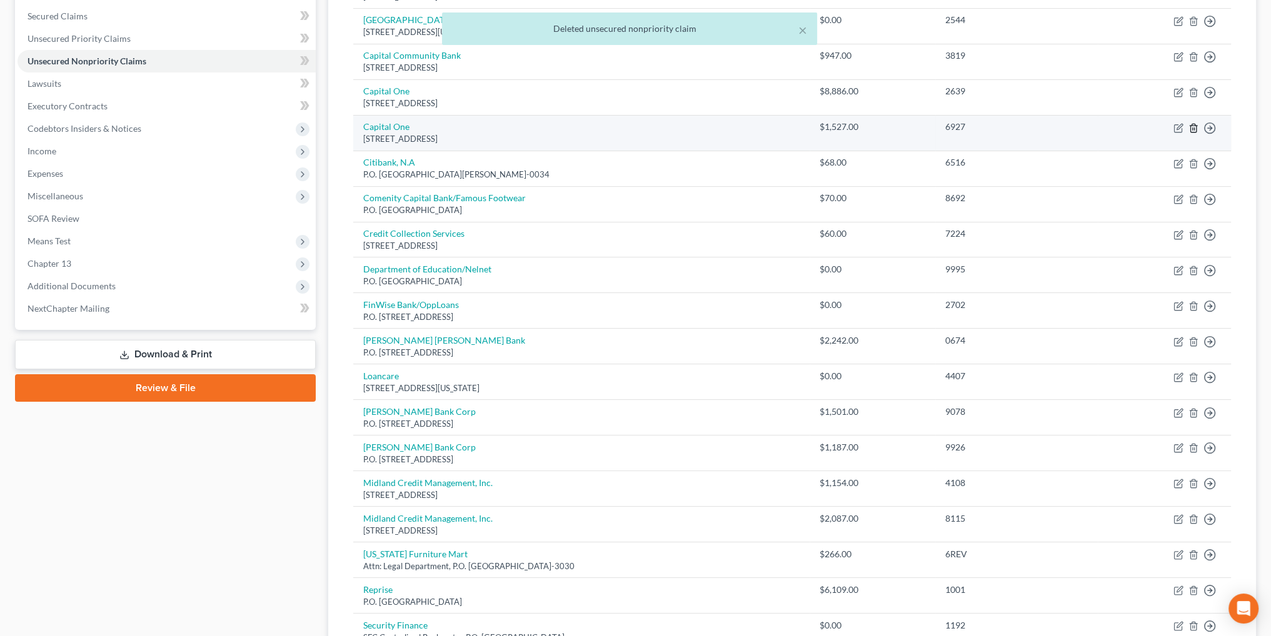
click at [1194, 131] on icon "button" at bounding box center [1193, 128] width 6 height 8
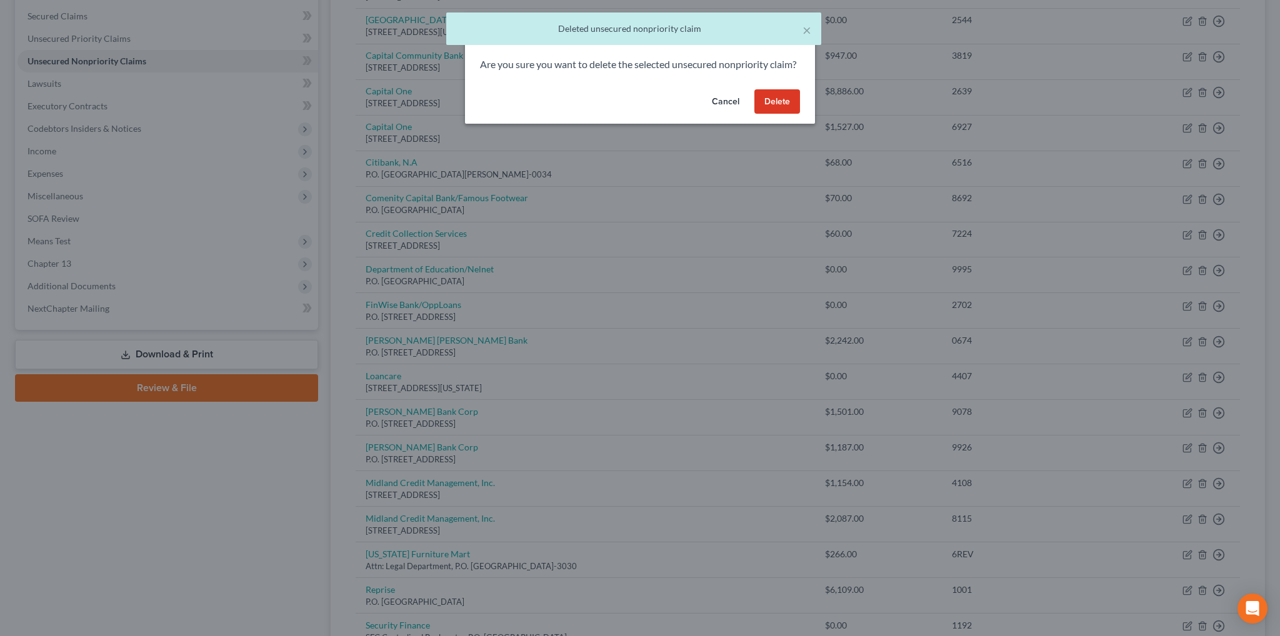
click at [772, 114] on button "Delete" at bounding box center [778, 101] width 46 height 25
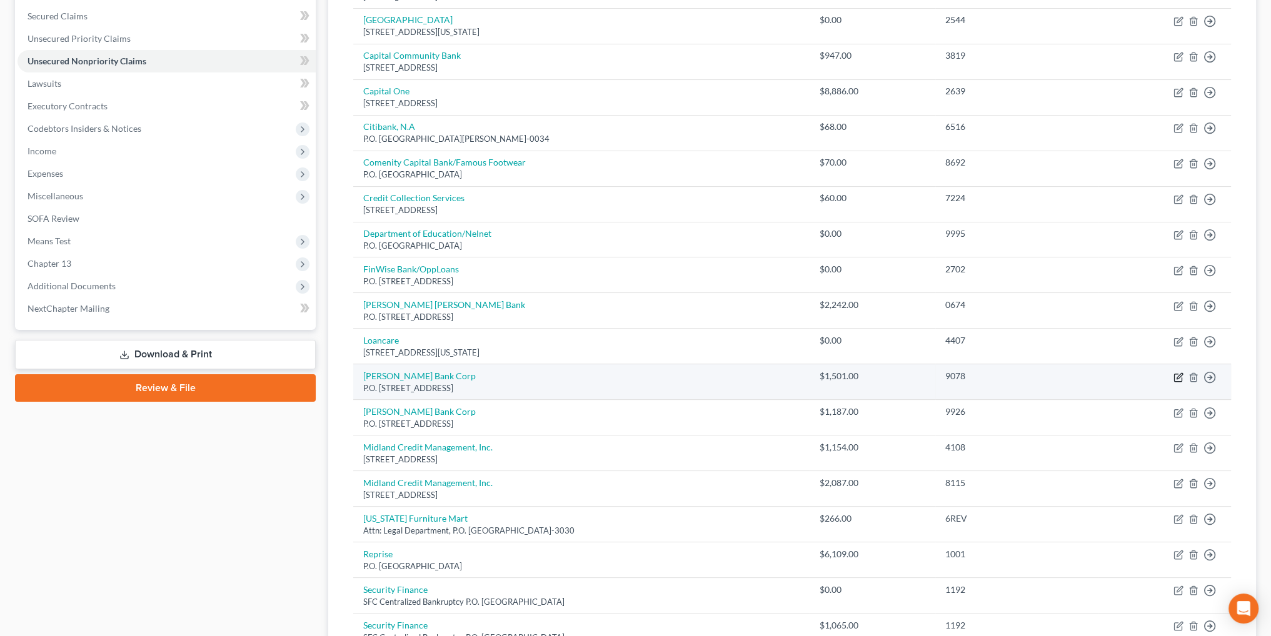
click at [1177, 376] on icon "button" at bounding box center [1180, 376] width 6 height 6
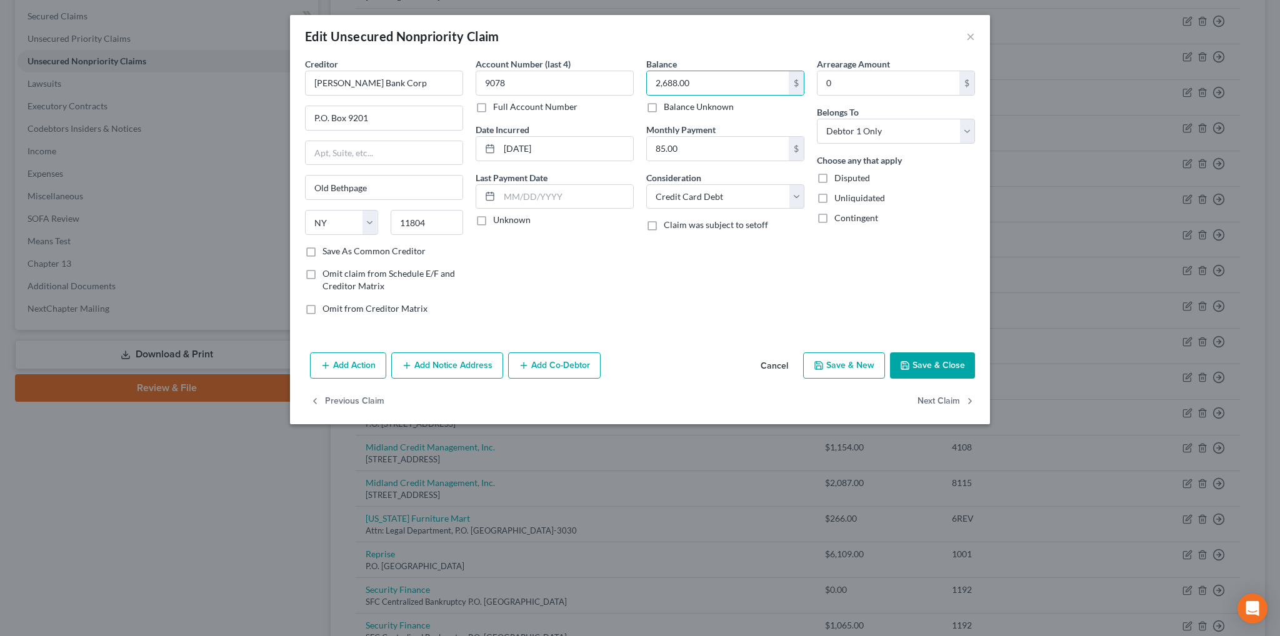
click at [930, 359] on button "Save & Close" at bounding box center [932, 366] width 85 height 26
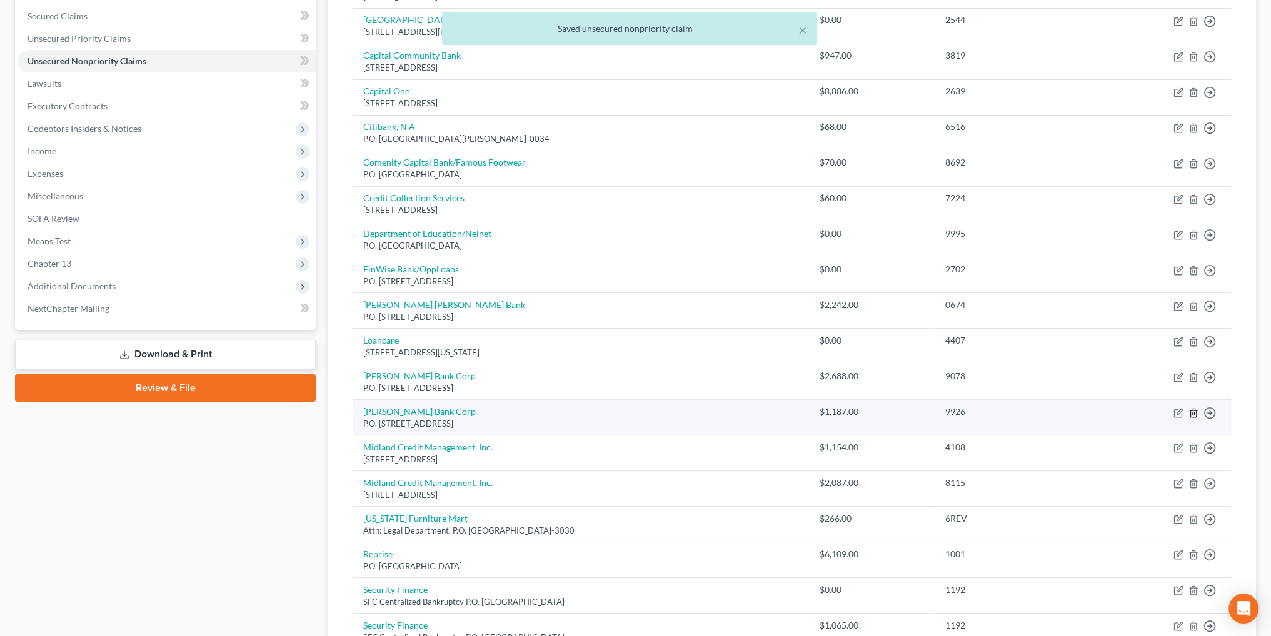
click at [1192, 411] on icon "button" at bounding box center [1194, 413] width 10 height 10
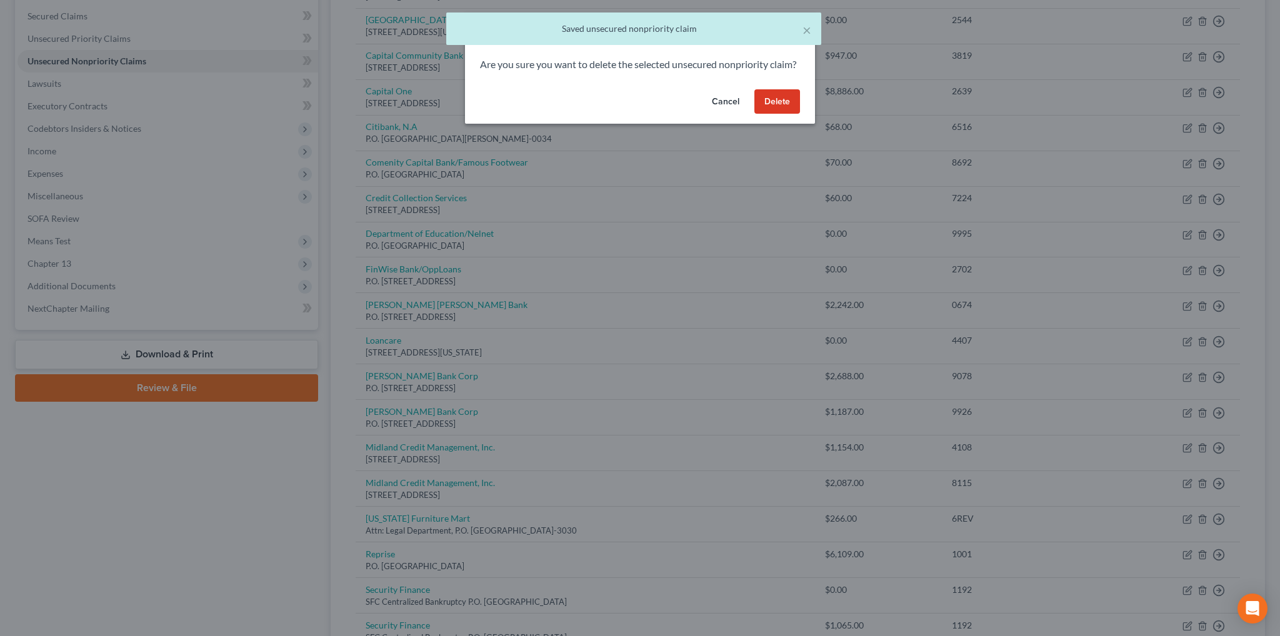
click at [790, 110] on button "Delete" at bounding box center [778, 101] width 46 height 25
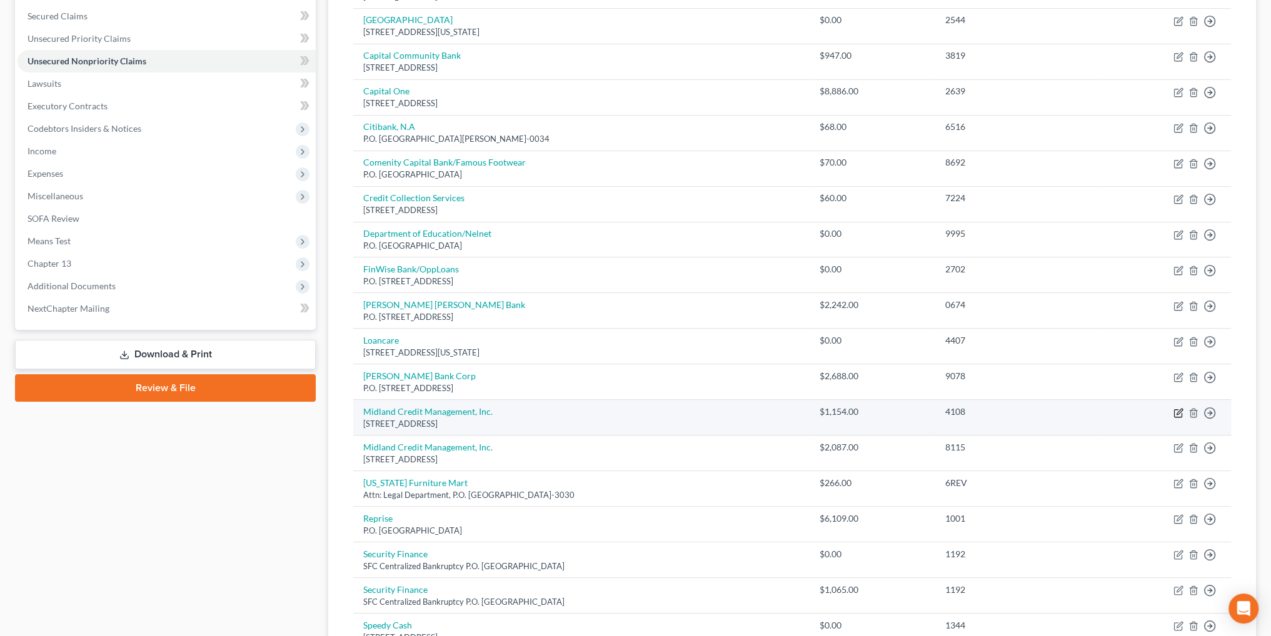
click at [1175, 410] on icon "button" at bounding box center [1179, 413] width 10 height 10
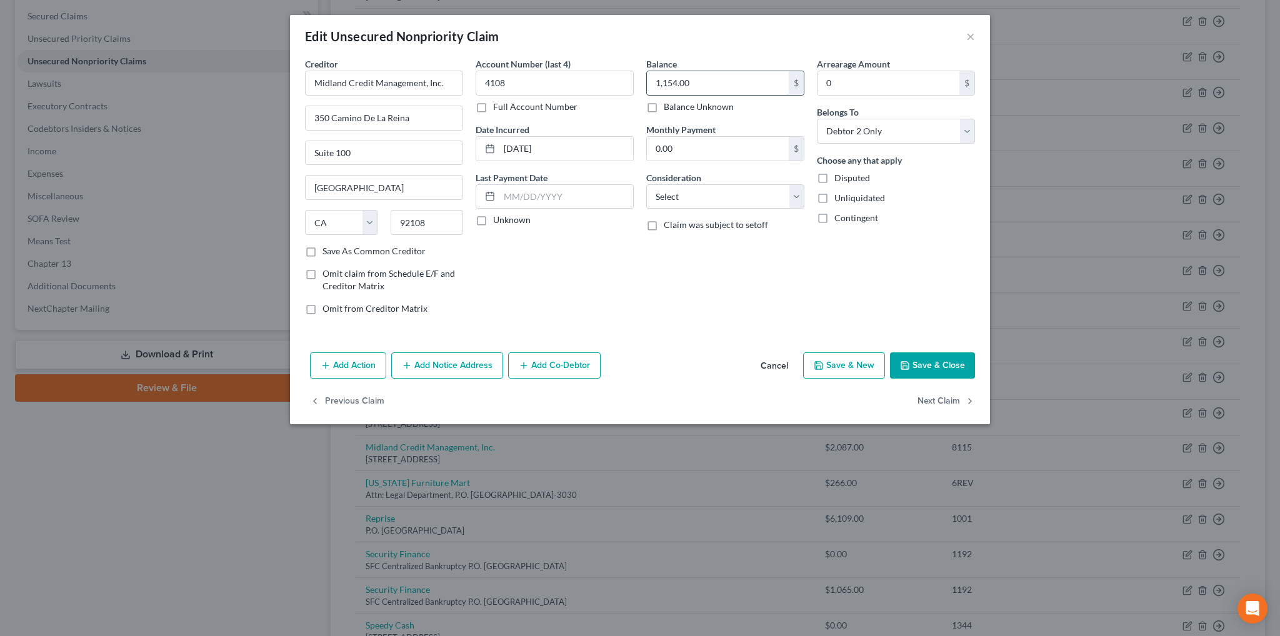
click at [706, 83] on input "1,154.00" at bounding box center [718, 83] width 142 height 24
click at [940, 356] on button "Save & Close" at bounding box center [932, 366] width 85 height 26
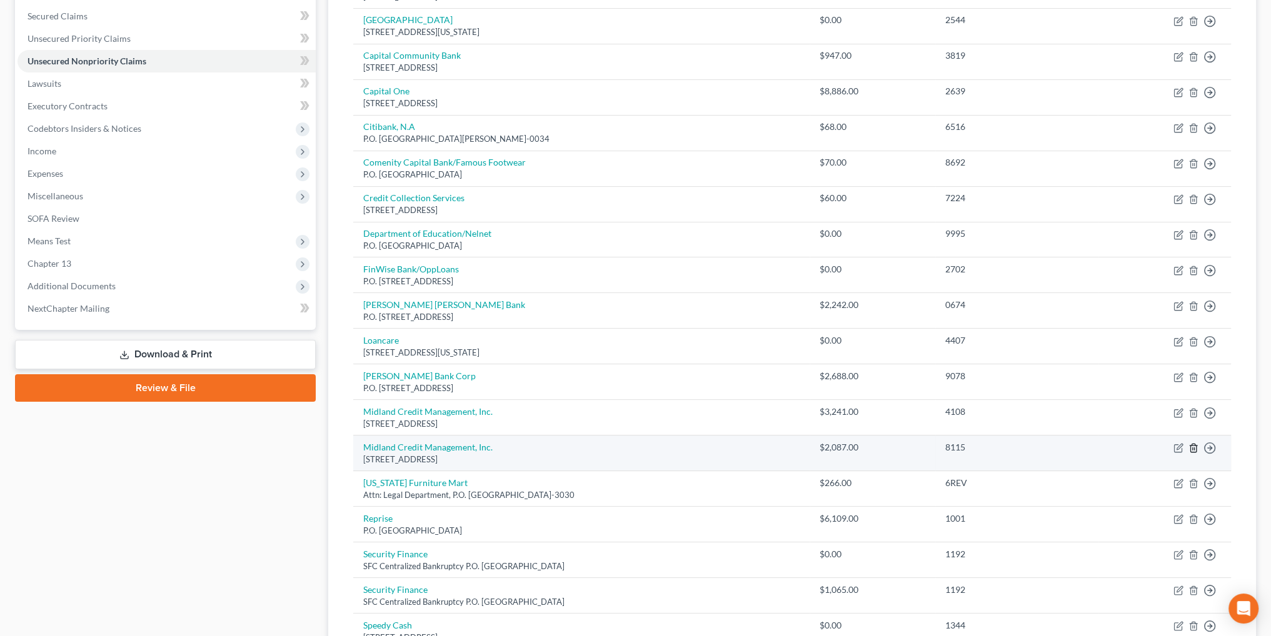
click at [1193, 448] on line "button" at bounding box center [1193, 449] width 0 height 3
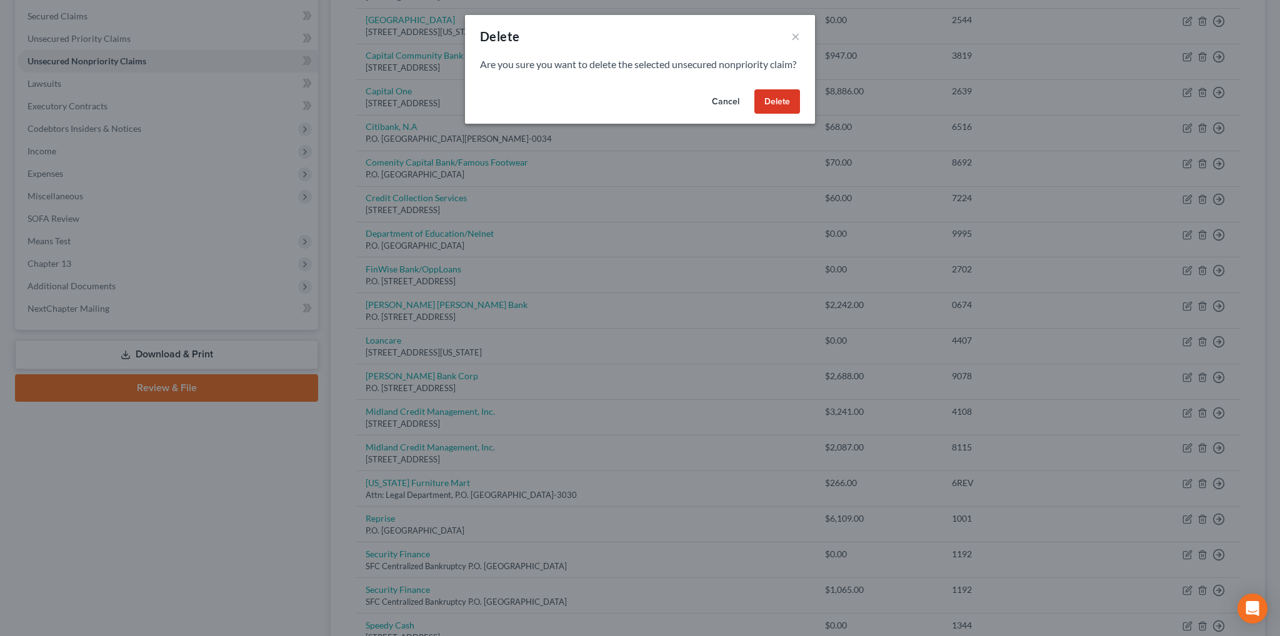
click at [786, 113] on button "Delete" at bounding box center [778, 101] width 46 height 25
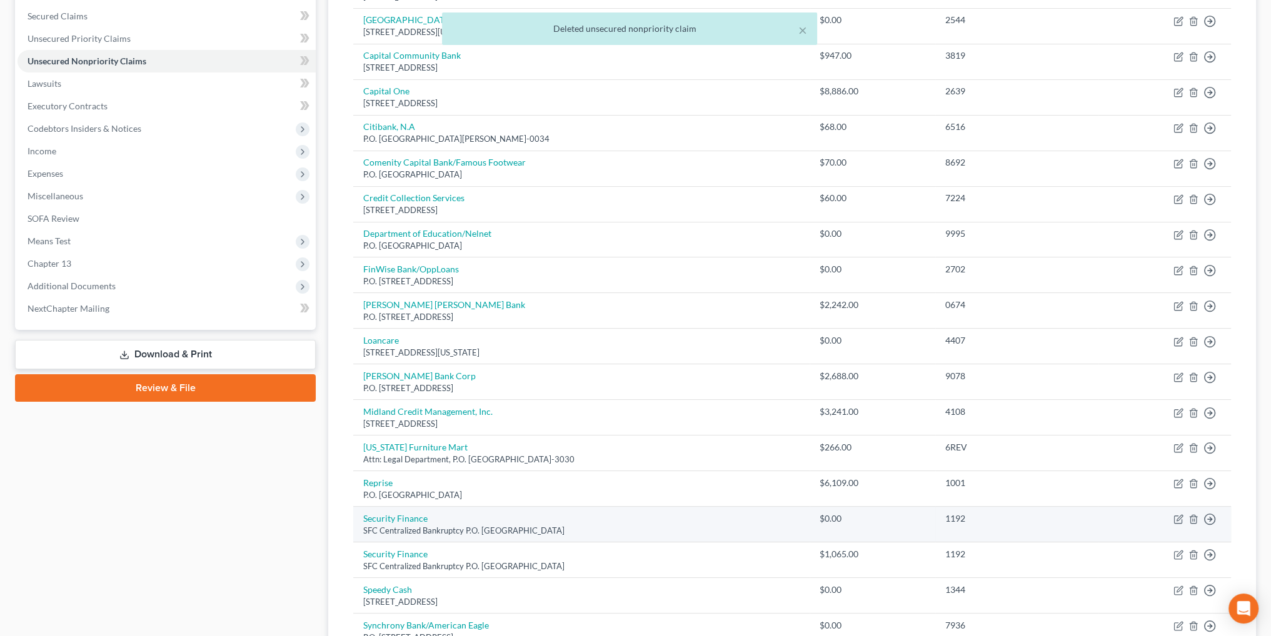
click at [521, 521] on td "Security Finance SFC Centralized Bankruptcy P.O. [GEOGRAPHIC_DATA]" at bounding box center [581, 525] width 456 height 36
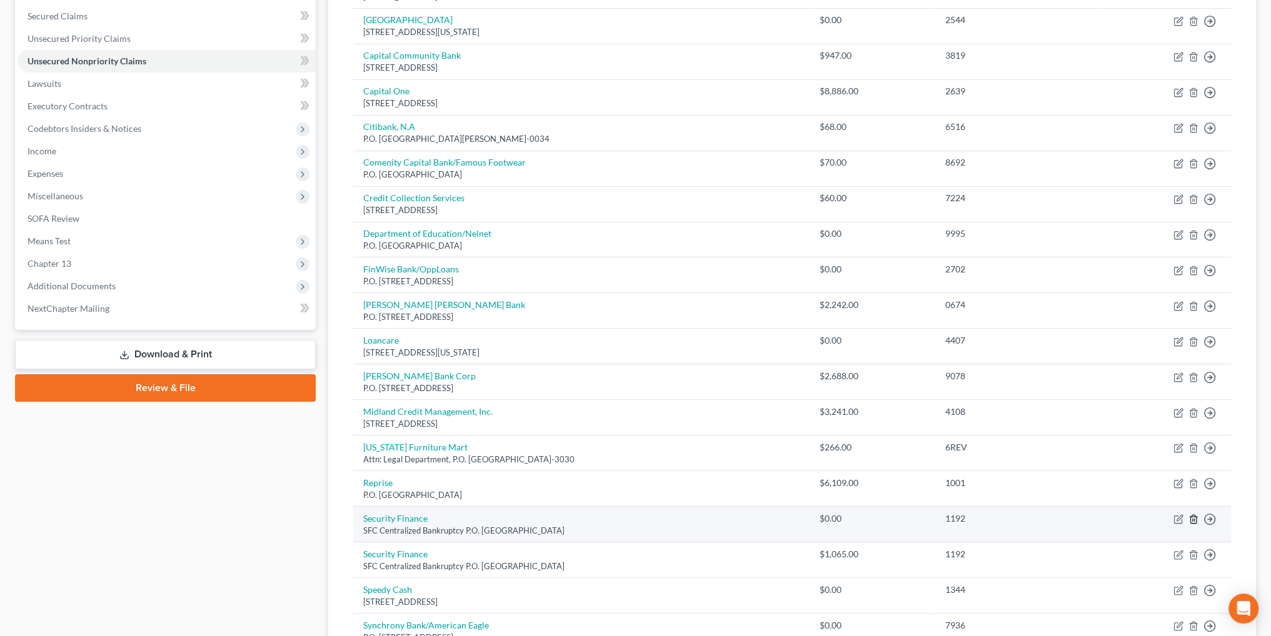
click at [1193, 520] on line "button" at bounding box center [1193, 521] width 0 height 3
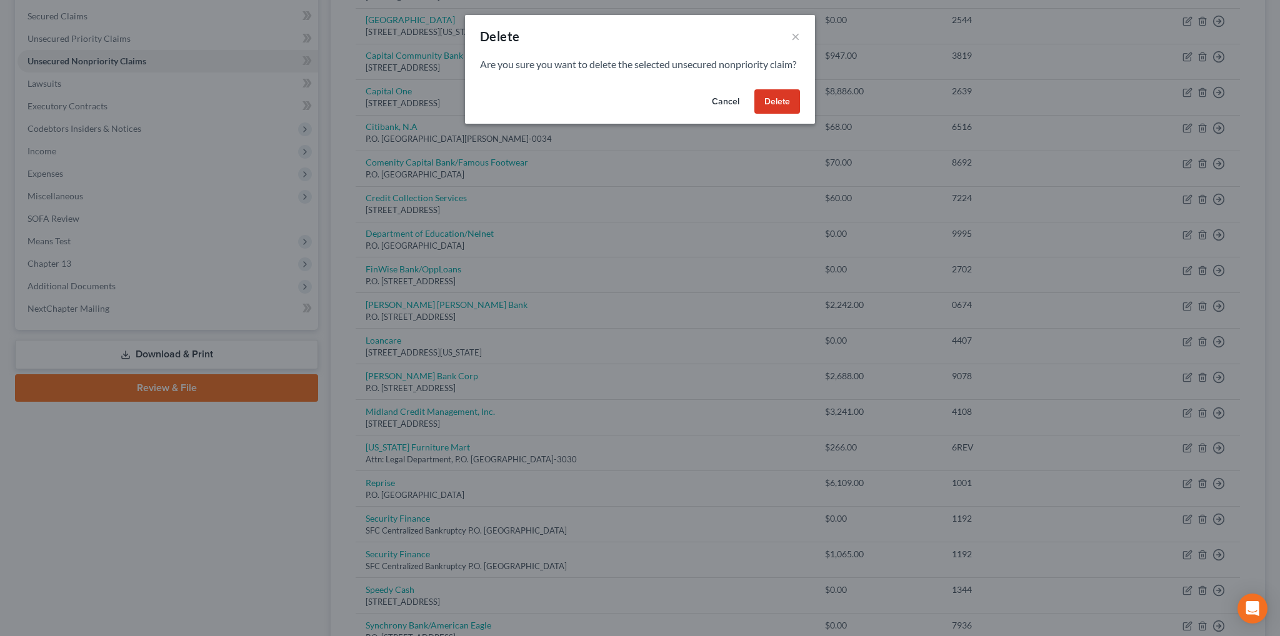
click at [769, 114] on button "Delete" at bounding box center [778, 101] width 46 height 25
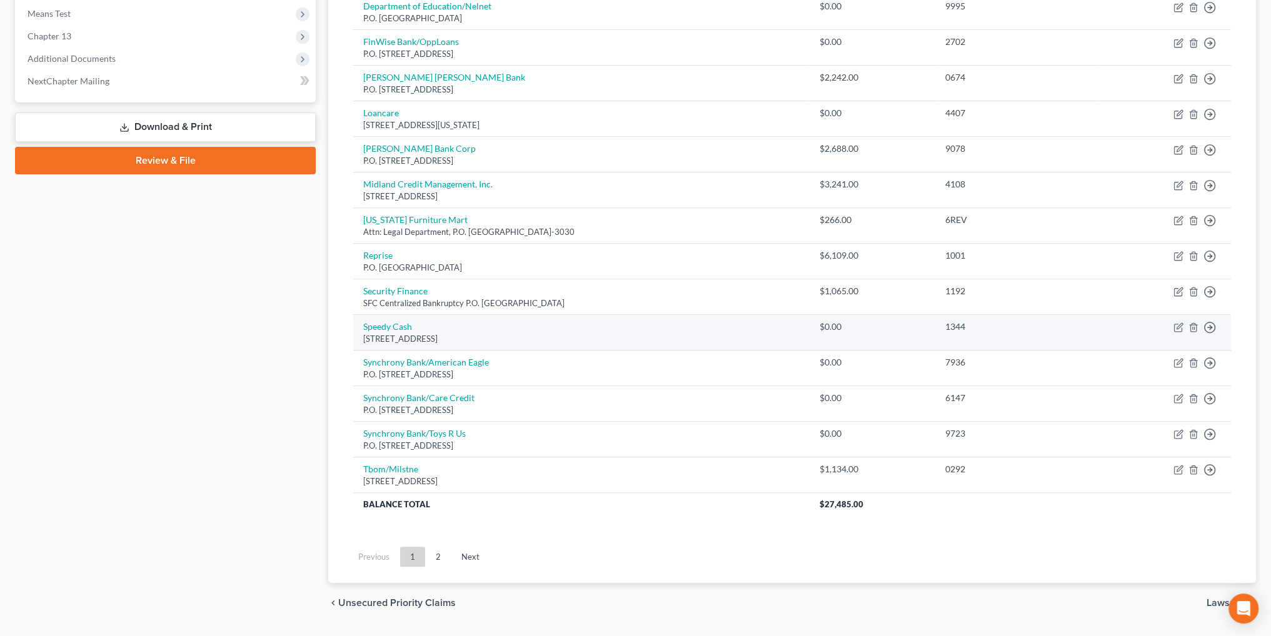
scroll to position [510, 0]
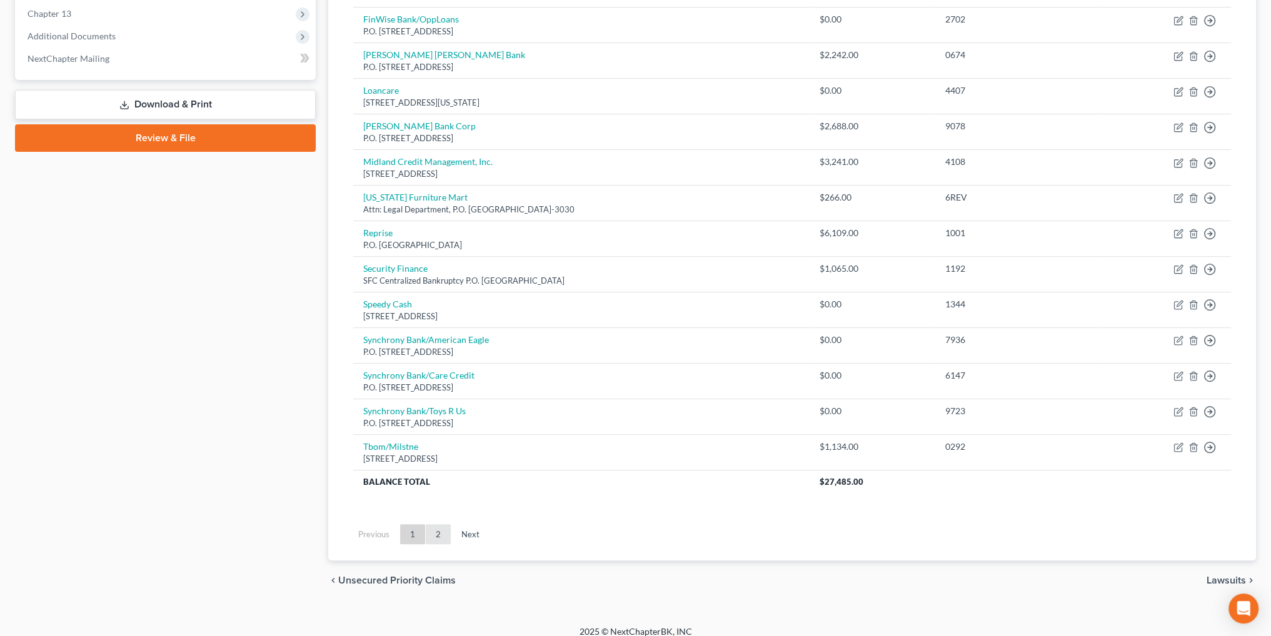
click at [447, 534] on link "2" at bounding box center [438, 535] width 25 height 20
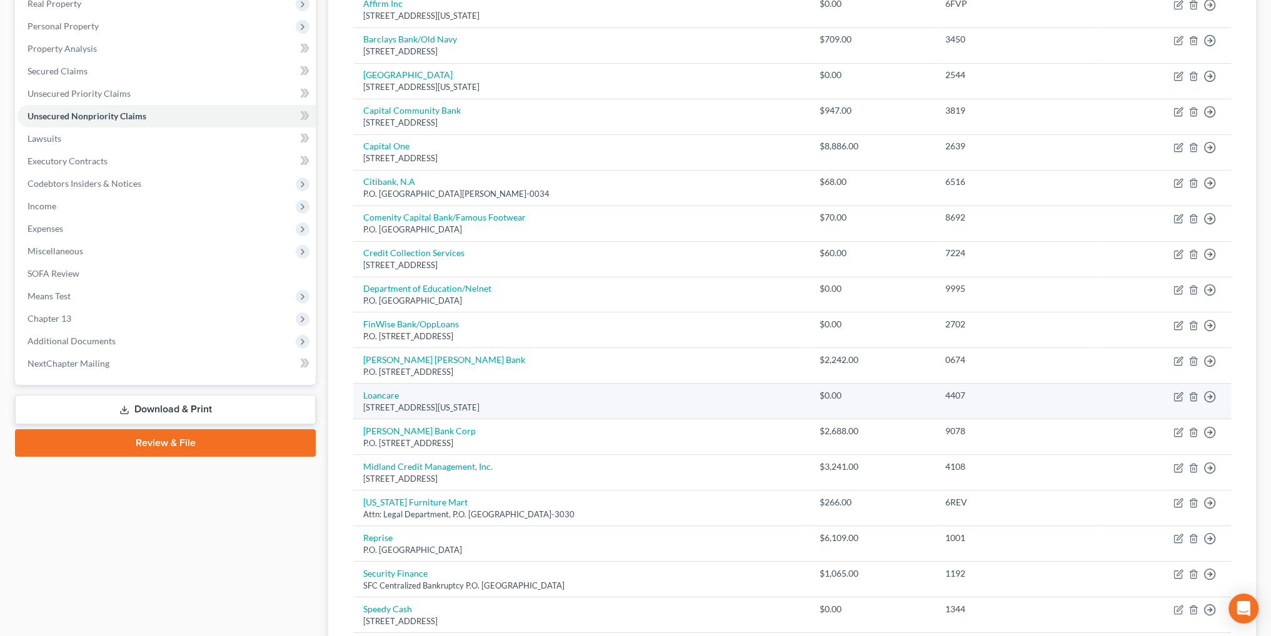
scroll to position [198, 0]
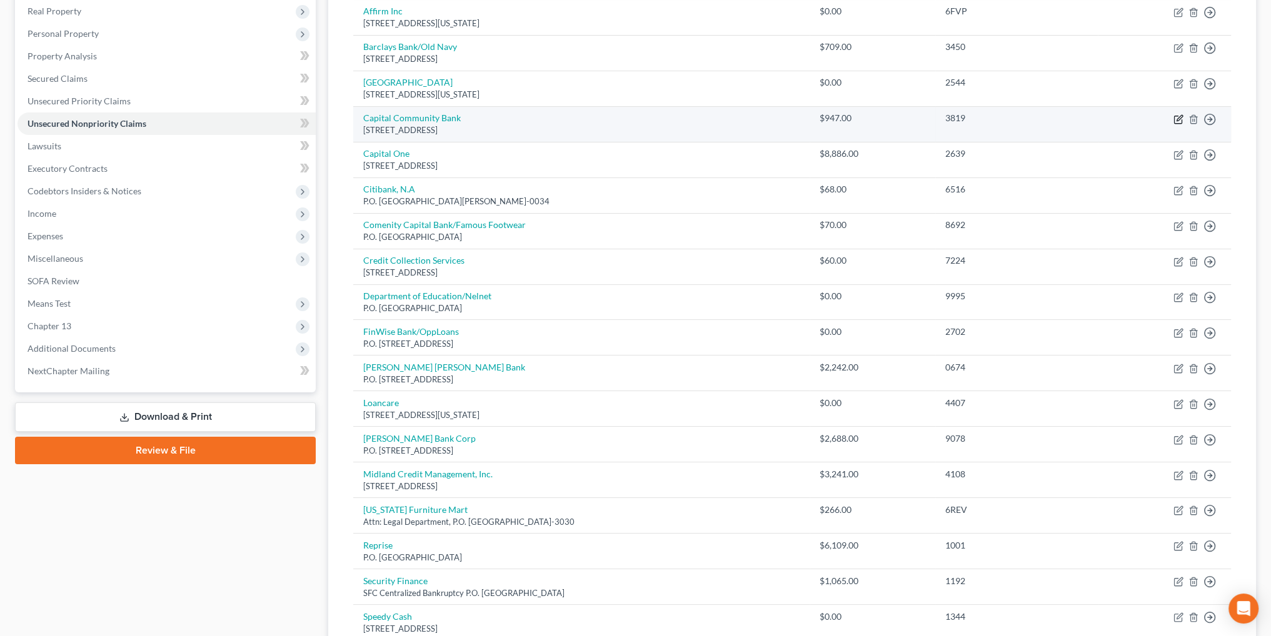
click at [1178, 118] on icon "button" at bounding box center [1179, 119] width 10 height 10
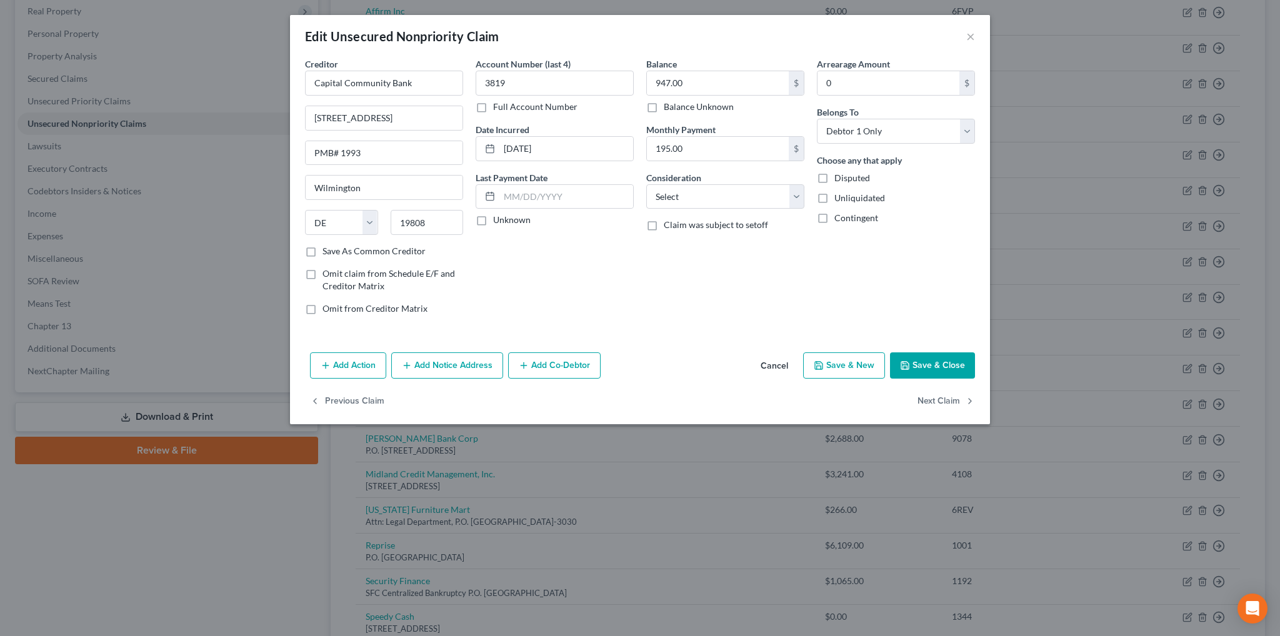
click at [426, 368] on button "Add Notice Address" at bounding box center [447, 366] width 112 height 26
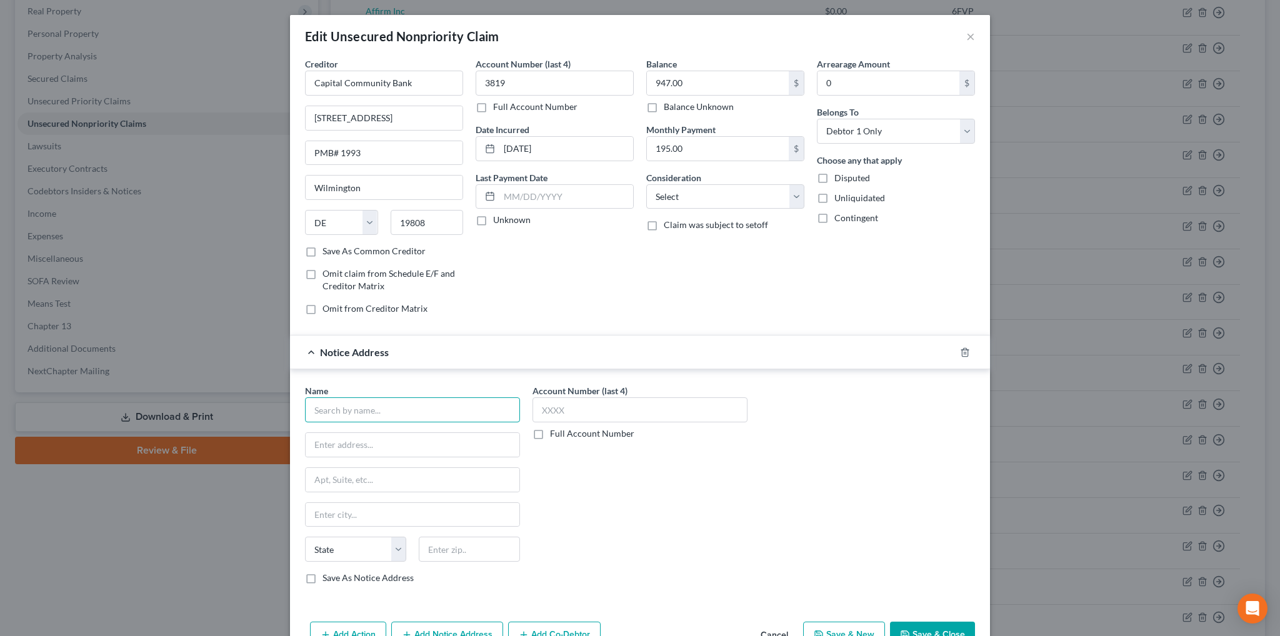
click at [341, 411] on input "text" at bounding box center [412, 410] width 215 height 25
click at [340, 402] on input "Xact" at bounding box center [412, 410] width 215 height 25
click at [364, 448] on input "text" at bounding box center [413, 445] width 214 height 24
click at [391, 450] on input "text" at bounding box center [413, 445] width 214 height 24
click at [348, 445] on input "text" at bounding box center [413, 445] width 214 height 24
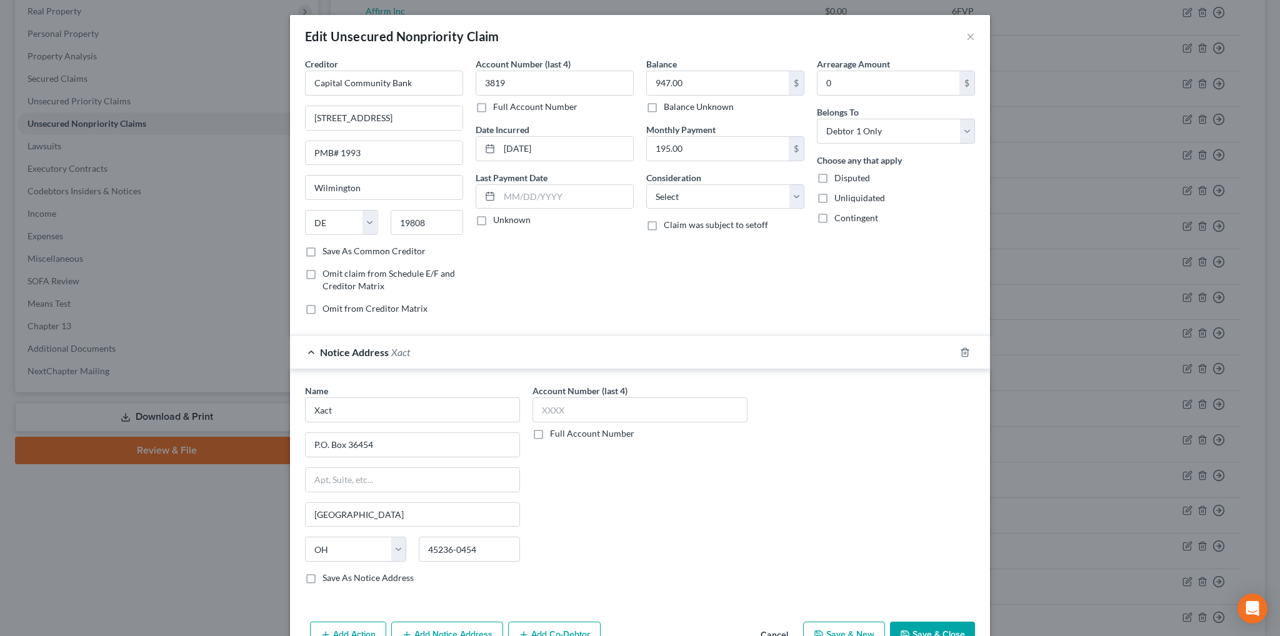
click at [924, 624] on button "Save & Close" at bounding box center [932, 635] width 85 height 26
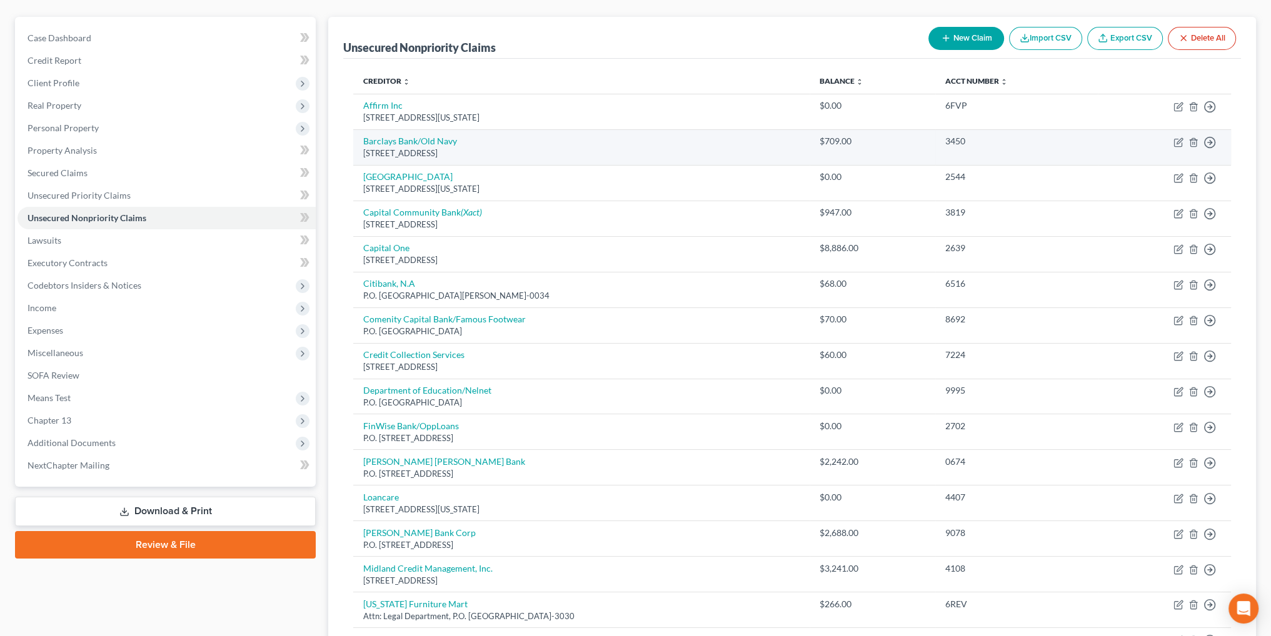
scroll to position [73, 0]
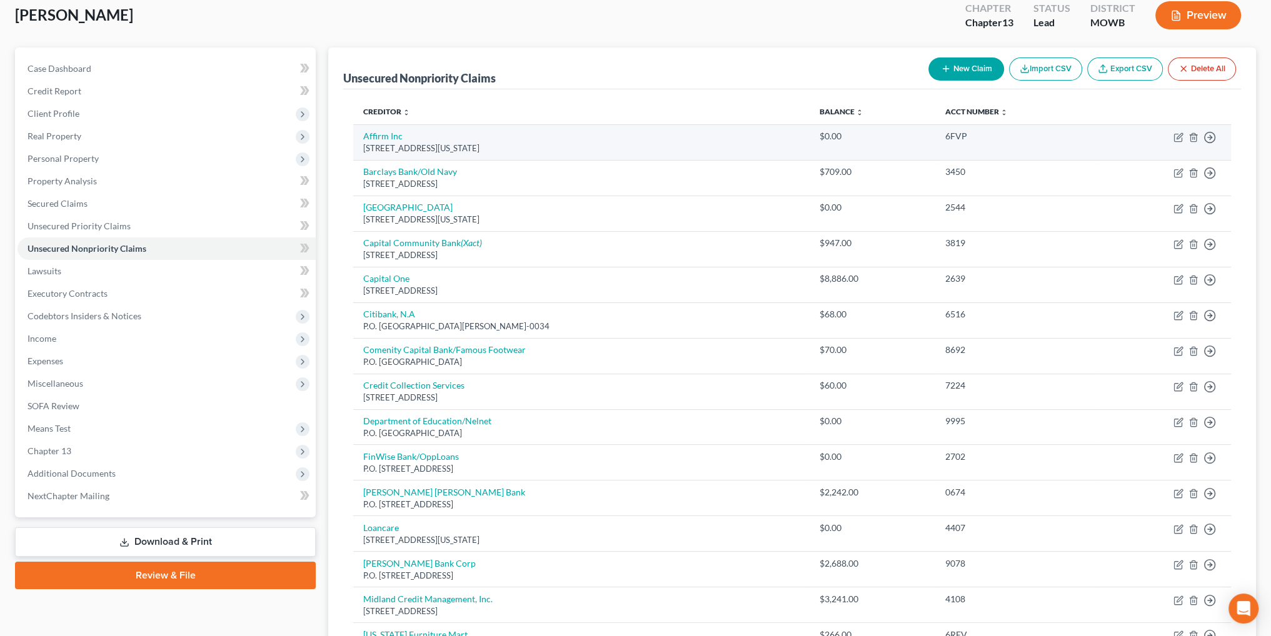
click at [1172, 136] on td "Move to D Move to E Move to G Move to Notice Only" at bounding box center [1164, 142] width 133 height 36
click at [1175, 136] on icon "button" at bounding box center [1179, 138] width 10 height 10
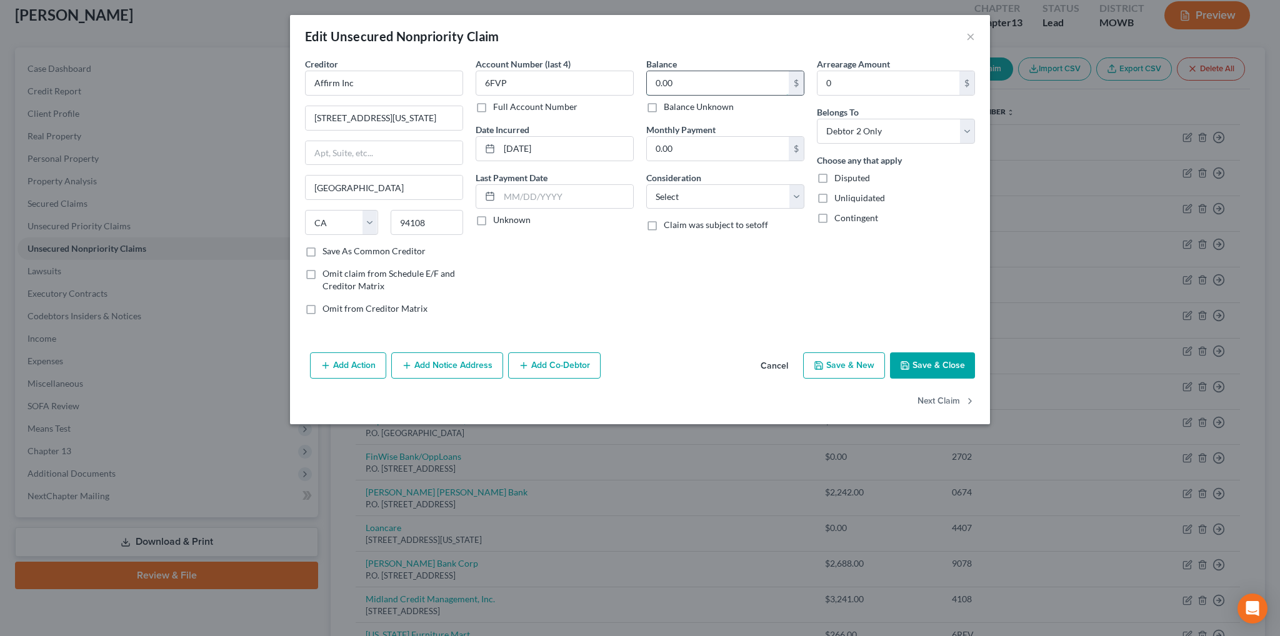
click at [680, 80] on input "0.00" at bounding box center [718, 83] width 142 height 24
drag, startPoint x: 547, startPoint y: 83, endPoint x: 478, endPoint y: 86, distance: 68.8
click at [478, 86] on input "6FVP" at bounding box center [555, 83] width 158 height 25
click at [923, 361] on button "Save & Close" at bounding box center [932, 366] width 85 height 26
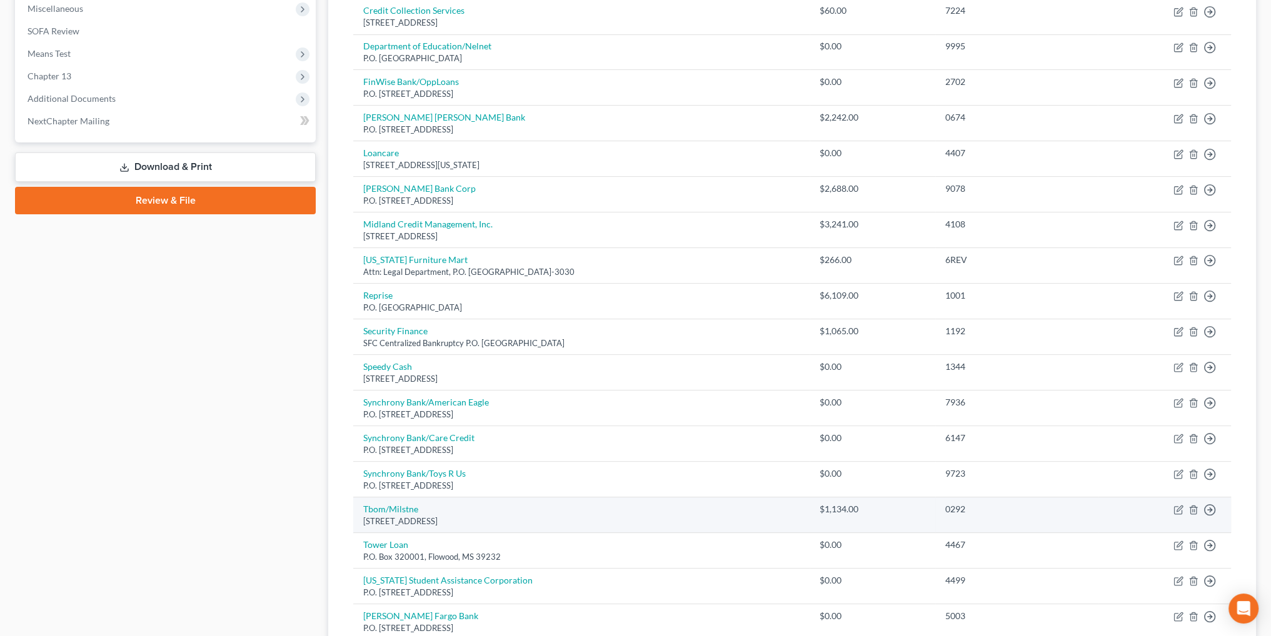
scroll to position [510, 0]
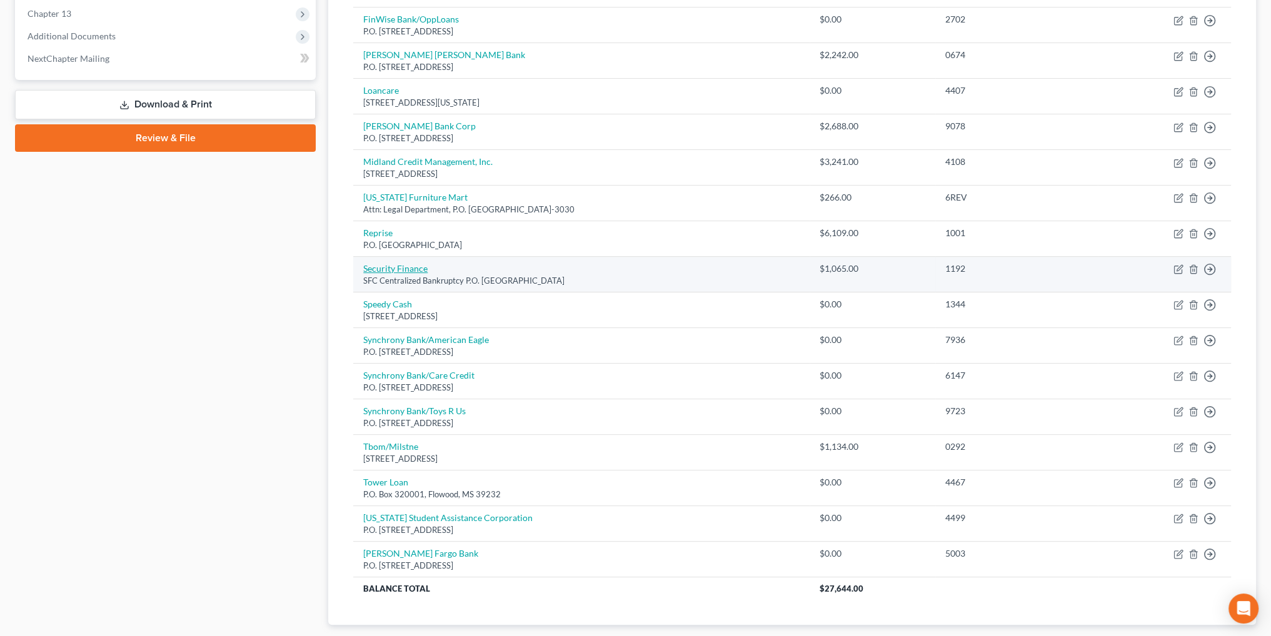
click at [398, 266] on link "Security Finance" at bounding box center [395, 268] width 64 height 11
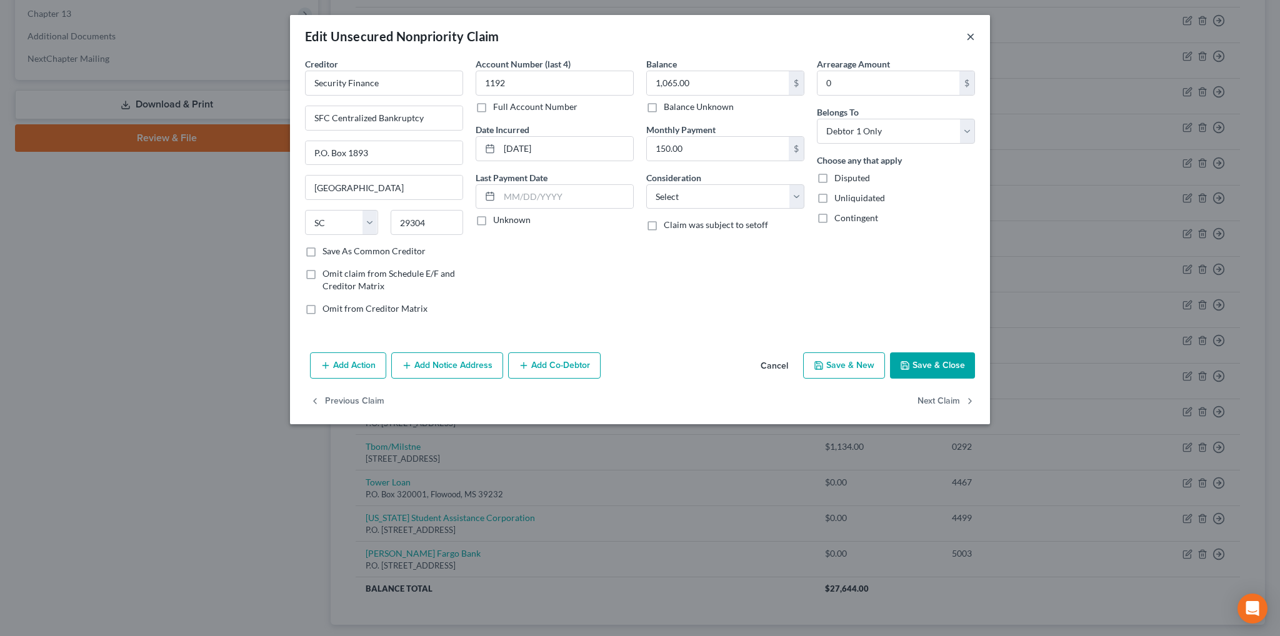
click at [970, 38] on button "×" at bounding box center [971, 36] width 9 height 15
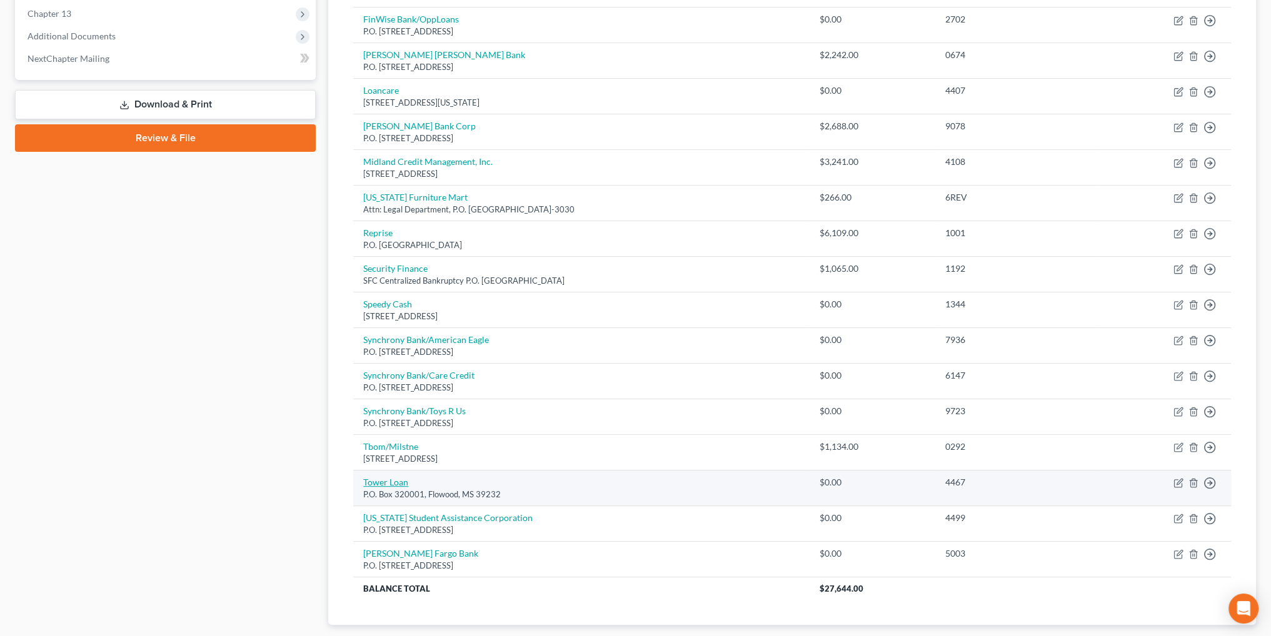
click at [392, 477] on link "Tower Loan" at bounding box center [385, 482] width 45 height 11
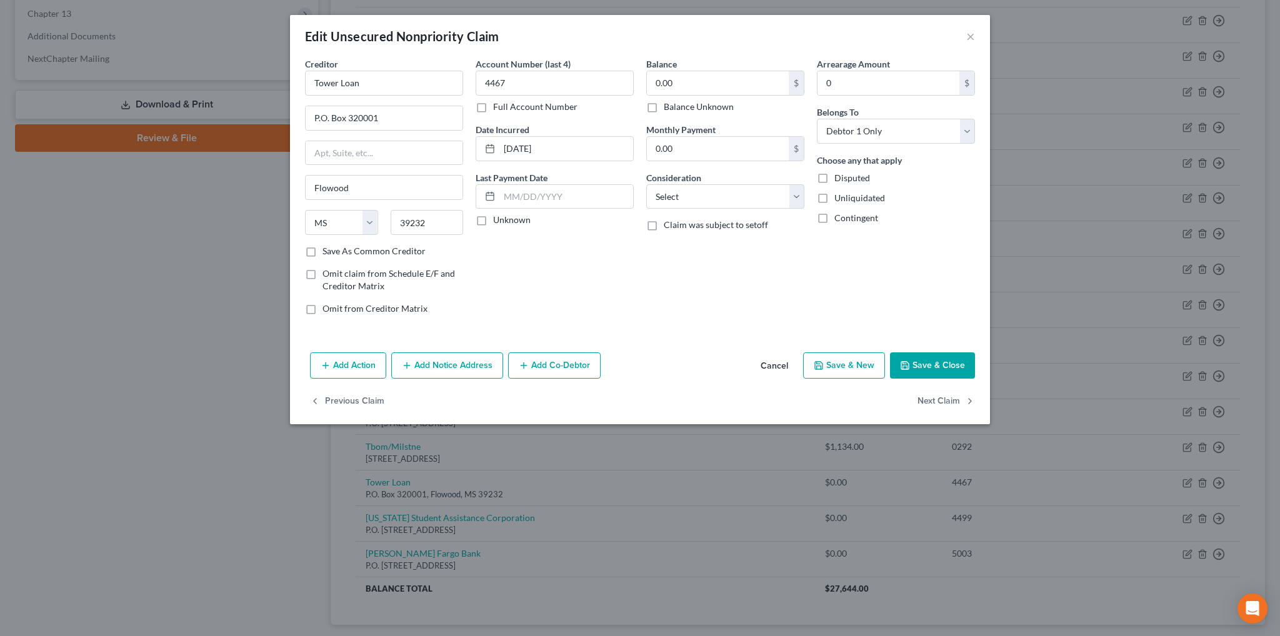
click at [440, 366] on button "Add Notice Address" at bounding box center [447, 366] width 112 height 26
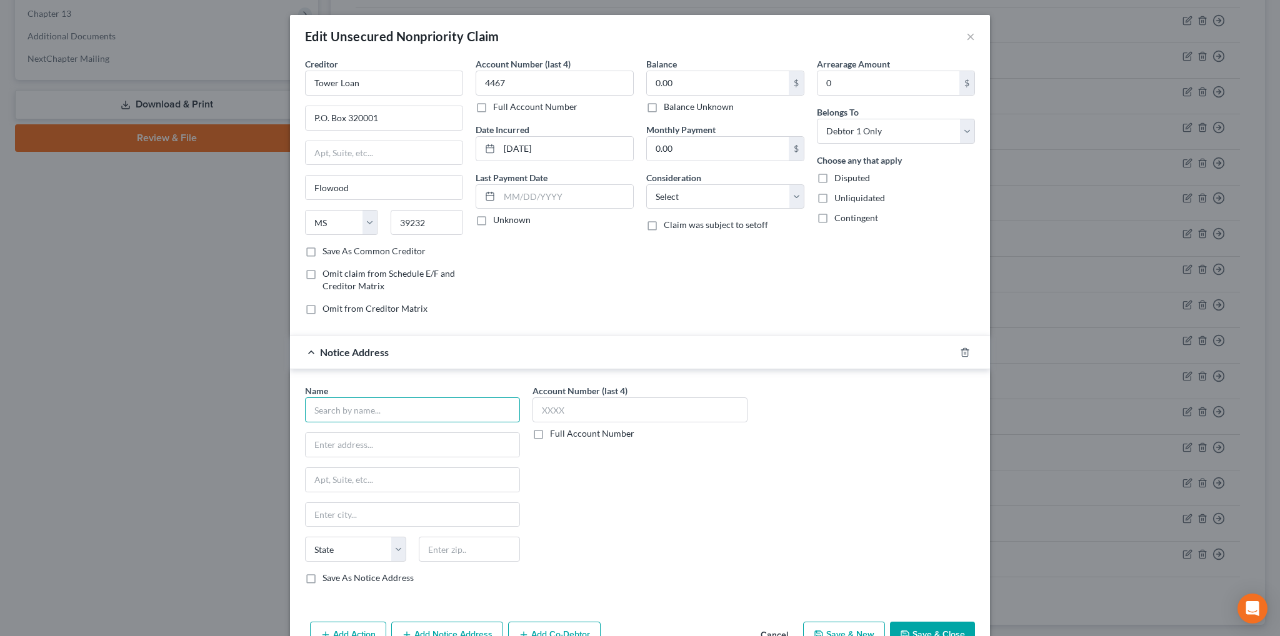
click at [368, 403] on input "text" at bounding box center [412, 410] width 215 height 25
click at [965, 352] on line "button" at bounding box center [965, 353] width 0 height 3
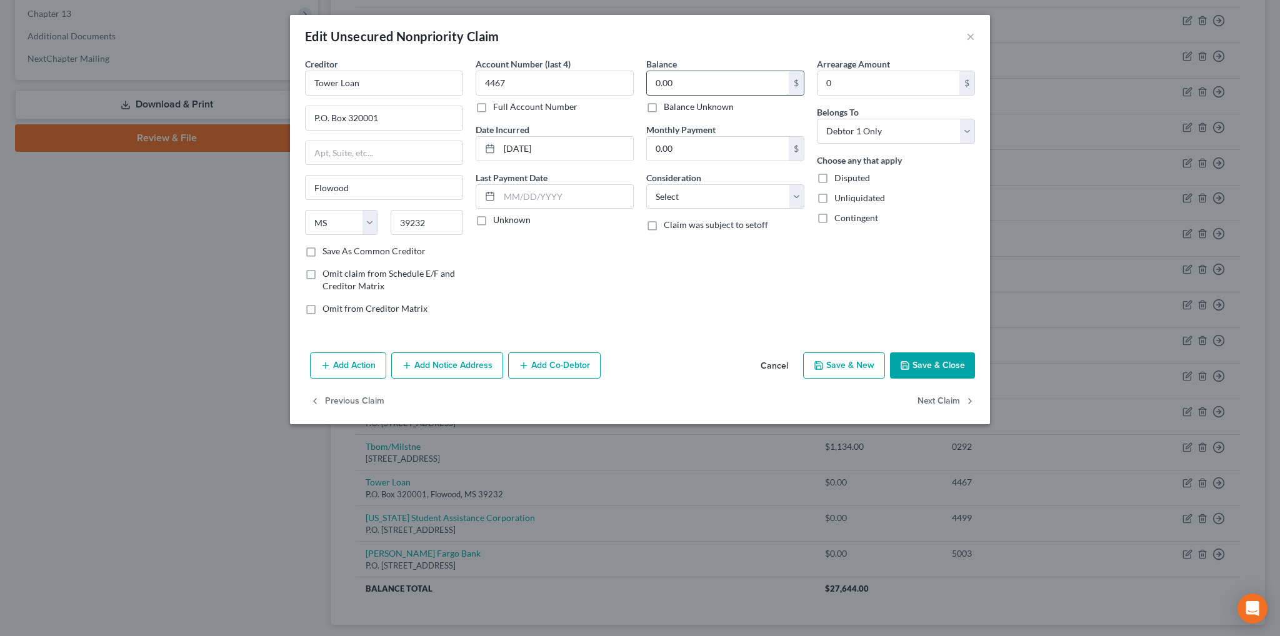
click at [708, 86] on input "0.00" at bounding box center [718, 83] width 142 height 24
click at [777, 361] on button "Cancel" at bounding box center [775, 366] width 48 height 25
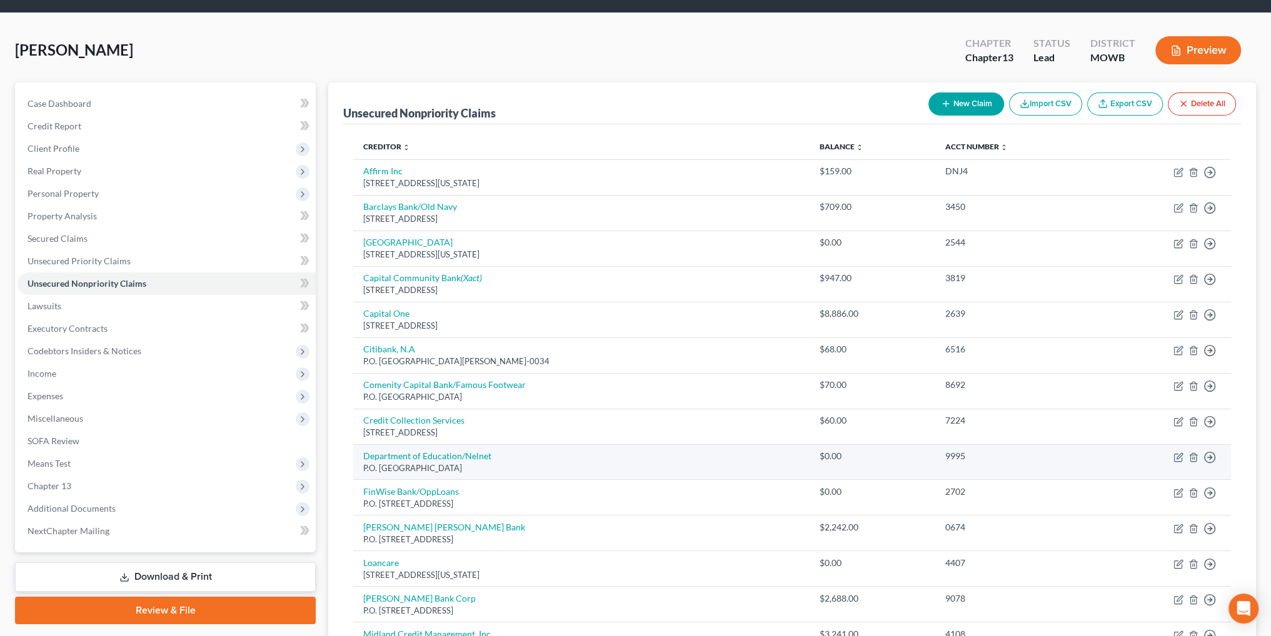
scroll to position [10, 0]
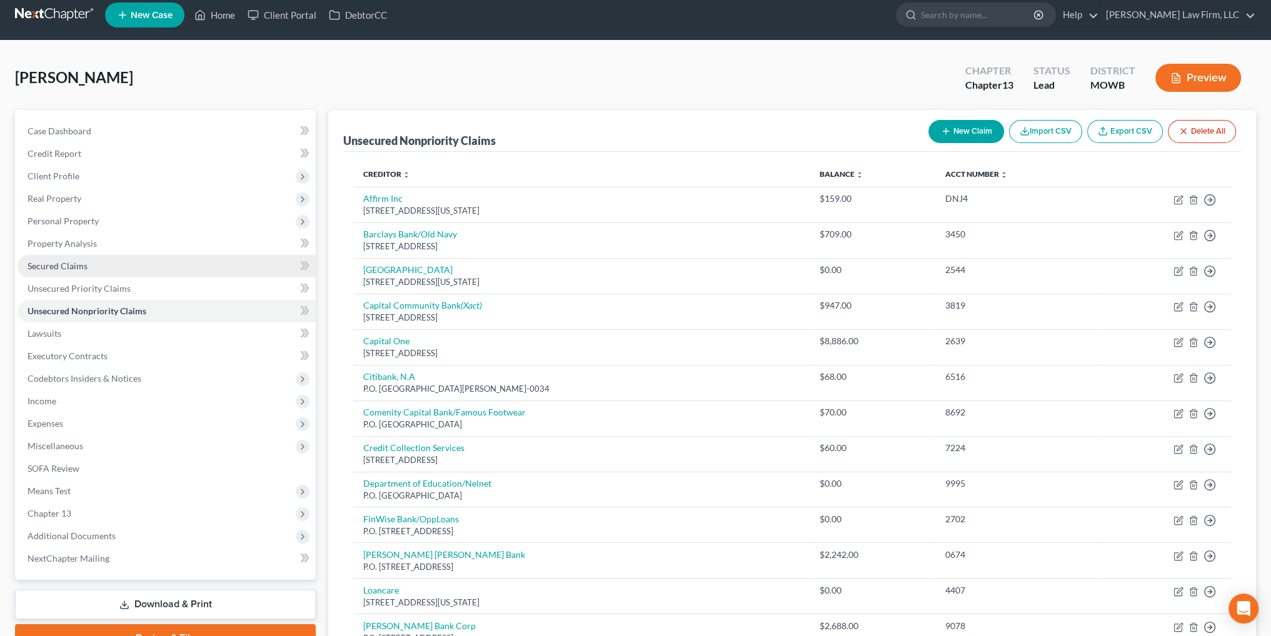
click at [73, 271] on span "Secured Claims" at bounding box center [58, 266] width 60 height 11
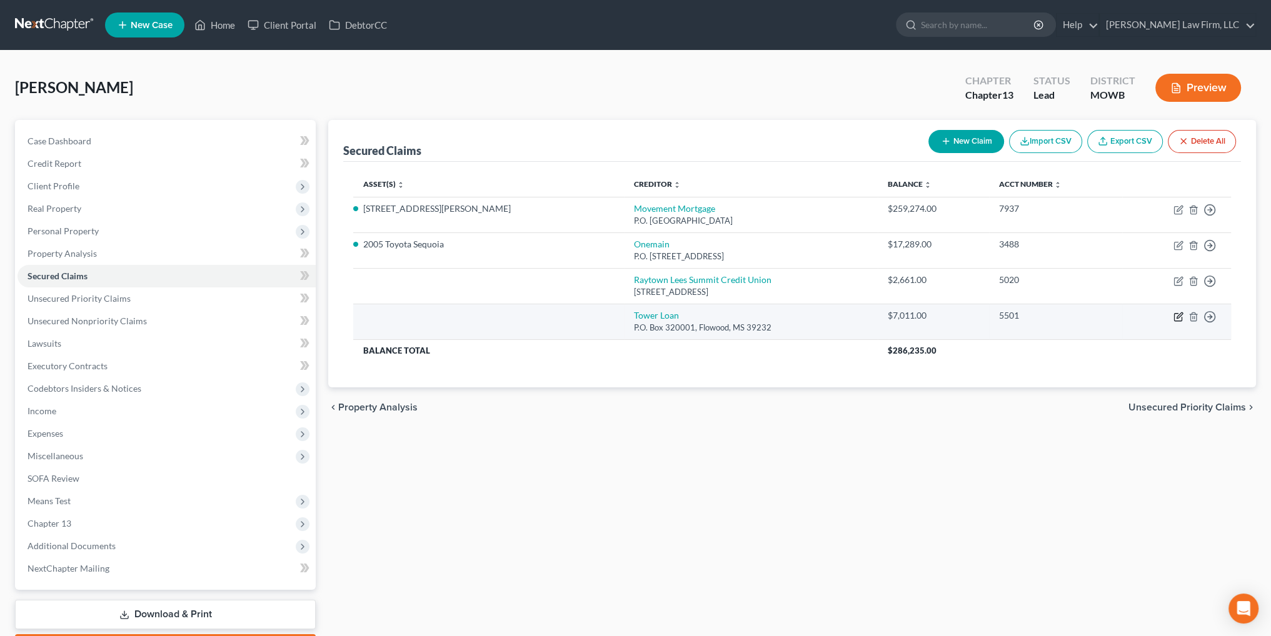
click at [1180, 316] on icon "button" at bounding box center [1179, 317] width 10 height 10
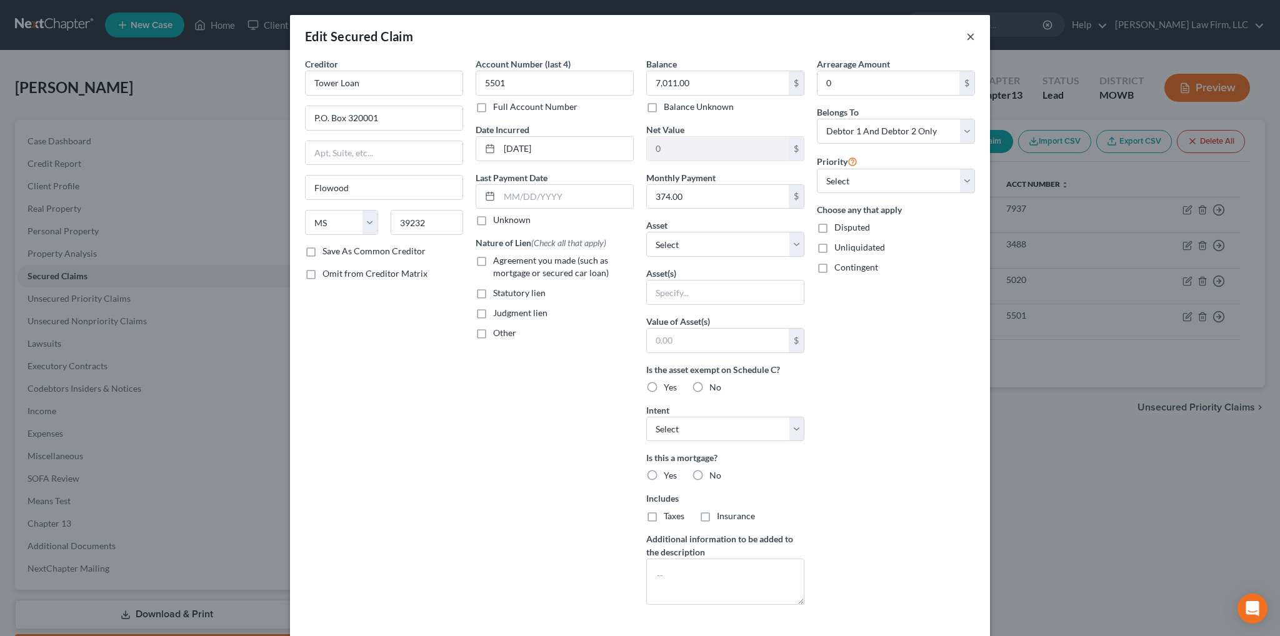
click at [967, 39] on button "×" at bounding box center [971, 36] width 9 height 15
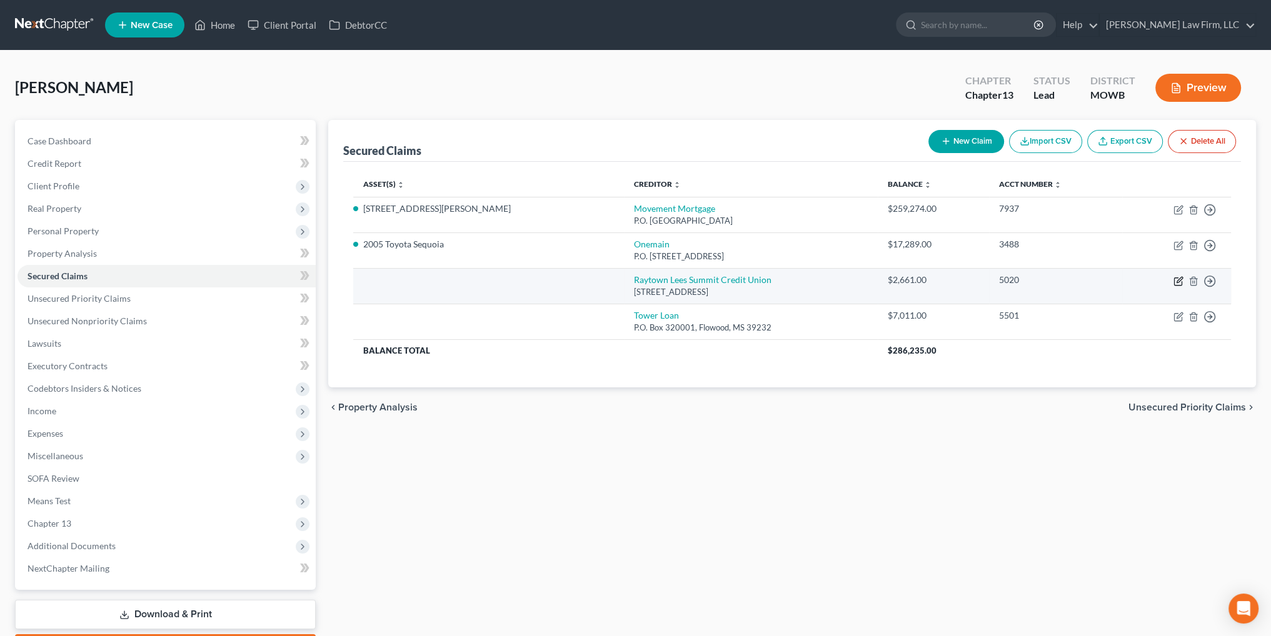
click at [1180, 279] on icon "button" at bounding box center [1180, 280] width 6 height 6
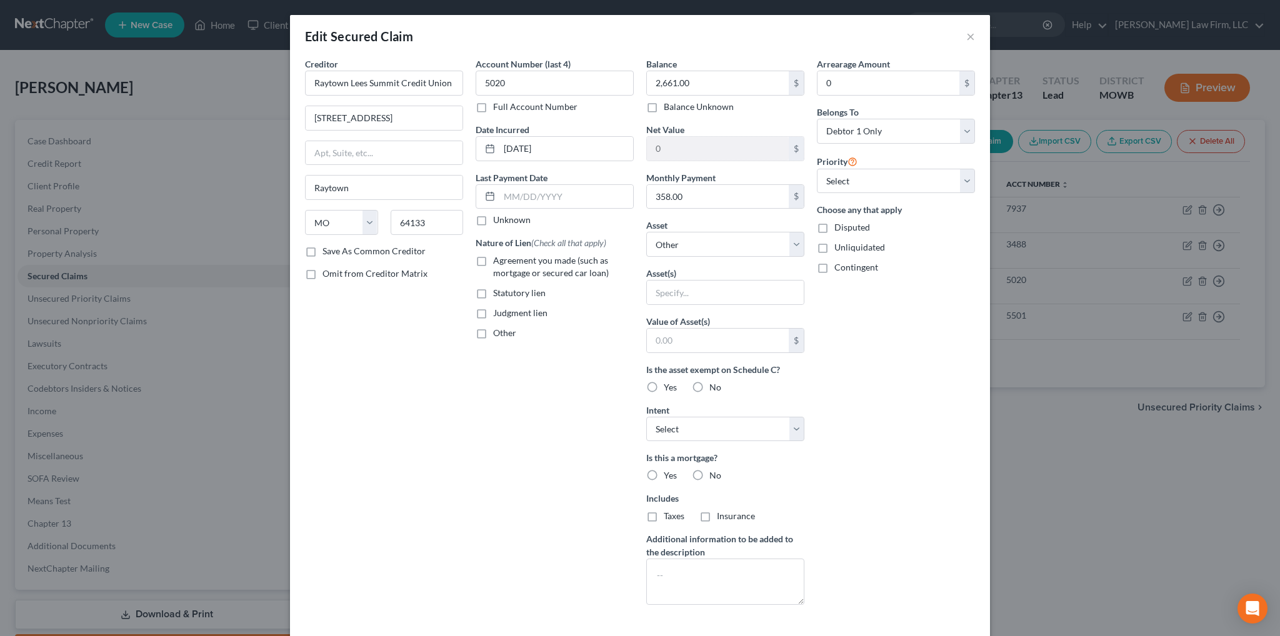
click at [493, 258] on label "Agreement you made (such as mortgage or secured car loan)" at bounding box center [563, 266] width 141 height 25
click at [498, 258] on input "Agreement you made (such as mortgage or secured car loan)" at bounding box center [502, 258] width 8 height 8
click at [958, 128] on select "Select Debtor 1 Only Debtor 2 Only Debtor 1 And Debtor 2 Only At Least One Of T…" at bounding box center [896, 131] width 158 height 25
click at [817, 119] on select "Select Debtor 1 Only Debtor 2 Only Debtor 1 And Debtor 2 Only At Least One Of T…" at bounding box center [896, 131] width 158 height 25
click at [903, 183] on select "Select 1st 2nd 3rd 4th 5th 6th 7th 8th 9th 10th 11th 12th 13th 14th 15th 16th 1…" at bounding box center [896, 181] width 158 height 25
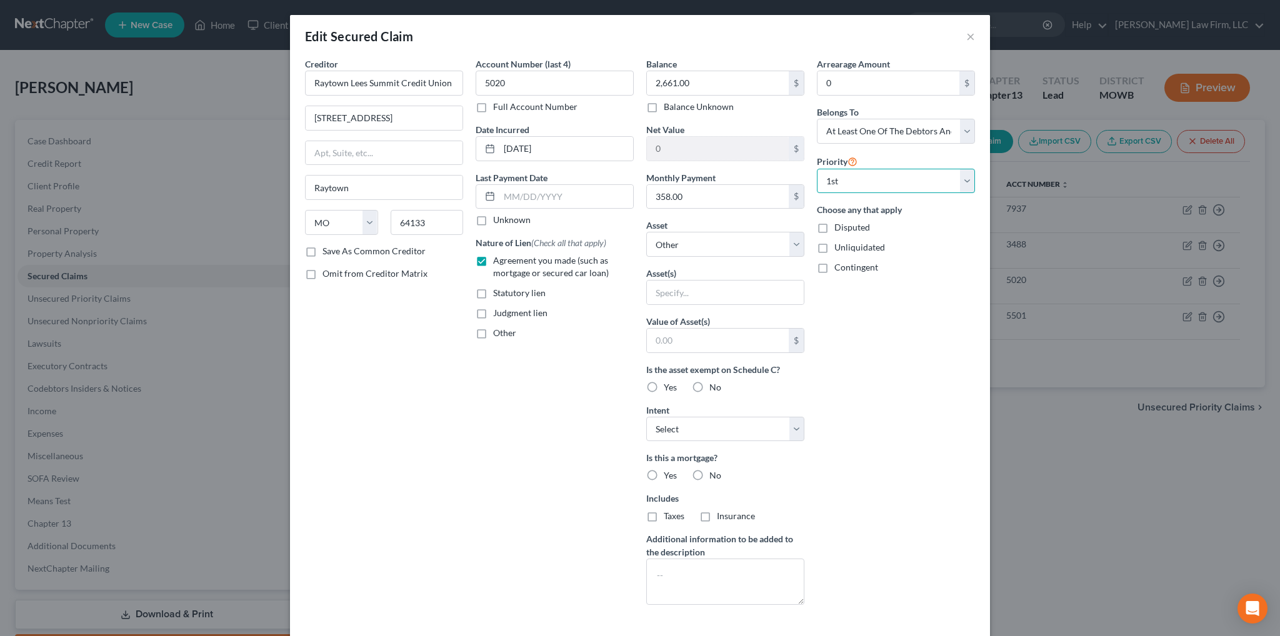
click at [817, 169] on select "Select 1st 2nd 3rd 4th 5th 6th 7th 8th 9th 10th 11th 12th 13th 14th 15th 16th 1…" at bounding box center [896, 181] width 158 height 25
click at [797, 238] on select "Select Other Multiple Assets 2005 Toyota Sienna - $500.0 Household Goods - Couc…" at bounding box center [725, 244] width 158 height 25
click at [1156, 461] on div "Edit Secured Claim × Creditor * Raytown Lees Summit Credit Union 10021 E 66th T…" at bounding box center [640, 318] width 1280 height 636
click at [710, 471] on label "No" at bounding box center [716, 476] width 12 height 13
click at [715, 471] on input "No" at bounding box center [719, 474] width 8 height 8
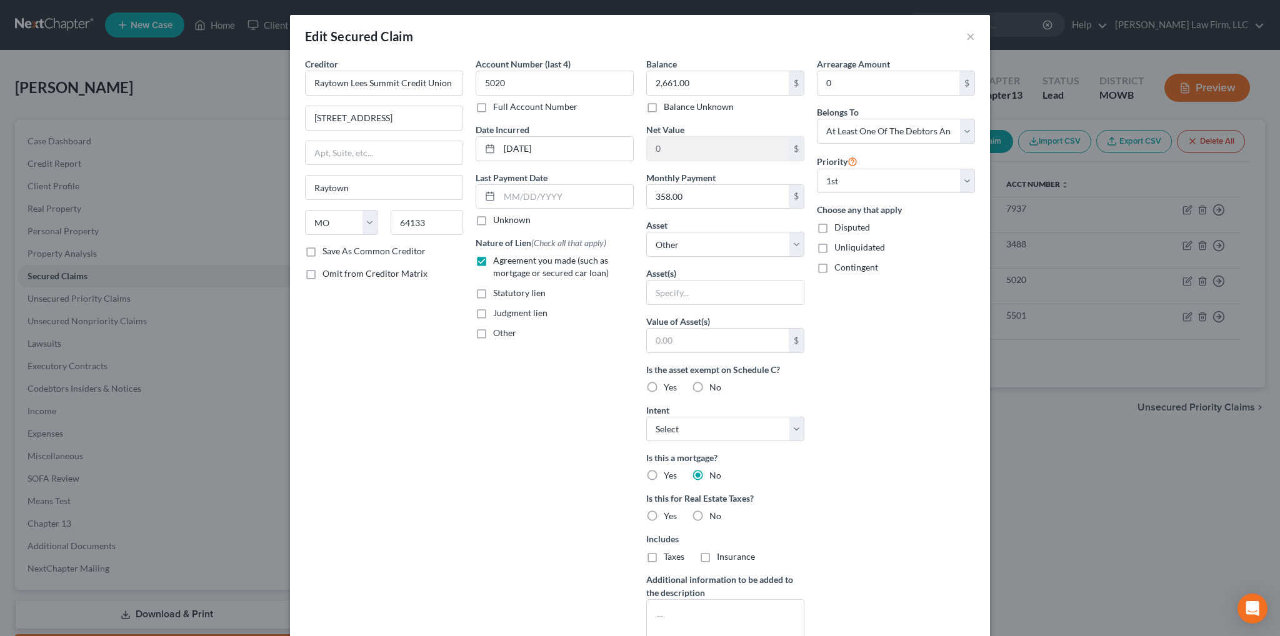
click at [710, 513] on label "No" at bounding box center [716, 516] width 12 height 13
click at [715, 513] on input "No" at bounding box center [719, 514] width 8 height 8
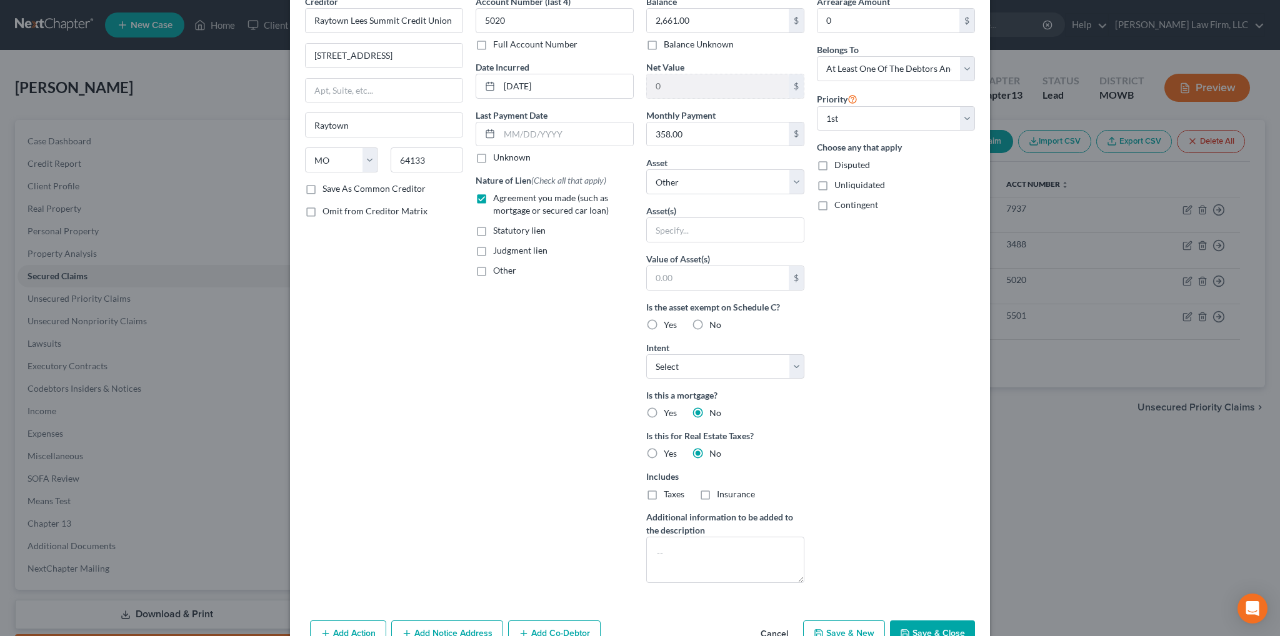
scroll to position [133, 0]
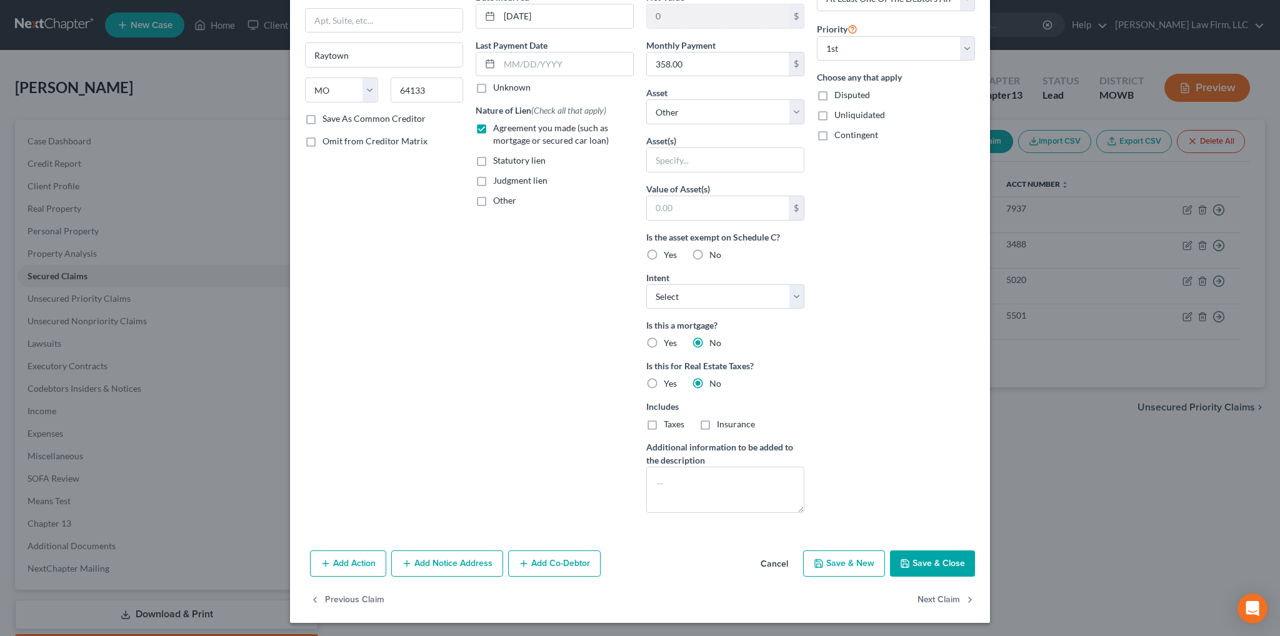
click at [933, 562] on button "Save & Close" at bounding box center [932, 564] width 85 height 26
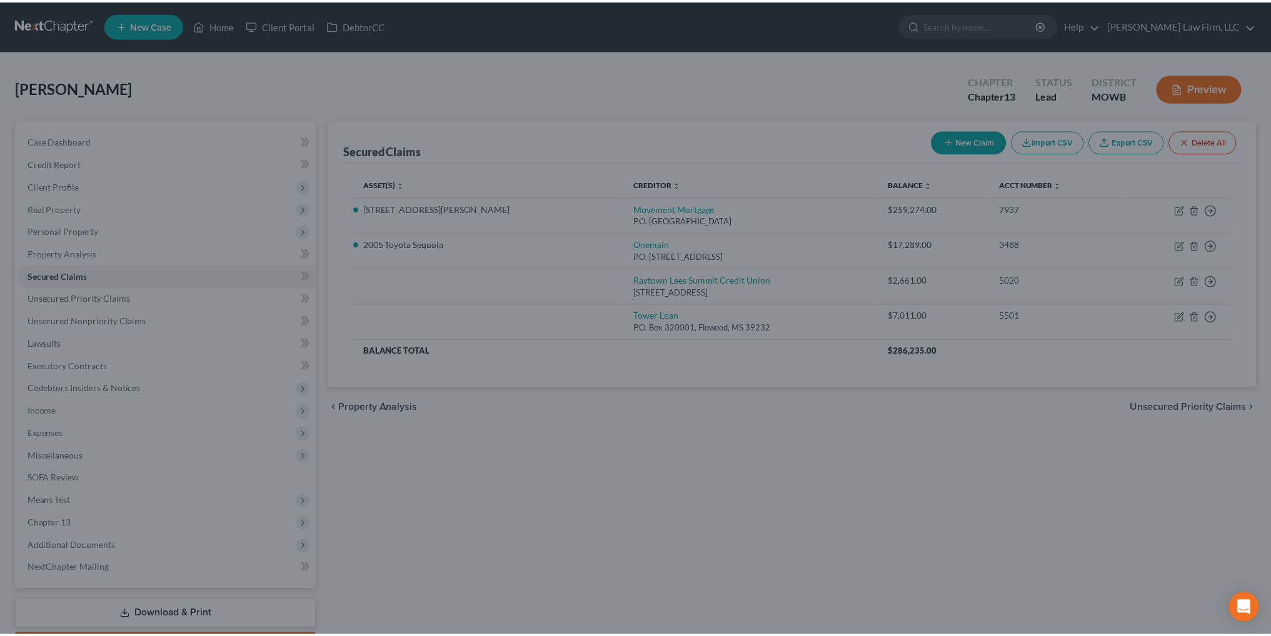
scroll to position [0, 0]
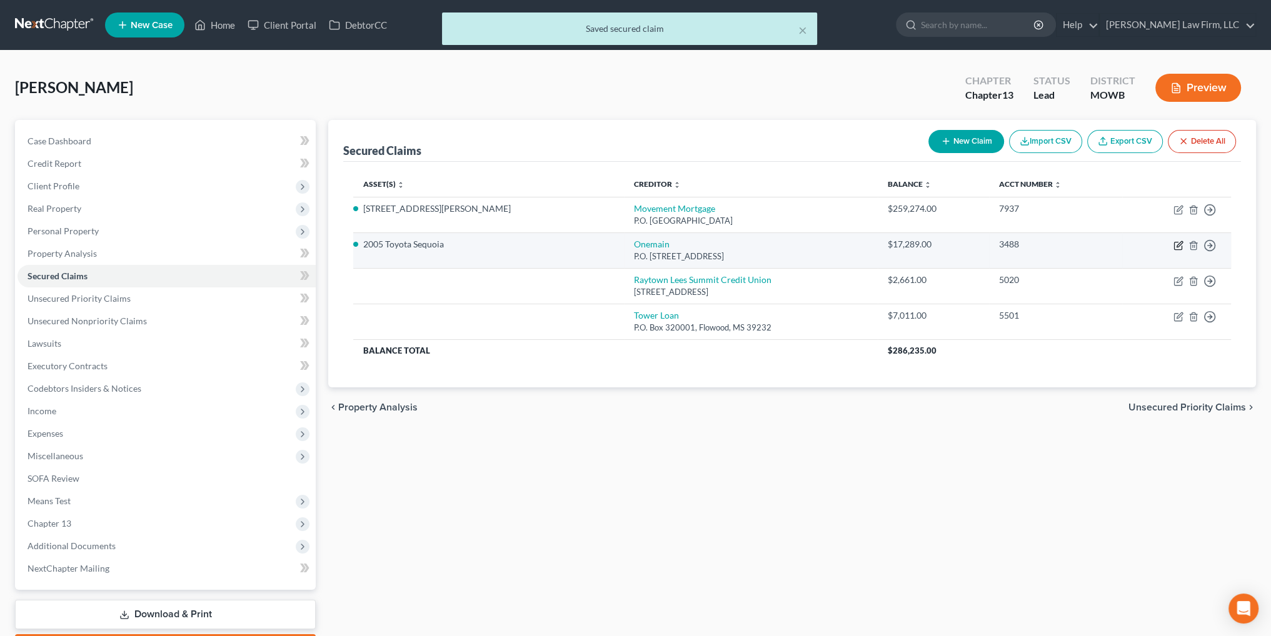
click at [1175, 244] on icon "button" at bounding box center [1179, 246] width 10 height 10
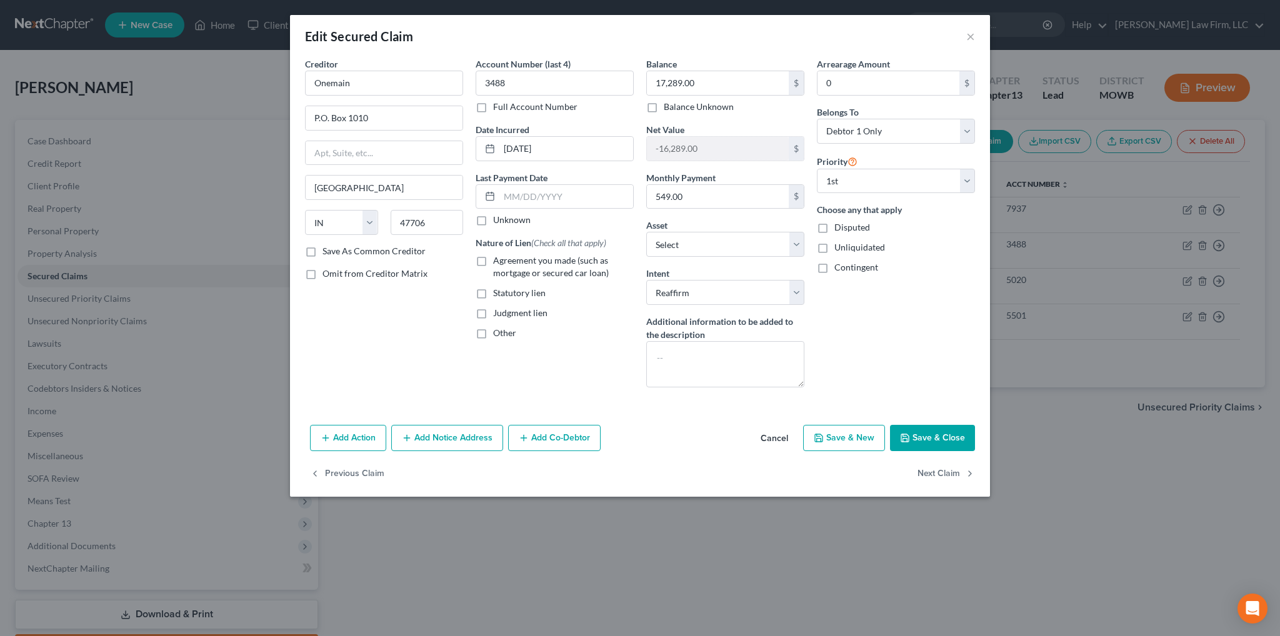
click at [493, 262] on label "Agreement you made (such as mortgage or secured car loan)" at bounding box center [563, 266] width 141 height 25
click at [498, 262] on input "Agreement you made (such as mortgage or secured car loan)" at bounding box center [502, 258] width 8 height 8
click at [944, 433] on button "Save & Close" at bounding box center [932, 438] width 85 height 26
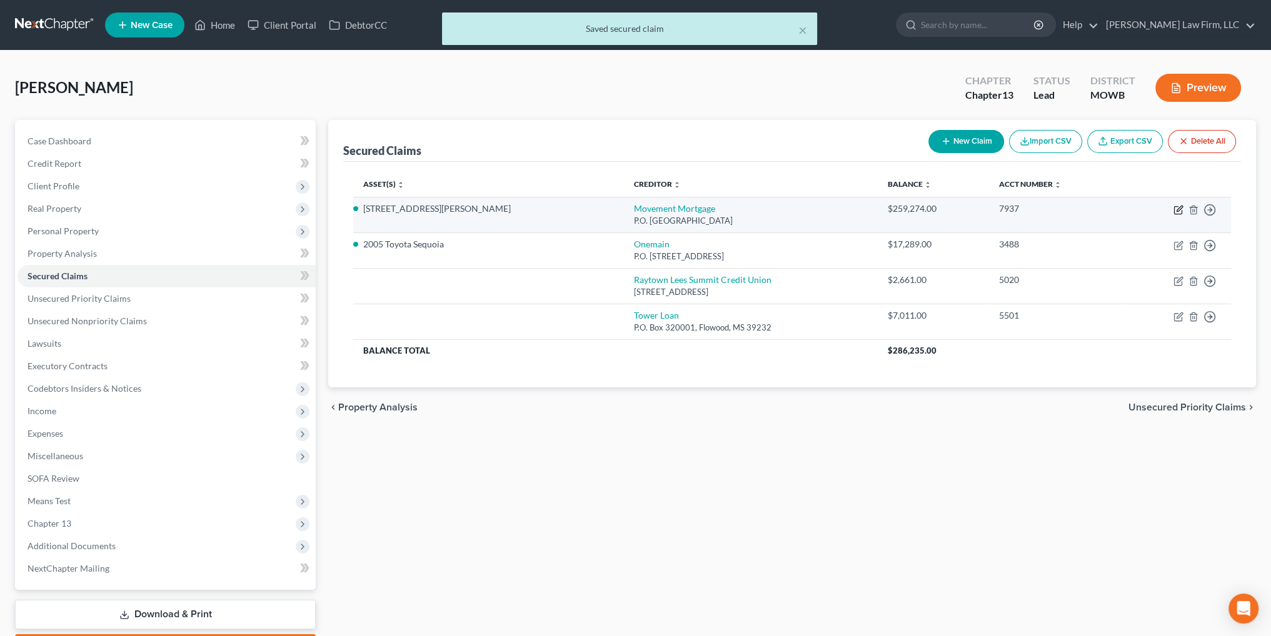
click at [1175, 210] on icon "button" at bounding box center [1179, 210] width 10 height 10
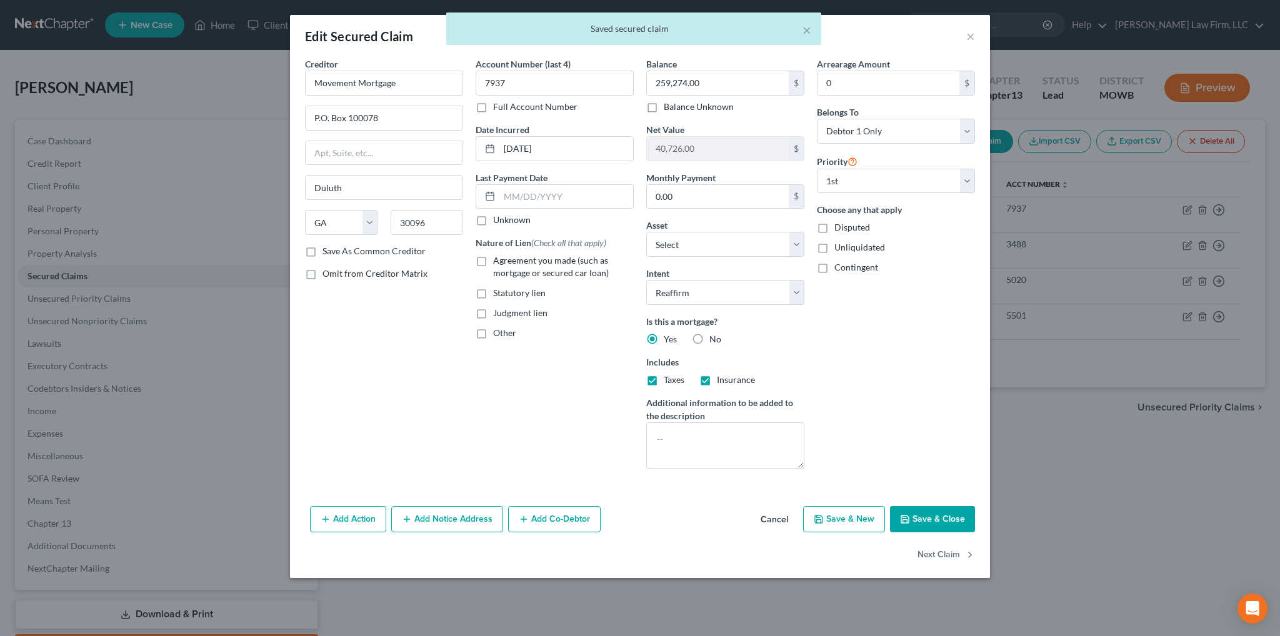
drag, startPoint x: 479, startPoint y: 258, endPoint x: 493, endPoint y: 263, distance: 15.2
click at [493, 259] on label "Agreement you made (such as mortgage or secured car loan)" at bounding box center [563, 266] width 141 height 25
click at [498, 259] on input "Agreement you made (such as mortgage or secured car loan)" at bounding box center [502, 258] width 8 height 8
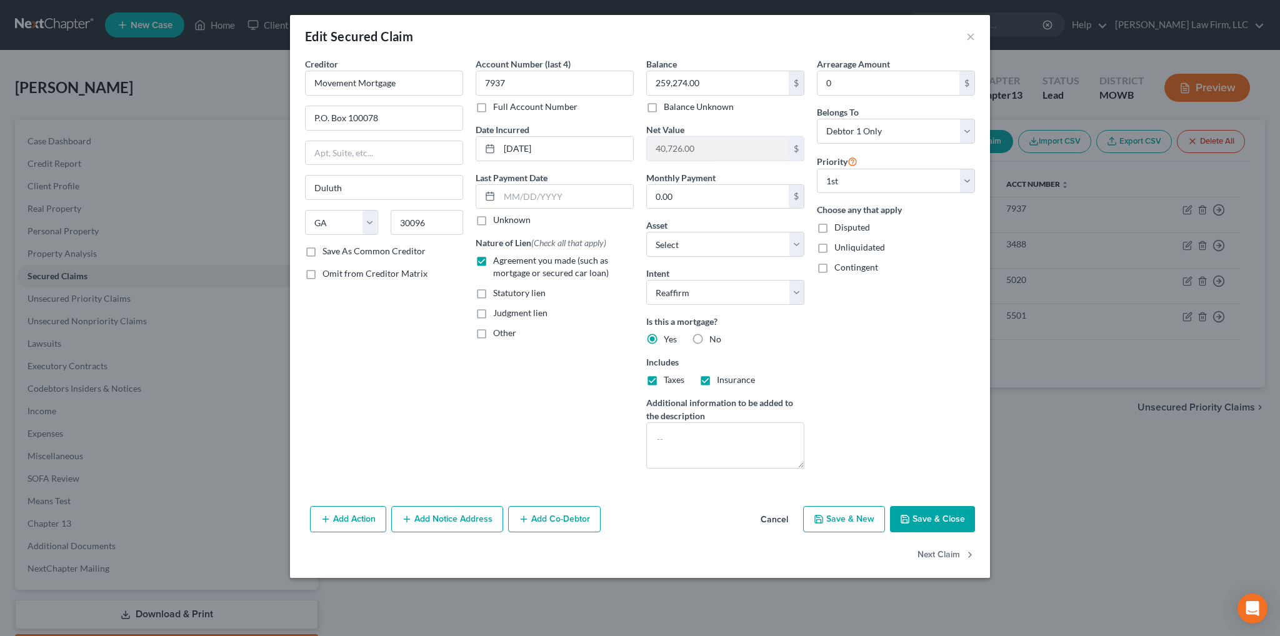
drag, startPoint x: 935, startPoint y: 516, endPoint x: 963, endPoint y: 518, distance: 27.6
click at [935, 516] on button "Save & Close" at bounding box center [932, 519] width 85 height 26
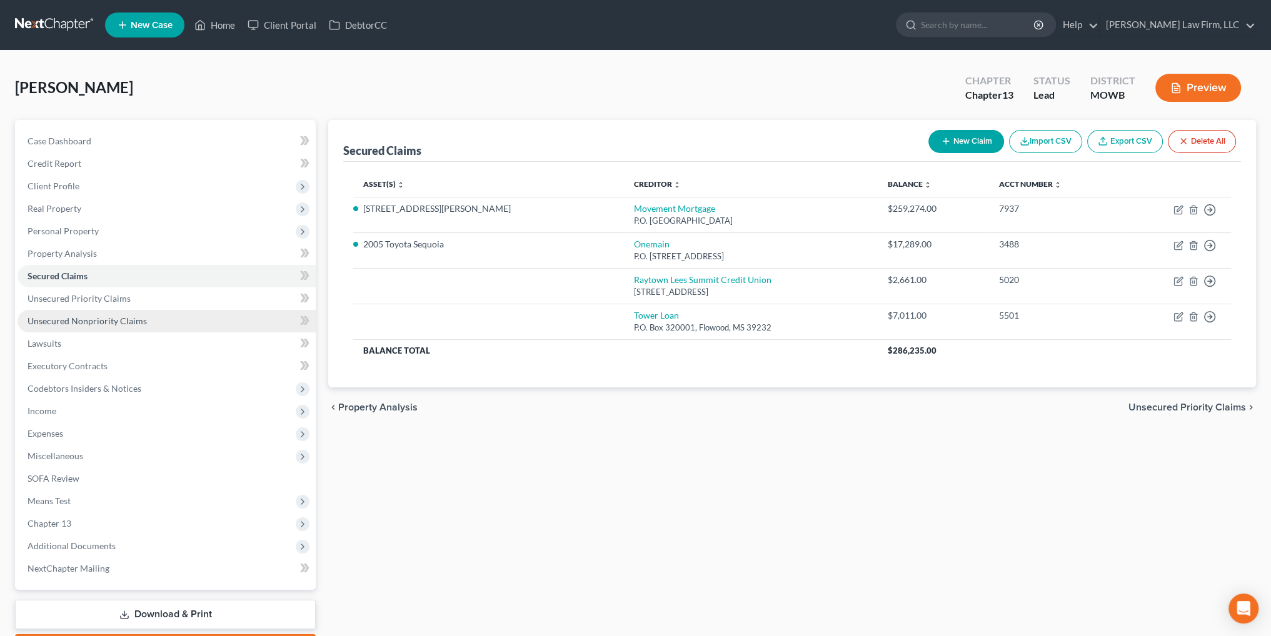
click at [53, 316] on span "Unsecured Nonpriority Claims" at bounding box center [87, 321] width 119 height 11
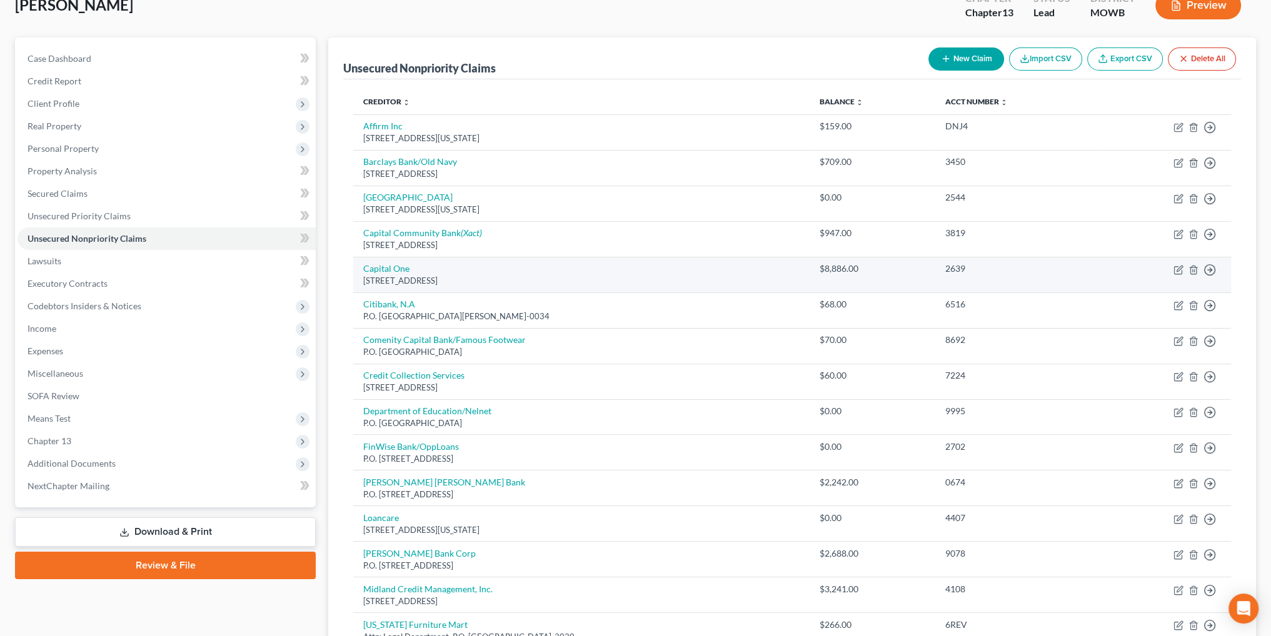
scroll to position [145, 0]
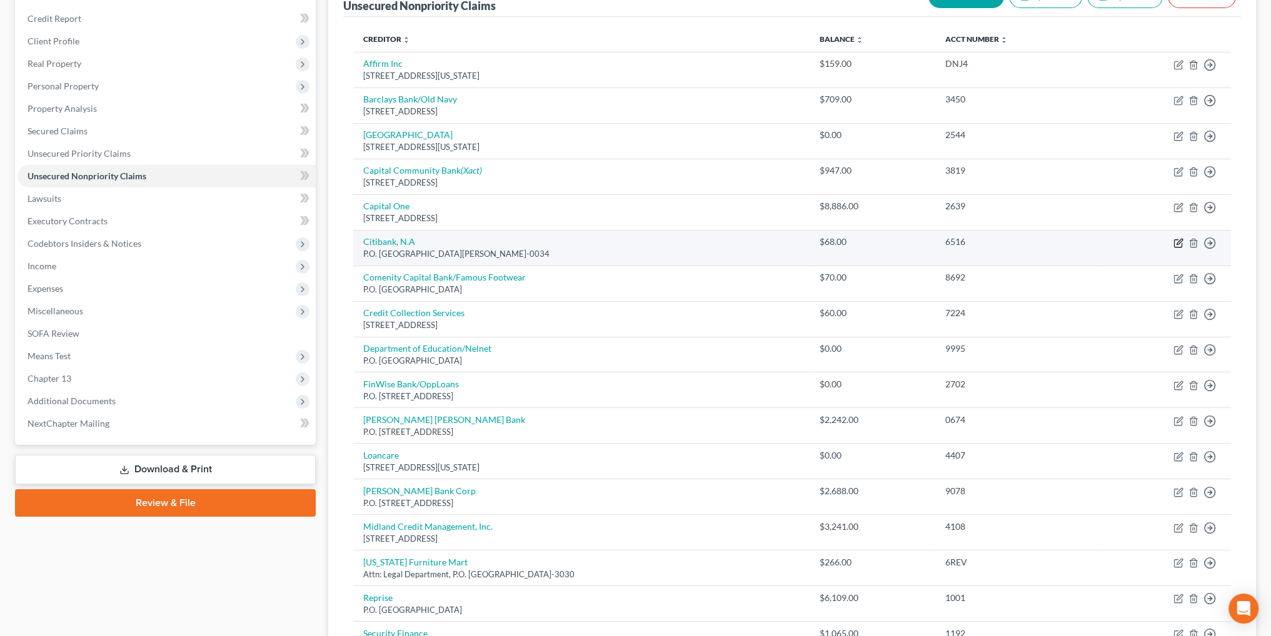
click at [1175, 242] on icon "button" at bounding box center [1179, 243] width 10 height 10
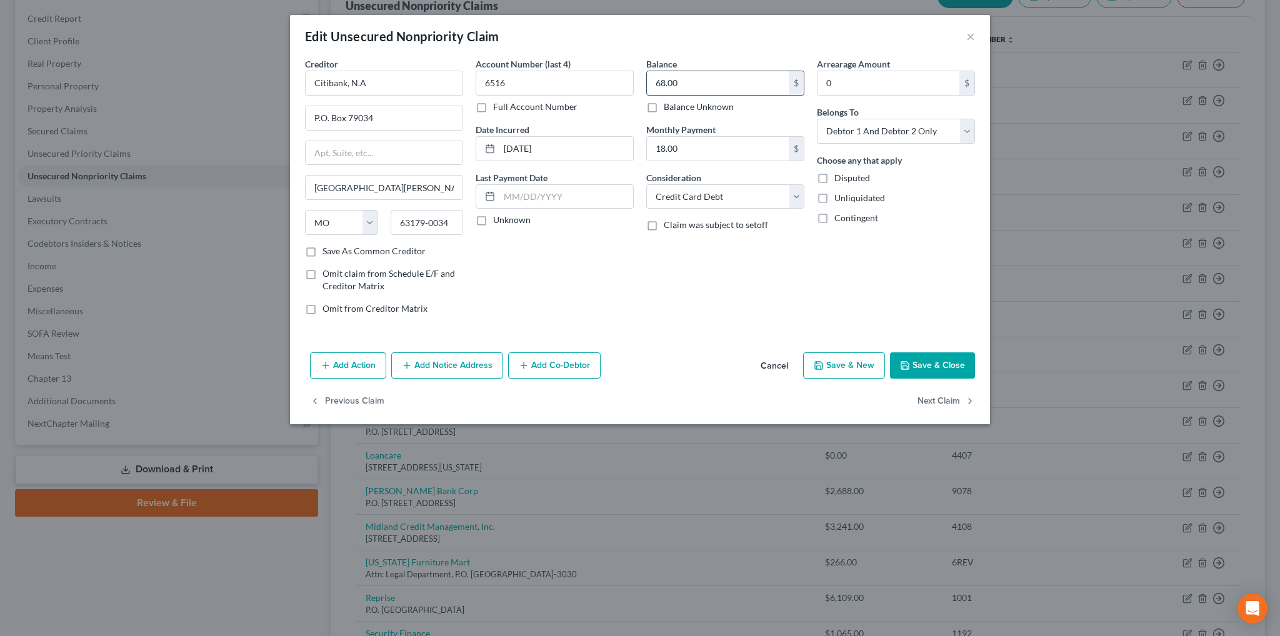
click at [695, 81] on input "68.00" at bounding box center [718, 83] width 142 height 24
drag, startPoint x: 523, startPoint y: 82, endPoint x: 483, endPoint y: 81, distance: 40.0
click at [470, 81] on div "Account Number (last 4) 6516 Full Account Number Date Incurred [DATE] Last Paym…" at bounding box center [555, 192] width 171 height 268
click at [924, 371] on button "Save & Close" at bounding box center [932, 366] width 85 height 26
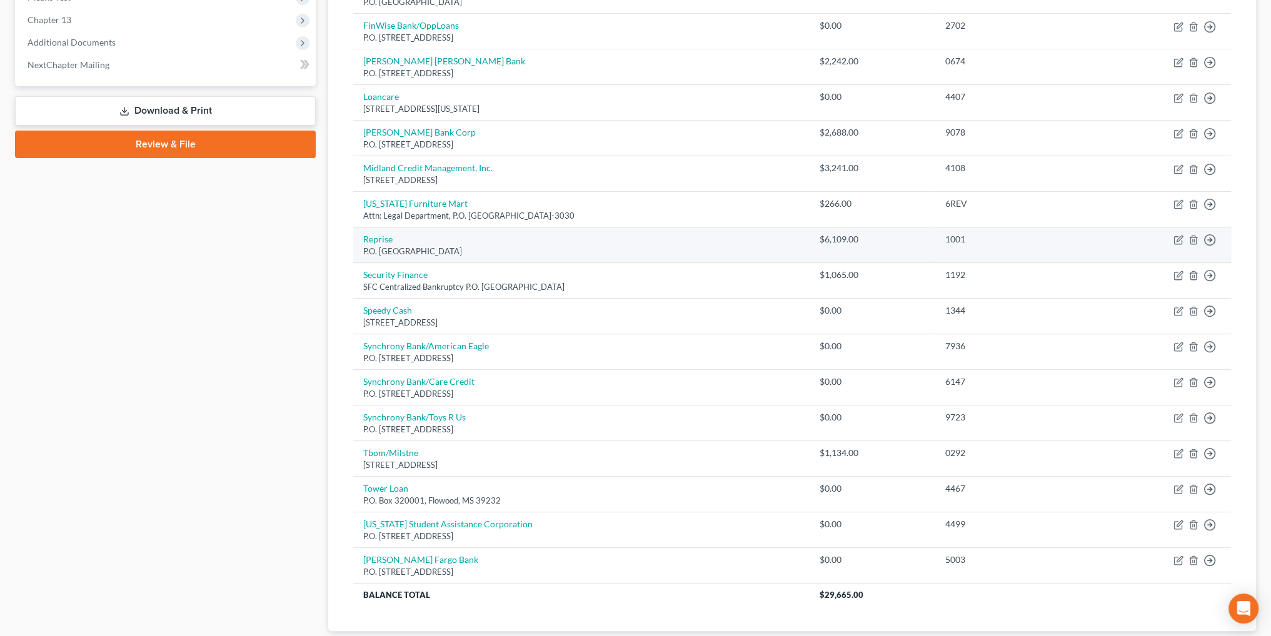
scroll to position [583, 0]
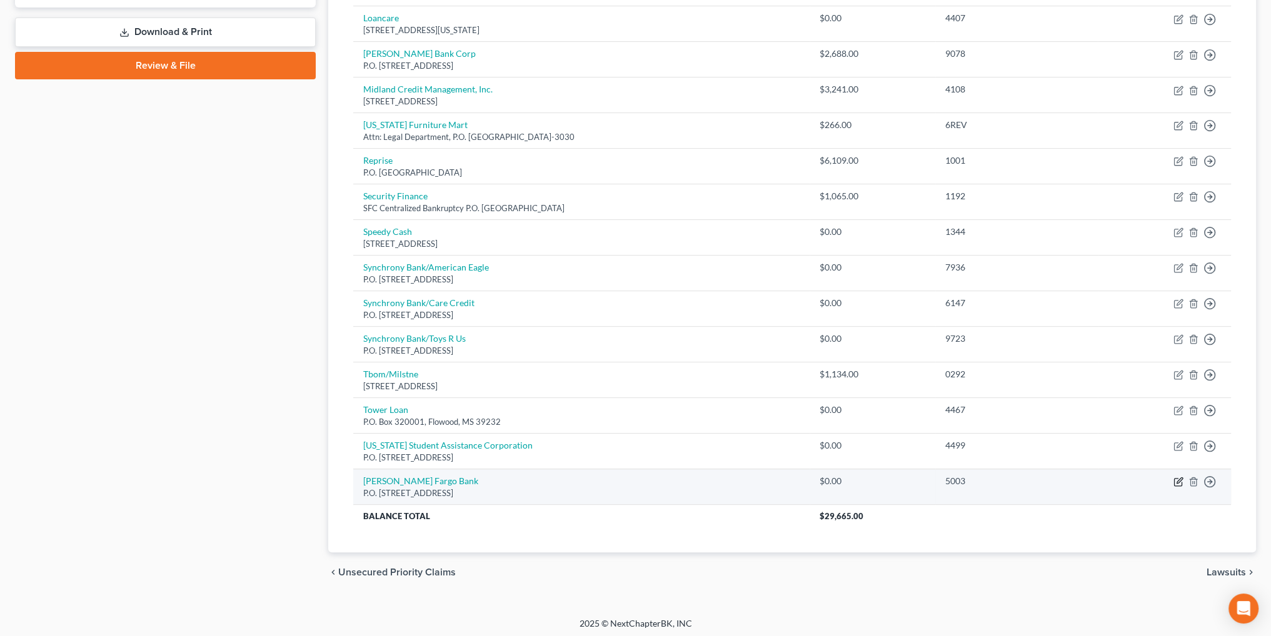
click at [1175, 478] on icon "button" at bounding box center [1179, 482] width 10 height 10
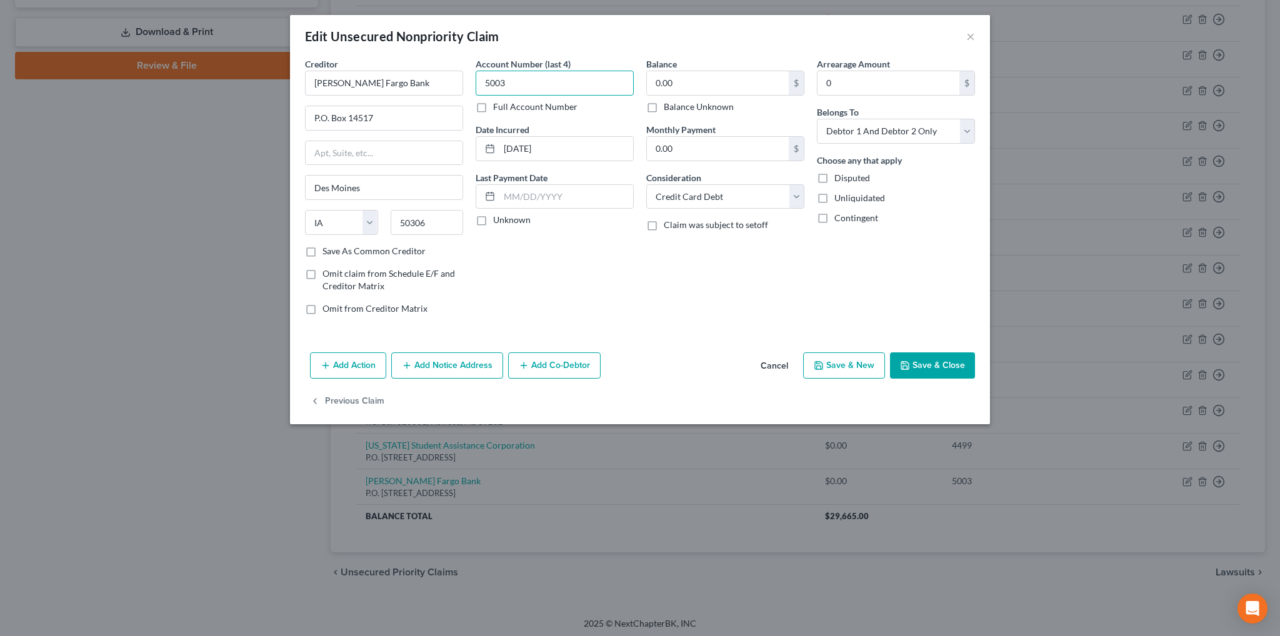
click at [518, 80] on input "5003" at bounding box center [555, 83] width 158 height 25
drag, startPoint x: 518, startPoint y: 80, endPoint x: 483, endPoint y: 81, distance: 35.0
click at [483, 81] on input "5003" at bounding box center [555, 83] width 158 height 25
click at [701, 81] on input "0.00" at bounding box center [718, 83] width 142 height 24
click at [955, 364] on button "Save & Close" at bounding box center [932, 366] width 85 height 26
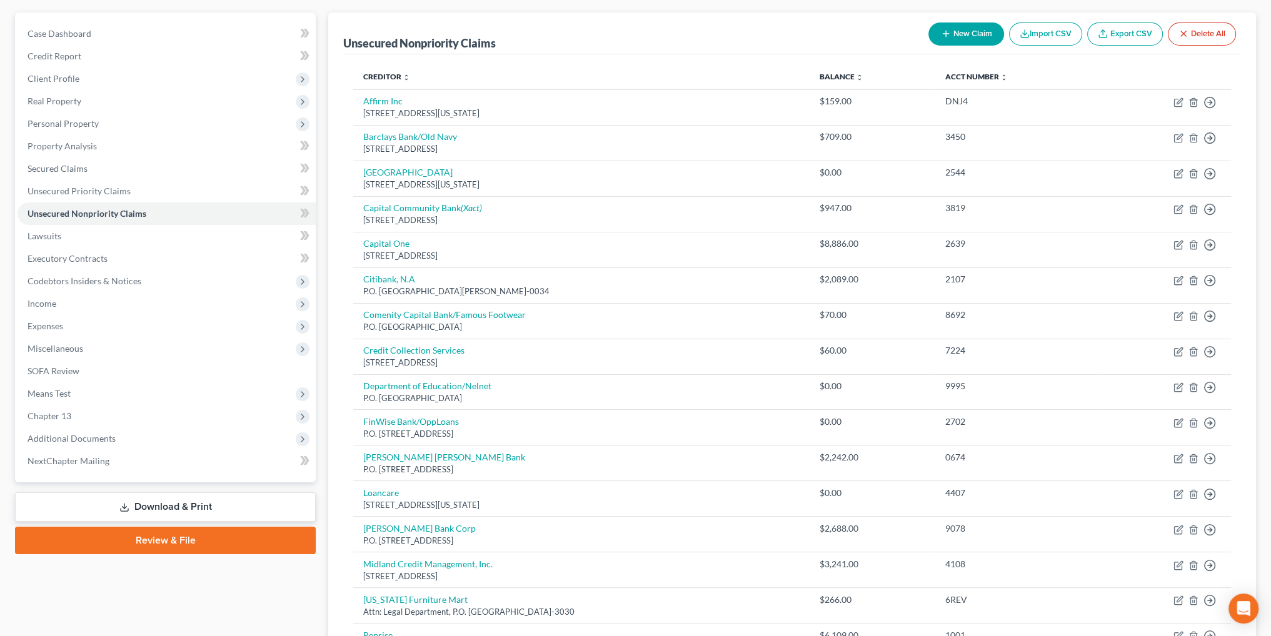
scroll to position [0, 0]
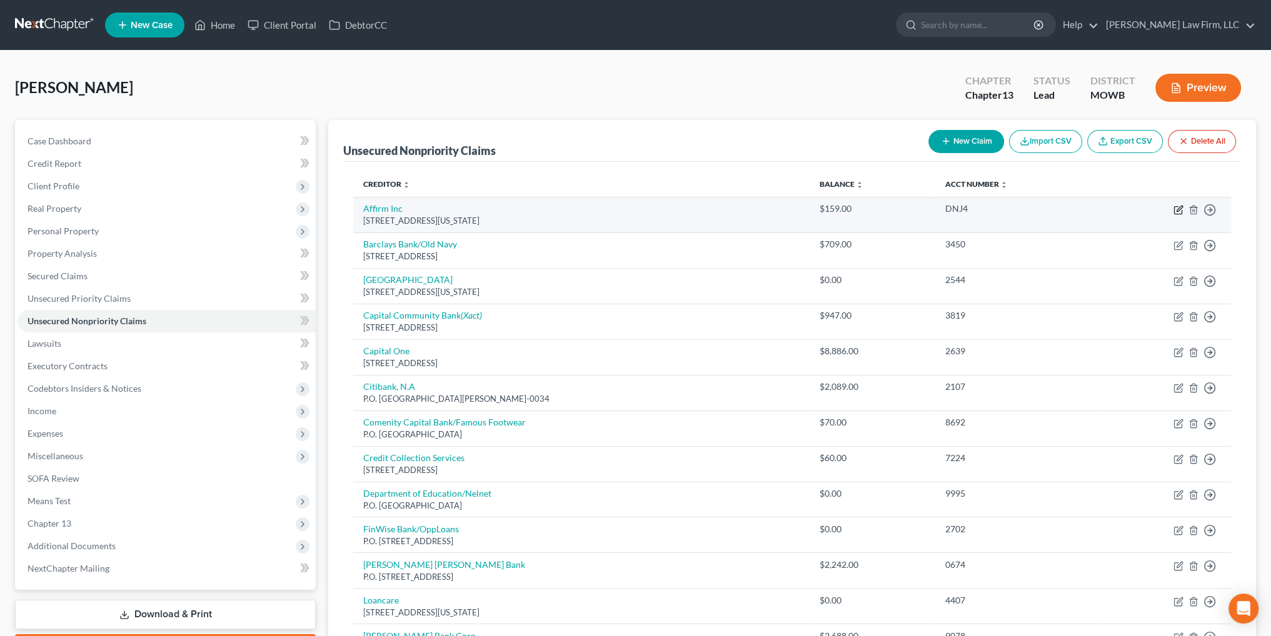
click at [1179, 208] on icon "button" at bounding box center [1180, 209] width 6 height 6
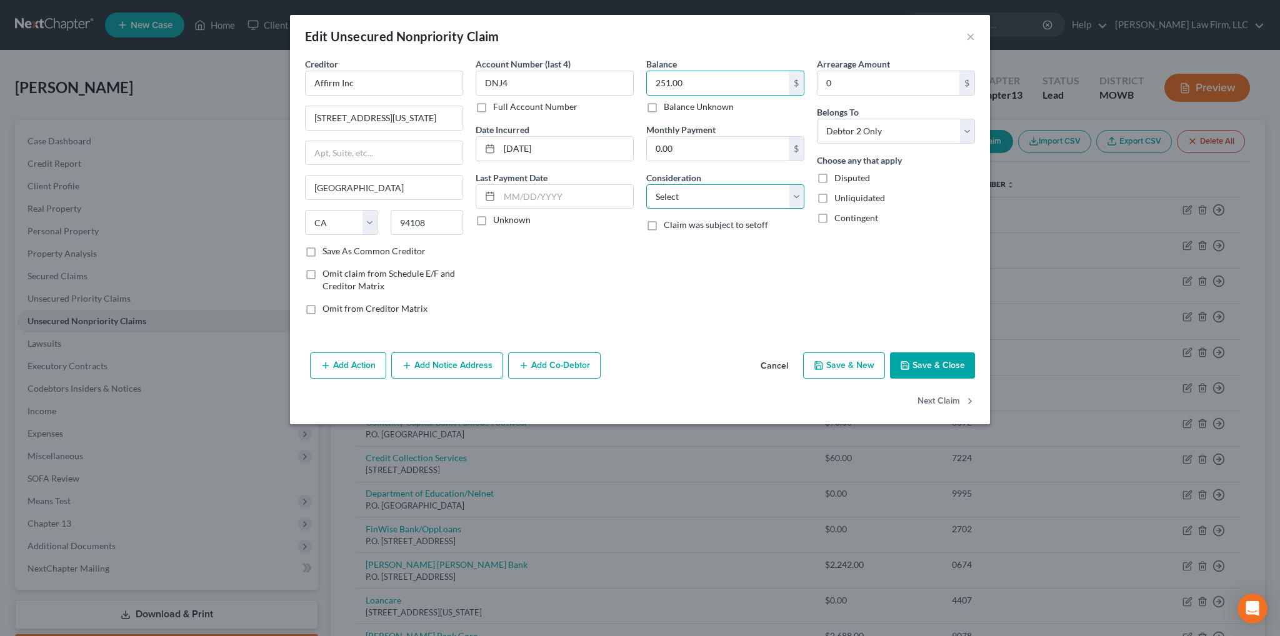
click at [793, 201] on select "Select Cable / Satellite Services Collection Agency Credit Card Debt Debt Couns…" at bounding box center [725, 196] width 158 height 25
click at [646, 184] on select "Select Cable / Satellite Services Collection Agency Credit Card Debt Debt Couns…" at bounding box center [725, 196] width 158 height 25
click at [900, 368] on button "Save & Close" at bounding box center [932, 366] width 85 height 26
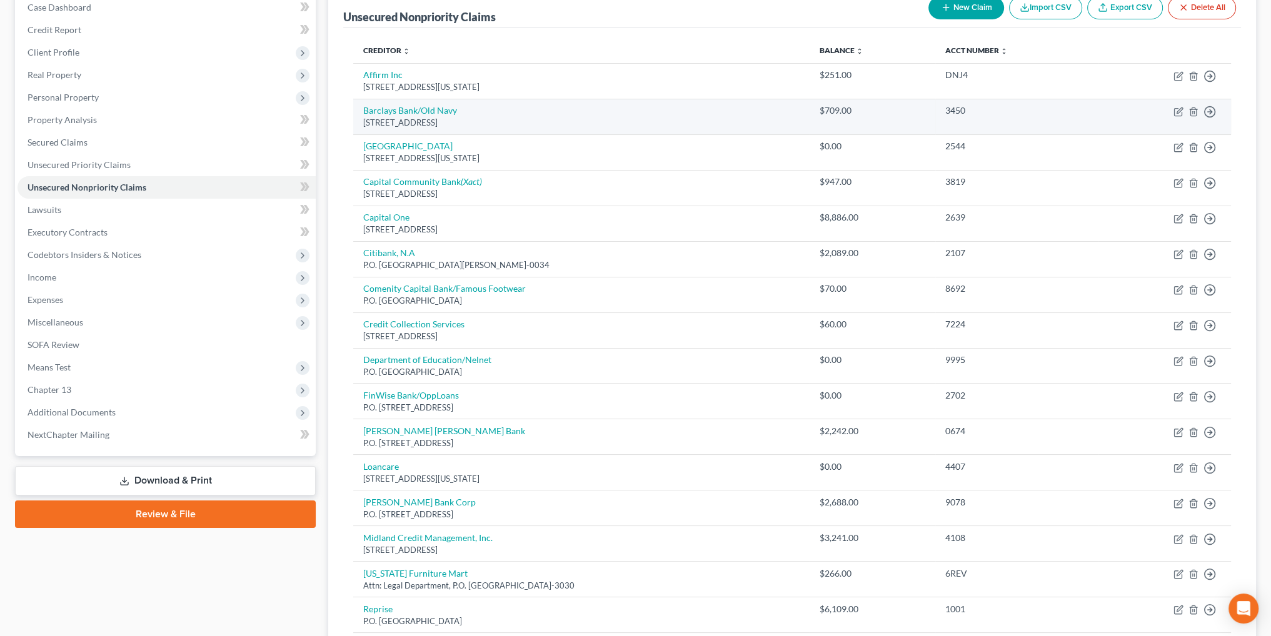
scroll to position [125, 0]
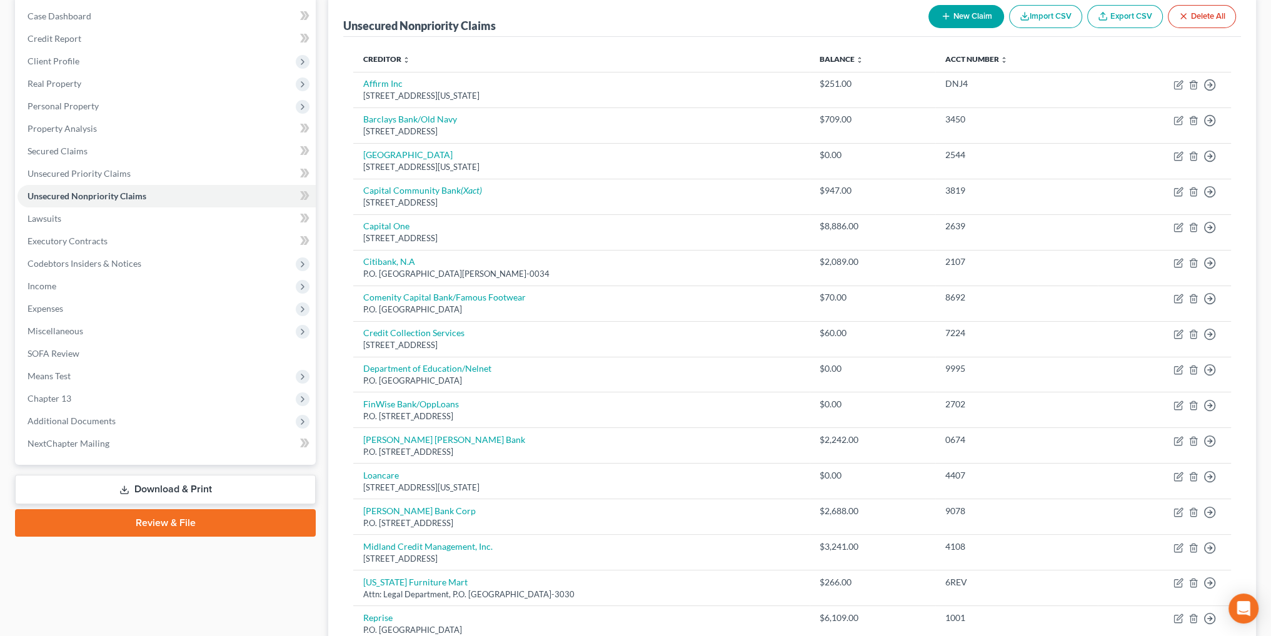
click at [956, 24] on button "New Claim" at bounding box center [966, 16] width 76 height 23
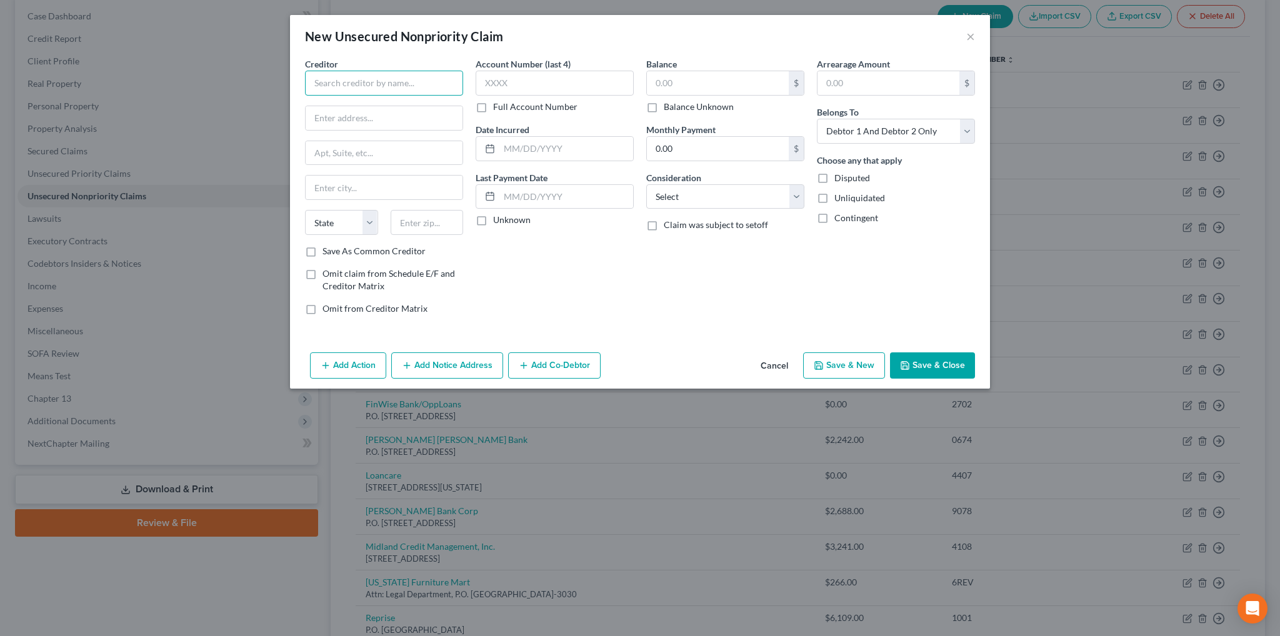
click at [323, 79] on input "text" at bounding box center [384, 83] width 158 height 25
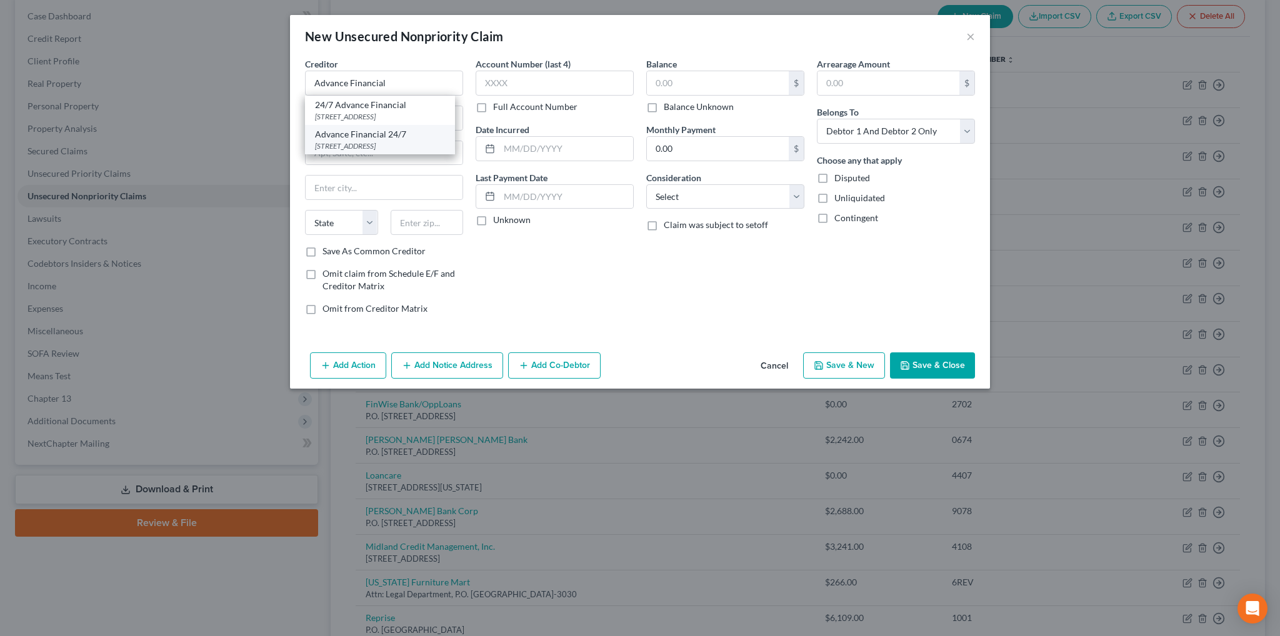
click at [336, 148] on div "[STREET_ADDRESS]" at bounding box center [380, 146] width 130 height 11
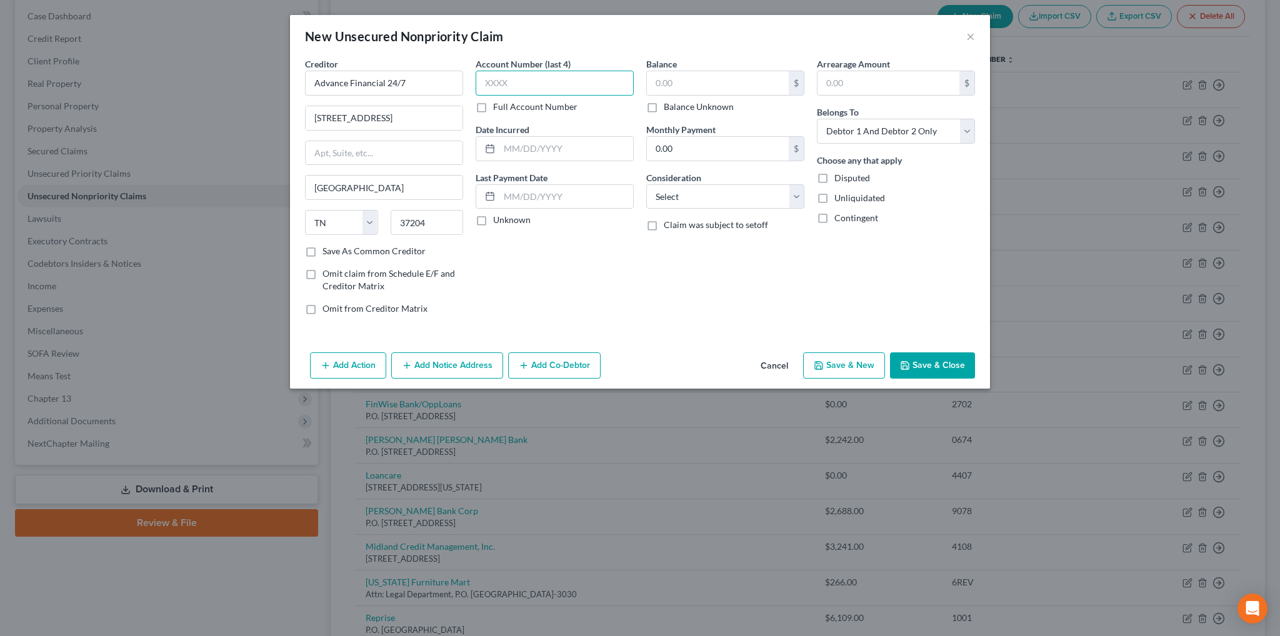
click at [518, 76] on input "text" at bounding box center [555, 83] width 158 height 25
click at [706, 83] on input "text" at bounding box center [718, 83] width 142 height 24
click at [723, 196] on select "Select Cable / Satellite Services Collection Agency Credit Card Debt Debt Couns…" at bounding box center [725, 196] width 158 height 25
click at [646, 184] on select "Select Cable / Satellite Services Collection Agency Credit Card Debt Debt Couns…" at bounding box center [725, 196] width 158 height 25
click at [912, 366] on button "Save & Close" at bounding box center [932, 366] width 85 height 26
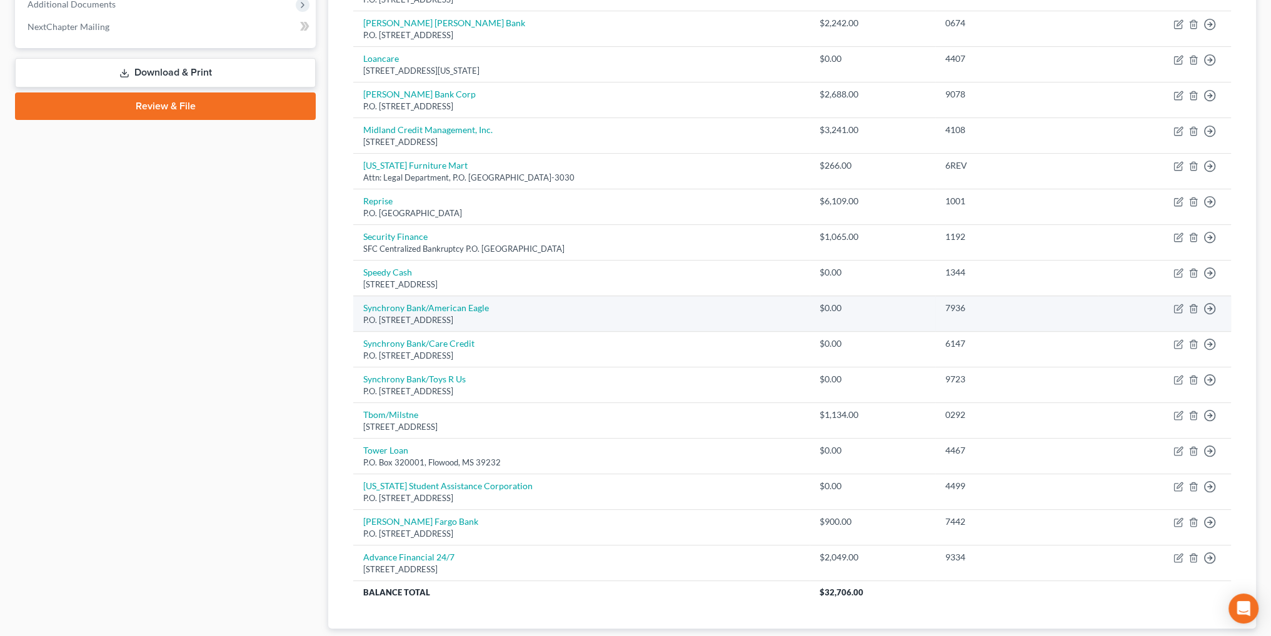
scroll to position [563, 0]
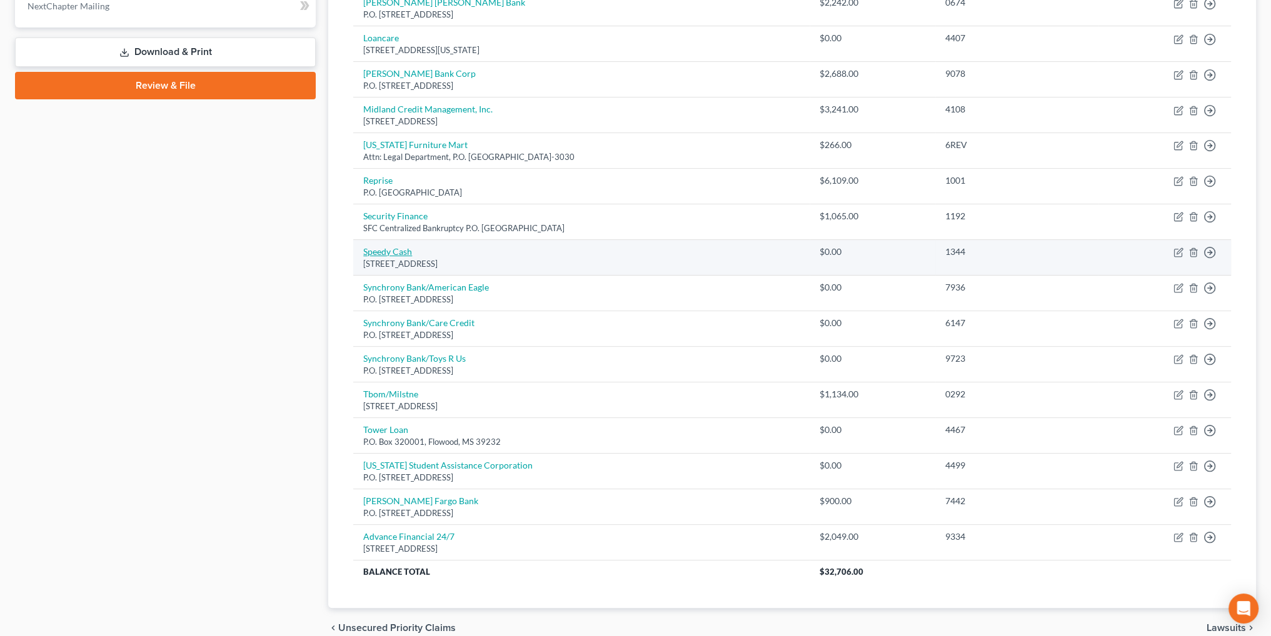
click at [384, 246] on link "Speedy Cash" at bounding box center [387, 251] width 49 height 11
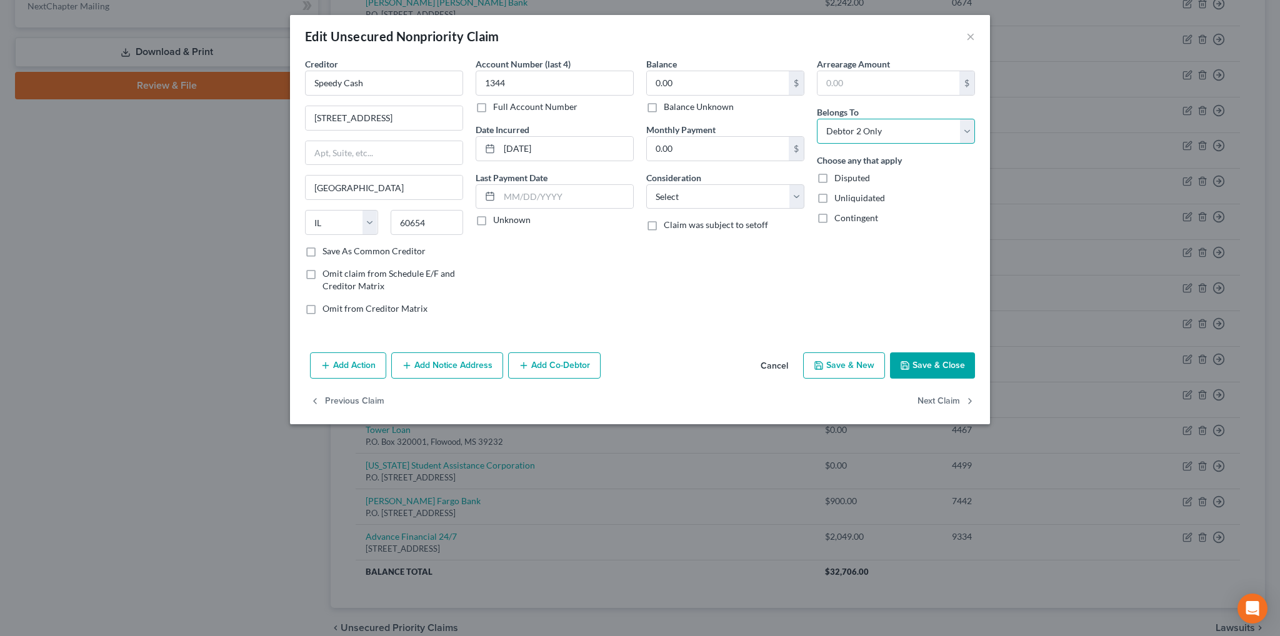
click at [877, 128] on select "Select Debtor 1 Only Debtor 2 Only Debtor 1 And Debtor 2 Only At Least One Of T…" at bounding box center [896, 131] width 158 height 25
click at [817, 119] on select "Select Debtor 1 Only Debtor 2 Only Debtor 1 And Debtor 2 Only At Least One Of T…" at bounding box center [896, 131] width 158 height 25
click at [548, 86] on input "1344" at bounding box center [555, 83] width 158 height 25
drag, startPoint x: 531, startPoint y: 86, endPoint x: 482, endPoint y: 86, distance: 48.8
click at [482, 86] on input "1344" at bounding box center [555, 83] width 158 height 25
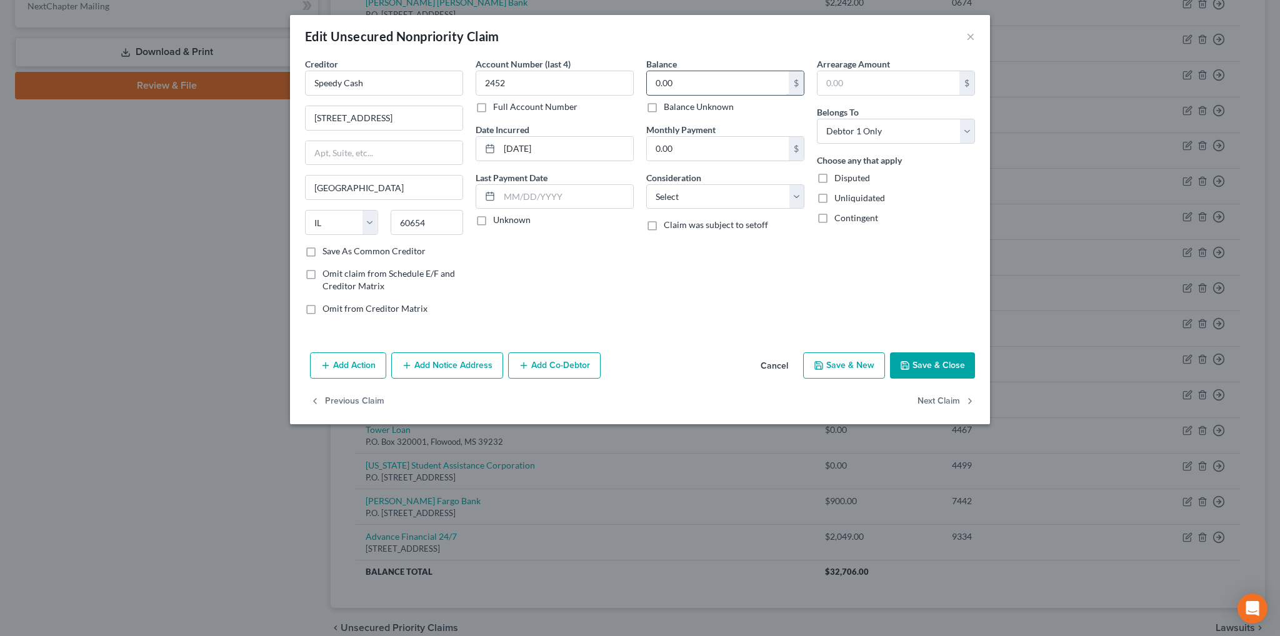
click at [755, 81] on input "0.00" at bounding box center [718, 83] width 142 height 24
click at [523, 84] on input "2452" at bounding box center [555, 83] width 158 height 25
drag, startPoint x: 520, startPoint y: 82, endPoint x: 473, endPoint y: 81, distance: 46.9
click at [473, 81] on div "Account Number (last 4) 2452 Full Account Number Date Incurred [DATE] Last Paym…" at bounding box center [555, 192] width 171 height 268
click at [755, 196] on select "Select Cable / Satellite Services Collection Agency Credit Card Debt Debt Couns…" at bounding box center [725, 196] width 158 height 25
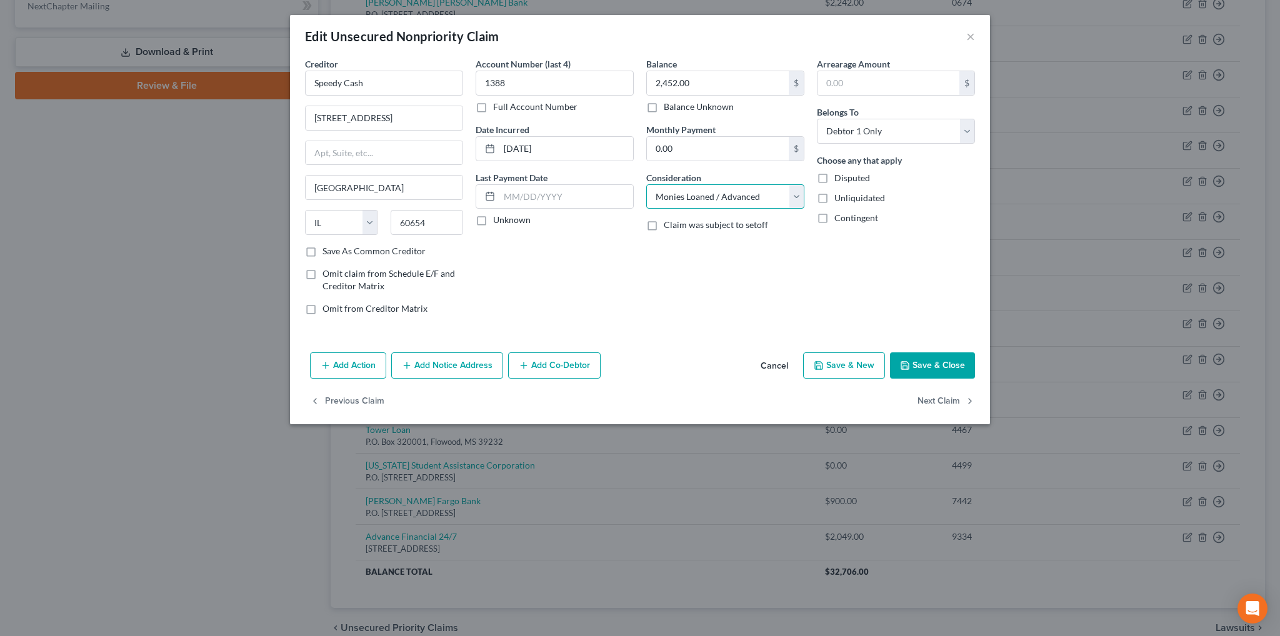
click at [646, 184] on select "Select Cable / Satellite Services Collection Agency Credit Card Debt Debt Couns…" at bounding box center [725, 196] width 158 height 25
click at [463, 368] on button "Add Notice Address" at bounding box center [447, 366] width 112 height 26
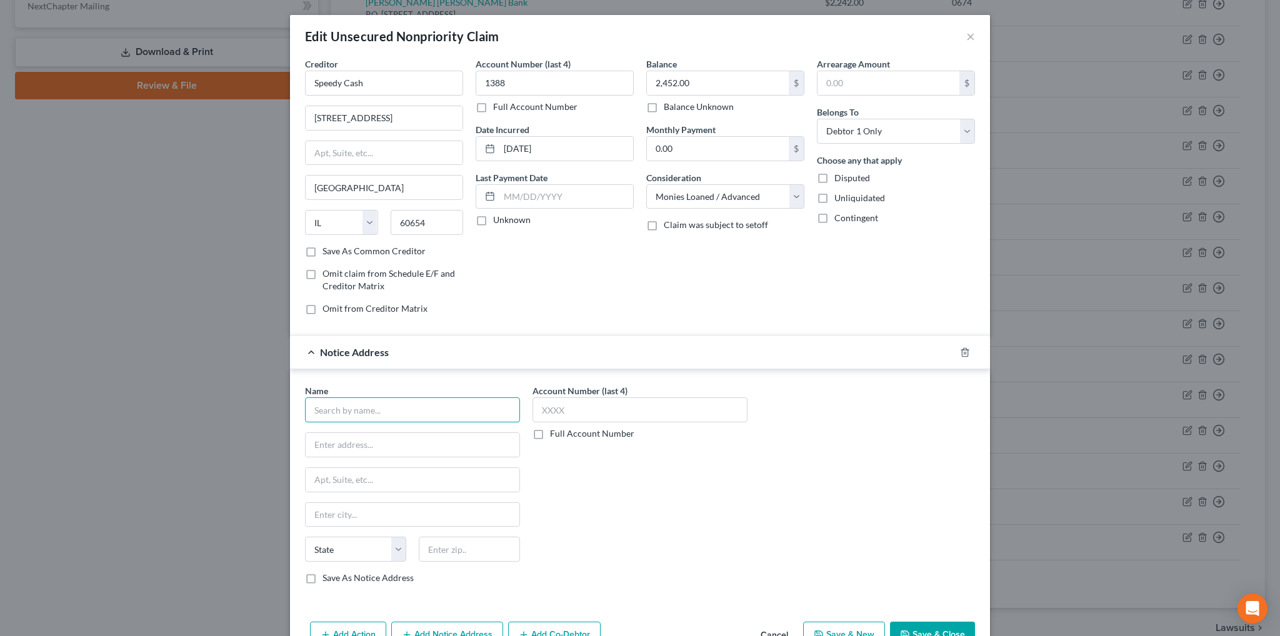
click at [388, 411] on input "text" at bounding box center [412, 410] width 215 height 25
click at [932, 628] on button "Save & Close" at bounding box center [932, 635] width 85 height 26
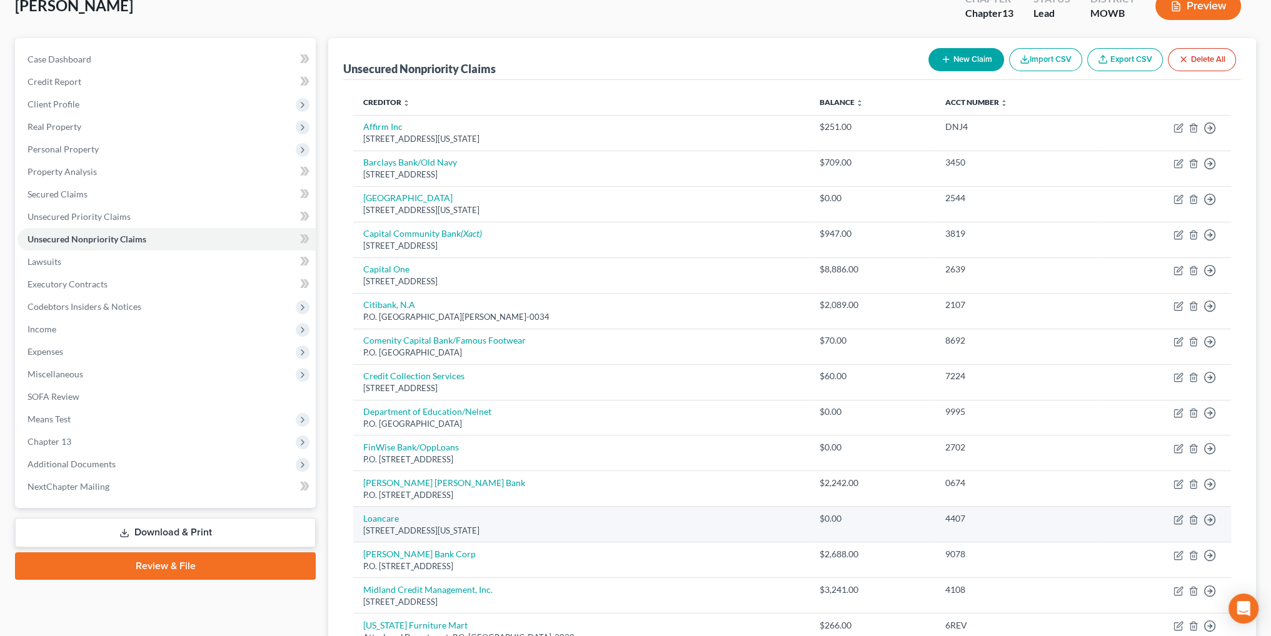
scroll to position [0, 0]
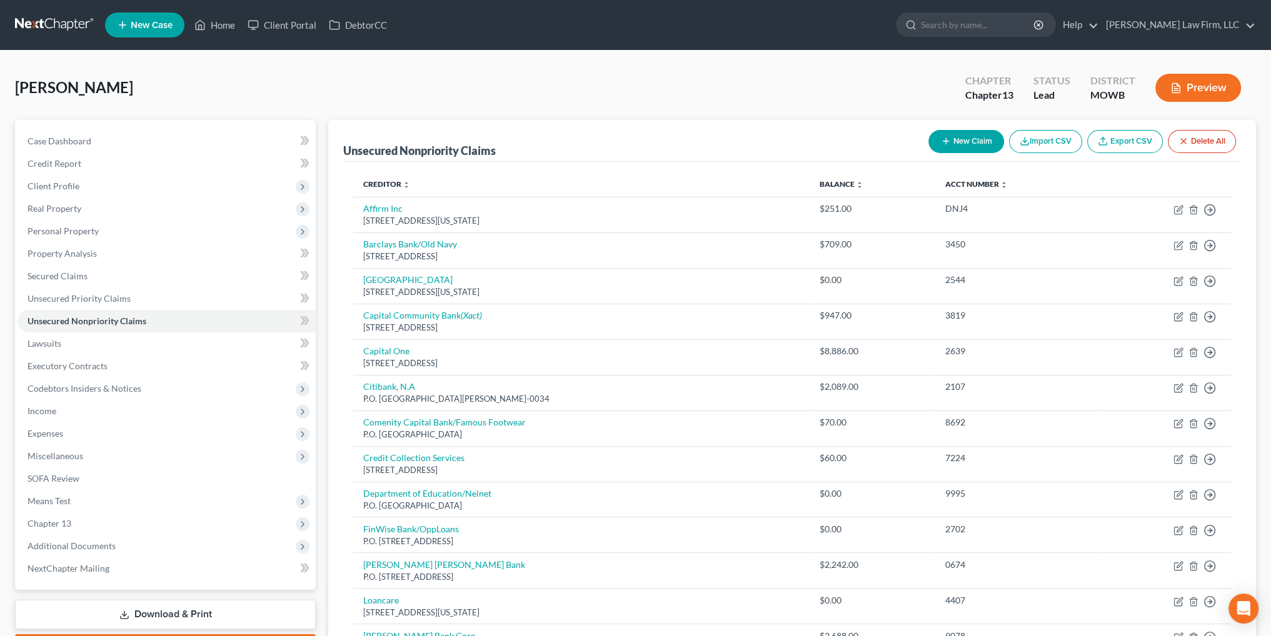
click at [968, 141] on button "New Claim" at bounding box center [966, 141] width 76 height 23
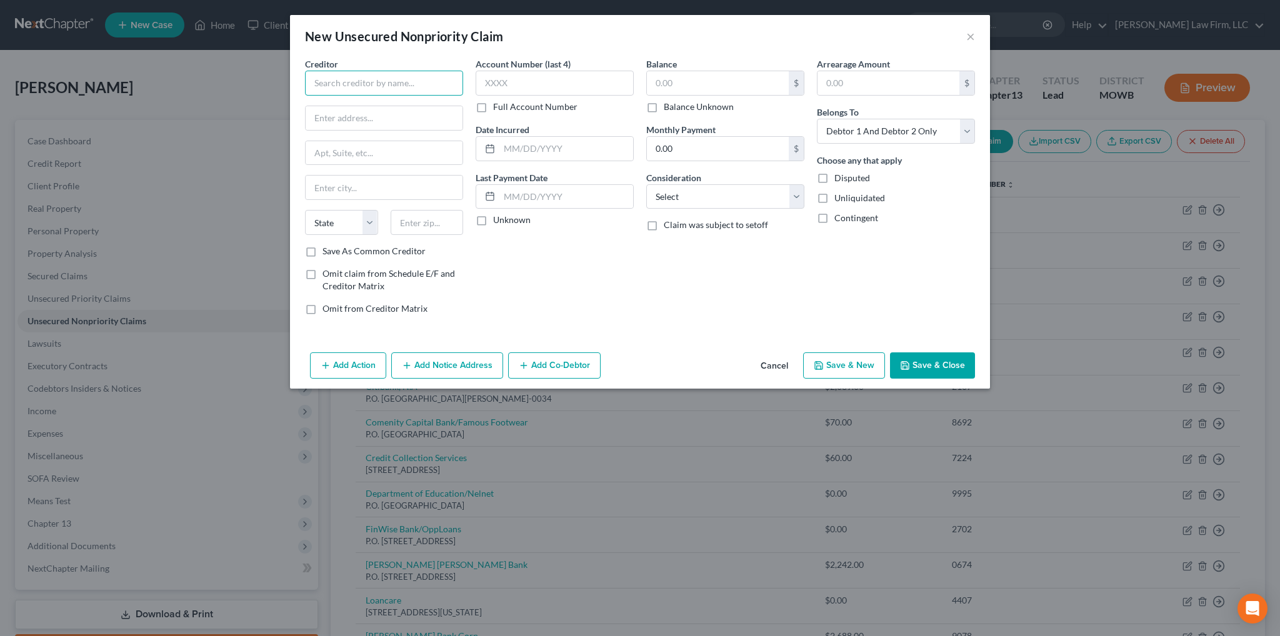
click at [376, 81] on input "text" at bounding box center [384, 83] width 158 height 25
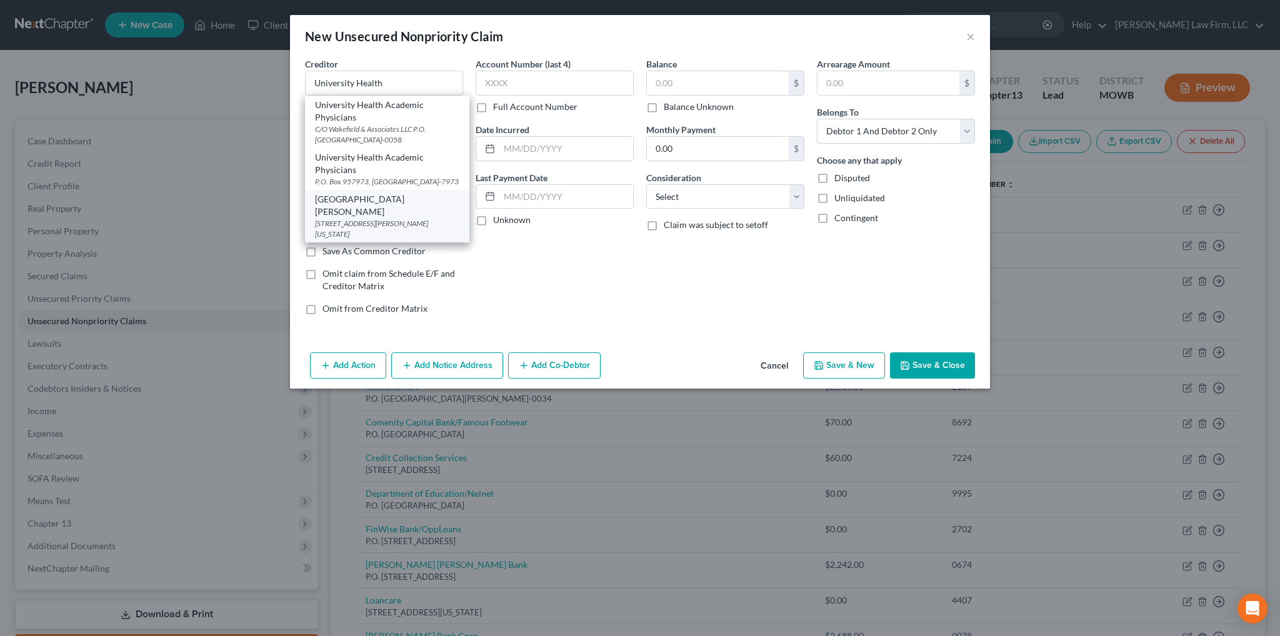
click at [370, 208] on div "[GEOGRAPHIC_DATA][PERSON_NAME]" at bounding box center [387, 205] width 144 height 25
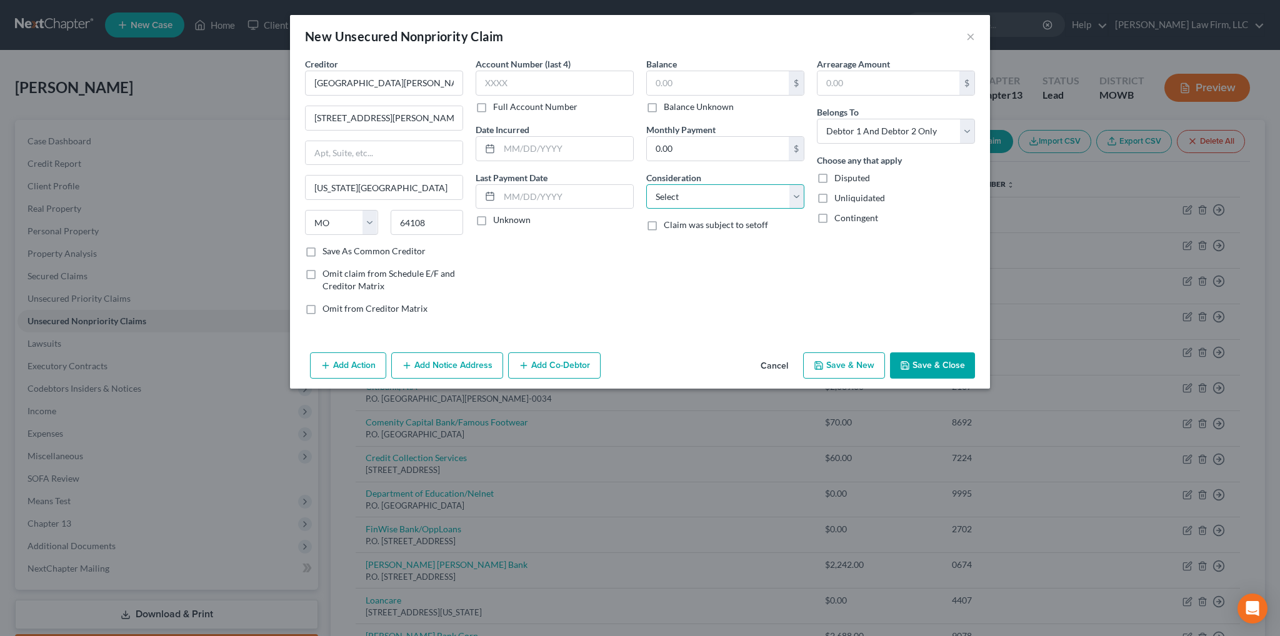
click at [702, 196] on select "Select Cable / Satellite Services Collection Agency Credit Card Debt Debt Couns…" at bounding box center [725, 196] width 158 height 25
click at [646, 184] on select "Select Cable / Satellite Services Collection Agency Credit Card Debt Debt Couns…" at bounding box center [725, 196] width 158 height 25
click at [960, 369] on button "Save & Close" at bounding box center [932, 366] width 85 height 26
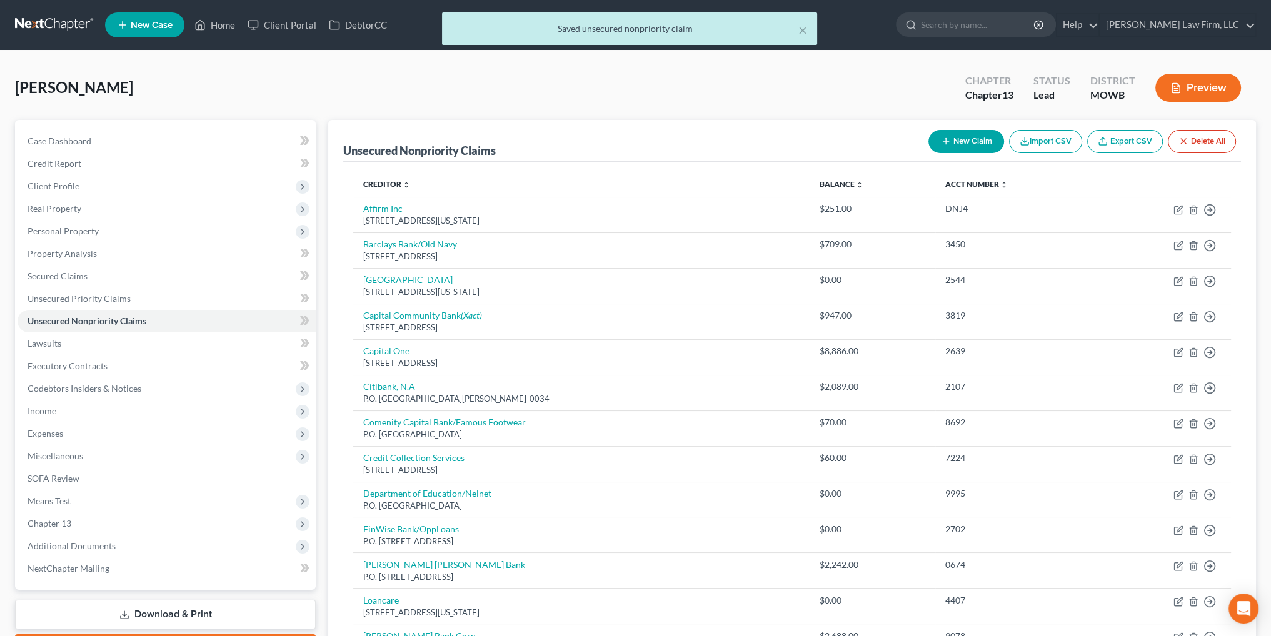
click at [972, 146] on button "New Claim" at bounding box center [966, 141] width 76 height 23
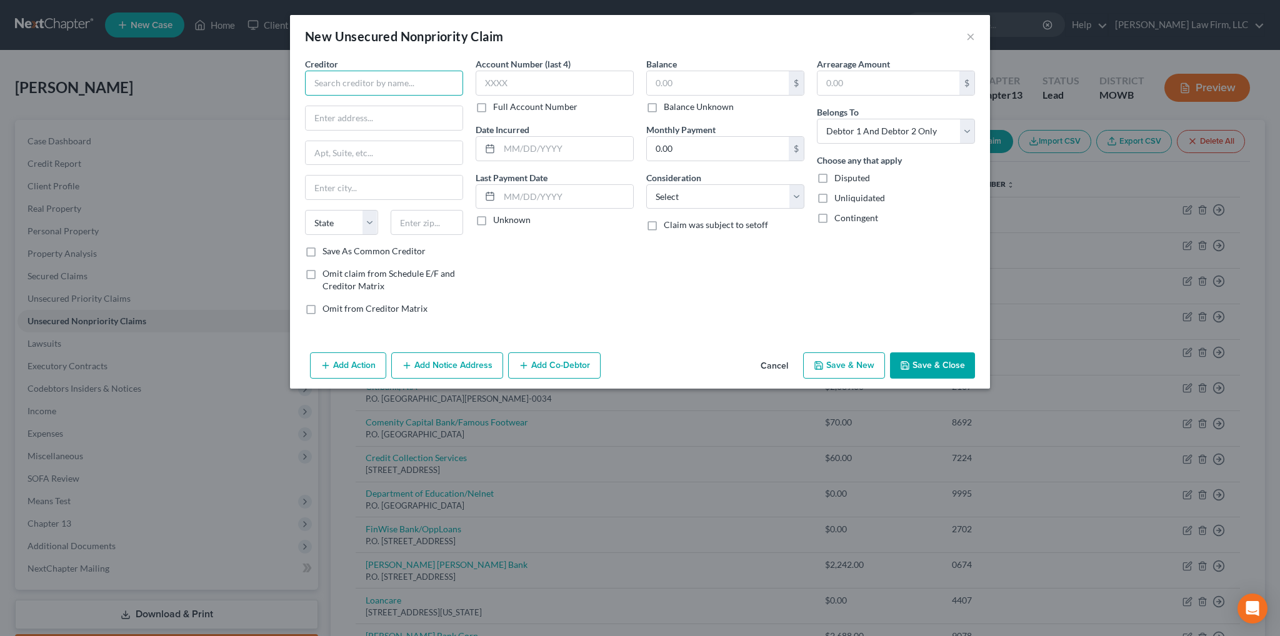
click at [390, 72] on input "text" at bounding box center [384, 83] width 158 height 25
click at [395, 82] on input "[PERSON_NAME][GEOGRAPHIC_DATA]" at bounding box center [384, 83] width 158 height 25
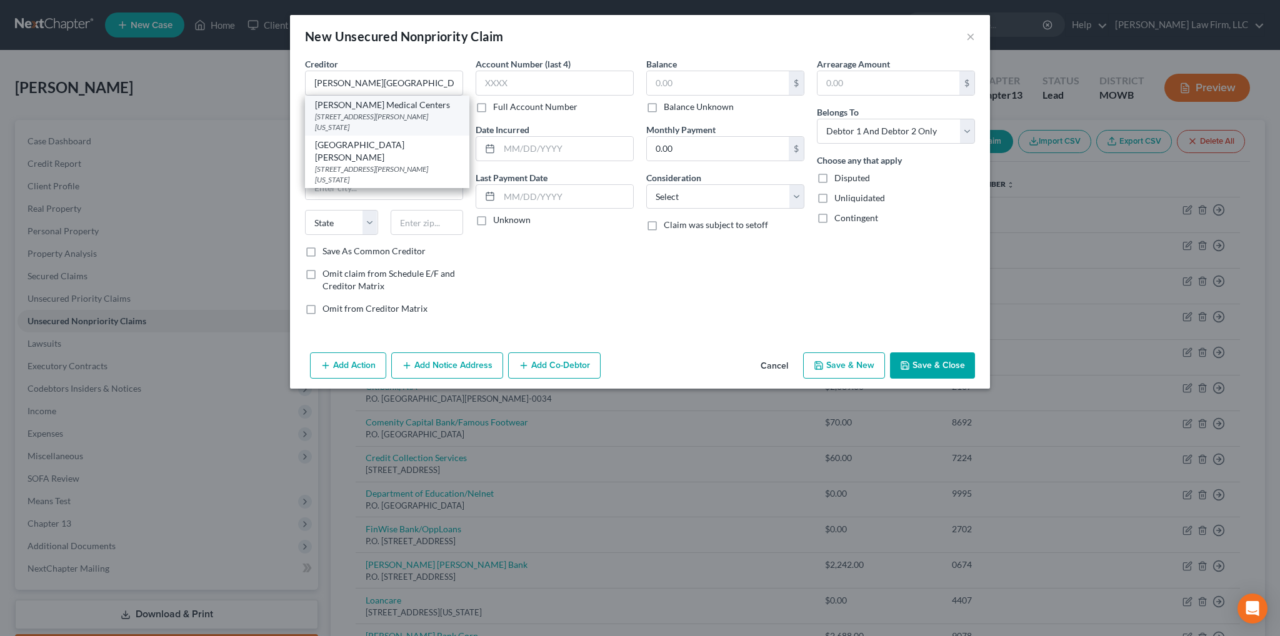
click at [337, 111] on div "[STREET_ADDRESS][PERSON_NAME][US_STATE]" at bounding box center [387, 121] width 144 height 21
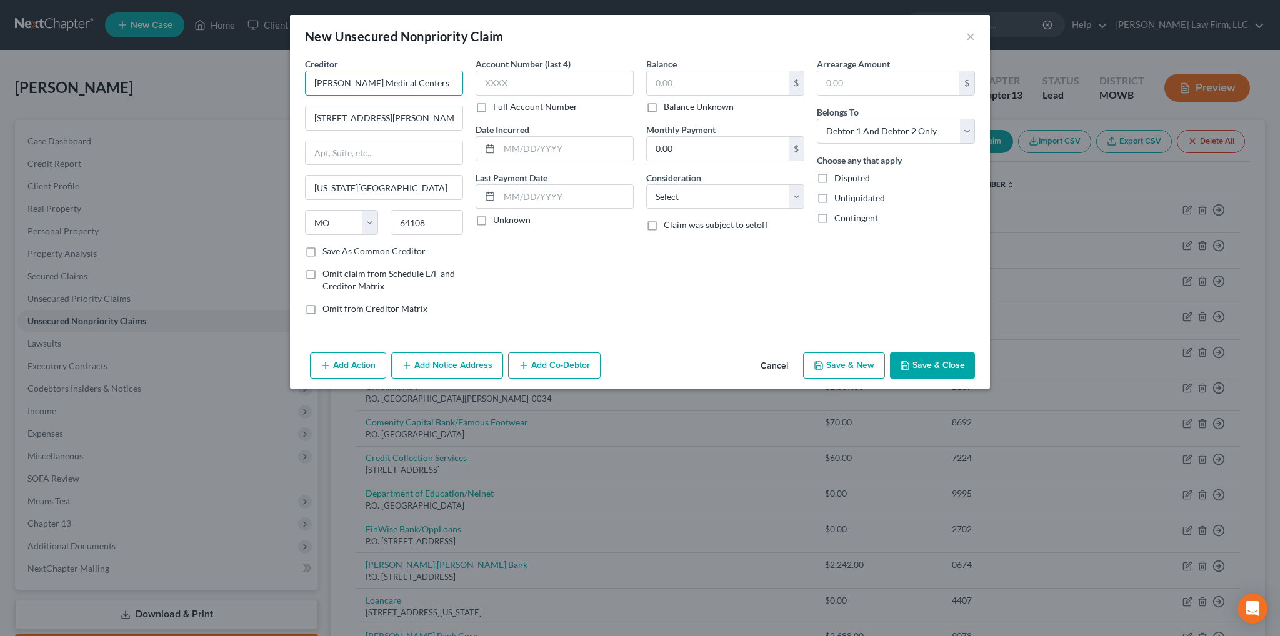
click at [432, 82] on input "[PERSON_NAME] Medical Centers" at bounding box center [384, 83] width 158 height 25
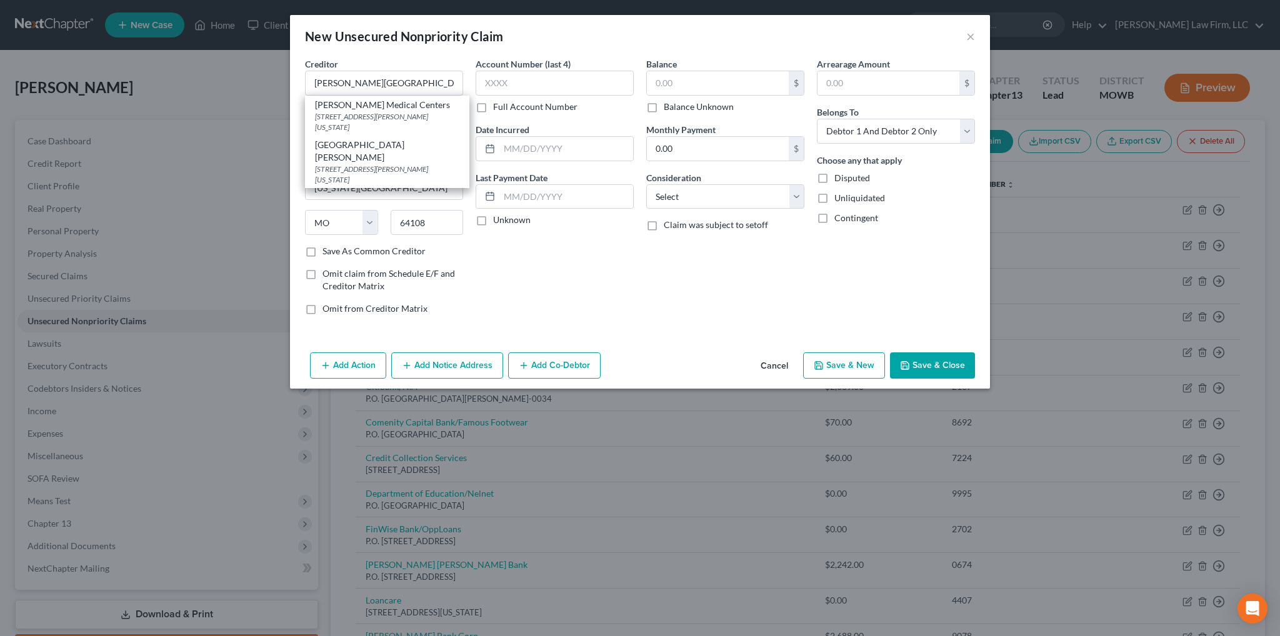
click at [937, 364] on button "Save & Close" at bounding box center [932, 366] width 85 height 26
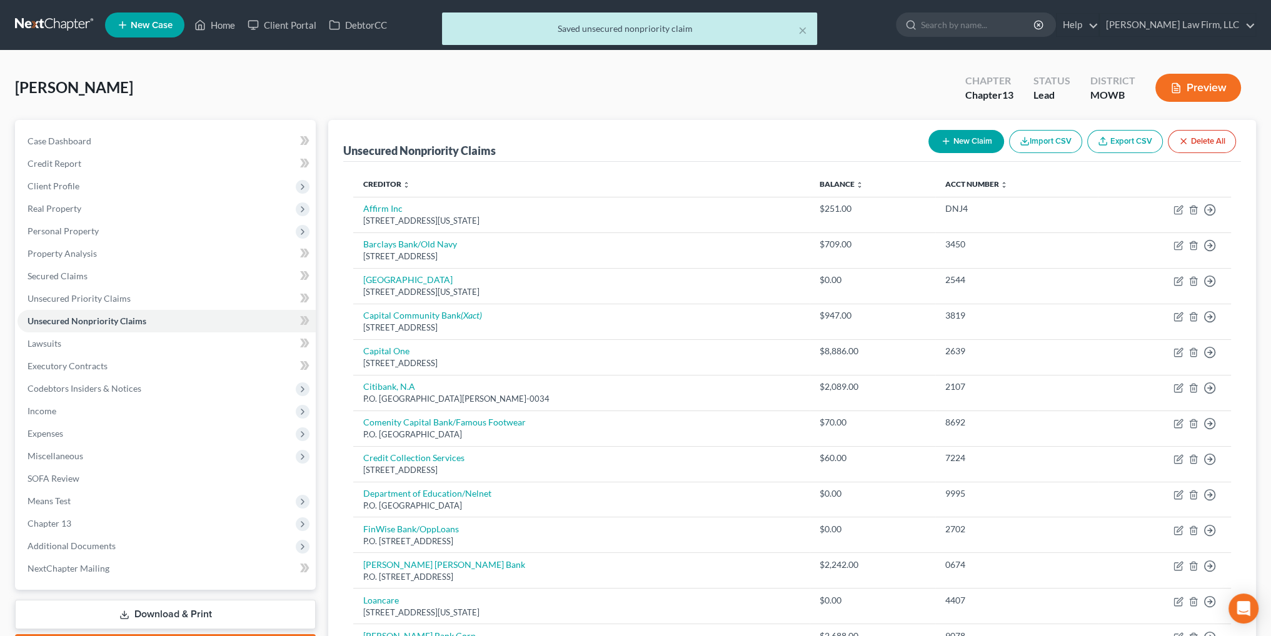
click at [958, 138] on button "New Claim" at bounding box center [966, 141] width 76 height 23
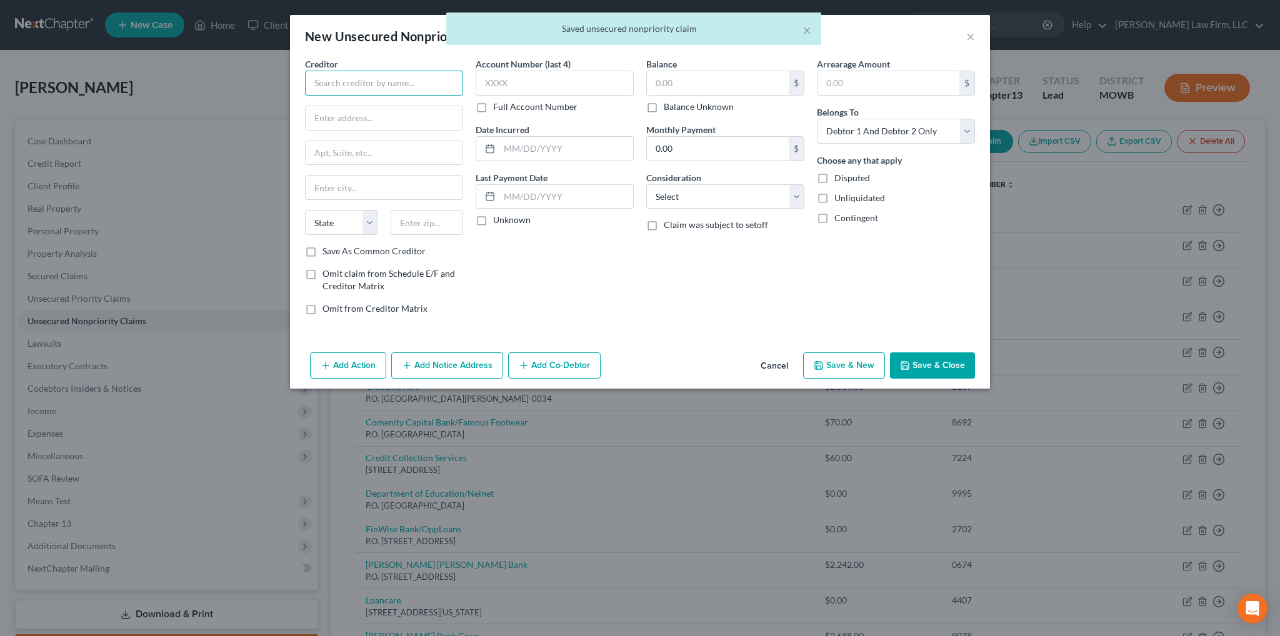
click at [425, 83] on input "text" at bounding box center [384, 83] width 158 height 25
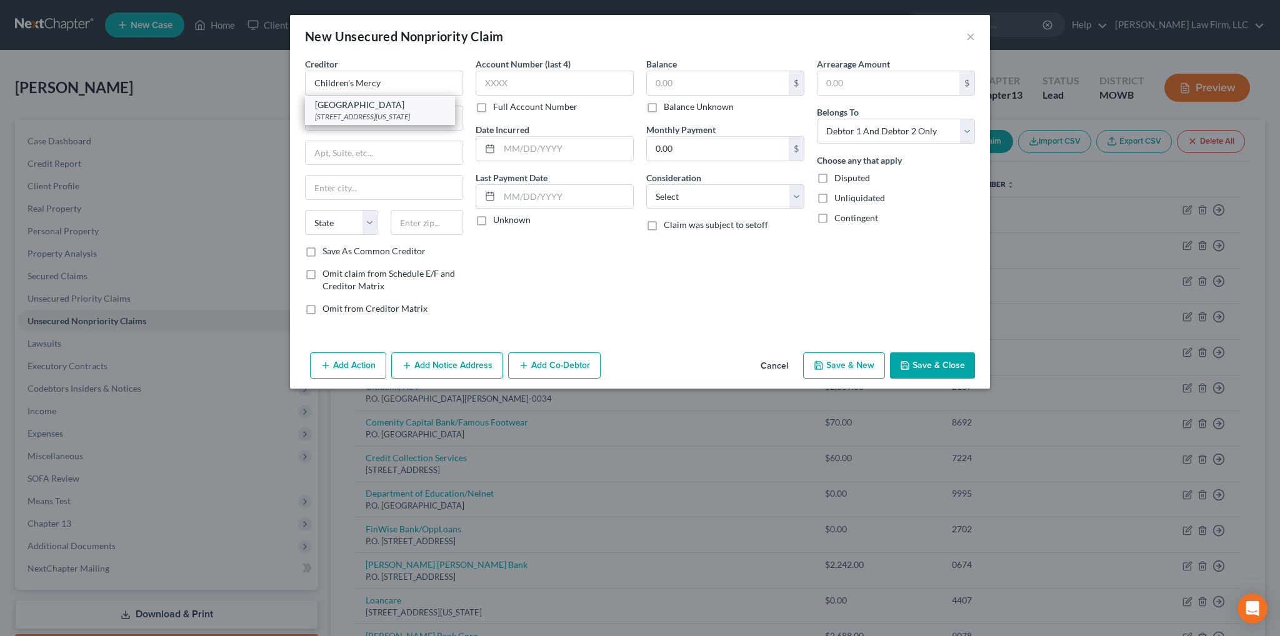
click at [406, 106] on div "[GEOGRAPHIC_DATA]" at bounding box center [380, 105] width 130 height 13
click at [726, 197] on select "Select Cable / Satellite Services Collection Agency Credit Card Debt Debt Couns…" at bounding box center [725, 196] width 158 height 25
click at [646, 184] on select "Select Cable / Satellite Services Collection Agency Credit Card Debt Debt Couns…" at bounding box center [725, 196] width 158 height 25
click at [963, 376] on button "Save & Close" at bounding box center [932, 366] width 85 height 26
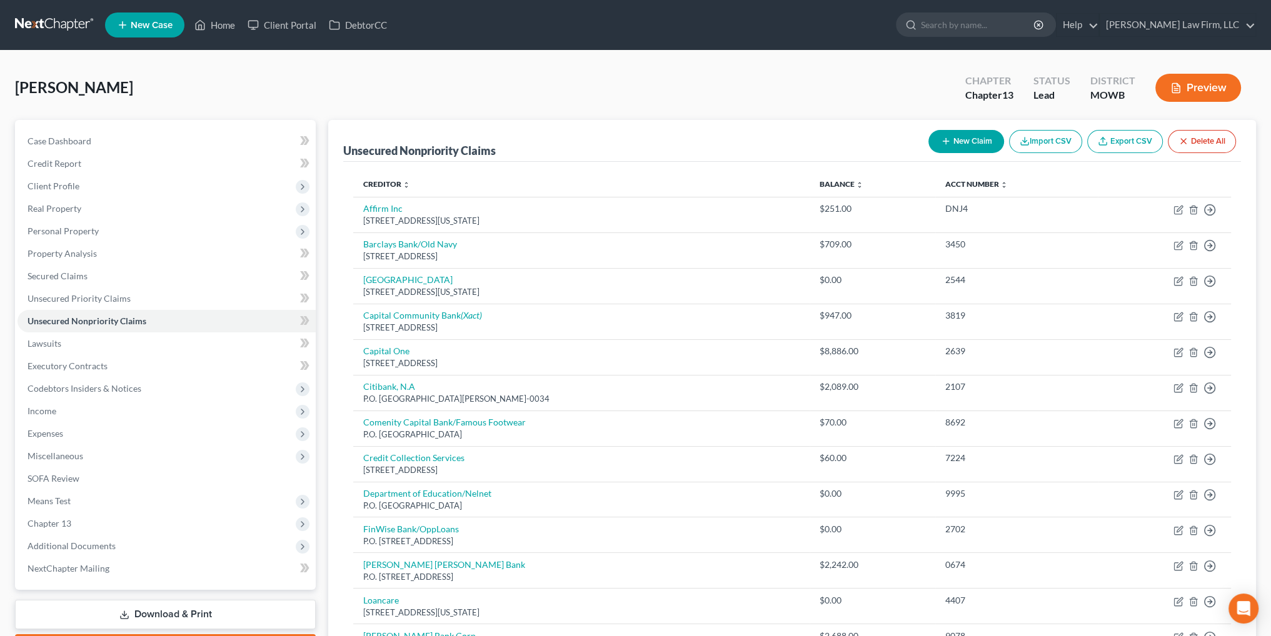
click at [955, 141] on button "New Claim" at bounding box center [966, 141] width 76 height 23
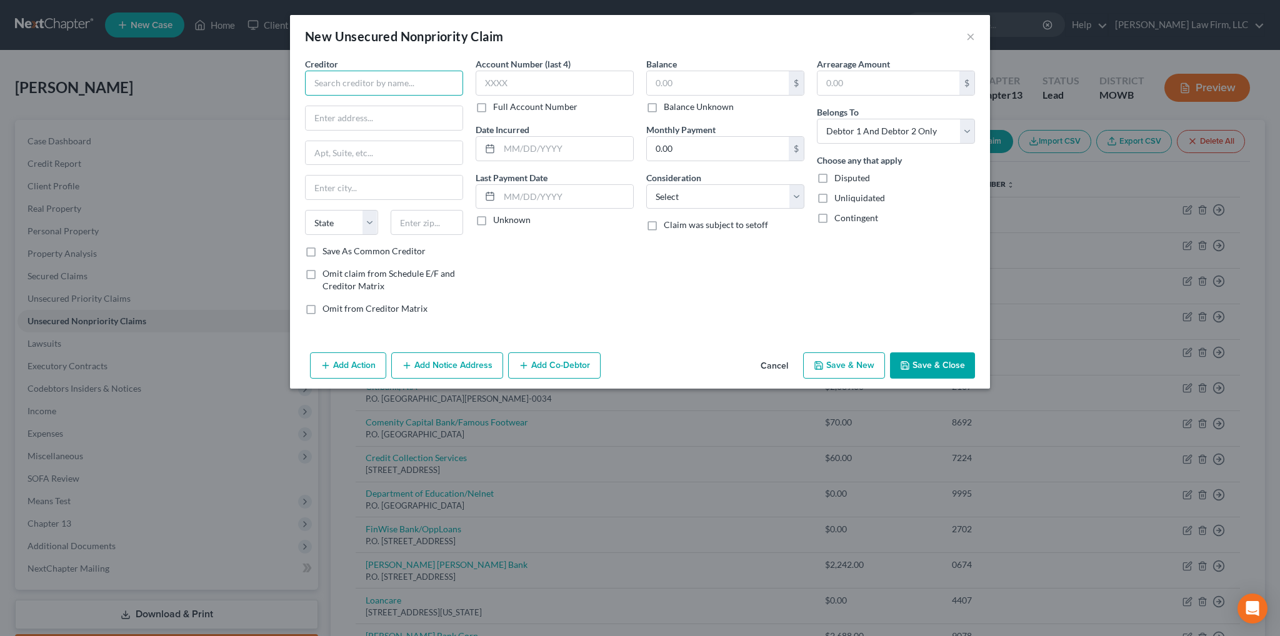
click at [430, 82] on input "text" at bounding box center [384, 83] width 158 height 25
click at [431, 81] on input "The Bank of [US_STATE]" at bounding box center [384, 83] width 158 height 25
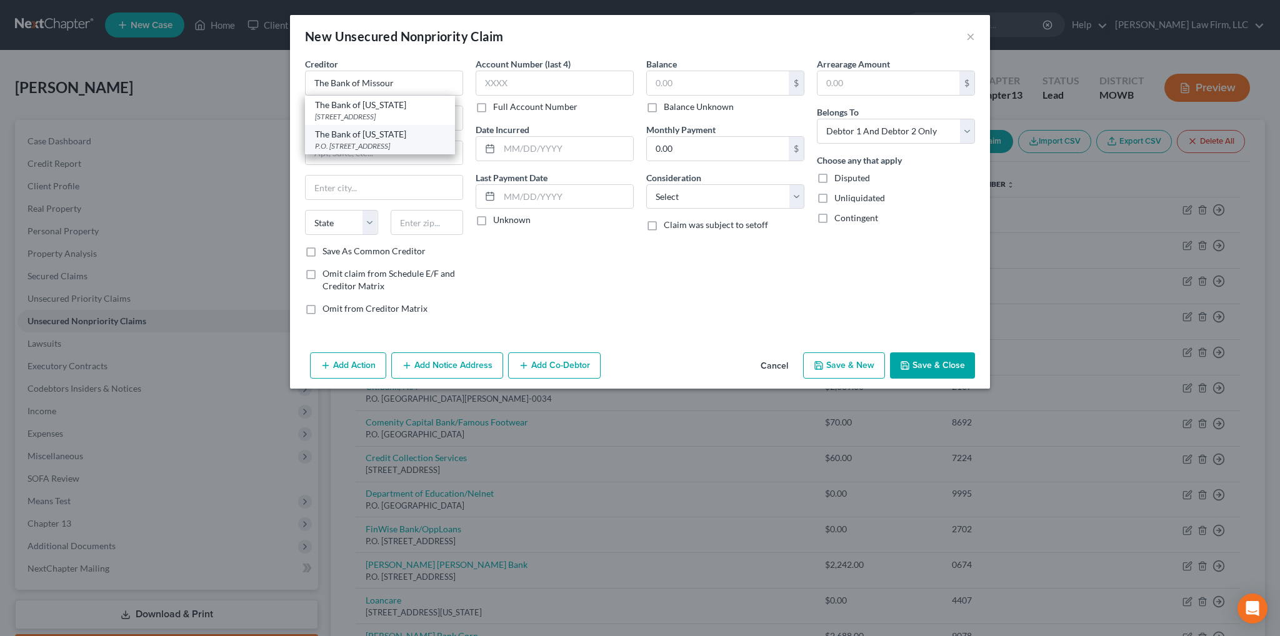
click at [361, 141] on div "The Bank of [US_STATE]" at bounding box center [380, 134] width 130 height 13
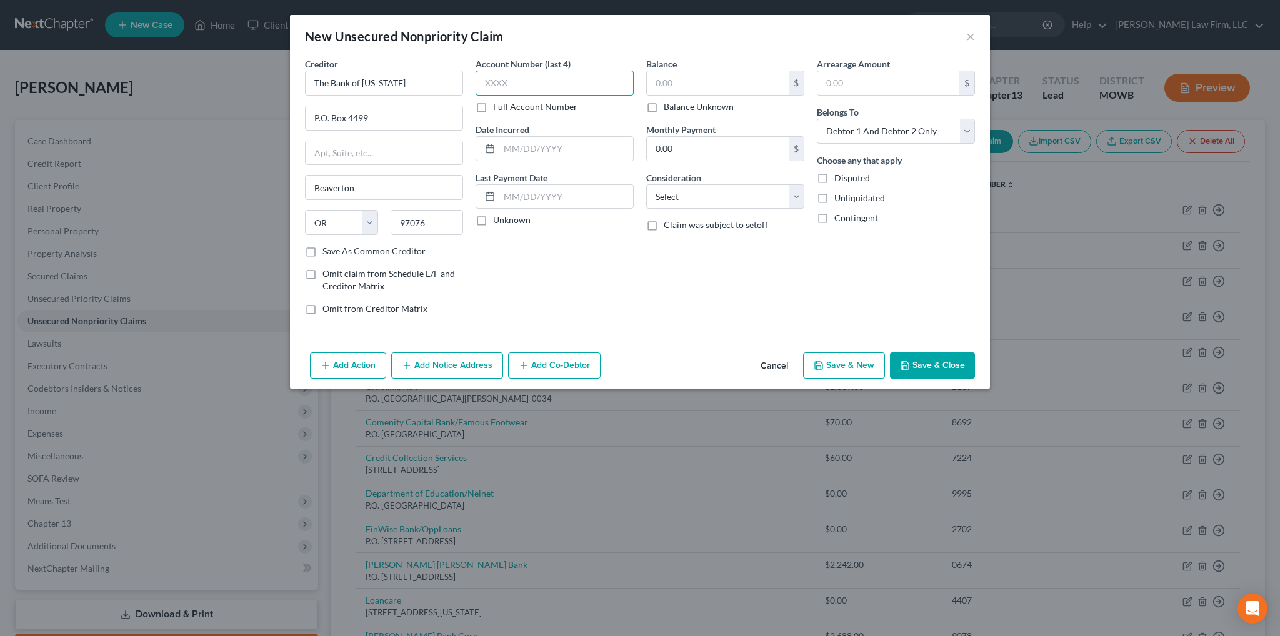
click at [497, 84] on input "text" at bounding box center [555, 83] width 158 height 25
click at [523, 146] on input "text" at bounding box center [567, 149] width 134 height 24
drag, startPoint x: 573, startPoint y: 141, endPoint x: 486, endPoint y: 140, distance: 86.3
click at [486, 140] on div "[DATE]" at bounding box center [555, 148] width 158 height 25
click at [713, 78] on input "text" at bounding box center [718, 83] width 142 height 24
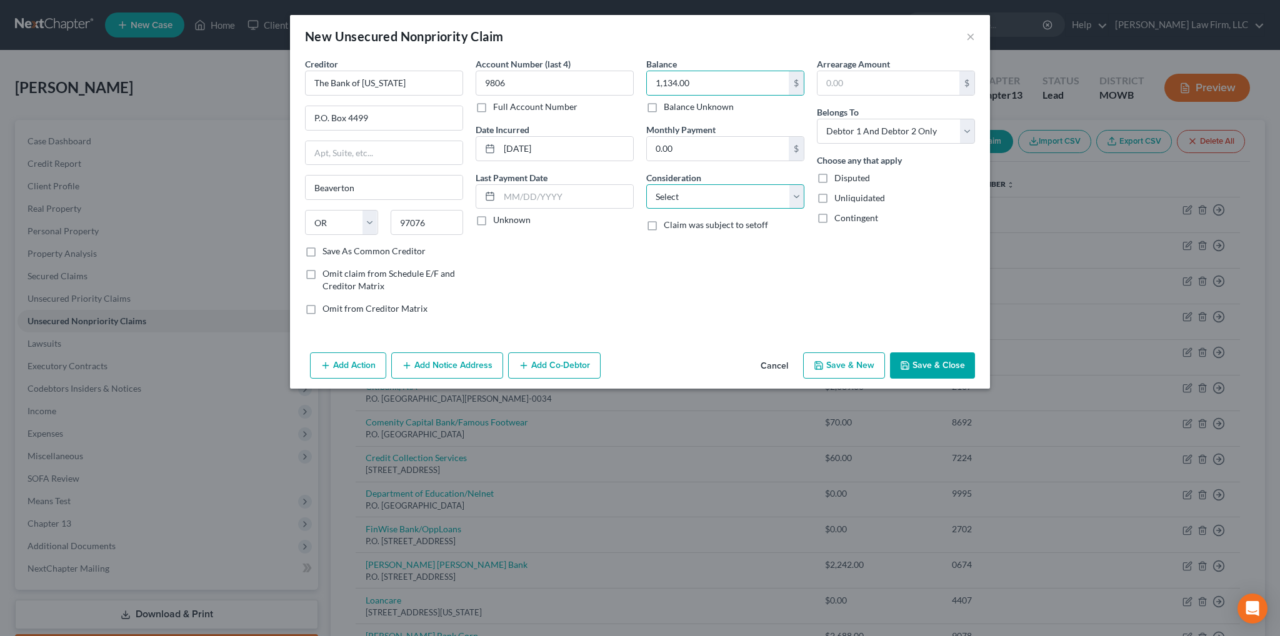
click at [730, 203] on select "Select Cable / Satellite Services Collection Agency Credit Card Debt Debt Couns…" at bounding box center [725, 196] width 158 height 25
click at [646, 184] on select "Select Cable / Satellite Services Collection Agency Credit Card Debt Debt Couns…" at bounding box center [725, 196] width 158 height 25
click at [913, 365] on button "Save & Close" at bounding box center [932, 366] width 85 height 26
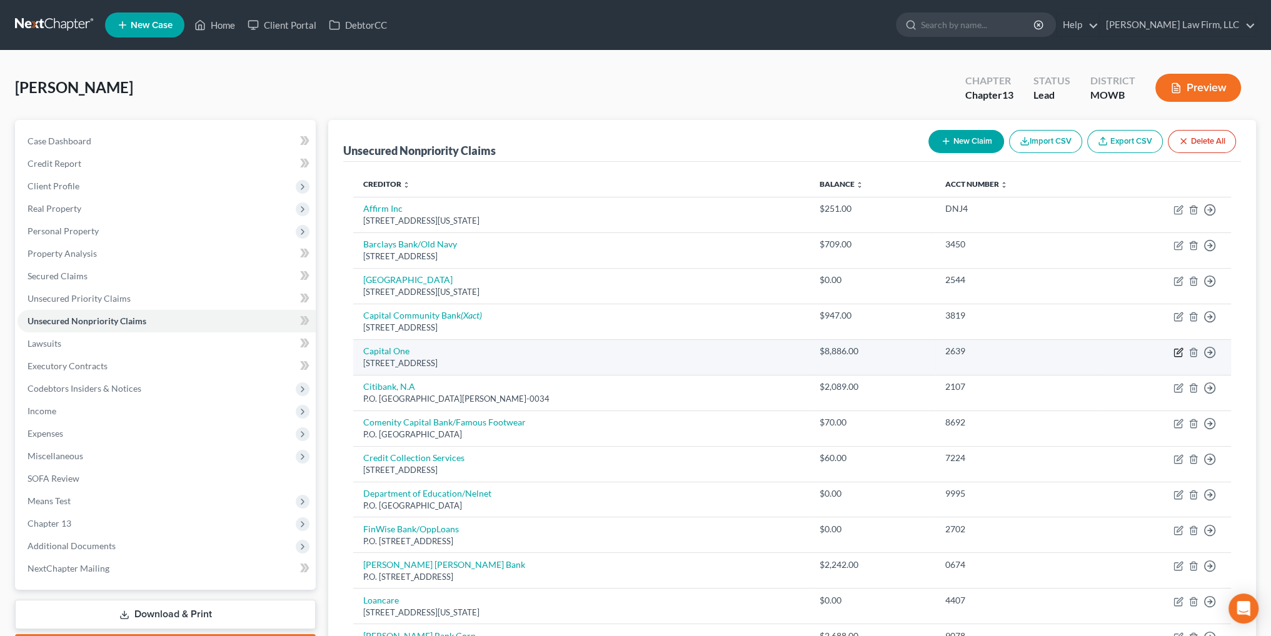
click at [1174, 349] on icon "button" at bounding box center [1178, 353] width 8 height 8
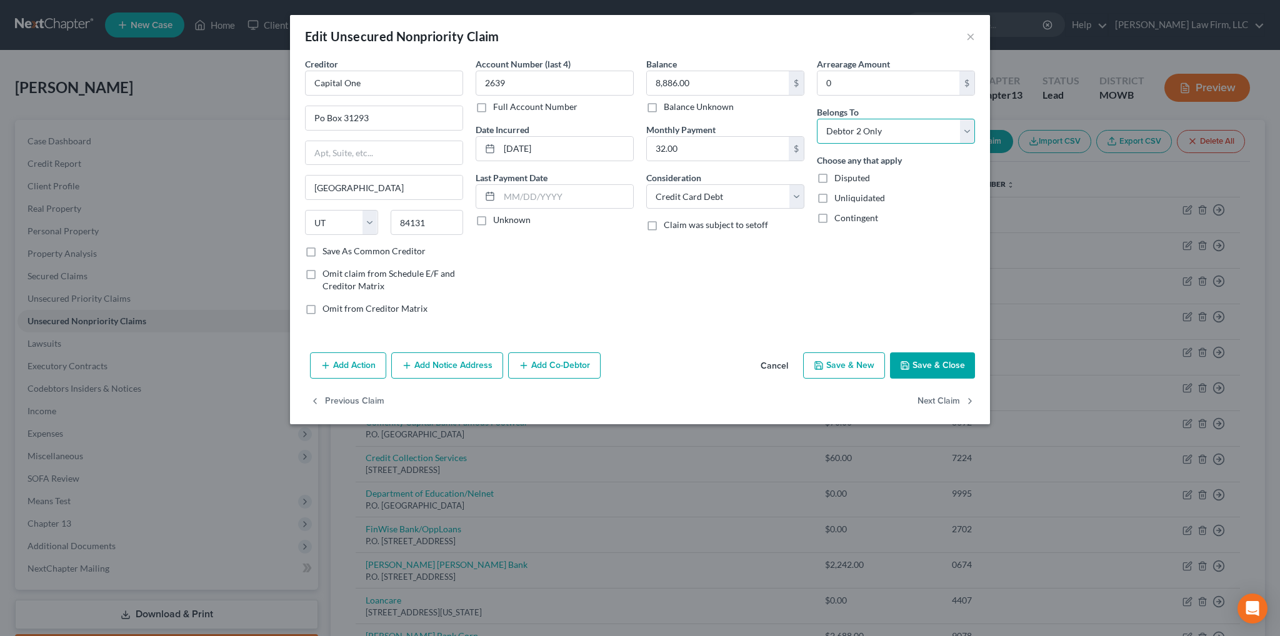
click at [965, 123] on select "Select Debtor 1 Only Debtor 2 Only Debtor 1 And Debtor 2 Only At Least One Of T…" at bounding box center [896, 131] width 158 height 25
click at [817, 119] on select "Select Debtor 1 Only Debtor 2 Only Debtor 1 And Debtor 2 Only At Least One Of T…" at bounding box center [896, 131] width 158 height 25
click at [930, 358] on button "Save & Close" at bounding box center [932, 366] width 85 height 26
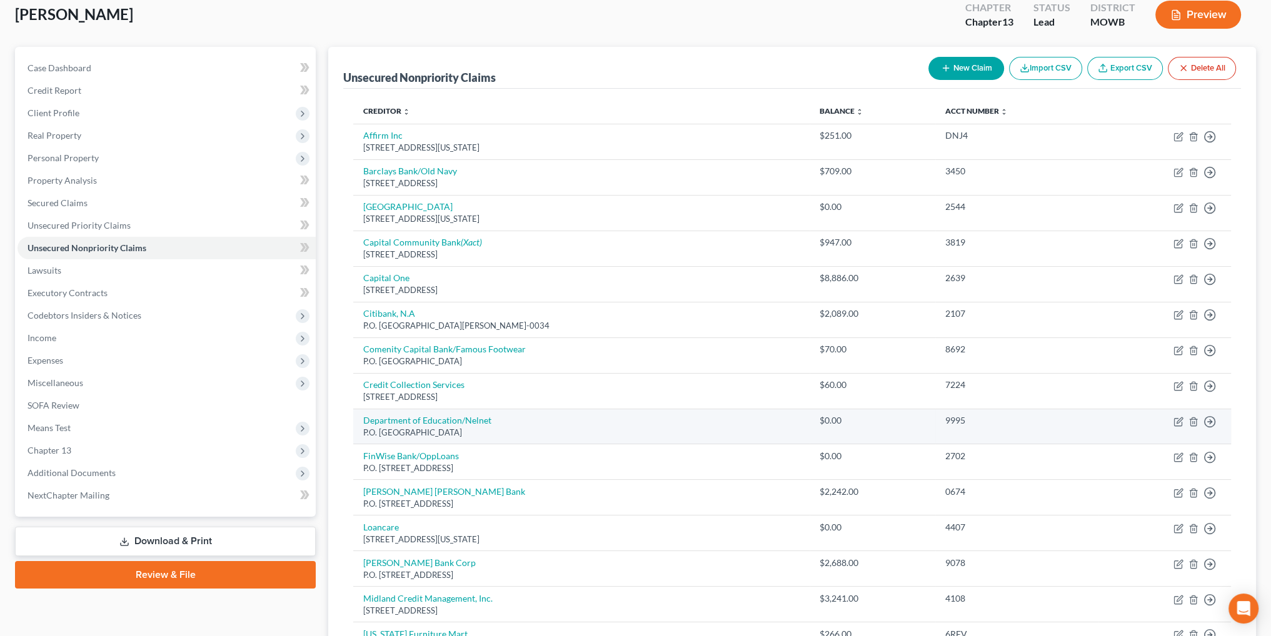
scroll to position [73, 0]
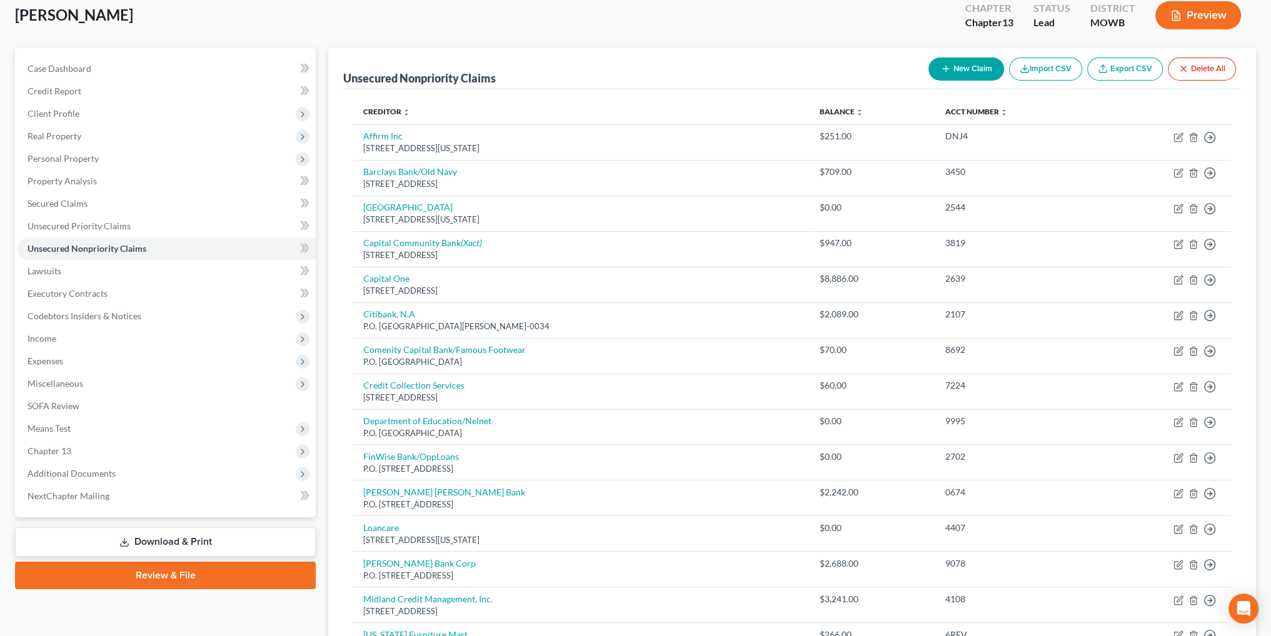
click at [958, 68] on button "New Claim" at bounding box center [966, 69] width 76 height 23
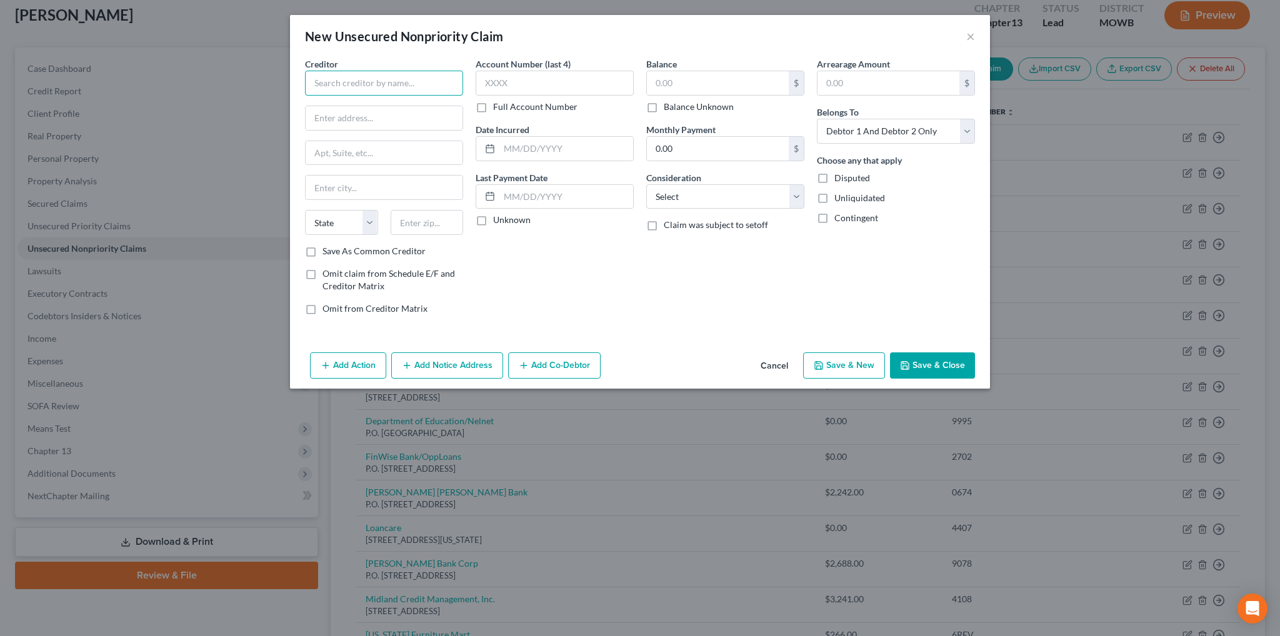
click at [378, 79] on input "text" at bounding box center [384, 83] width 158 height 25
click at [390, 185] on input "text" at bounding box center [384, 188] width 157 height 24
click at [794, 196] on select "Select Cable / Satellite Services Collection Agency Credit Card Debt Debt Couns…" at bounding box center [725, 196] width 158 height 25
click at [646, 184] on select "Select Cable / Satellite Services Collection Agency Credit Card Debt Debt Couns…" at bounding box center [725, 196] width 158 height 25
click at [915, 359] on button "Save & Close" at bounding box center [932, 366] width 85 height 26
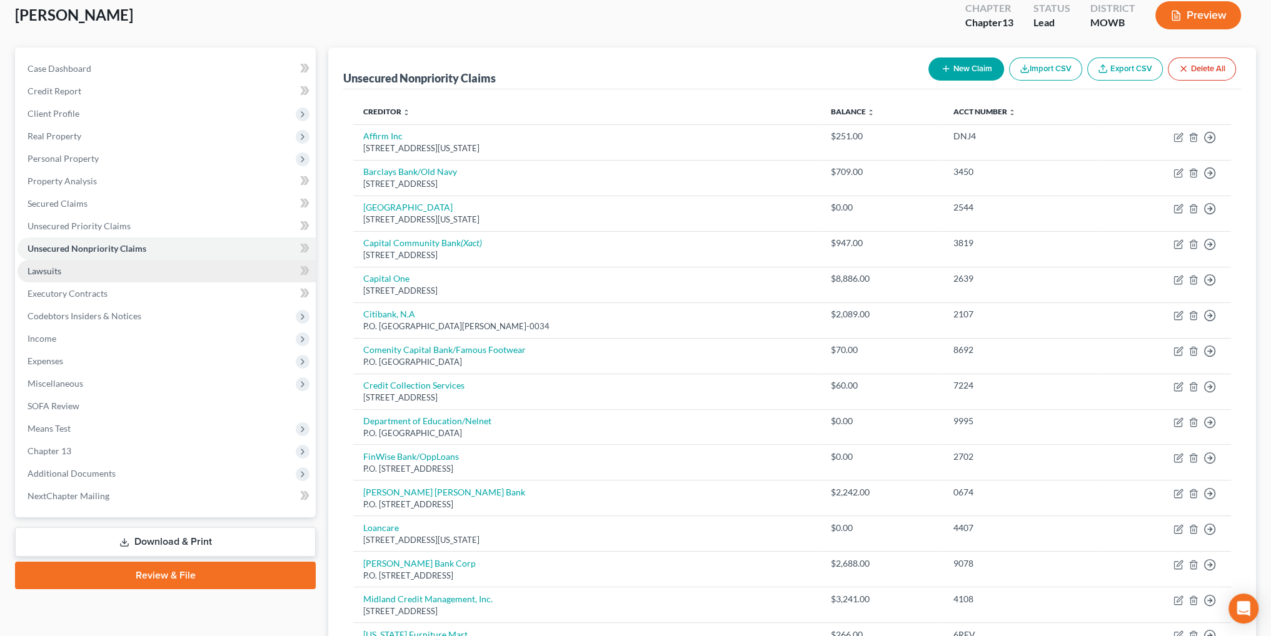
click at [44, 276] on link "Lawsuits" at bounding box center [167, 271] width 298 height 23
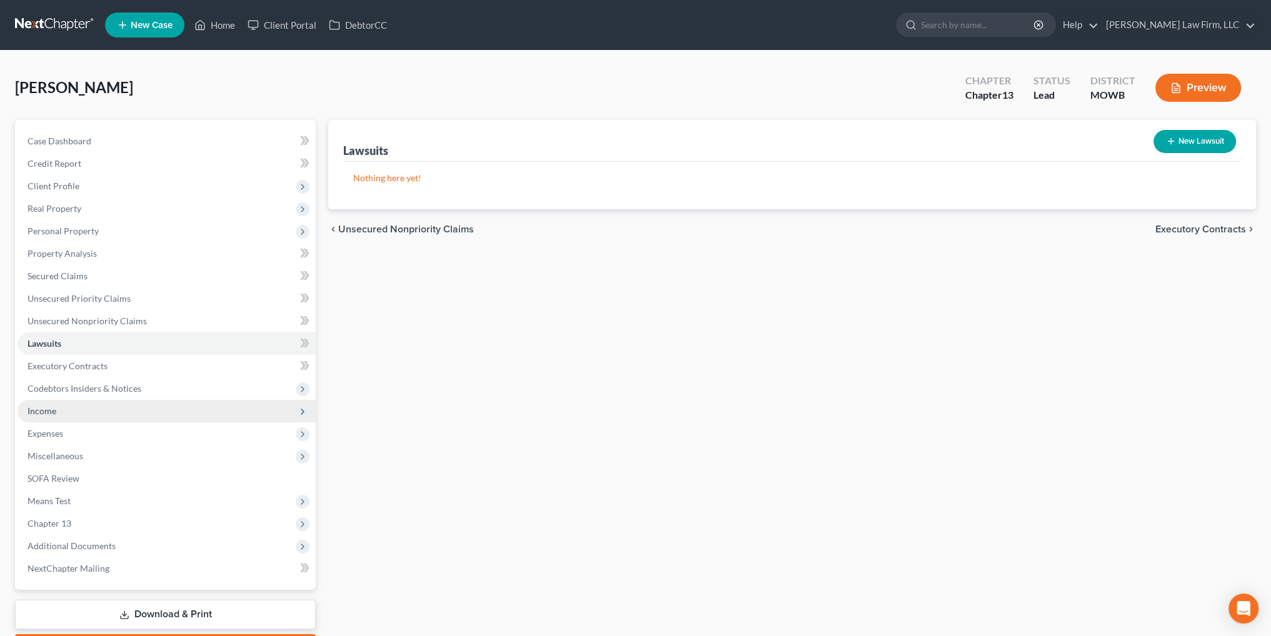
click at [48, 408] on span "Income" at bounding box center [42, 411] width 29 height 11
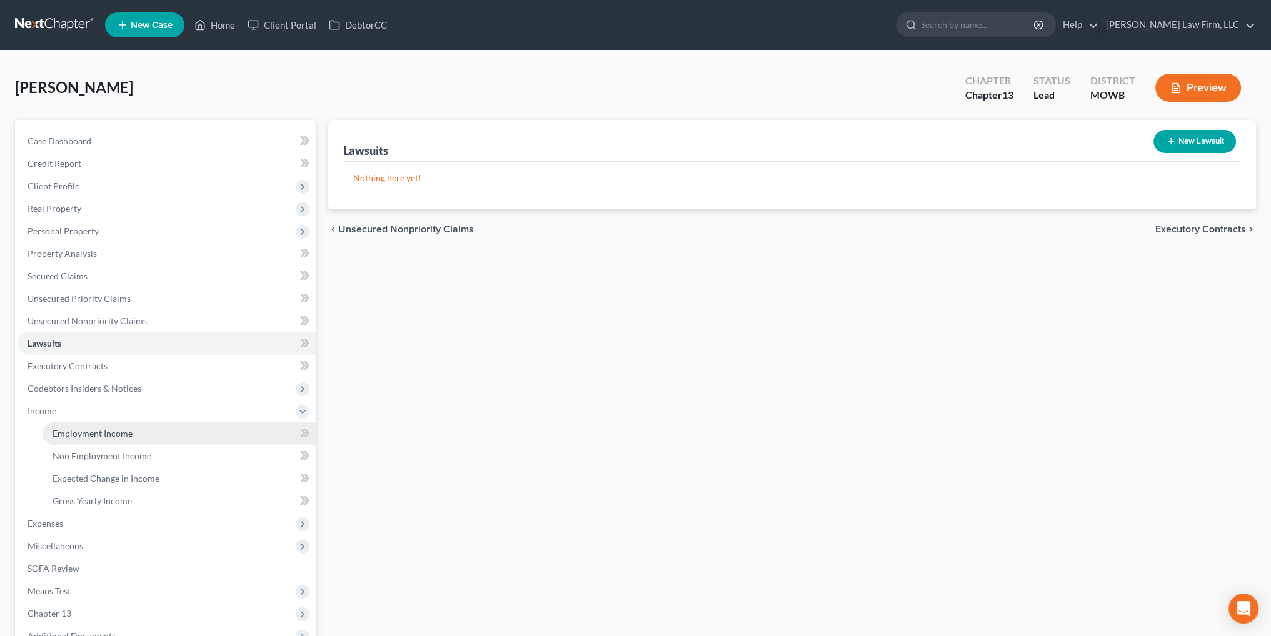
click at [110, 435] on span "Employment Income" at bounding box center [93, 433] width 80 height 11
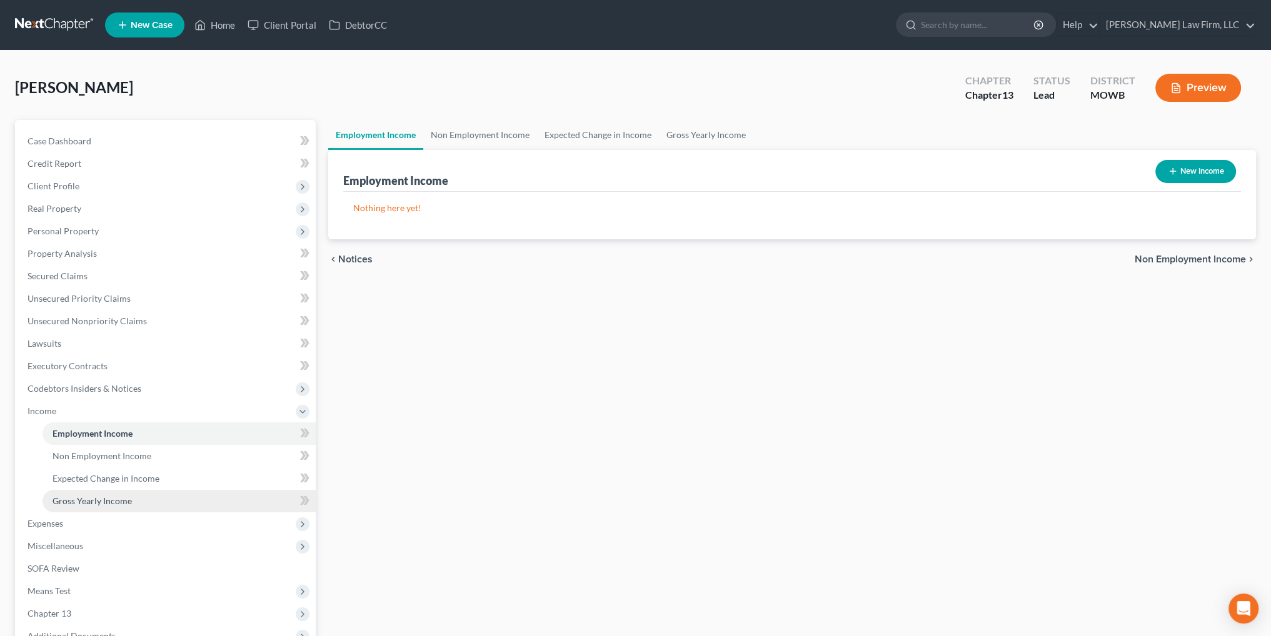
click at [104, 496] on span "Gross Yearly Income" at bounding box center [92, 501] width 79 height 11
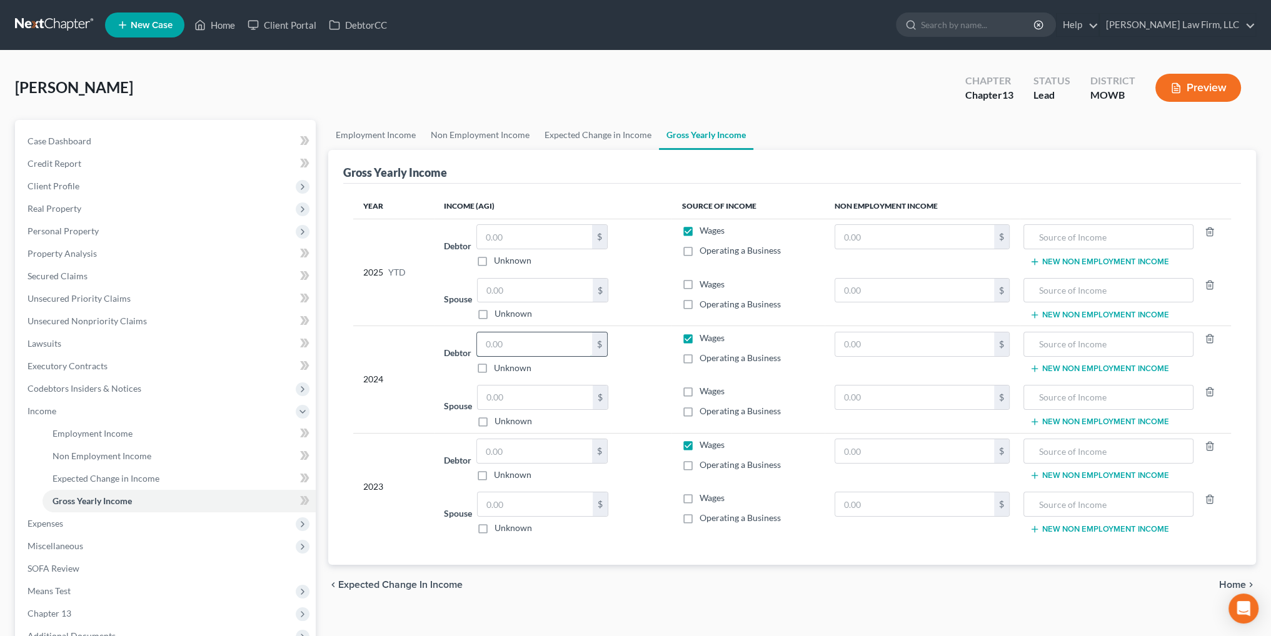
click at [513, 341] on input "text" at bounding box center [534, 345] width 115 height 24
click at [365, 133] on link "Employment Income" at bounding box center [375, 135] width 95 height 30
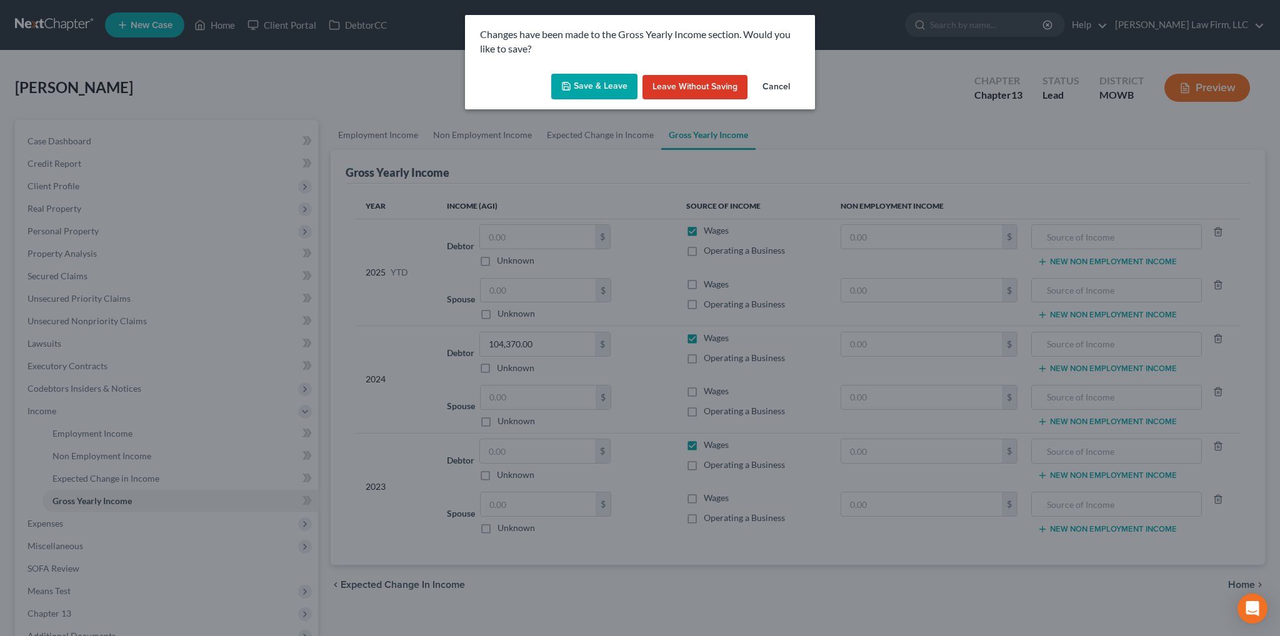
click at [610, 89] on button "Save & Leave" at bounding box center [594, 87] width 86 height 26
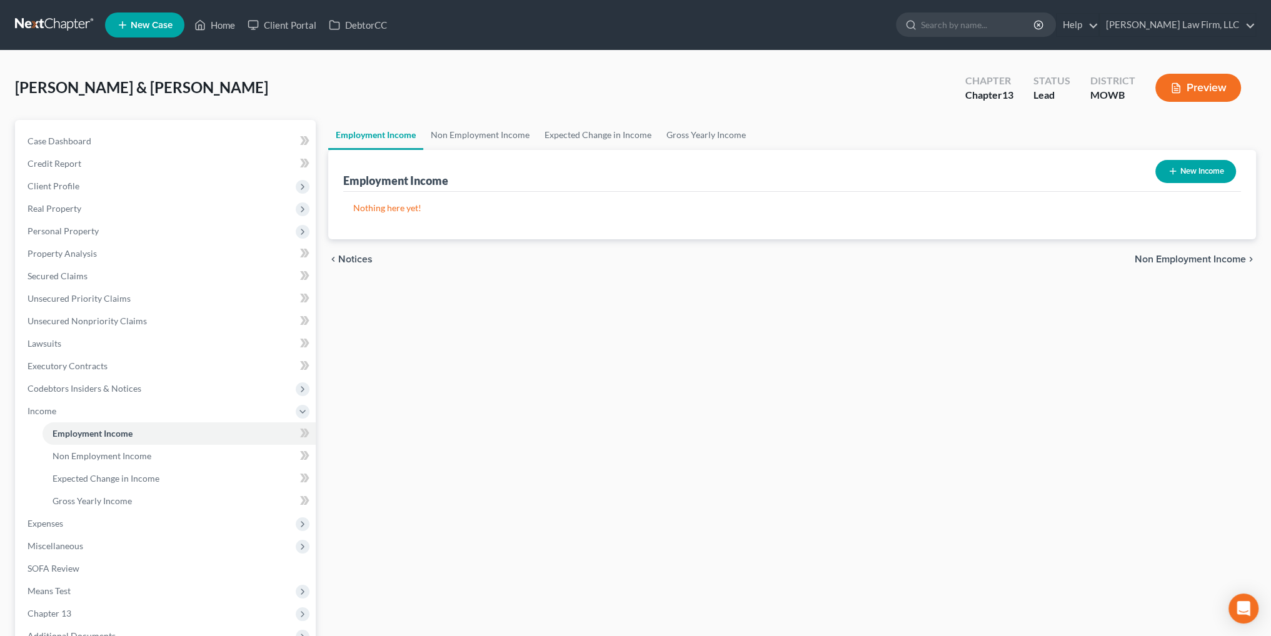
click at [1198, 171] on button "New Income" at bounding box center [1195, 171] width 81 height 23
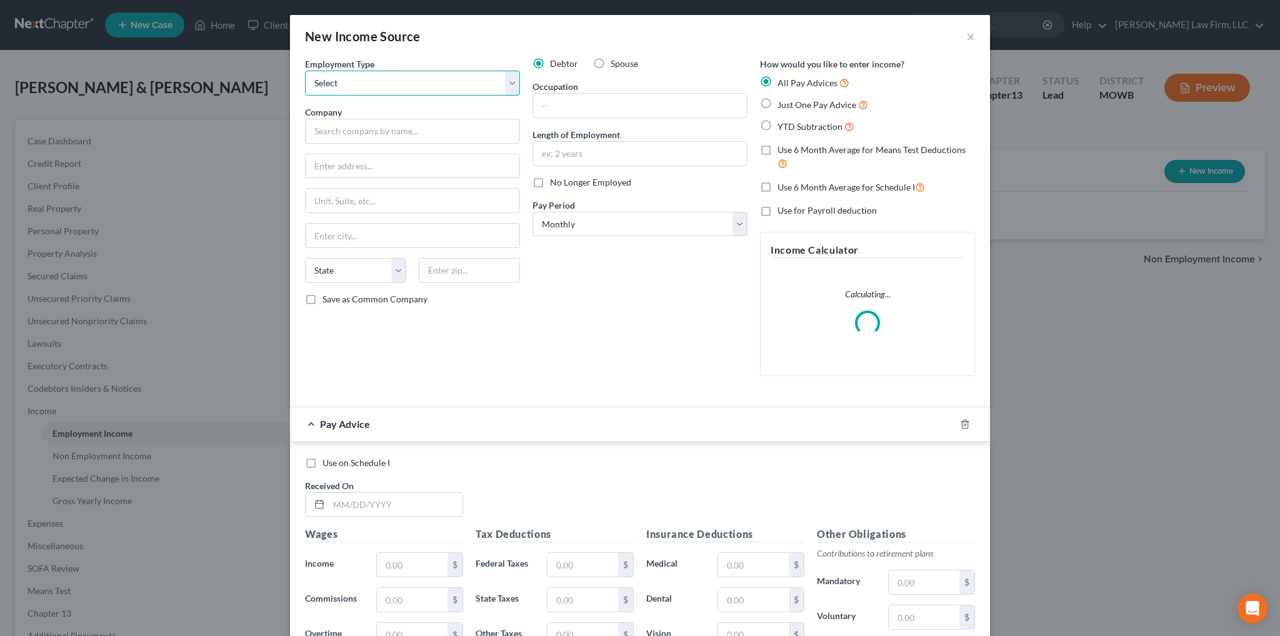
click at [450, 79] on select "Select Full or [DEMOGRAPHIC_DATA] Employment Self Employment" at bounding box center [412, 83] width 215 height 25
click at [305, 71] on select "Select Full or [DEMOGRAPHIC_DATA] Employment Self Employment" at bounding box center [412, 83] width 215 height 25
click at [351, 128] on input "text" at bounding box center [412, 131] width 215 height 25
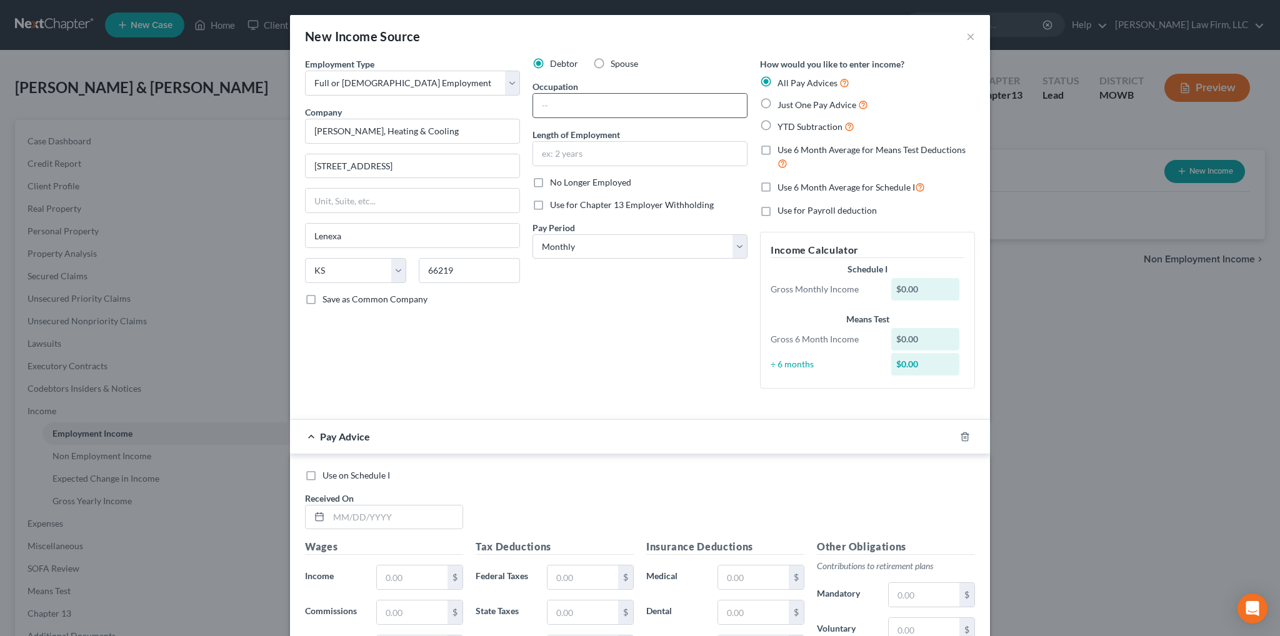
click at [577, 103] on input "text" at bounding box center [640, 106] width 214 height 24
click at [677, 242] on select "Select Monthly Twice Monthly Every Other Week Weekly" at bounding box center [640, 246] width 215 height 25
click at [533, 234] on select "Select Monthly Twice Monthly Every Other Week Weekly" at bounding box center [640, 246] width 215 height 25
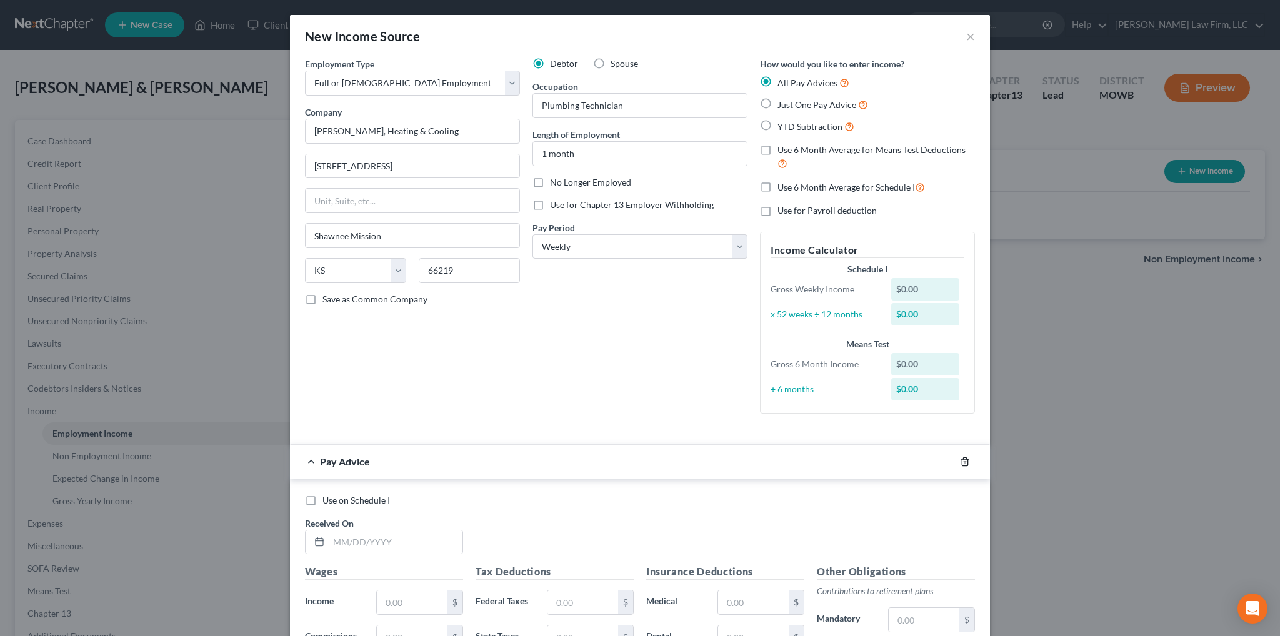
click at [962, 459] on icon "button" at bounding box center [965, 462] width 6 height 8
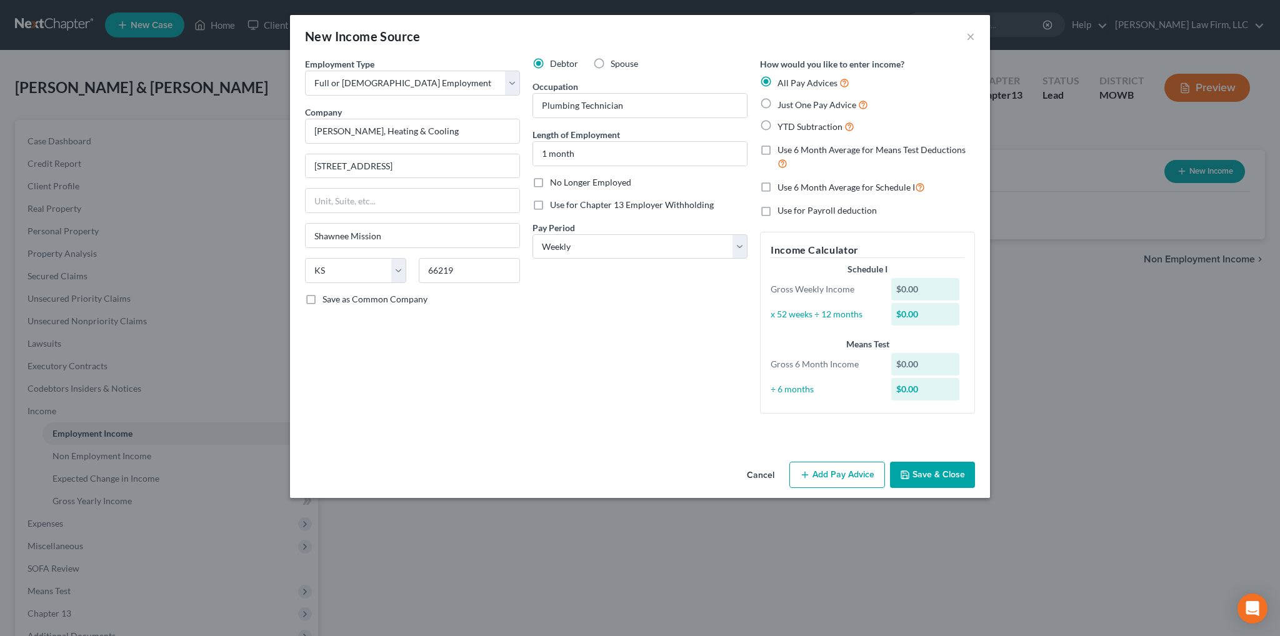
click at [930, 469] on button "Save & Close" at bounding box center [932, 475] width 85 height 26
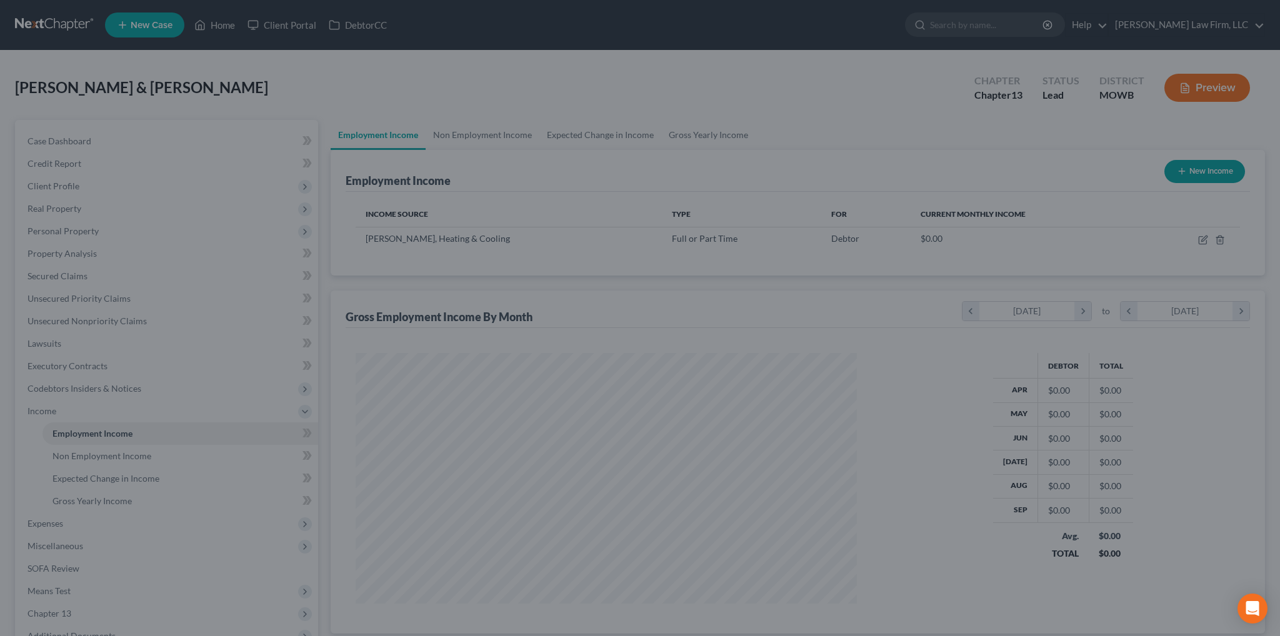
scroll to position [624952, 624676]
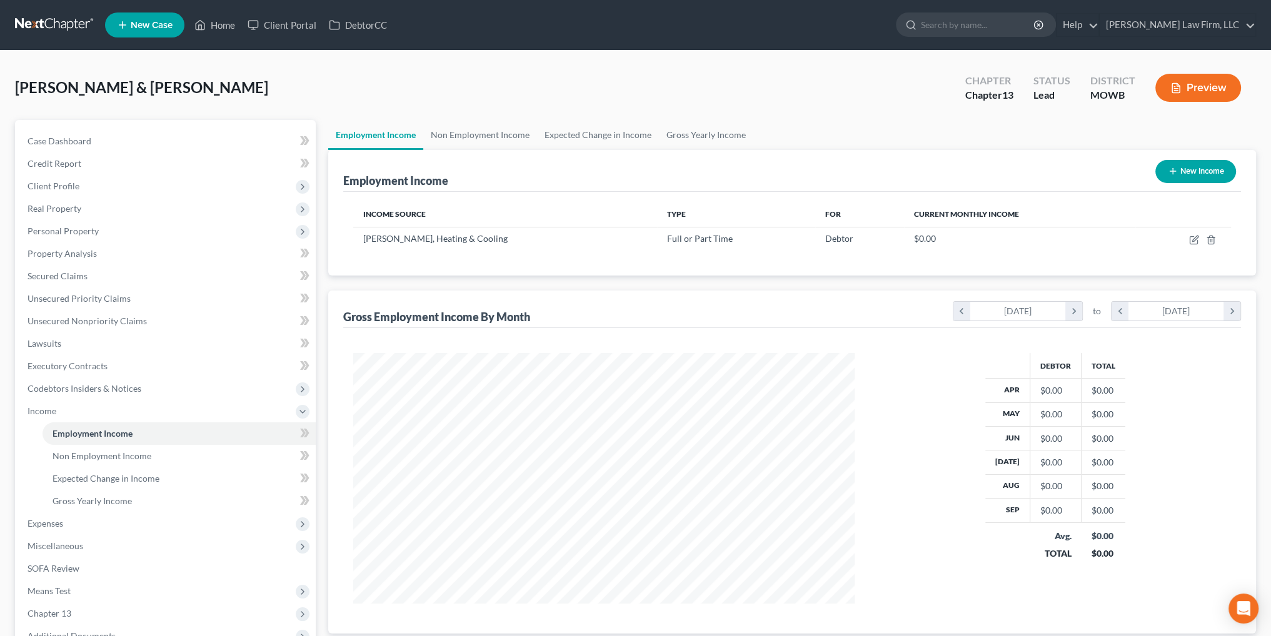
click at [1193, 172] on button "New Income" at bounding box center [1195, 171] width 81 height 23
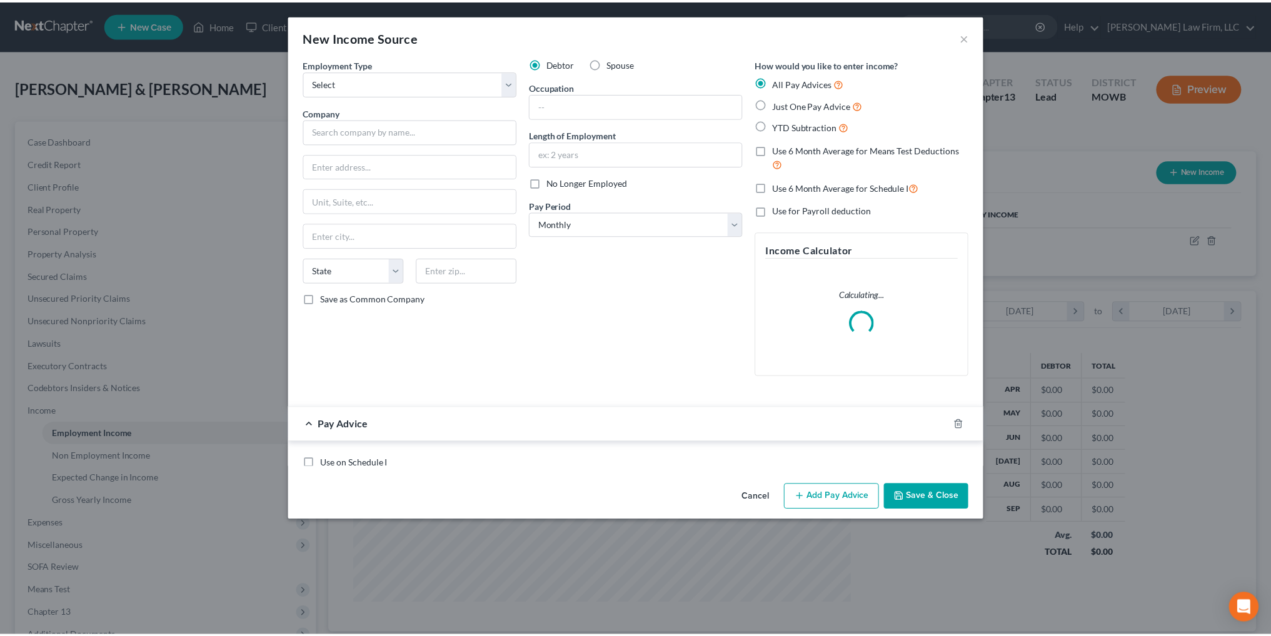
scroll to position [253, 530]
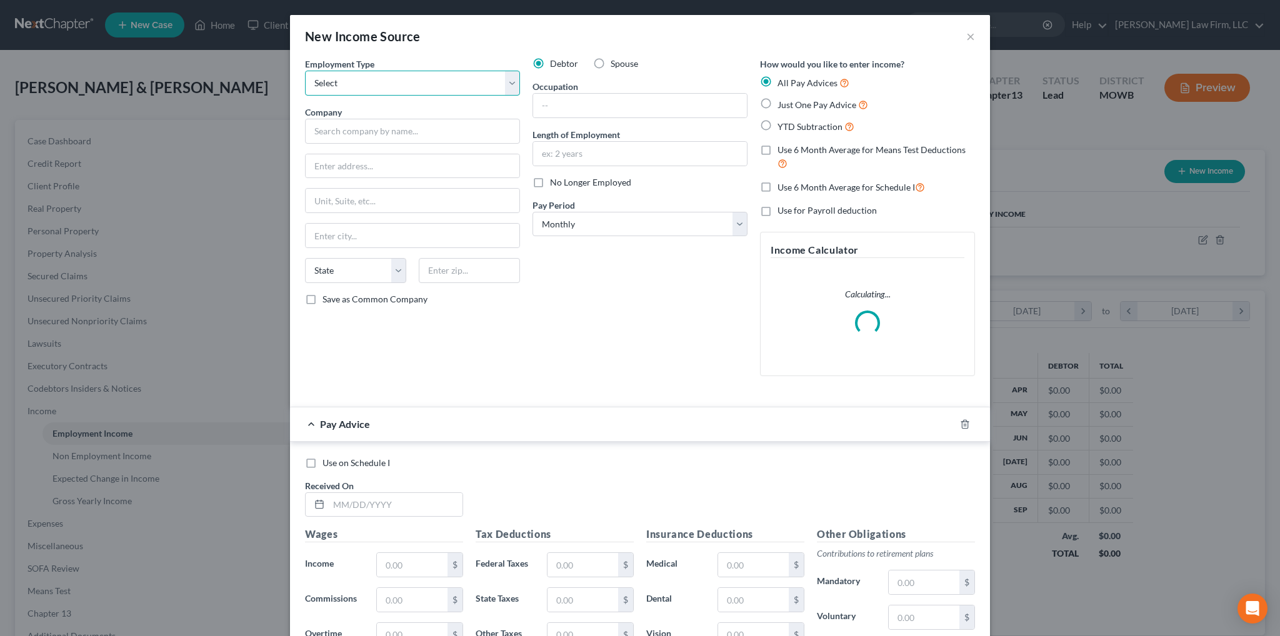
click at [490, 78] on select "Select Full or [DEMOGRAPHIC_DATA] Employment Self Employment" at bounding box center [412, 83] width 215 height 25
click at [305, 71] on select "Select Full or [DEMOGRAPHIC_DATA] Employment Self Employment" at bounding box center [412, 83] width 215 height 25
click at [611, 61] on label "Spouse" at bounding box center [625, 64] width 28 height 13
click at [616, 61] on input "Spouse" at bounding box center [620, 62] width 8 height 8
click at [403, 125] on input "text" at bounding box center [412, 131] width 215 height 25
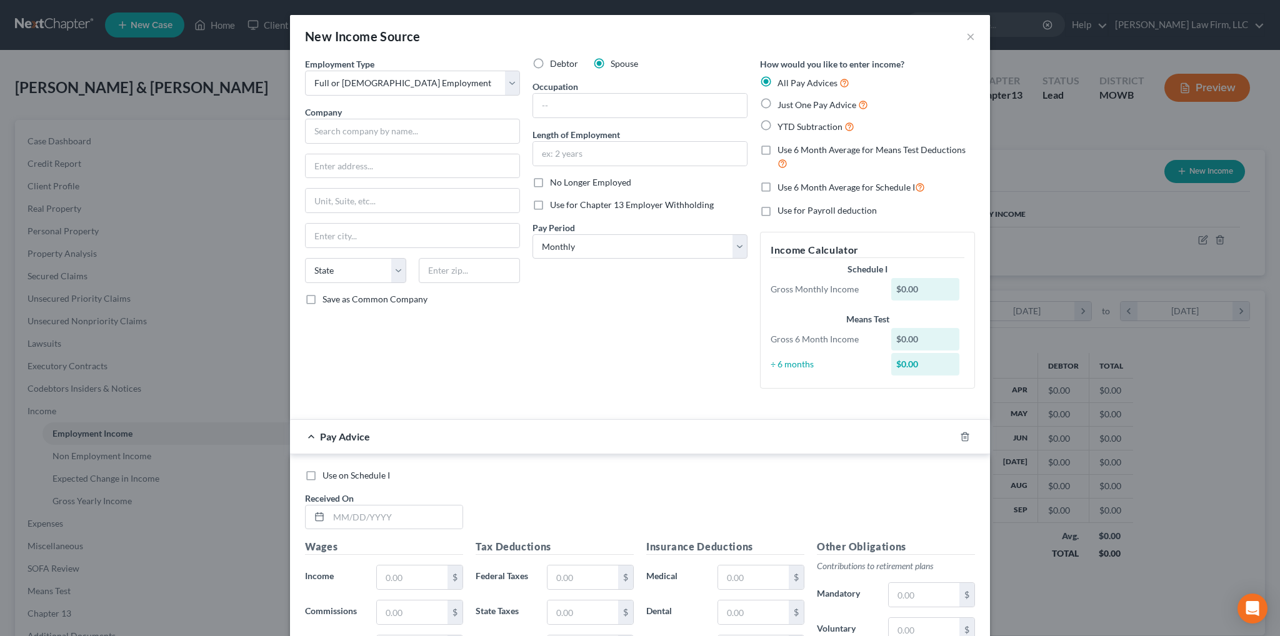
click at [550, 63] on label "Debtor" at bounding box center [564, 64] width 28 height 13
click at [555, 63] on input "Debtor" at bounding box center [559, 62] width 8 height 8
click at [426, 130] on input "text" at bounding box center [412, 131] width 215 height 25
click at [738, 249] on select "Select Monthly Twice Monthly Every Other Week Weekly" at bounding box center [640, 246] width 215 height 25
click at [533, 234] on select "Select Monthly Twice Monthly Every Other Week Weekly" at bounding box center [640, 246] width 215 height 25
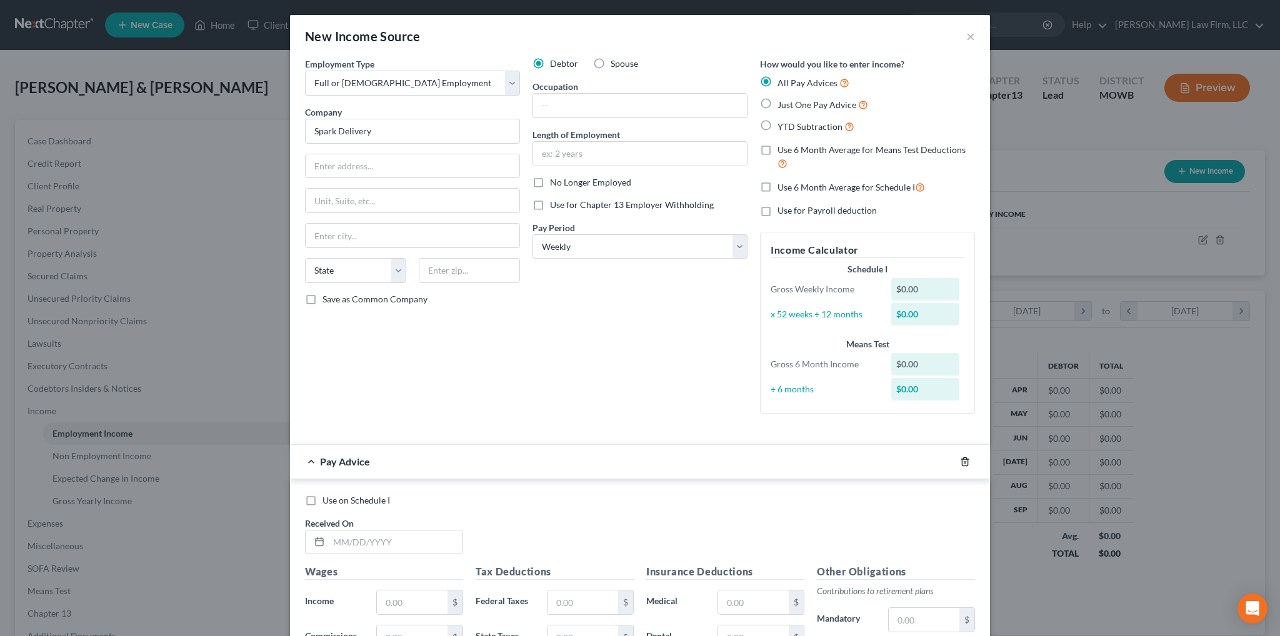
click at [960, 458] on icon "button" at bounding box center [965, 462] width 10 height 10
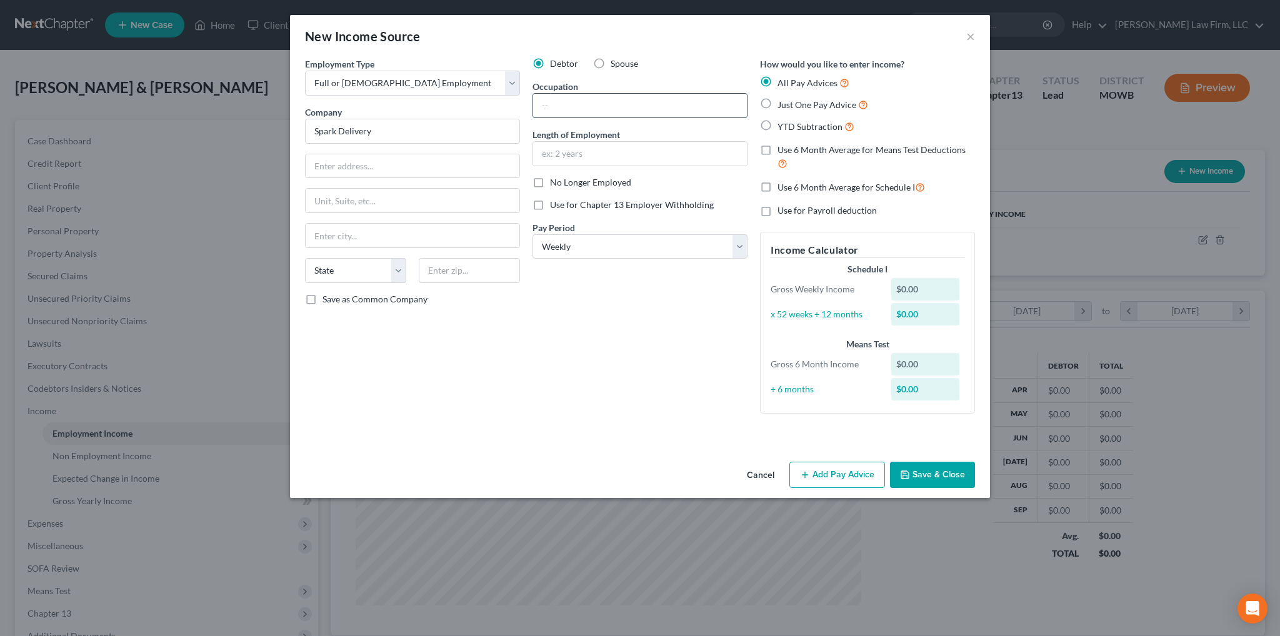
click at [611, 98] on input "text" at bounding box center [640, 106] width 214 height 24
click at [932, 466] on button "Save & Close" at bounding box center [932, 475] width 85 height 26
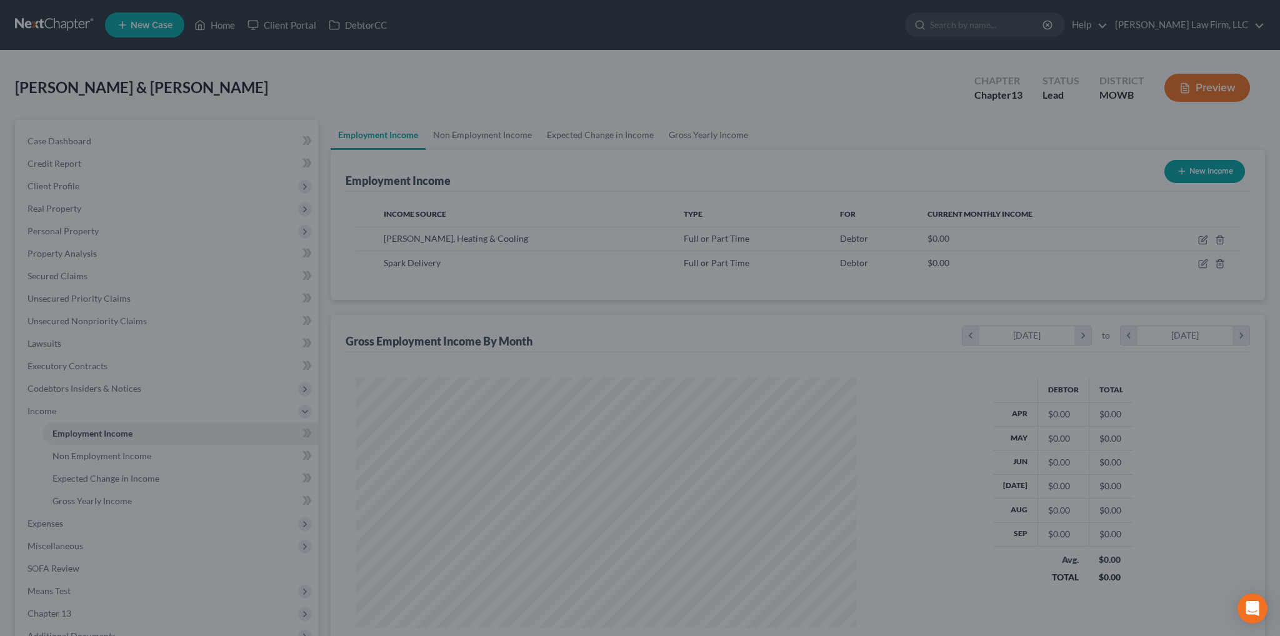
scroll to position [624952, 624676]
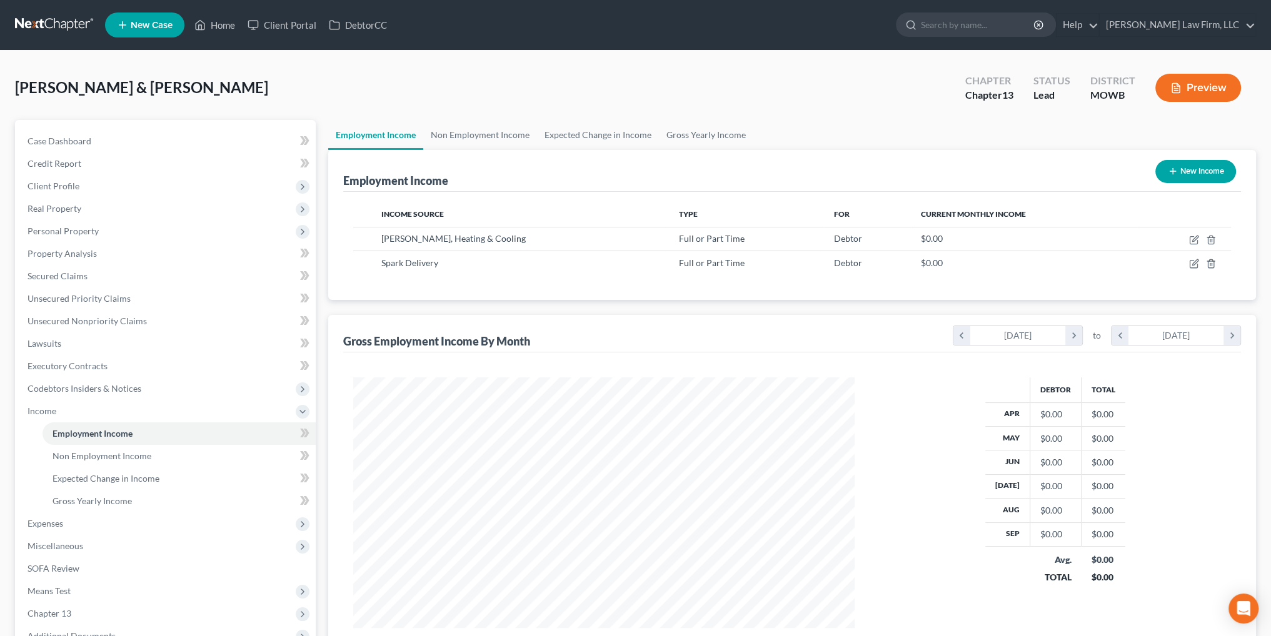
click at [1177, 168] on button "New Income" at bounding box center [1195, 171] width 81 height 23
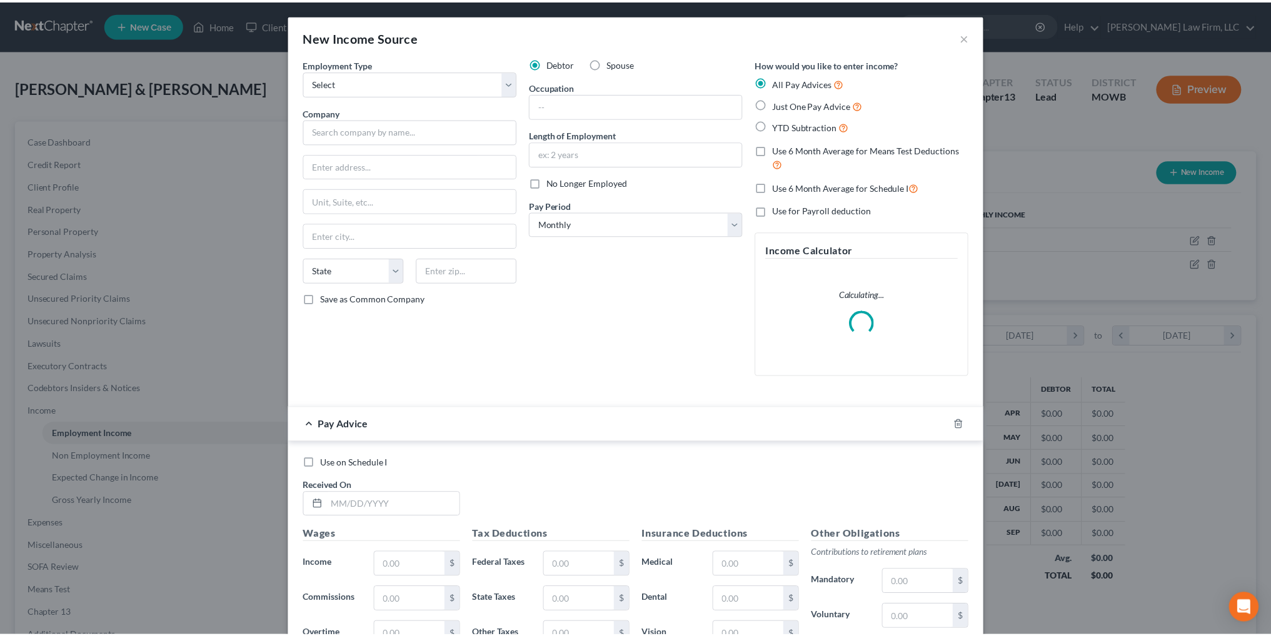
scroll to position [253, 530]
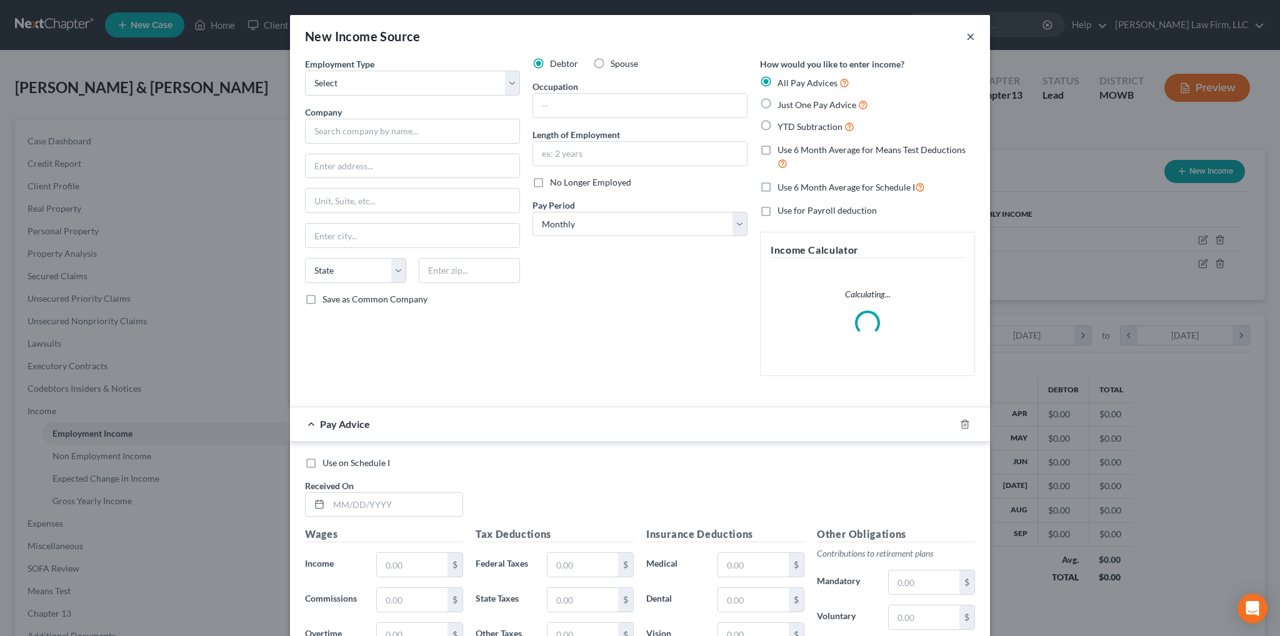
click at [967, 38] on button "×" at bounding box center [971, 36] width 9 height 15
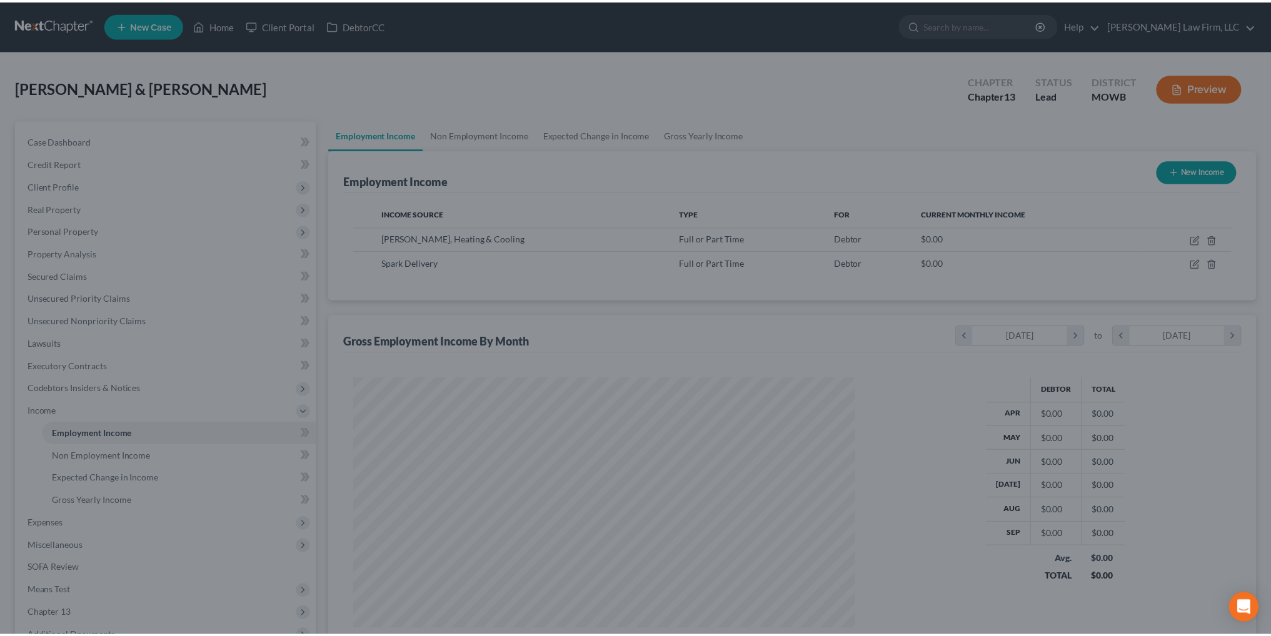
scroll to position [624952, 624676]
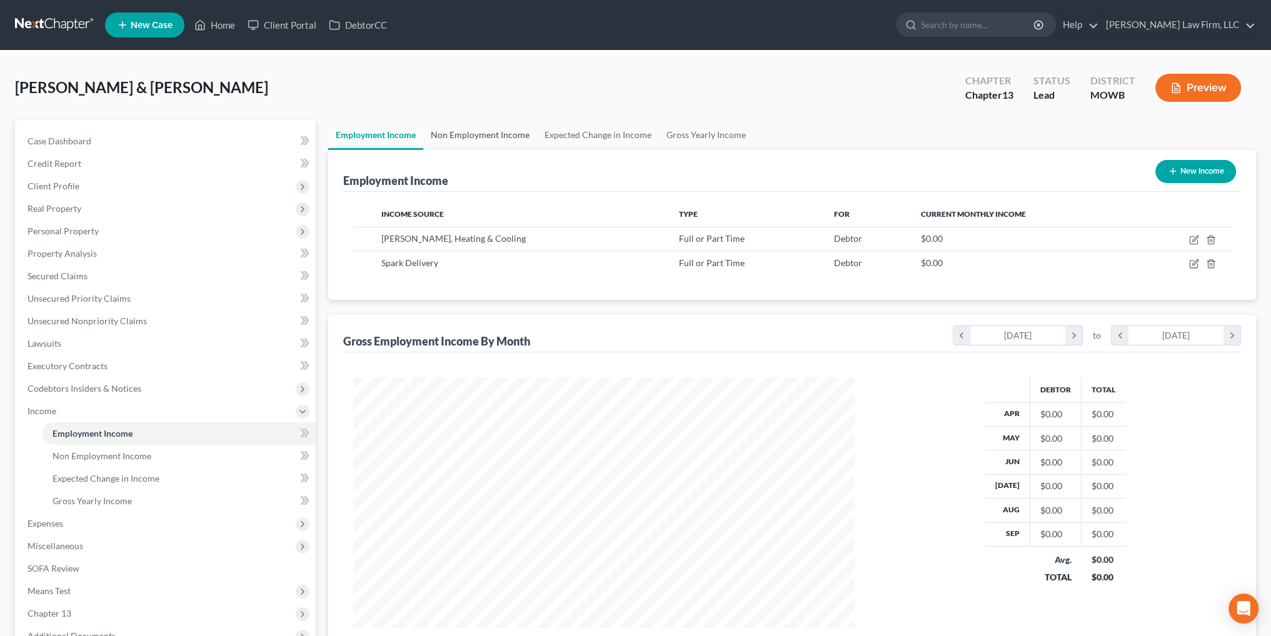
click at [474, 132] on link "Non Employment Income" at bounding box center [480, 135] width 114 height 30
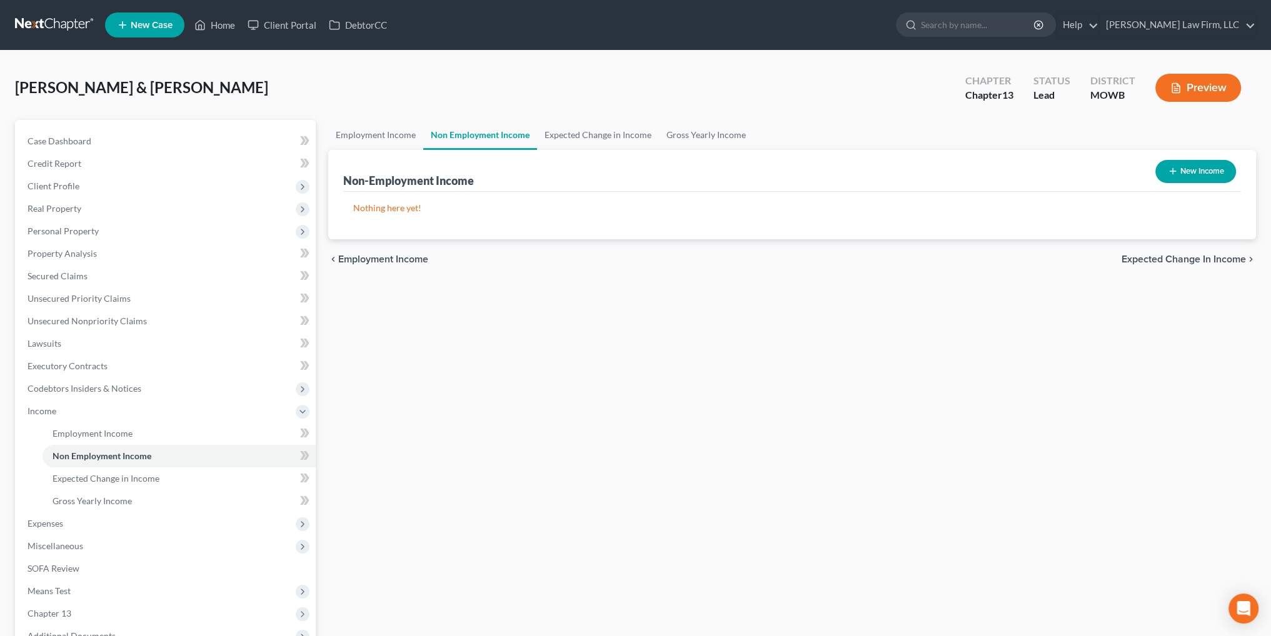
click at [1181, 173] on button "New Income" at bounding box center [1195, 171] width 81 height 23
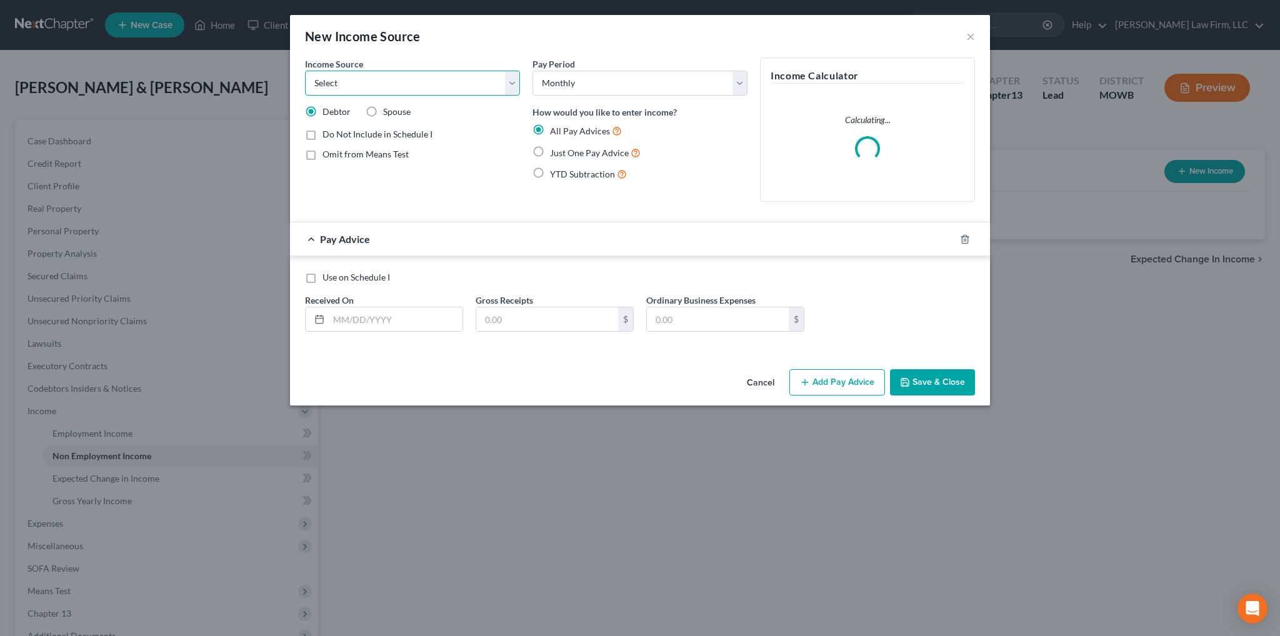
click at [438, 79] on select "Select Unemployment Disability (from employer) Pension Retirement Social Securi…" at bounding box center [412, 83] width 215 height 25
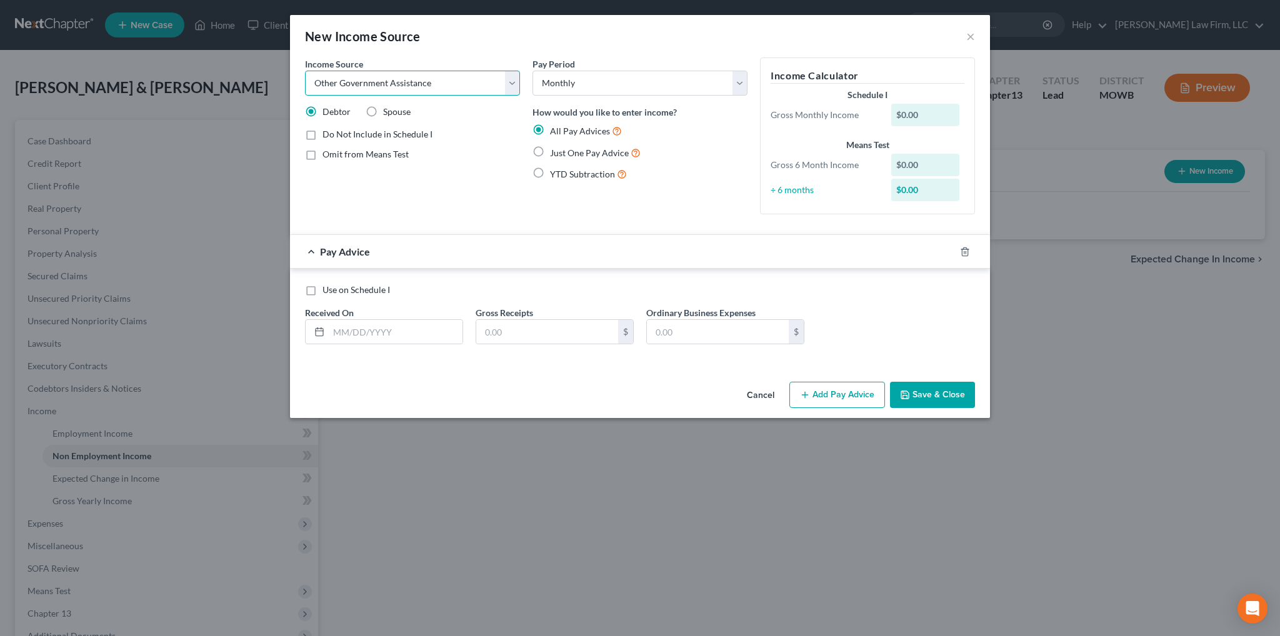
click at [305, 71] on select "Select Unemployment Disability (from employer) Pension Retirement Social Securi…" at bounding box center [412, 83] width 215 height 25
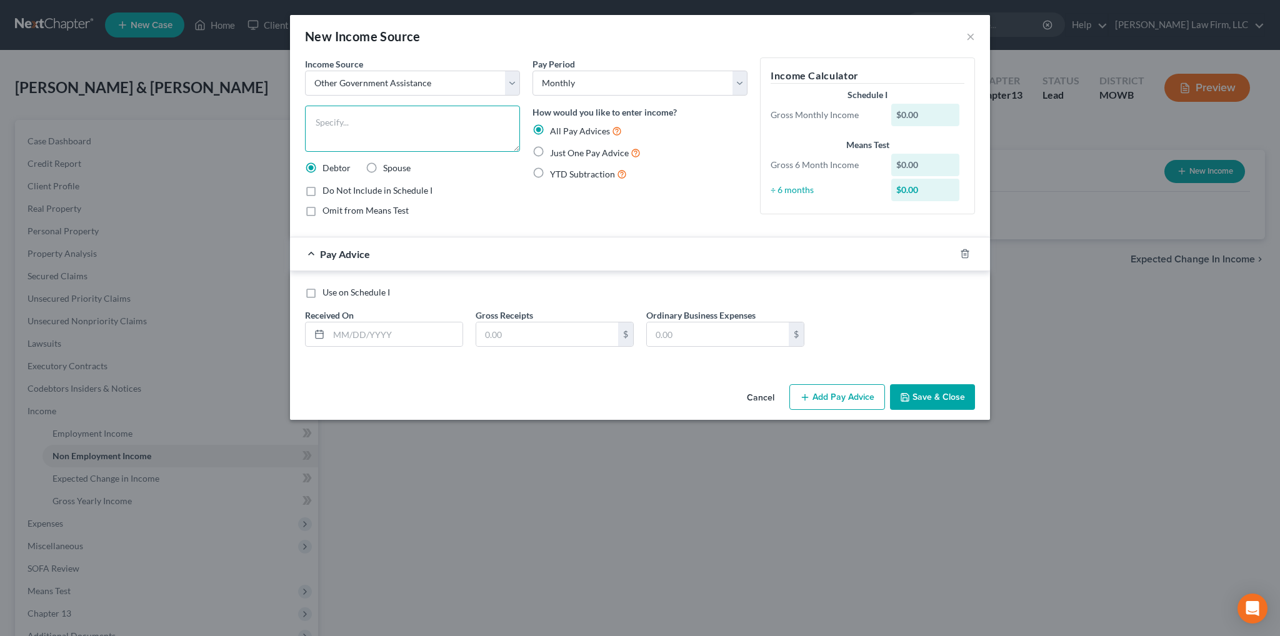
click at [365, 131] on textarea at bounding box center [412, 129] width 215 height 46
click at [383, 167] on label "Spouse" at bounding box center [397, 168] width 28 height 13
click at [388, 167] on input "Spouse" at bounding box center [392, 166] width 8 height 8
click at [550, 149] on label "Just One Pay Advice" at bounding box center [595, 153] width 91 height 14
click at [555, 149] on input "Just One Pay Advice" at bounding box center [559, 150] width 8 height 8
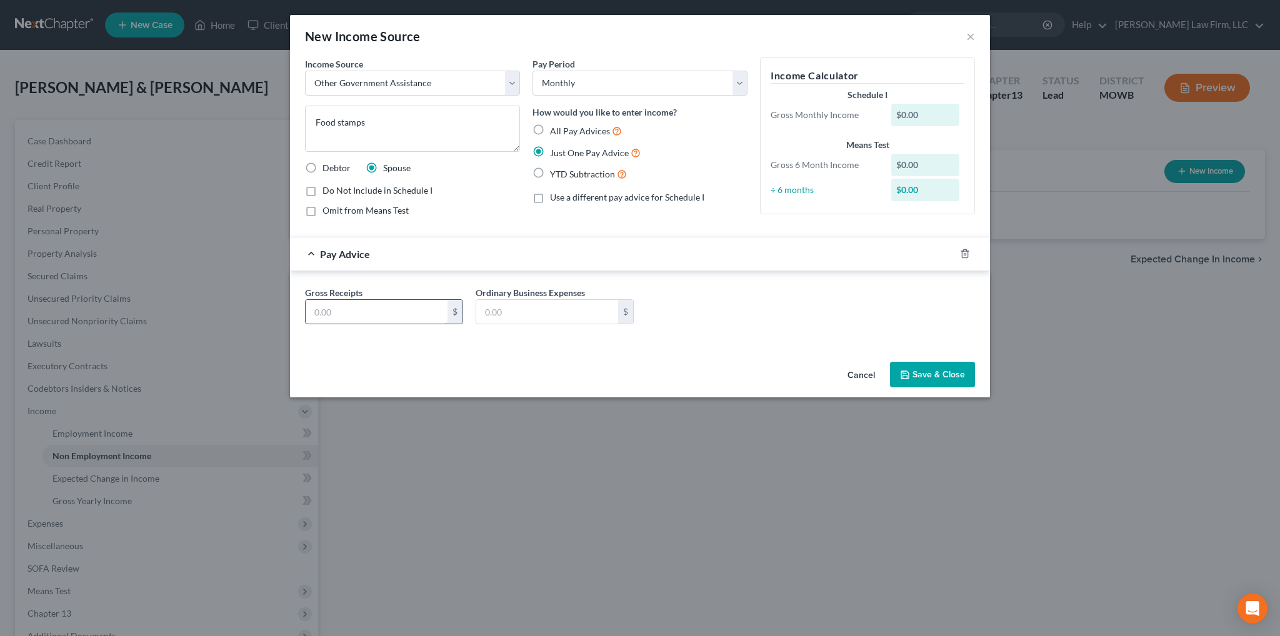
click at [359, 310] on input "text" at bounding box center [377, 312] width 142 height 24
click at [940, 373] on button "Save & Close" at bounding box center [932, 375] width 85 height 26
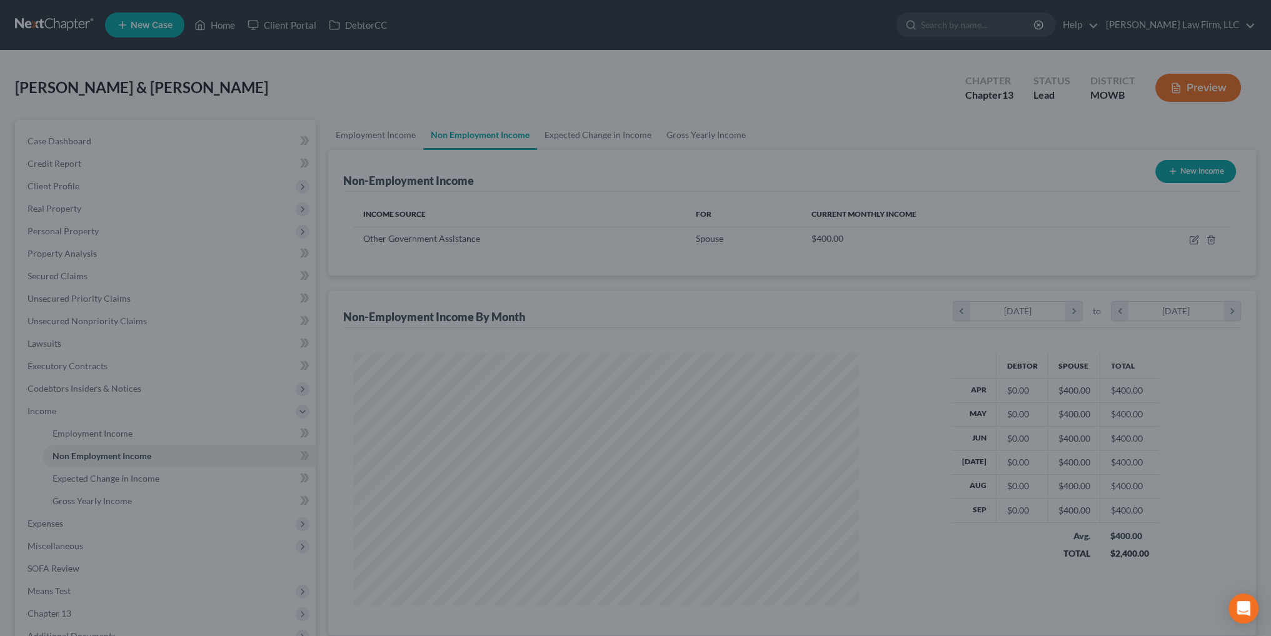
scroll to position [624952, 624676]
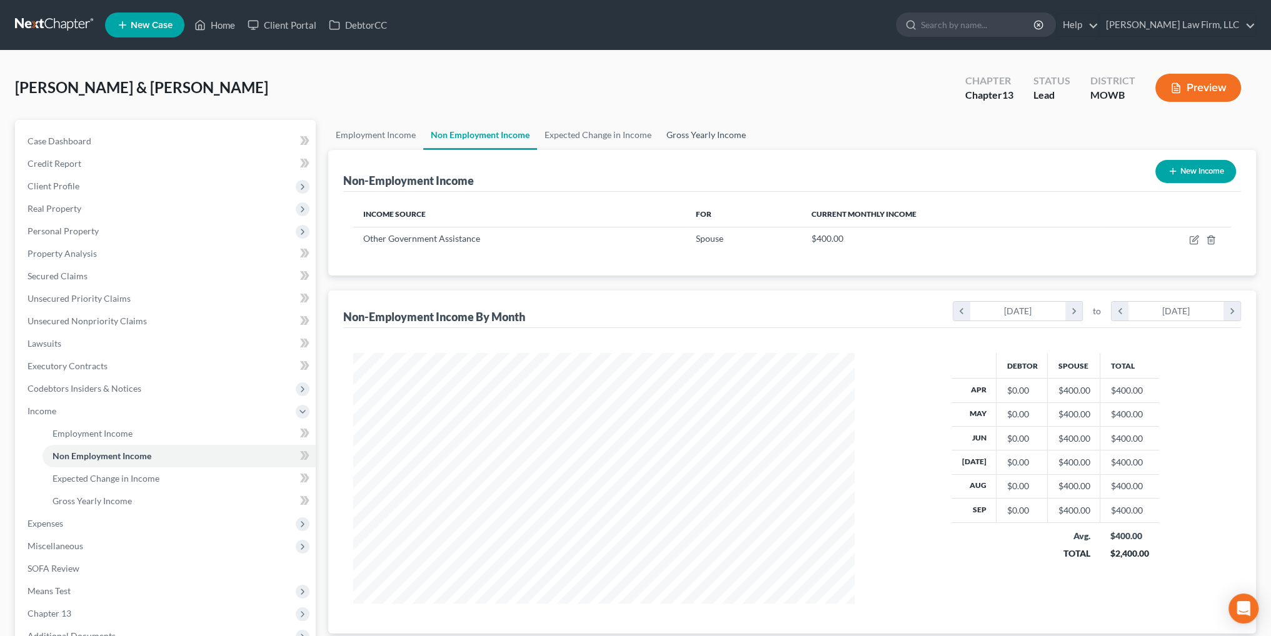
click at [676, 134] on link "Gross Yearly Income" at bounding box center [706, 135] width 94 height 30
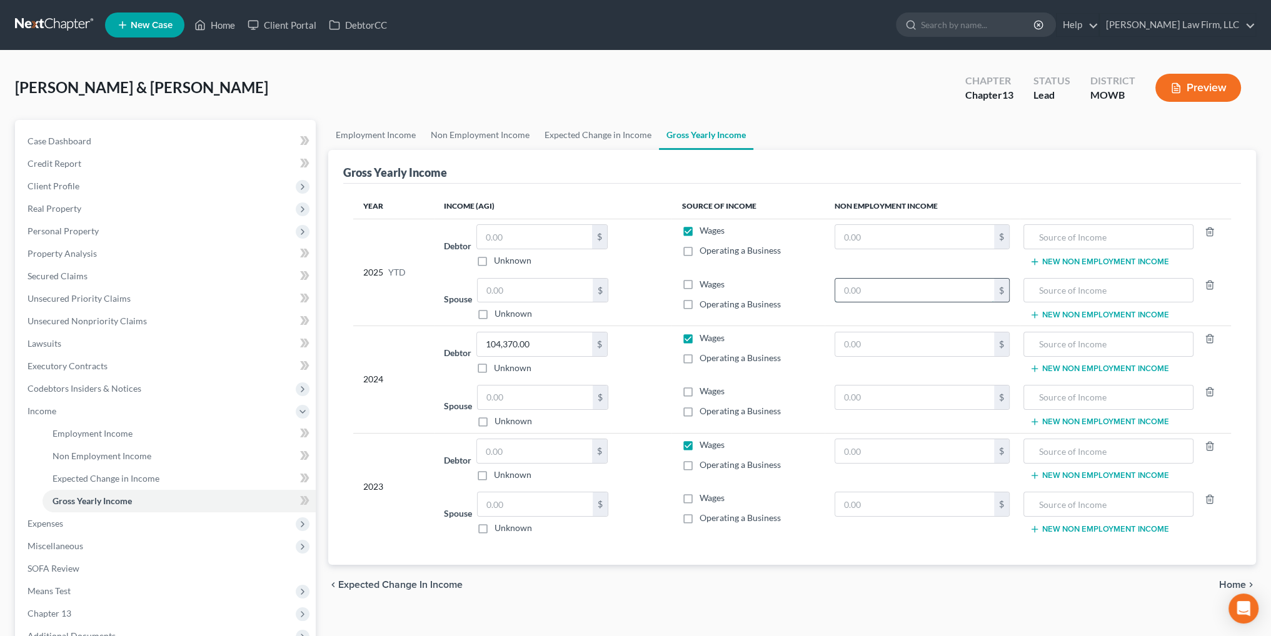
click at [927, 293] on input "text" at bounding box center [914, 291] width 159 height 24
click at [863, 393] on input "text" at bounding box center [914, 398] width 159 height 24
click at [852, 513] on input "text" at bounding box center [914, 505] width 159 height 24
click at [76, 431] on span "Employment Income" at bounding box center [93, 433] width 80 height 11
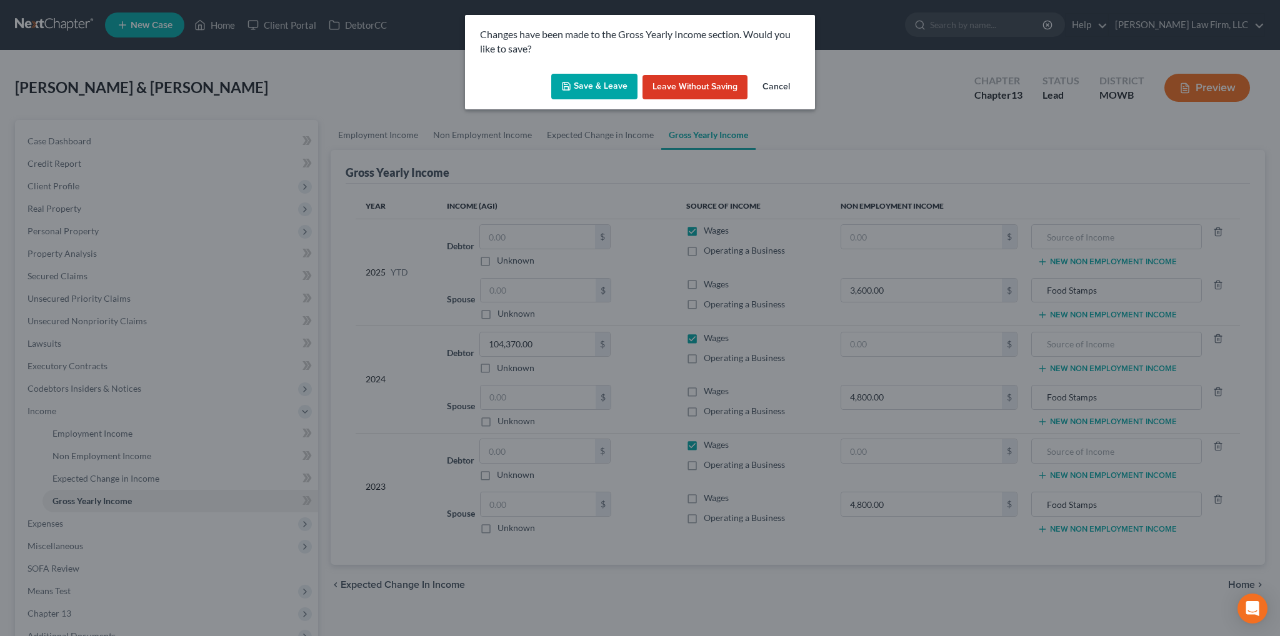
click at [592, 88] on button "Save & Leave" at bounding box center [594, 87] width 86 height 26
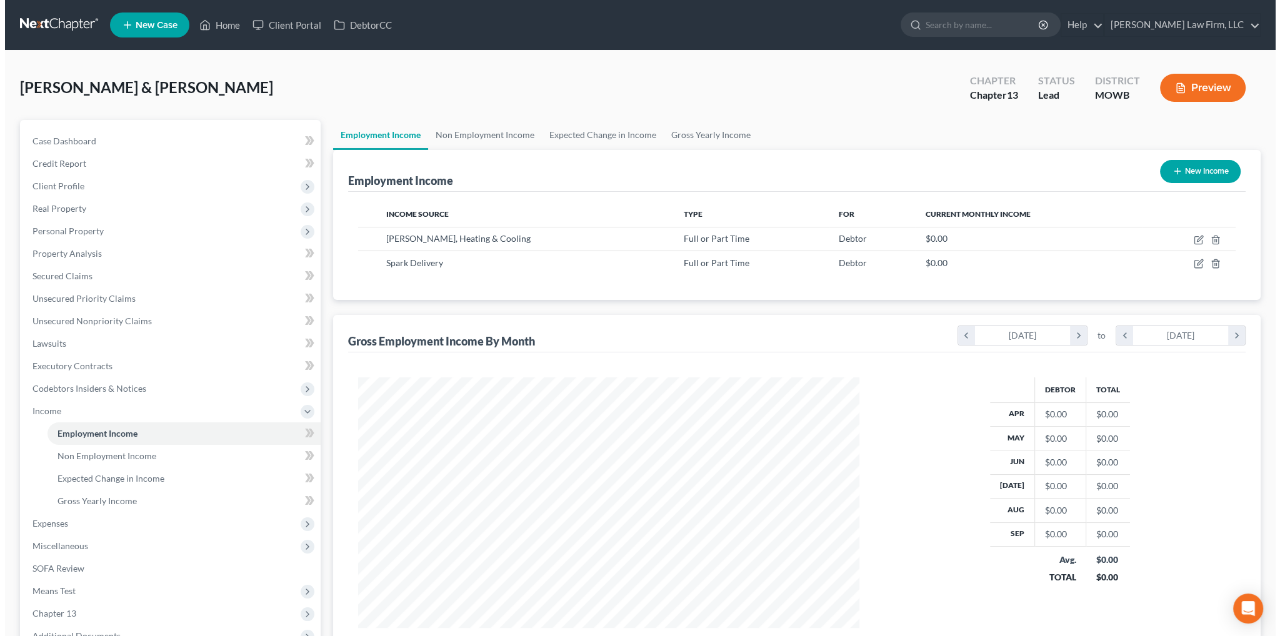
scroll to position [251, 526]
click at [1194, 176] on button "New Income" at bounding box center [1195, 171] width 81 height 23
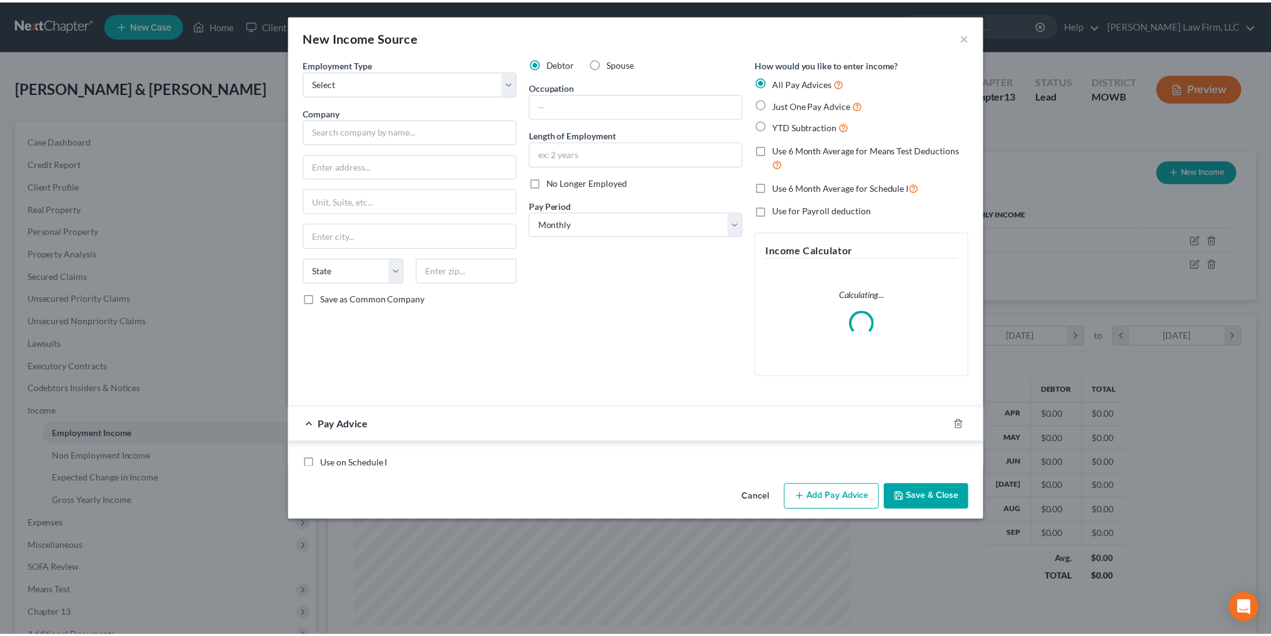
scroll to position [253, 530]
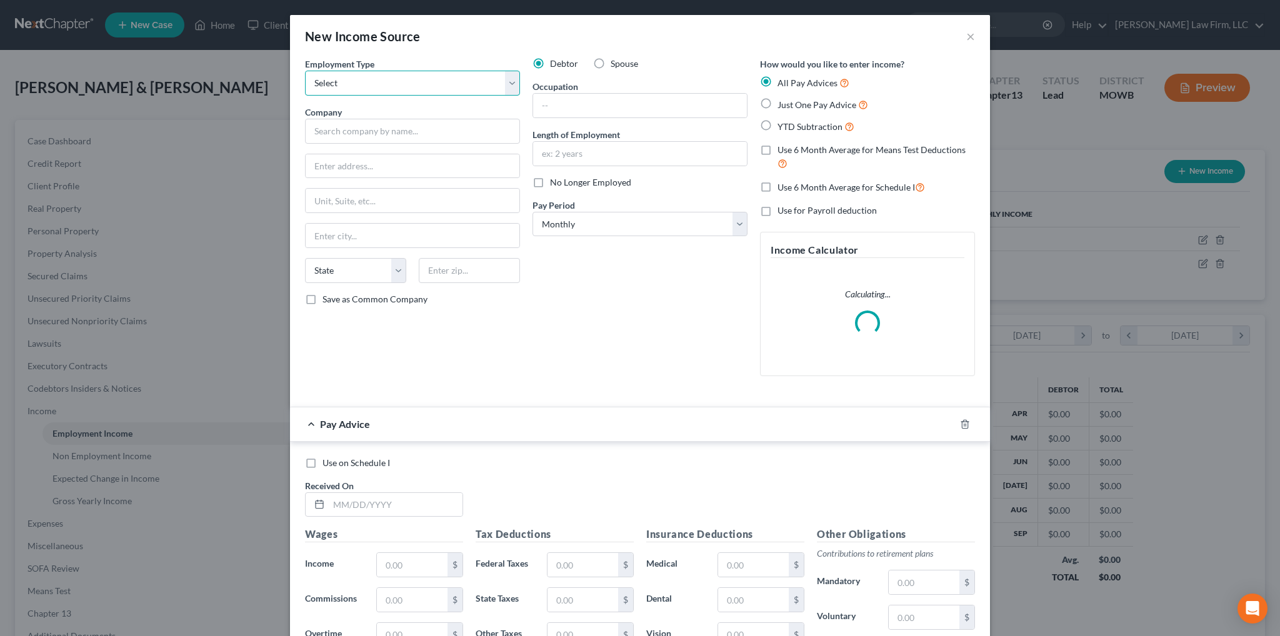
click at [453, 89] on select "Select Full or [DEMOGRAPHIC_DATA] Employment Self Employment" at bounding box center [412, 83] width 215 height 25
click at [305, 71] on select "Select Full or [DEMOGRAPHIC_DATA] Employment Self Employment" at bounding box center [412, 83] width 215 height 25
click at [611, 64] on label "Spouse" at bounding box center [625, 64] width 28 height 13
click at [616, 64] on input "Spouse" at bounding box center [620, 62] width 8 height 8
click at [550, 101] on input "text" at bounding box center [640, 106] width 214 height 24
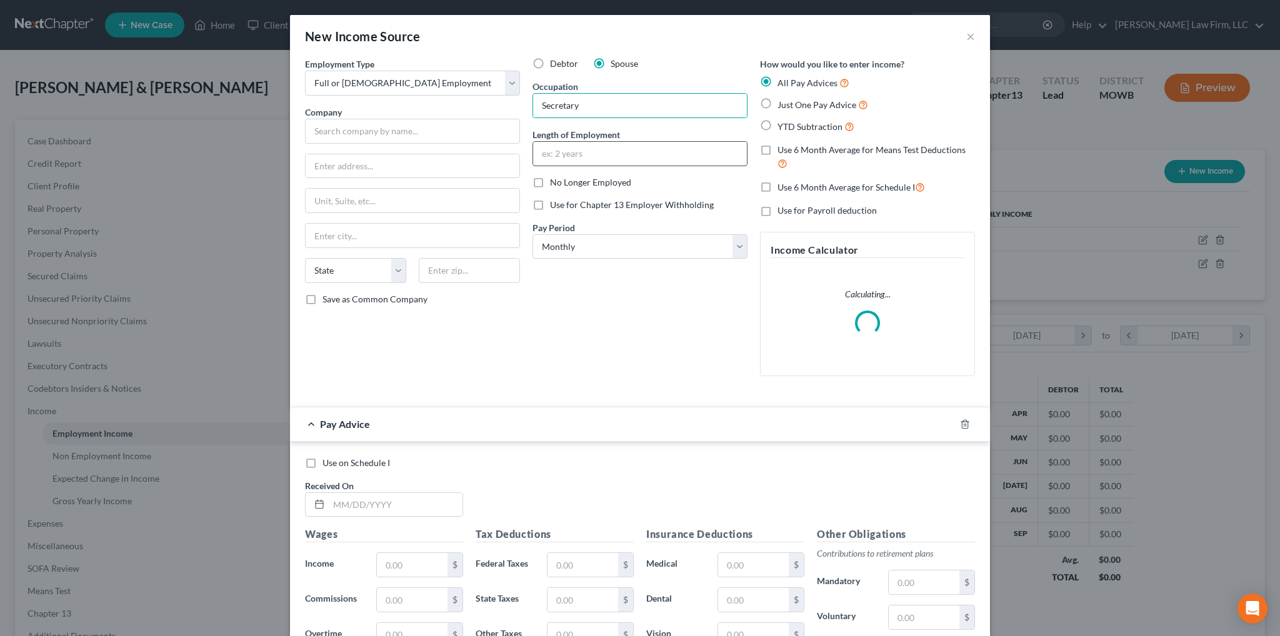
click at [595, 149] on input "text" at bounding box center [640, 154] width 214 height 24
click at [688, 257] on select "Select Monthly Twice Monthly Every Other Week Weekly" at bounding box center [640, 246] width 215 height 25
click at [533, 234] on select "Select Monthly Twice Monthly Every Other Week Weekly" at bounding box center [640, 246] width 215 height 25
click at [383, 129] on input "text" at bounding box center [412, 131] width 215 height 25
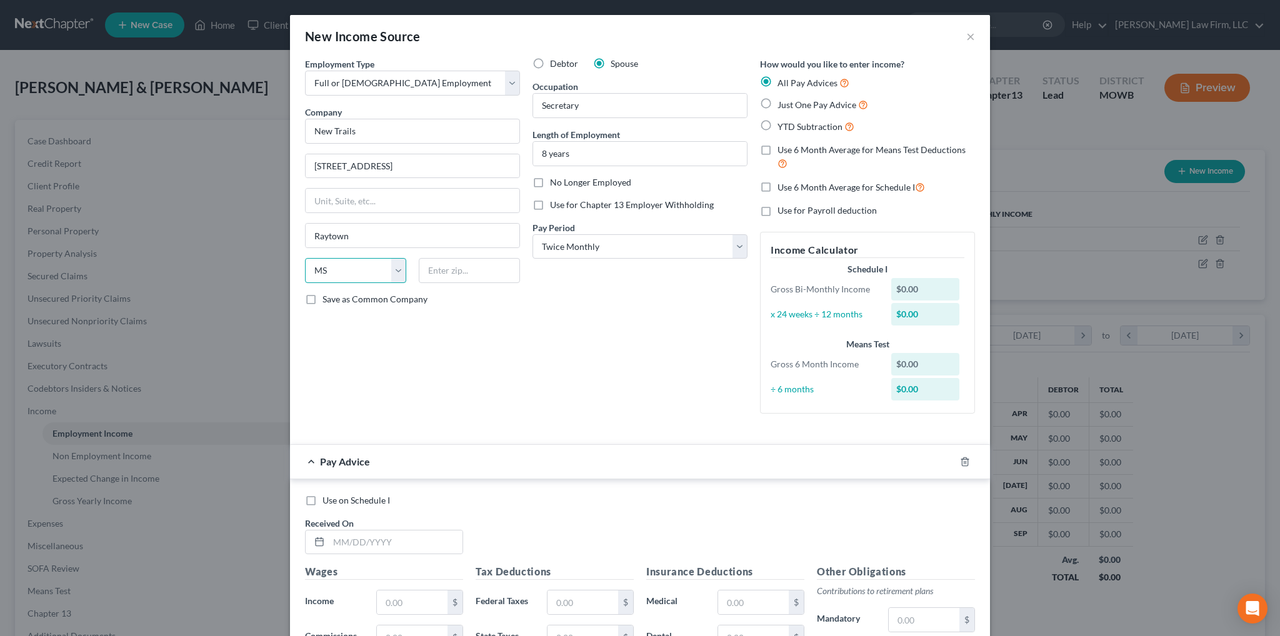
click at [390, 273] on select "State [US_STATE] AK AR AZ CA CO CT DE DC [GEOGRAPHIC_DATA] [GEOGRAPHIC_DATA] GU…" at bounding box center [355, 270] width 101 height 25
click at [305, 258] on select "State [US_STATE] AK AR AZ CA CO CT DE DC [GEOGRAPHIC_DATA] [GEOGRAPHIC_DATA] GU…" at bounding box center [355, 270] width 101 height 25
click at [960, 461] on icon "button" at bounding box center [965, 462] width 10 height 10
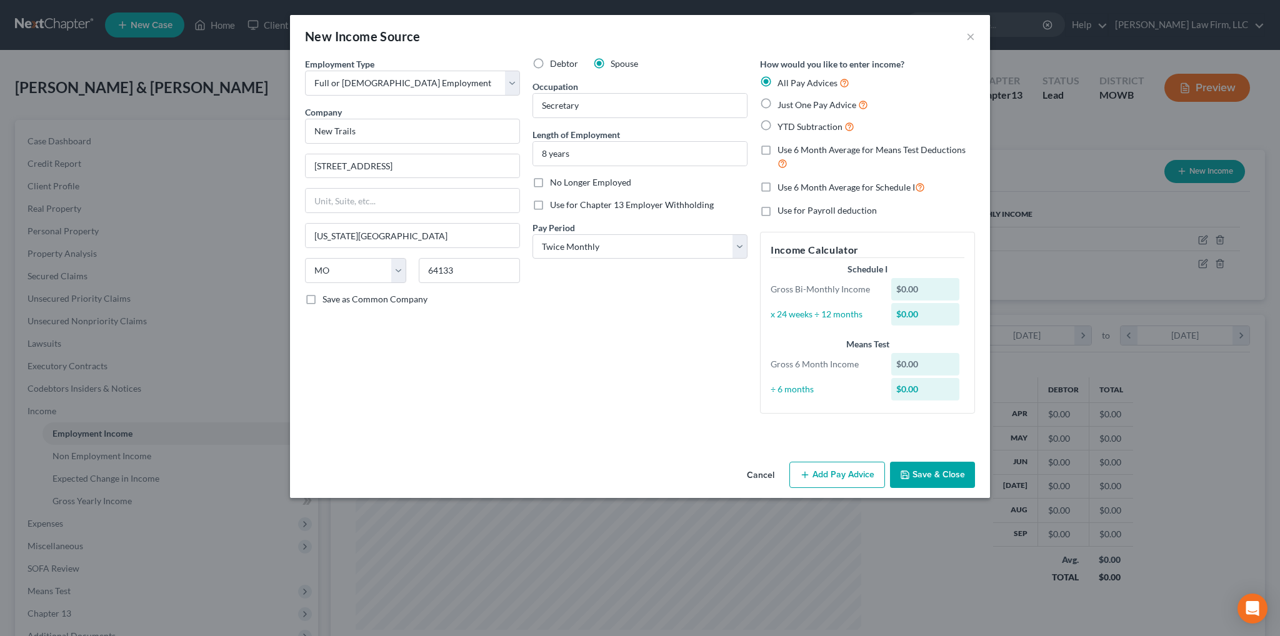
click at [920, 471] on button "Save & Close" at bounding box center [932, 475] width 85 height 26
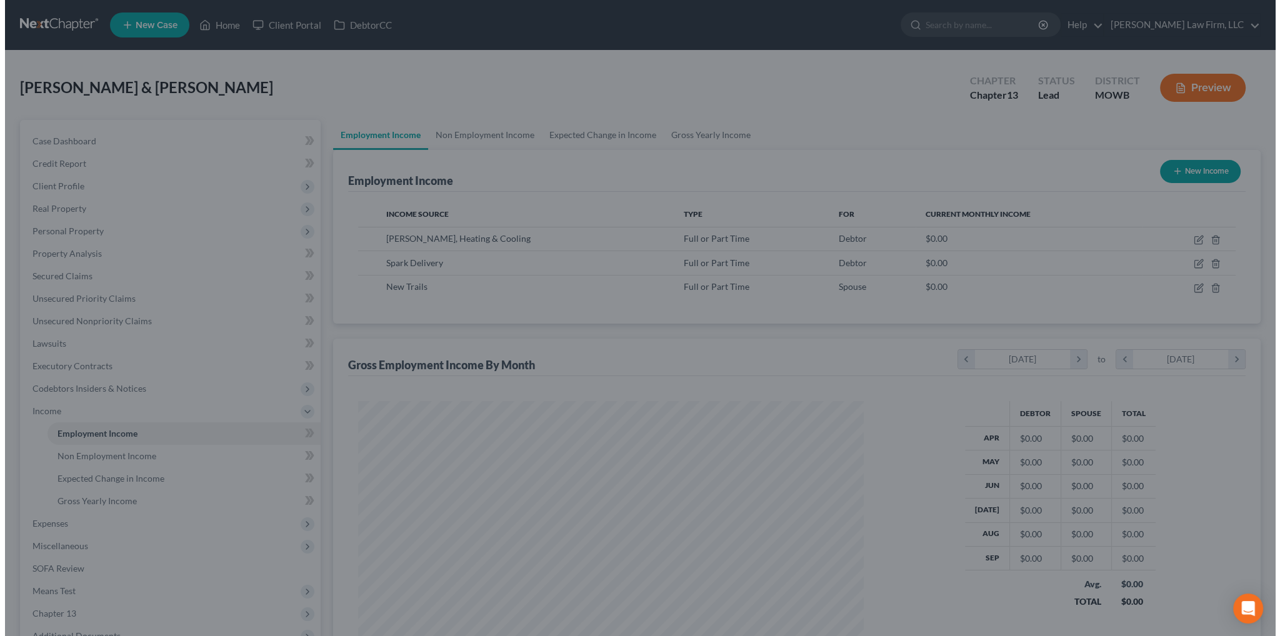
scroll to position [624952, 624676]
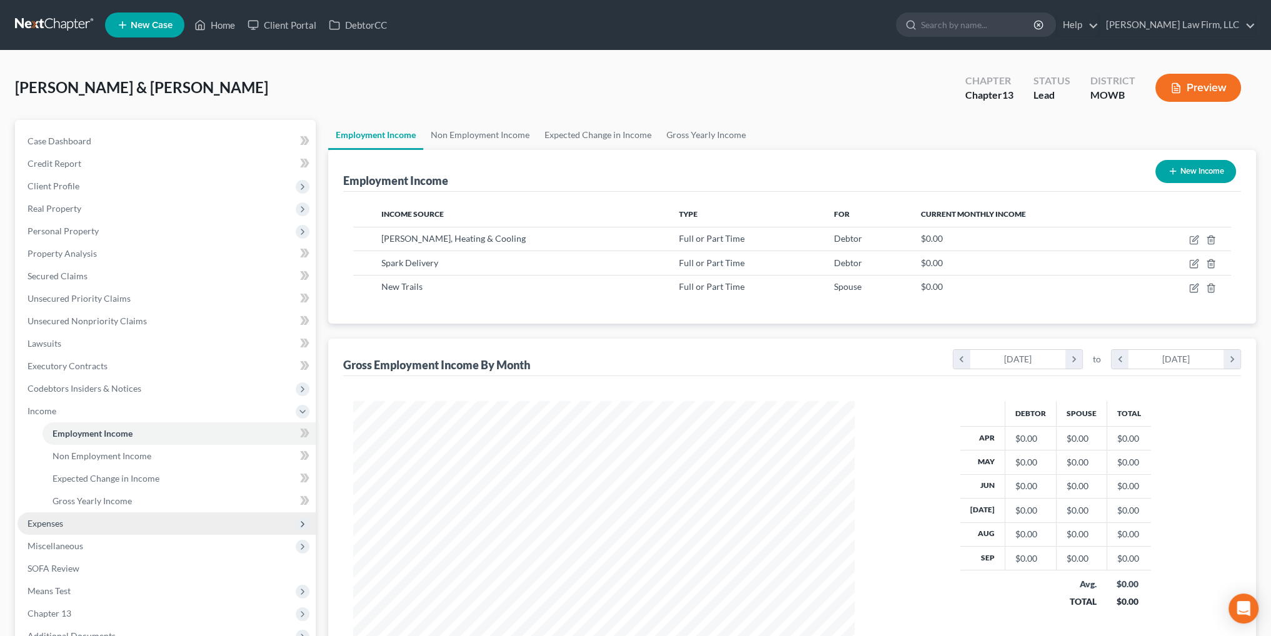
click at [42, 522] on span "Expenses" at bounding box center [46, 523] width 36 height 11
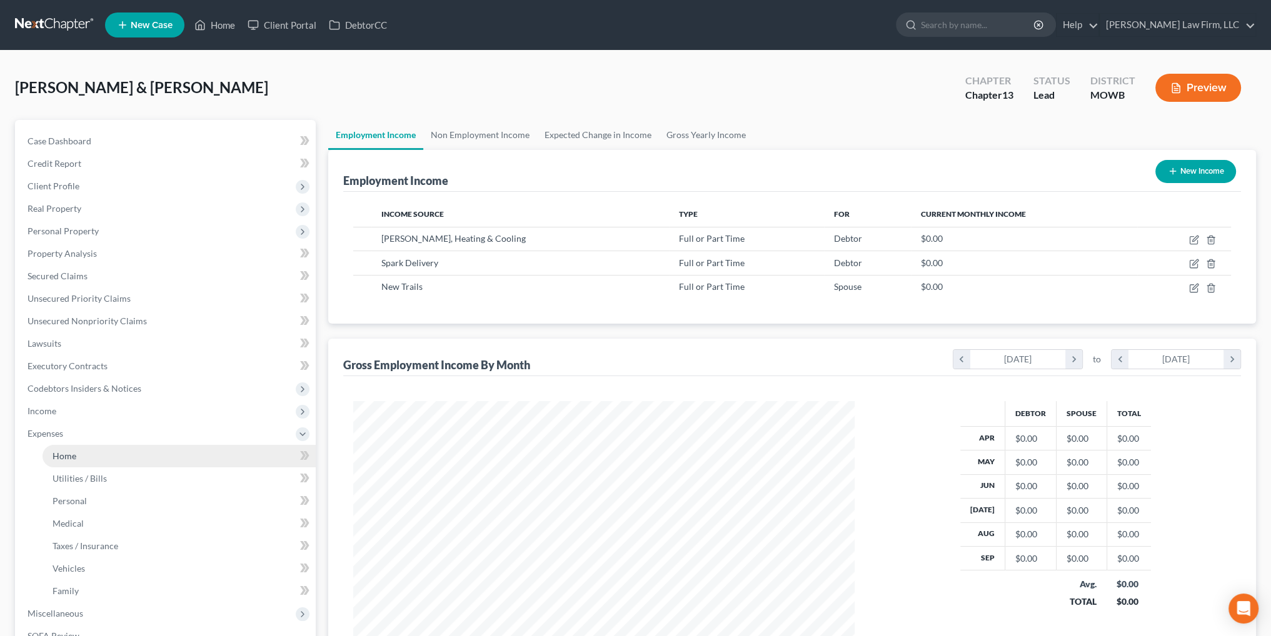
click at [58, 456] on span "Home" at bounding box center [65, 456] width 24 height 11
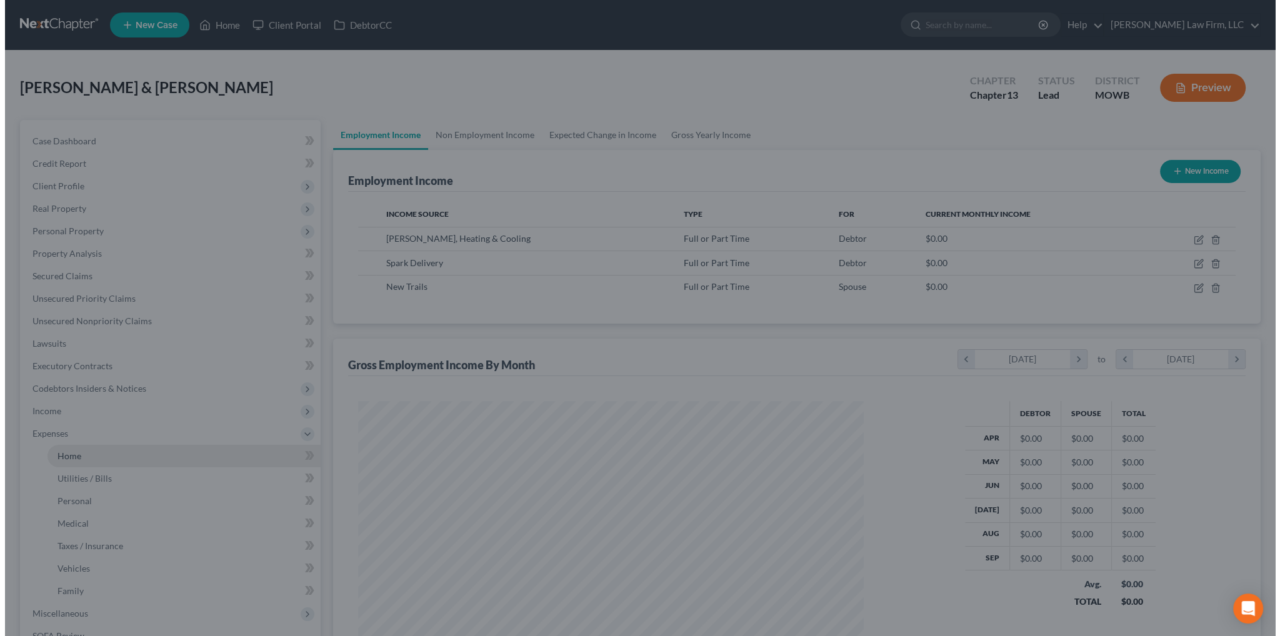
scroll to position [253, 530]
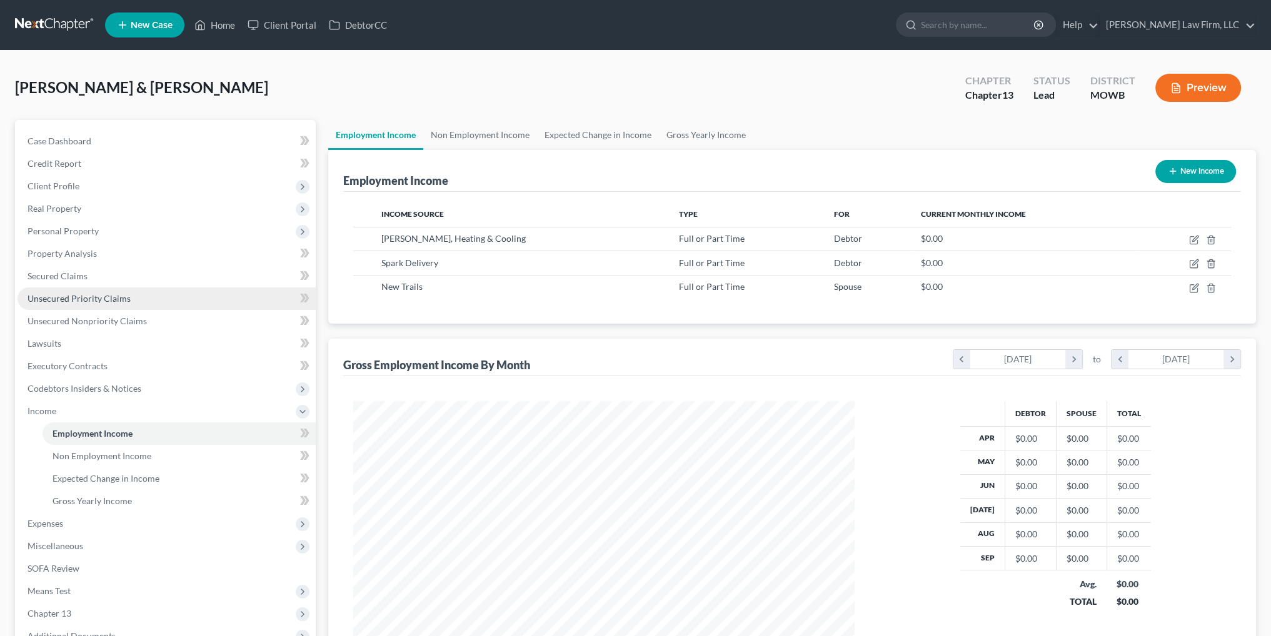
scroll to position [251, 526]
click at [50, 525] on span "Expenses" at bounding box center [46, 523] width 36 height 11
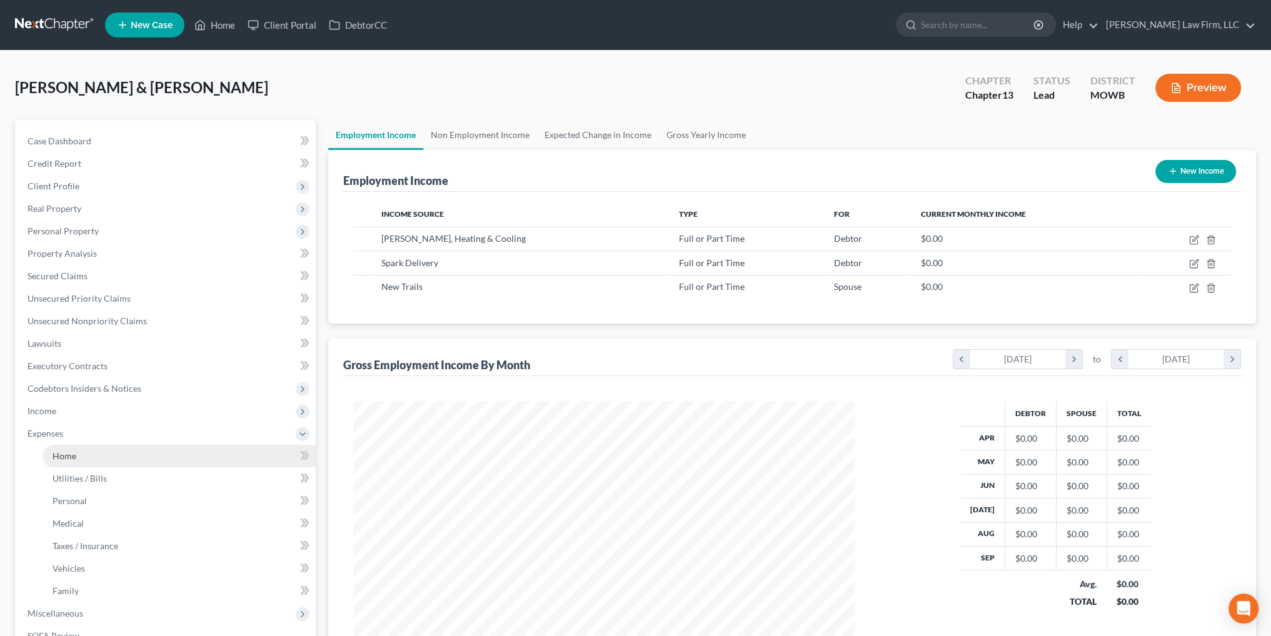
click at [65, 458] on span "Home" at bounding box center [65, 456] width 24 height 11
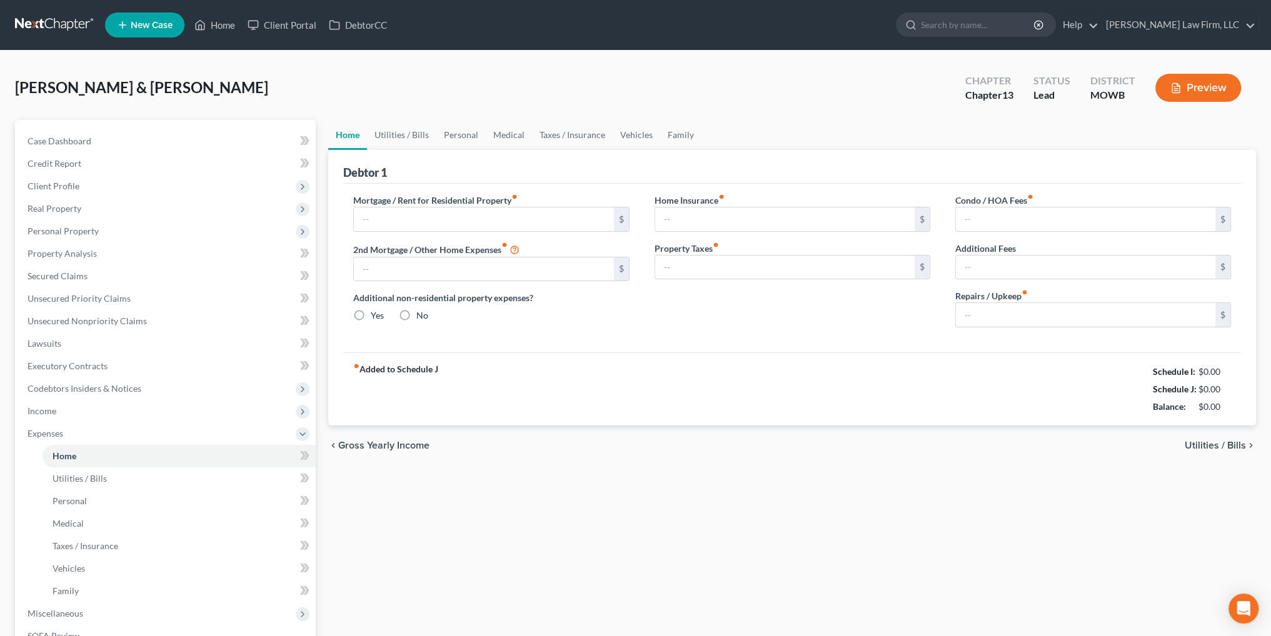
type input "0.00"
radio input "true"
type input "0.00"
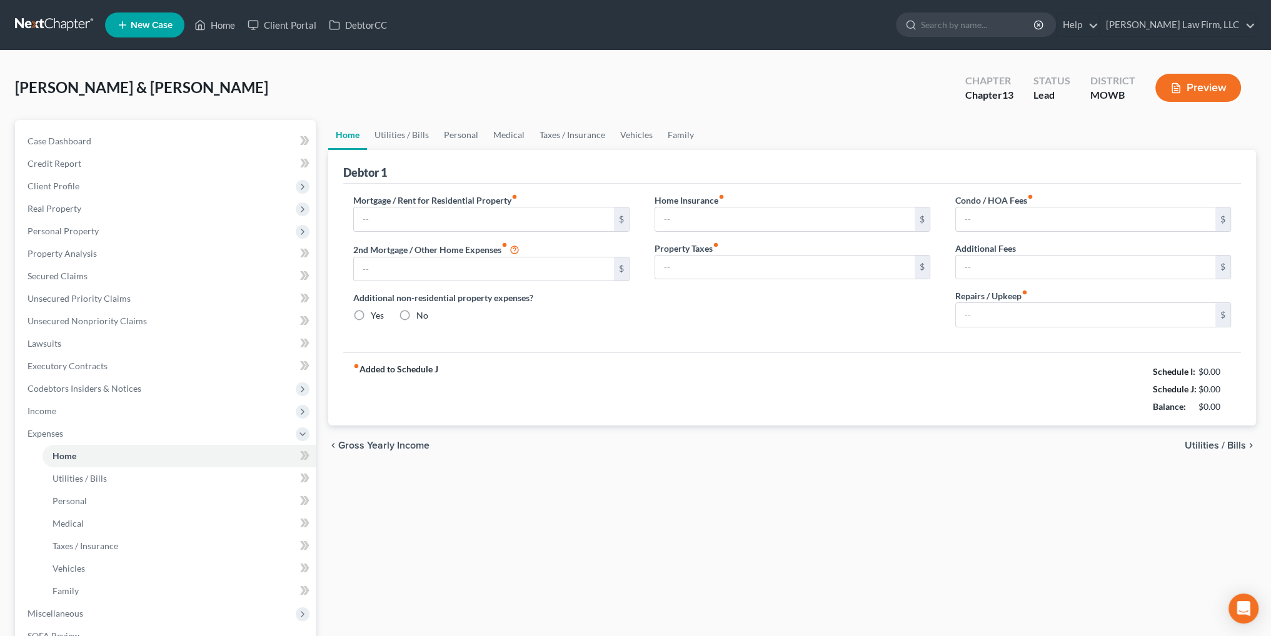
type input "0.00"
click at [505, 230] on input "text" at bounding box center [483, 220] width 259 height 24
type input "2,250.00"
click at [995, 311] on input "0.00" at bounding box center [1085, 315] width 259 height 24
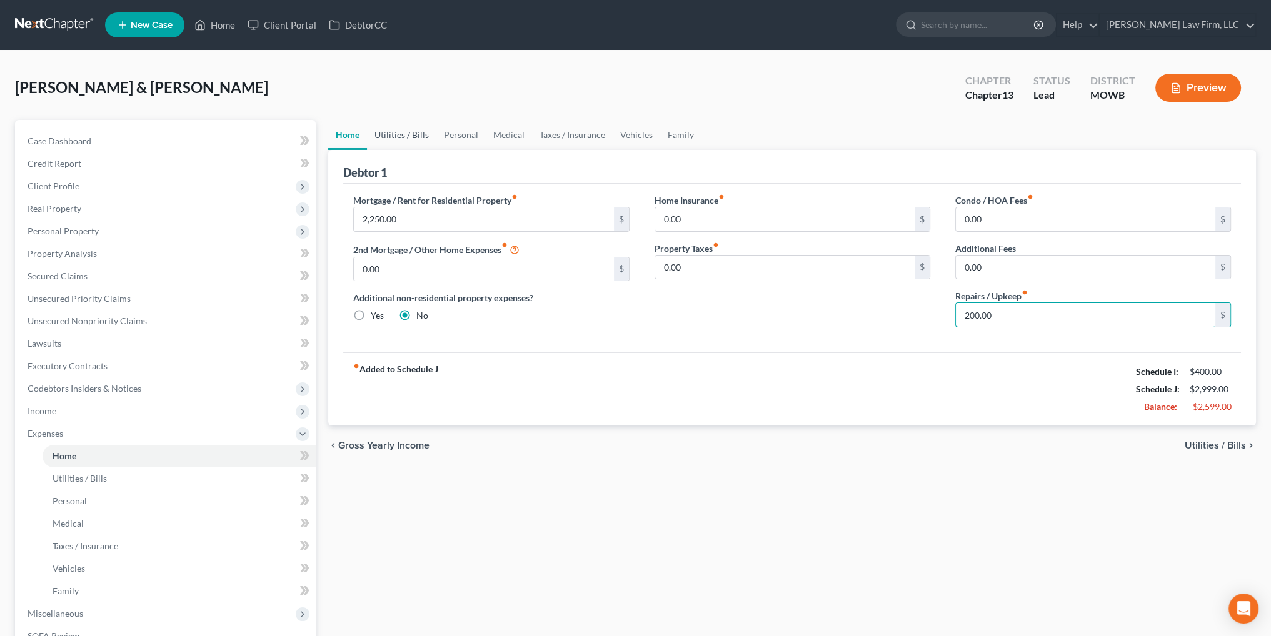
type input "200.00"
click at [392, 135] on link "Utilities / Bills" at bounding box center [401, 135] width 69 height 30
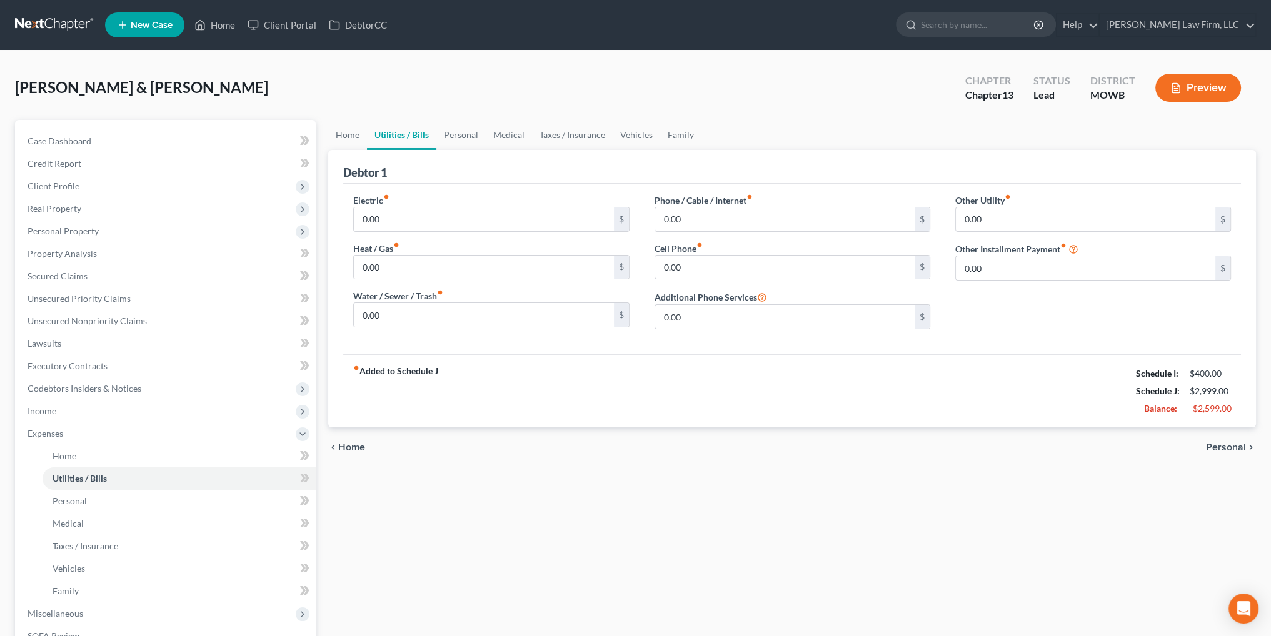
click at [385, 234] on div "Electric fiber_manual_record 0.00 $ Heat / Gas fiber_manual_record 0.00 $ Water…" at bounding box center [491, 267] width 301 height 146
click at [388, 223] on input "0.00" at bounding box center [483, 220] width 259 height 24
type input "400.00"
type input "250.00"
type input "300.00"
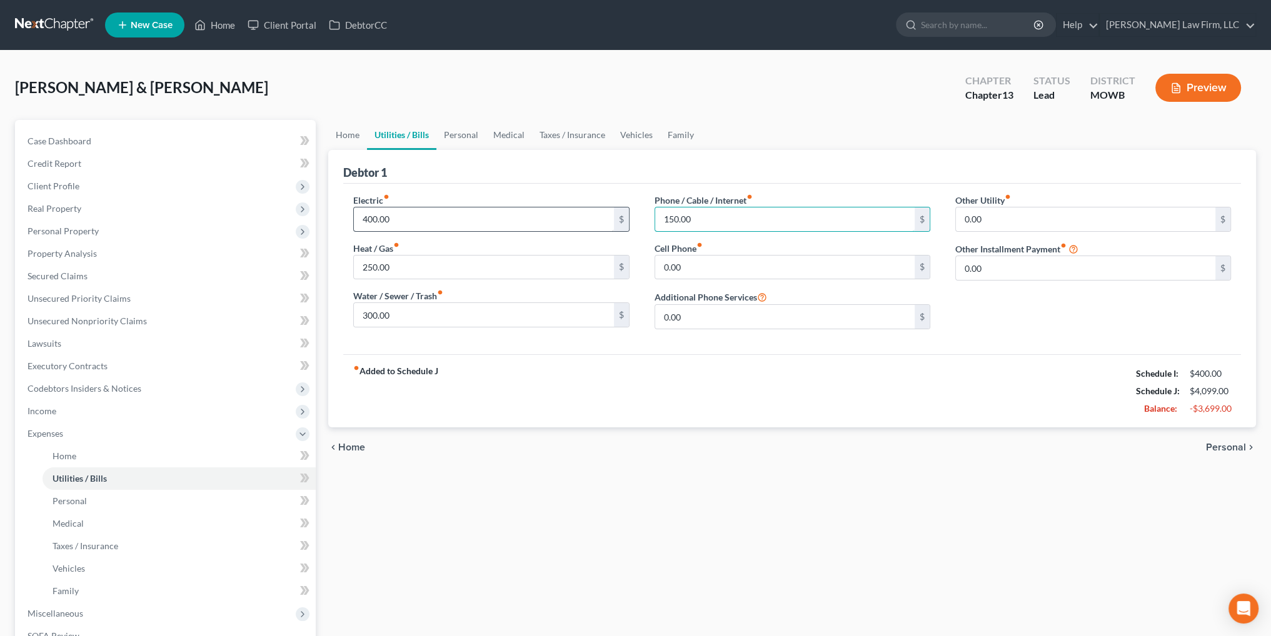
type input "150.00"
type input "230.00"
click at [466, 131] on link "Personal" at bounding box center [460, 135] width 49 height 30
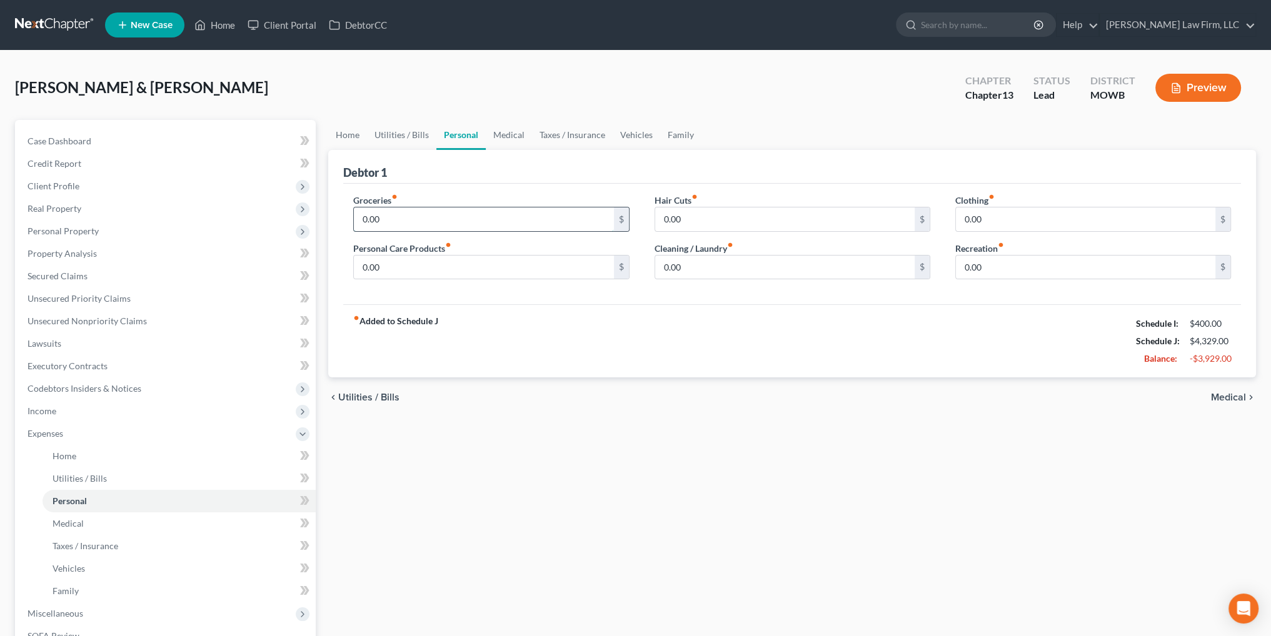
click at [396, 219] on input "0.00" at bounding box center [483, 220] width 259 height 24
type input "1,250.00"
type input "150.00"
type input "50.00"
type input "100.00"
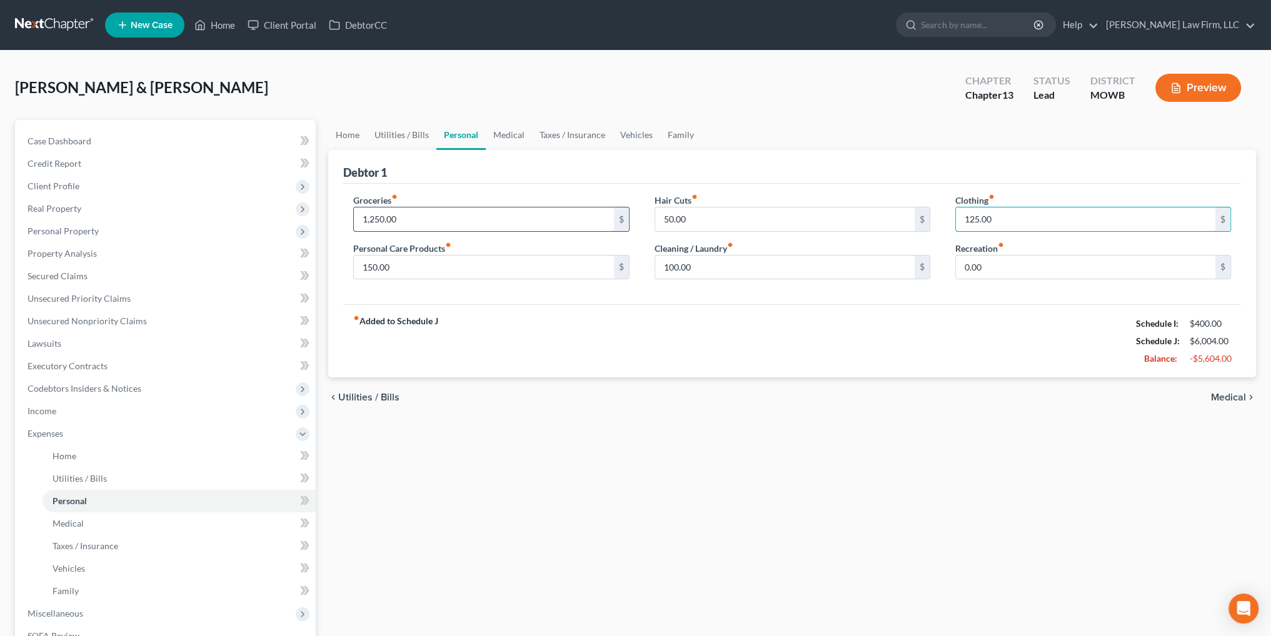
type input "125.00"
type input "150.00"
click at [508, 133] on link "Medical" at bounding box center [509, 135] width 46 height 30
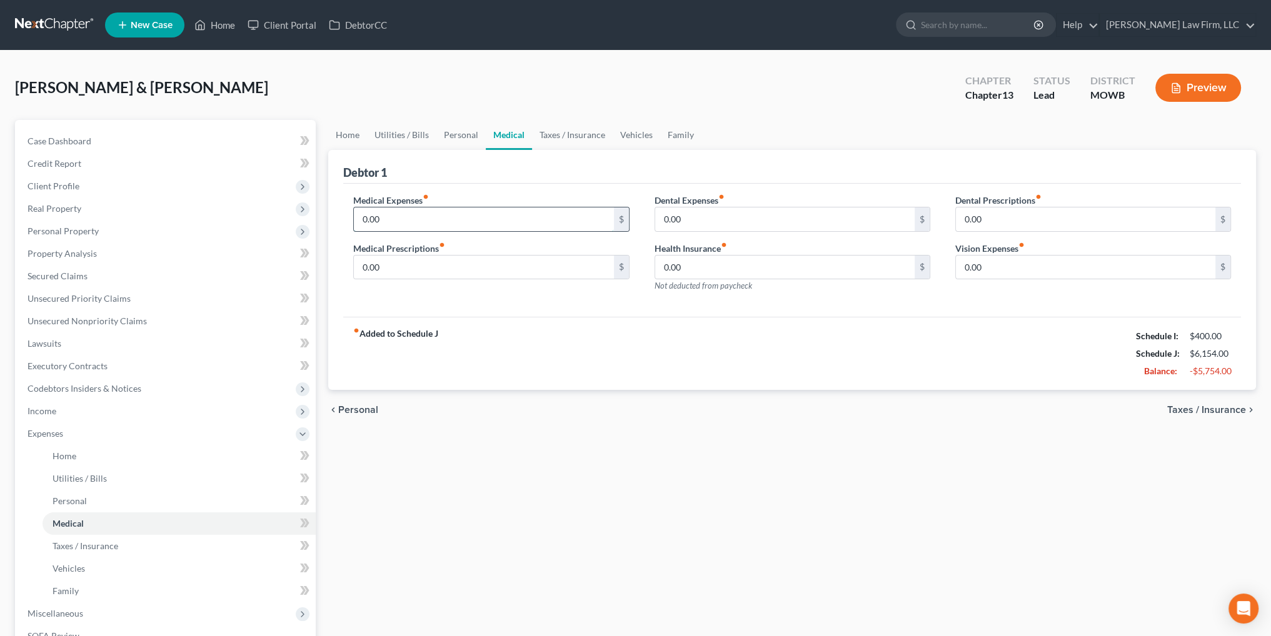
click at [458, 217] on input "0.00" at bounding box center [483, 220] width 259 height 24
type input "100.00"
click at [716, 218] on input "0.00" at bounding box center [784, 220] width 259 height 24
type input "150.00"
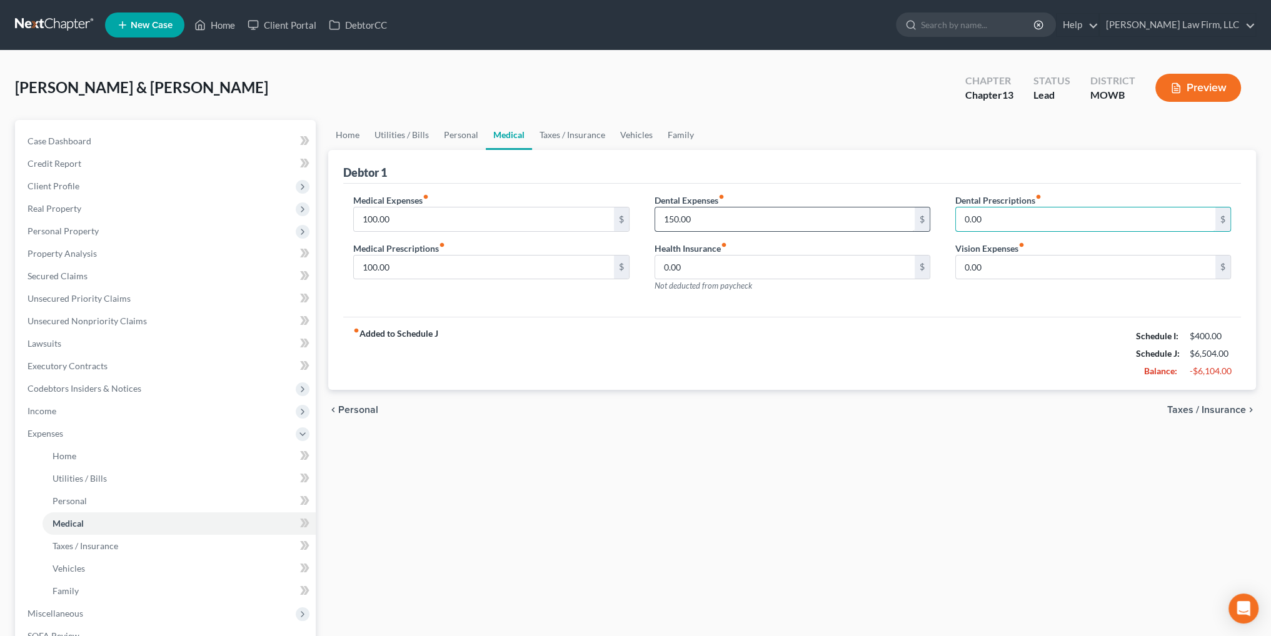
type input "2"
type input "50.00"
type input "375.00"
click at [571, 137] on link "Taxes / Insurance" at bounding box center [572, 135] width 81 height 30
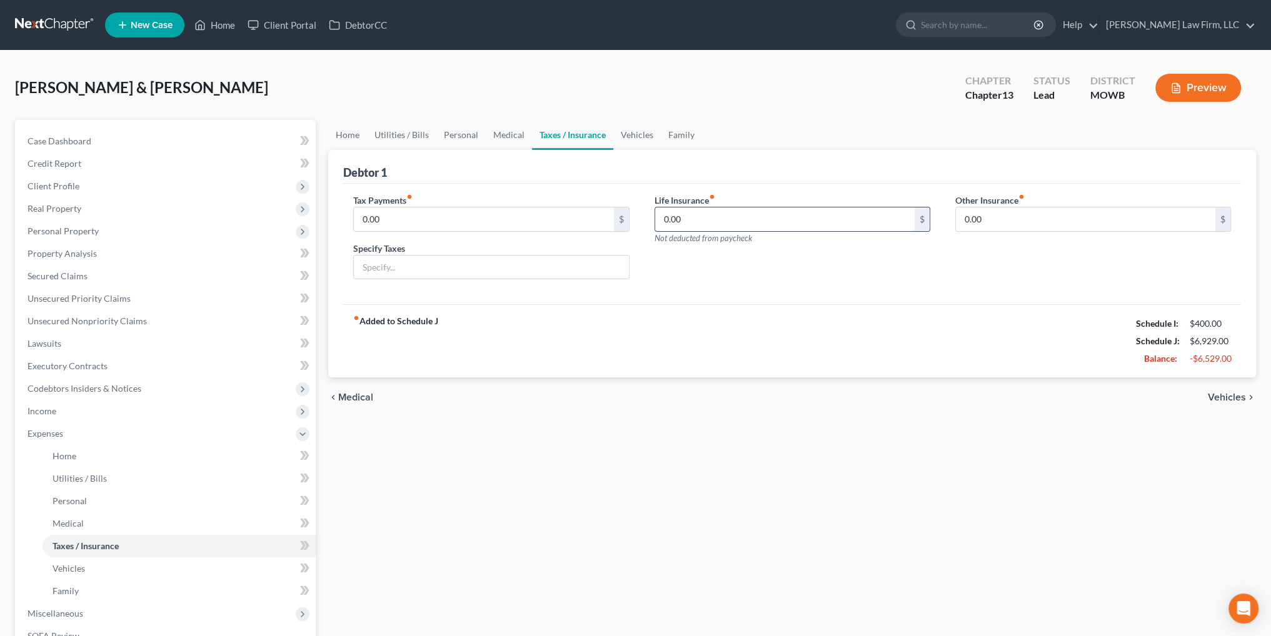
click at [703, 212] on input "0.00" at bounding box center [784, 220] width 259 height 24
type input "100.00"
click at [643, 131] on link "Vehicles" at bounding box center [637, 135] width 48 height 30
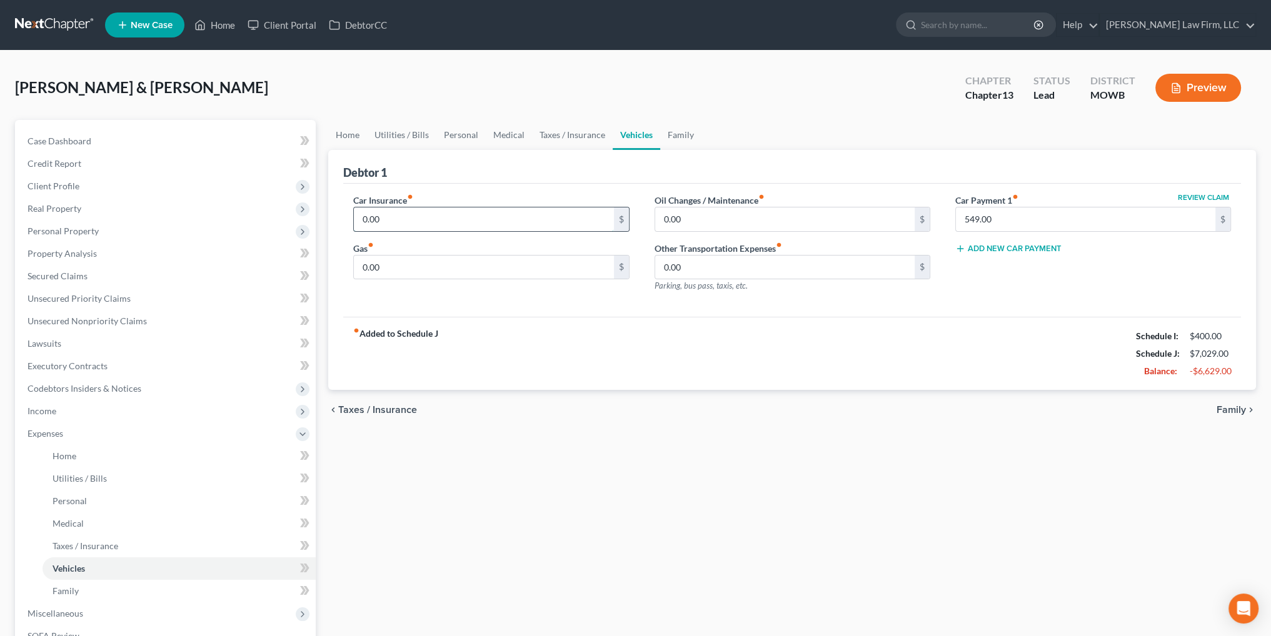
click at [409, 226] on input "0.00" at bounding box center [483, 220] width 259 height 24
type input "450.00"
click at [425, 258] on input "0.00" at bounding box center [483, 268] width 259 height 24
type input "250.00"
click at [727, 219] on input "0.00" at bounding box center [784, 220] width 259 height 24
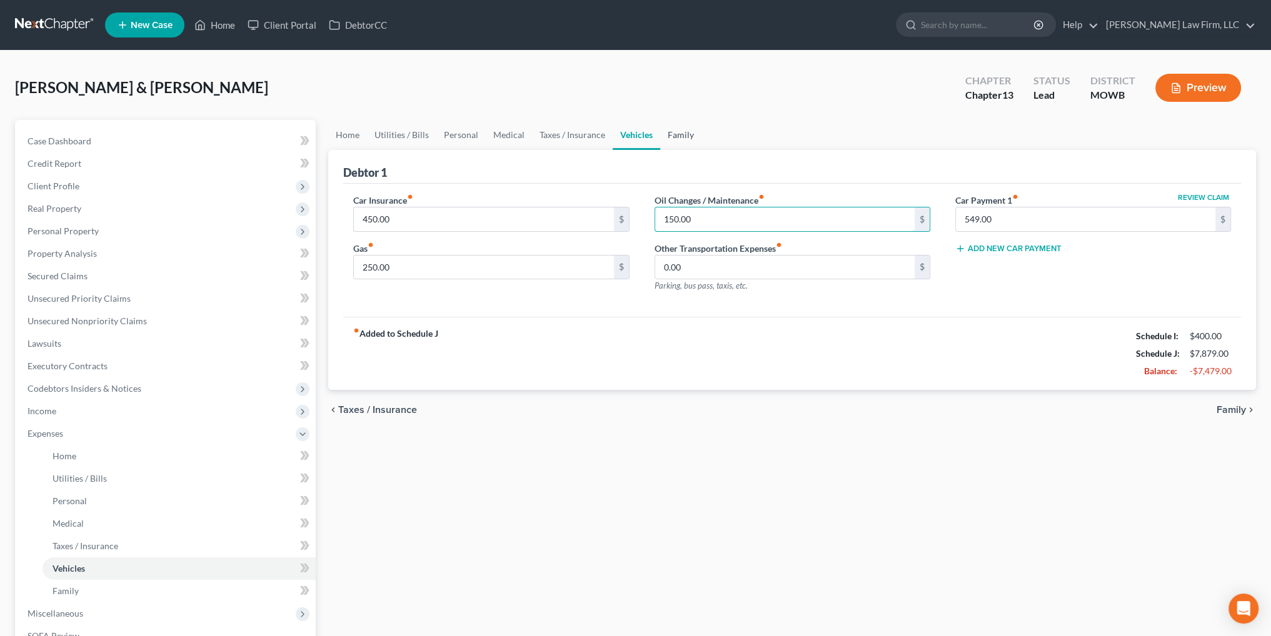
type input "150.00"
click at [672, 136] on link "Family" at bounding box center [680, 135] width 41 height 30
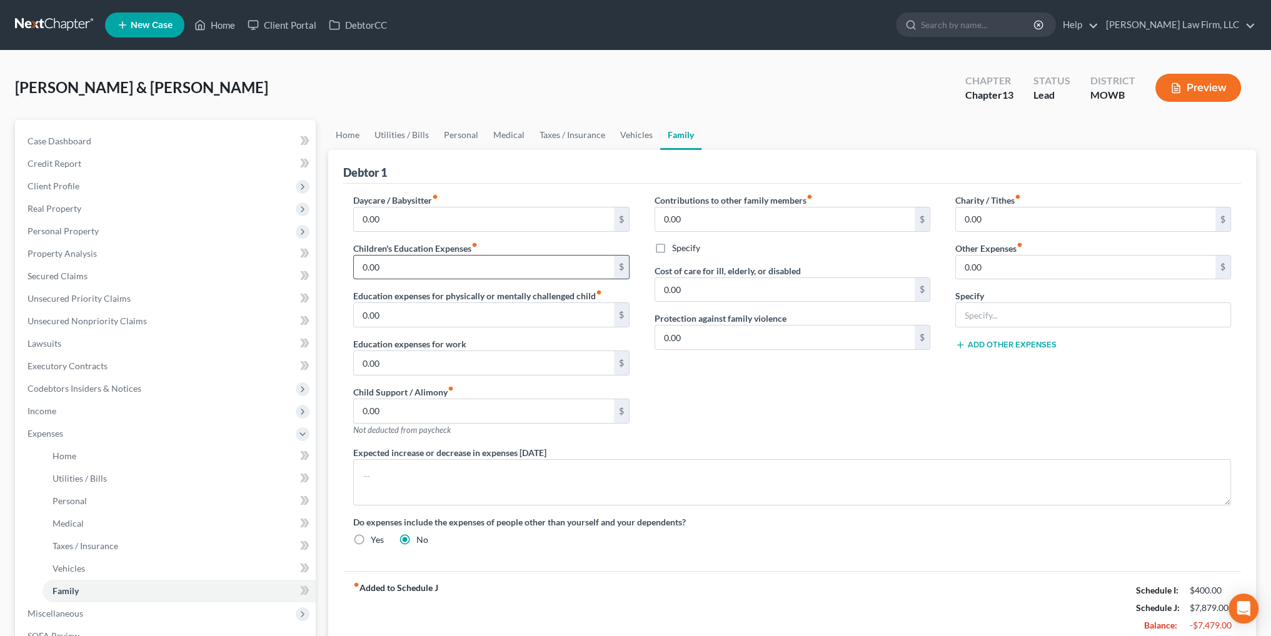
click at [450, 269] on input "0.00" at bounding box center [483, 268] width 259 height 24
type input "100.00"
click at [778, 219] on input "0.00" at bounding box center [784, 220] width 259 height 24
type input "100.00"
click at [730, 341] on input "0.00" at bounding box center [784, 338] width 259 height 24
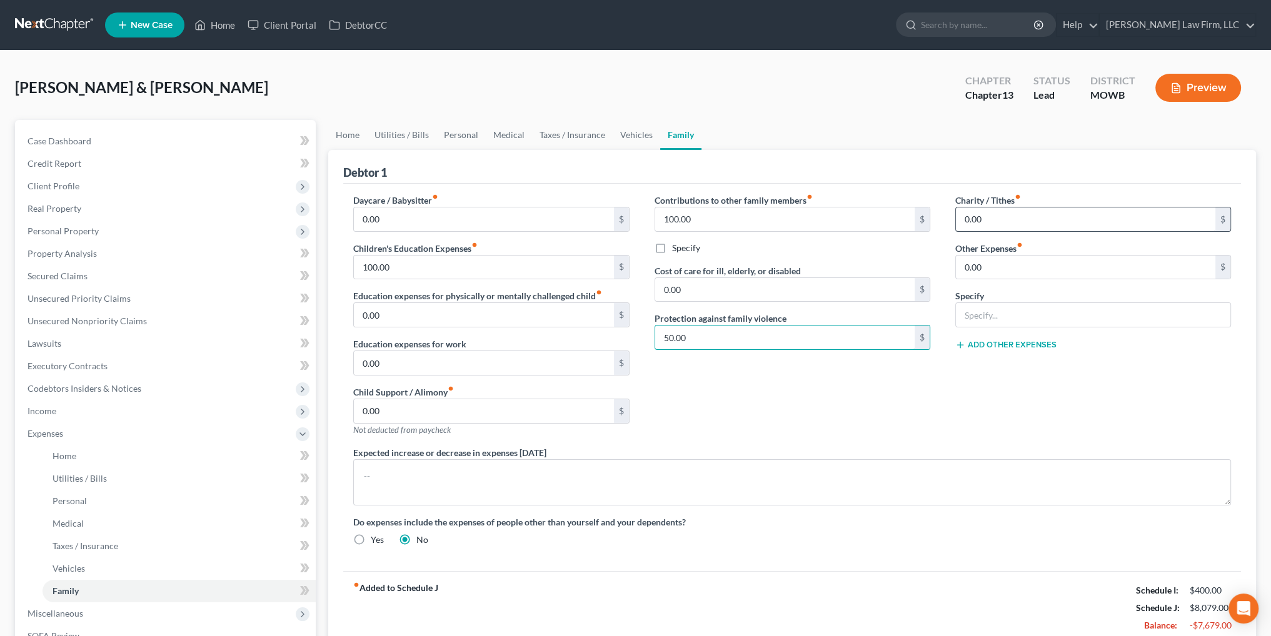
type input "50.00"
click at [992, 220] on input "0.00" at bounding box center [1085, 220] width 259 height 24
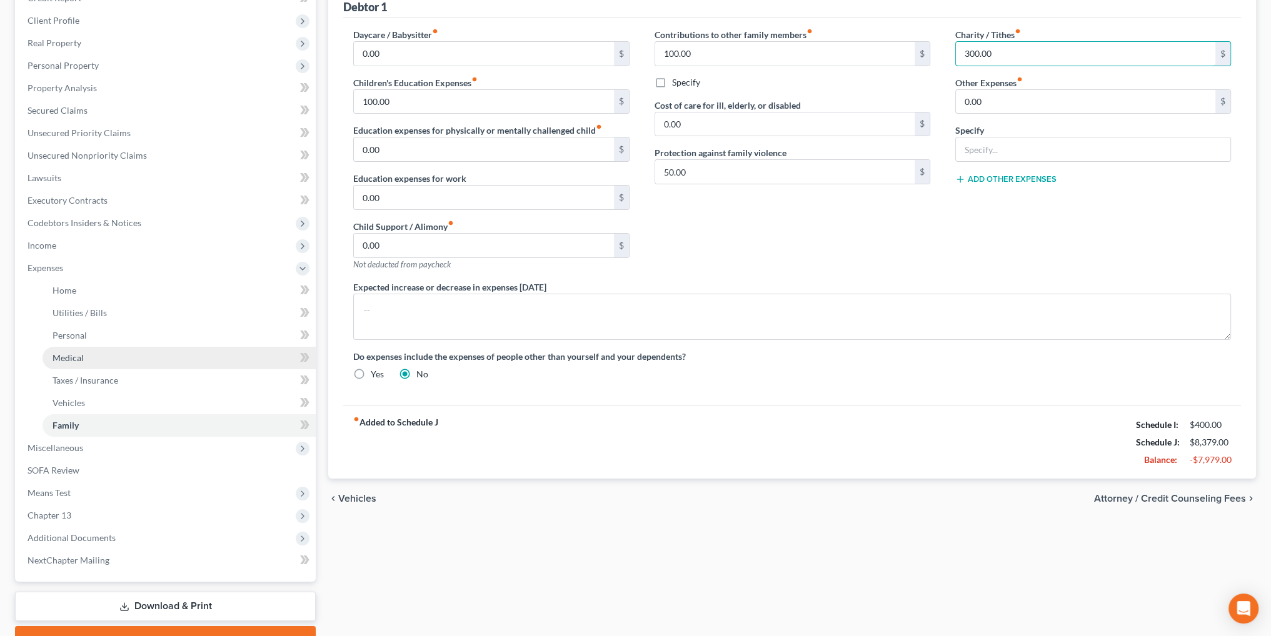
scroll to position [188, 0]
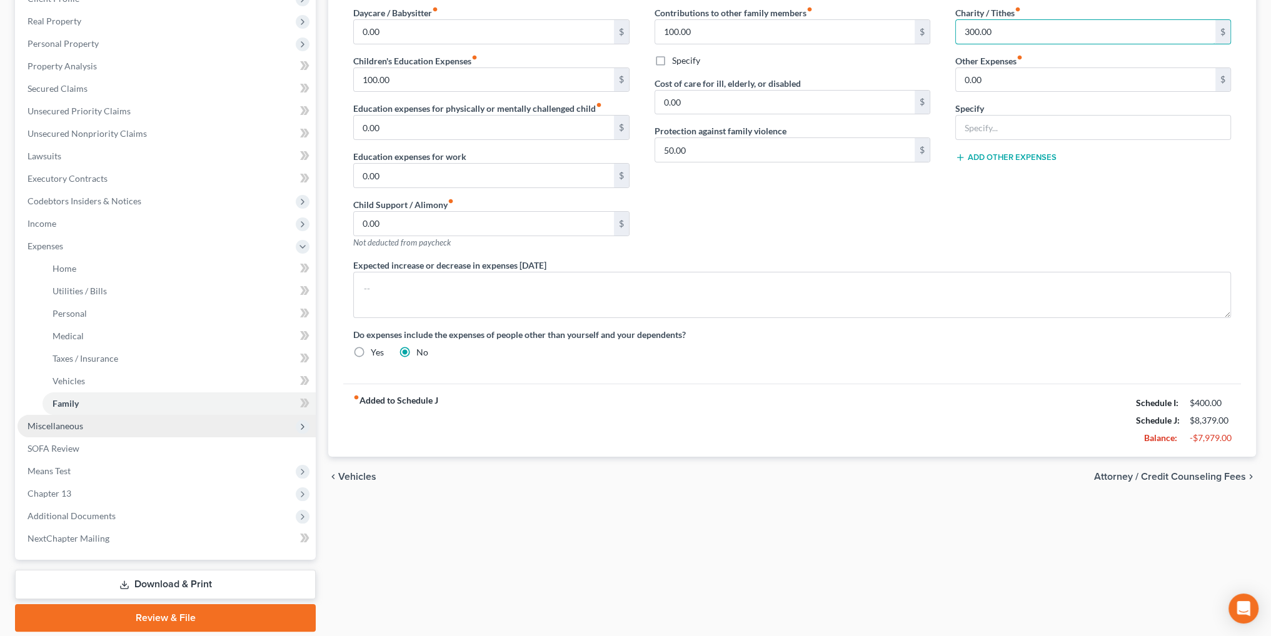
type input "300.00"
click at [69, 426] on span "Miscellaneous" at bounding box center [56, 426] width 56 height 11
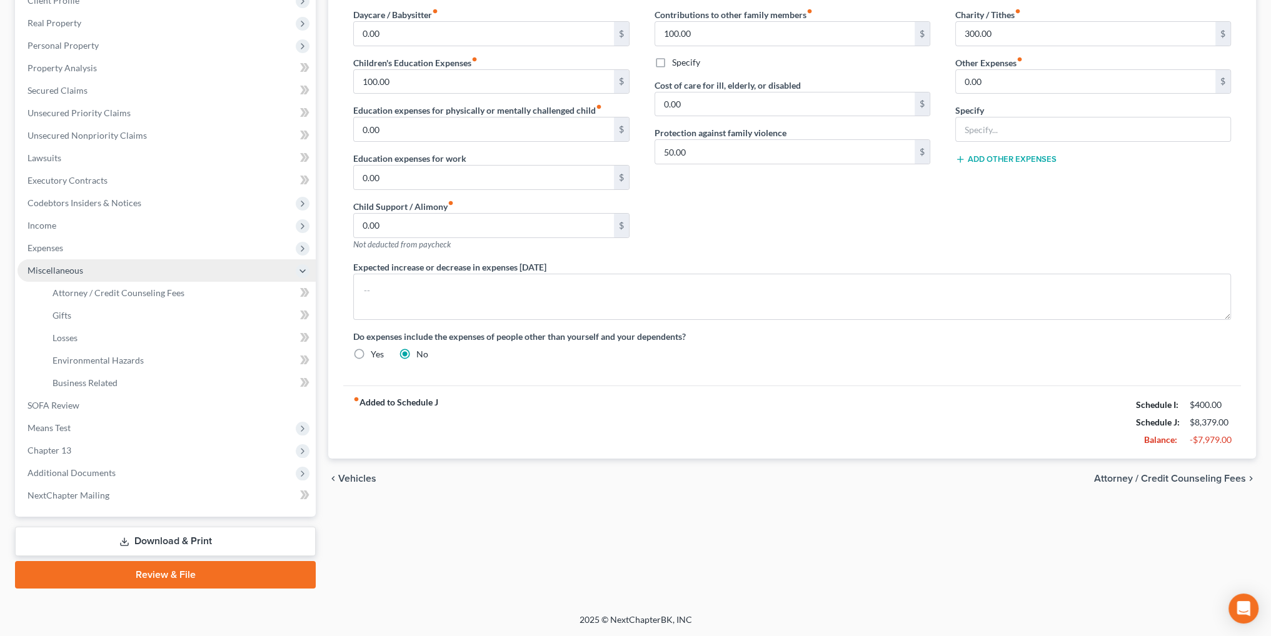
scroll to position [185, 0]
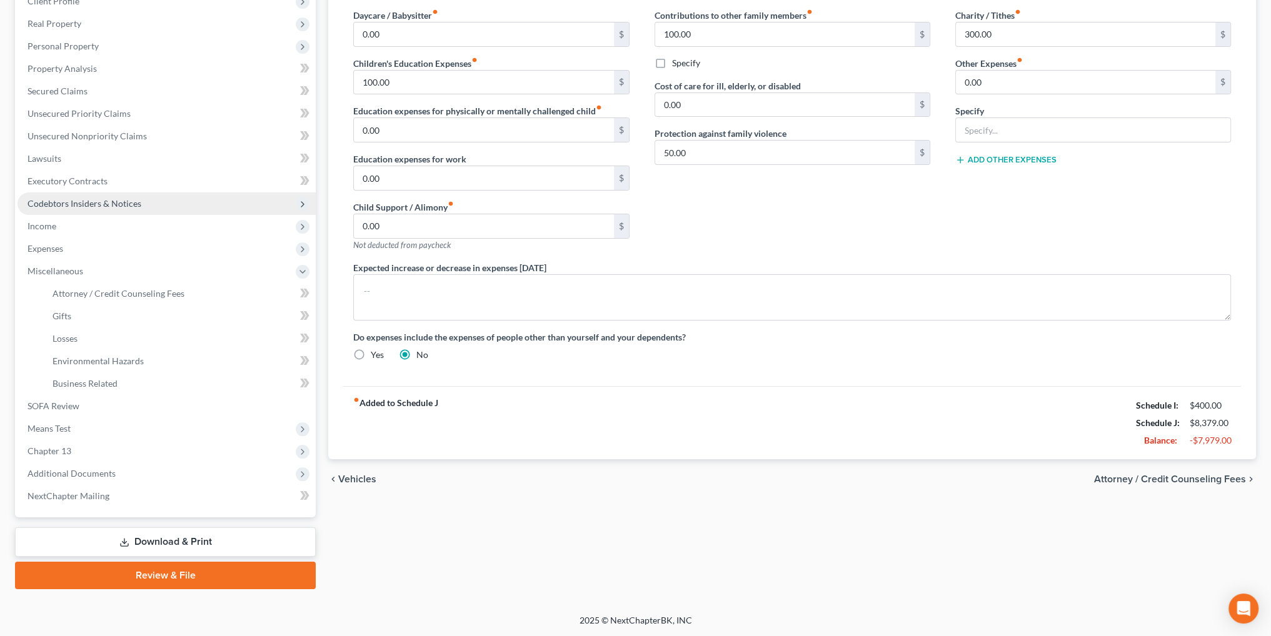
click at [94, 200] on span "Codebtors Insiders & Notices" at bounding box center [85, 203] width 114 height 11
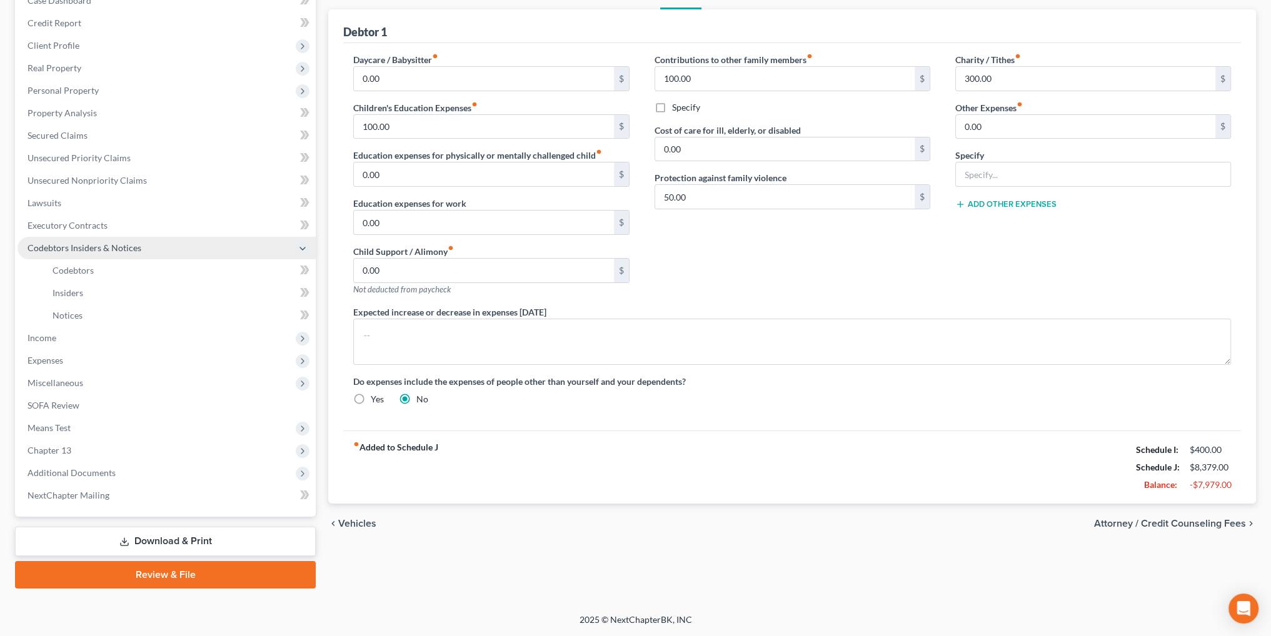
scroll to position [140, 0]
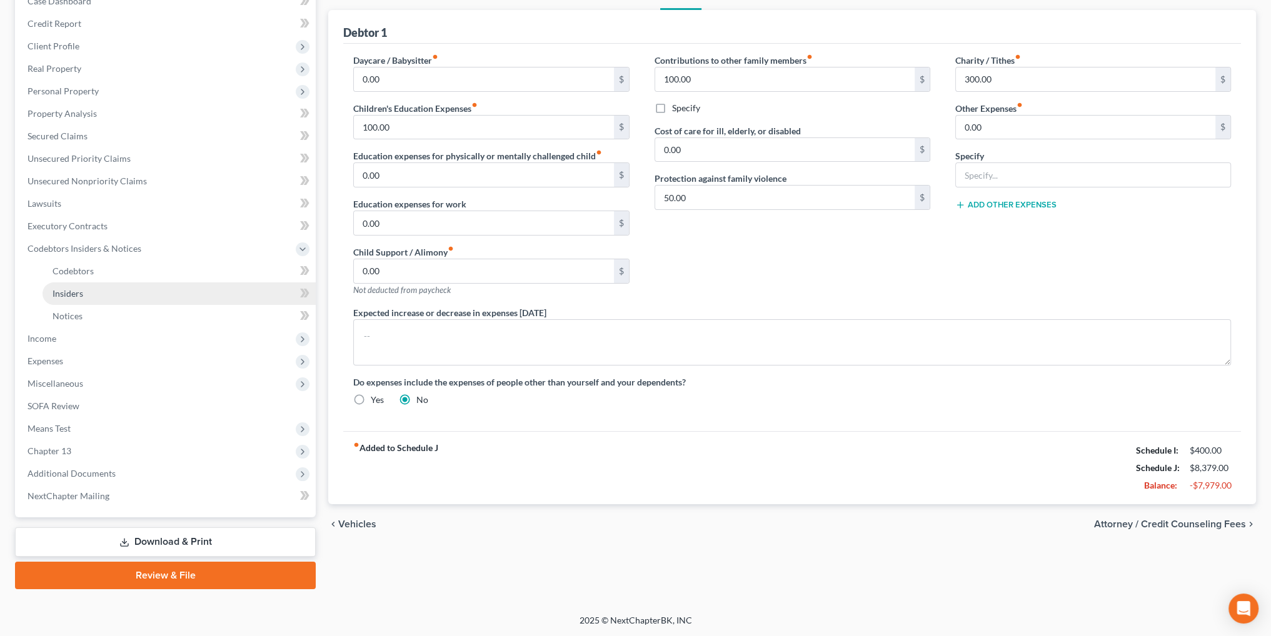
click at [68, 291] on span "Insiders" at bounding box center [68, 293] width 31 height 11
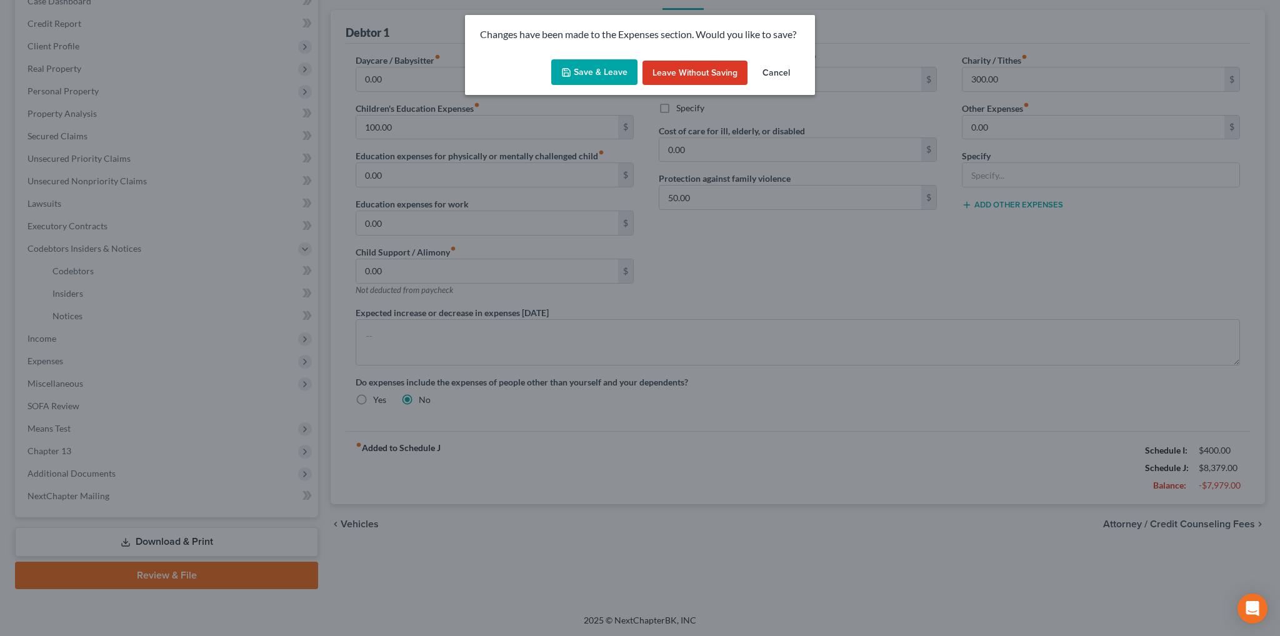
click at [590, 86] on div "Save & Leave Leave without Saving Cancel" at bounding box center [640, 74] width 350 height 41
click at [605, 71] on button "Save & Leave" at bounding box center [594, 72] width 86 height 26
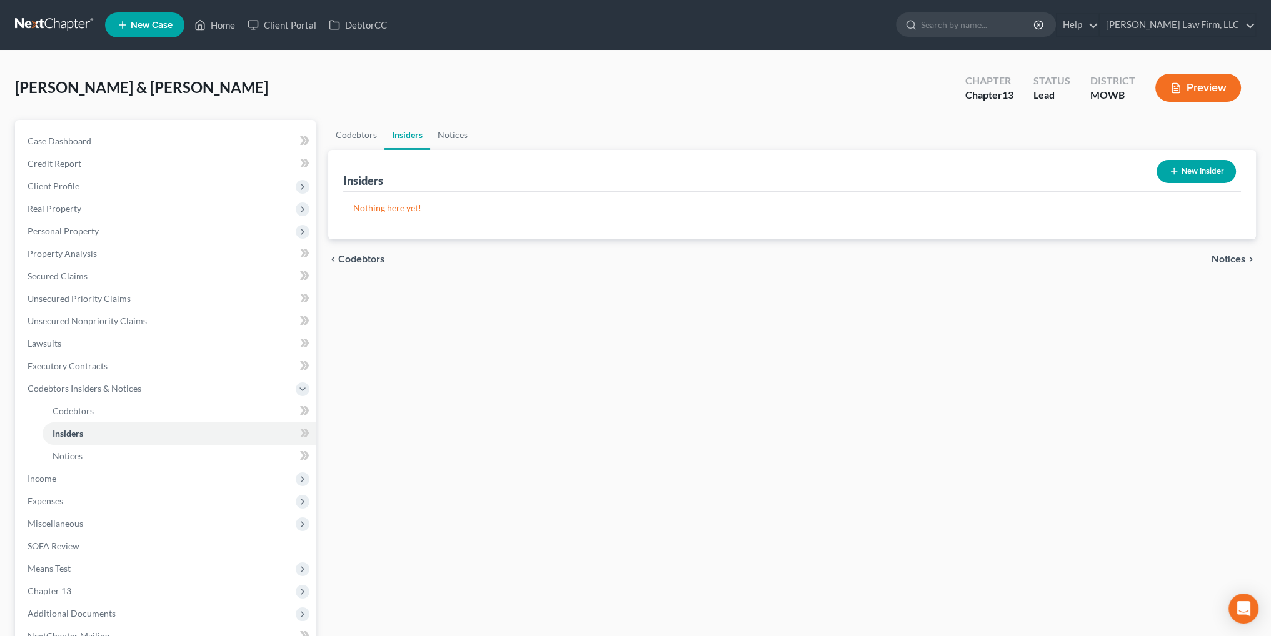
click at [1208, 168] on button "New Insider" at bounding box center [1196, 171] width 79 height 23
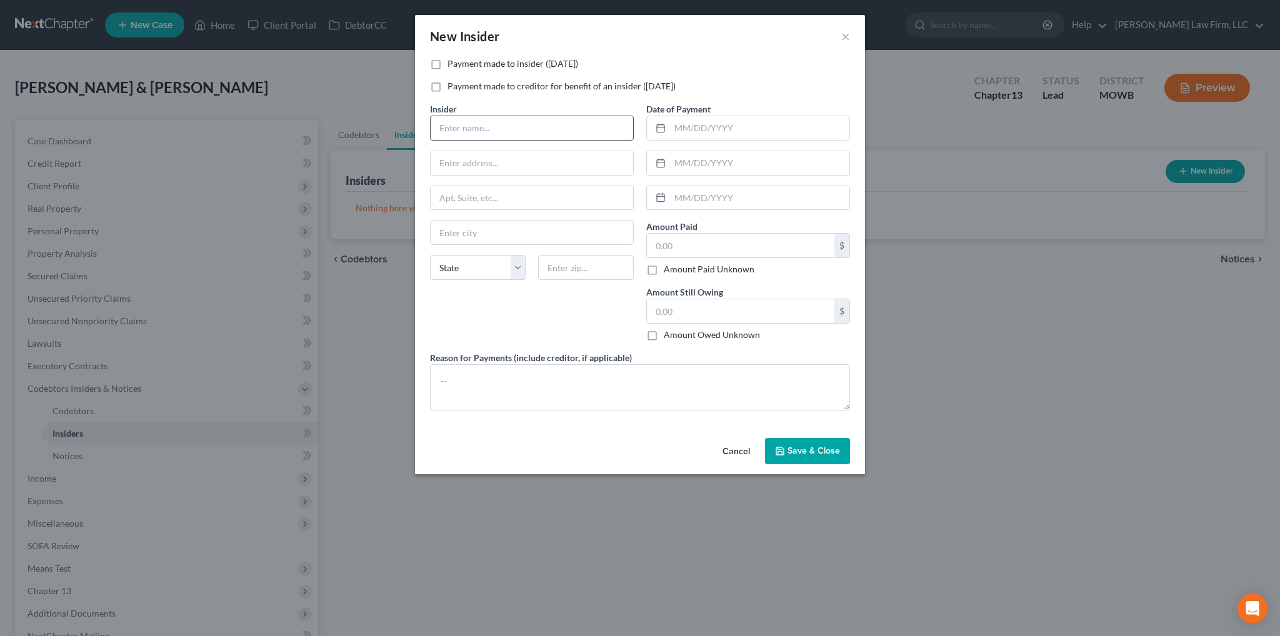
click at [518, 134] on input "text" at bounding box center [532, 128] width 203 height 24
type input "Bonnie McCarroll"
type input "10601 E. 32nd Street South"
type input "Independence"
click at [511, 275] on select "State [US_STATE] AK AR AZ CA CO CT DE DC [GEOGRAPHIC_DATA] [GEOGRAPHIC_DATA] GU…" at bounding box center [478, 267] width 96 height 25
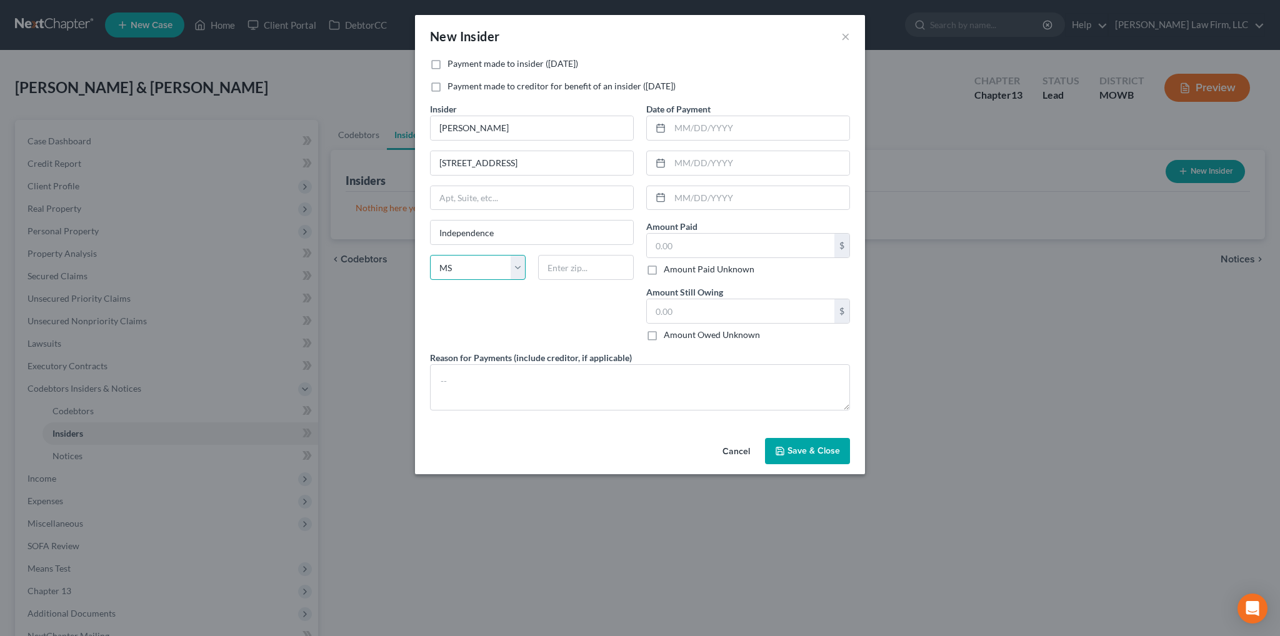
select select "26"
click at [430, 255] on select "State [US_STATE] AK AR AZ CA CO CT DE DC [GEOGRAPHIC_DATA] [GEOGRAPHIC_DATA] GU…" at bounding box center [478, 267] width 96 height 25
type input "64052"
click at [700, 246] on input "text" at bounding box center [741, 246] width 188 height 24
type input "4,200.00"
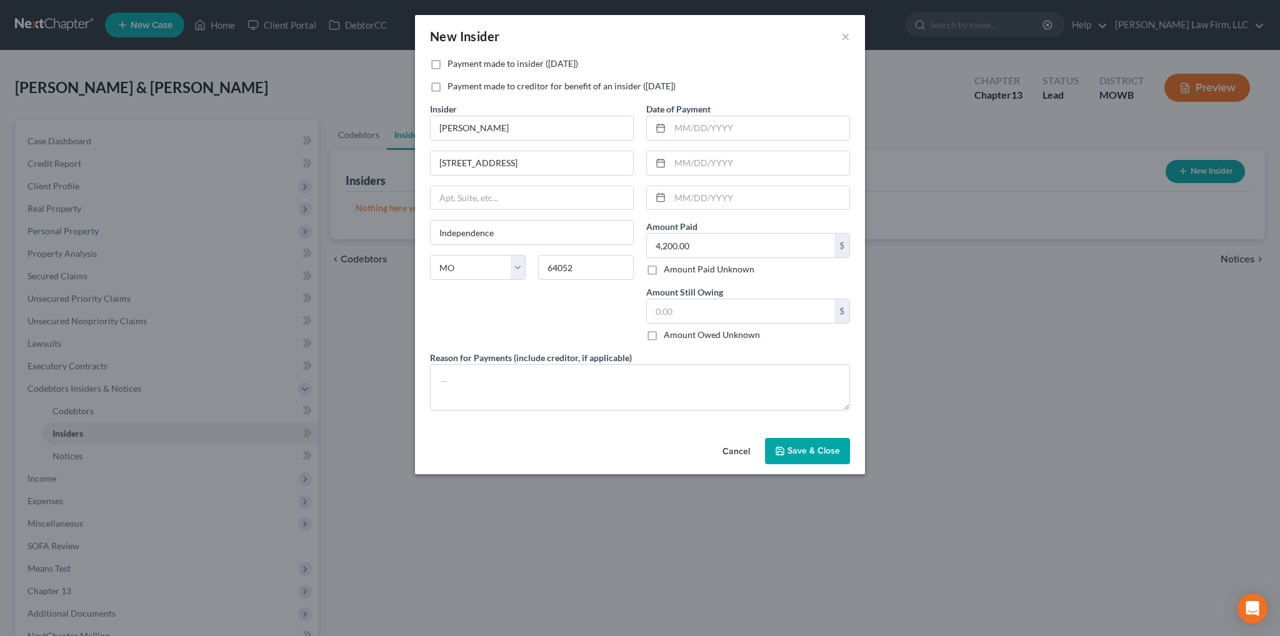
click at [803, 450] on span "Save & Close" at bounding box center [814, 451] width 53 height 11
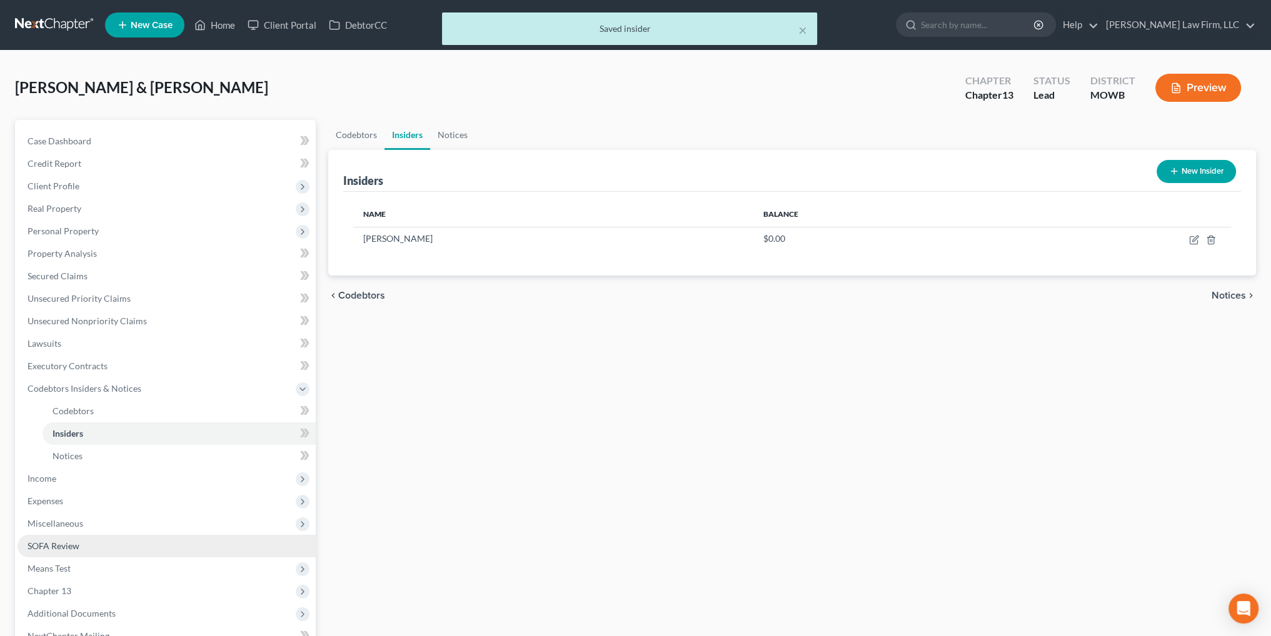
click at [43, 543] on span "SOFA Review" at bounding box center [54, 546] width 52 height 11
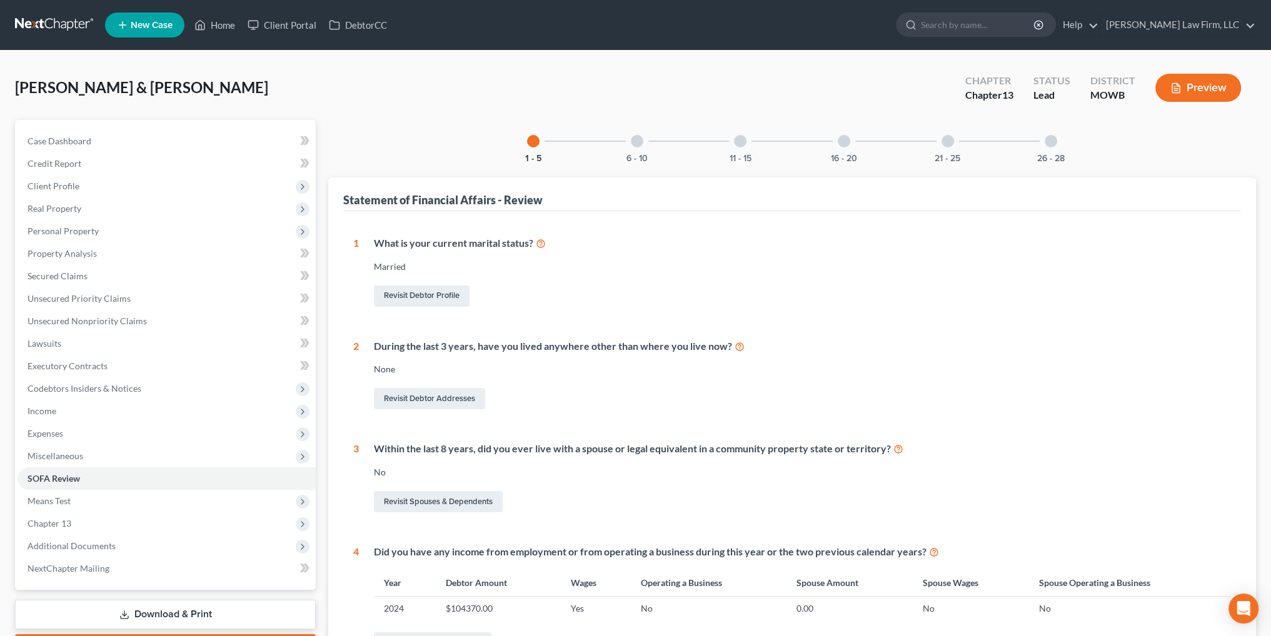
click at [634, 143] on div at bounding box center [637, 141] width 13 height 13
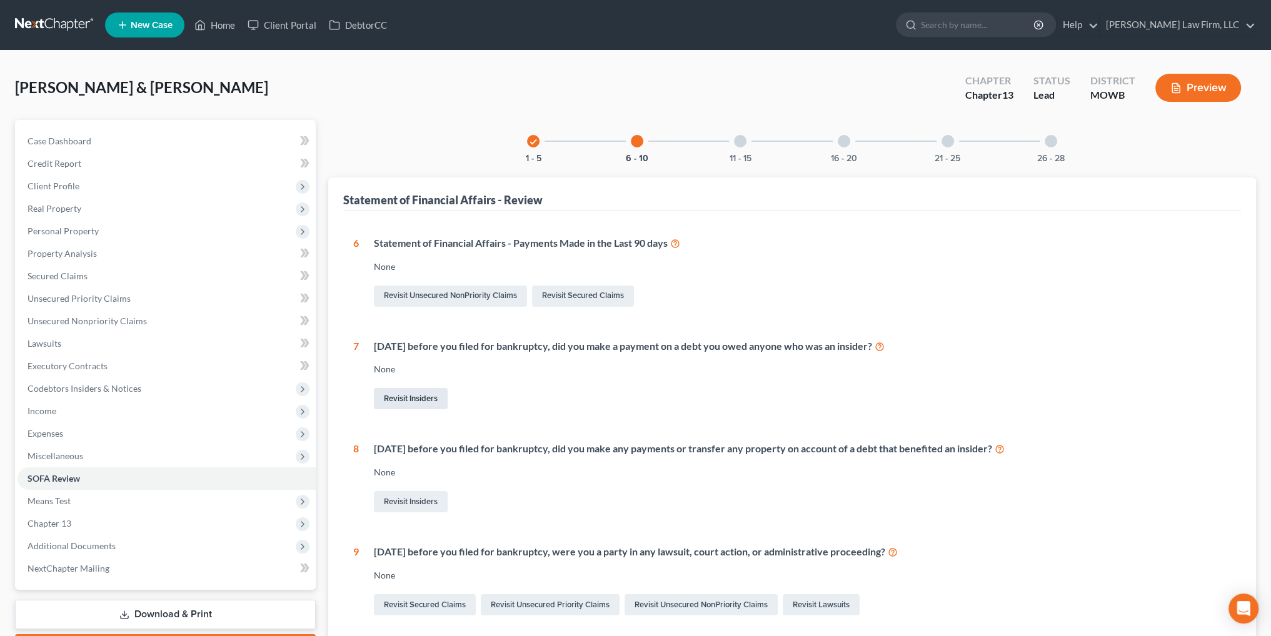
click at [405, 393] on link "Revisit Insiders" at bounding box center [411, 398] width 74 height 21
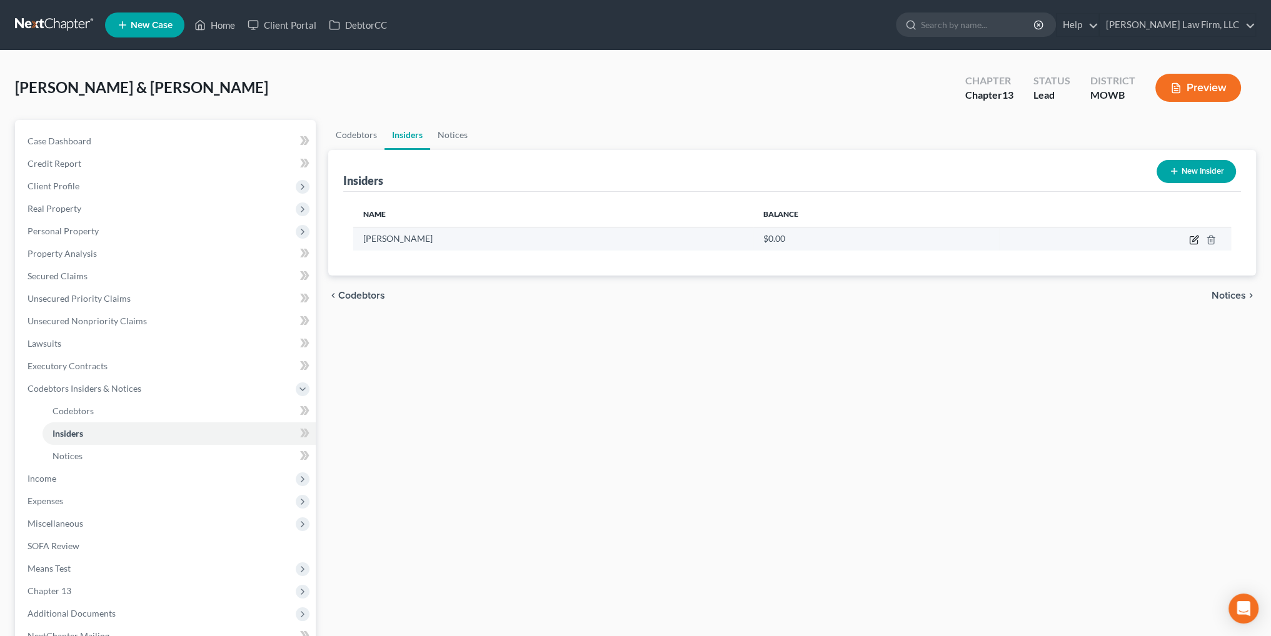
click at [1194, 242] on icon "button" at bounding box center [1194, 240] width 10 height 10
select select "26"
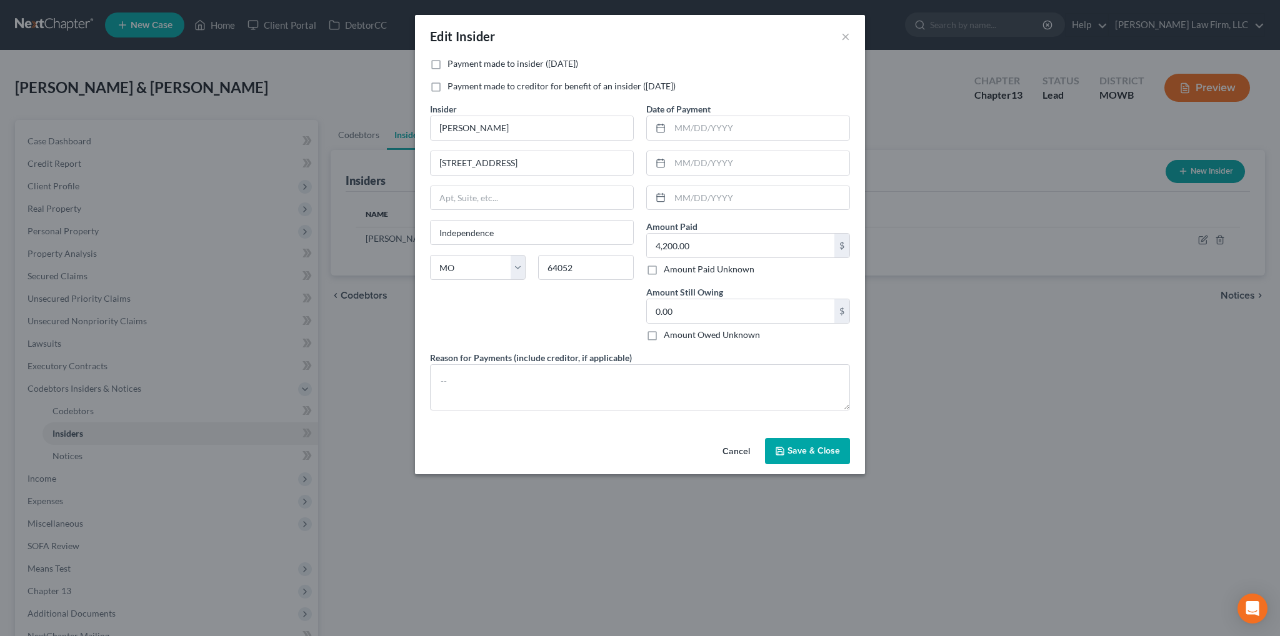
click at [448, 64] on label "Payment made to insider (within 1 year)" at bounding box center [513, 64] width 131 height 13
click at [453, 64] on input "Payment made to insider (within 1 year)" at bounding box center [457, 62] width 8 height 8
checkbox input "true"
click at [824, 446] on span "Save & Close" at bounding box center [814, 451] width 53 height 11
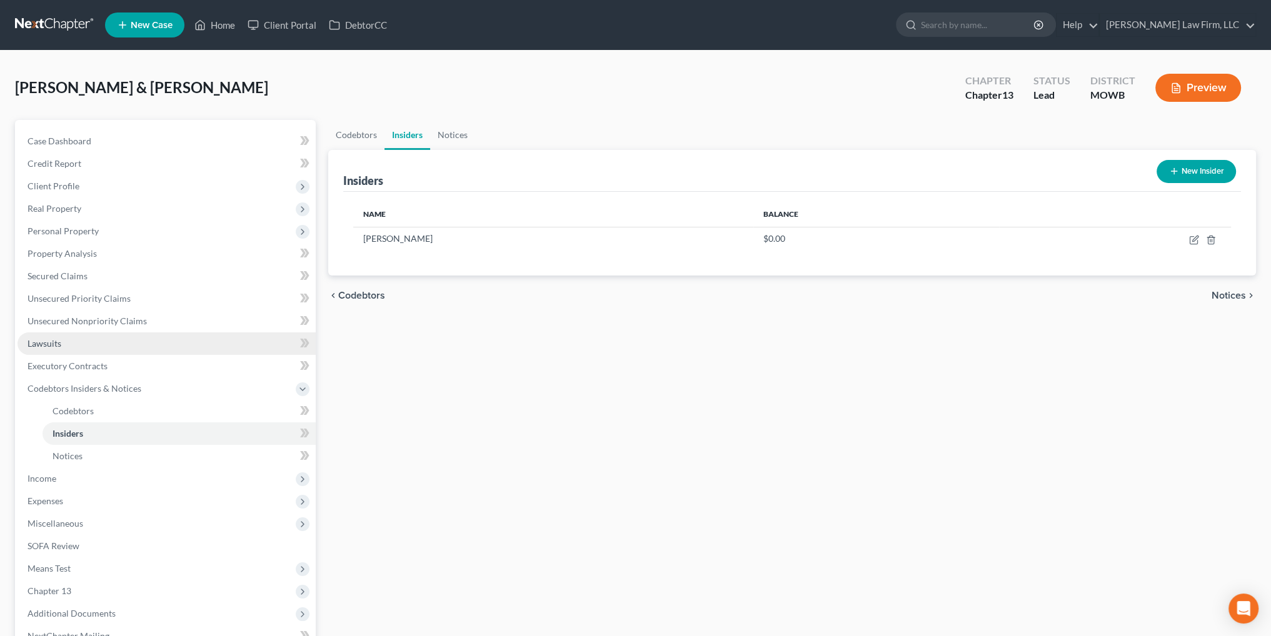
click at [44, 343] on span "Lawsuits" at bounding box center [45, 343] width 34 height 11
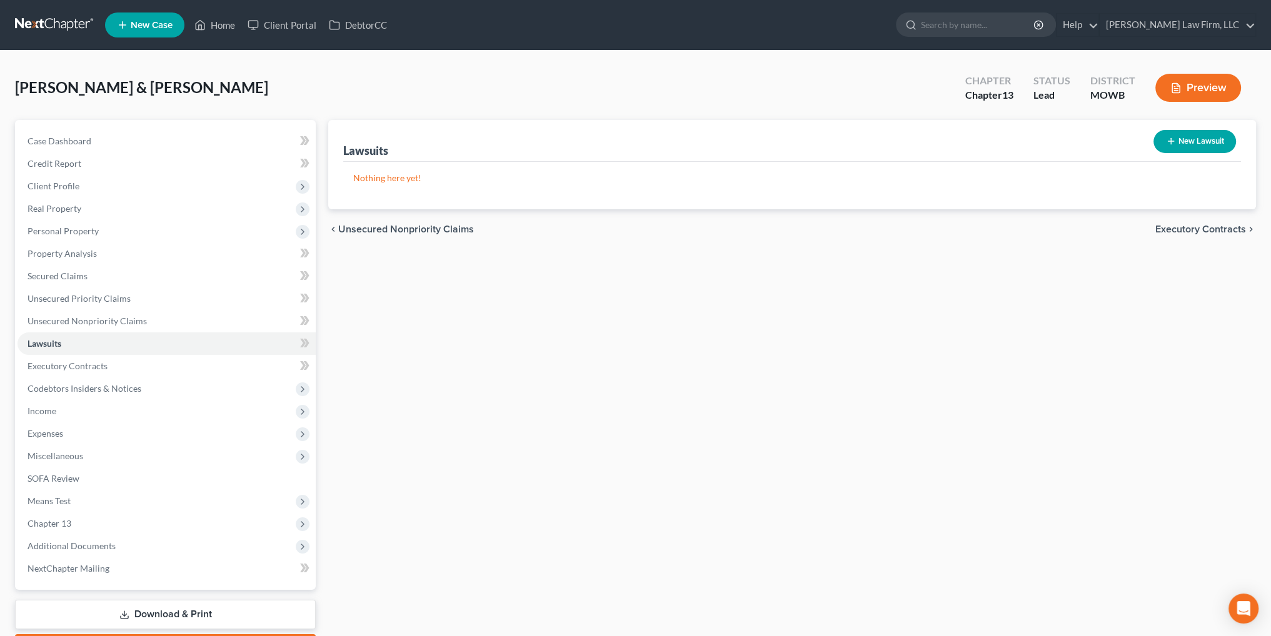
click at [1212, 139] on button "New Lawsuit" at bounding box center [1194, 141] width 83 height 23
select select "0"
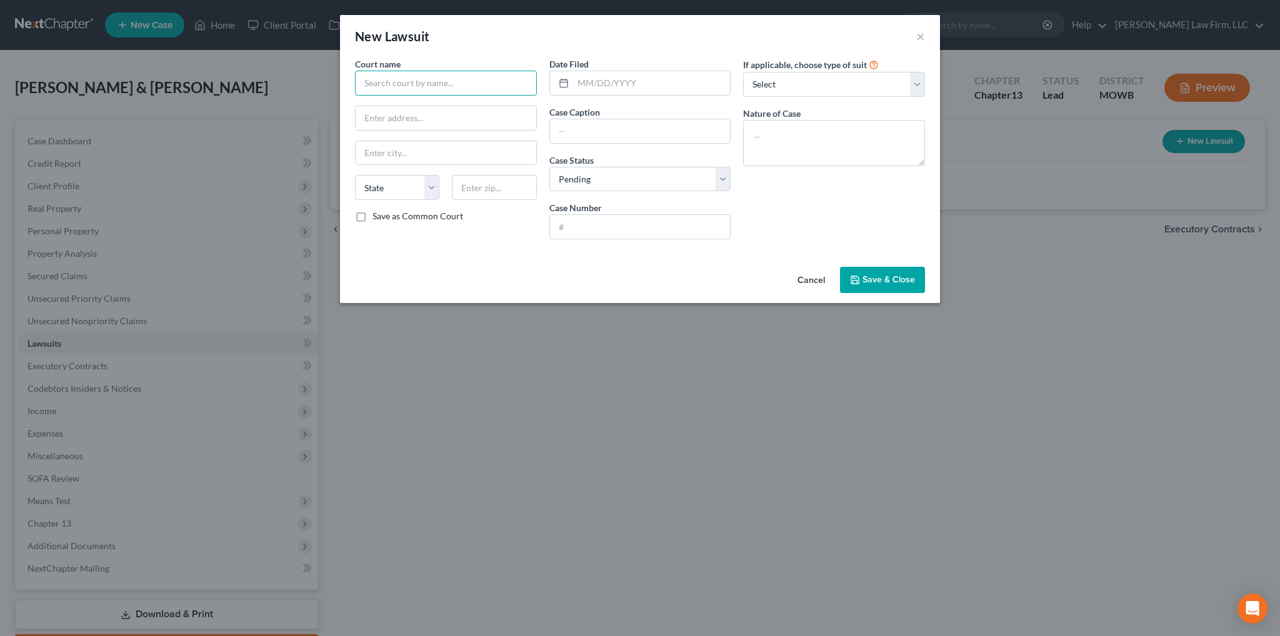
click at [443, 89] on input "text" at bounding box center [446, 83] width 182 height 25
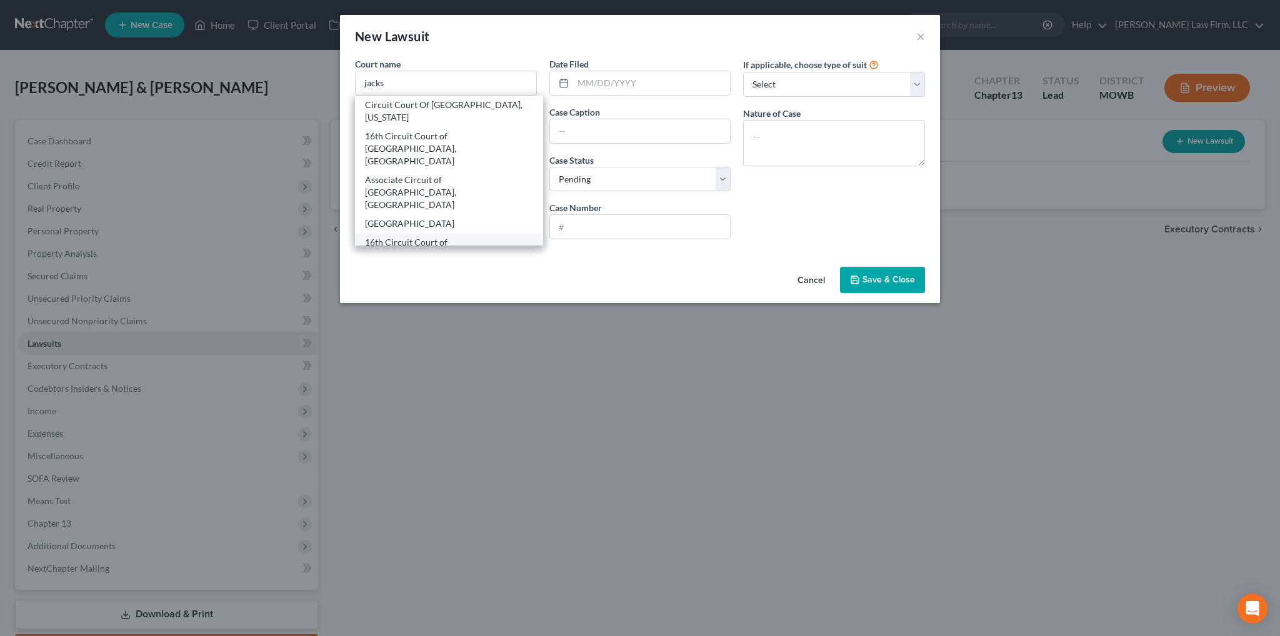
click at [426, 236] on div "16th Circuit Court of Jackson County, MO - Independence" at bounding box center [449, 261] width 168 height 50
type input "16th Circuit Court of Jackson County, MO - Independence"
type input "308 West Kansas"
type input "Independence"
select select "26"
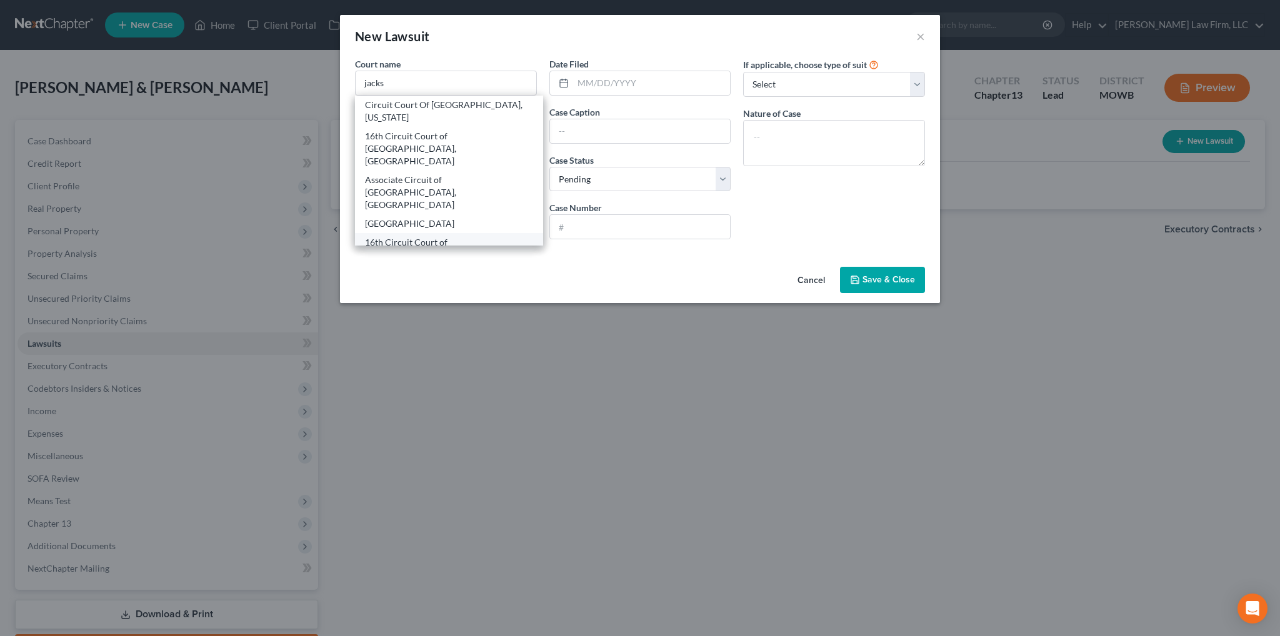
type input "64050"
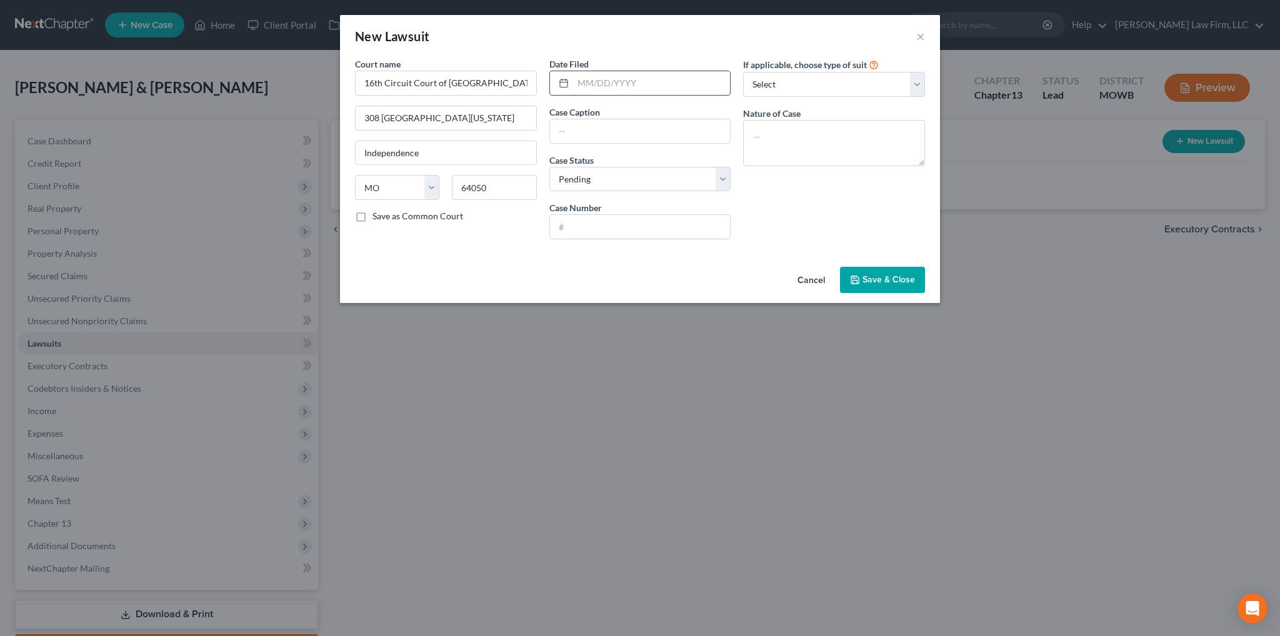
click at [585, 84] on input "text" at bounding box center [652, 83] width 158 height 24
type input "07/27/2020"
click at [620, 126] on input "text" at bounding box center [640, 131] width 181 height 24
type input "Petition - Account Stated"
type input "2016-CV15468"
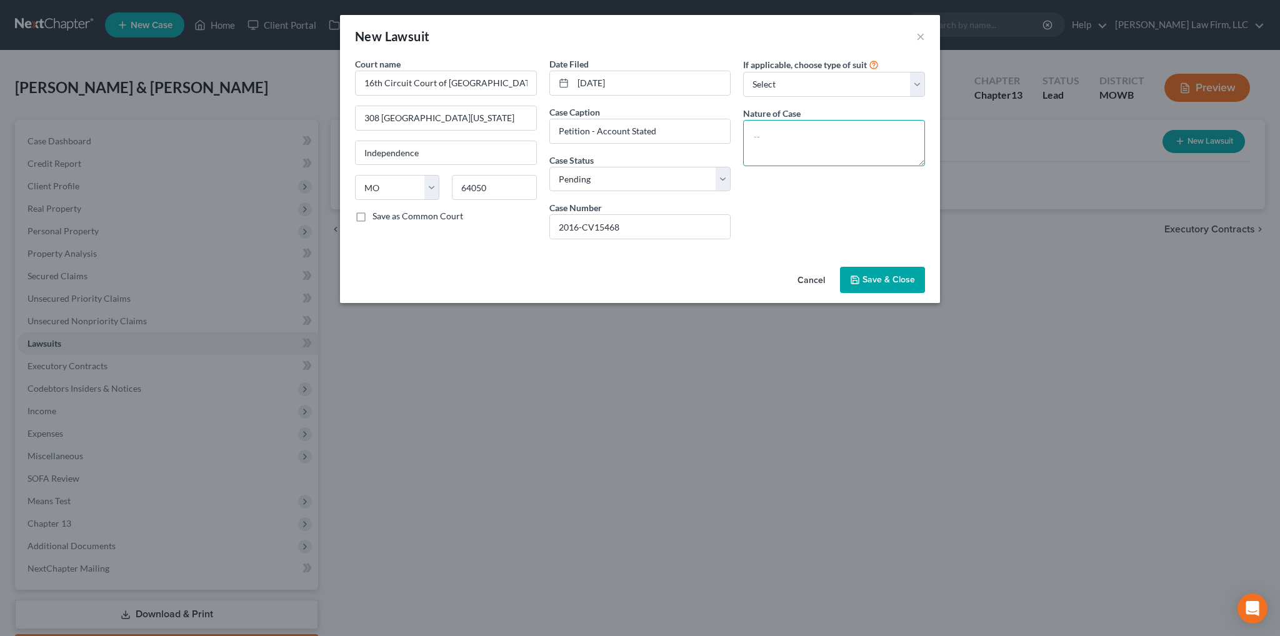
click at [814, 145] on textarea at bounding box center [834, 143] width 182 height 46
click at [755, 133] on textarea at bounding box center [834, 143] width 182 height 46
type textarea "AC Suit on Account"
click at [875, 277] on span "Save & Close" at bounding box center [889, 279] width 53 height 11
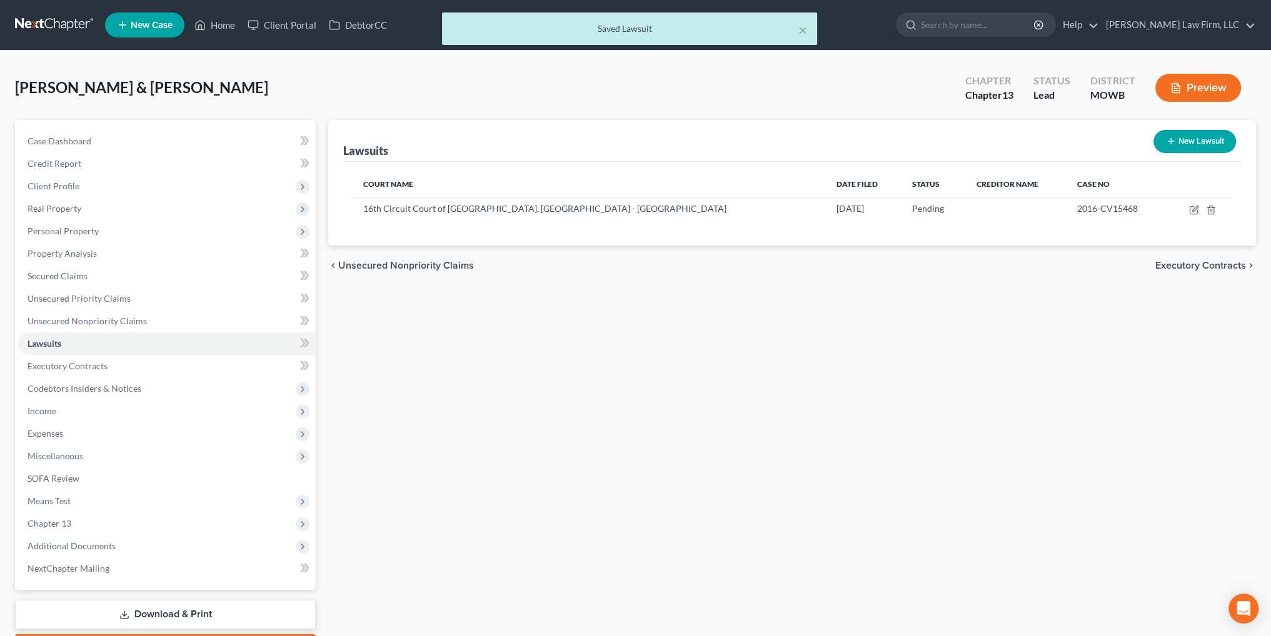
click at [1180, 140] on button "New Lawsuit" at bounding box center [1194, 141] width 83 height 23
select select "0"
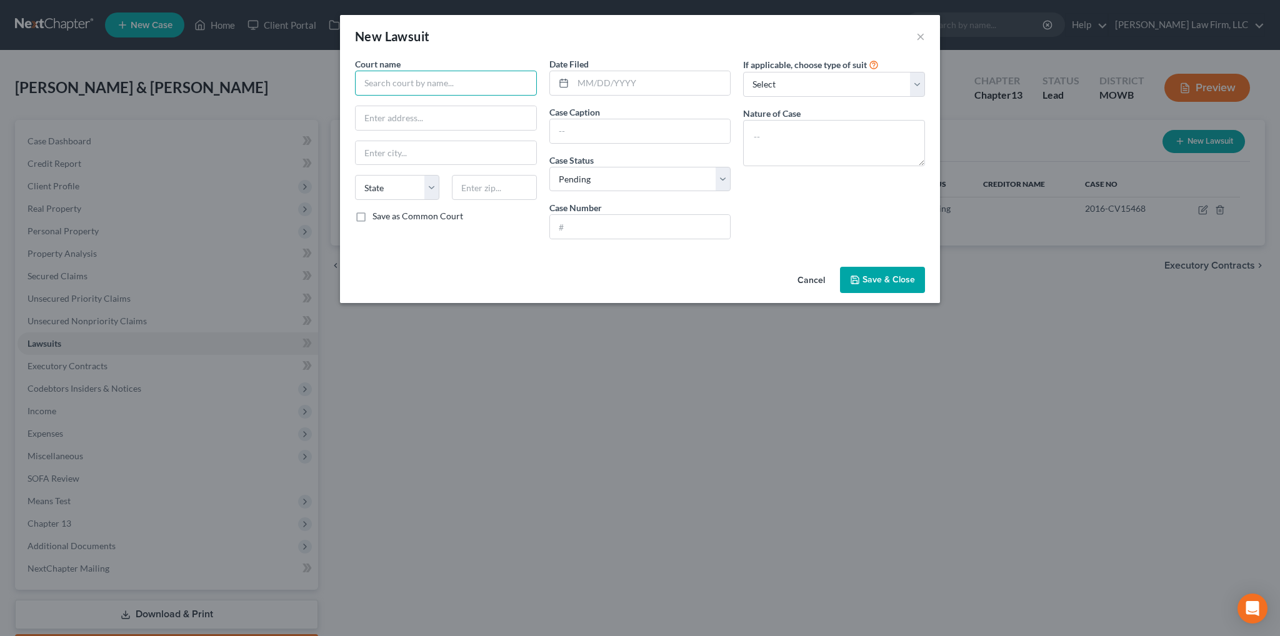
click at [423, 86] on input "text" at bounding box center [446, 83] width 182 height 25
click at [446, 86] on input "text" at bounding box center [446, 83] width 182 height 25
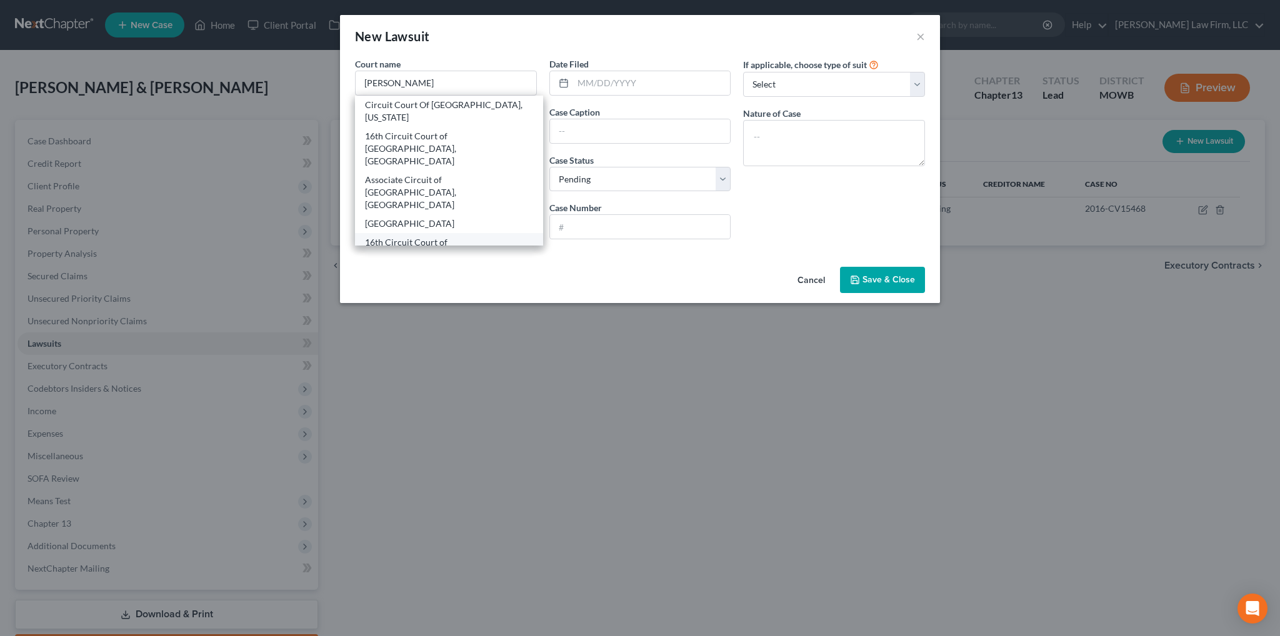
click at [433, 236] on div "16th Circuit Court of Jackson County, MO - Independence" at bounding box center [449, 261] width 168 height 50
type input "16th Circuit Court of Jackson County, MO - Independence"
type input "308 West Kansas"
type input "Independence"
select select "26"
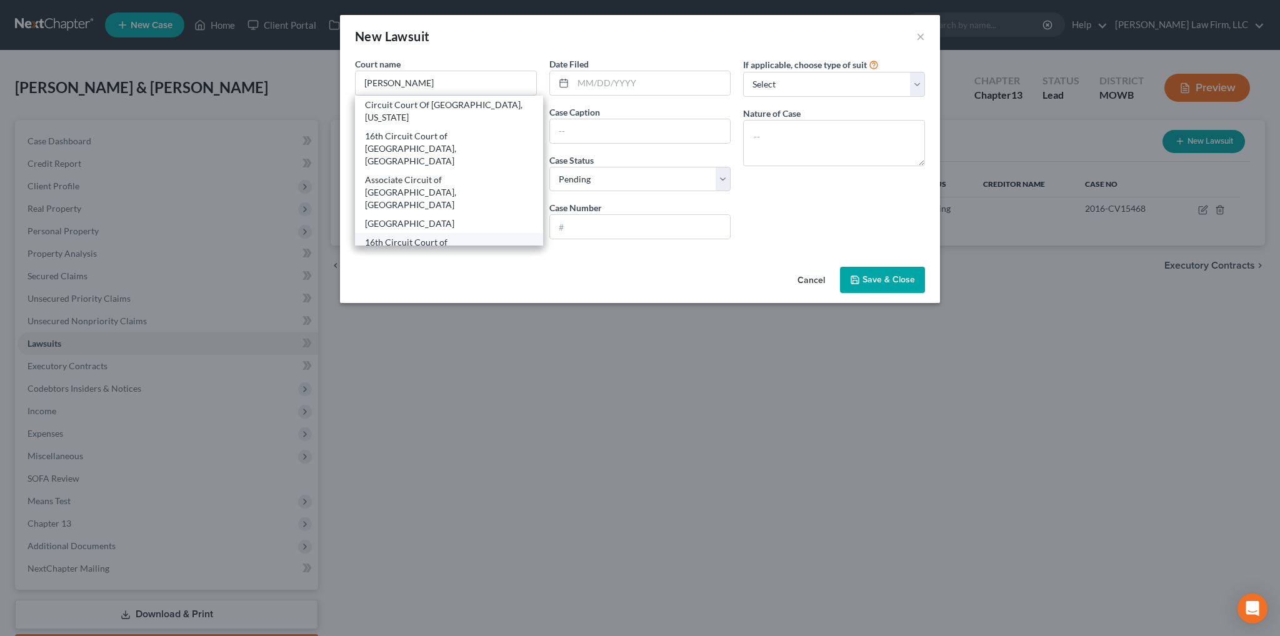
type input "64050"
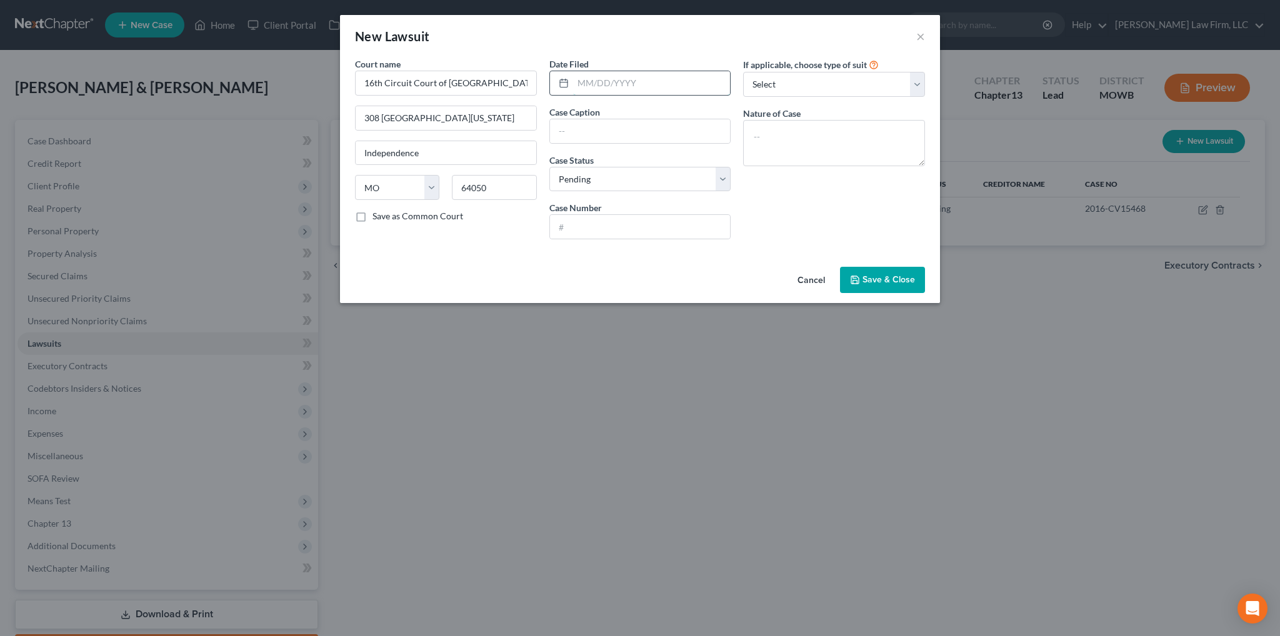
click at [606, 76] on input "text" at bounding box center [652, 83] width 158 height 24
click at [603, 80] on input "text" at bounding box center [652, 83] width 158 height 24
type input "10/05/2020"
click at [635, 139] on input "text" at bounding box center [640, 131] width 181 height 24
type input "Petition - Account Stated"
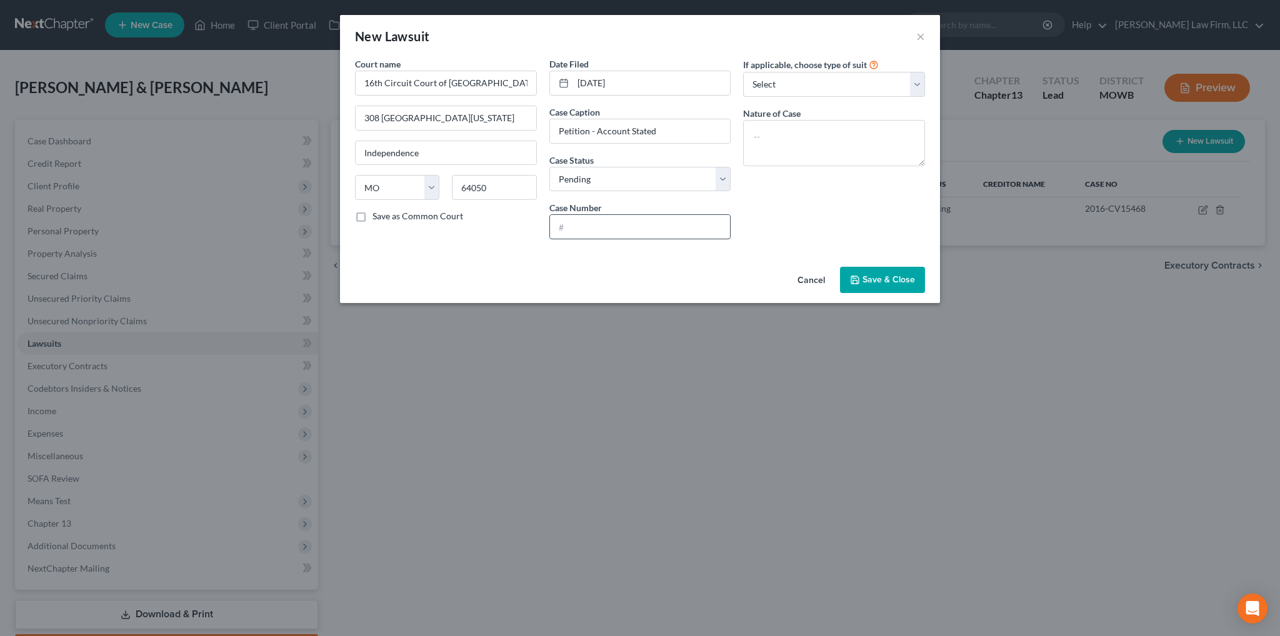
click at [640, 226] on input "text" at bounding box center [640, 227] width 181 height 24
type input "2016-CV20396"
type textarea "AC Suit on Account"
click at [868, 279] on span "Save & Close" at bounding box center [889, 279] width 53 height 11
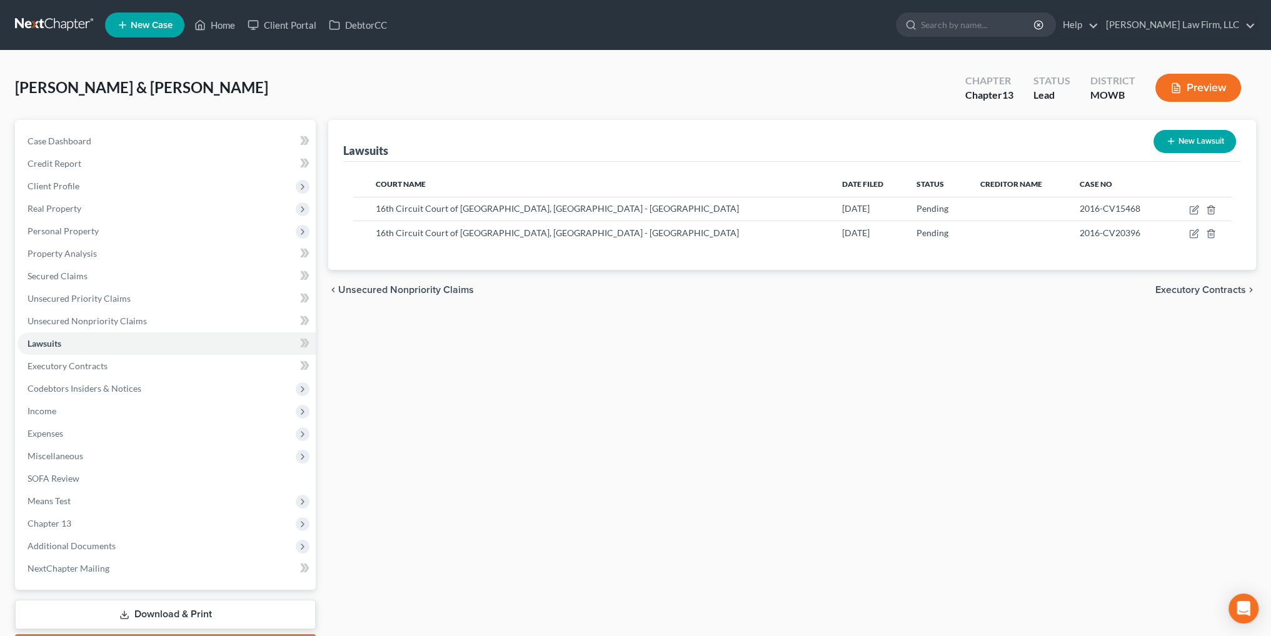
click at [1182, 136] on button "New Lawsuit" at bounding box center [1194, 141] width 83 height 23
select select "0"
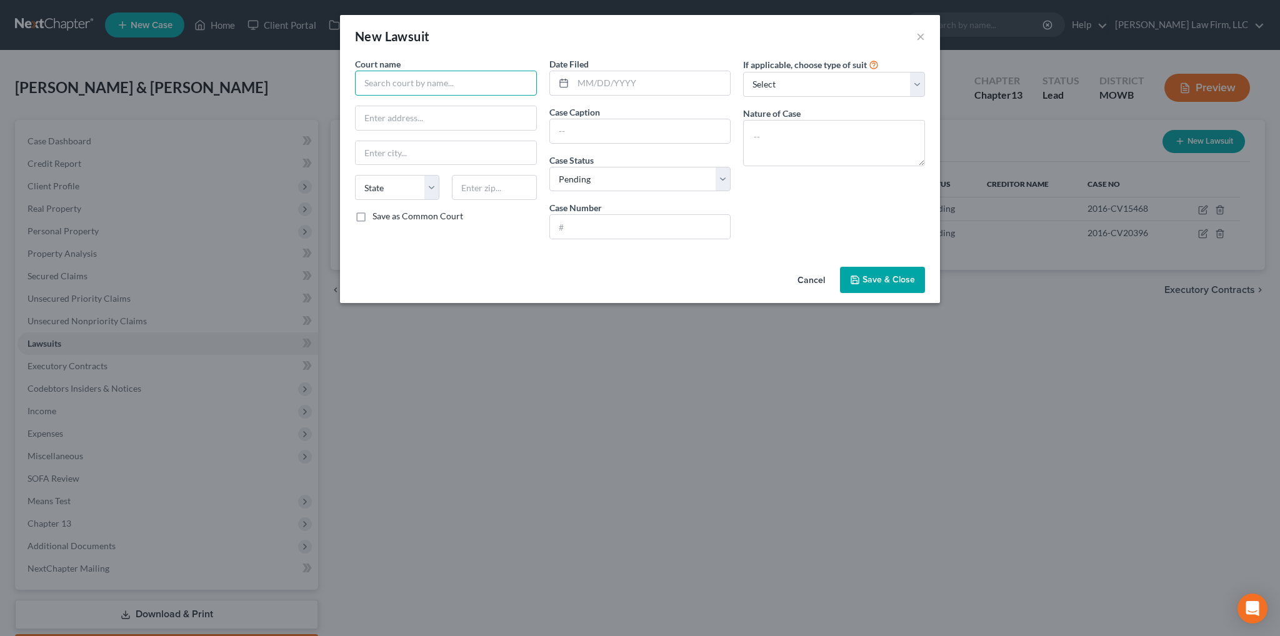
click at [478, 86] on input "text" at bounding box center [446, 83] width 182 height 25
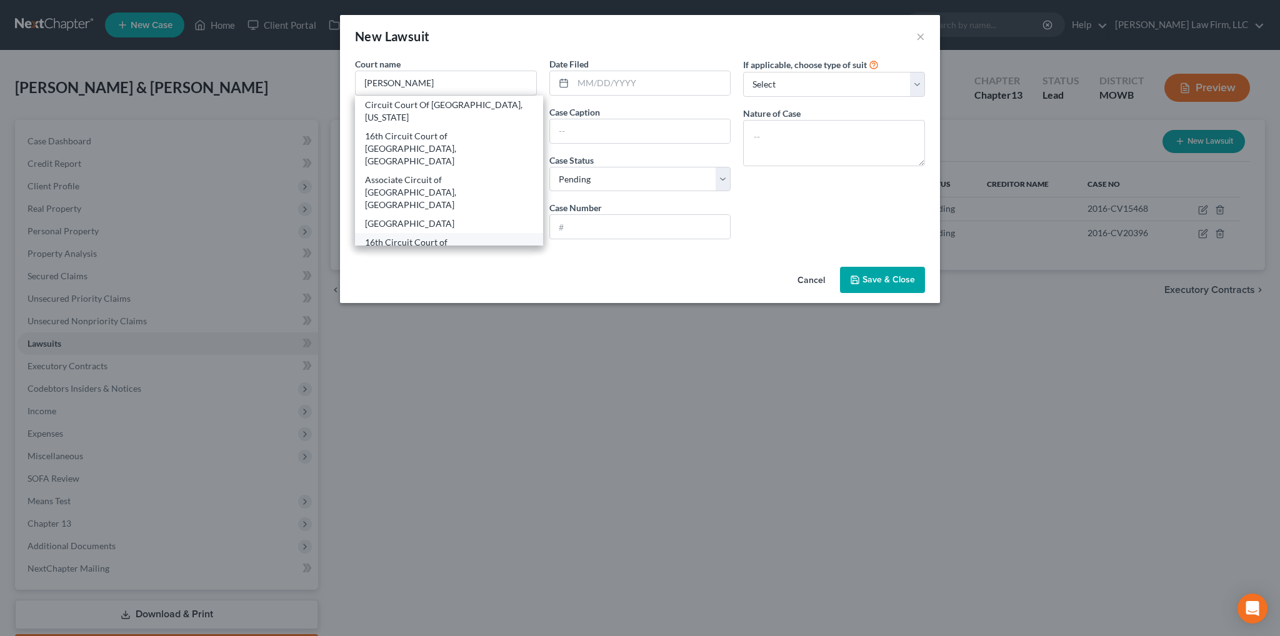
click at [448, 236] on div "16th Circuit Court of Jackson County, MO - Independence" at bounding box center [449, 261] width 168 height 50
type input "16th Circuit Court of Jackson County, MO - Independence"
type input "308 West Kansas"
type input "Independence"
select select "26"
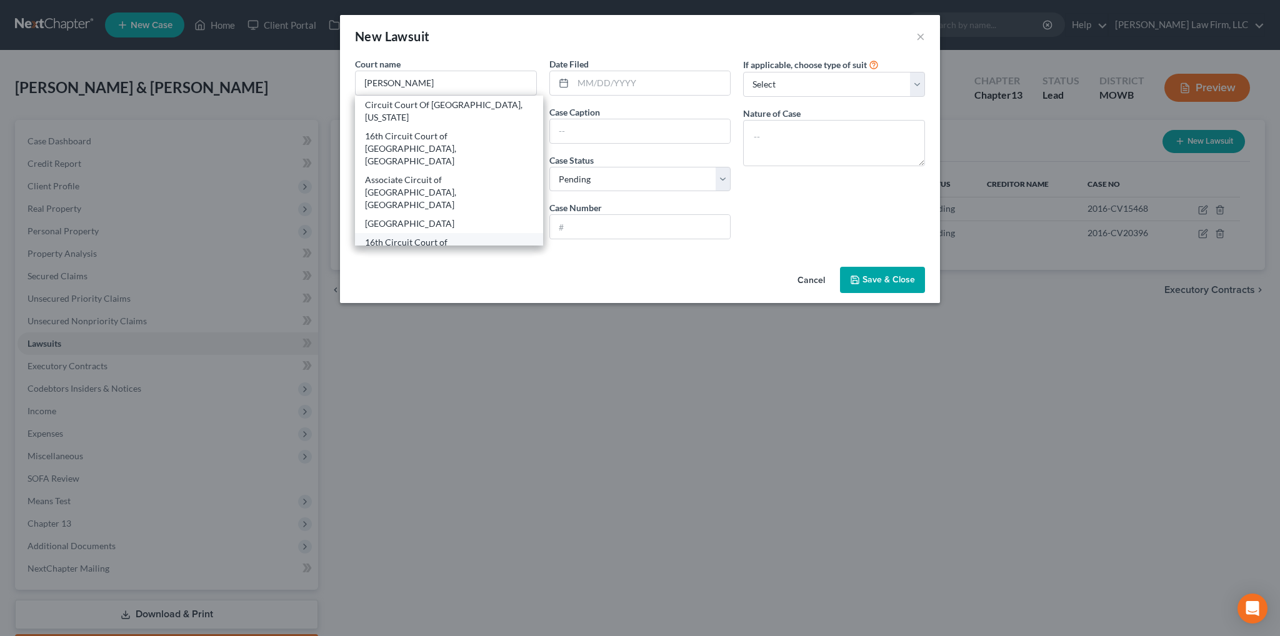
type input "64050"
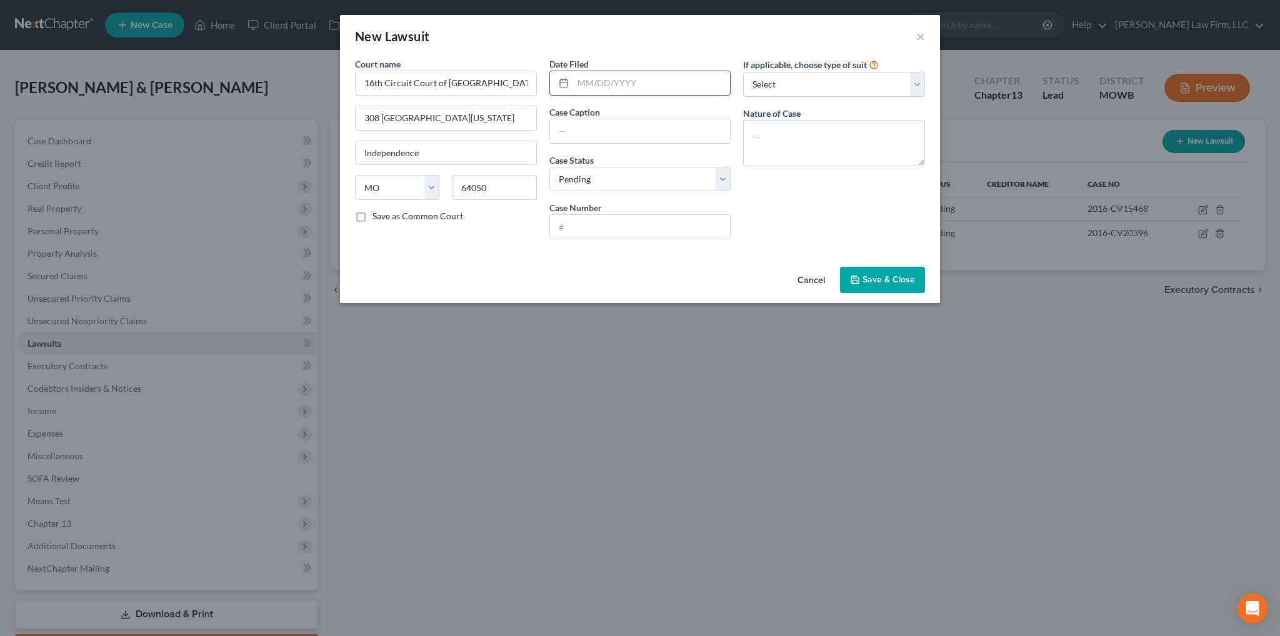
click at [597, 74] on input "text" at bounding box center [652, 83] width 158 height 24
click at [593, 88] on input "text" at bounding box center [652, 83] width 158 height 24
type input "02/18/2020"
type input "Petition - Account Stated"
type input "2016-CV06045"
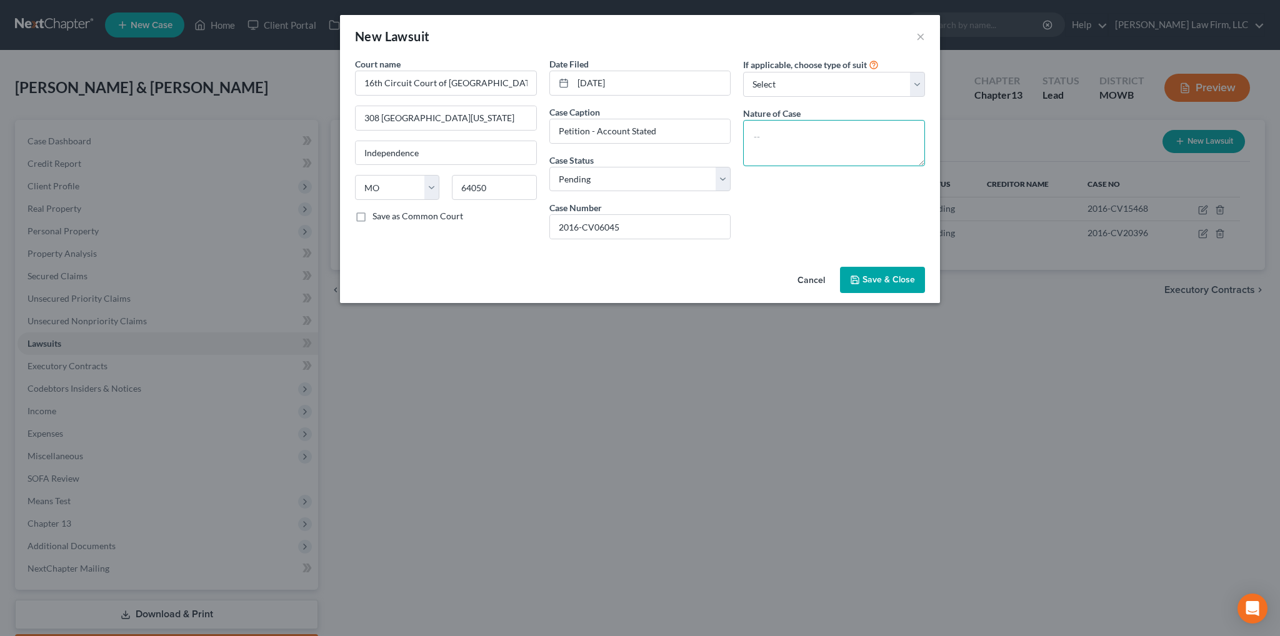
click at [792, 148] on textarea at bounding box center [834, 143] width 182 height 46
type textarea "AC Suit on Account"
click at [874, 281] on span "Save & Close" at bounding box center [889, 279] width 53 height 11
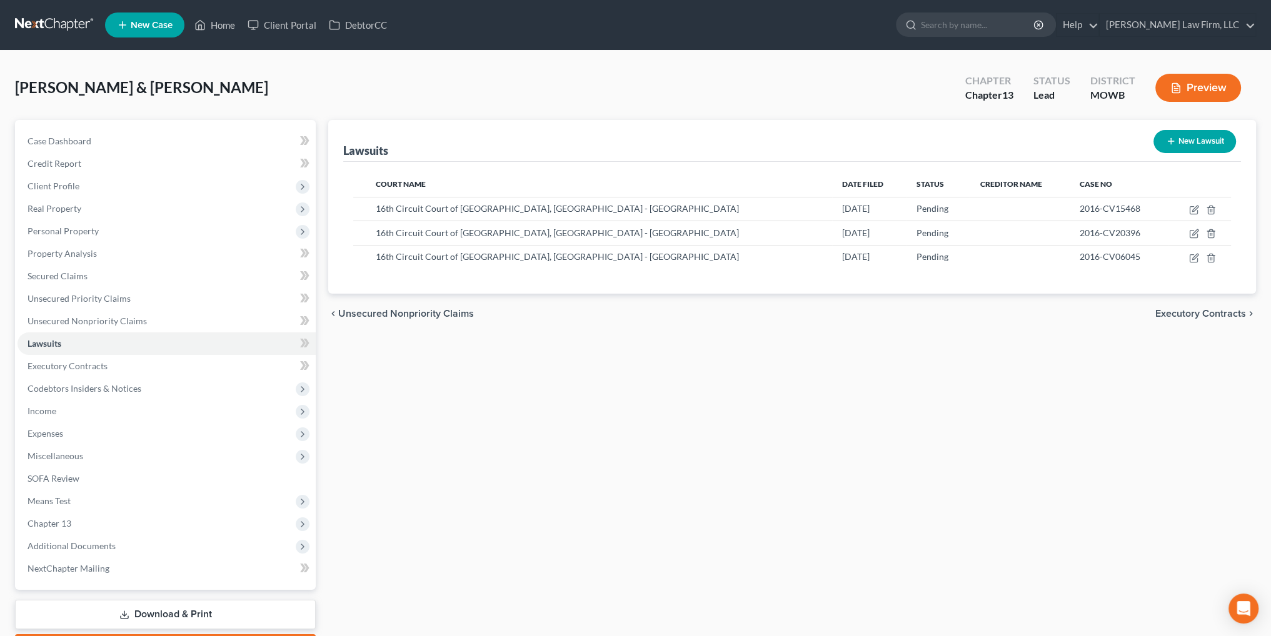
click at [1215, 143] on button "New Lawsuit" at bounding box center [1194, 141] width 83 height 23
select select "0"
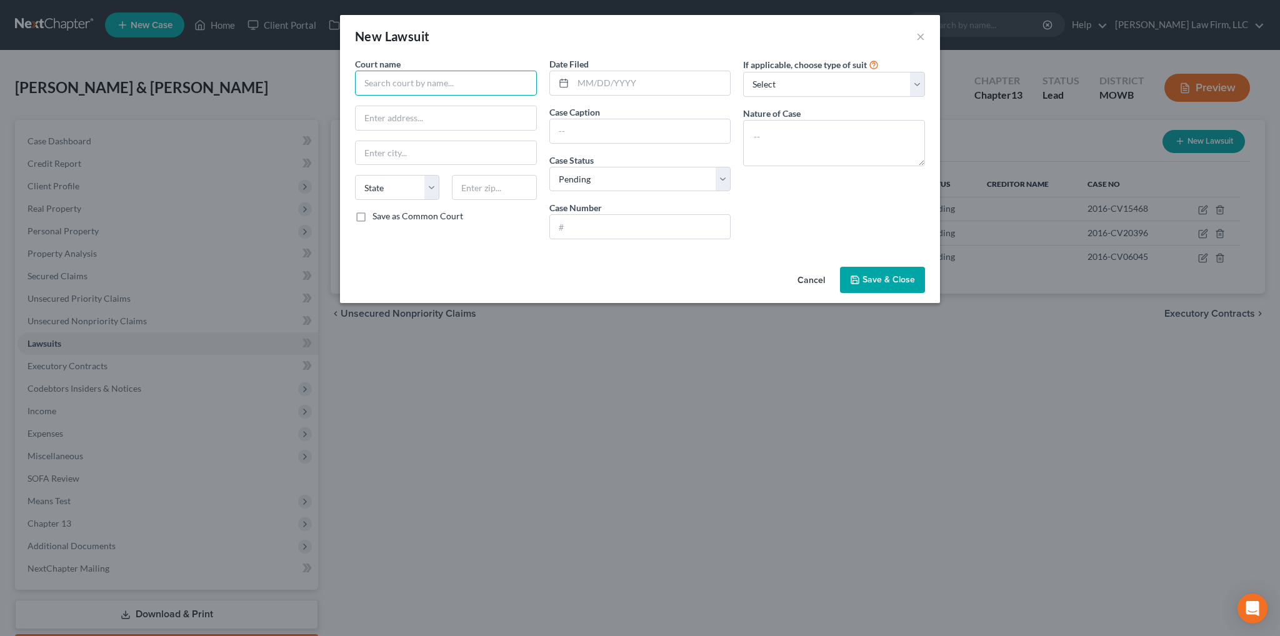
click at [471, 83] on input "text" at bounding box center [446, 83] width 182 height 25
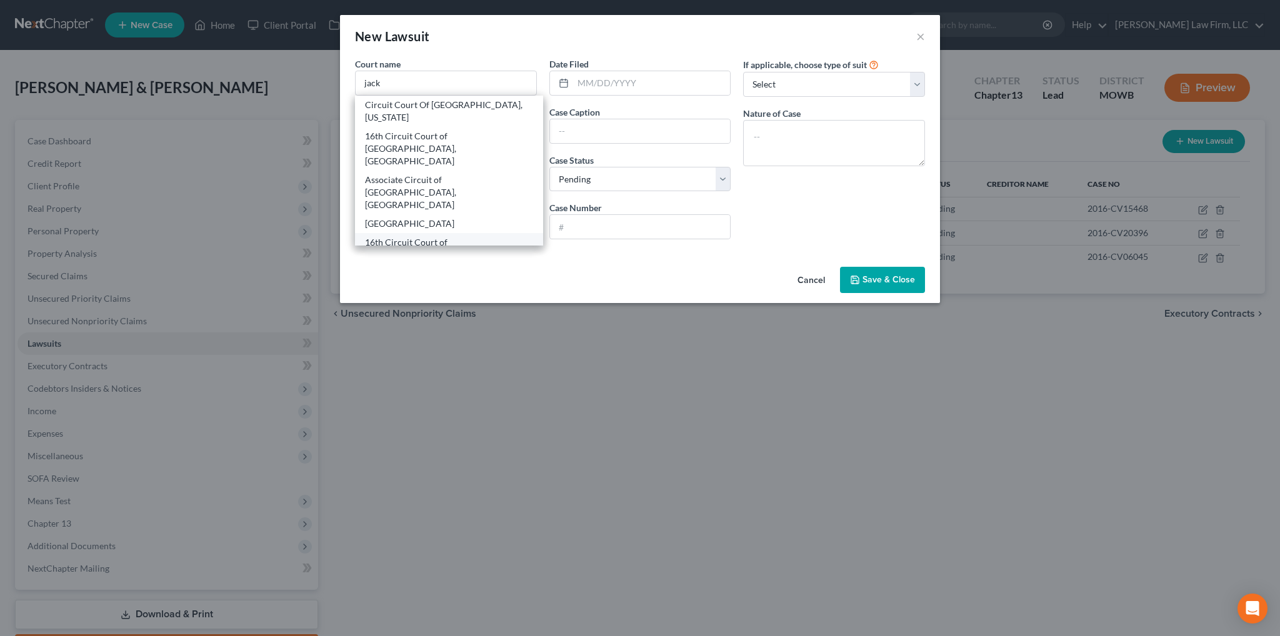
click at [434, 236] on div "16th Circuit Court of Jackson County, MO - Independence" at bounding box center [449, 261] width 168 height 50
type input "16th Circuit Court of Jackson County, MO - Independence"
type input "308 West Kansas"
type input "Independence"
select select "26"
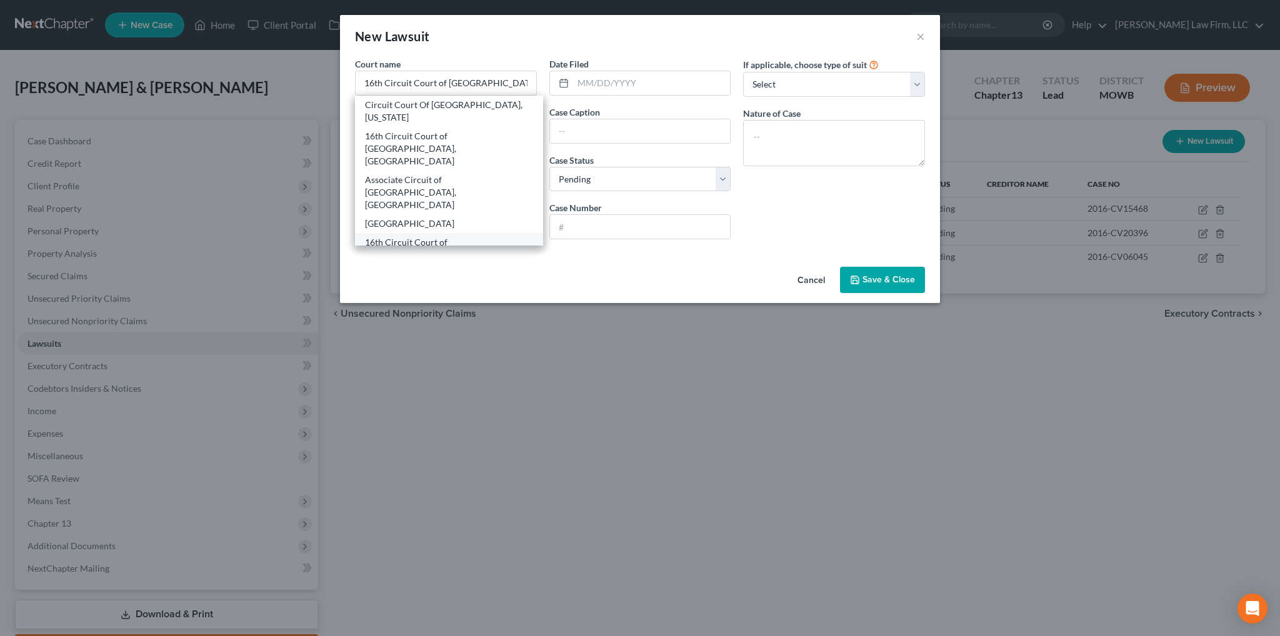
type input "64050"
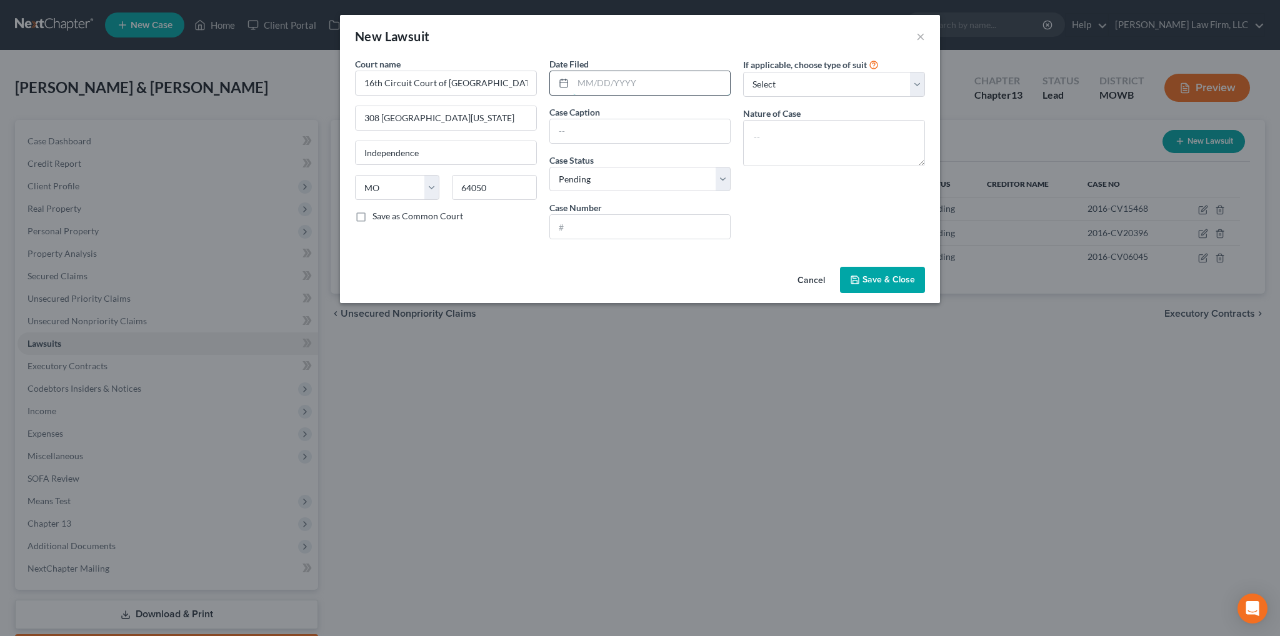
click at [597, 83] on input "text" at bounding box center [652, 83] width 158 height 24
type input "01/11/2022"
click at [630, 130] on input "text" at bounding box center [640, 131] width 181 height 24
type input "Petition - Account Stated"
type input "2216-CV00522"
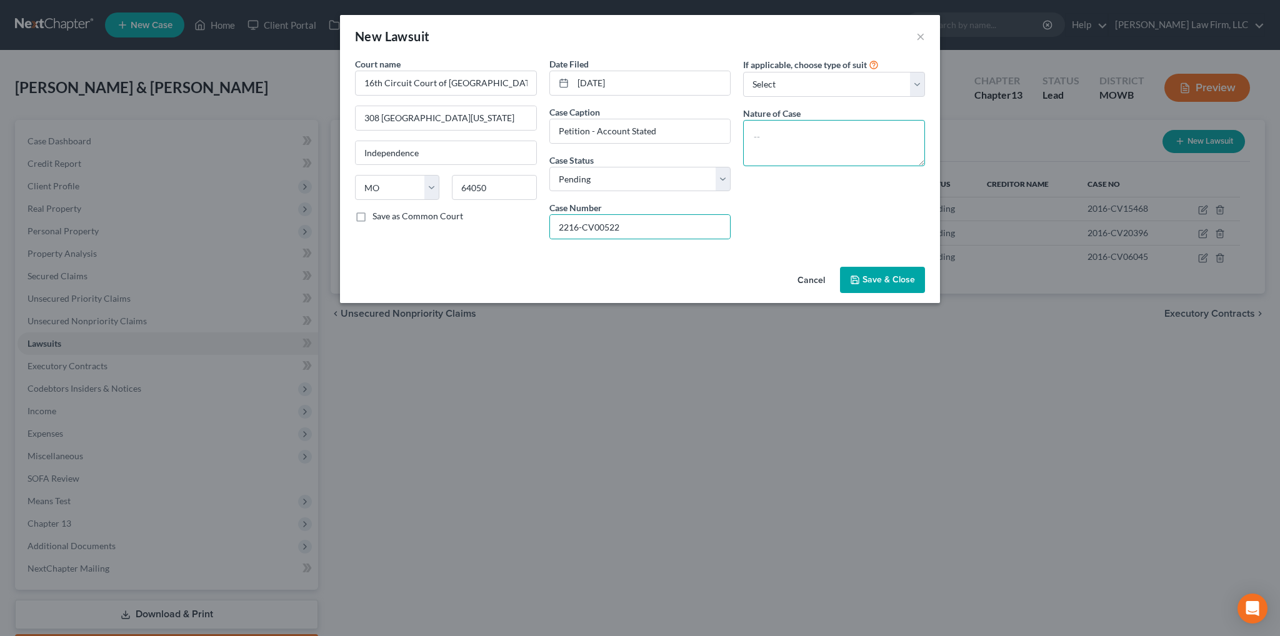
click at [796, 143] on textarea at bounding box center [834, 143] width 182 height 46
type textarea "AC Suit on Account"
click at [913, 291] on button "Save & Close" at bounding box center [882, 280] width 85 height 26
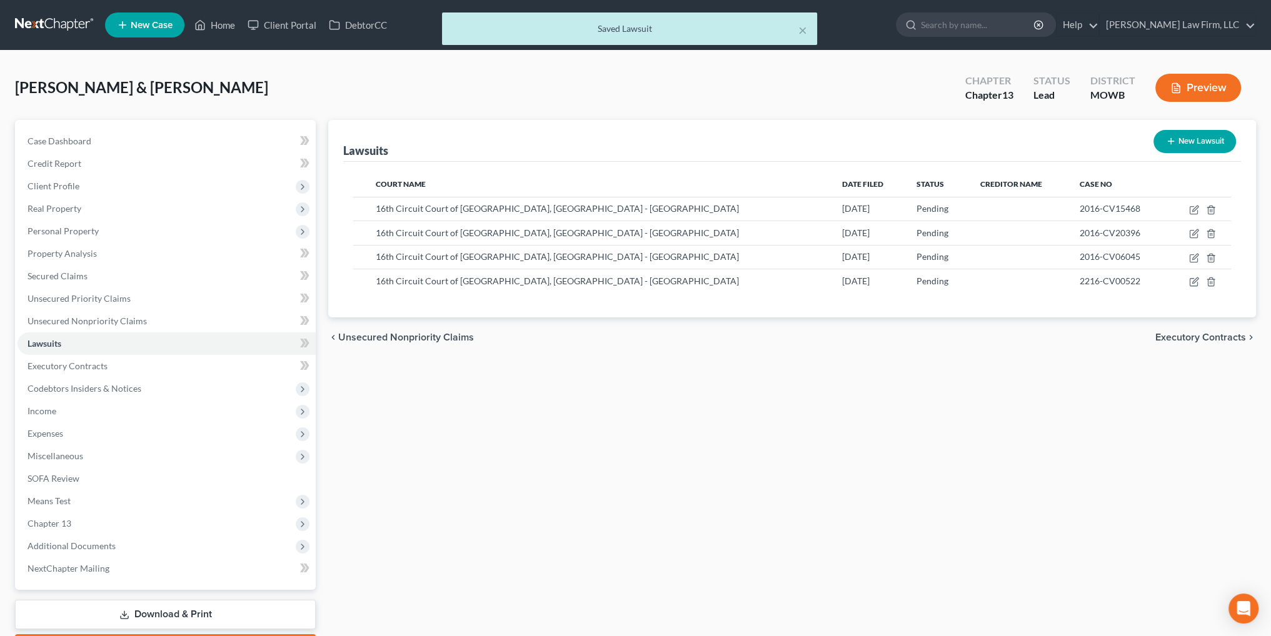
click at [1211, 148] on button "New Lawsuit" at bounding box center [1194, 141] width 83 height 23
select select "0"
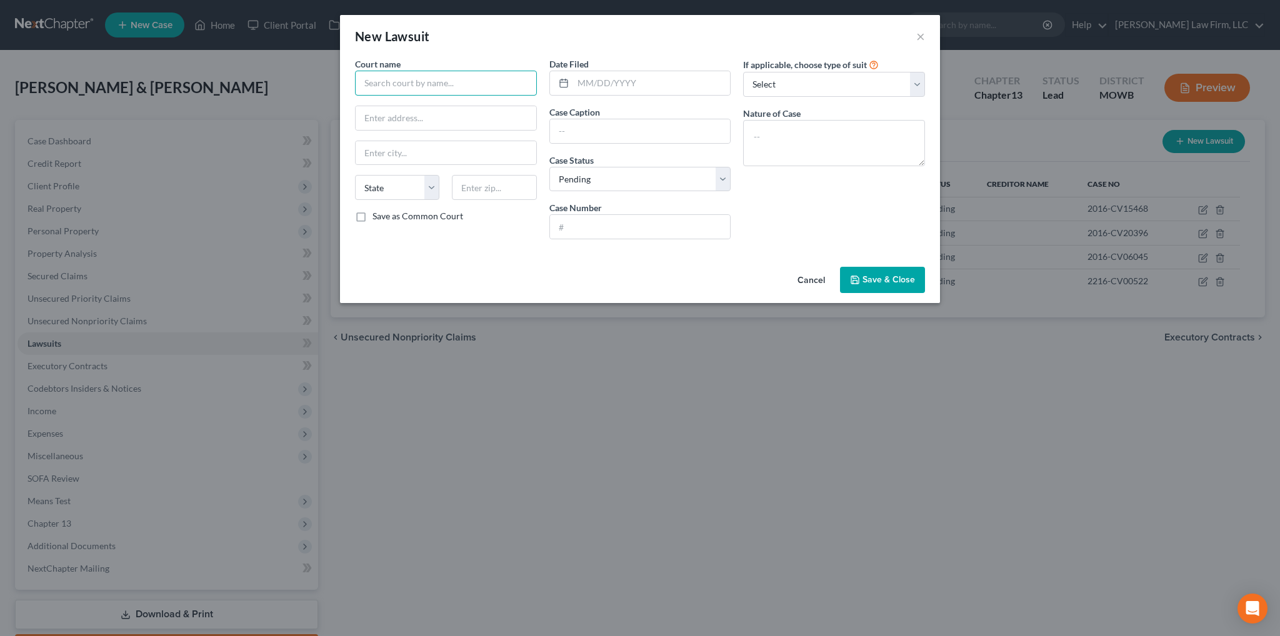
click at [480, 88] on input "text" at bounding box center [446, 83] width 182 height 25
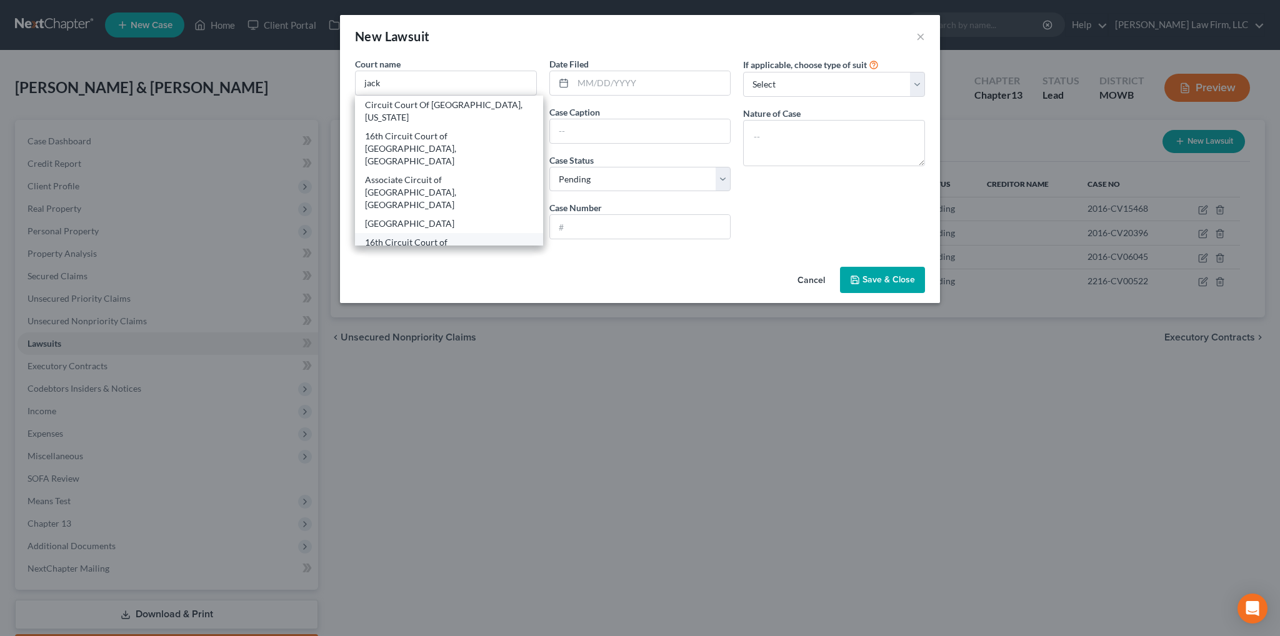
click at [458, 236] on div "16th Circuit Court of Jackson County, MO - Independence" at bounding box center [449, 261] width 168 height 50
type input "16th Circuit Court of Jackson County, MO - Independence"
type input "308 West Kansas"
type input "Independence"
select select "26"
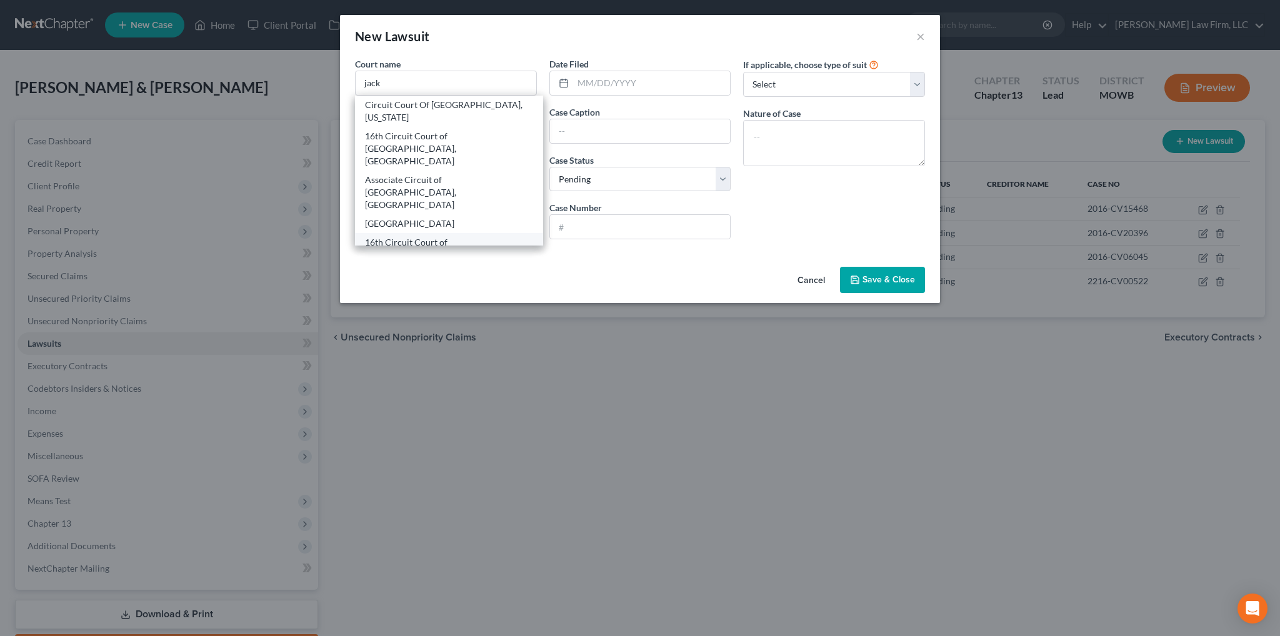
type input "64050"
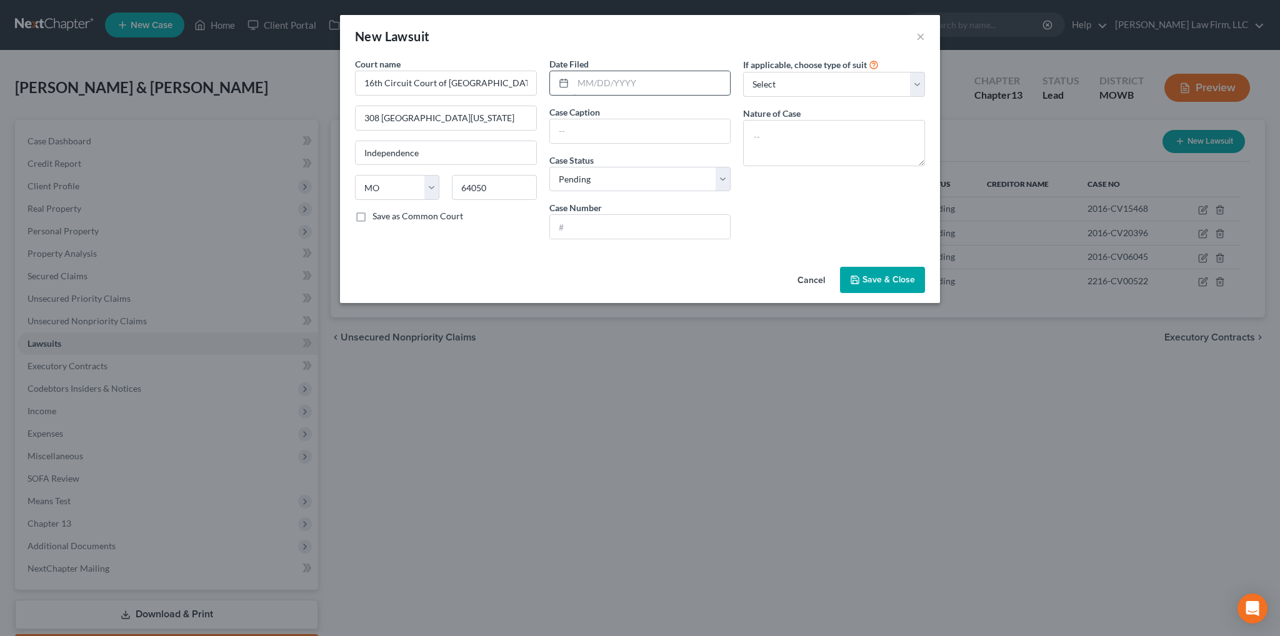
click at [610, 86] on input "text" at bounding box center [652, 83] width 158 height 24
type input "02/25/2020"
type input "Petition Count I - Contract"
click at [653, 228] on input "text" at bounding box center [640, 227] width 181 height 24
type input "2016-CV06908"
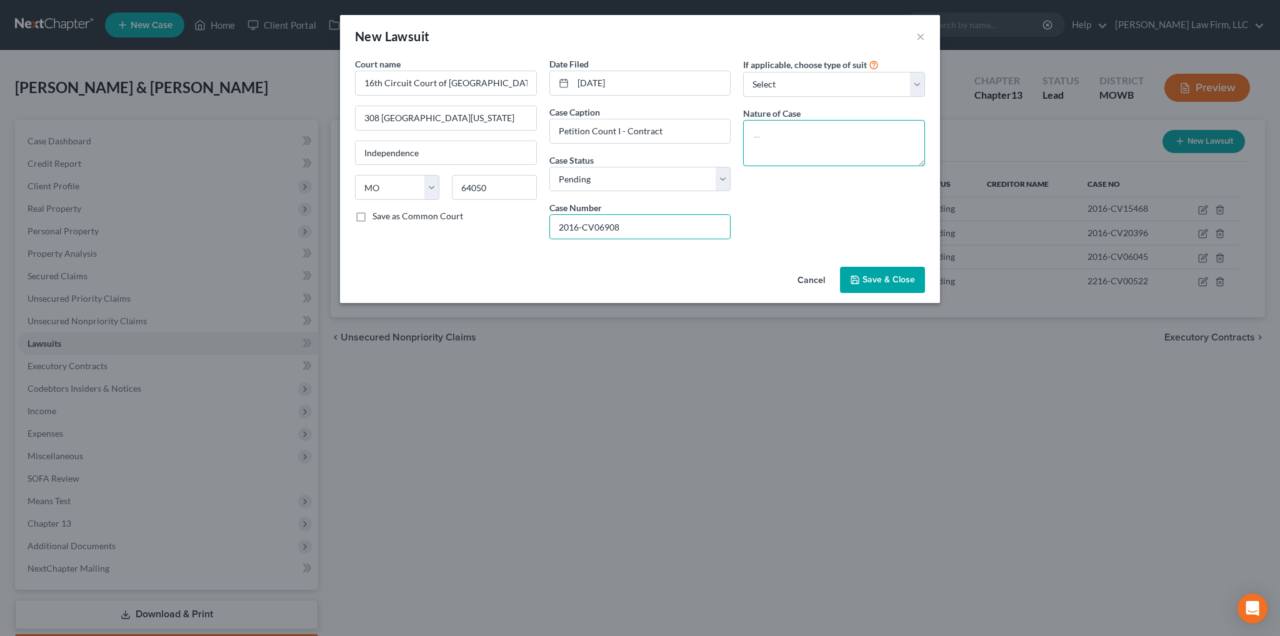
click at [781, 151] on textarea at bounding box center [834, 143] width 182 height 46
type textarea "AC Suit on Account"
click at [888, 284] on span "Save & Close" at bounding box center [889, 279] width 53 height 11
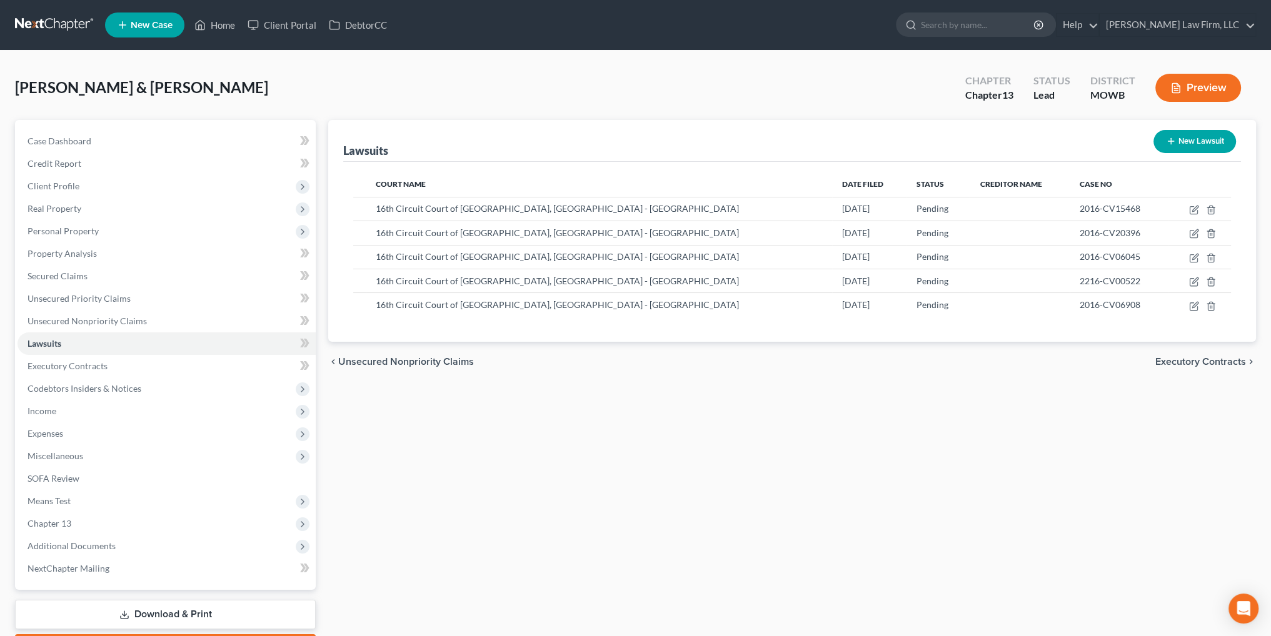
click at [1190, 143] on button "New Lawsuit" at bounding box center [1194, 141] width 83 height 23
select select "0"
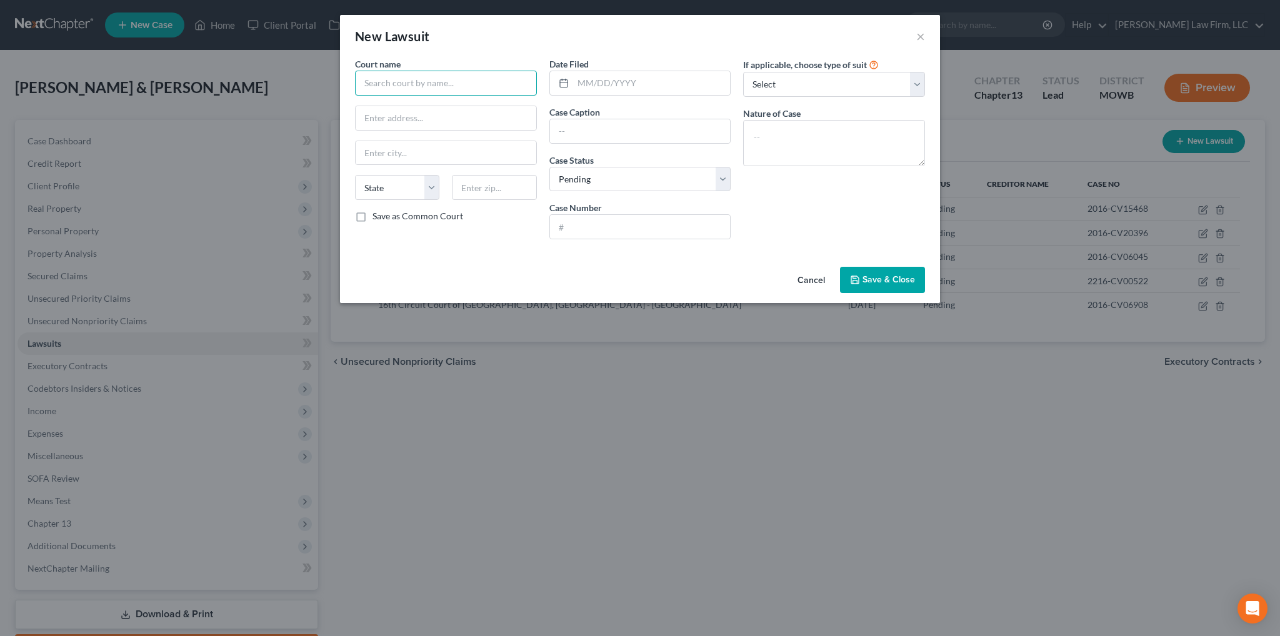
click at [425, 89] on input "text" at bounding box center [446, 83] width 182 height 25
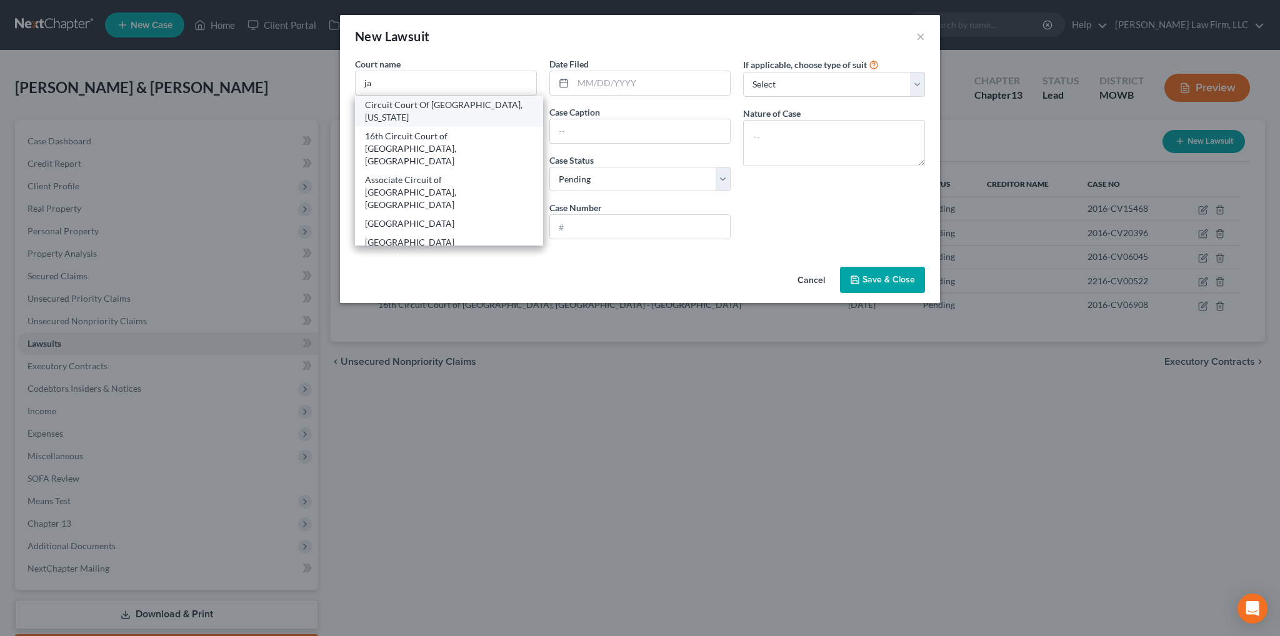
click at [430, 111] on div "Circuit Court Of Jackson County, Missouri" at bounding box center [449, 111] width 168 height 25
type input "Circuit Court Of Jackson County, Missouri"
type input "415 E. 12th Street"
type input "[US_STATE][GEOGRAPHIC_DATA]"
select select "26"
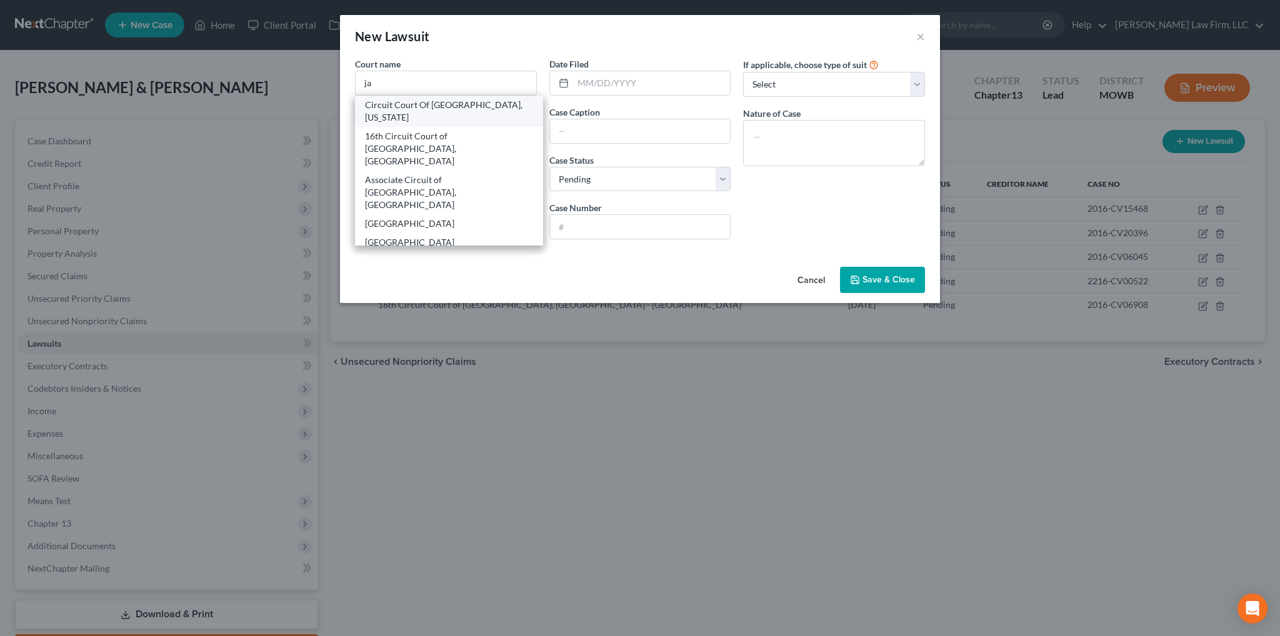
type input "64106"
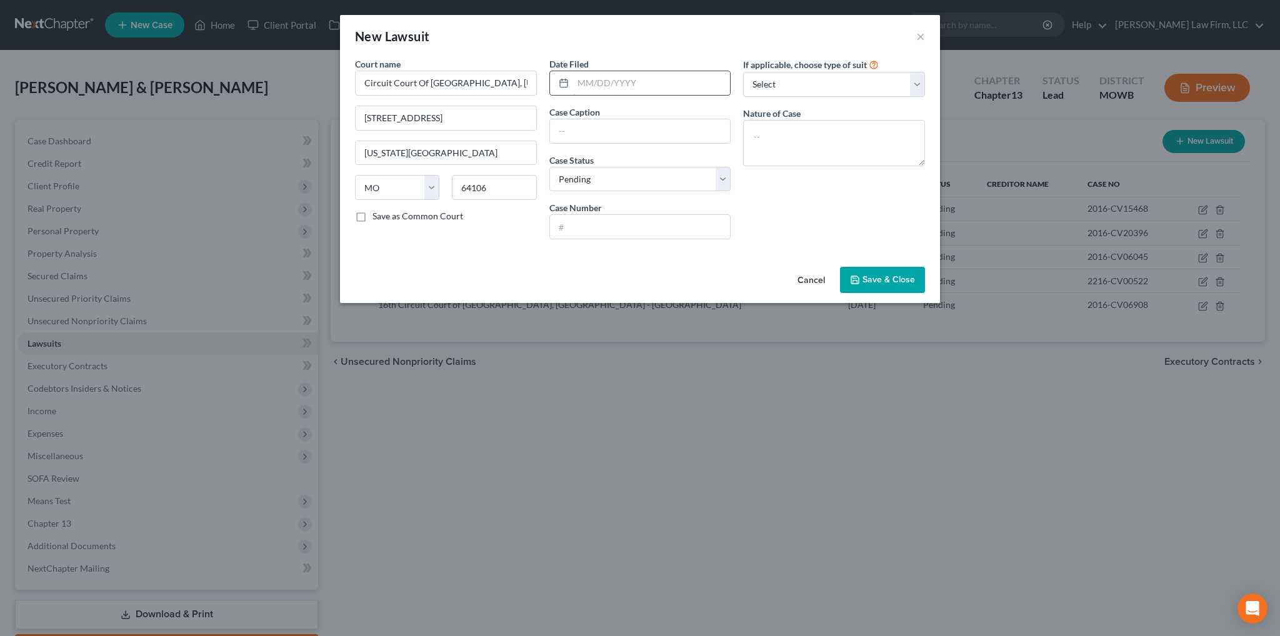
click at [606, 86] on input "text" at bounding box center [652, 83] width 158 height 24
type input "06/30/2025"
click at [664, 131] on input "text" at bounding box center [640, 131] width 181 height 24
type input "Breach of Contract"
type input "2516-CV20653"
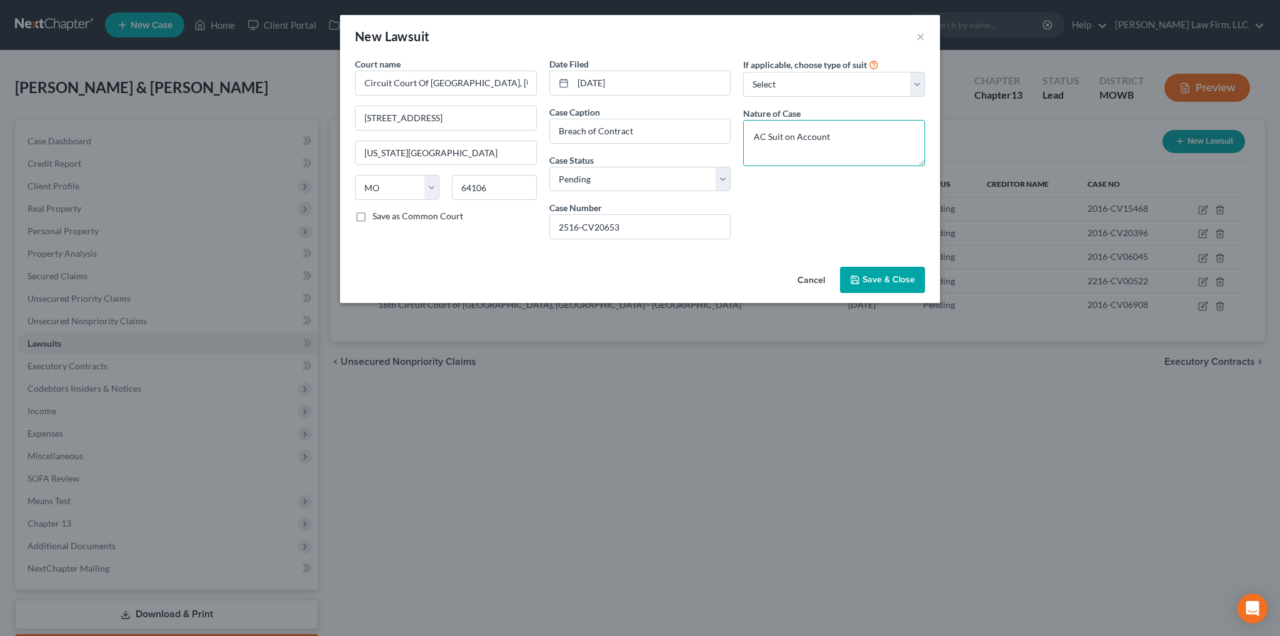
type textarea "AC Suit on Account"
click at [898, 279] on span "Save & Close" at bounding box center [889, 279] width 53 height 11
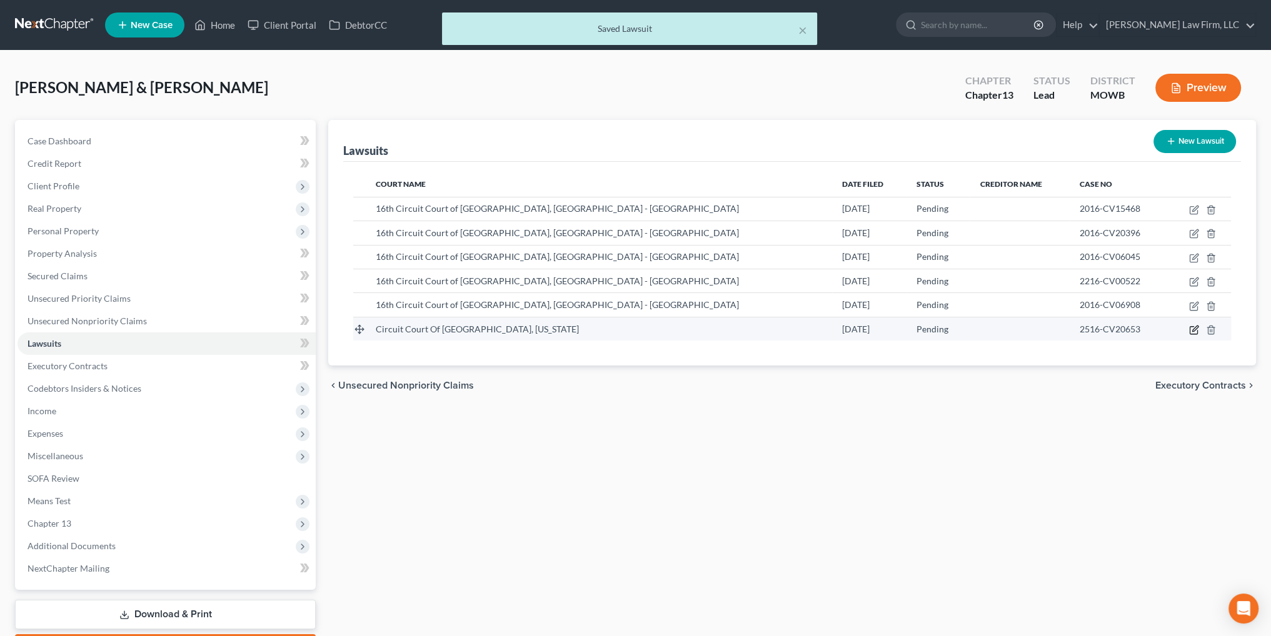
click at [1190, 328] on icon "button" at bounding box center [1194, 331] width 8 height 8
select select "26"
select select "0"
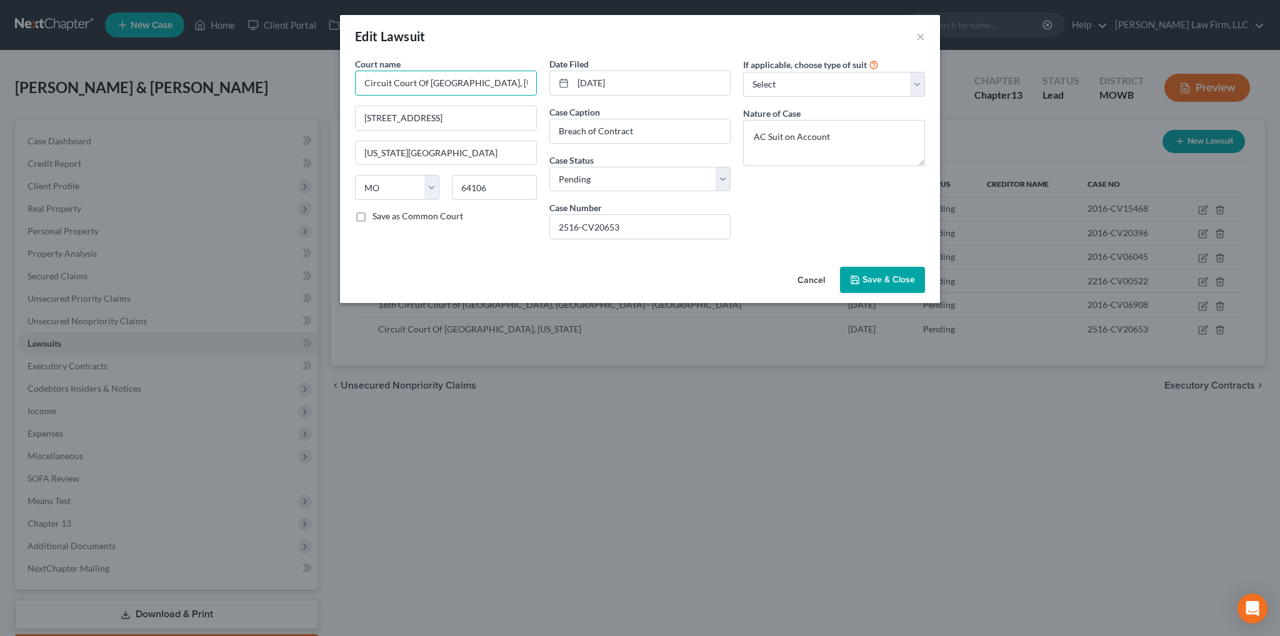
click at [530, 88] on input "Circuit Court Of Jackson County, Missouri" at bounding box center [446, 83] width 182 height 25
drag, startPoint x: 361, startPoint y: 81, endPoint x: 581, endPoint y: 88, distance: 220.8
click at [581, 88] on div "Court name * Circuit Court Of Jackson County, Missouri 415 E. 12th Street Kansa…" at bounding box center [640, 154] width 583 height 192
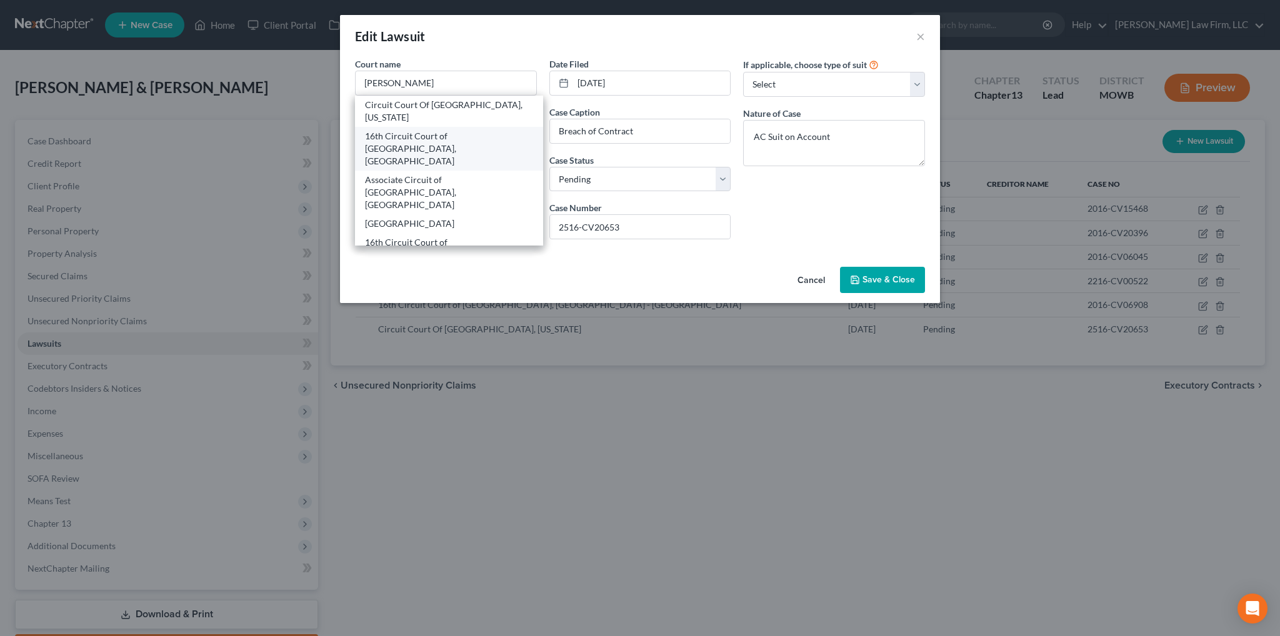
click at [488, 138] on div "16th Circuit Court of Jackson County, MO" at bounding box center [449, 149] width 168 height 38
type input "16th Circuit Court of Jackson County, MO"
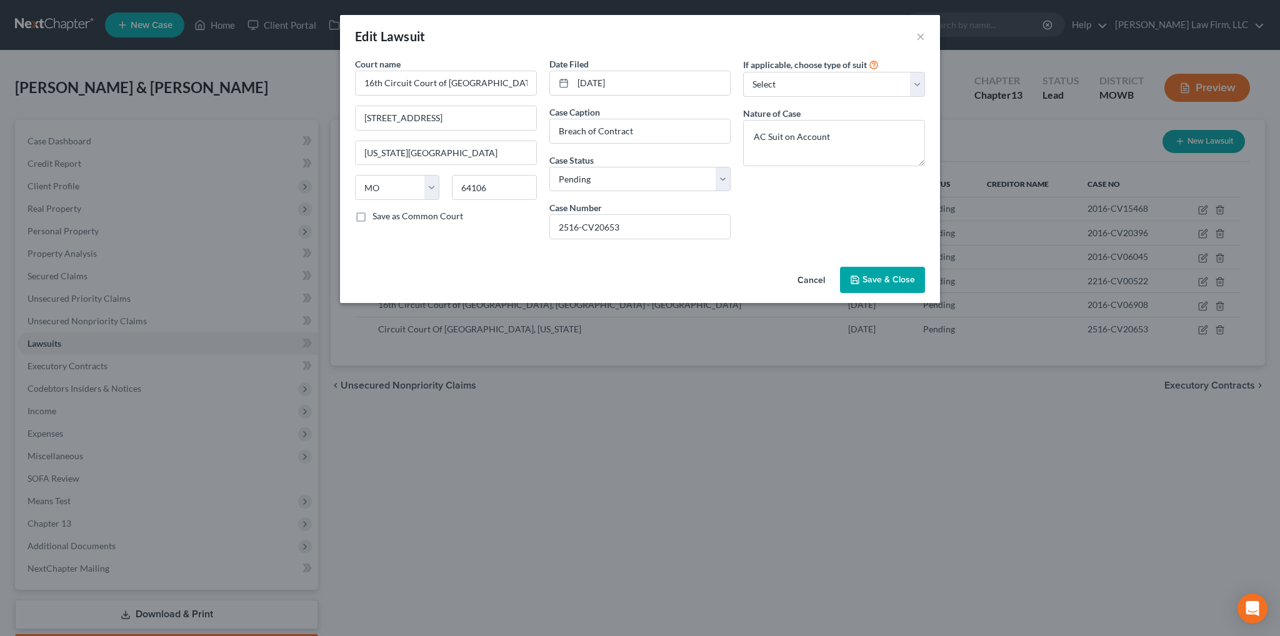
click at [900, 276] on span "Save & Close" at bounding box center [889, 279] width 53 height 11
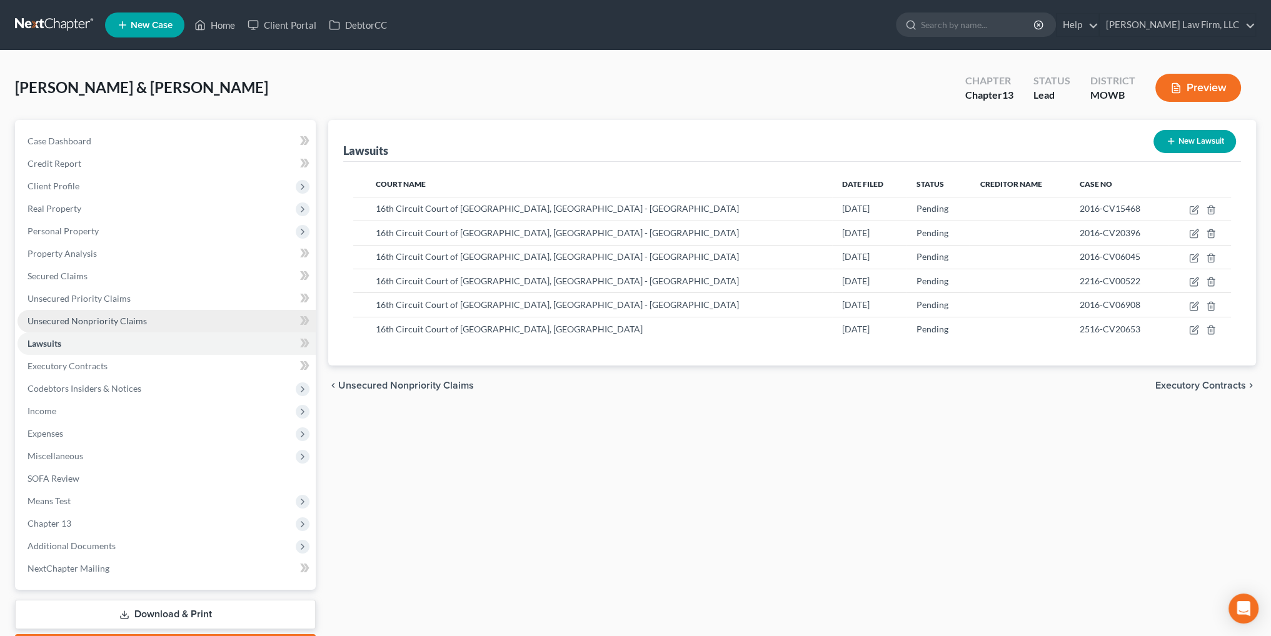
click at [95, 320] on span "Unsecured Nonpriority Claims" at bounding box center [87, 321] width 119 height 11
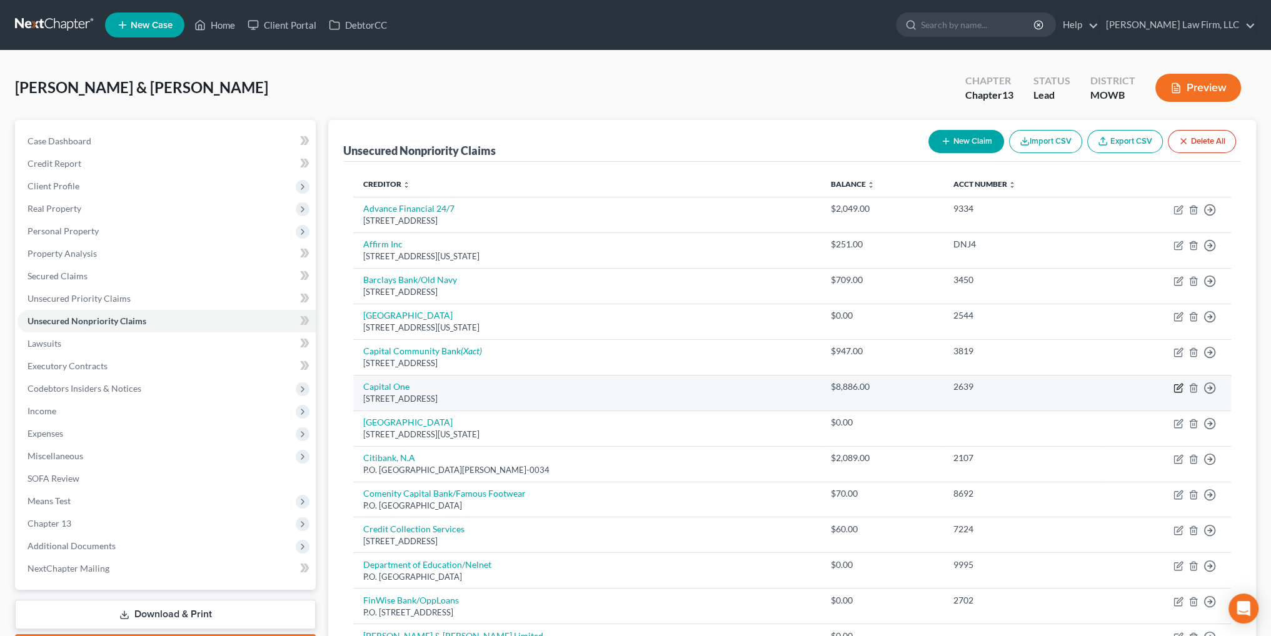
click at [1175, 388] on icon "button" at bounding box center [1179, 388] width 10 height 10
select select "46"
select select "2"
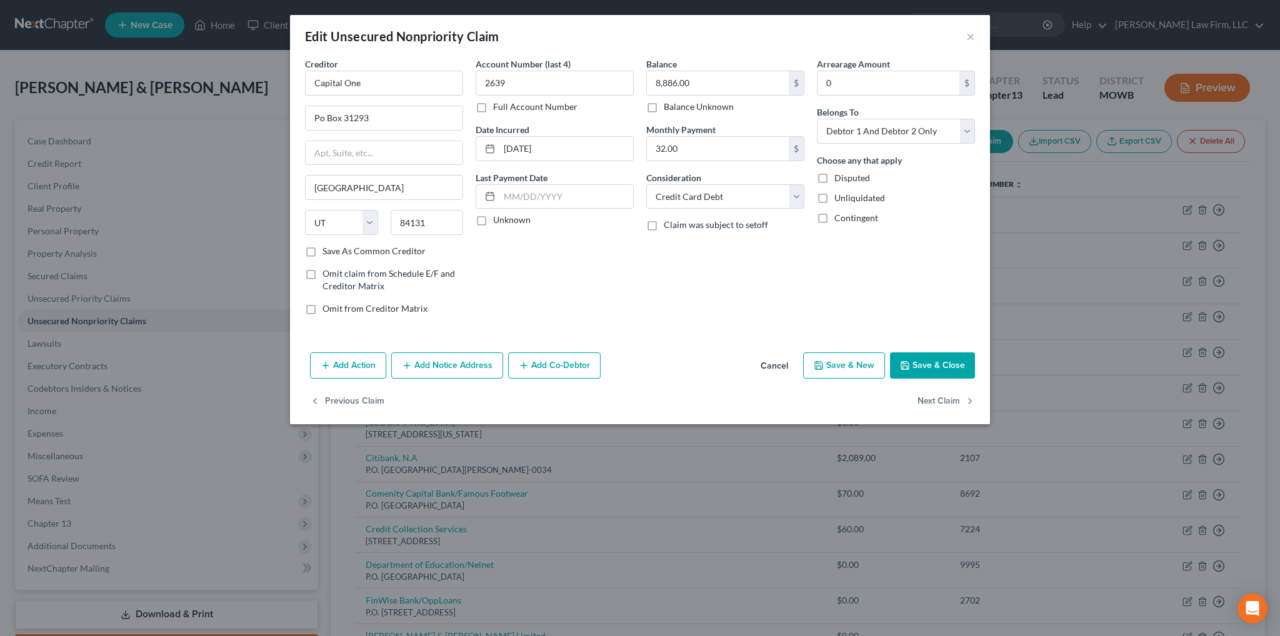
click at [441, 371] on button "Add Notice Address" at bounding box center [447, 366] width 112 height 26
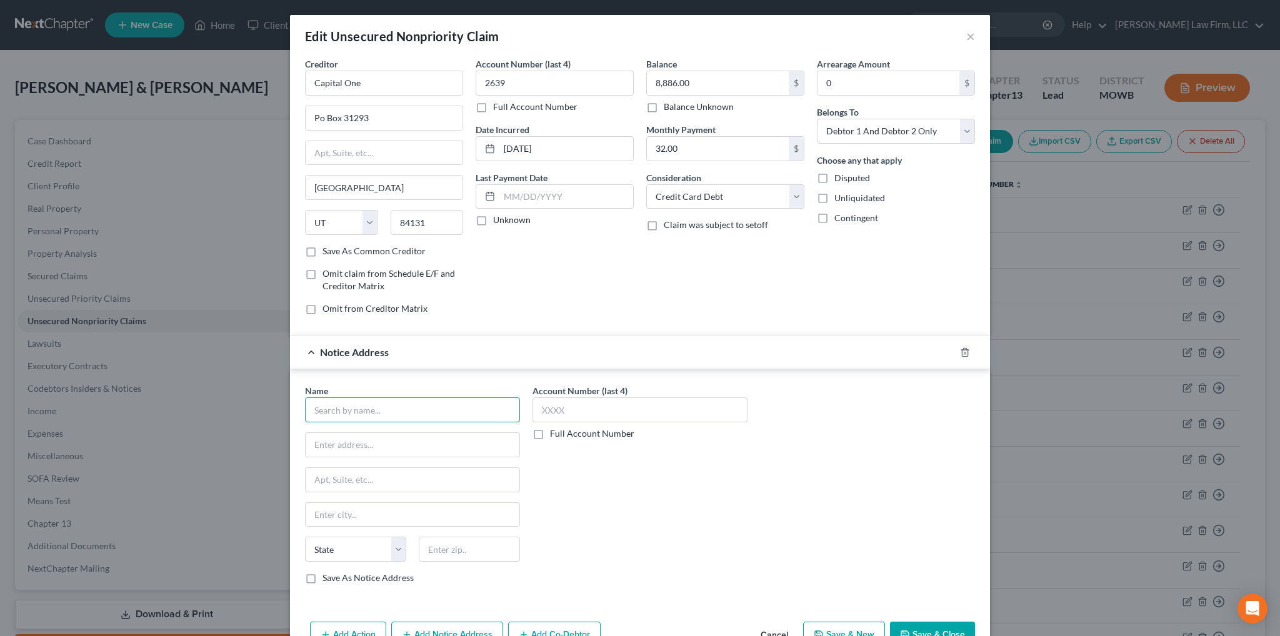
click at [366, 401] on input "text" at bounding box center [412, 410] width 215 height 25
type input "Discover Bank"
click at [374, 468] on div "PO Box 15316, Wilmington, DE 19850" at bounding box center [380, 473] width 130 height 11
type input "PO Box 15316"
type input "Wilmington"
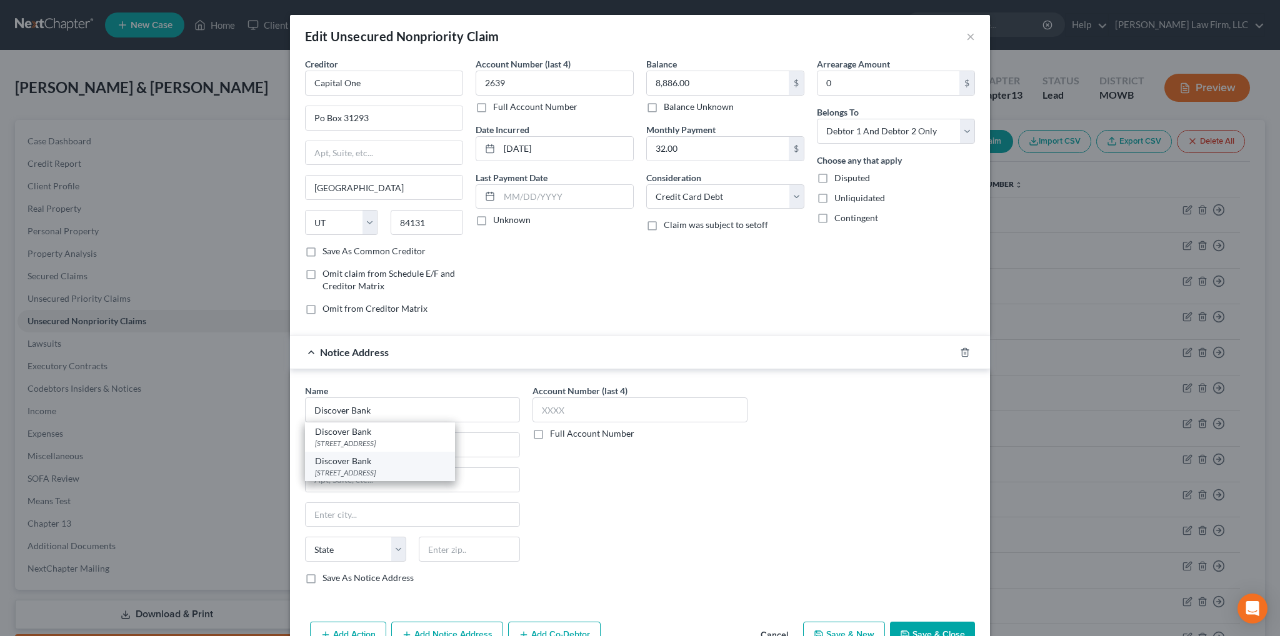
select select "7"
type input "19850"
click at [320, 118] on input "Po Box 31293" at bounding box center [384, 118] width 157 height 24
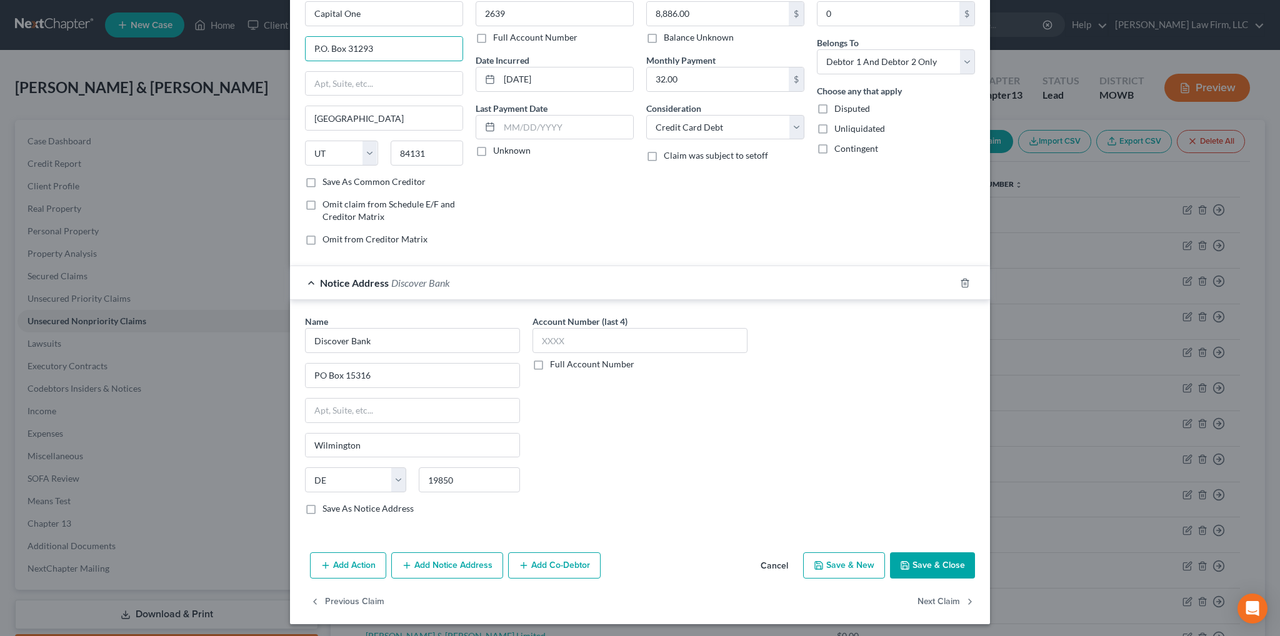
scroll to position [70, 0]
type input "P.O. Box 31293"
click at [457, 566] on button "Add Notice Address" at bounding box center [447, 565] width 112 height 26
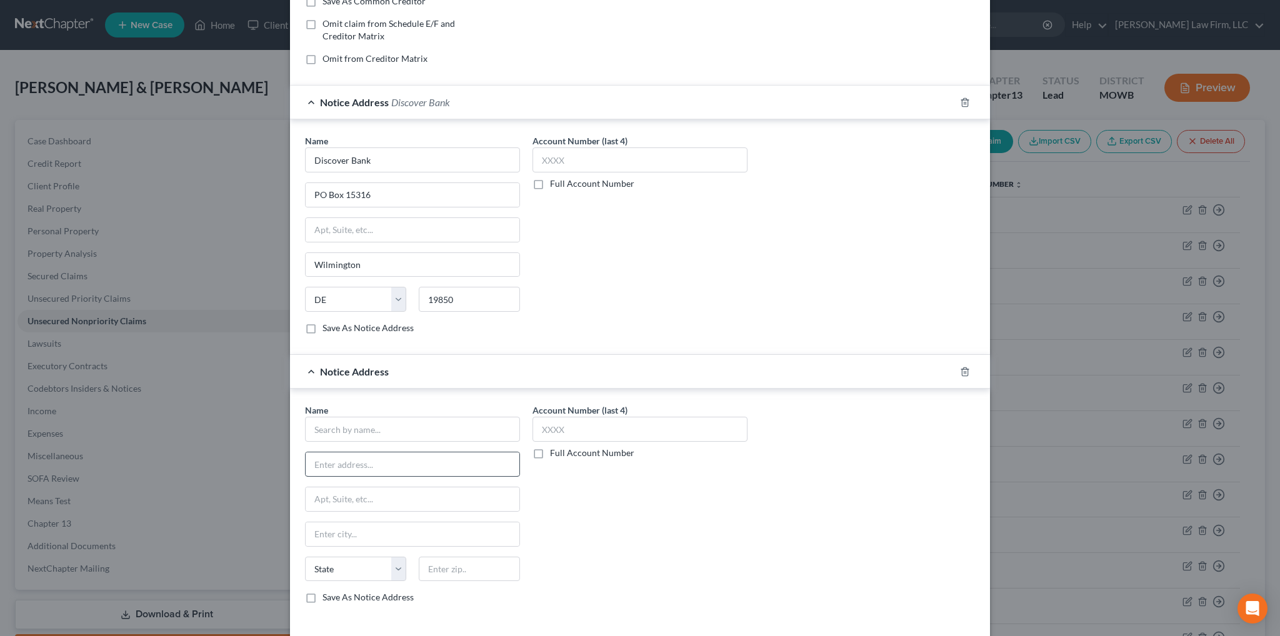
scroll to position [258, 0]
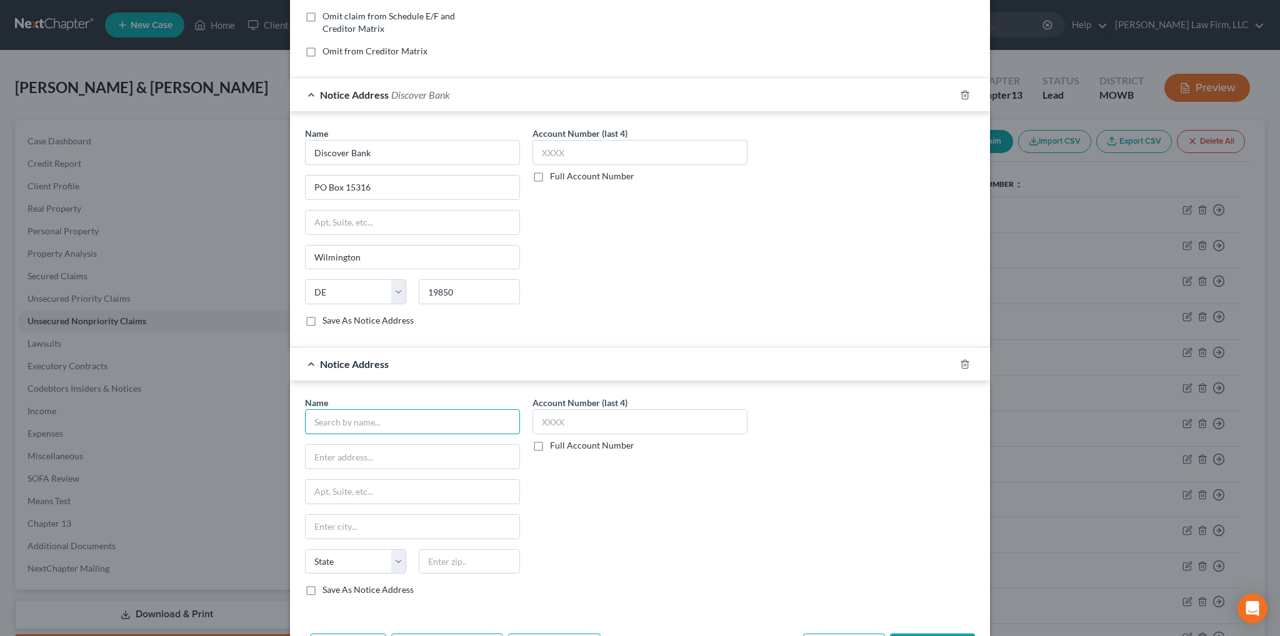
click at [368, 412] on input "text" at bounding box center [412, 422] width 215 height 25
type input "Capital One, N.A."
type input "707 N. 2nd Street"
click at [381, 490] on input "text" at bounding box center [413, 492] width 214 height 24
type input "Suite 306"
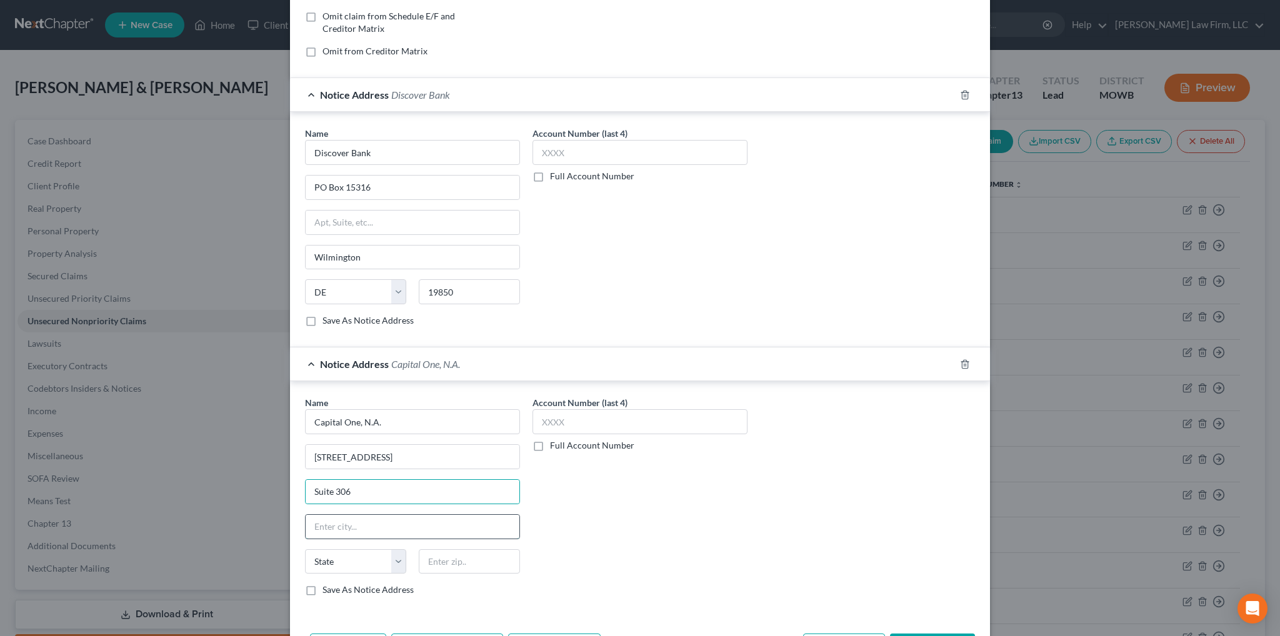
click at [380, 526] on input "text" at bounding box center [413, 527] width 214 height 24
type input "[GEOGRAPHIC_DATA][PERSON_NAME]"
select select "26"
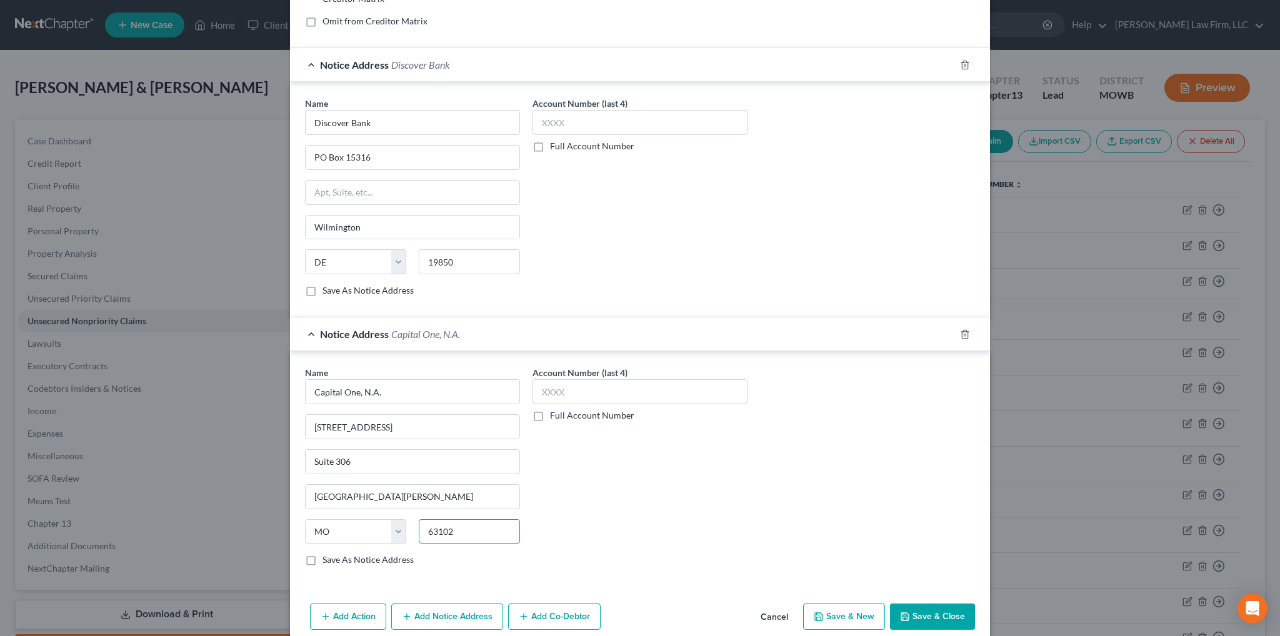
scroll to position [338, 0]
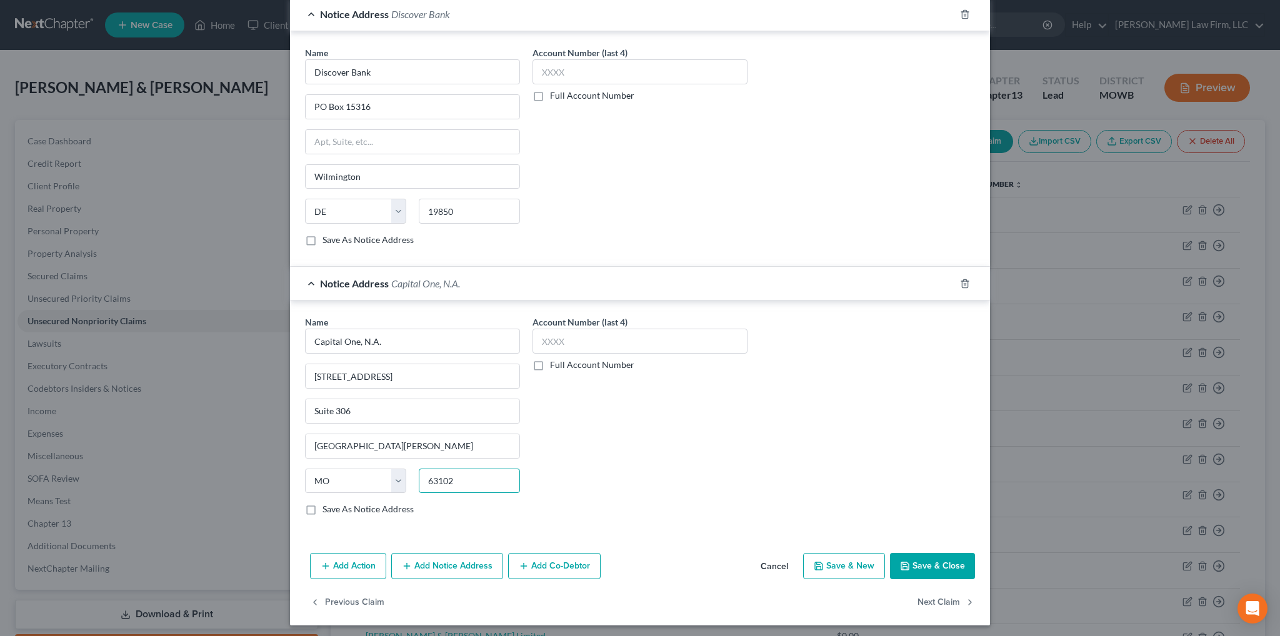
type input "63102"
type input "Saint Louis"
click at [446, 560] on button "Add Notice Address" at bounding box center [447, 566] width 112 height 26
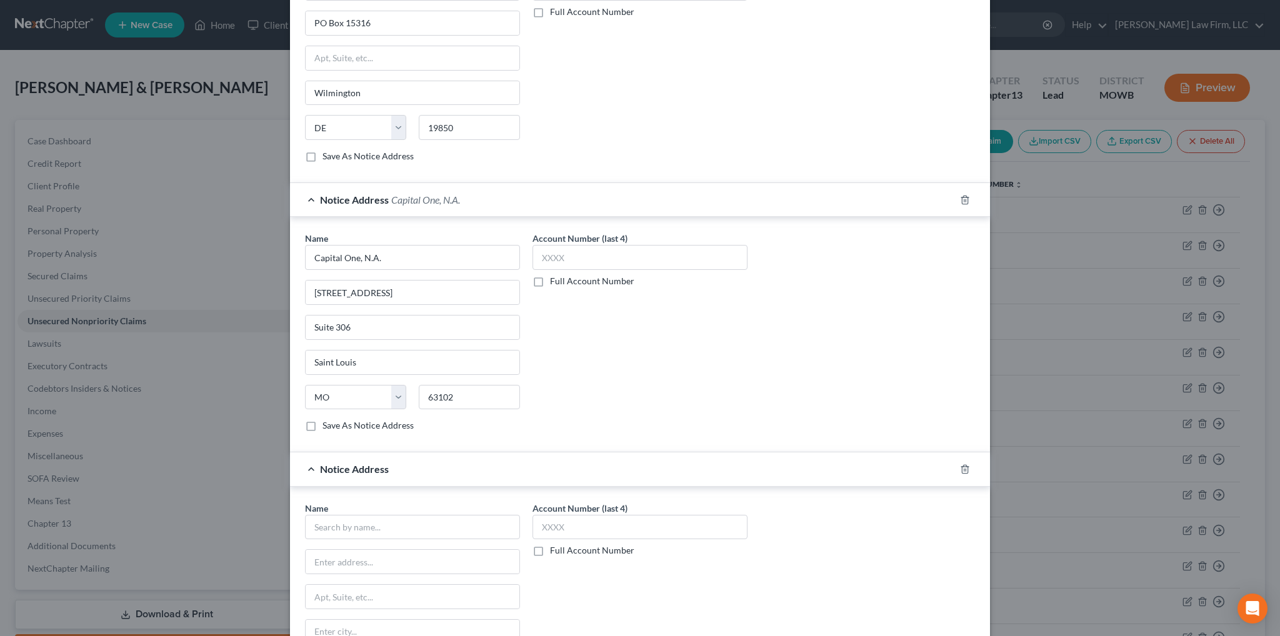
scroll to position [526, 0]
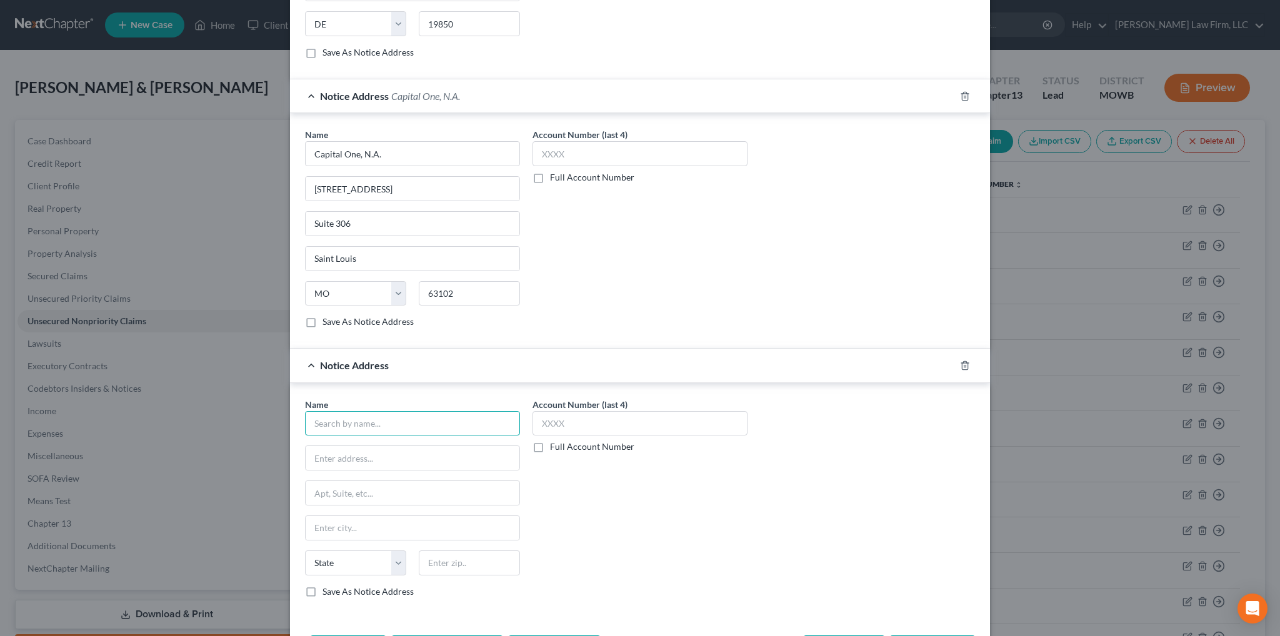
click at [355, 418] on input "text" at bounding box center [412, 423] width 215 height 25
click at [359, 451] on div "775 Corporate Woods Pkwy., Vernon Hills, IL 60061" at bounding box center [380, 456] width 130 height 11
type input "Blitt and Gaines"
type input "775 Corporate Woods Pkwy."
type input "Vernon Hills"
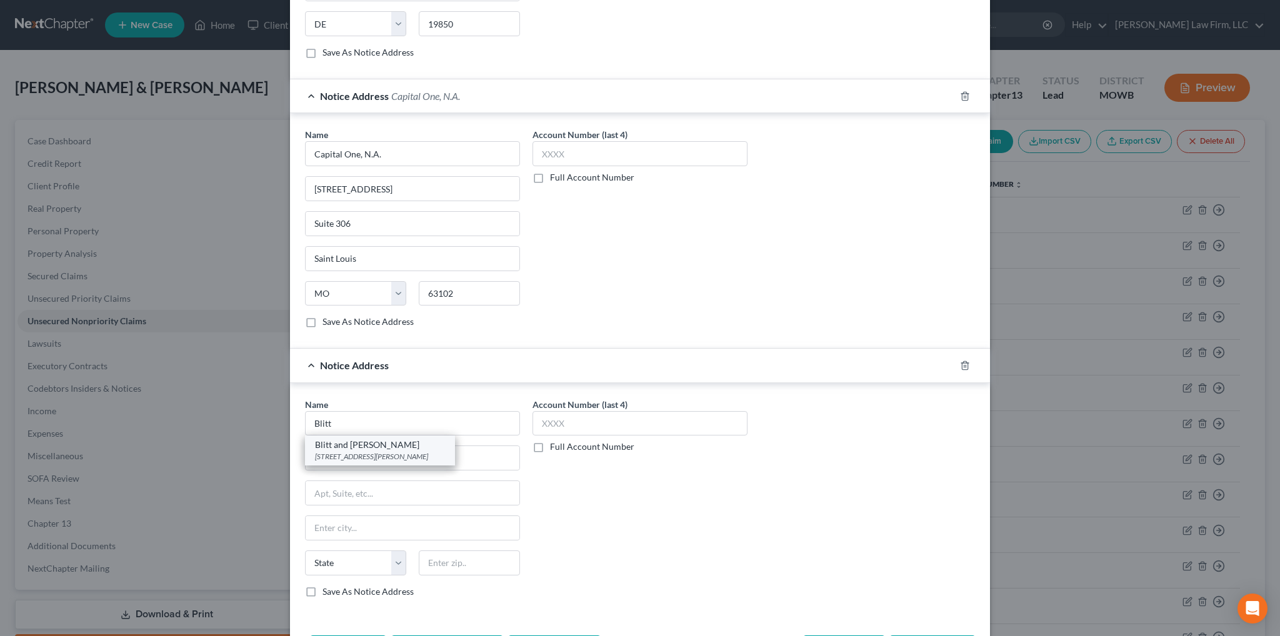
select select "14"
type input "60061"
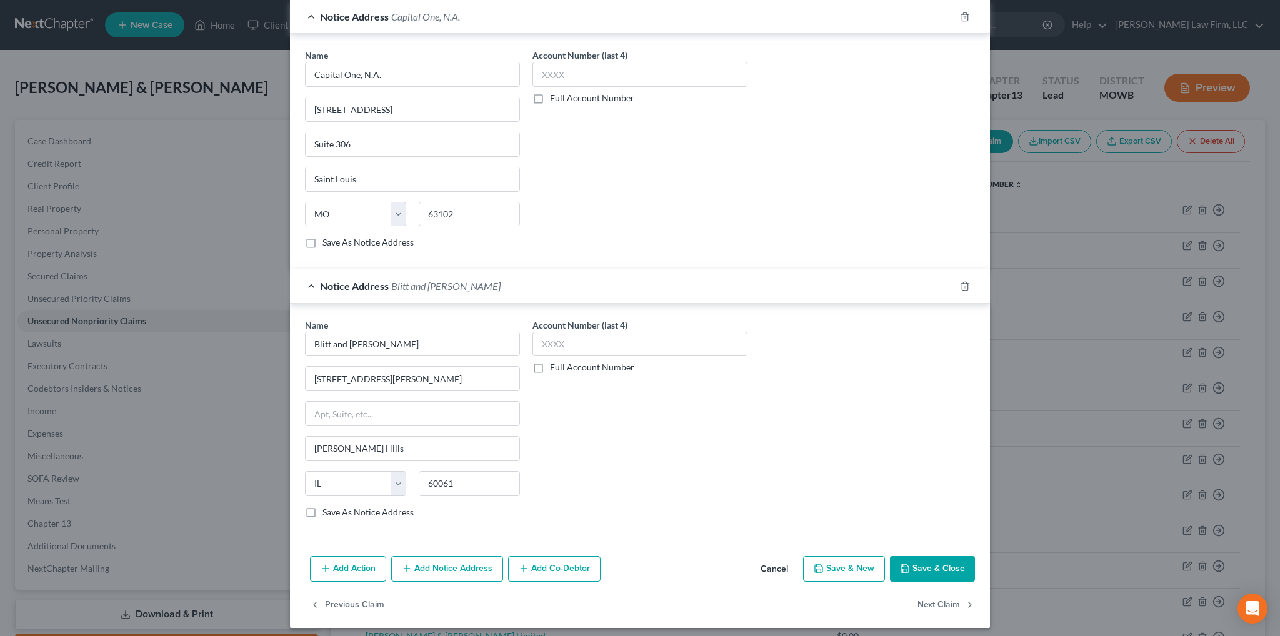
scroll to position [606, 0]
click at [429, 563] on button "Add Notice Address" at bounding box center [447, 568] width 112 height 26
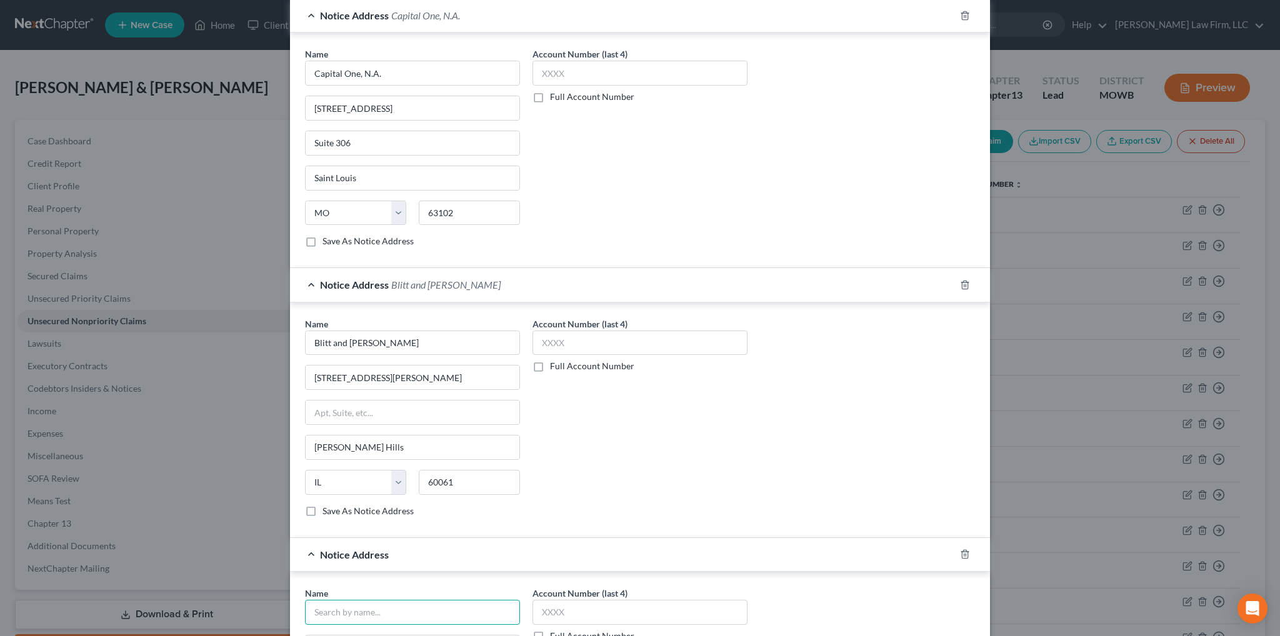
click at [368, 606] on input "text" at bounding box center [412, 612] width 215 height 25
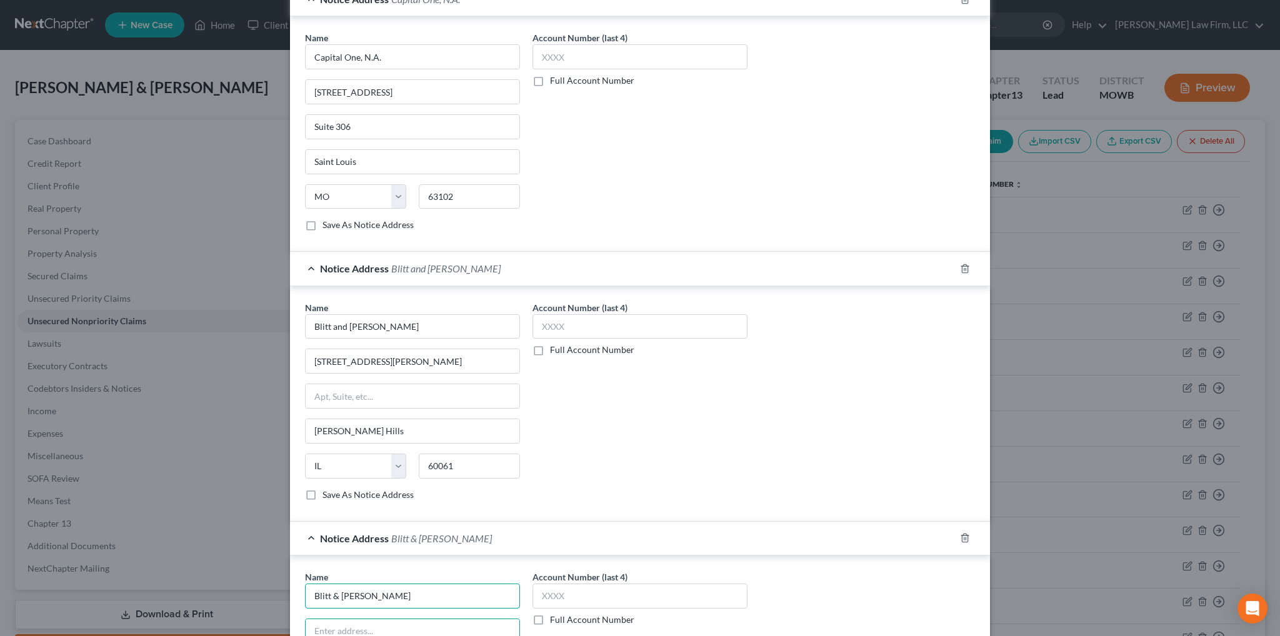
click at [373, 589] on input "Blitt & Gaines" at bounding box center [412, 596] width 215 height 25
type input "Blitt & Gaines PC"
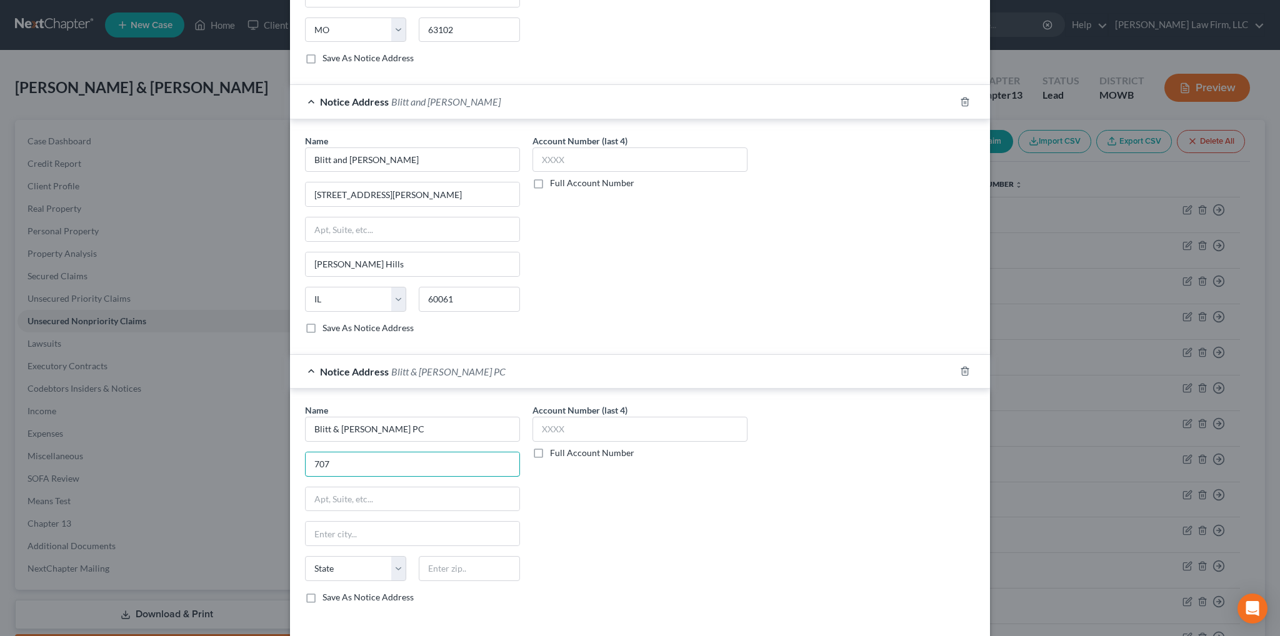
scroll to position [810, 0]
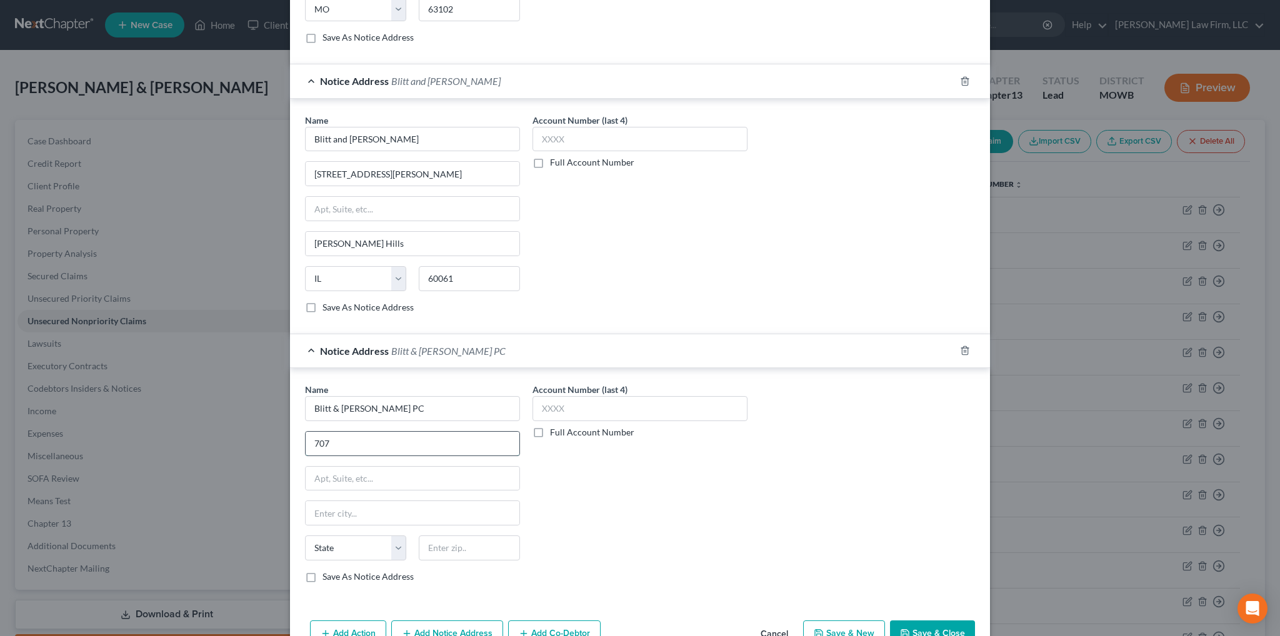
click at [361, 436] on input "707" at bounding box center [413, 444] width 214 height 24
type input "707 N. 2nd Street"
click at [350, 467] on input "text" at bounding box center [413, 479] width 214 height 24
type input "Suite 306"
click at [333, 511] on input "text" at bounding box center [413, 513] width 214 height 24
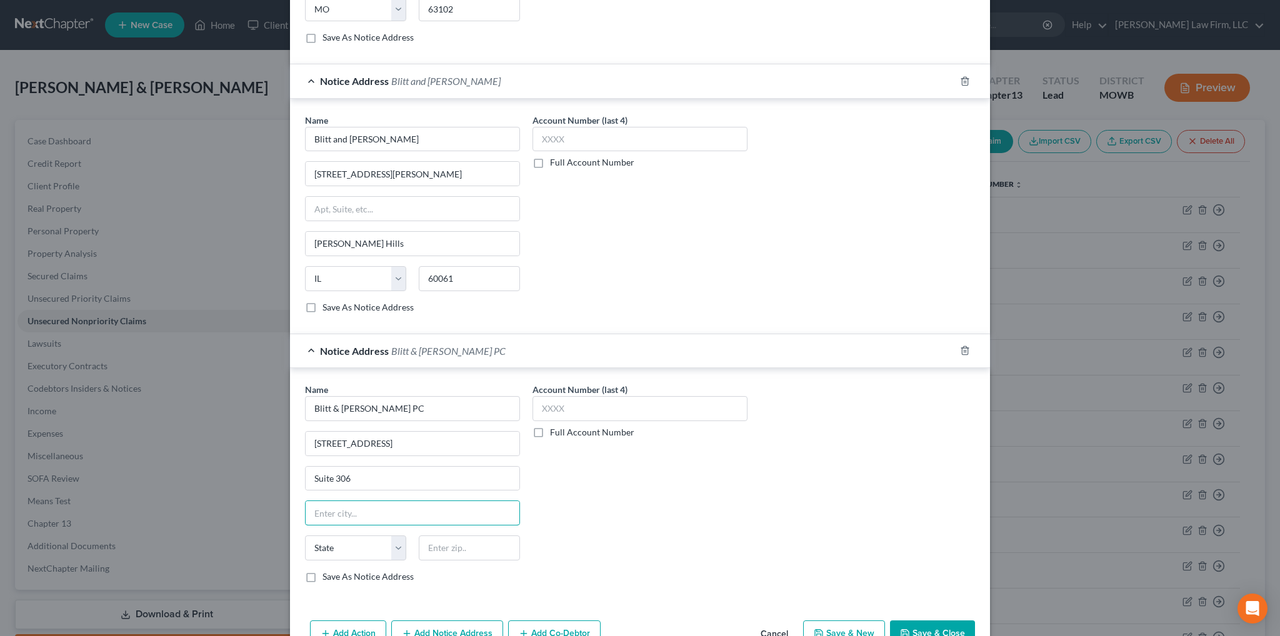
type input "[GEOGRAPHIC_DATA][PERSON_NAME]"
click at [377, 538] on select "State [US_STATE] AK AR AZ CA CO CT DE DC [GEOGRAPHIC_DATA] [GEOGRAPHIC_DATA] GU…" at bounding box center [355, 548] width 101 height 25
select select "26"
click at [305, 536] on select "State [US_STATE] AK AR AZ CA CO CT DE DC [GEOGRAPHIC_DATA] [GEOGRAPHIC_DATA] GU…" at bounding box center [355, 548] width 101 height 25
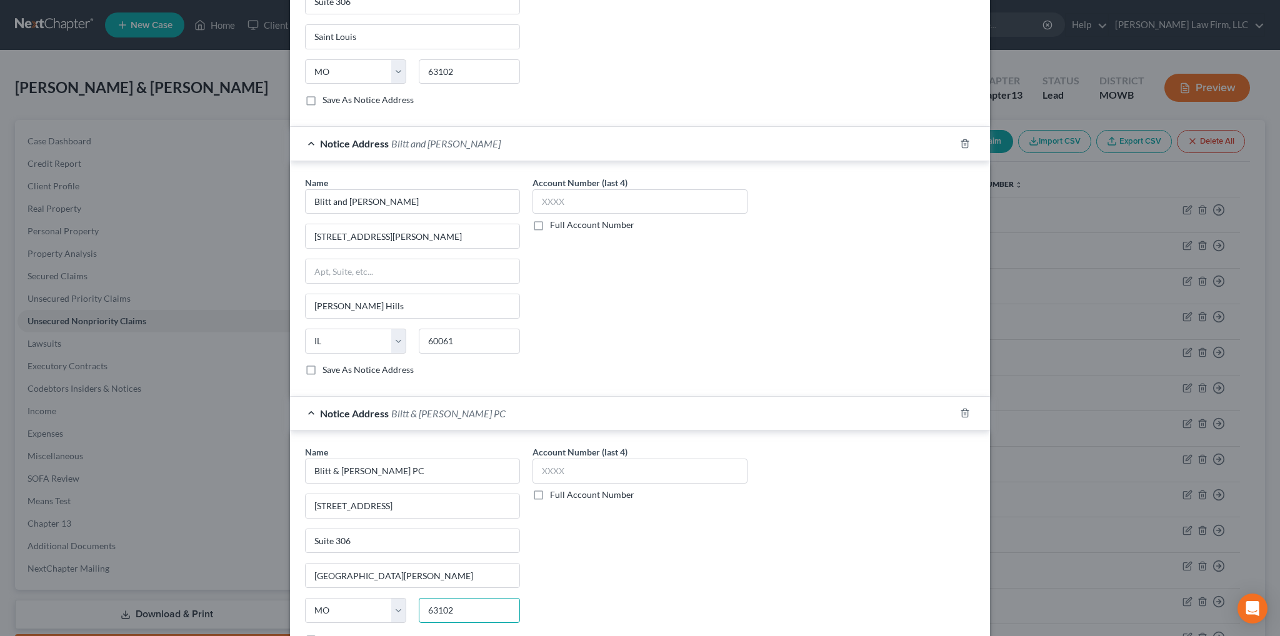
scroll to position [875, 0]
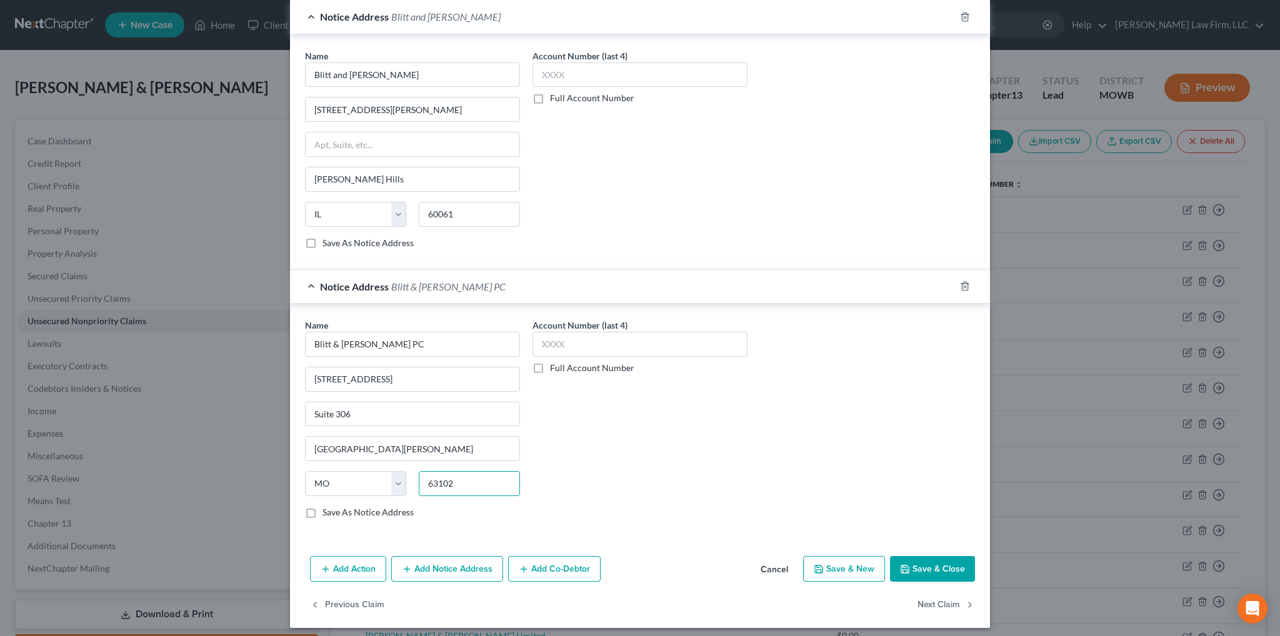
type input "63102"
click at [924, 568] on button "Save & Close" at bounding box center [932, 569] width 85 height 26
type input "Saint Louis"
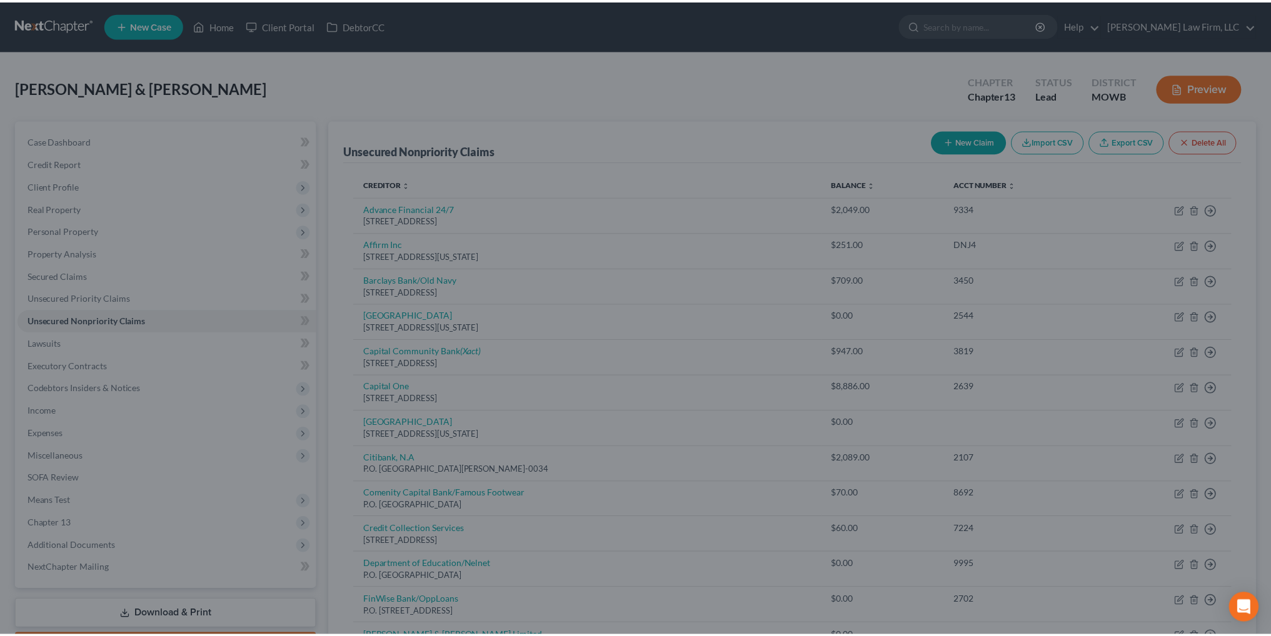
scroll to position [0, 0]
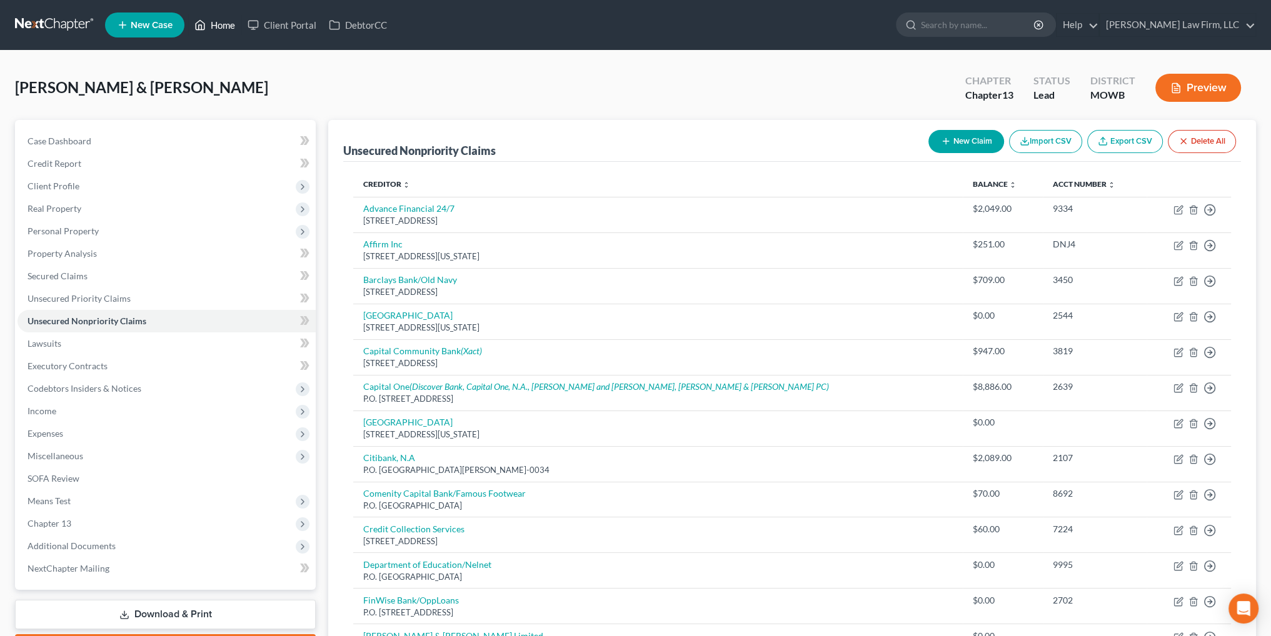
click at [231, 28] on link "Home" at bounding box center [214, 25] width 53 height 23
